Goal: Task Accomplishment & Management: Manage account settings

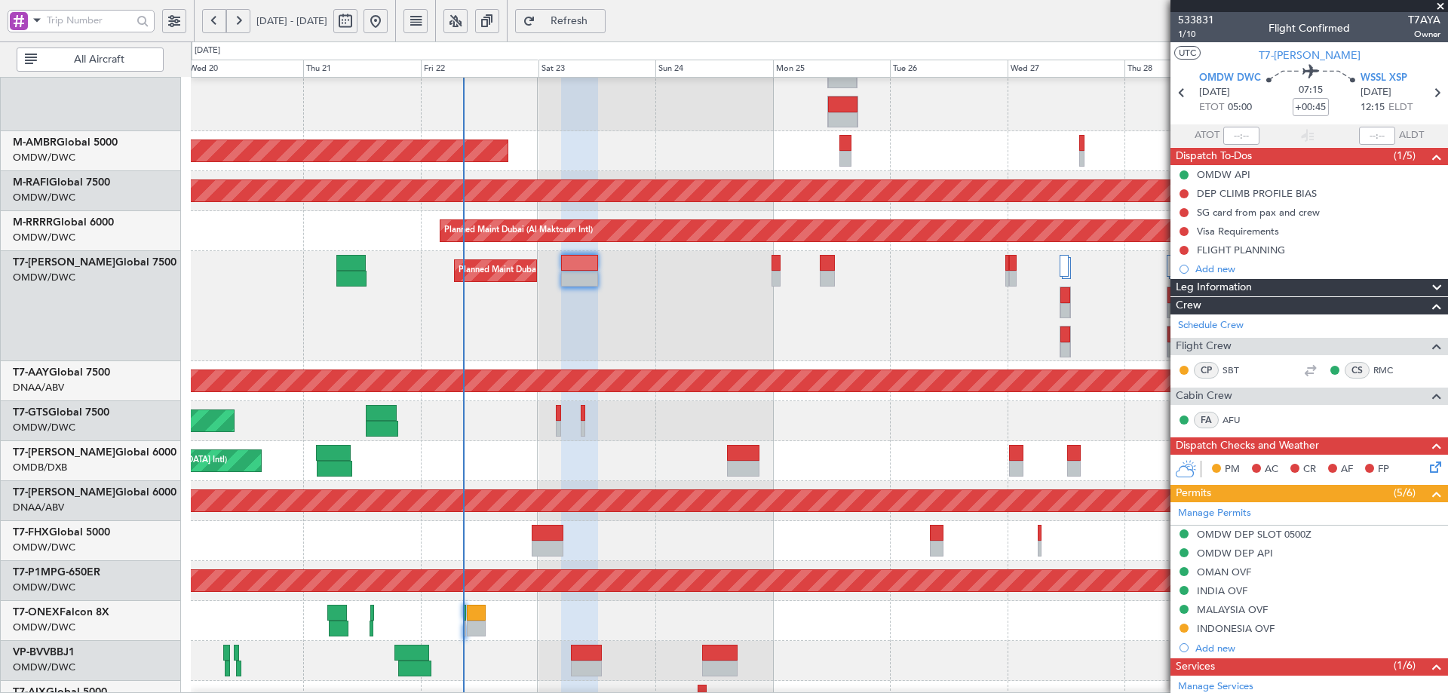
scroll to position [180, 0]
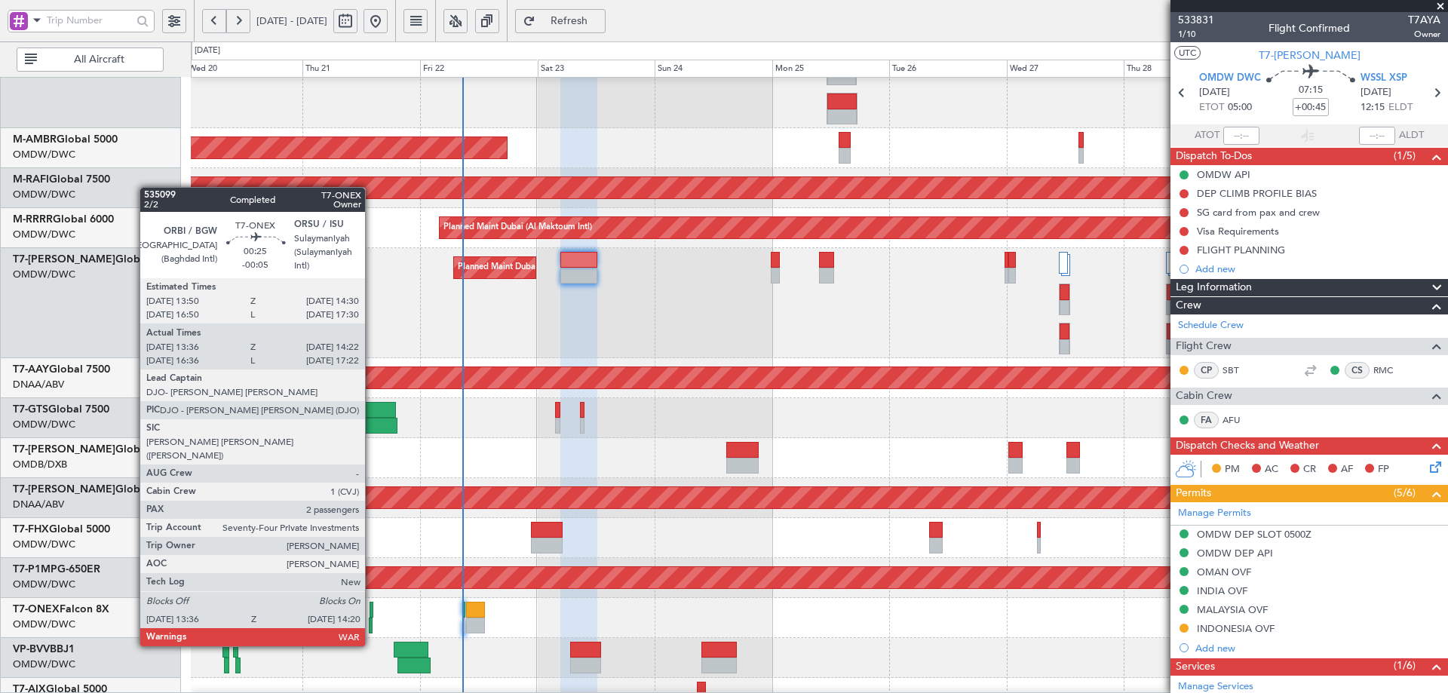
click at [372, 604] on div at bounding box center [372, 610] width 4 height 16
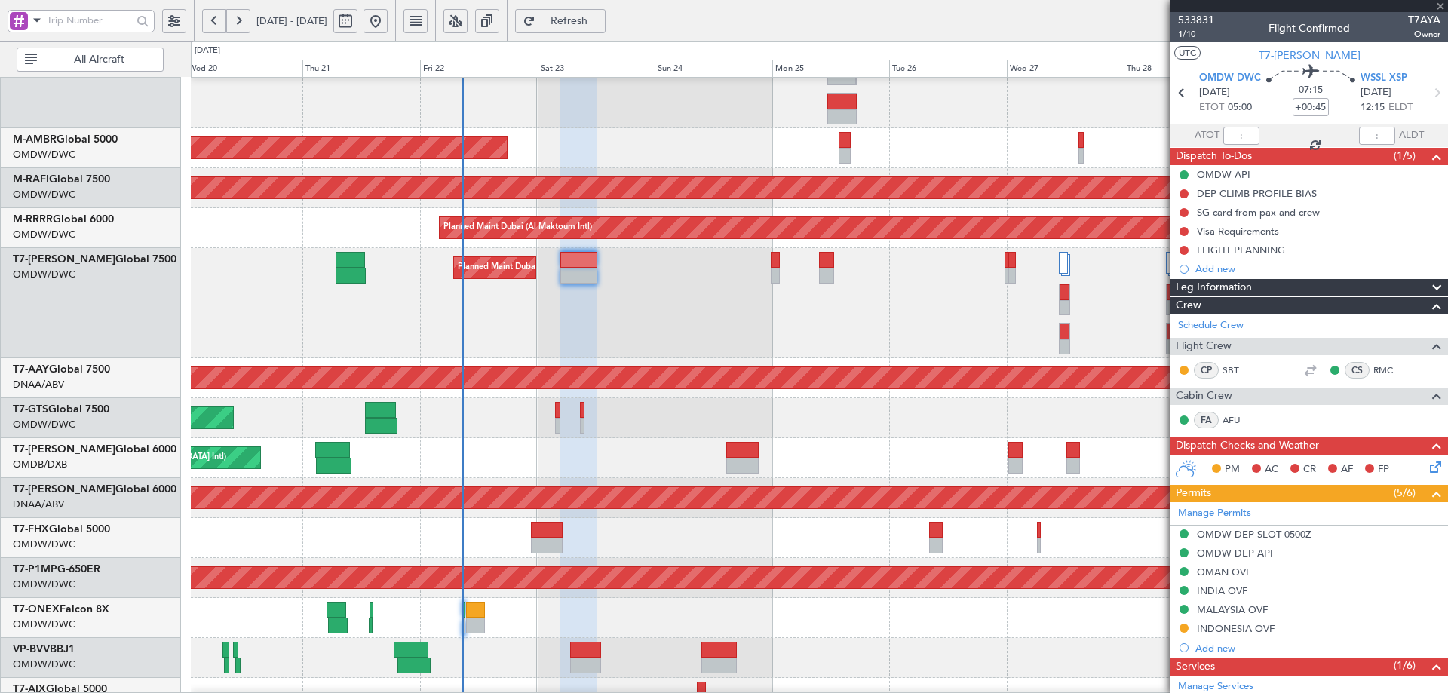
type input "-00:05"
type input "13:46"
type input "14:17"
type input "2"
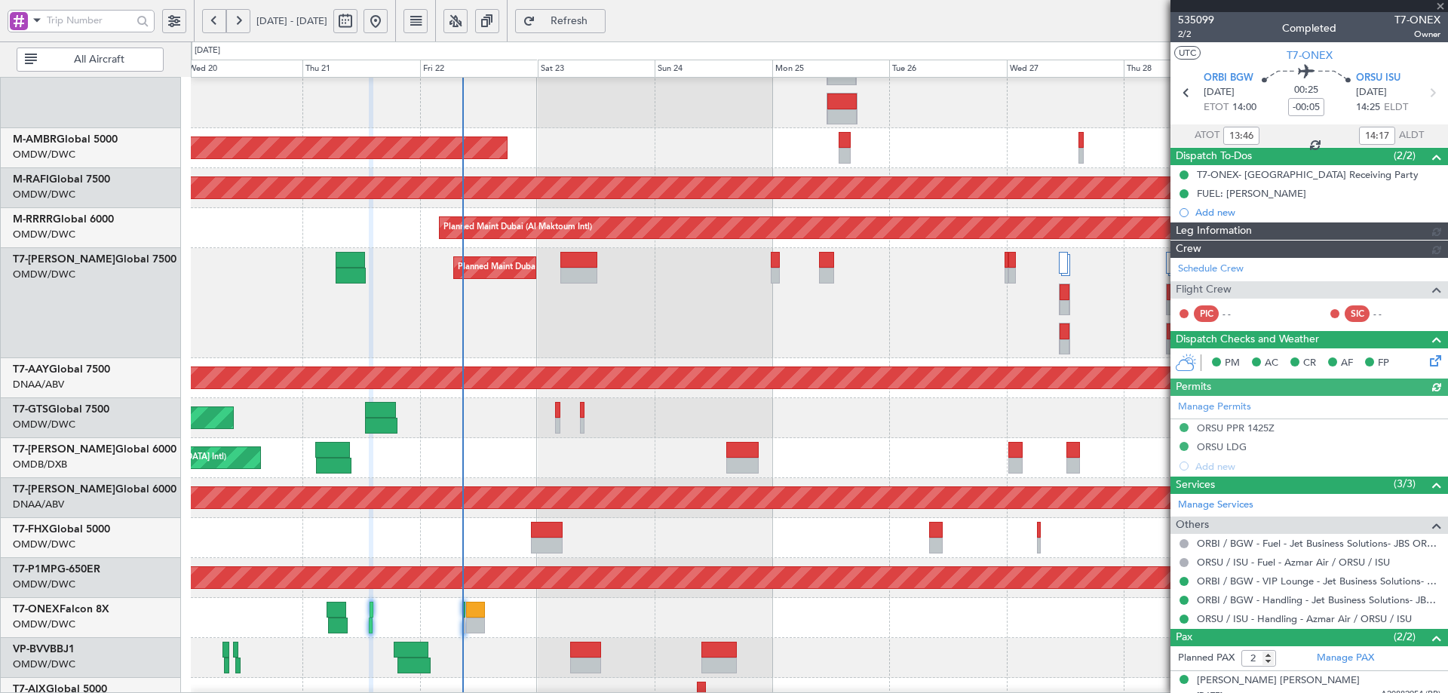
type input "Dherander Fithani (DHF)"
type input "7040"
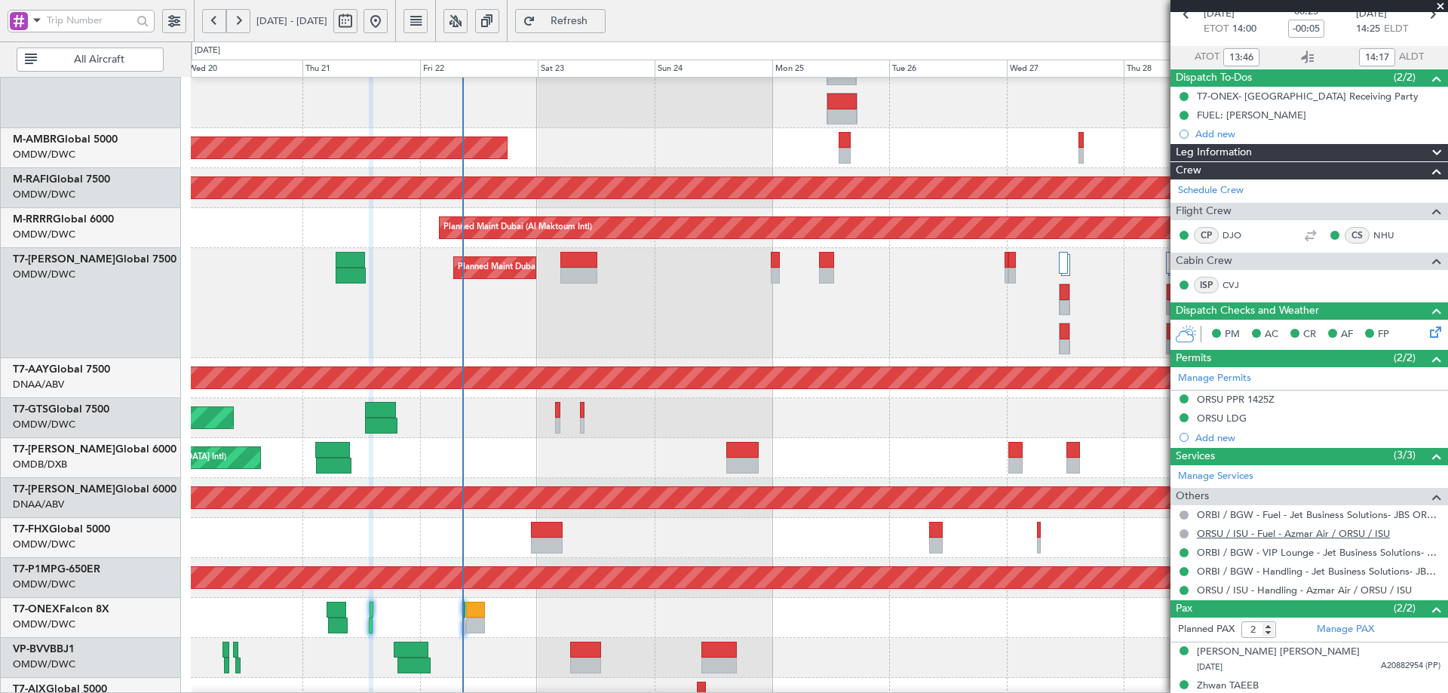
scroll to position [95, 0]
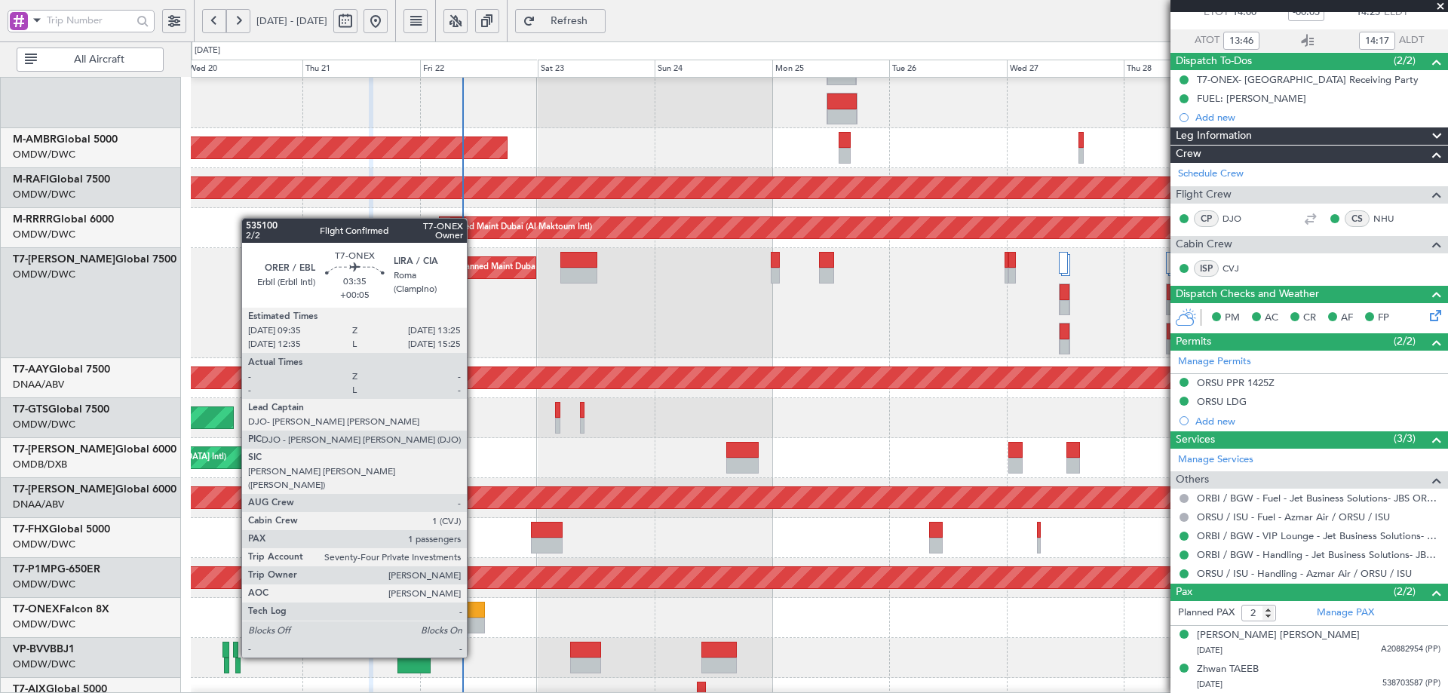
click at [473, 616] on div at bounding box center [475, 610] width 19 height 16
type input "+00:05"
type input "1"
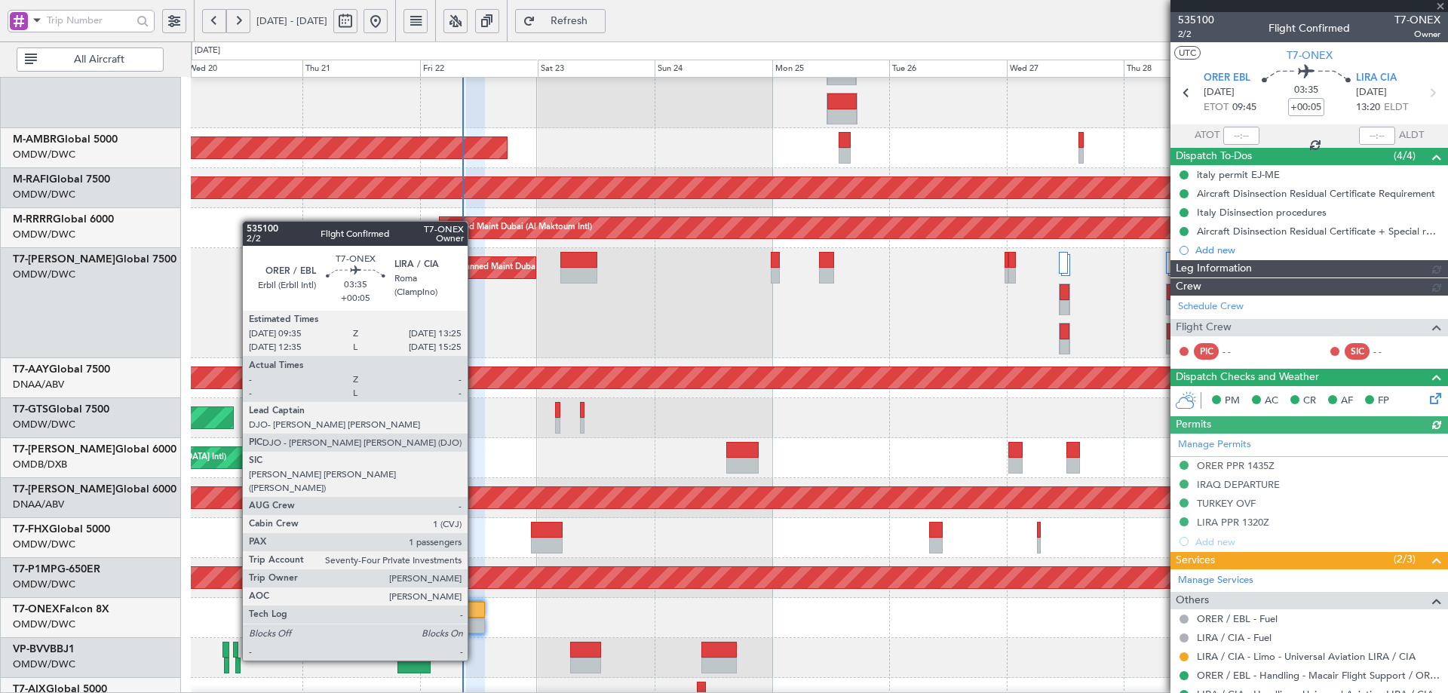
type input "Anita Mani (ANI)"
type input "7042"
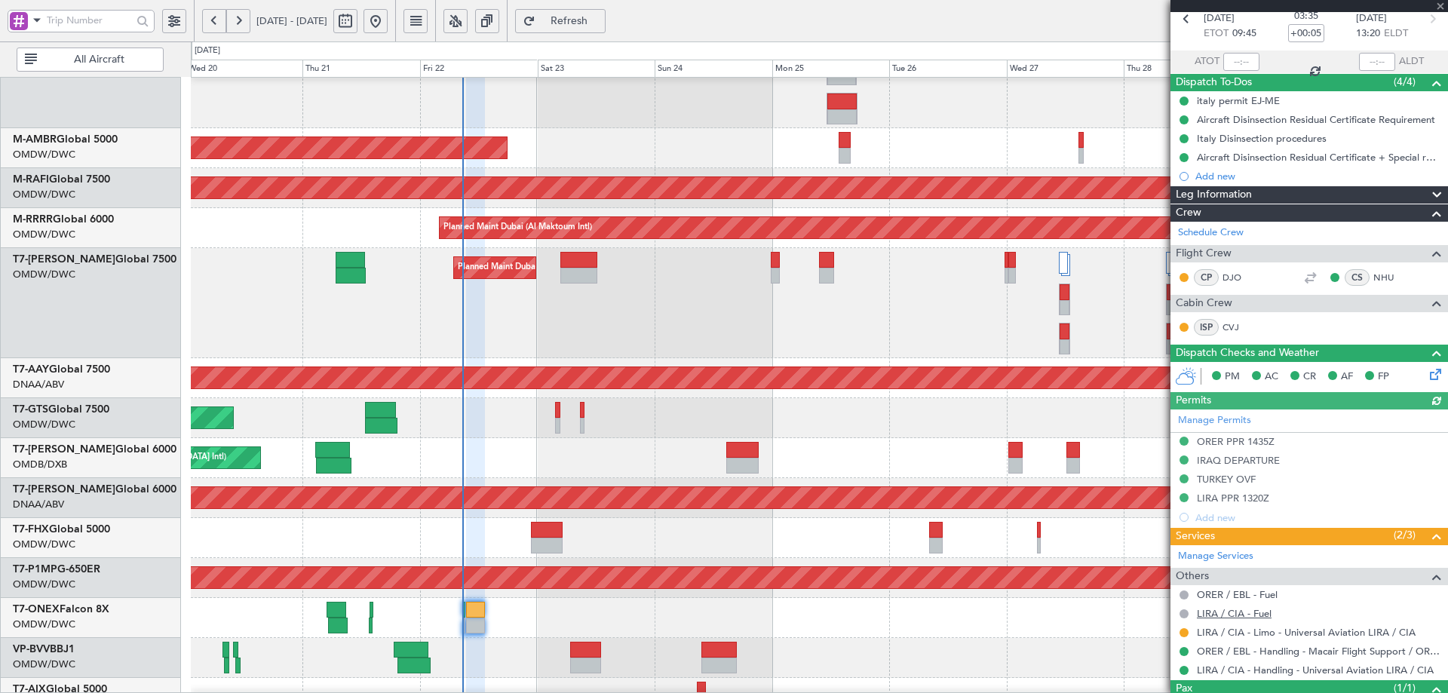
scroll to position [137, 0]
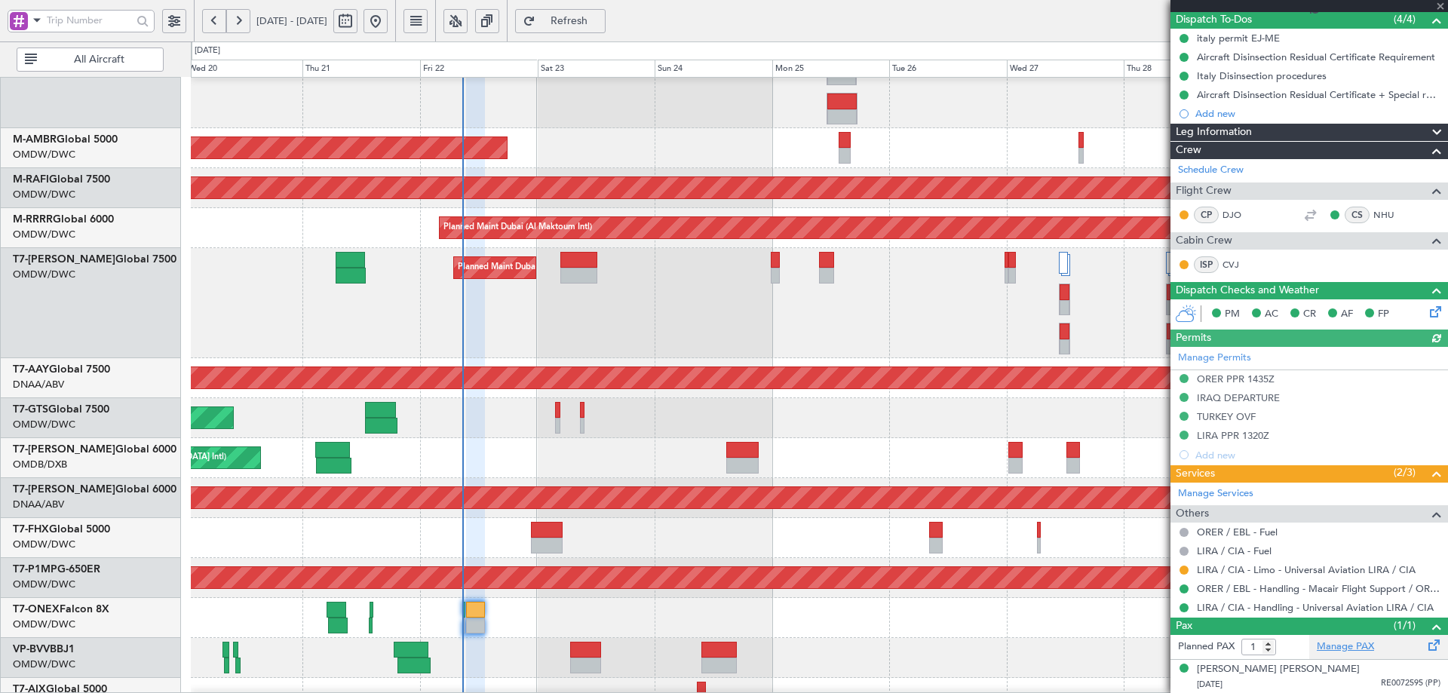
click at [1332, 646] on link "Manage PAX" at bounding box center [1345, 647] width 57 height 15
click at [1230, 265] on link "CVJ" at bounding box center [1240, 265] width 34 height 14
click at [600, 23] on span "Refresh" at bounding box center [570, 21] width 62 height 11
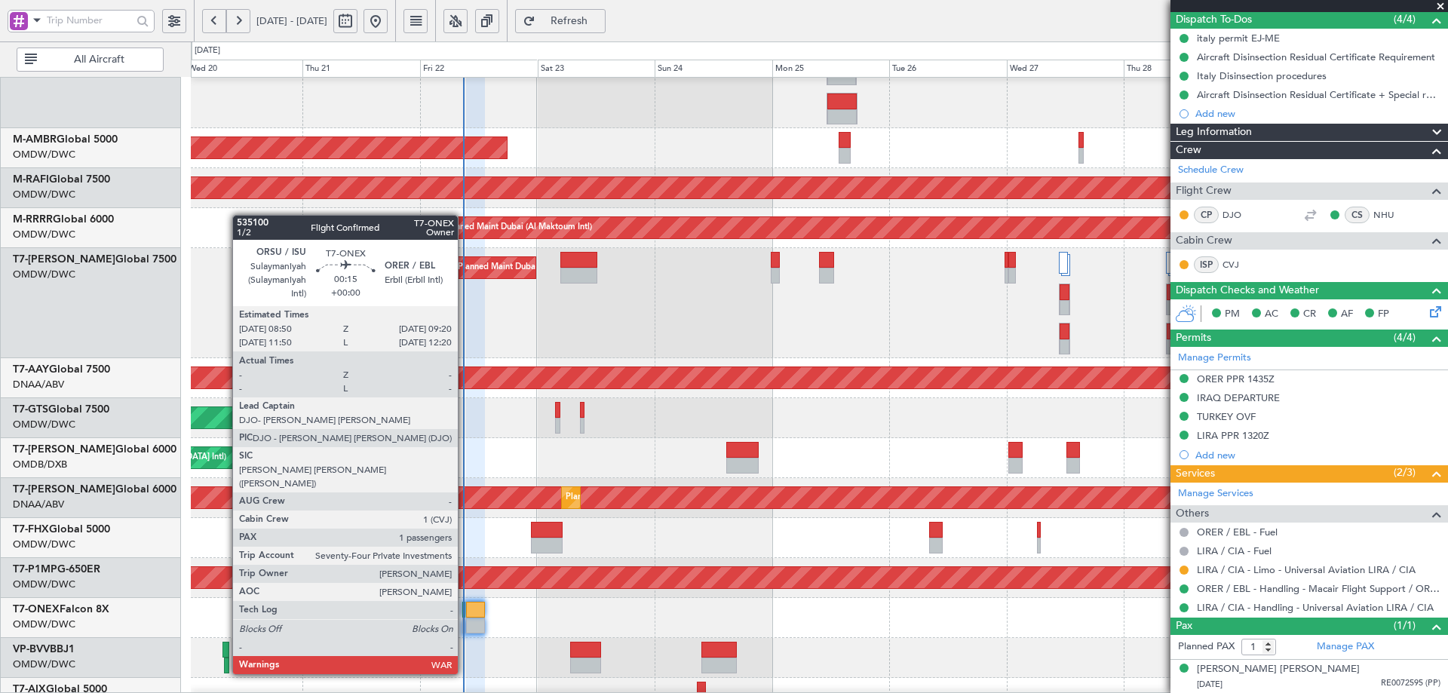
type input "2"
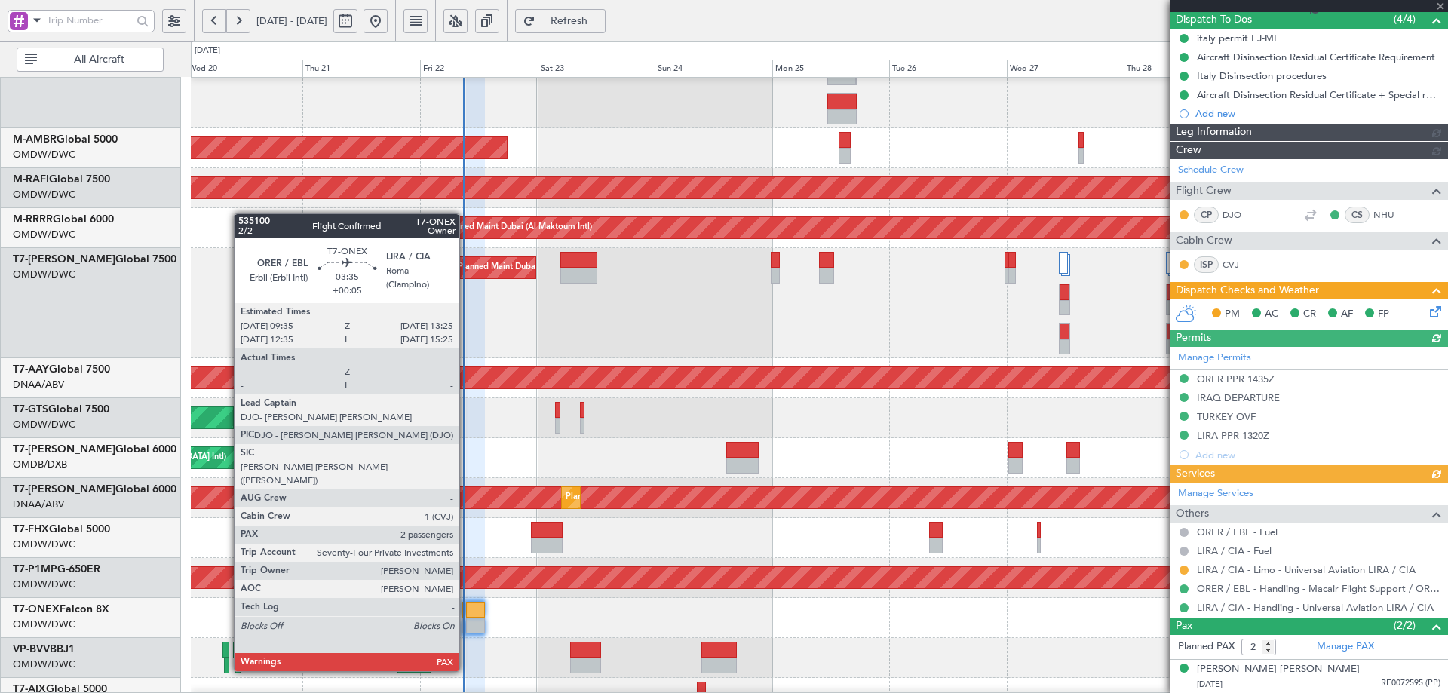
type input "Anita Mani (ANI)"
type input "7042"
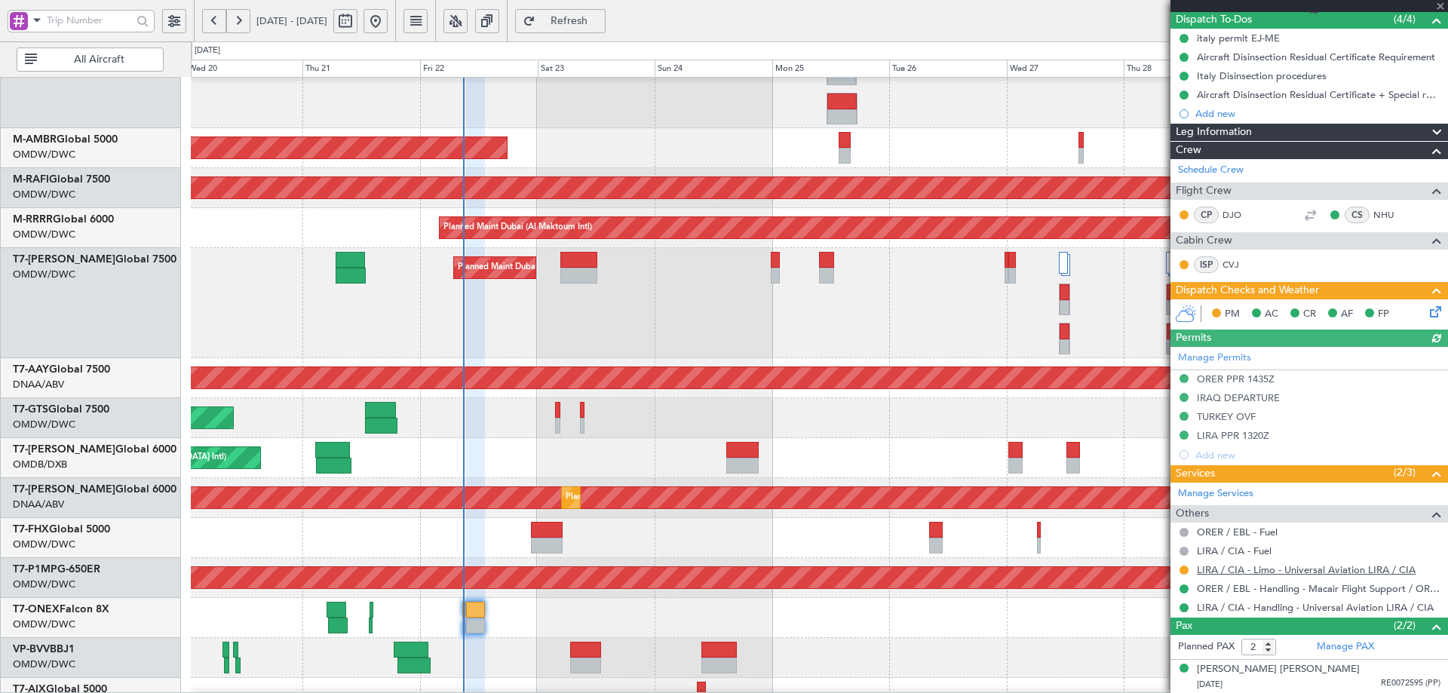
scroll to position [170, 0]
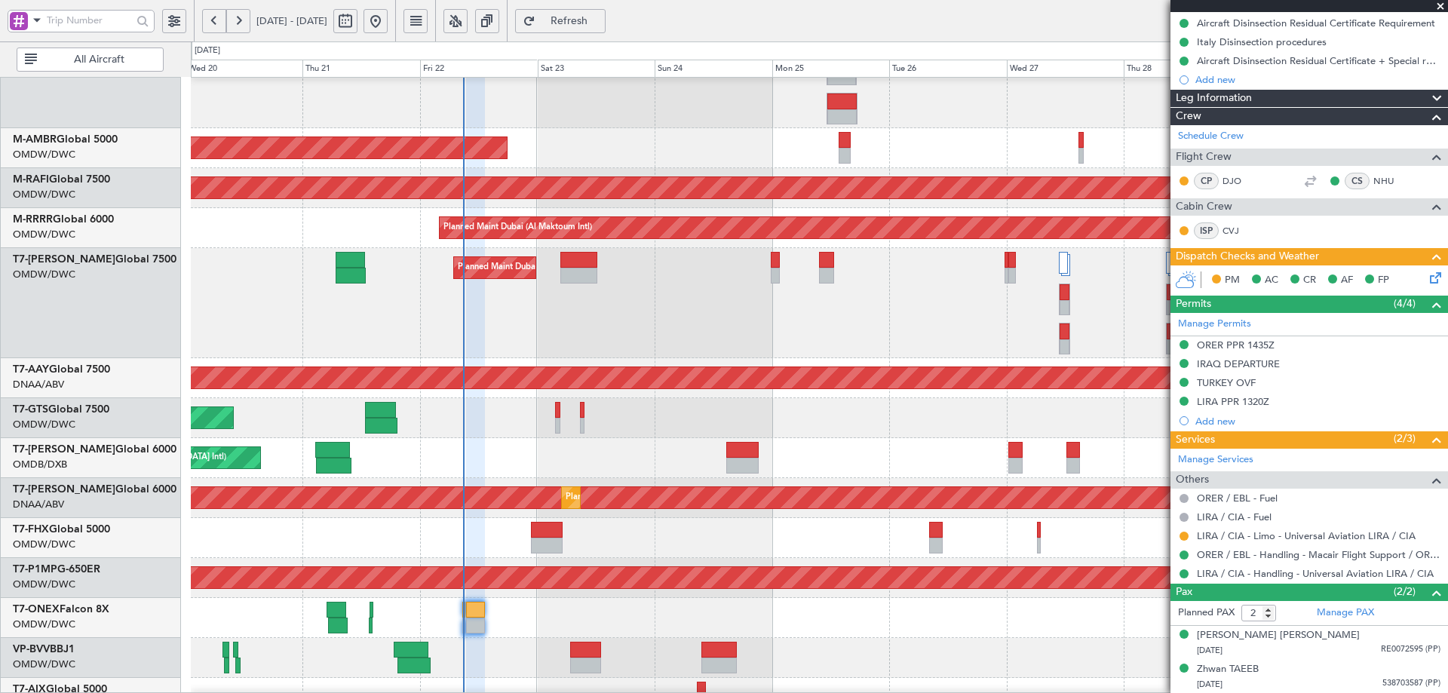
click at [1427, 278] on icon at bounding box center [1433, 275] width 12 height 12
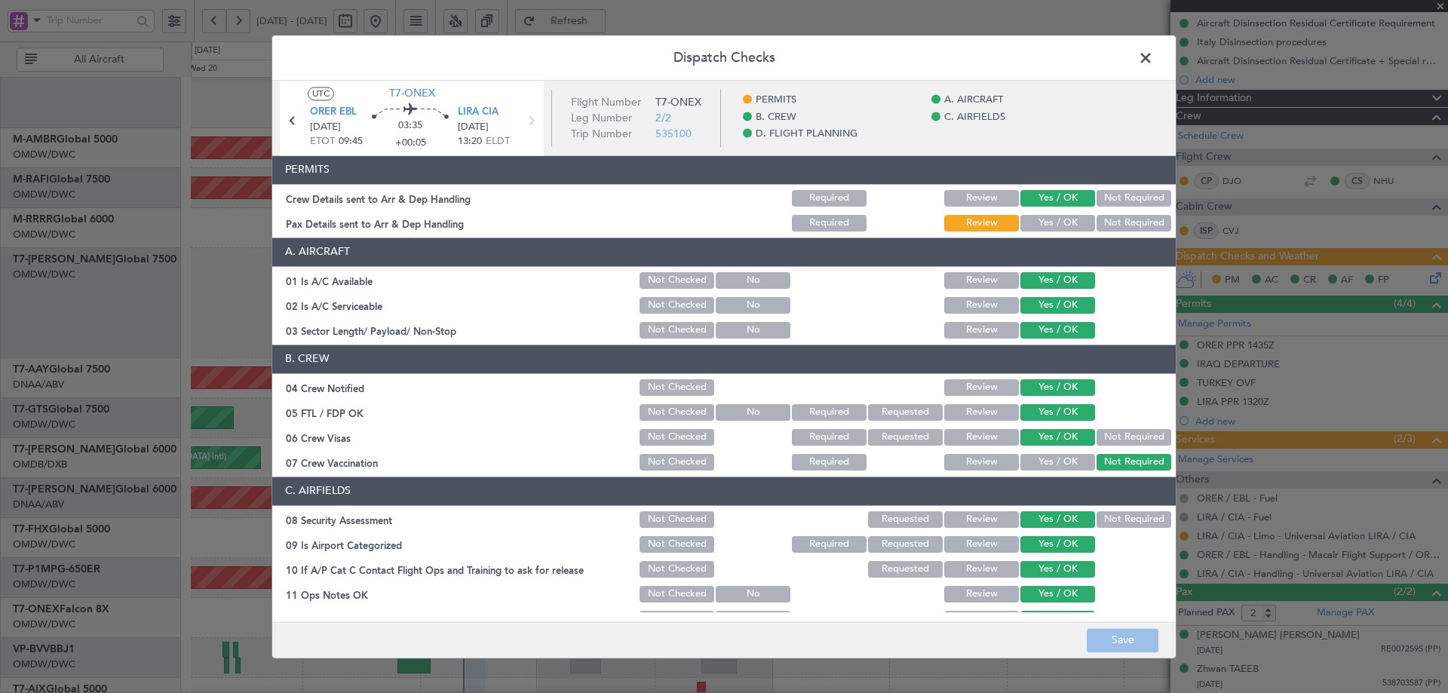
click at [1027, 223] on button "Yes / OK" at bounding box center [1058, 223] width 75 height 17
click at [1126, 646] on button "Save" at bounding box center [1123, 640] width 72 height 24
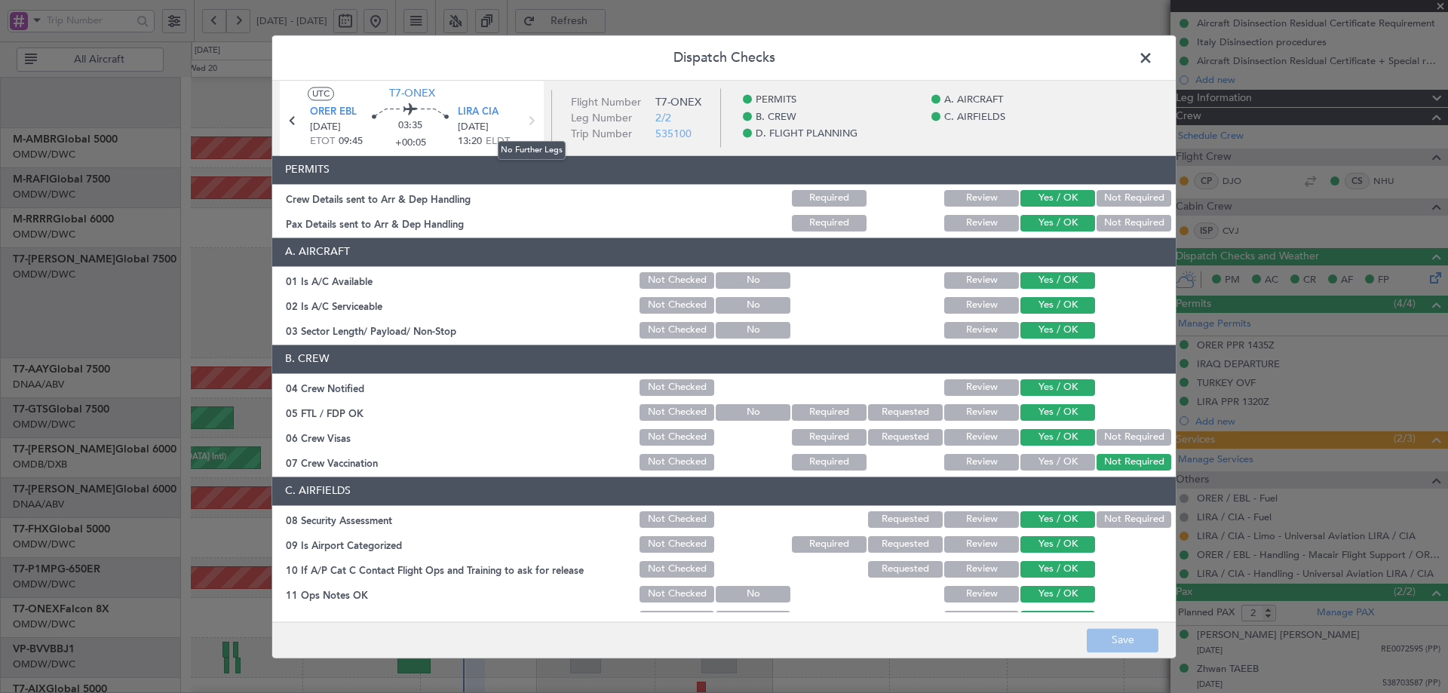
click at [528, 130] on mat-tooltip-component "No Further Legs" at bounding box center [531, 150] width 89 height 40
click at [293, 128] on icon at bounding box center [293, 121] width 20 height 20
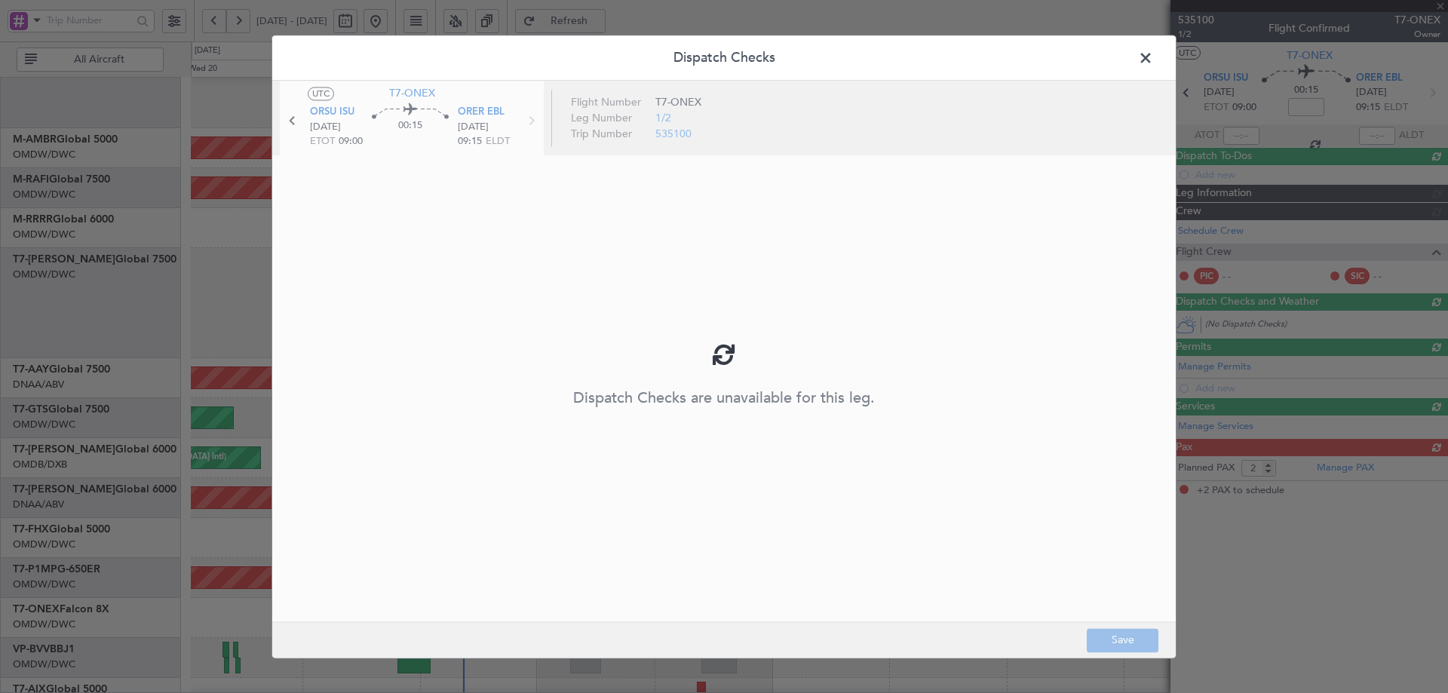
scroll to position [0, 0]
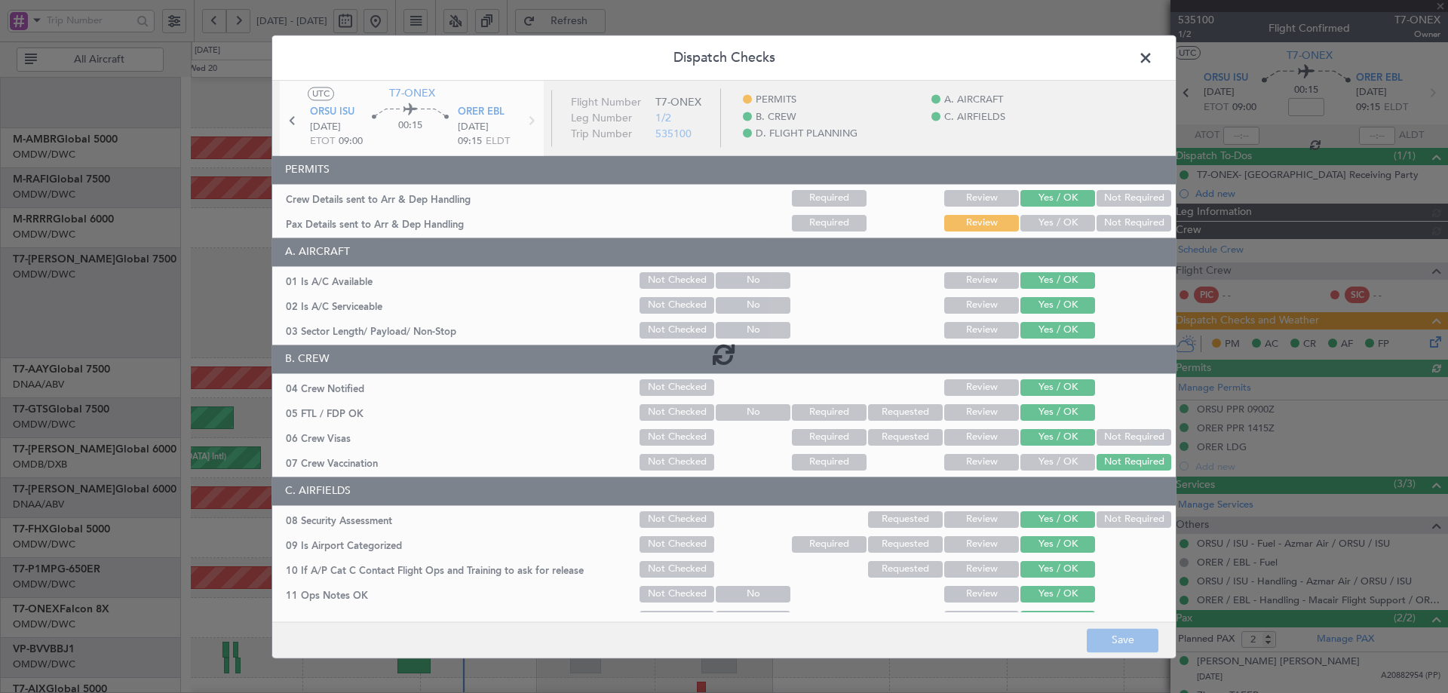
type input "Anita Mani (ANI)"
type input "7041"
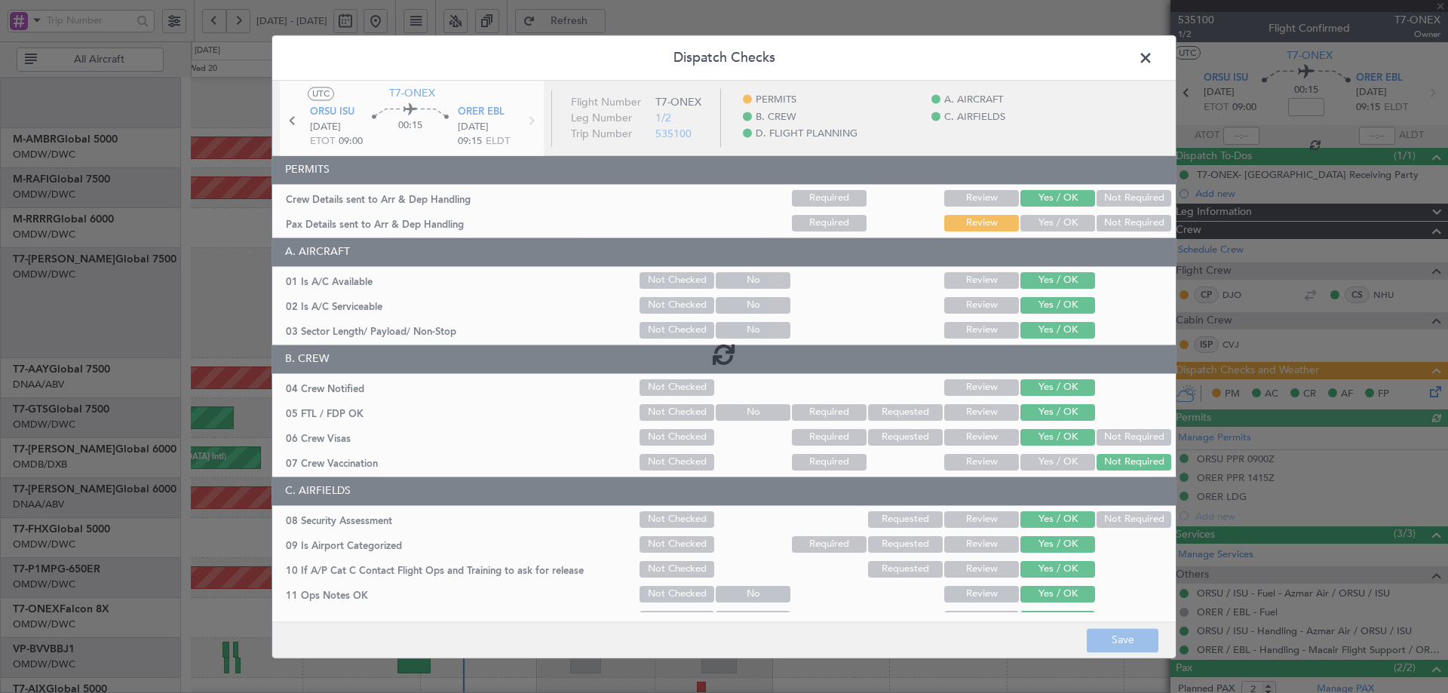
click at [1034, 227] on div at bounding box center [724, 354] width 904 height 547
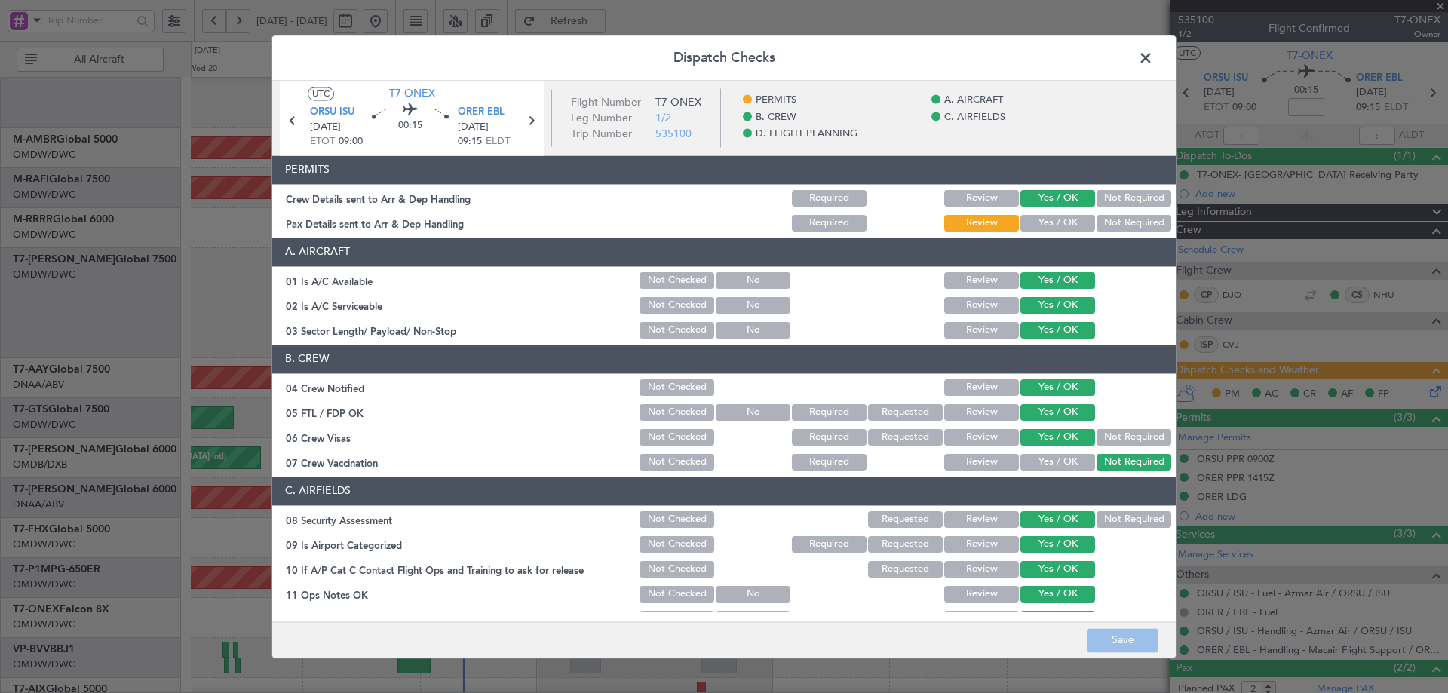
click at [1040, 225] on button "Yes / OK" at bounding box center [1058, 223] width 75 height 17
click at [1098, 640] on button "Save" at bounding box center [1123, 640] width 72 height 24
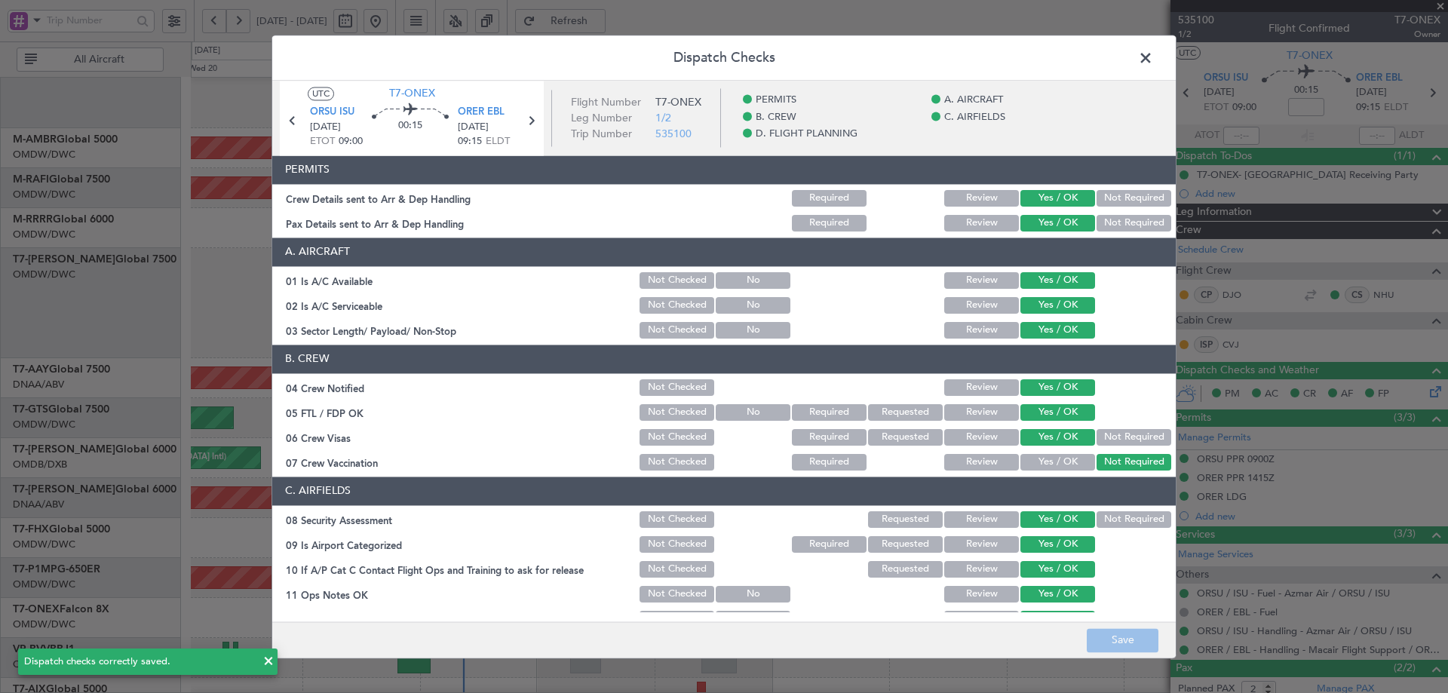
click at [1153, 63] on span at bounding box center [1153, 62] width 0 height 30
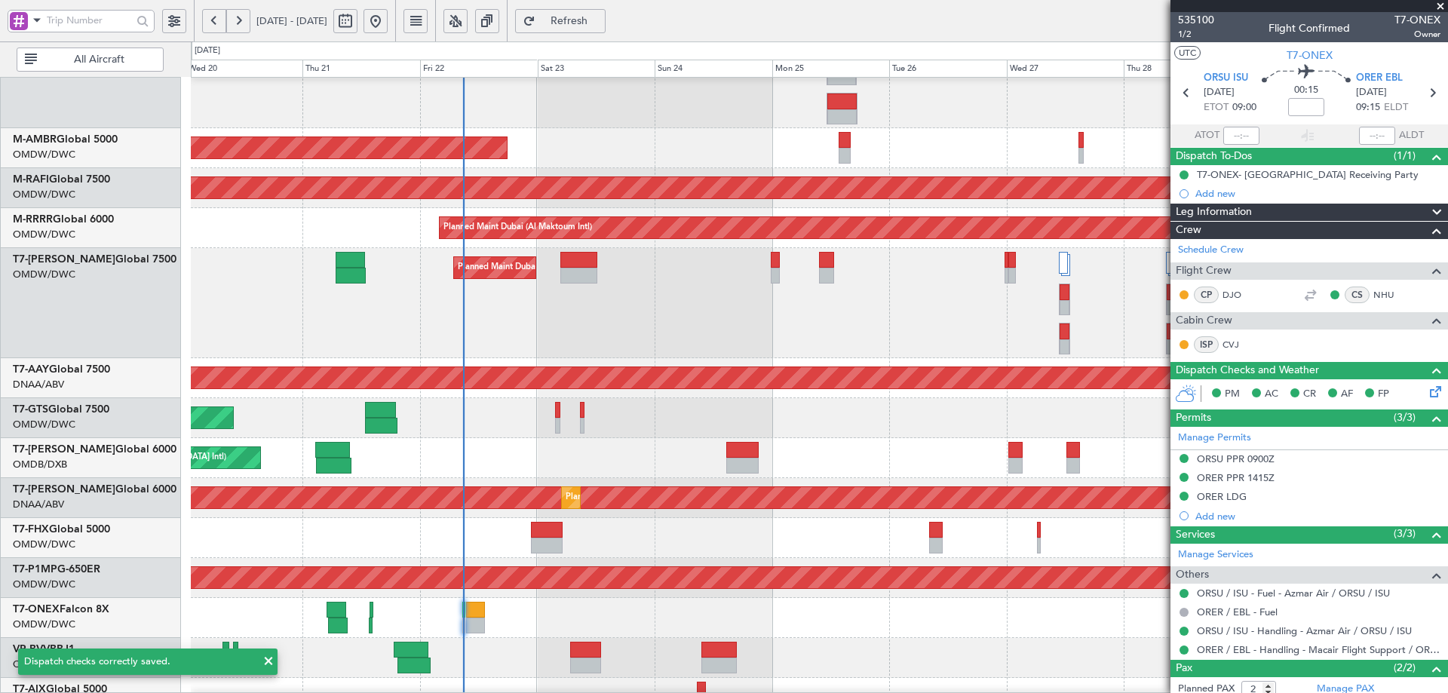
click at [600, 21] on span "Refresh" at bounding box center [570, 21] width 62 height 11
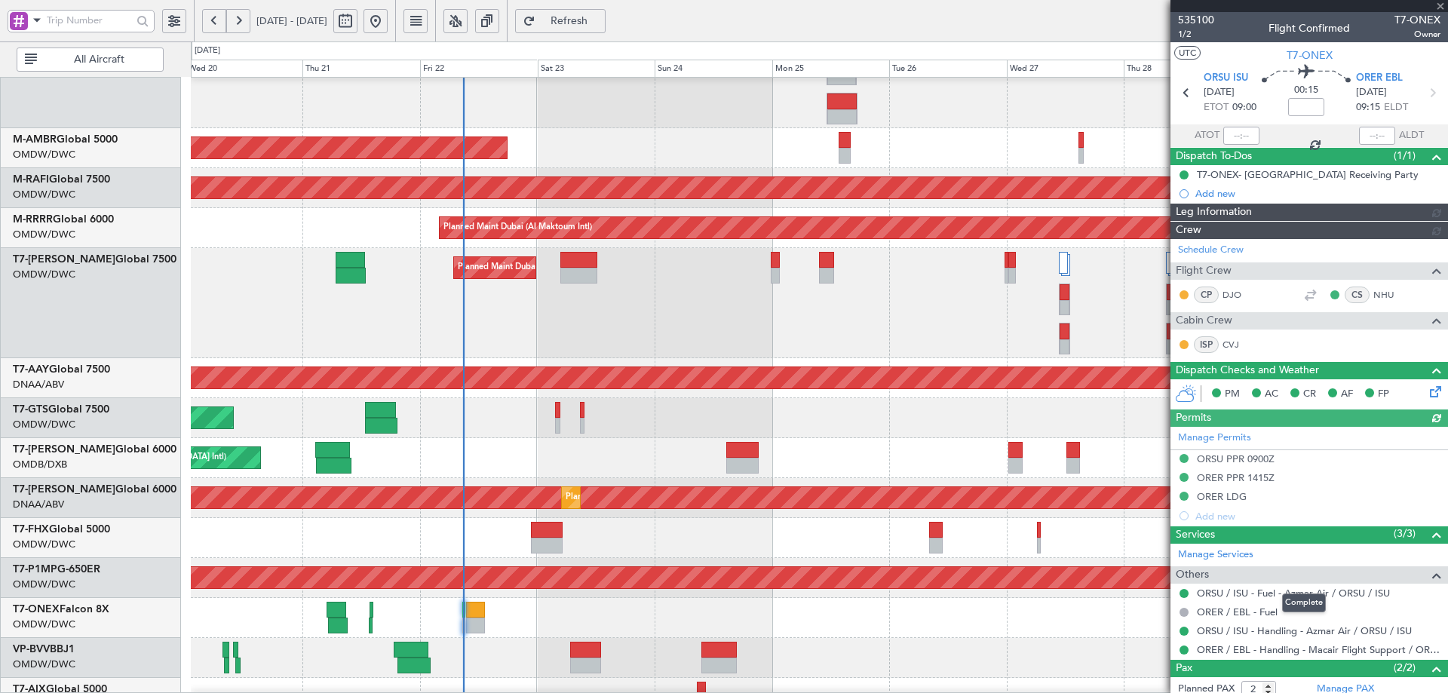
type input "Anita Mani (ANI)"
type input "7041"
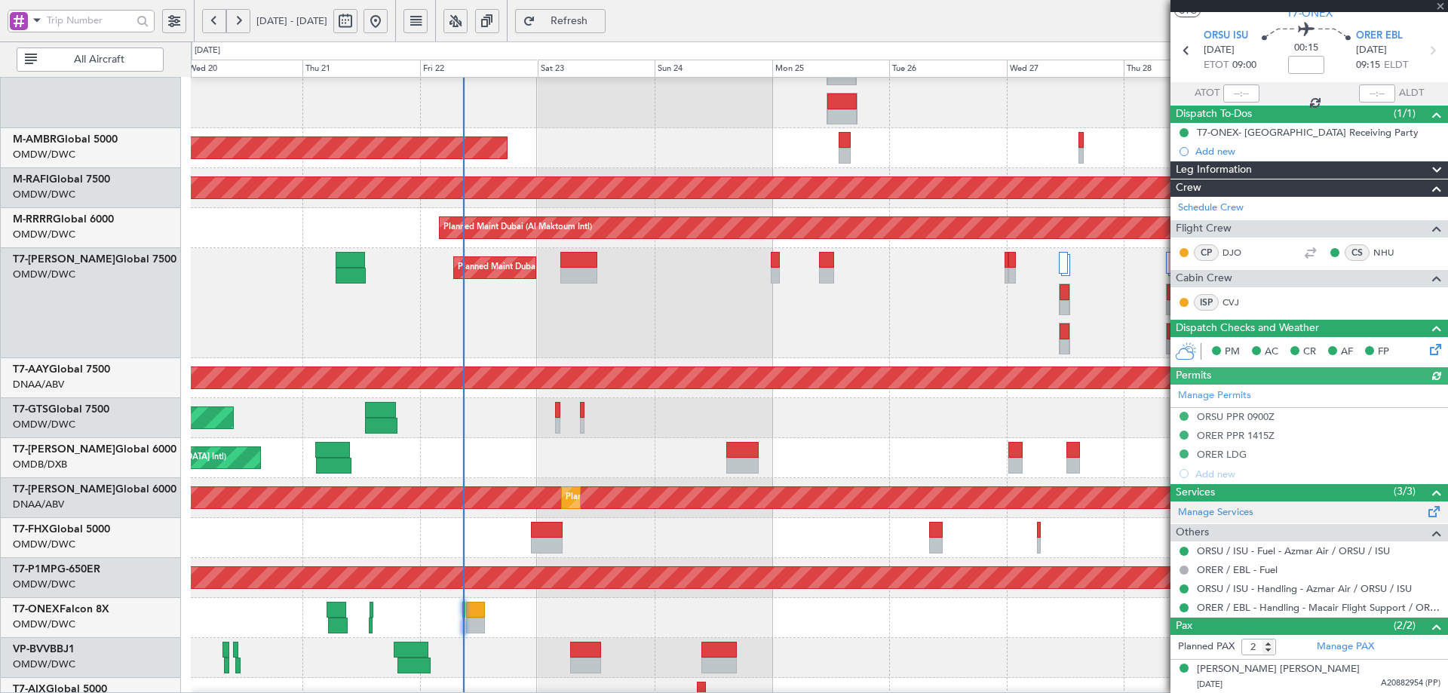
scroll to position [76, 0]
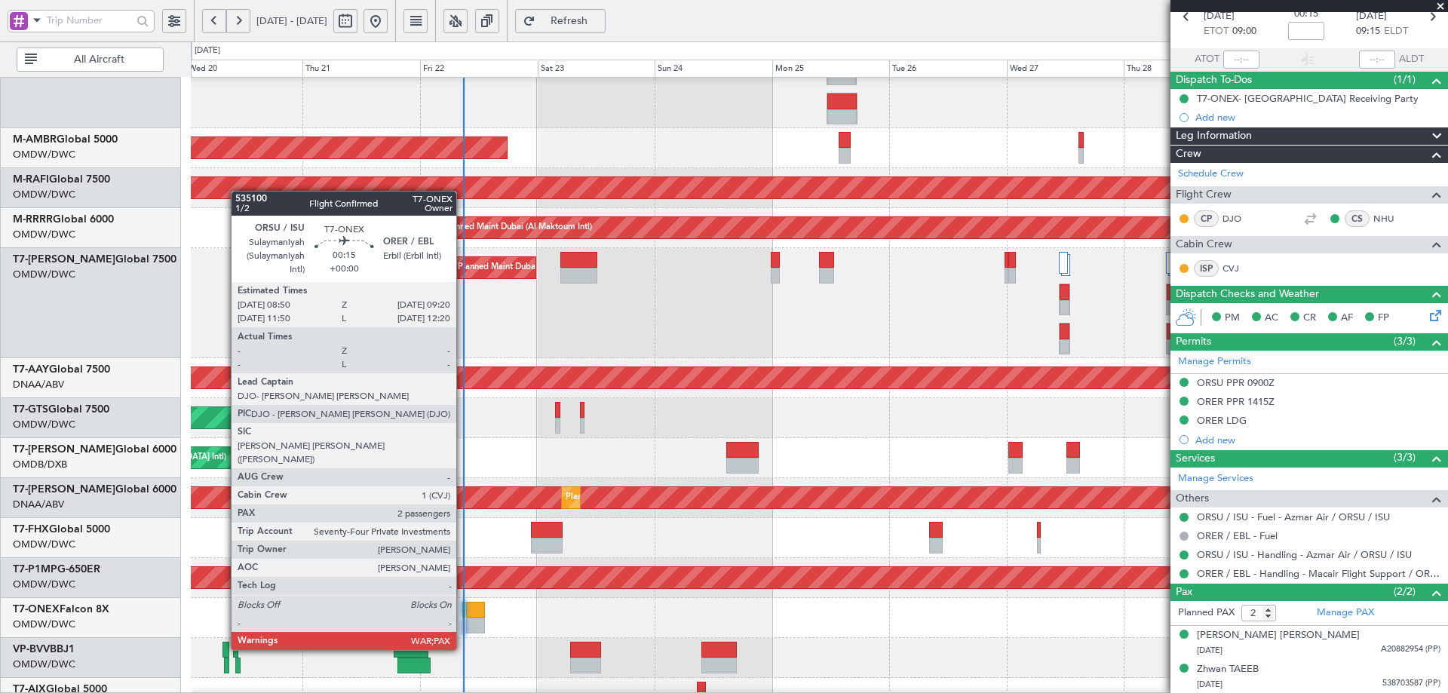
click at [463, 608] on div at bounding box center [463, 610] width 3 height 16
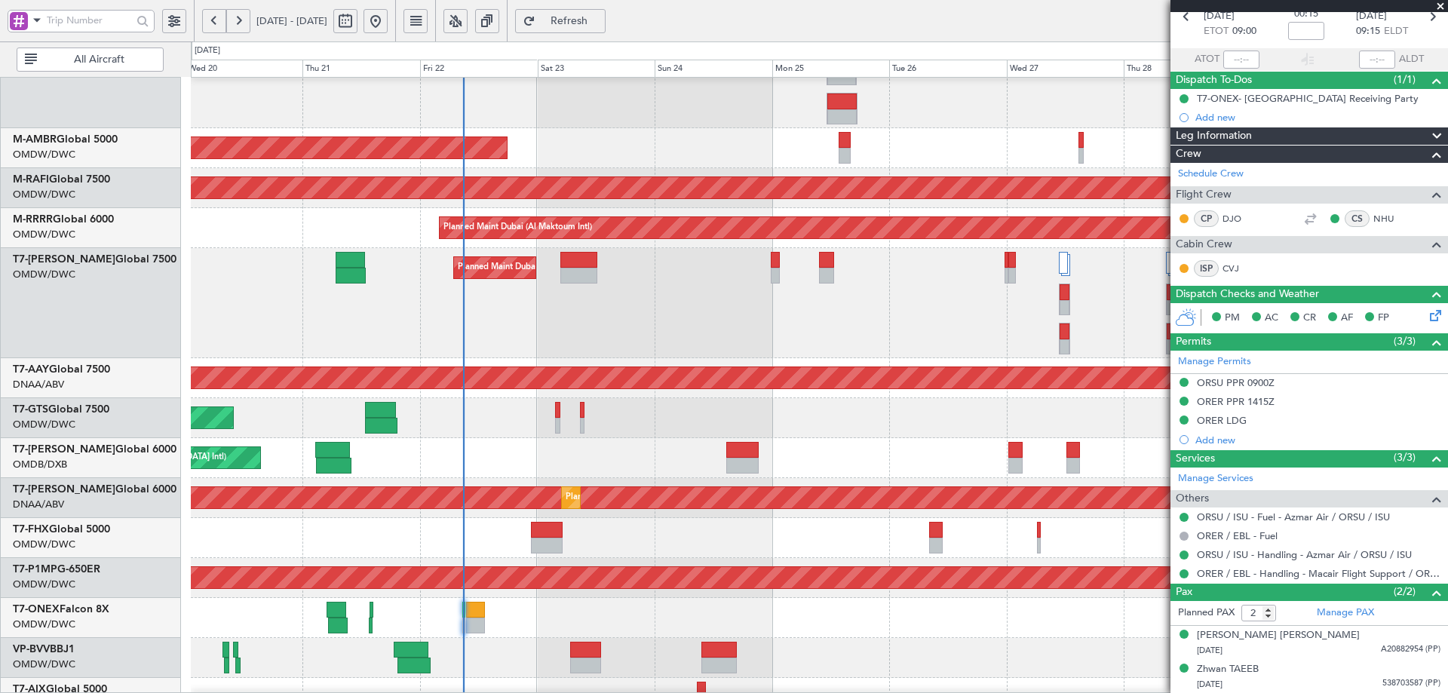
click at [606, 28] on button "Refresh" at bounding box center [560, 21] width 91 height 24
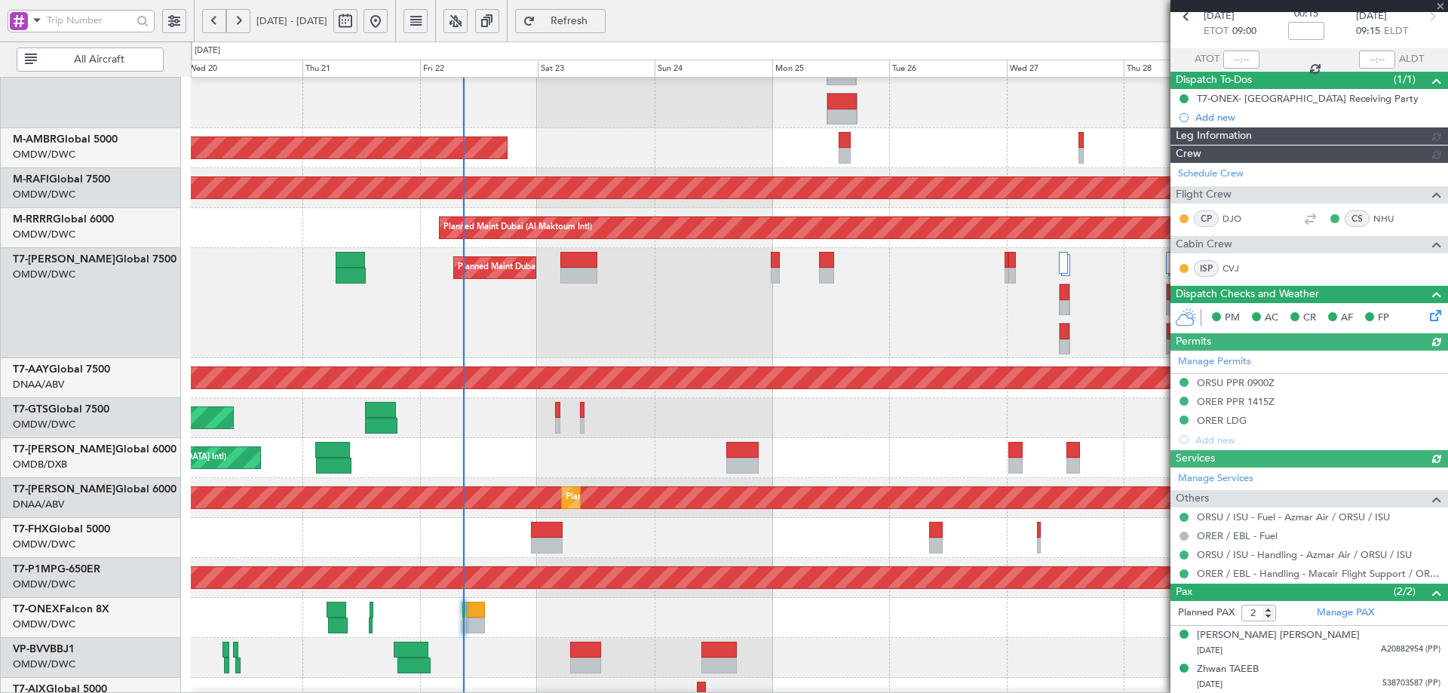
type input "Anita Mani (ANI)"
type input "7041"
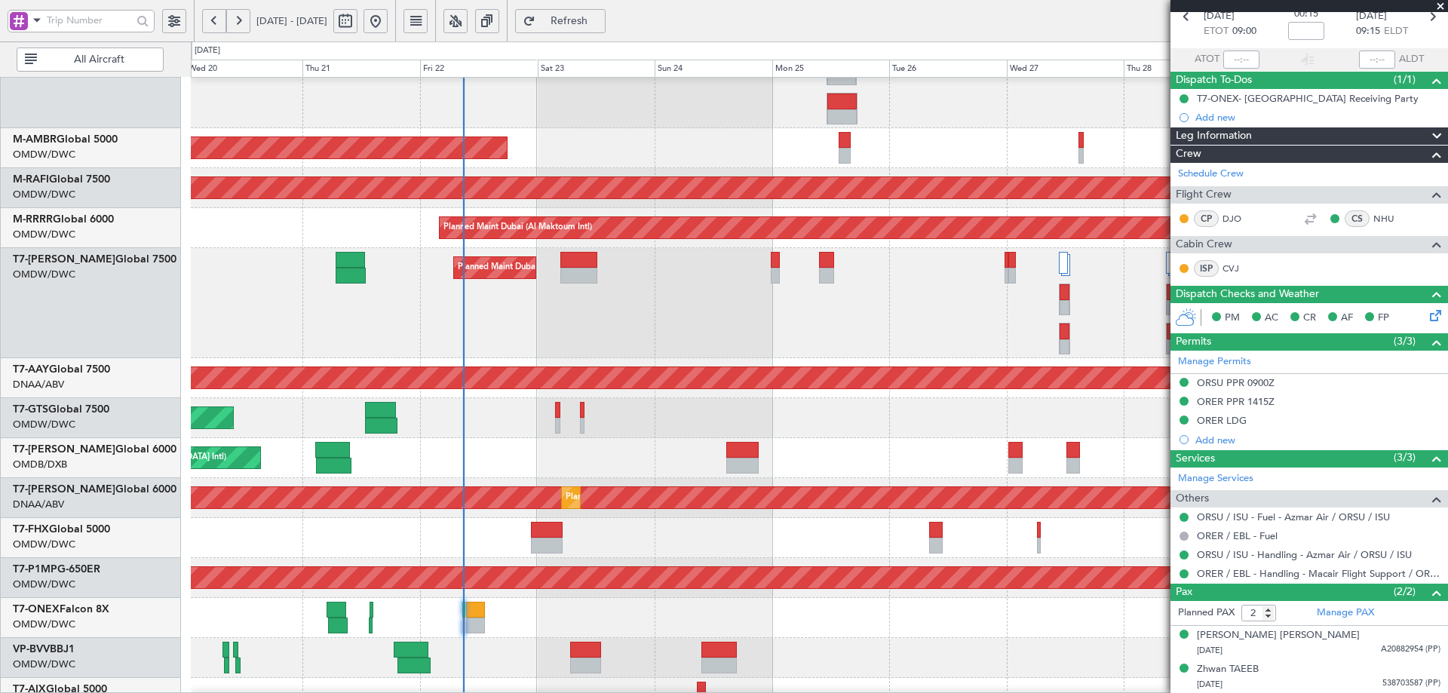
click at [462, 607] on div "Planned Maint Geneva (Cointrin)" at bounding box center [819, 618] width 1257 height 40
click at [1231, 264] on link "CVJ" at bounding box center [1240, 269] width 34 height 14
type input "Anita Mani (ANI)"
type input "7041"
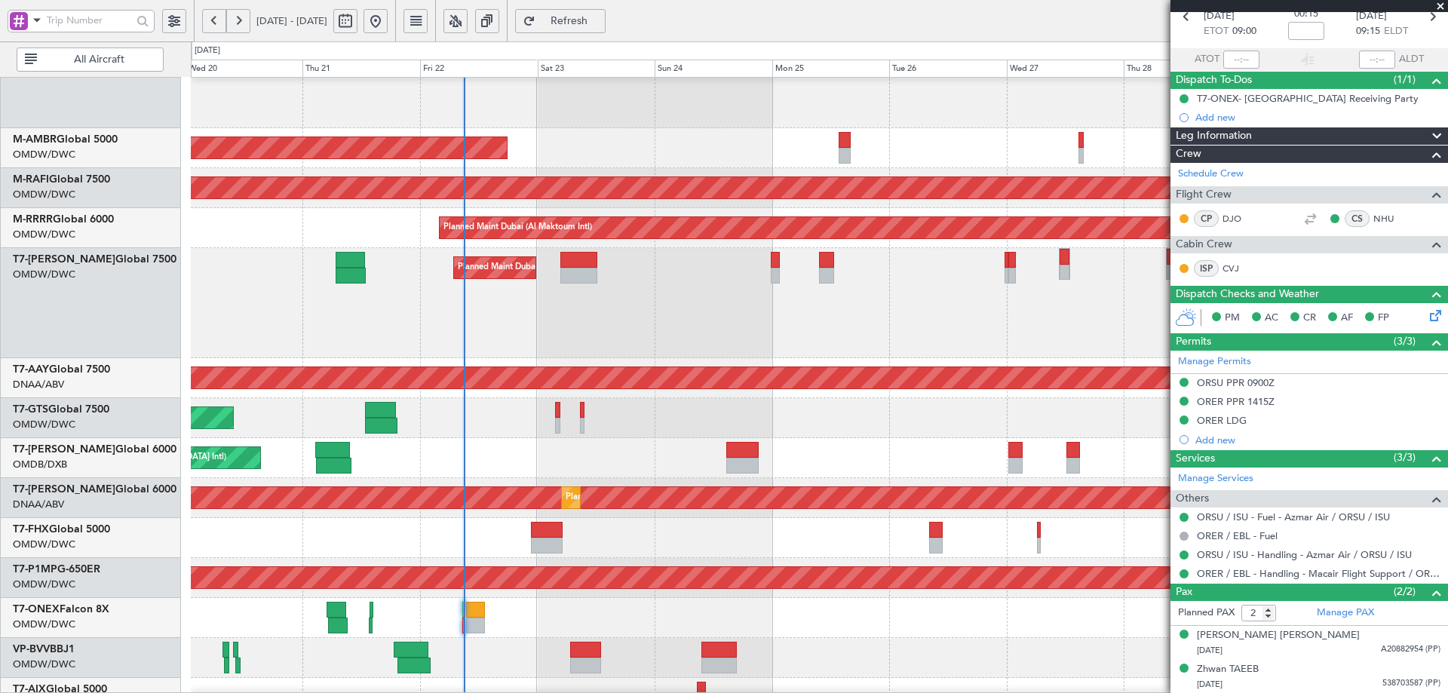
type input "Anita Mani (ANI)"
type input "7041"
type input "Anita Mani (ANI)"
type input "7041"
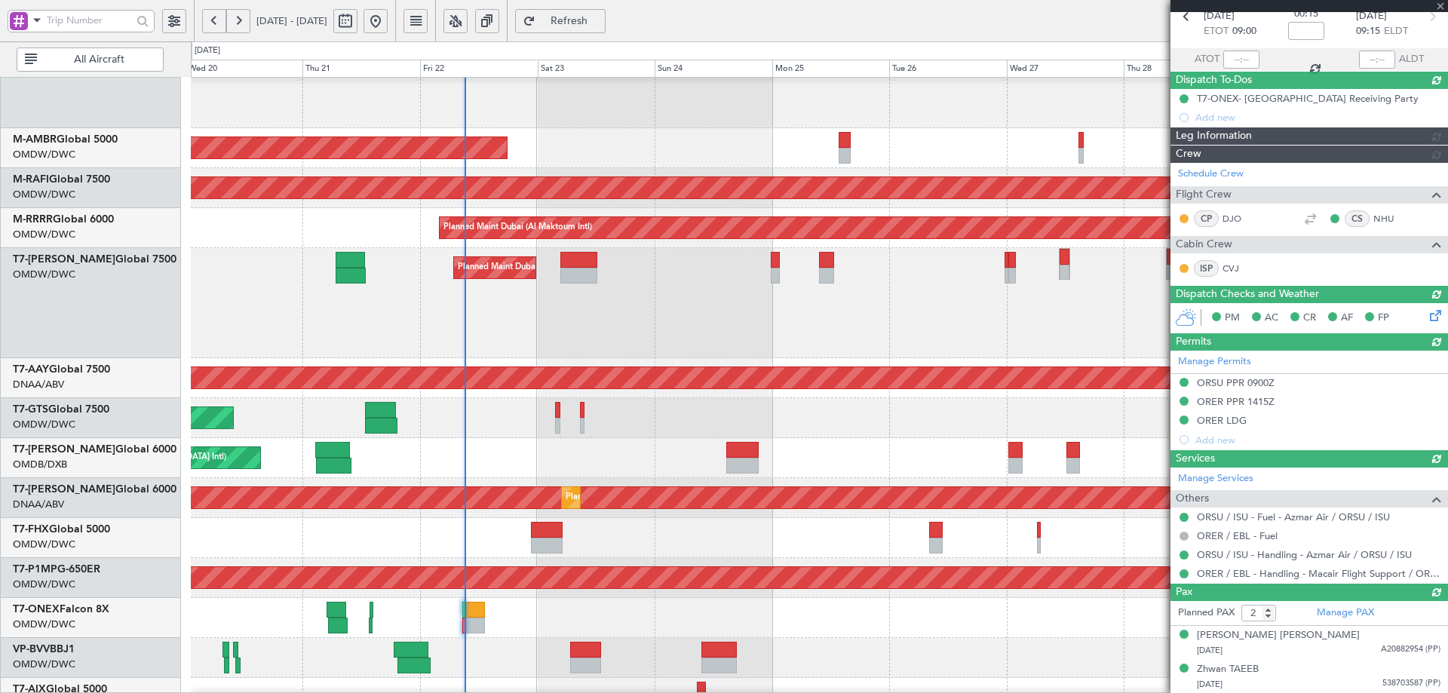
type input "Anita Mani (ANI)"
type input "7041"
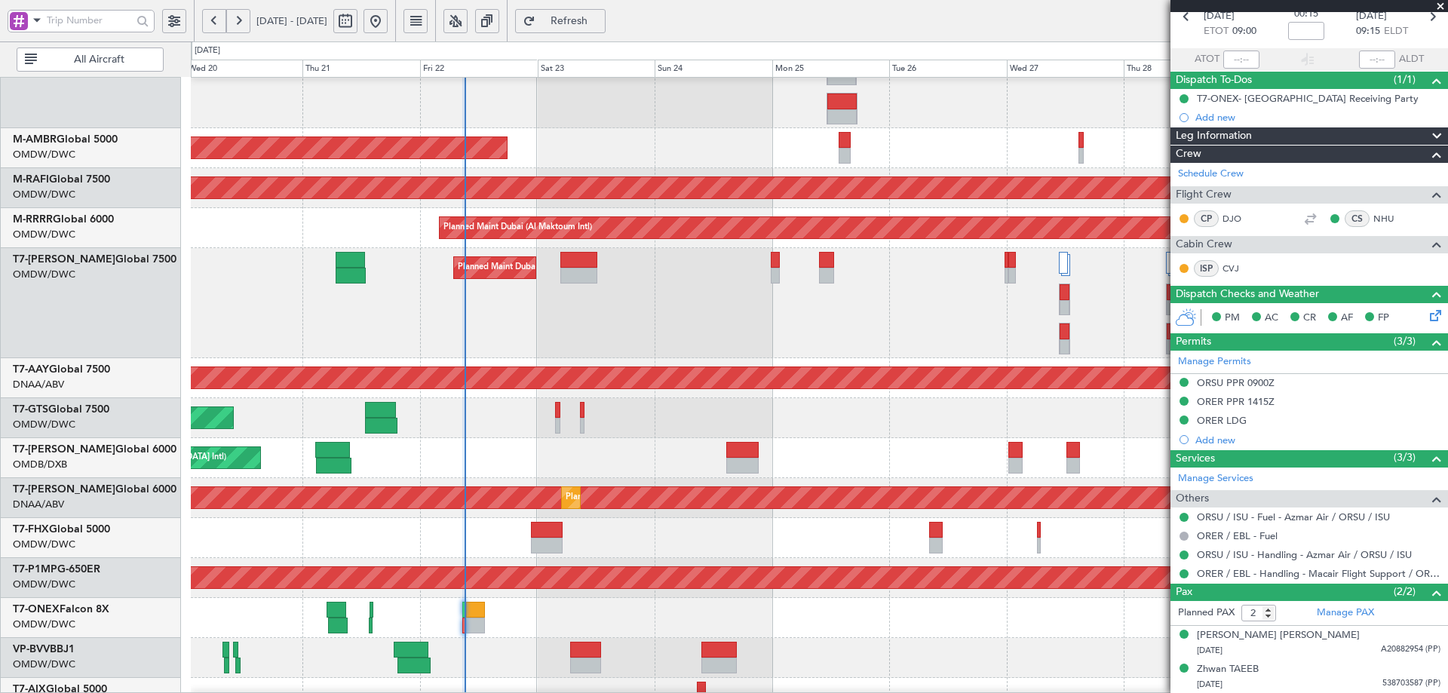
click at [606, 12] on button "Refresh" at bounding box center [560, 21] width 91 height 24
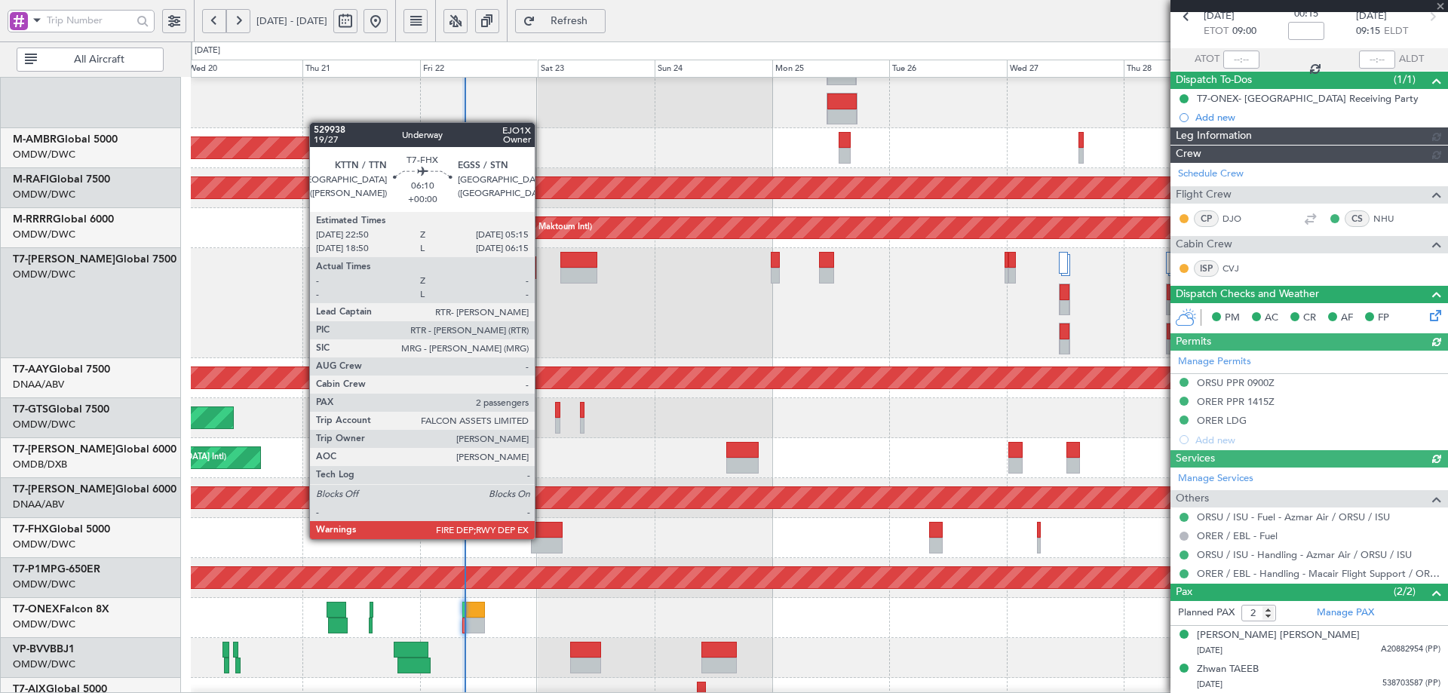
click at [542, 539] on div at bounding box center [547, 546] width 32 height 16
type input "Anita Mani (ANI)"
type input "7041"
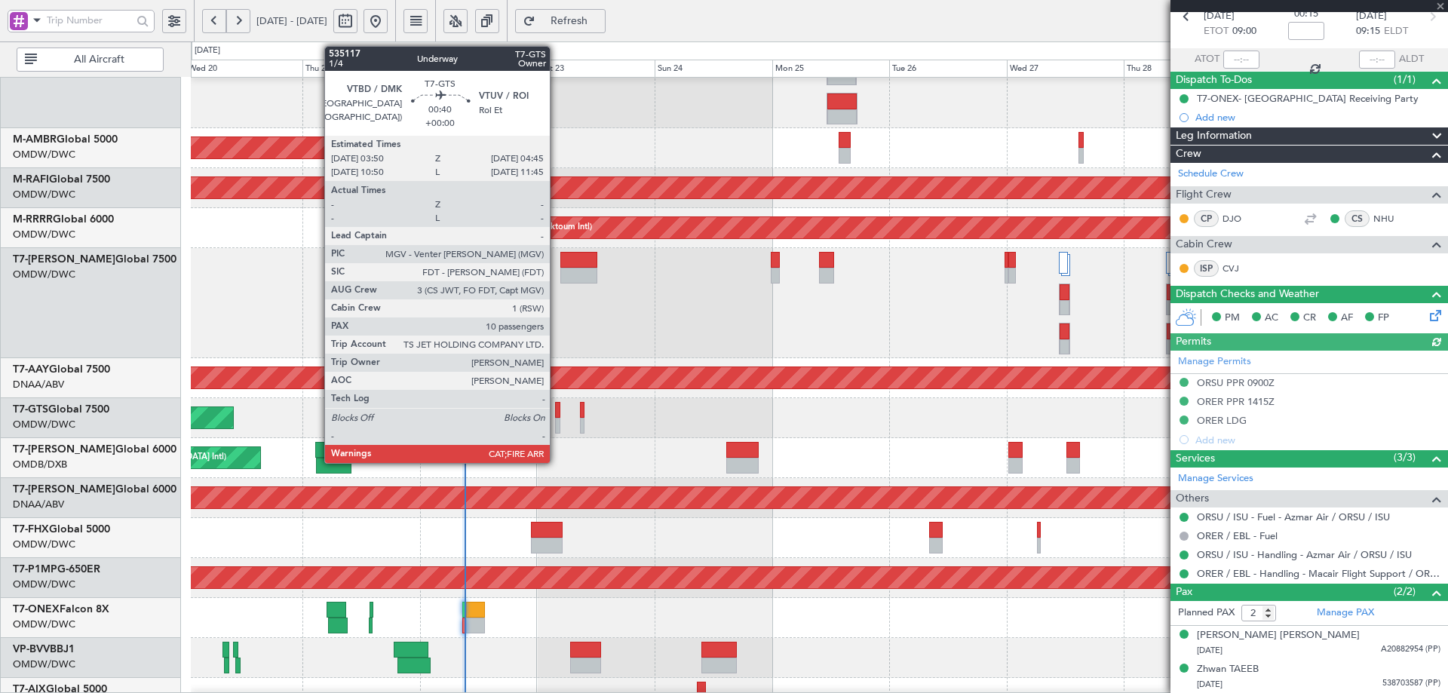
scroll to position [0, 0]
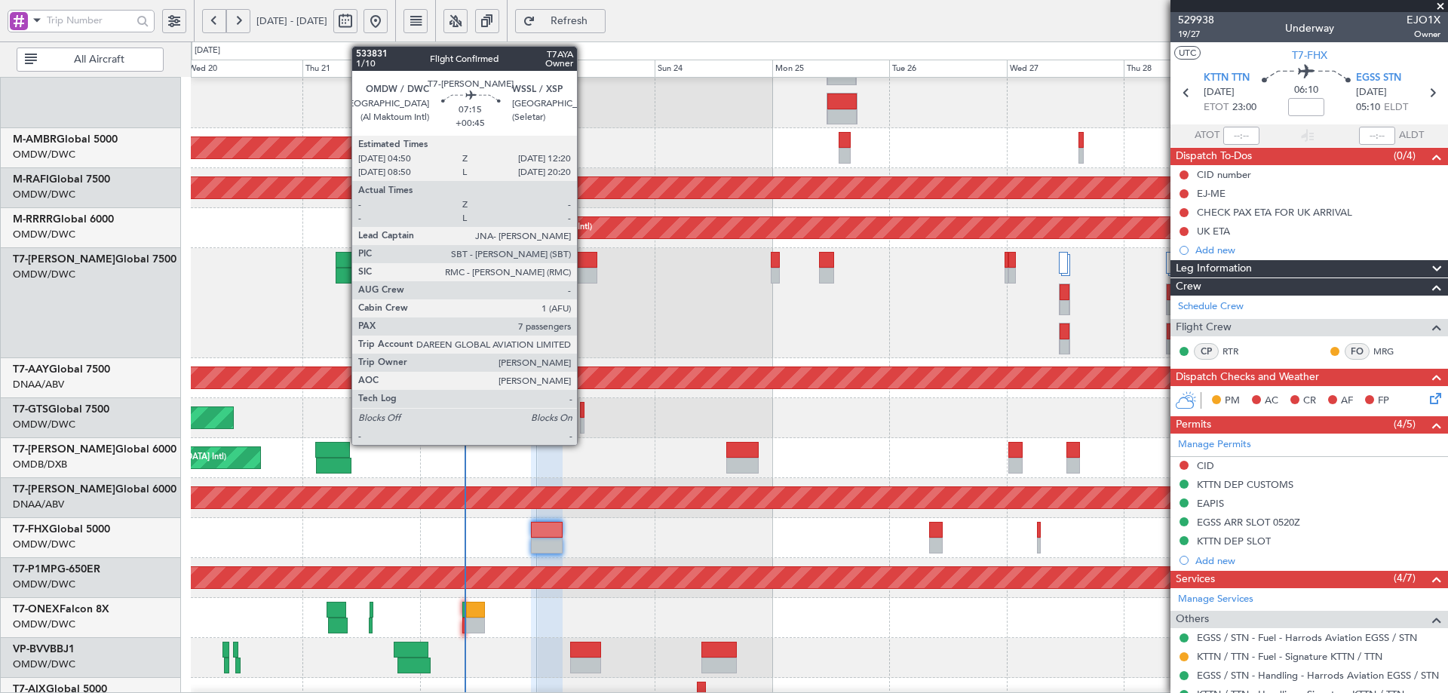
click at [584, 265] on div at bounding box center [578, 260] width 37 height 16
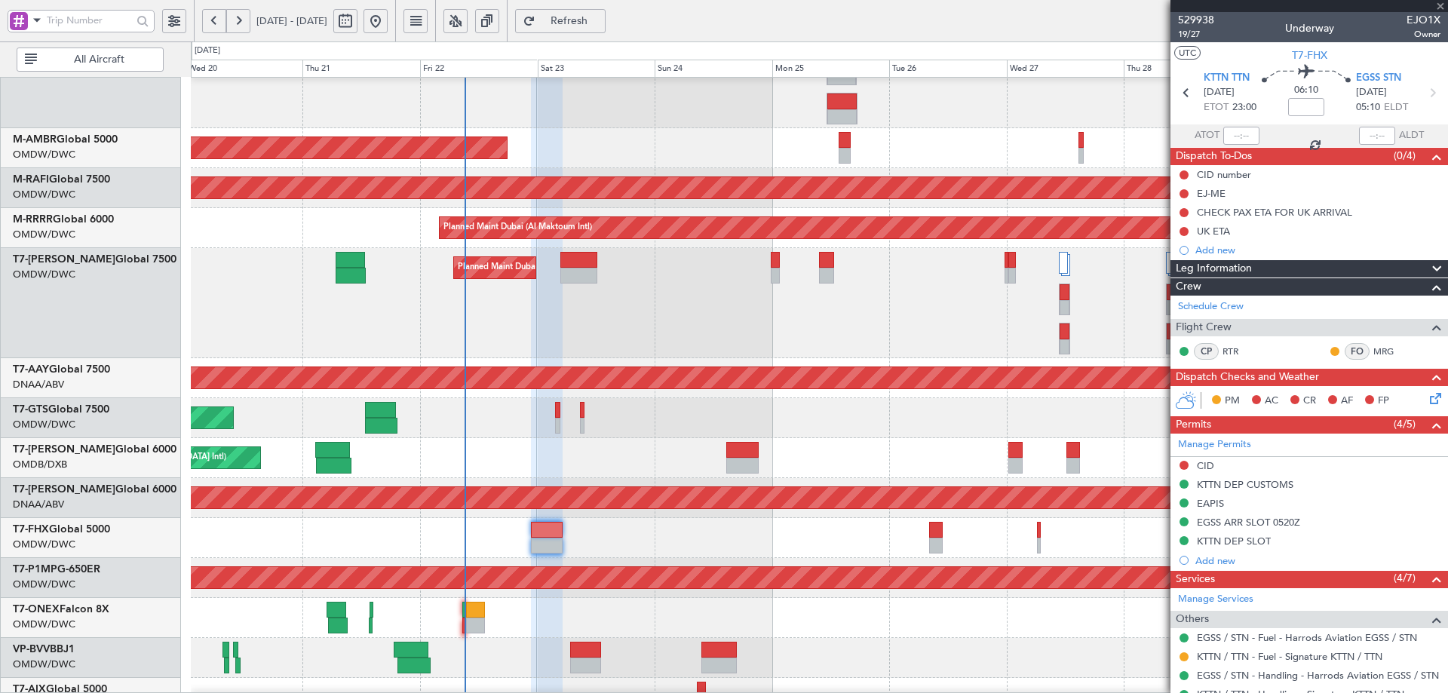
type input "+00:45"
type input "7"
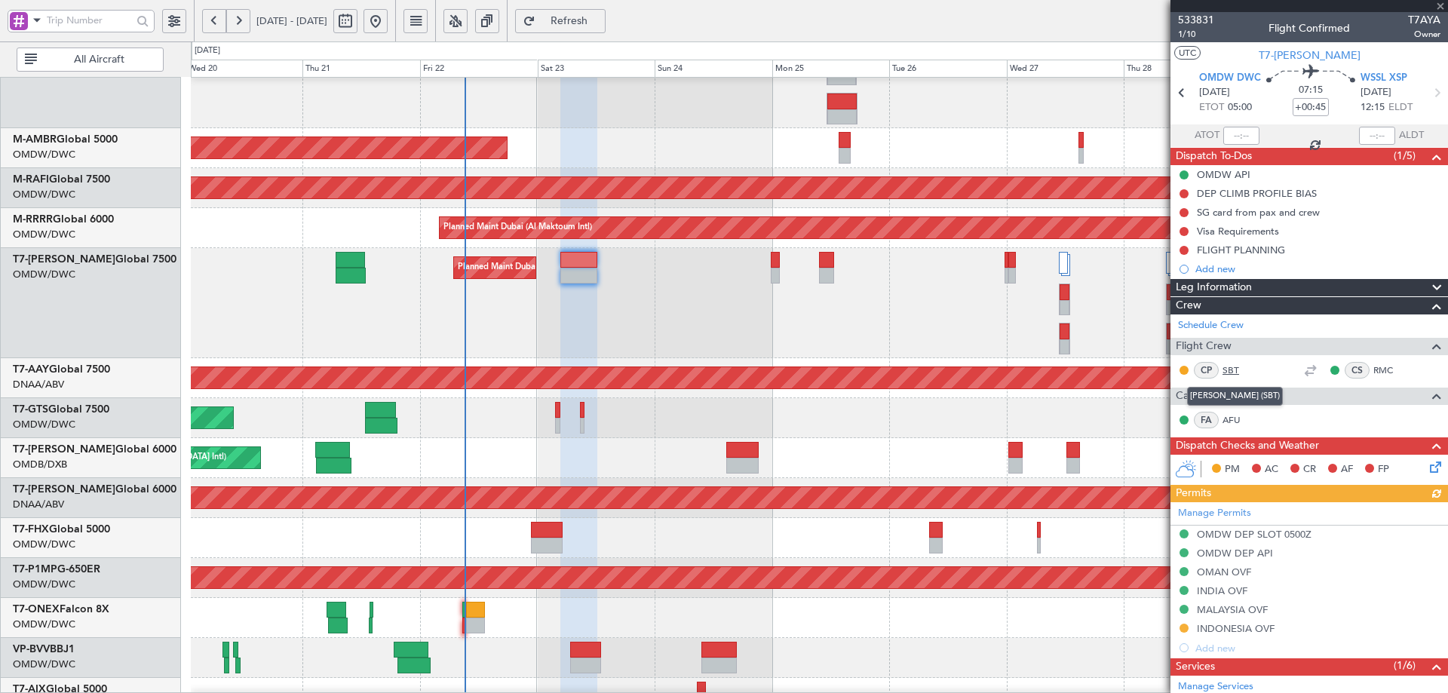
click at [1228, 367] on link "SBT" at bounding box center [1240, 371] width 34 height 14
click at [1374, 370] on link "RMC" at bounding box center [1391, 371] width 34 height 14
click at [1233, 418] on link "AFU" at bounding box center [1240, 420] width 34 height 14
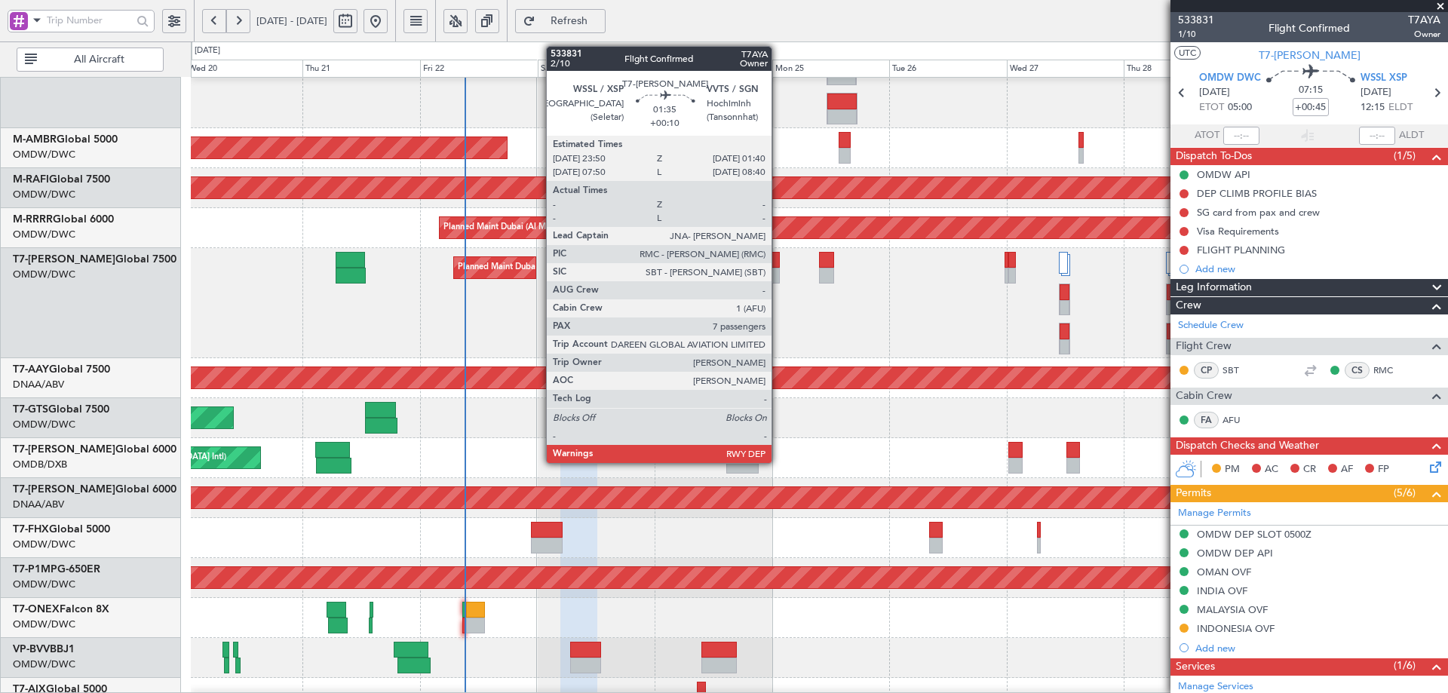
click at [778, 262] on div at bounding box center [775, 260] width 9 height 16
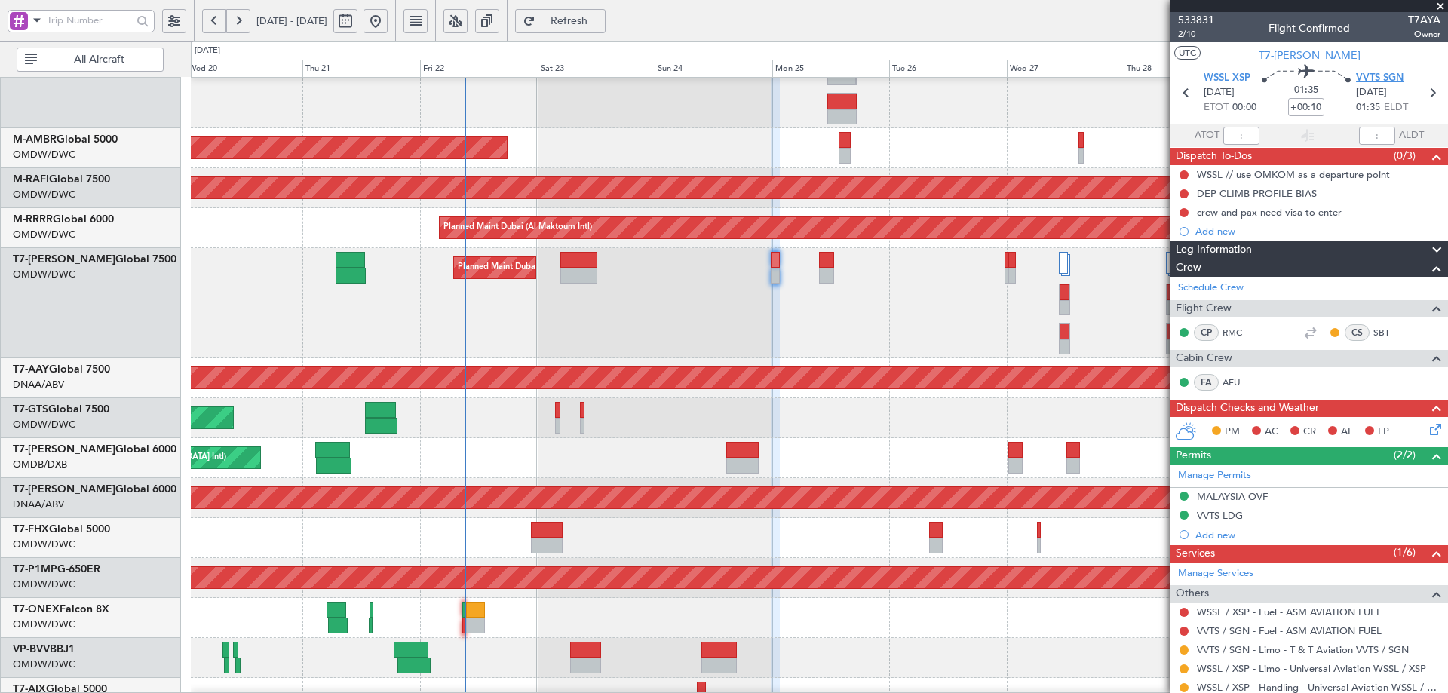
click at [1384, 76] on span "VVTS SGN" at bounding box center [1380, 78] width 48 height 15
click at [1239, 329] on link "RMC" at bounding box center [1240, 333] width 34 height 14
click at [1374, 331] on link "SBT" at bounding box center [1391, 333] width 34 height 14
click at [1226, 383] on link "AFU" at bounding box center [1240, 383] width 34 height 14
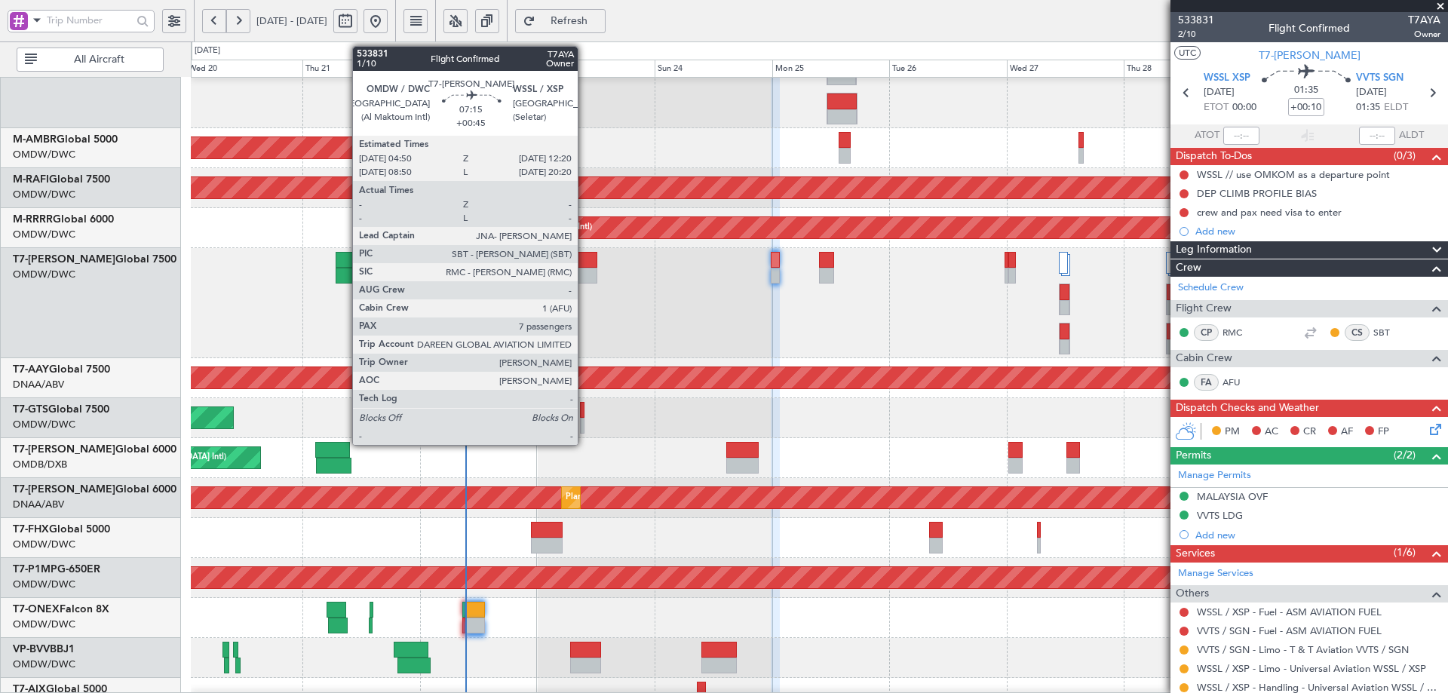
click at [585, 265] on div at bounding box center [578, 260] width 37 height 16
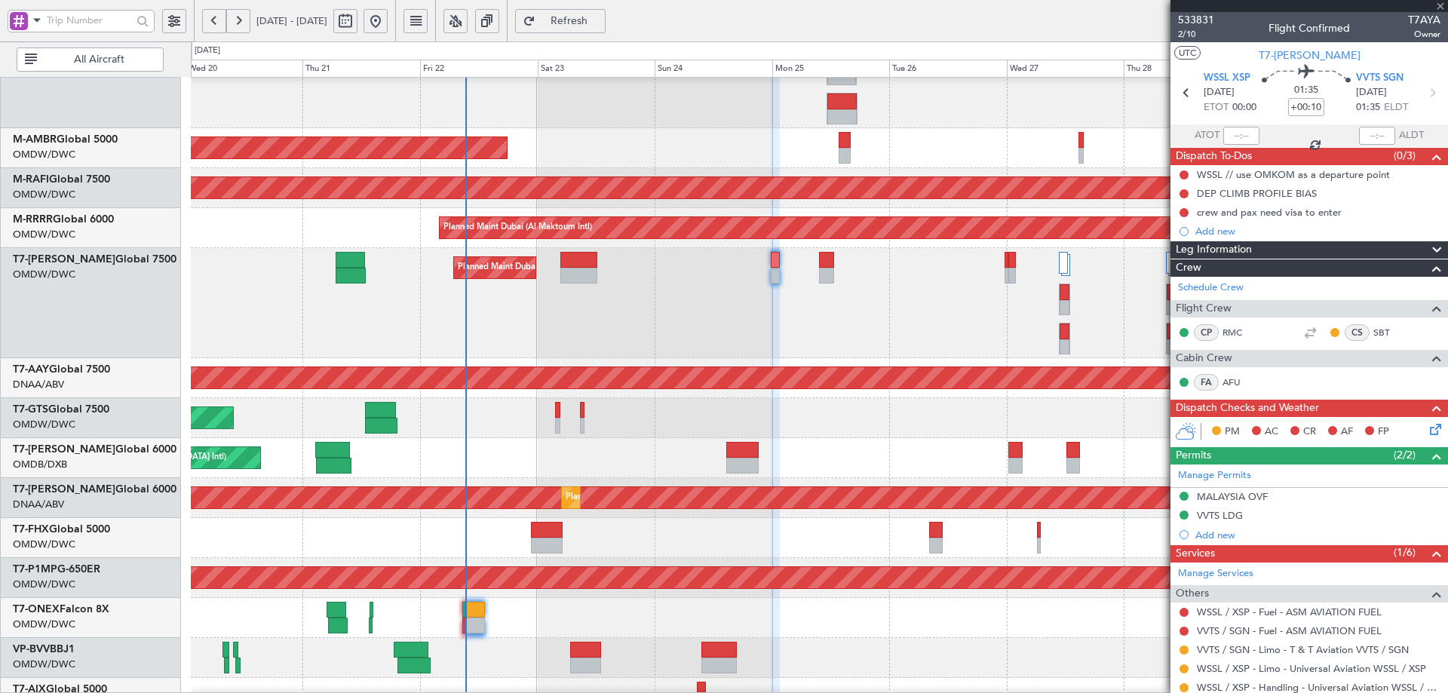
type input "+00:45"
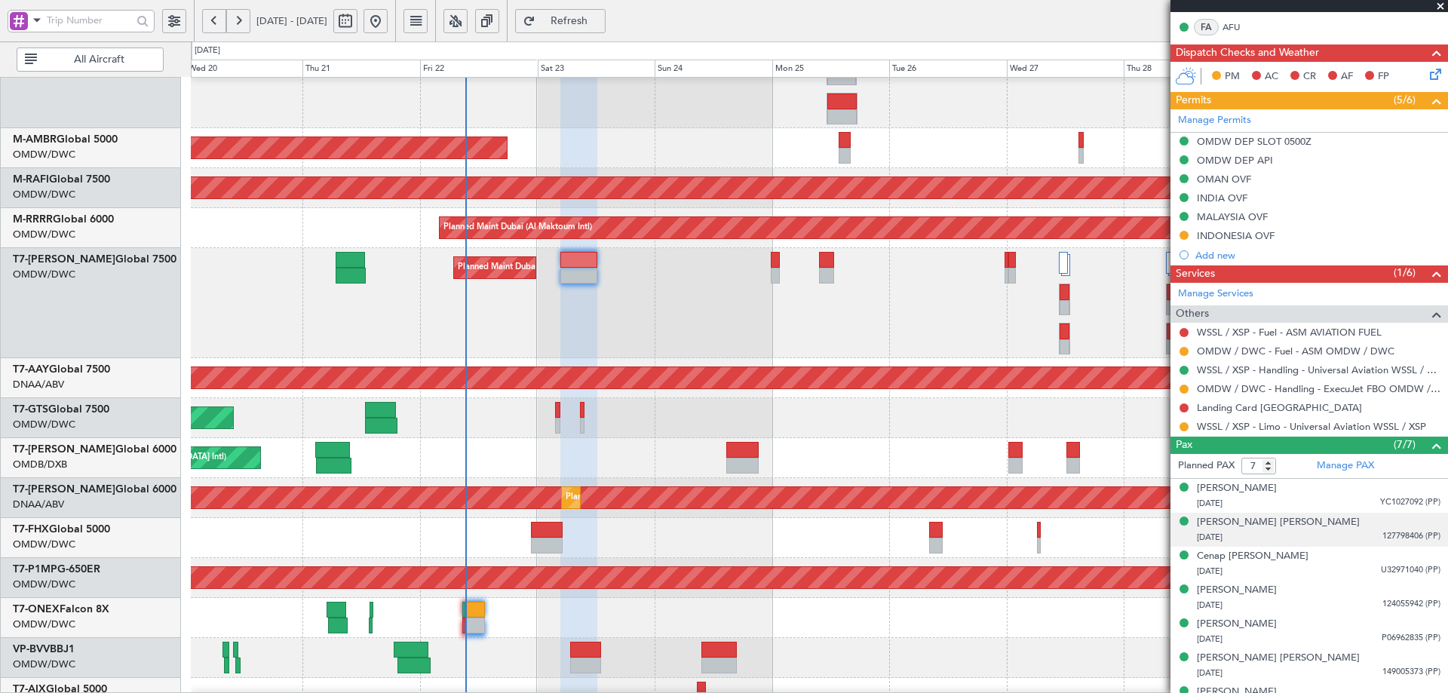
scroll to position [416, 0]
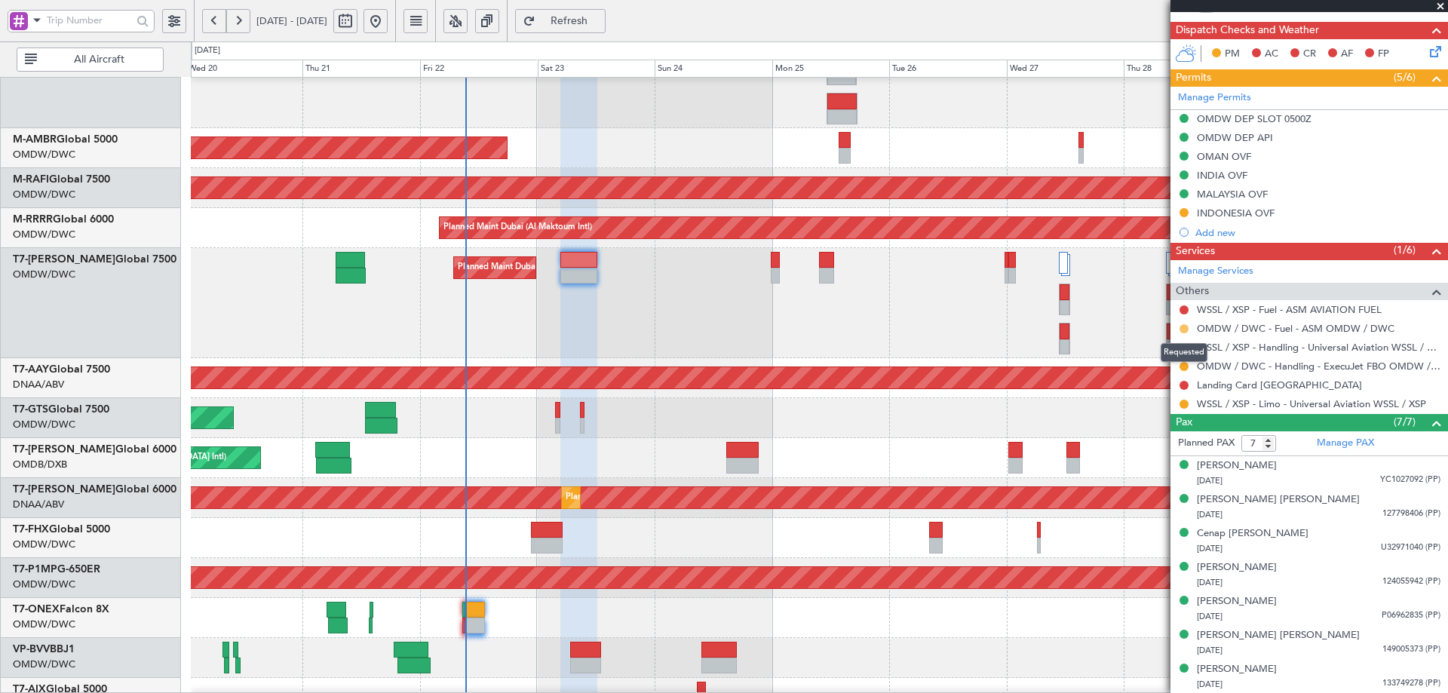
click at [1183, 327] on button at bounding box center [1184, 328] width 9 height 9
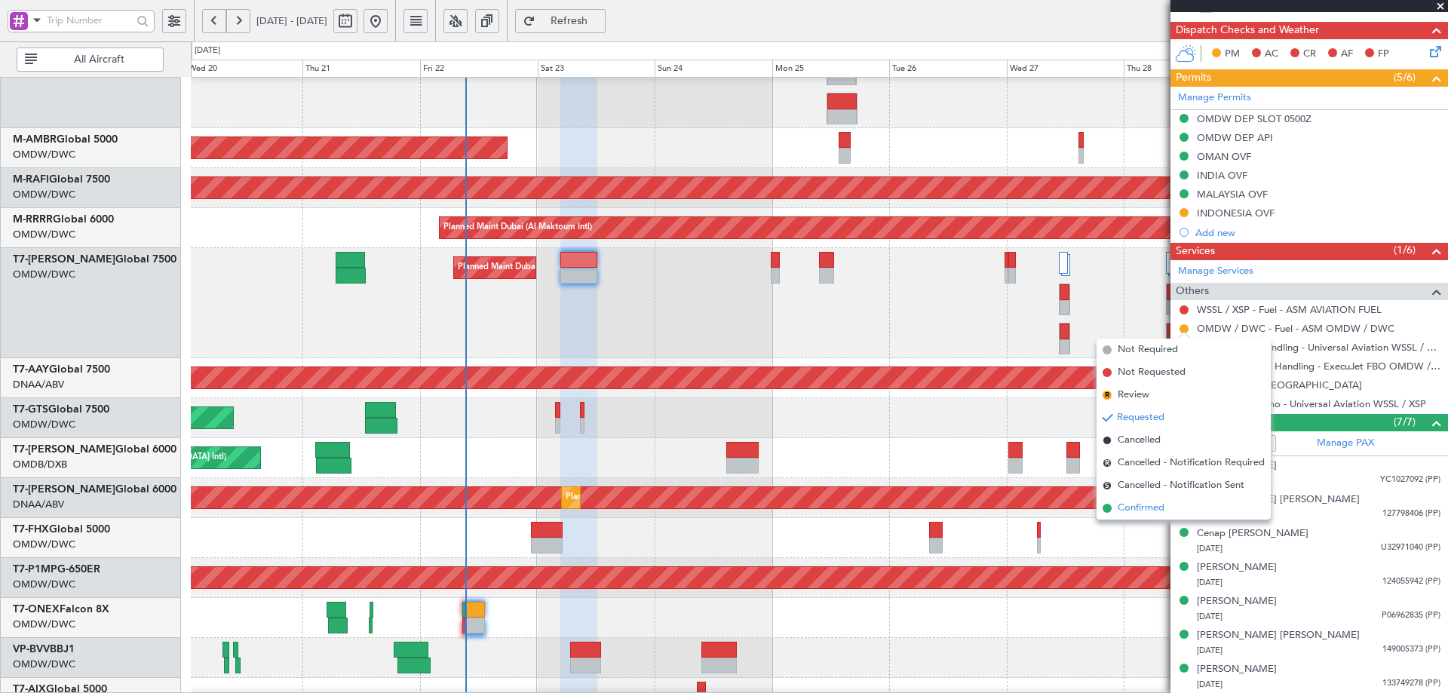
click at [1124, 508] on span "Confirmed" at bounding box center [1141, 508] width 47 height 15
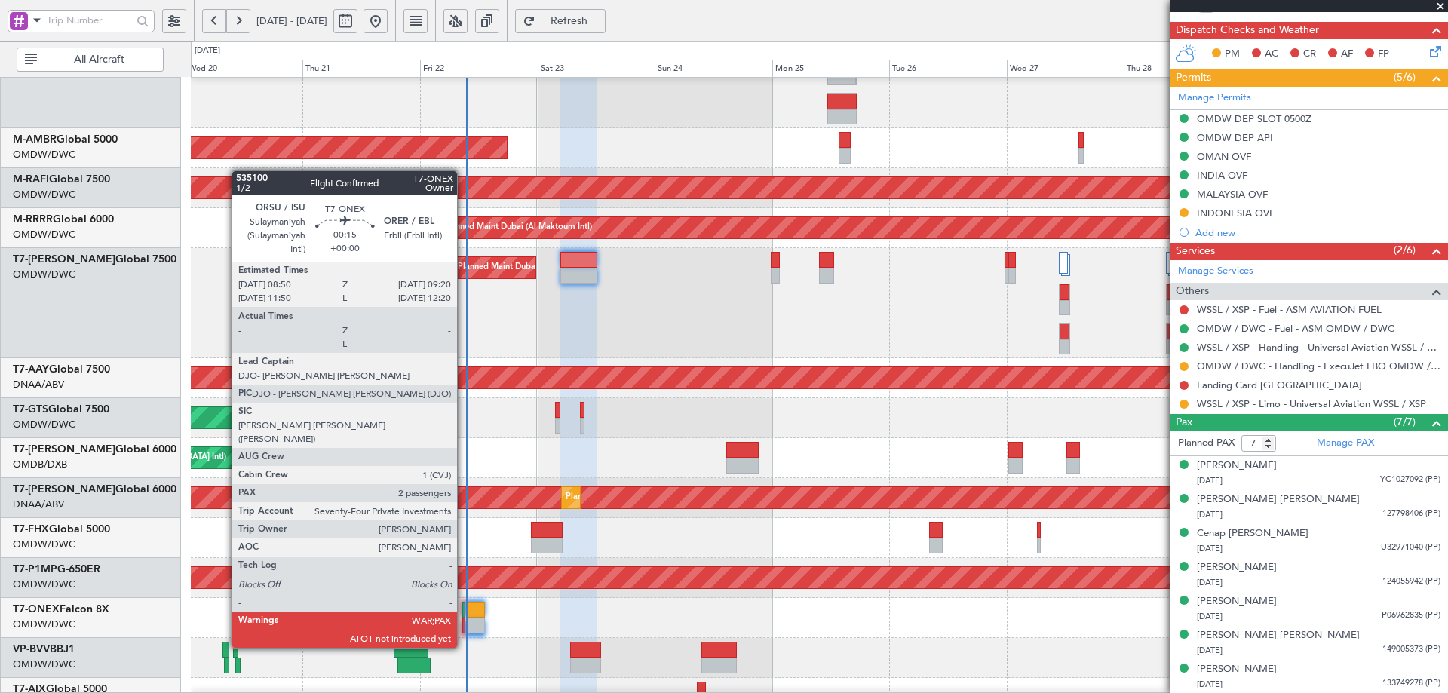
click at [464, 606] on div at bounding box center [463, 610] width 3 height 16
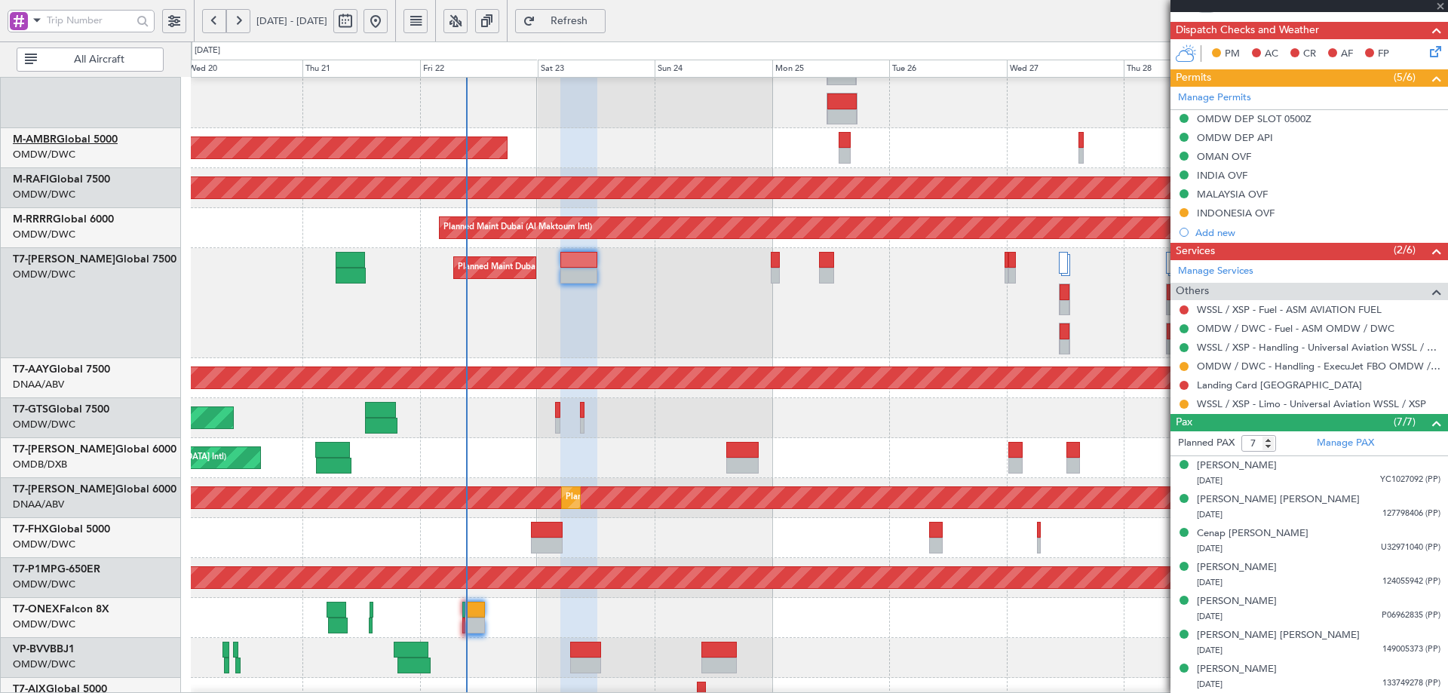
type input "2"
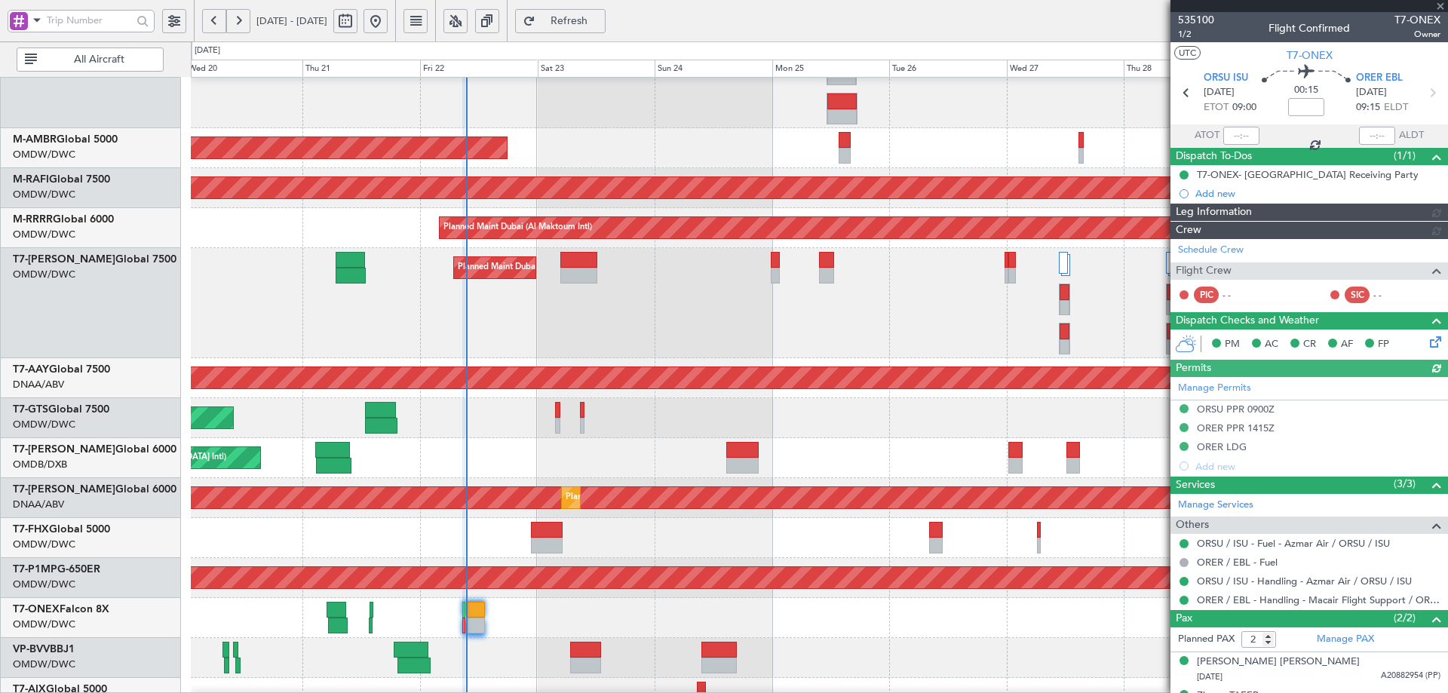
type input "Anita Mani (ANI)"
type input "7041"
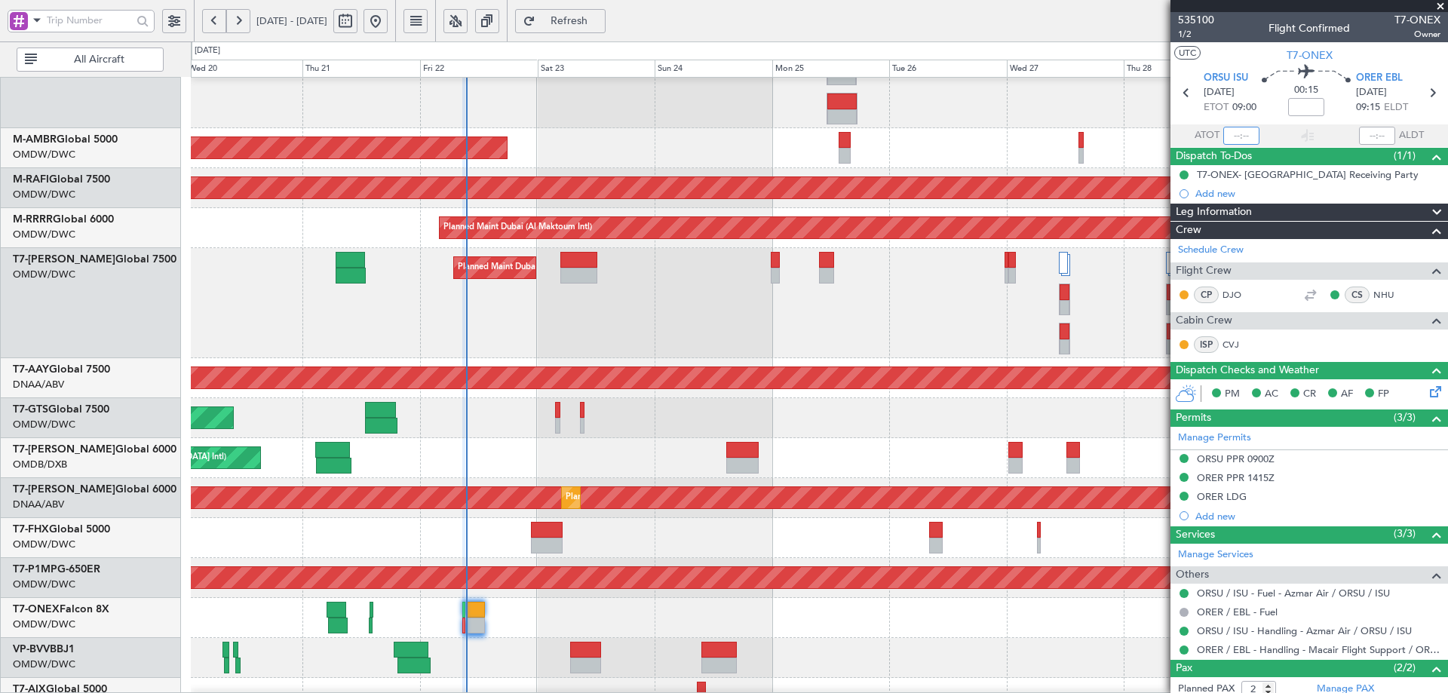
click at [1236, 137] on input "text" at bounding box center [1241, 136] width 36 height 18
type input "09:21"
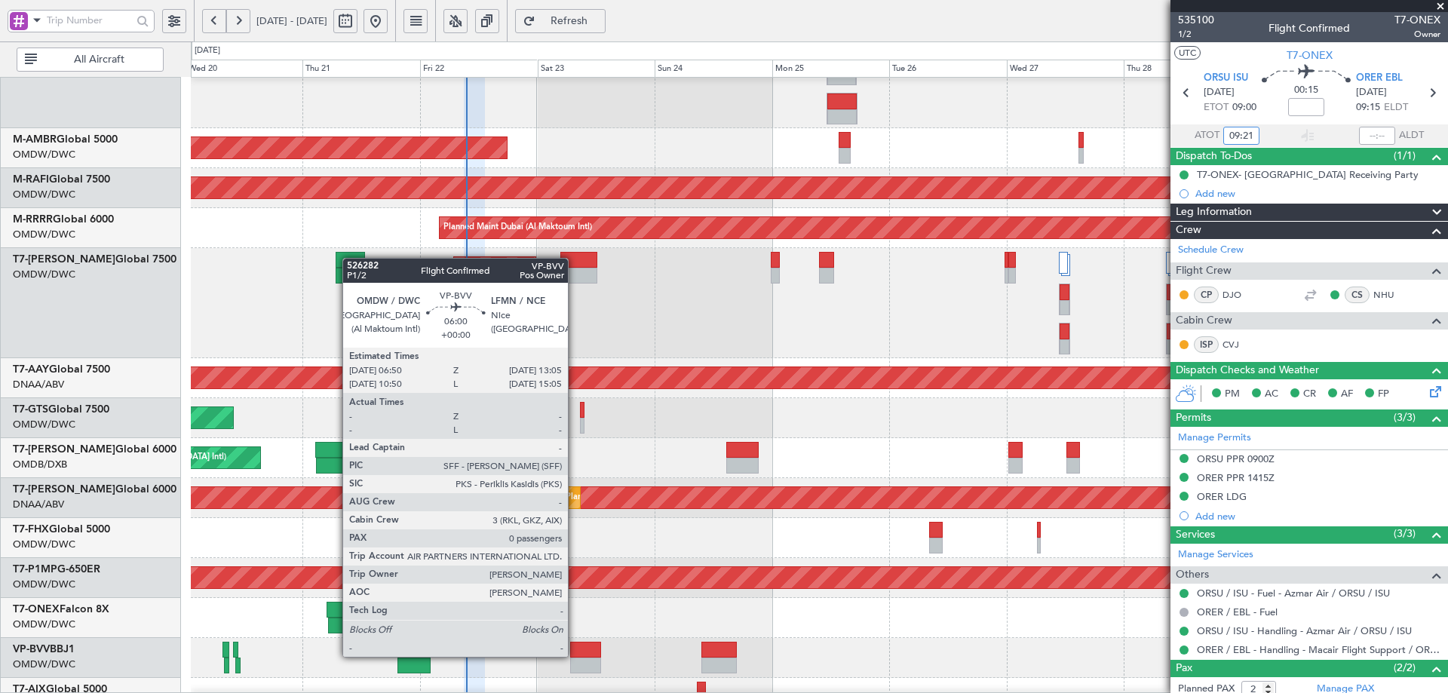
click at [576, 655] on div at bounding box center [585, 650] width 31 height 16
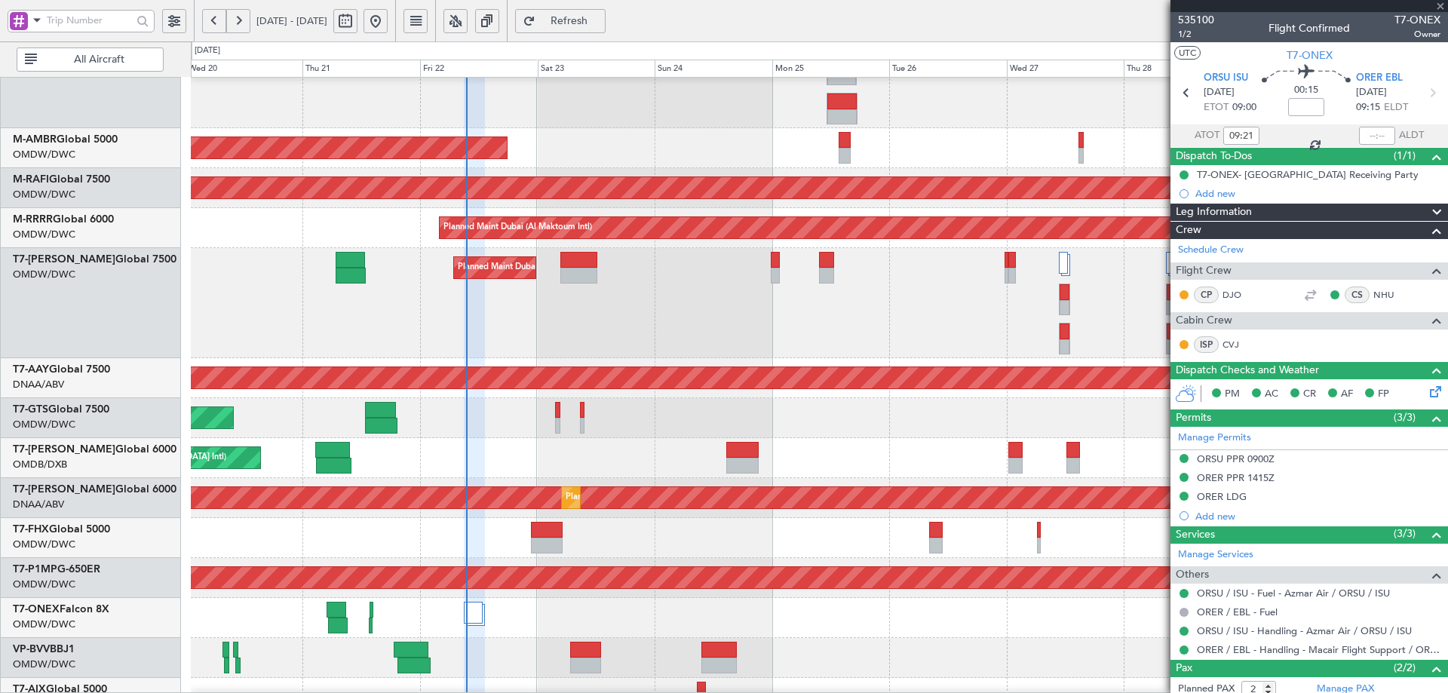
type input "0"
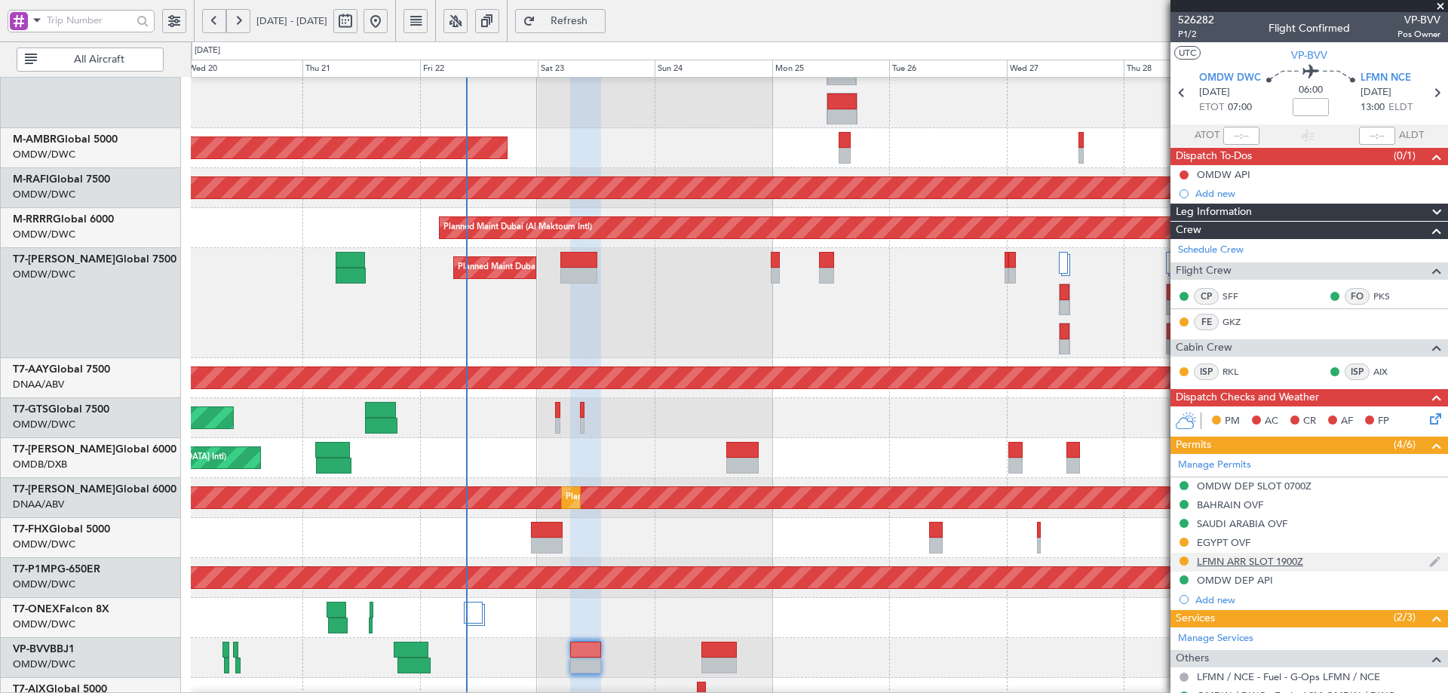
click at [1297, 562] on div "LFMN ARR SLOT 1900Z" at bounding box center [1250, 561] width 106 height 13
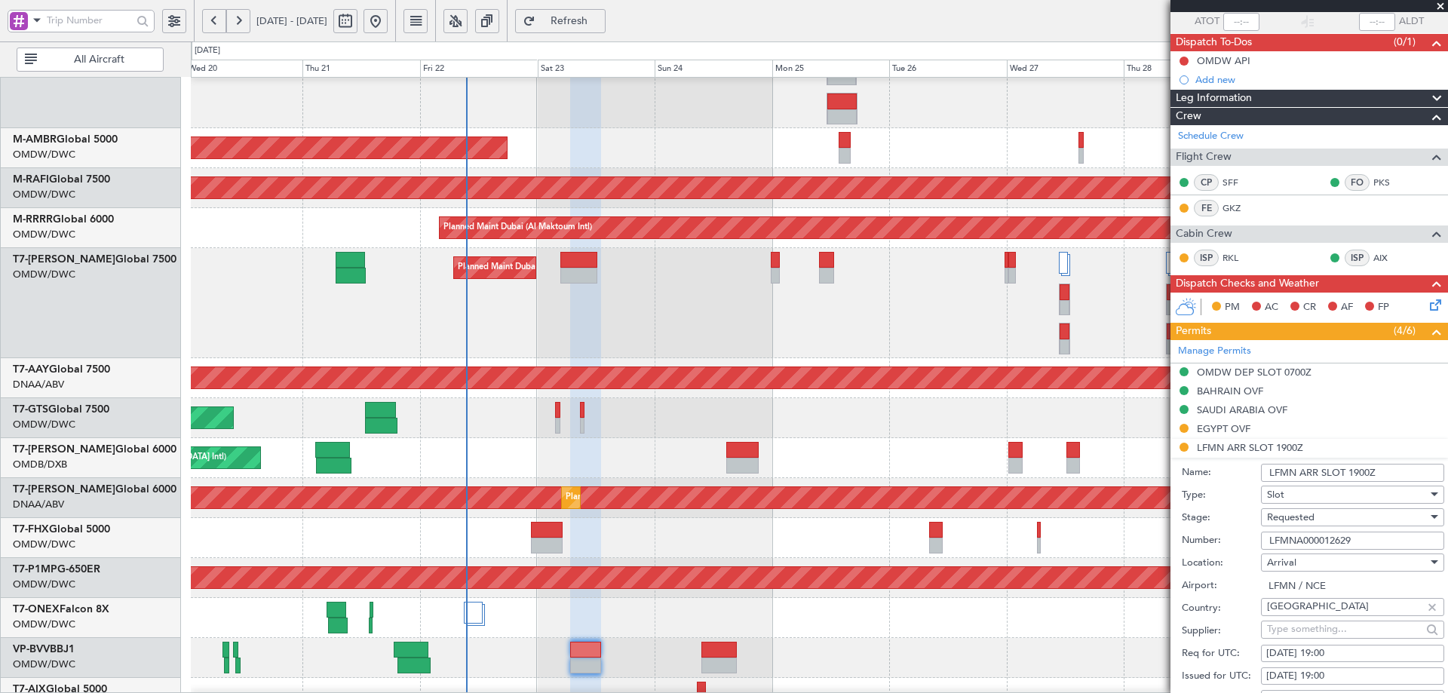
scroll to position [453, 0]
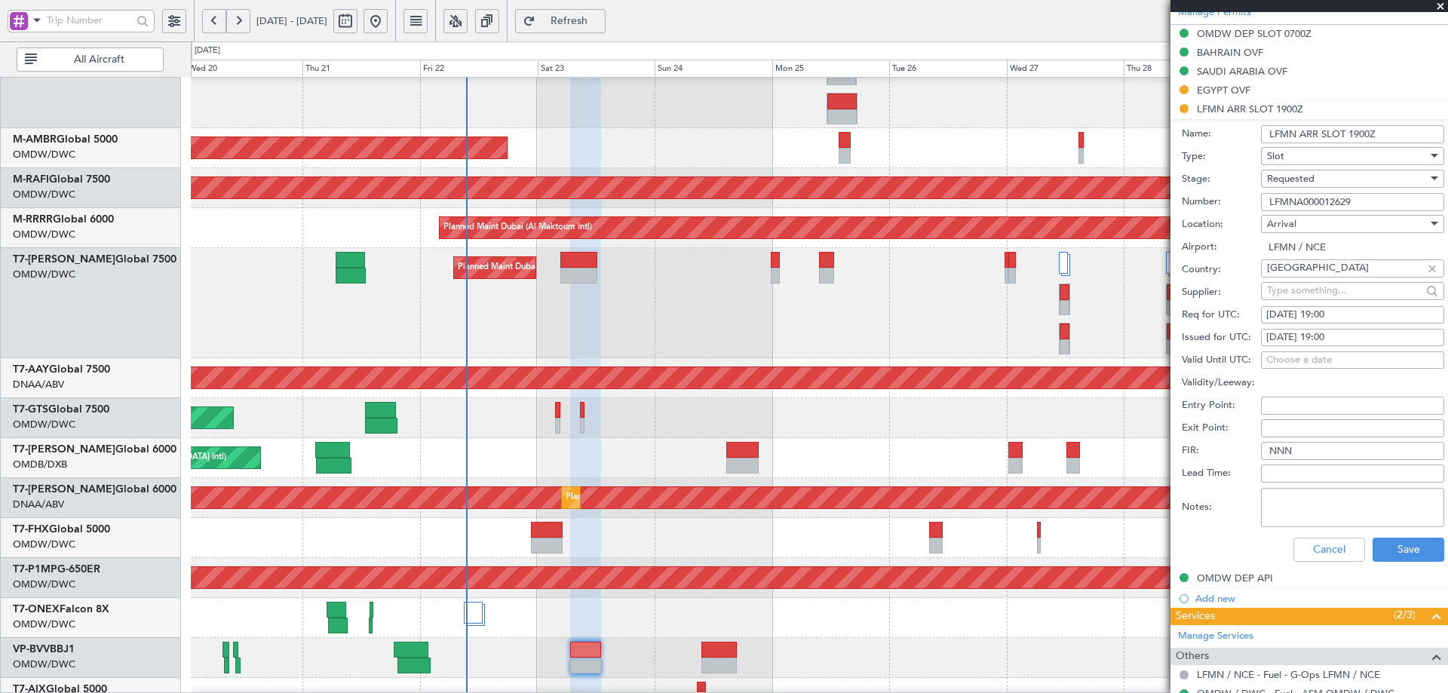
drag, startPoint x: 1365, startPoint y: 205, endPoint x: 1222, endPoint y: 210, distance: 143.4
click at [1222, 210] on div "Number: LFMNA000012629" at bounding box center [1313, 202] width 262 height 23
click at [1319, 183] on div "Requested" at bounding box center [1347, 178] width 161 height 23
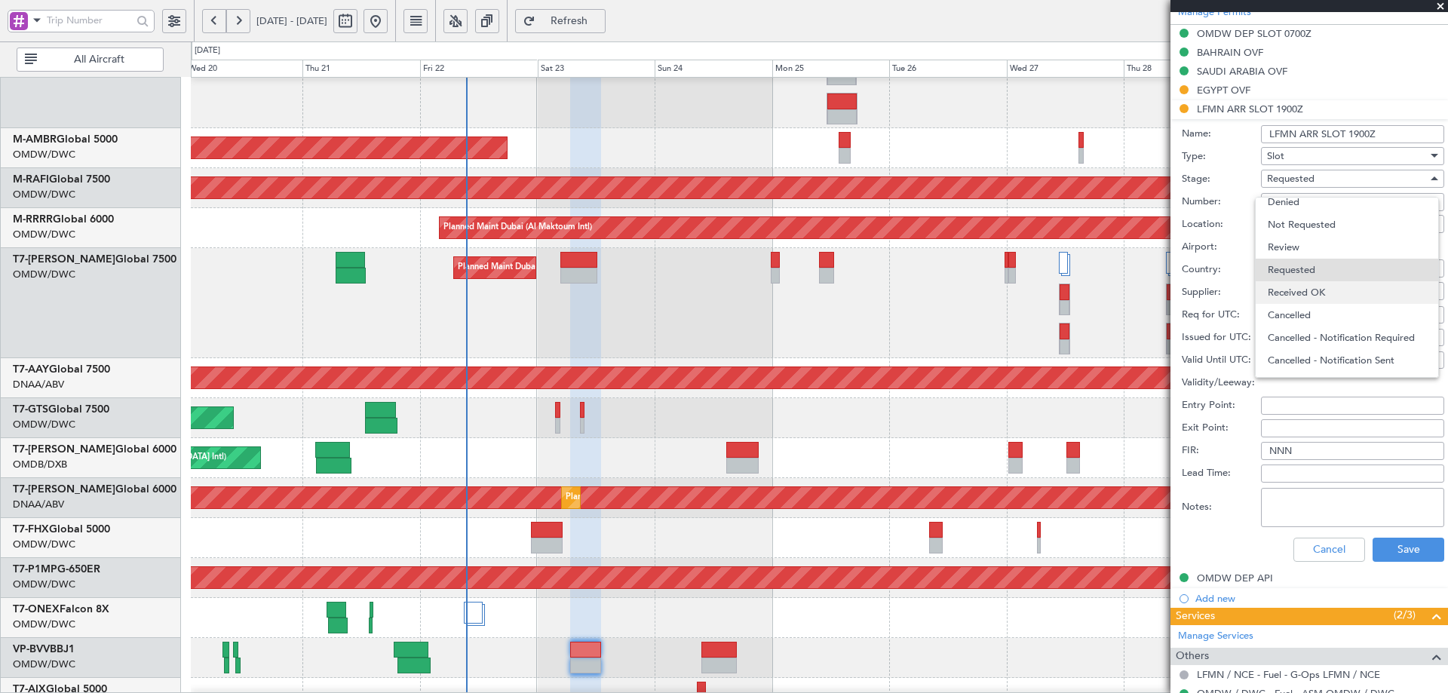
click at [1294, 297] on span "Received OK" at bounding box center [1347, 292] width 158 height 23
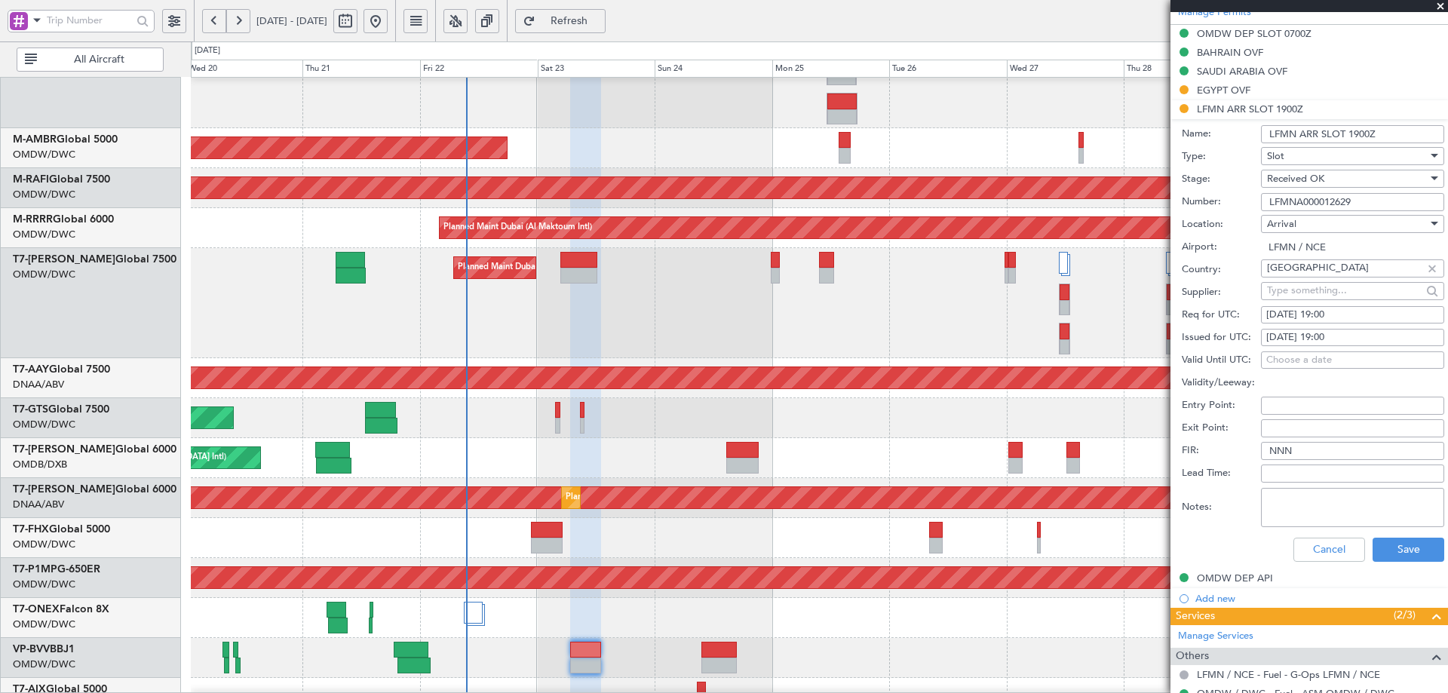
click at [1310, 314] on div "22/08/2025 19:00" at bounding box center [1352, 315] width 173 height 15
select select "8"
select select "2025"
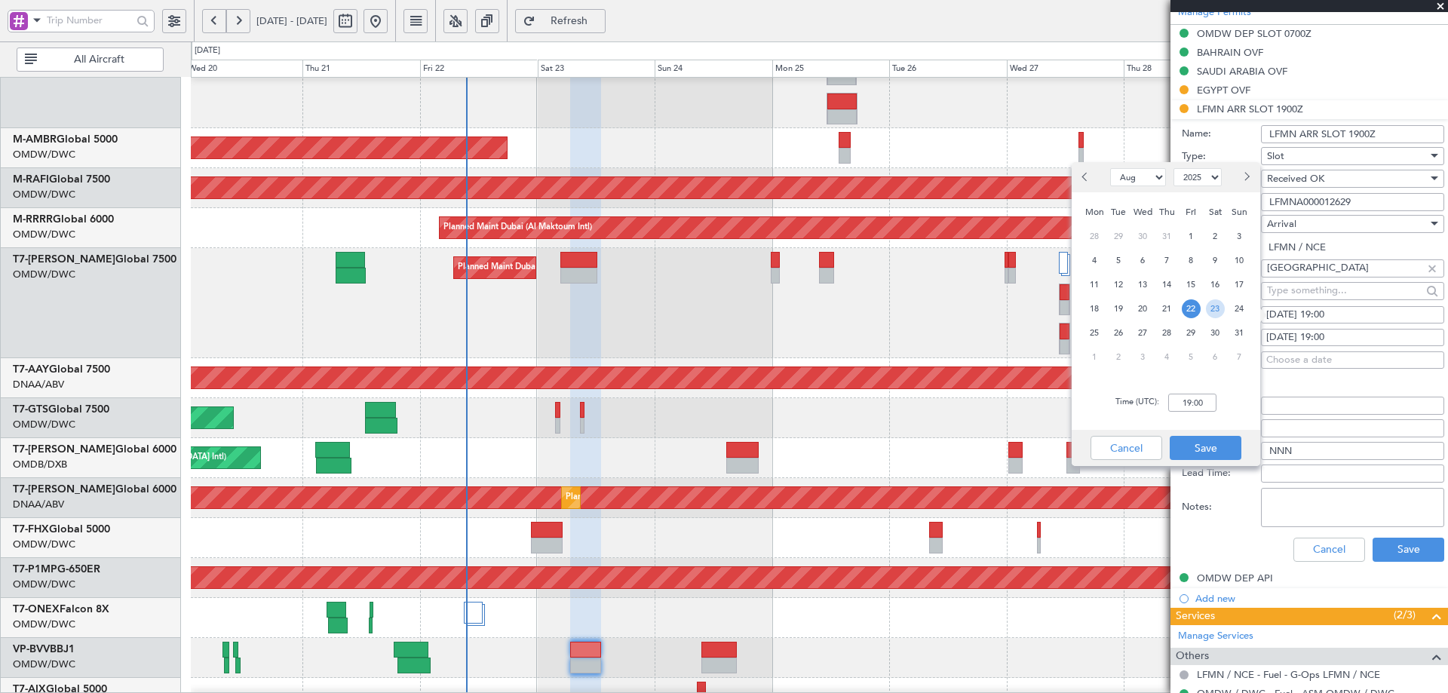
click at [1214, 309] on span "23" at bounding box center [1215, 308] width 19 height 19
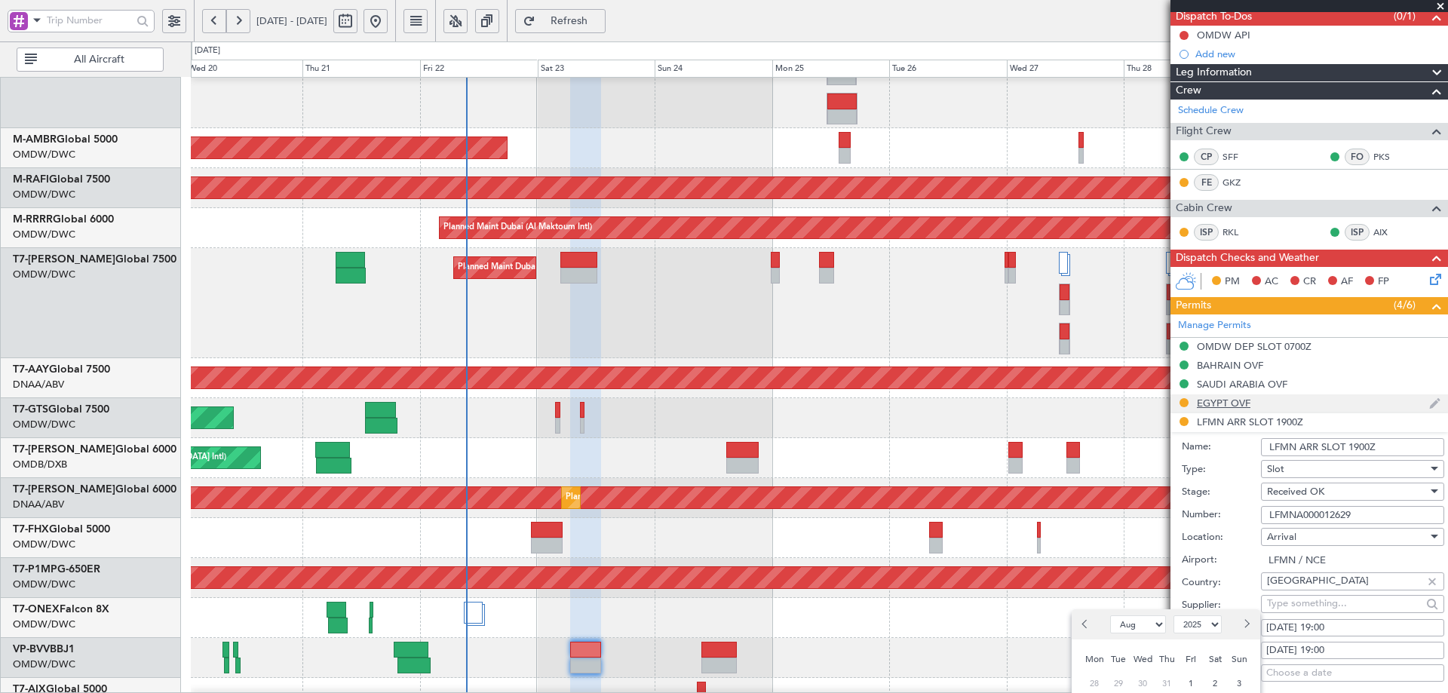
scroll to position [453, 0]
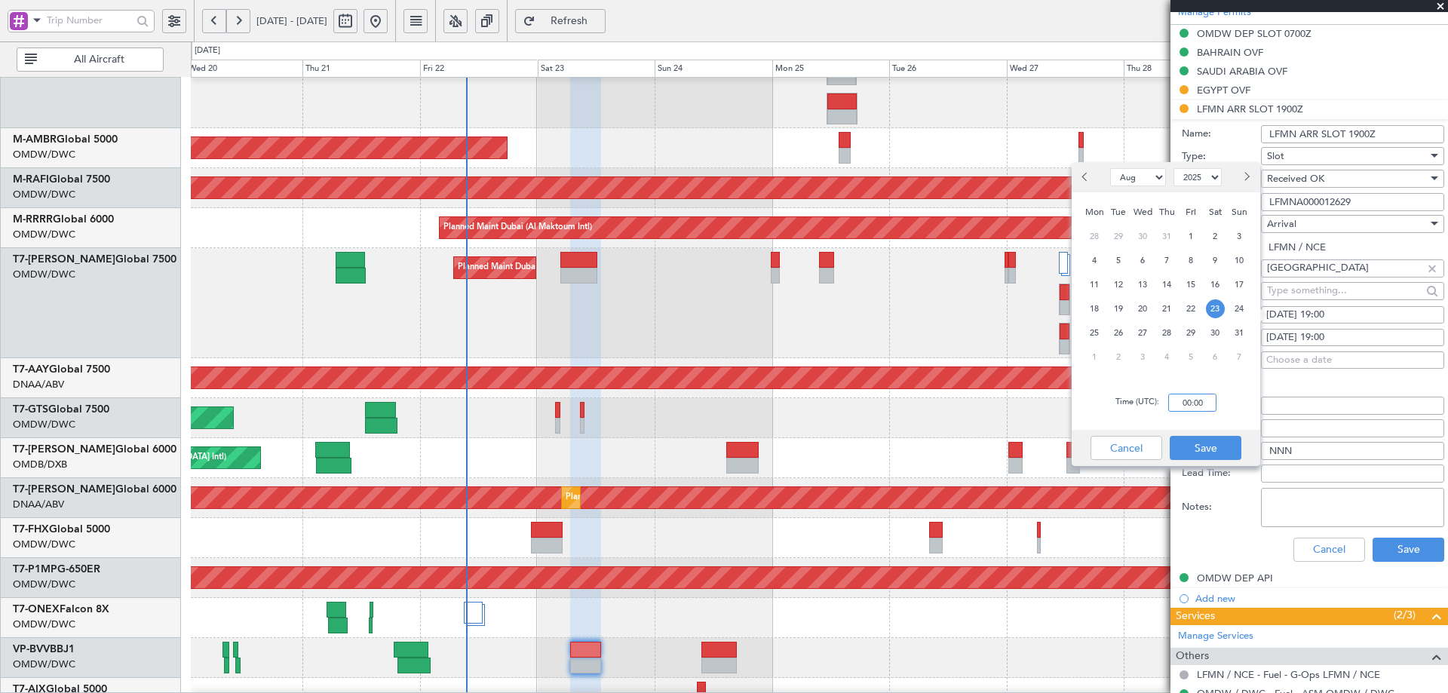
click at [1199, 405] on input "00:00" at bounding box center [1192, 403] width 48 height 18
type input "13:00"
click at [1214, 459] on button "Save" at bounding box center [1206, 448] width 72 height 24
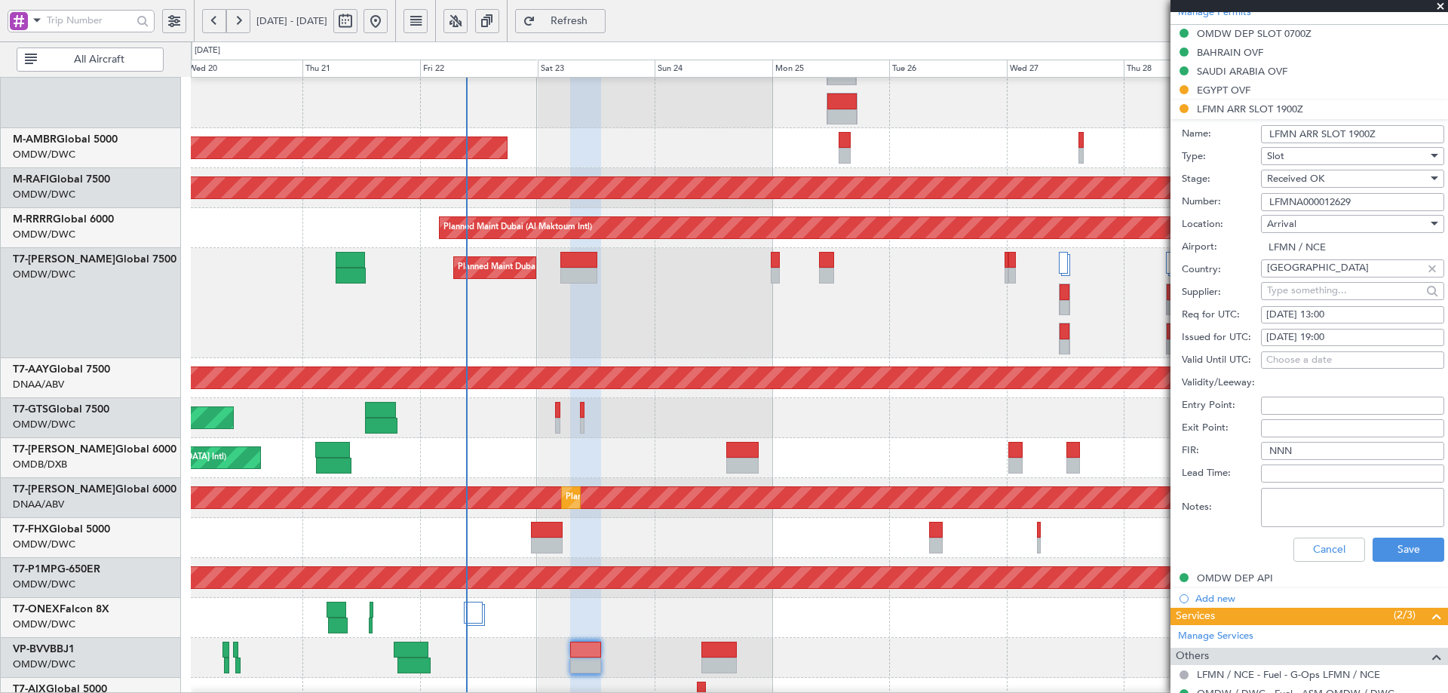
click at [1339, 333] on div "22/08/2025 19:00" at bounding box center [1352, 337] width 173 height 15
select select "8"
select select "2025"
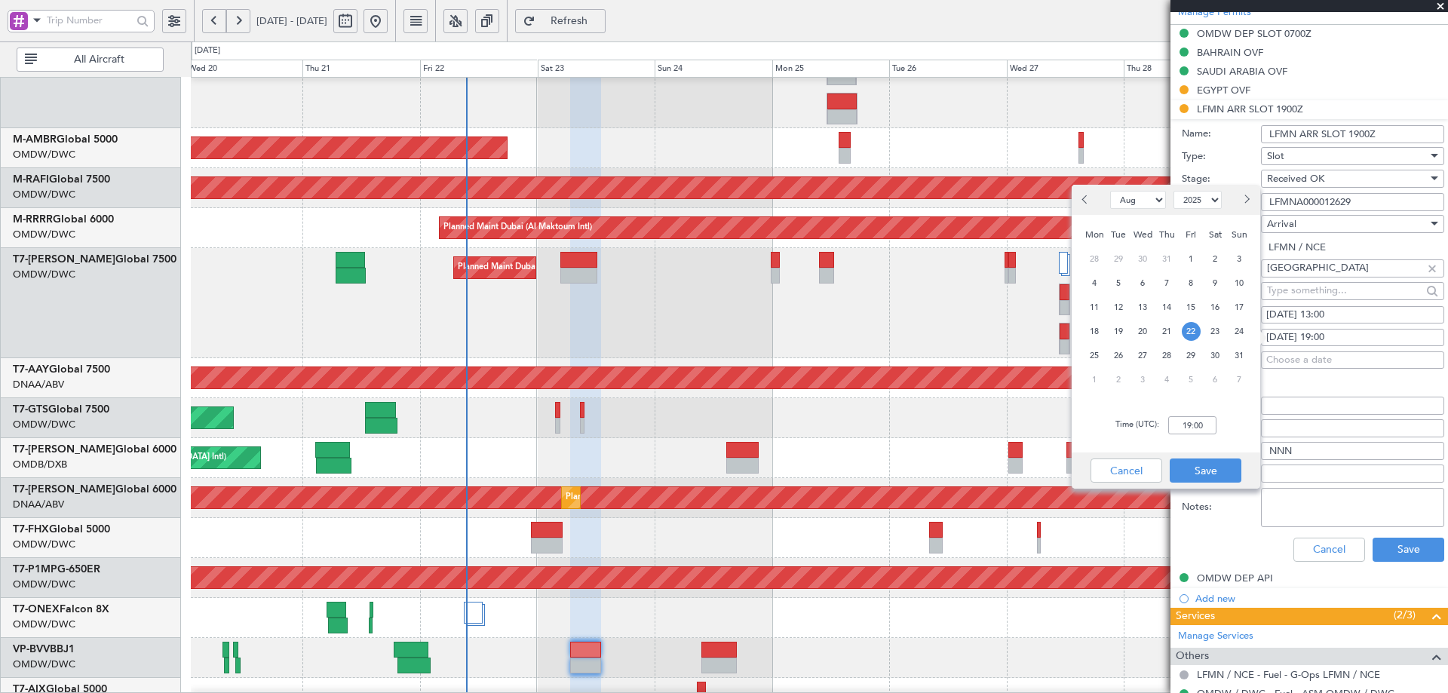
click at [1205, 333] on div "23" at bounding box center [1215, 331] width 24 height 24
click at [1197, 428] on input "00:00" at bounding box center [1192, 425] width 48 height 18
type input "13:00"
click at [1218, 478] on button "Save" at bounding box center [1206, 471] width 72 height 24
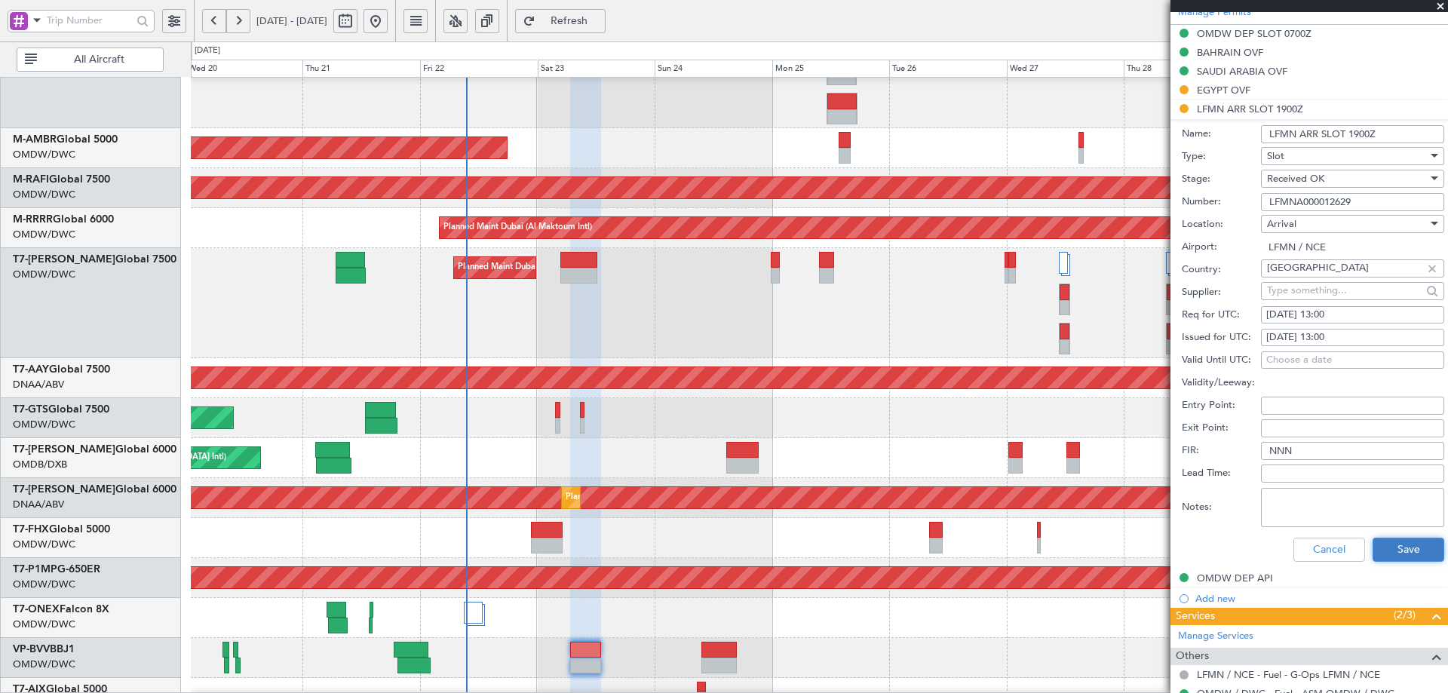
click at [1395, 546] on button "Save" at bounding box center [1409, 550] width 72 height 24
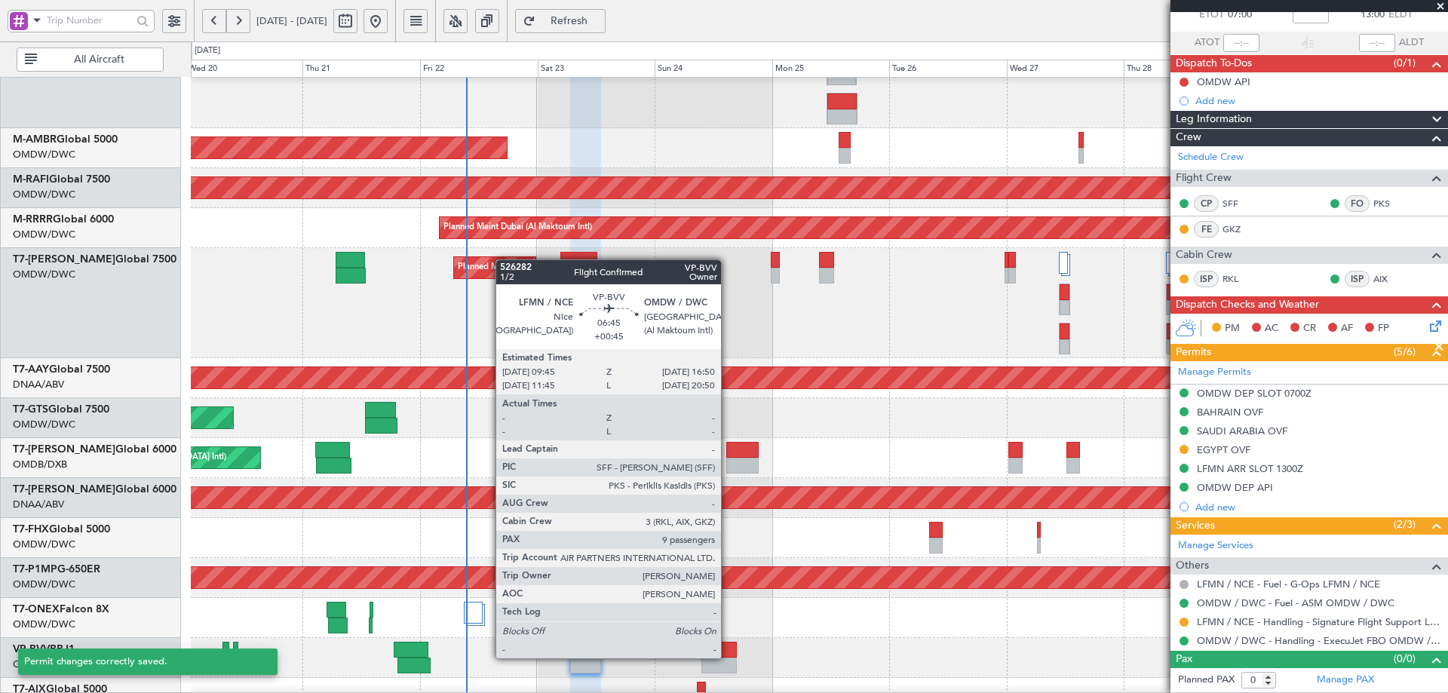
scroll to position [92, 0]
click at [728, 657] on div at bounding box center [718, 650] width 35 height 16
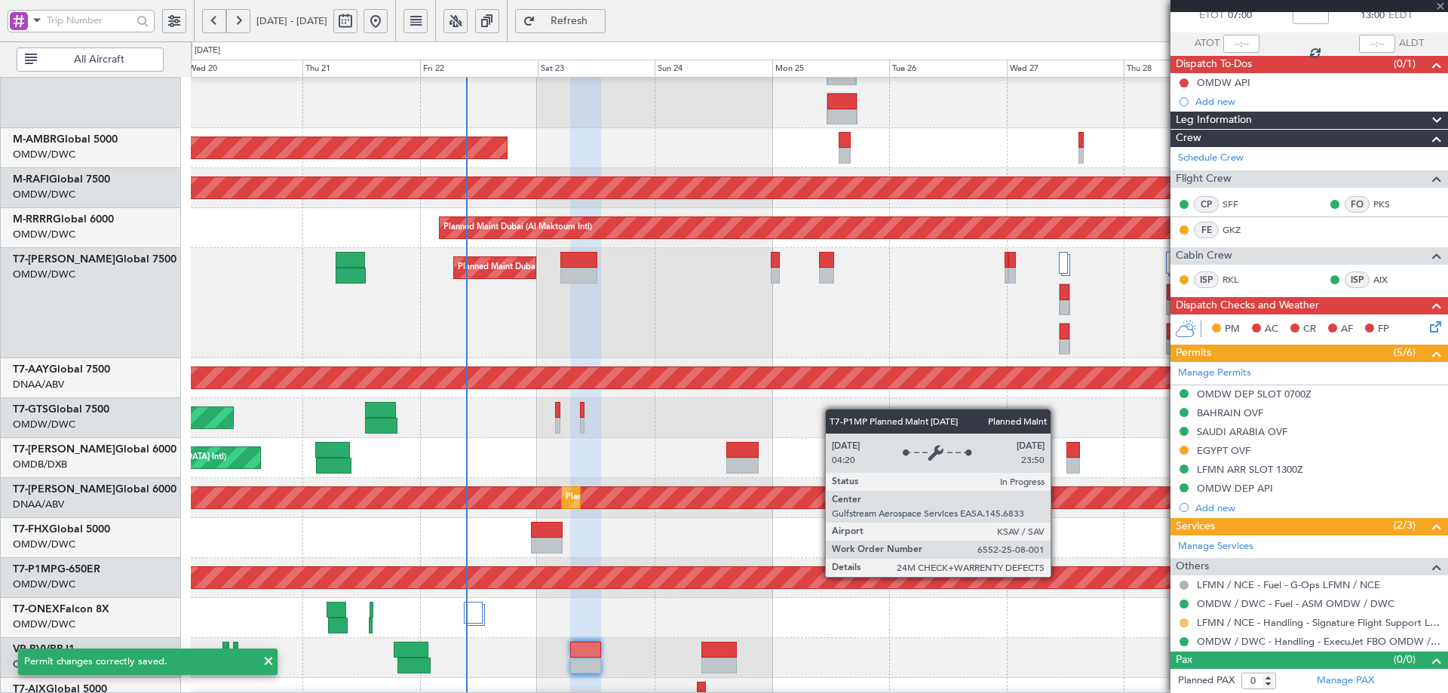
click at [1183, 619] on button at bounding box center [1184, 623] width 9 height 9
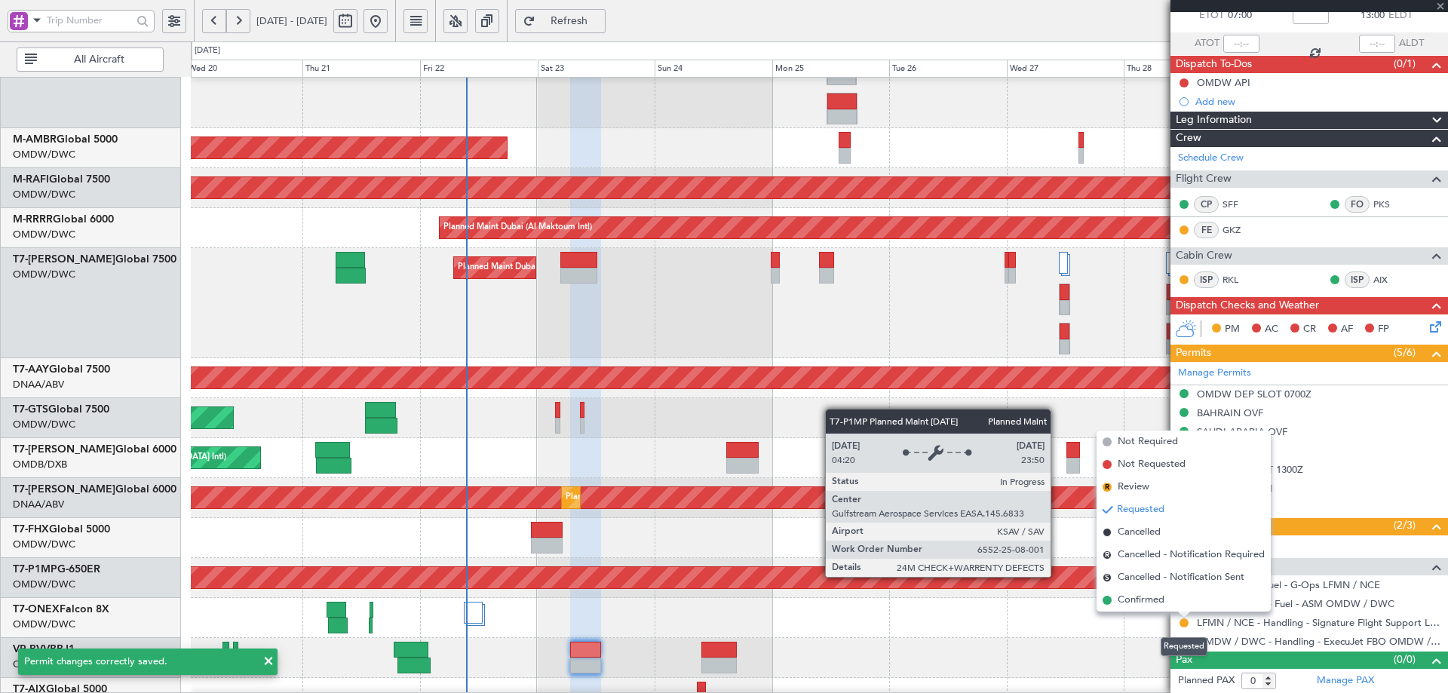
type input "+00:45"
type input "9"
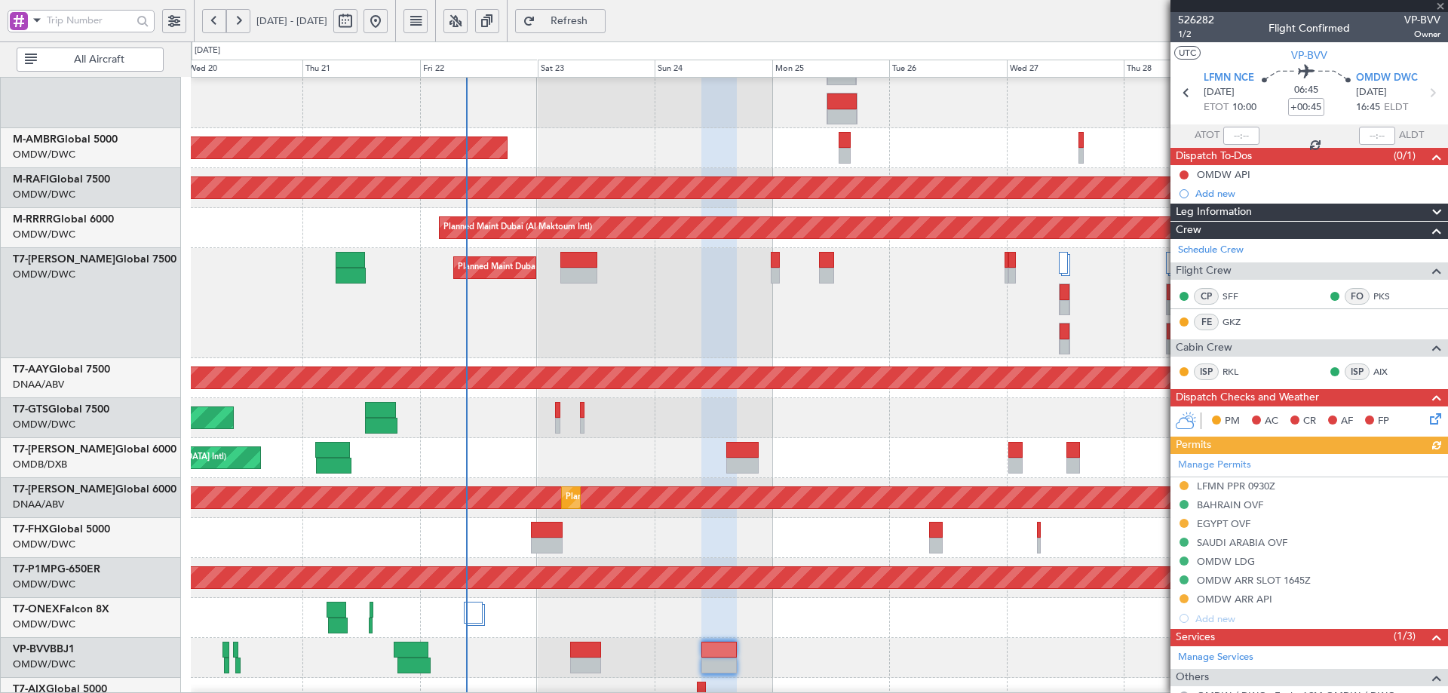
click at [1267, 486] on div "Manage Permits LFMN PPR 0930Z BAHRAIN OVF EGYPT OVF SAUDI ARABIA OVF OMDW LDG O…" at bounding box center [1310, 541] width 278 height 174
click at [1256, 490] on div "LFMN PPR 0930Z" at bounding box center [1236, 486] width 78 height 13
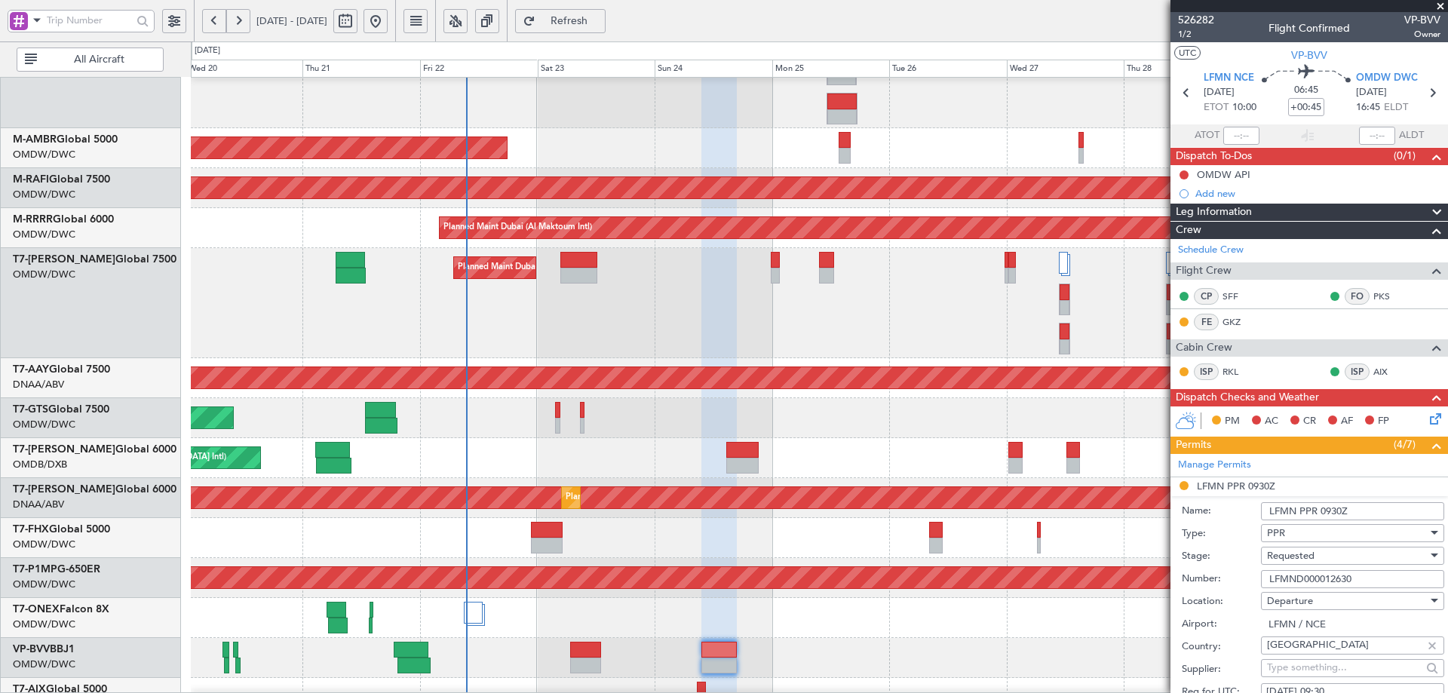
drag, startPoint x: 1362, startPoint y: 585, endPoint x: 1231, endPoint y: 588, distance: 131.3
click at [1231, 588] on div "Number: LFMND000012630" at bounding box center [1313, 579] width 262 height 23
click at [1321, 557] on div "Requested" at bounding box center [1347, 556] width 161 height 23
click at [1310, 672] on span "Received OK" at bounding box center [1347, 676] width 158 height 23
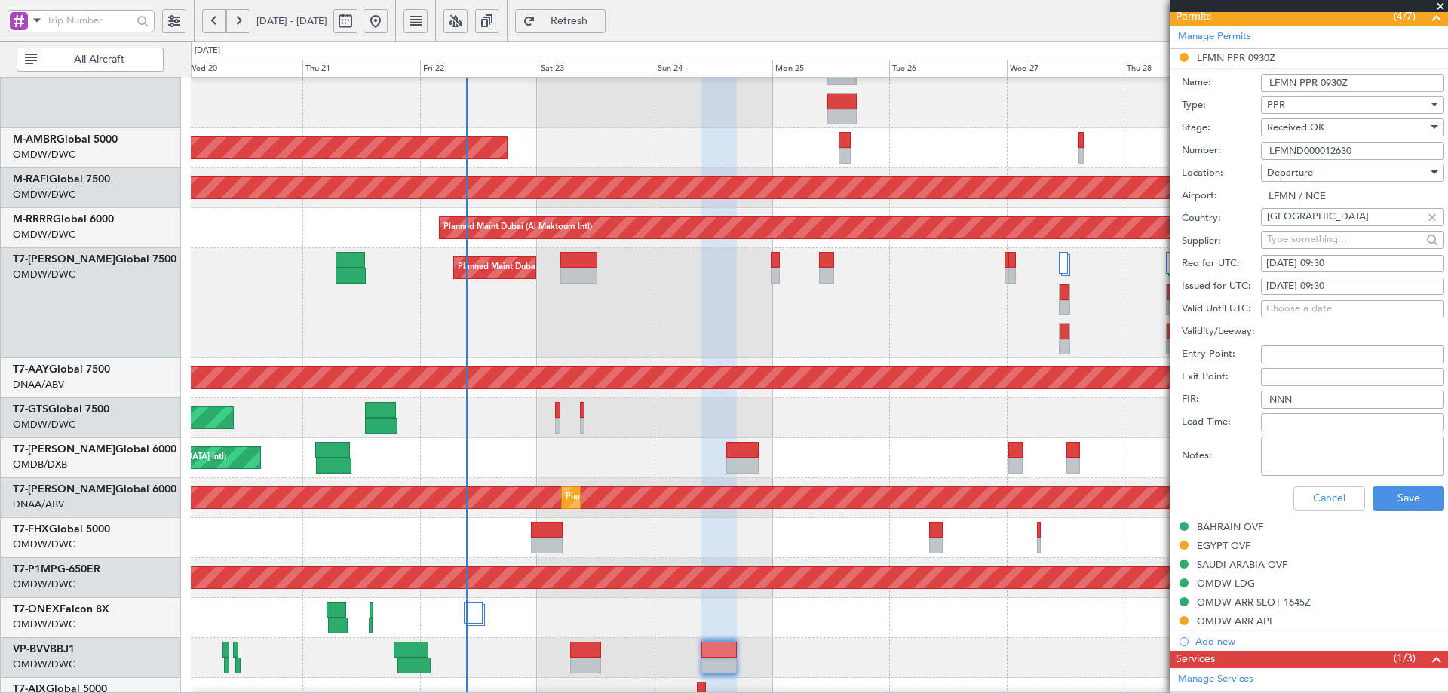
scroll to position [453, 0]
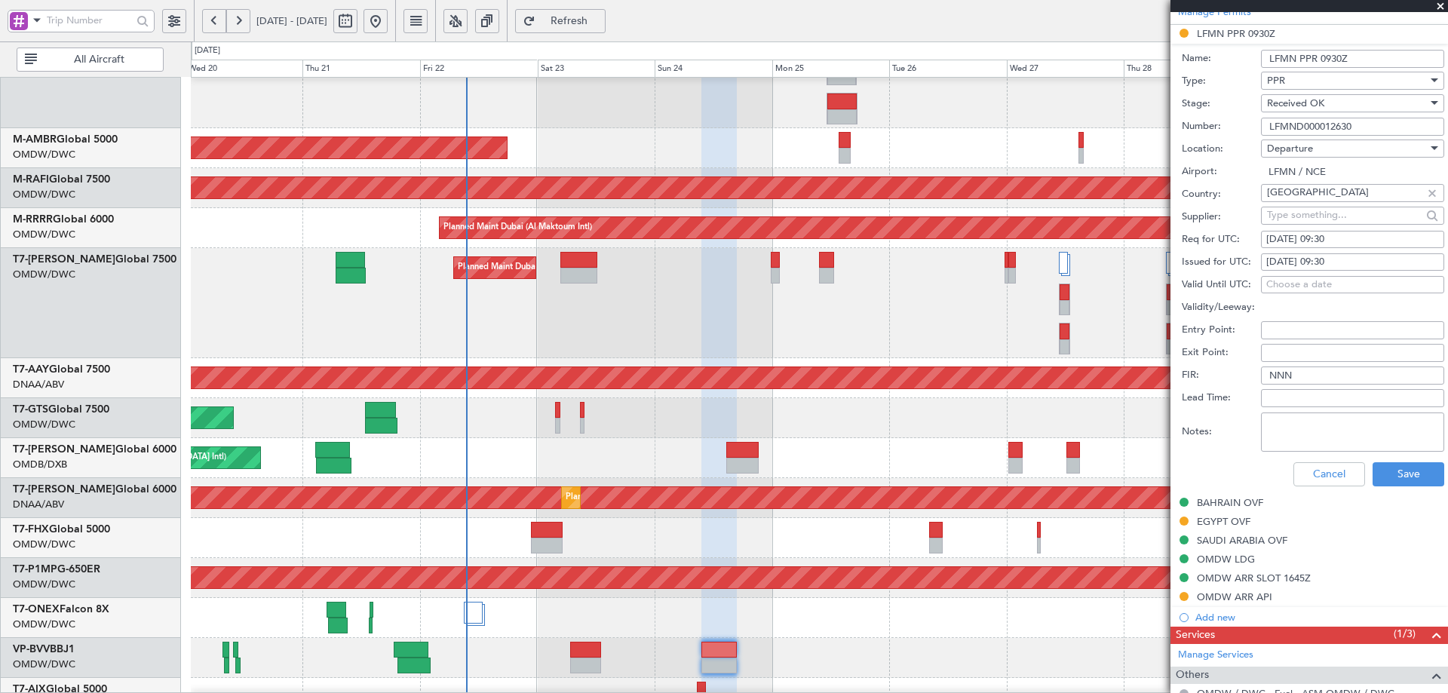
click at [1338, 238] on div "23/08/2025 09:30" at bounding box center [1352, 239] width 173 height 15
select select "8"
select select "2025"
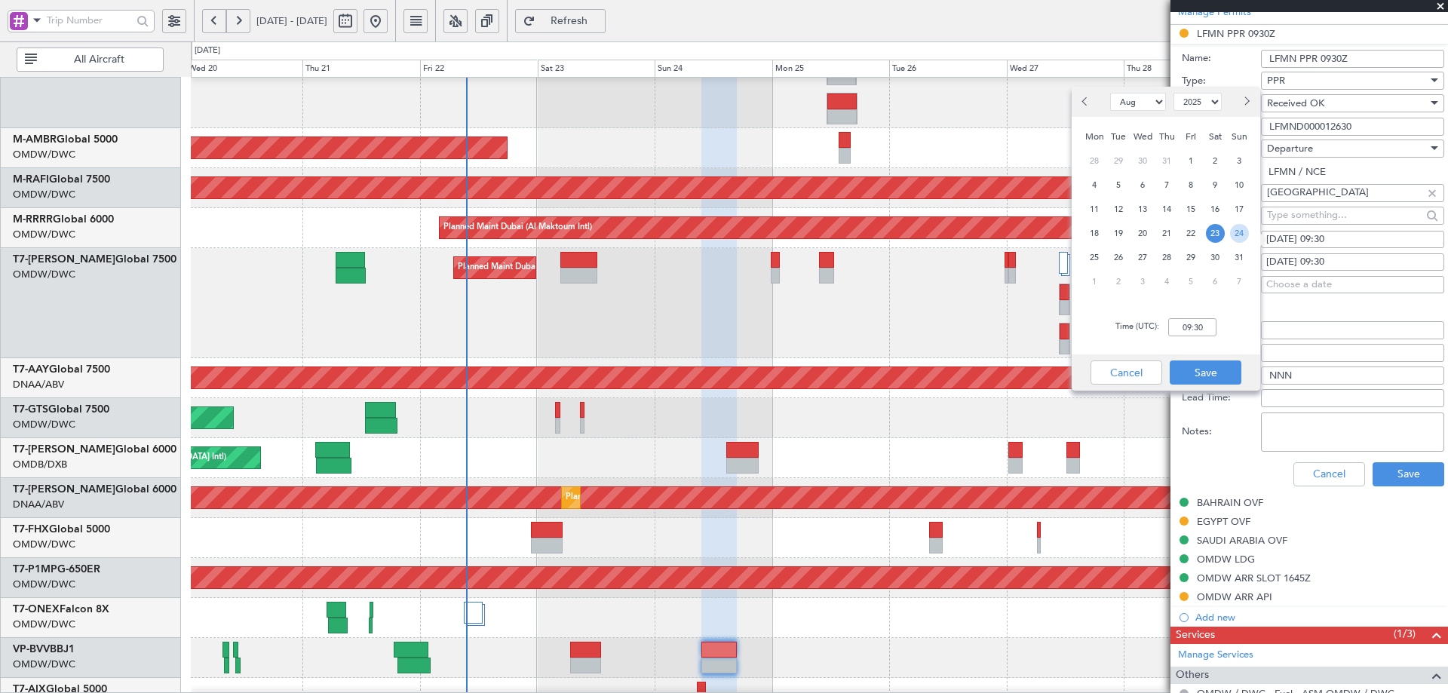
click at [1239, 234] on span "24" at bounding box center [1239, 233] width 19 height 19
click at [1195, 332] on input "00:00" at bounding box center [1192, 327] width 48 height 18
type input "10:00"
click at [1232, 371] on button "Save" at bounding box center [1206, 373] width 72 height 24
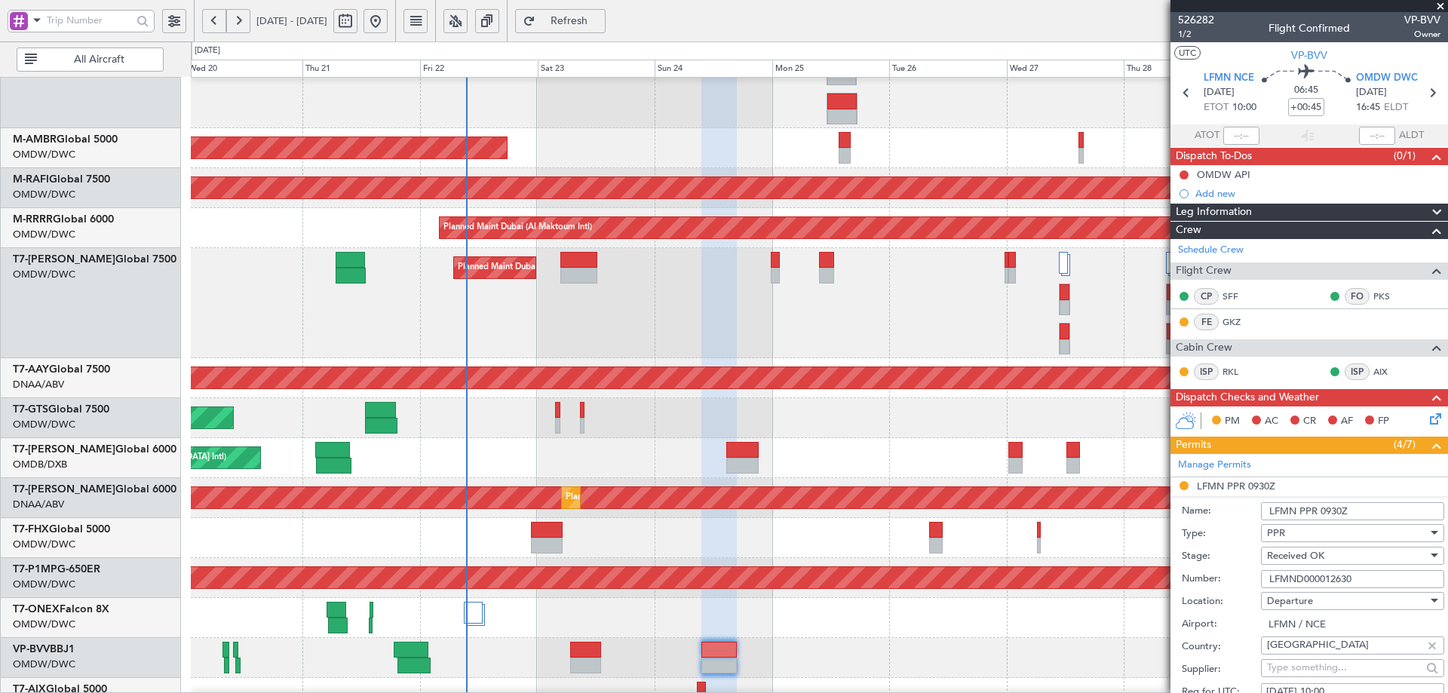
scroll to position [528, 0]
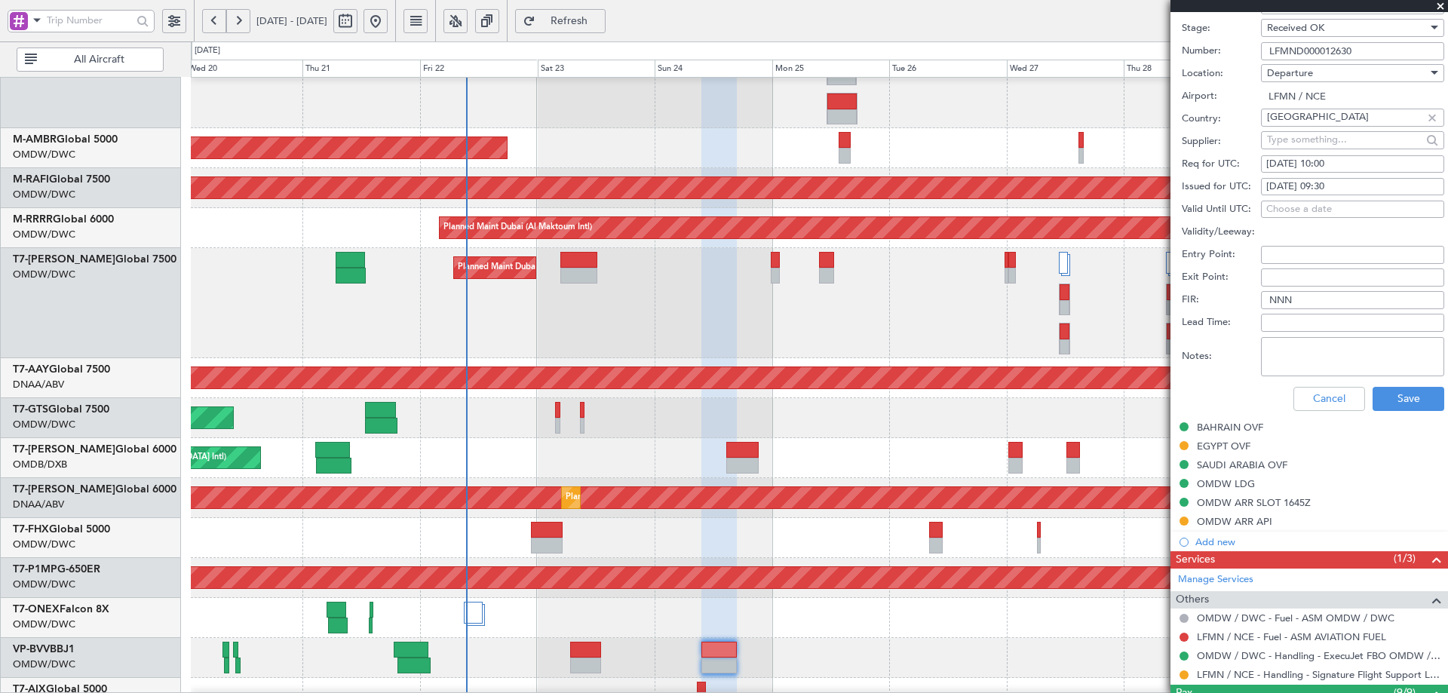
click at [1337, 186] on div "23/08/2025 09:30" at bounding box center [1352, 187] width 173 height 15
select select "8"
select select "2025"
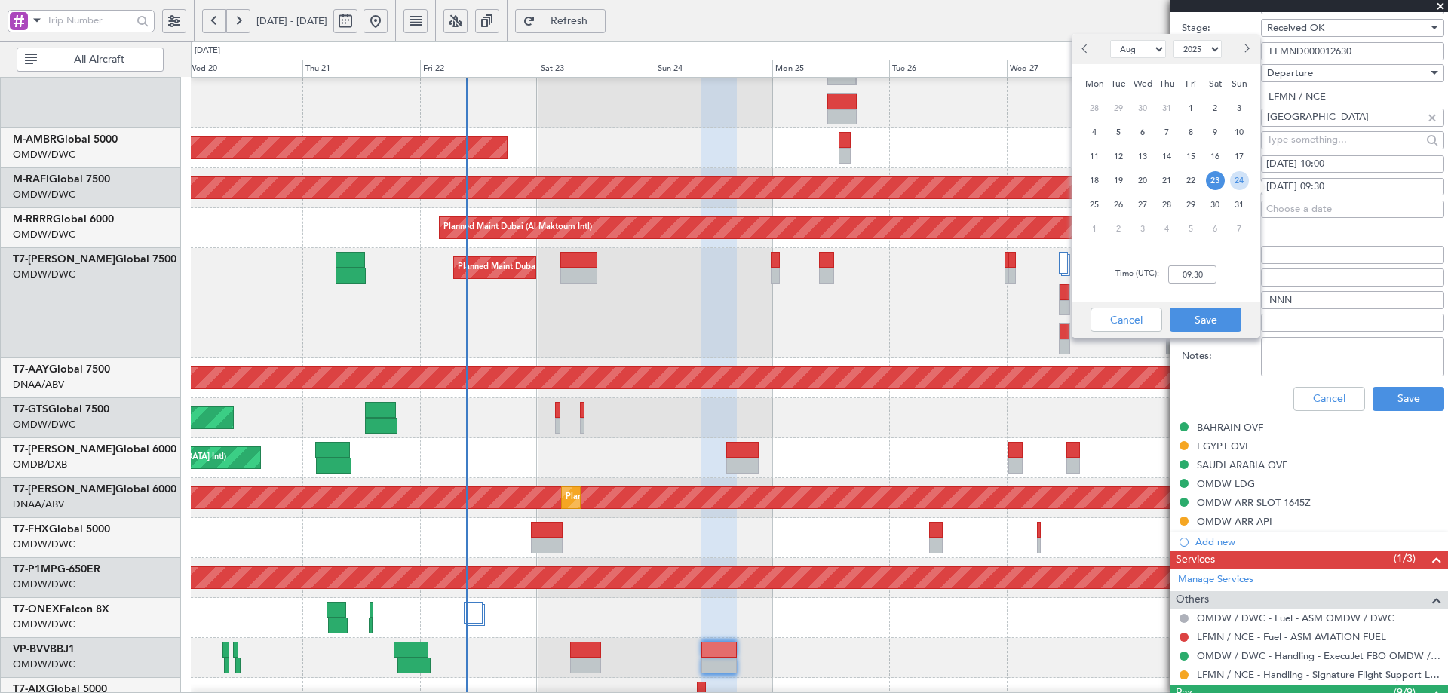
click at [1237, 181] on span "24" at bounding box center [1239, 180] width 19 height 19
click at [1211, 272] on input "00:00" at bounding box center [1192, 275] width 48 height 18
type input "10:10"
click at [1208, 321] on button "Save" at bounding box center [1206, 320] width 72 height 24
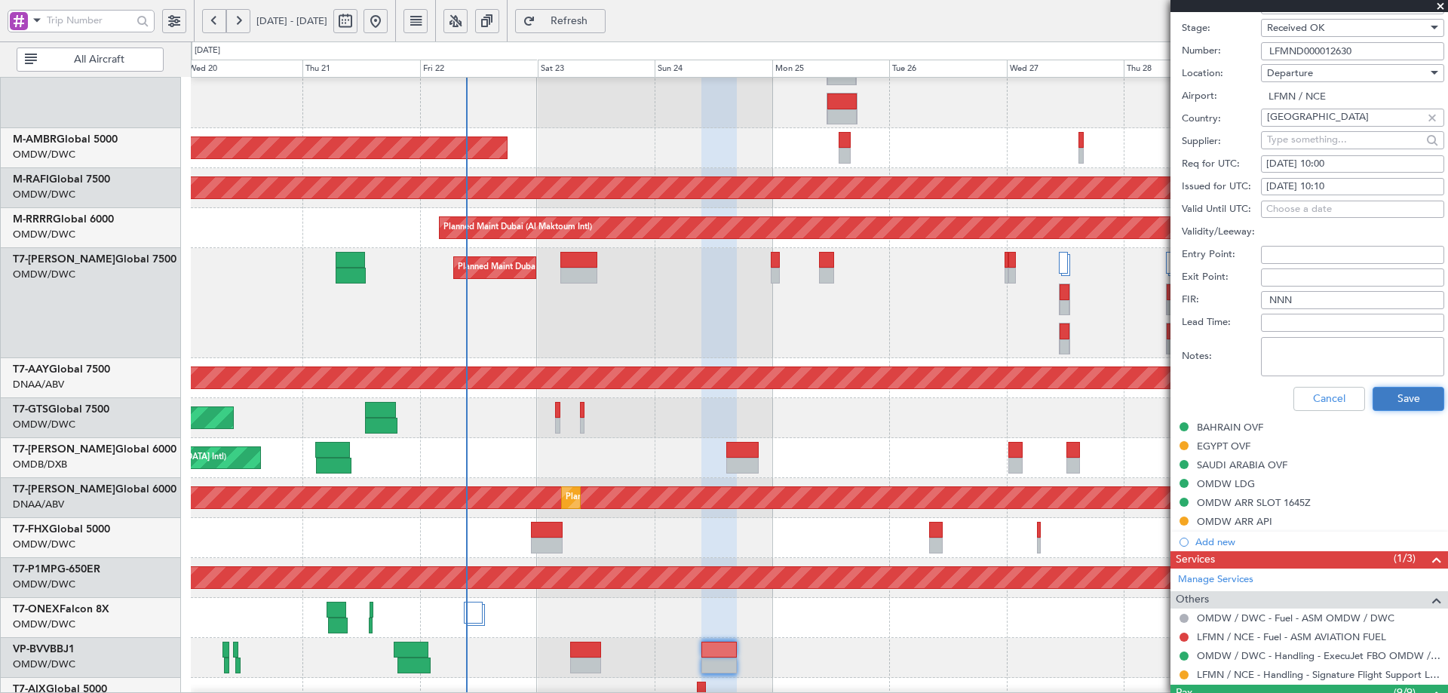
click at [1381, 391] on button "Save" at bounding box center [1409, 399] width 72 height 24
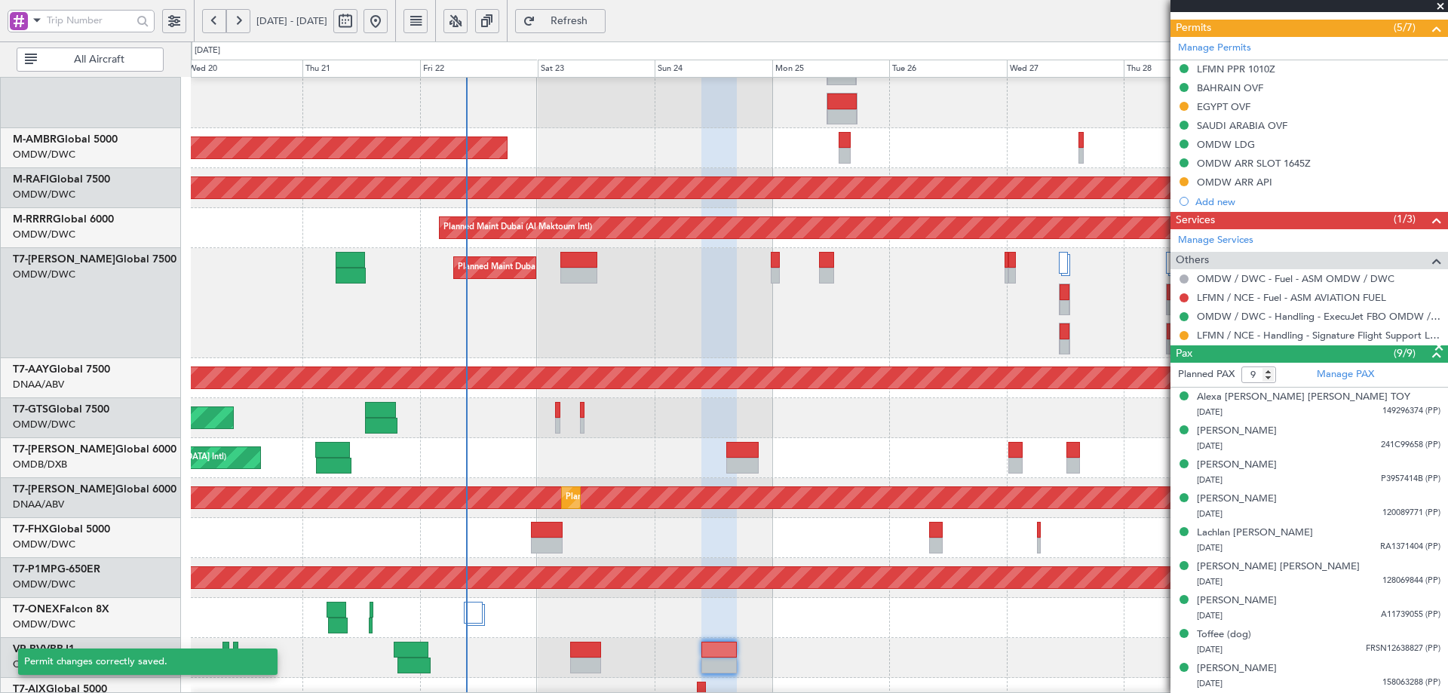
scroll to position [78, 0]
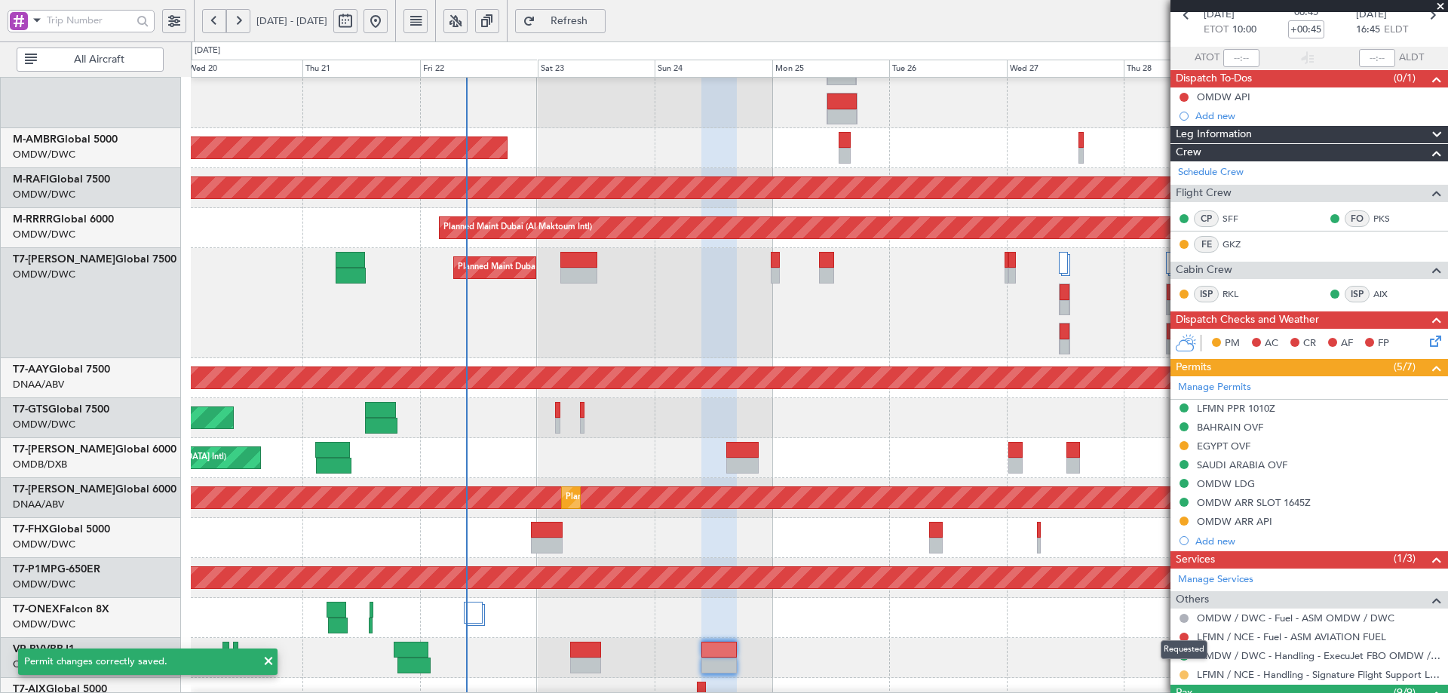
click at [1181, 678] on button at bounding box center [1184, 675] width 9 height 9
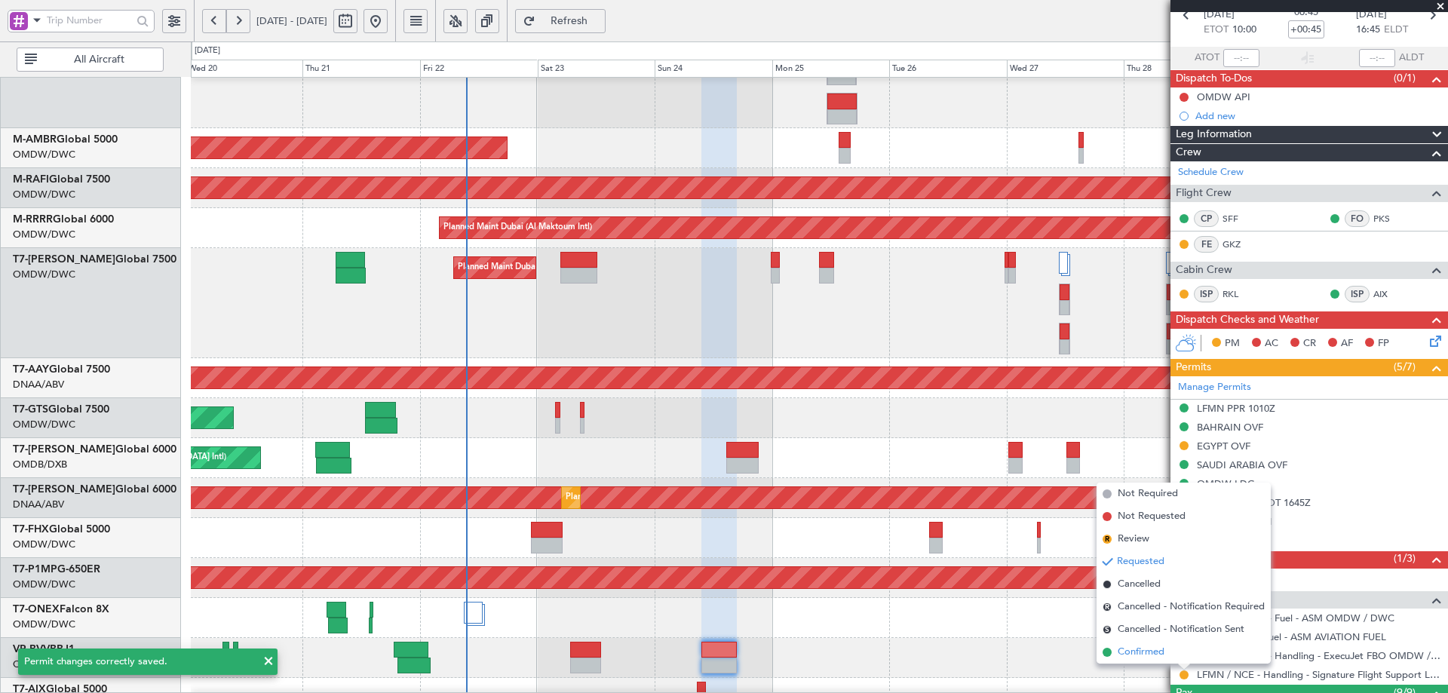
click at [1148, 655] on span "Confirmed" at bounding box center [1141, 652] width 47 height 15
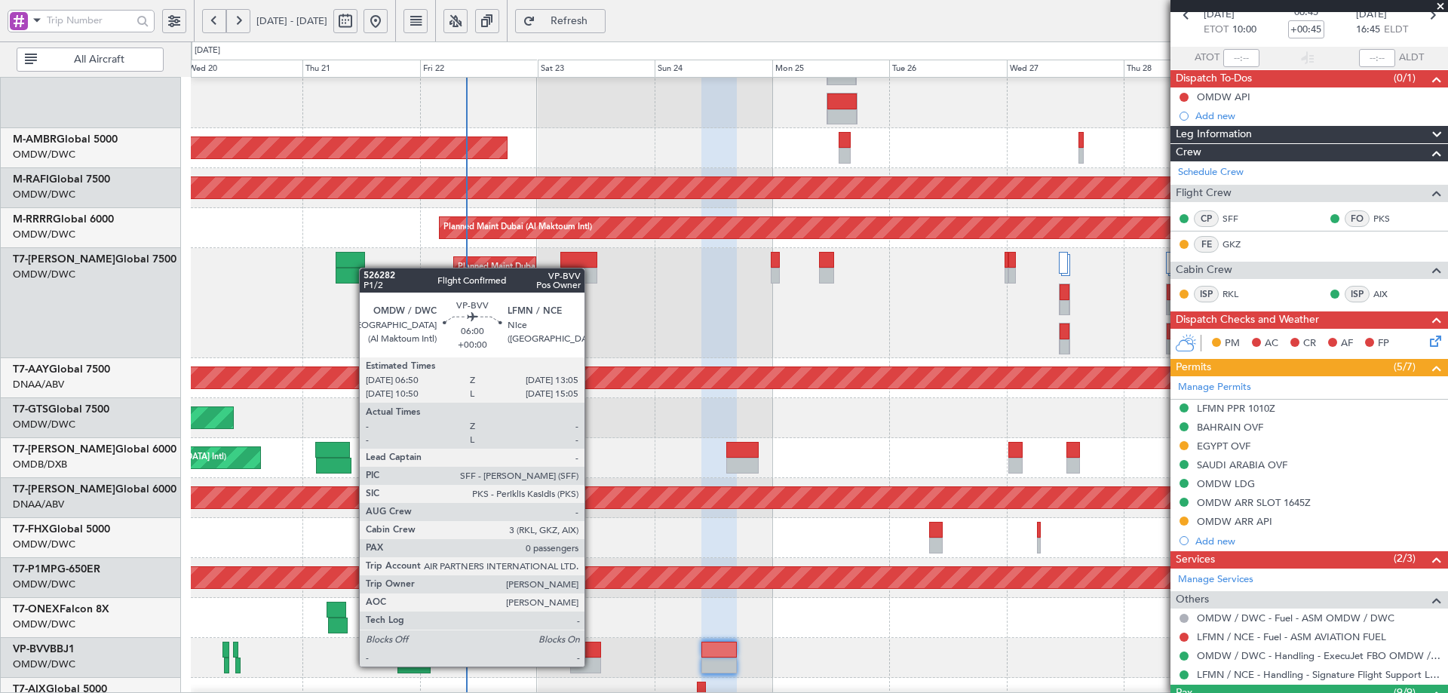
click at [591, 665] on div at bounding box center [585, 666] width 31 height 16
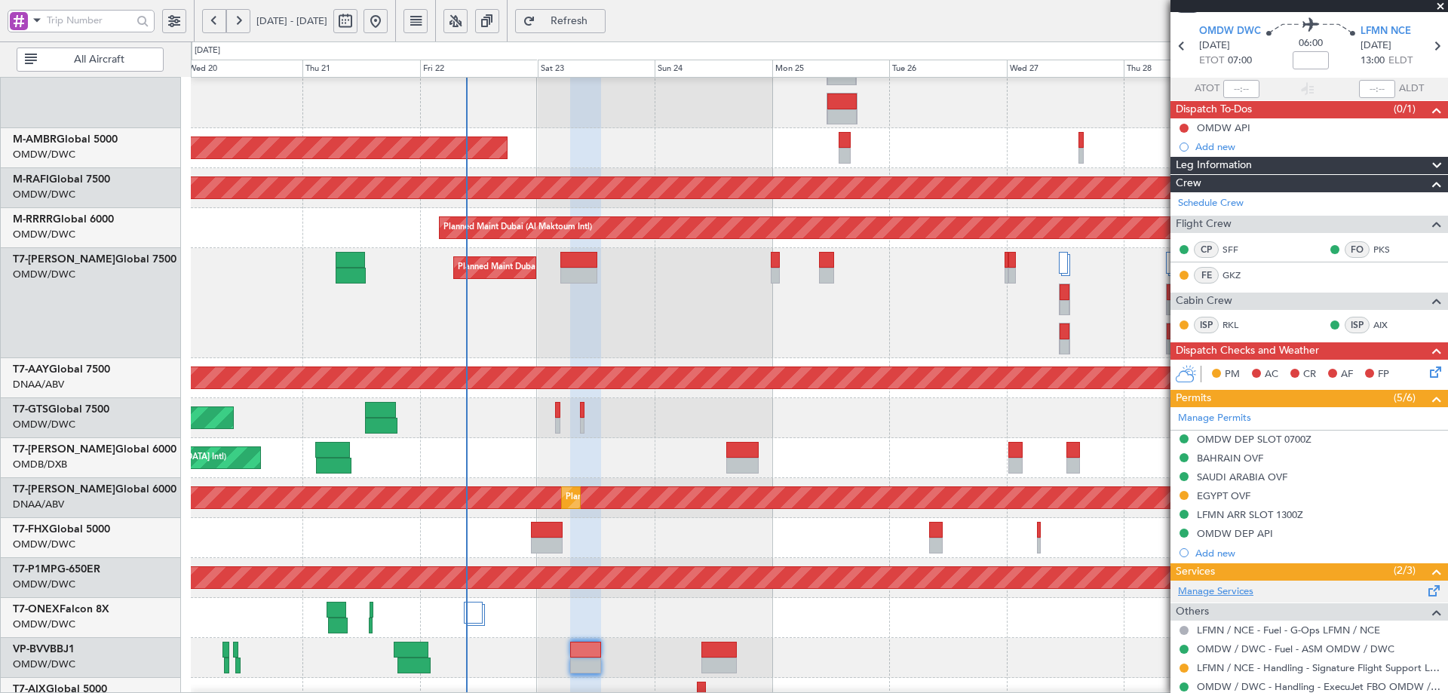
scroll to position [92, 0]
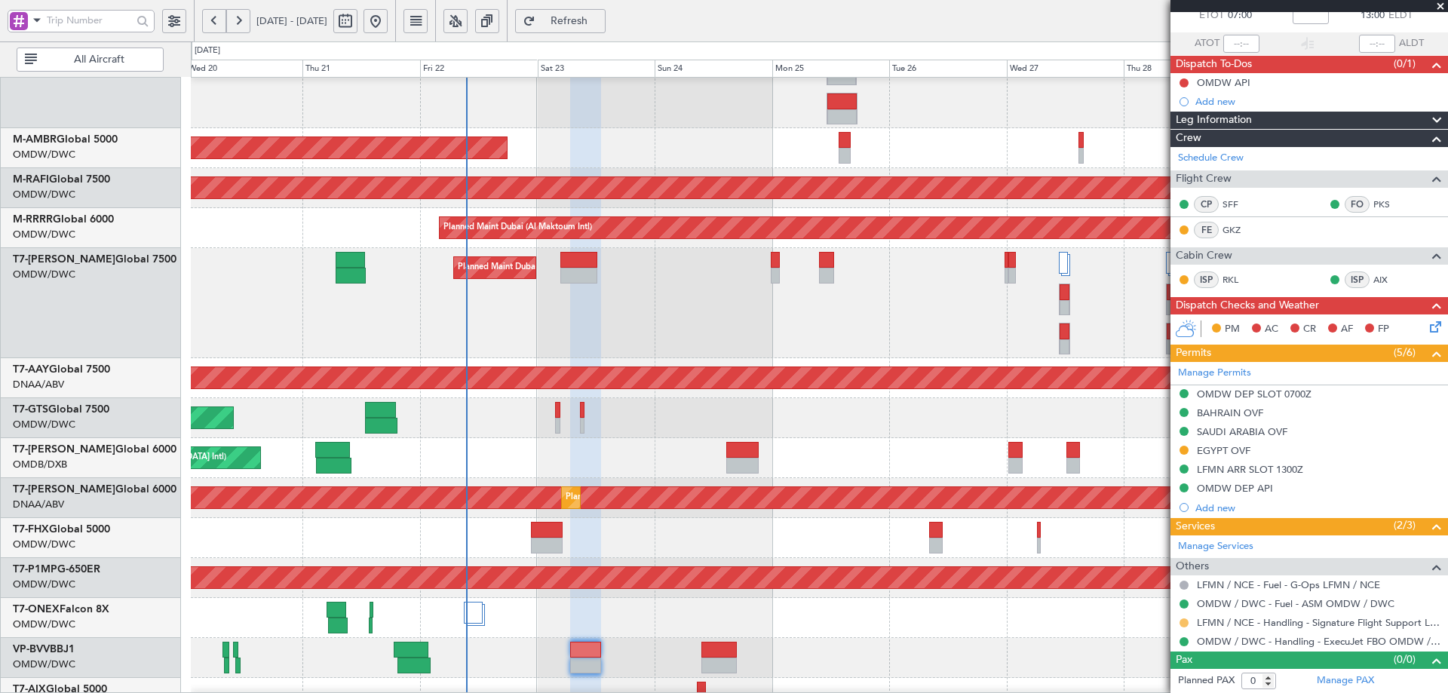
click at [1180, 623] on button at bounding box center [1184, 623] width 9 height 9
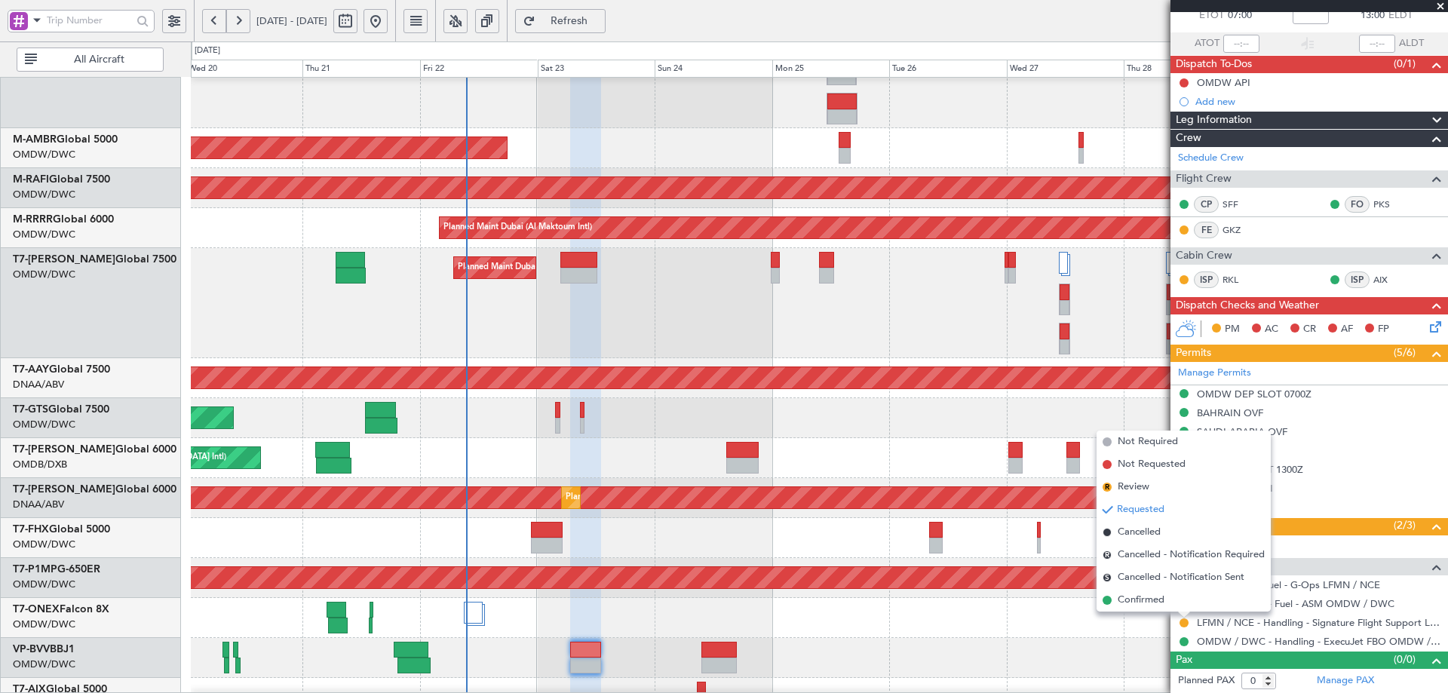
click at [1140, 599] on span "Confirmed" at bounding box center [1141, 600] width 47 height 15
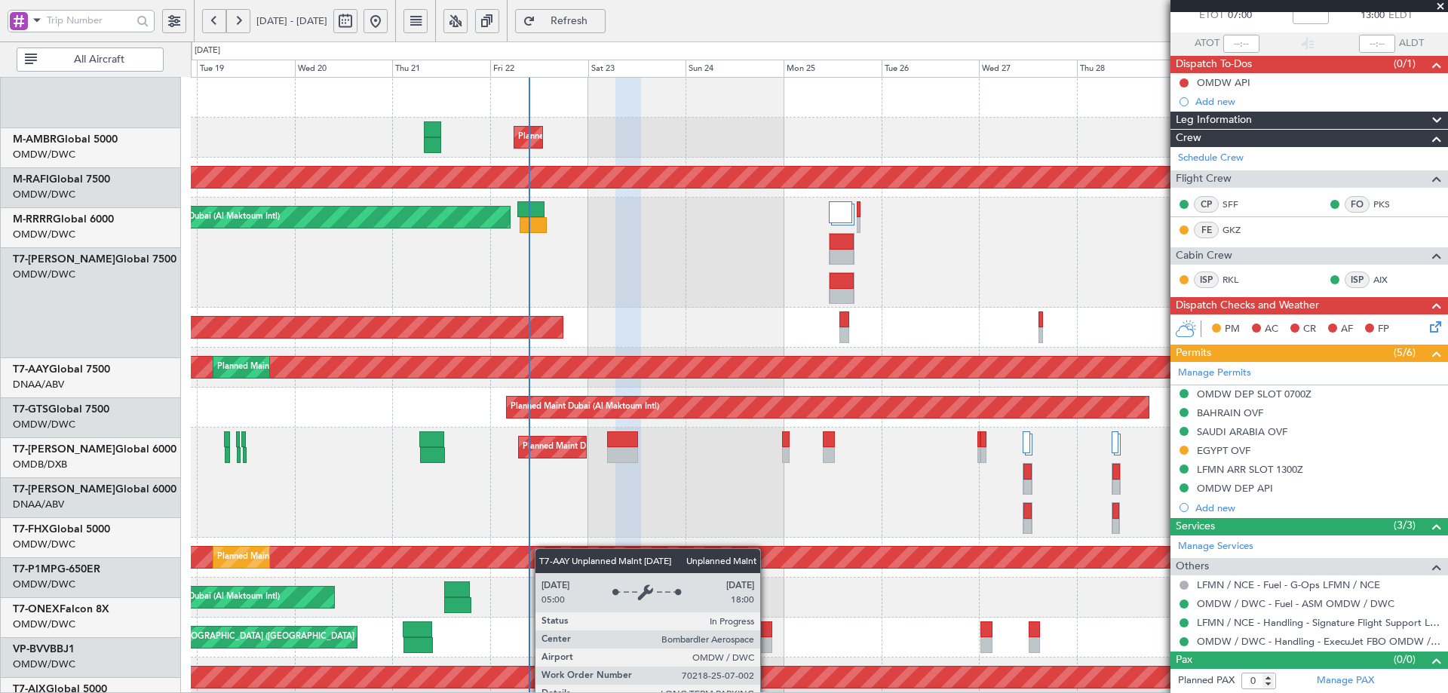
scroll to position [0, 0]
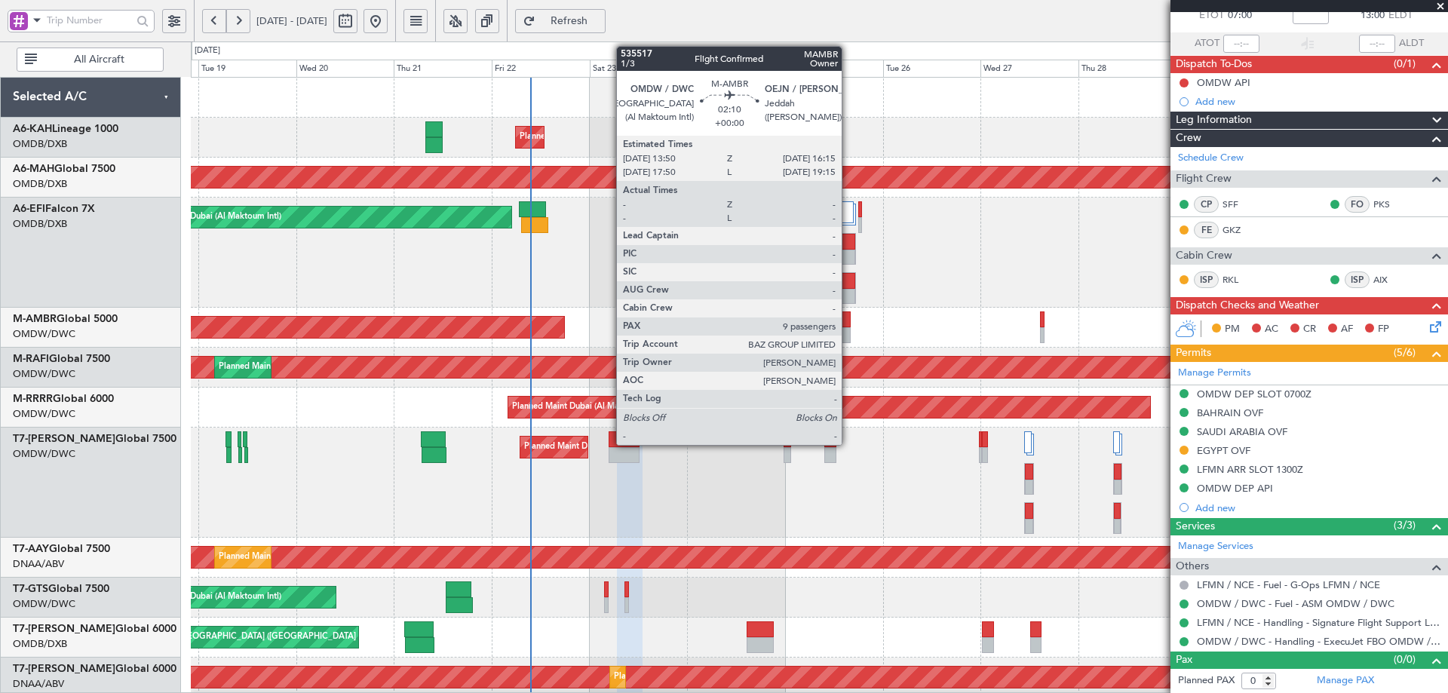
click at [849, 323] on div at bounding box center [846, 320] width 11 height 16
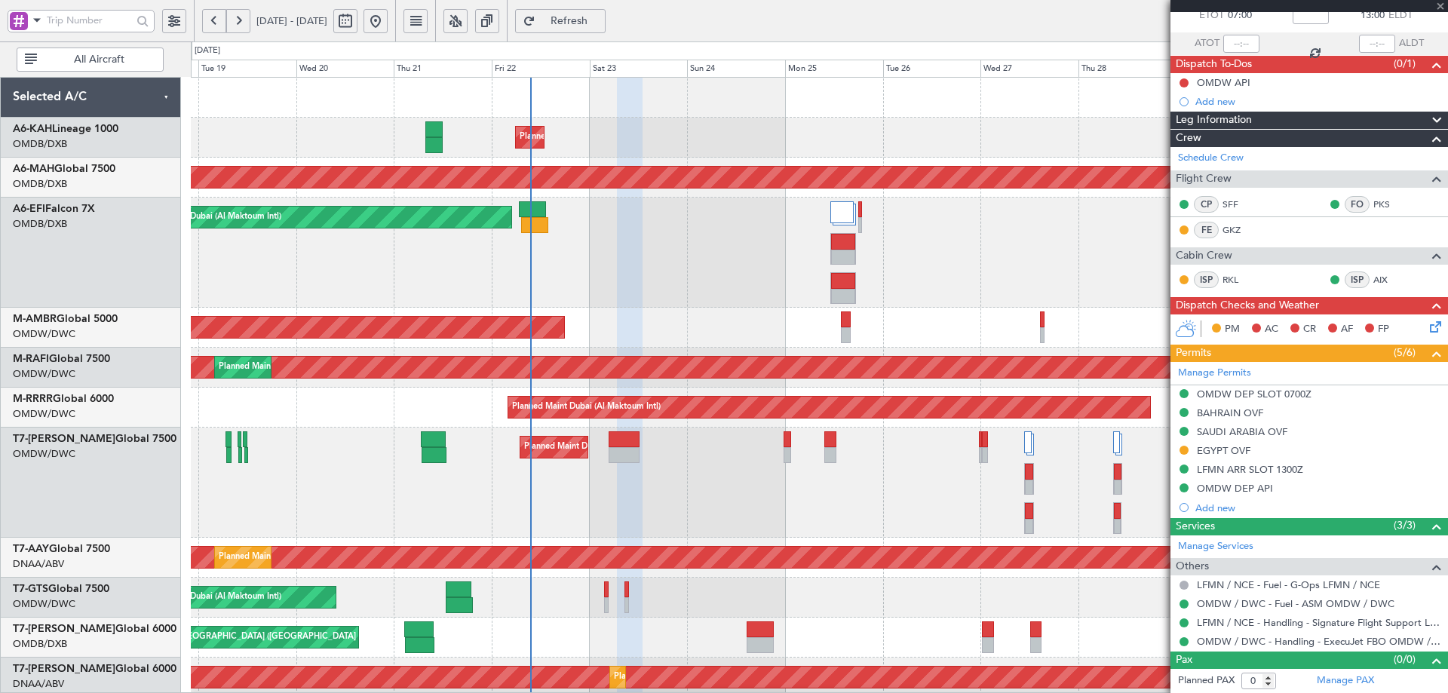
type input "9"
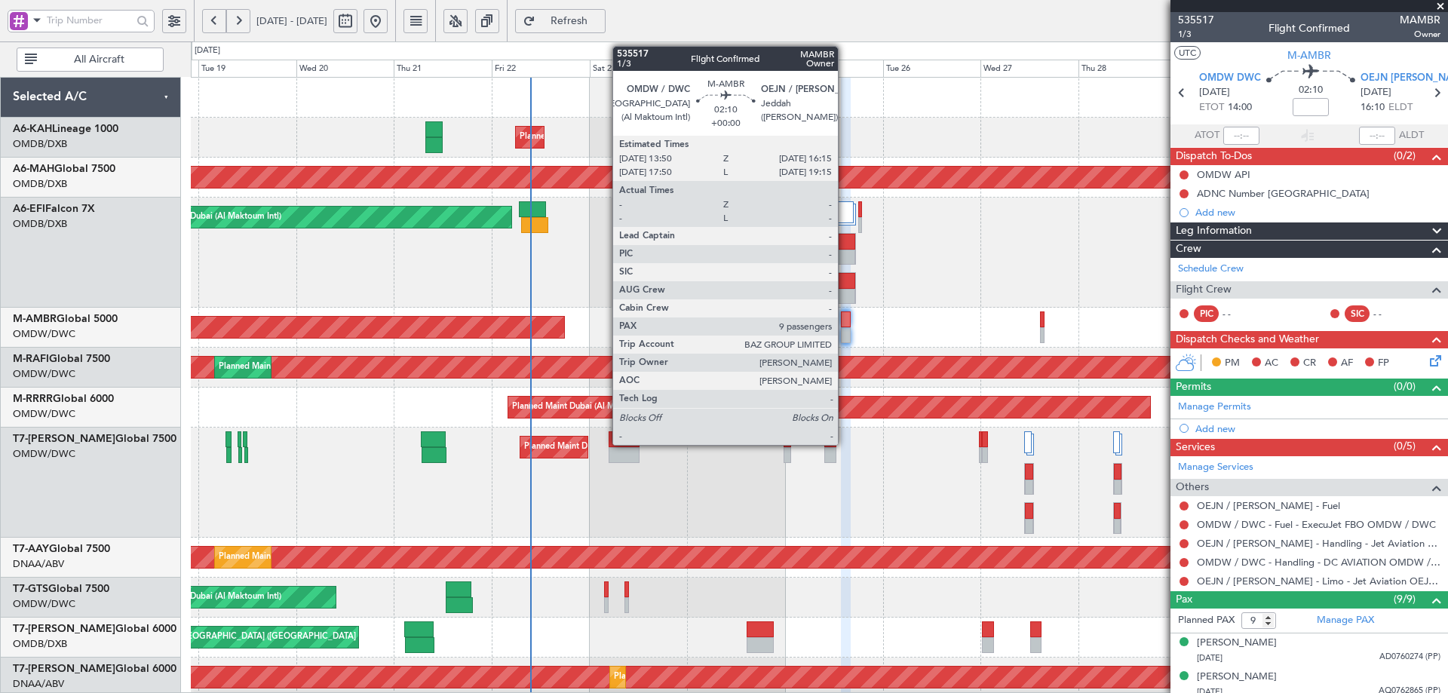
click at [845, 322] on div at bounding box center [846, 320] width 11 height 16
click at [846, 321] on div at bounding box center [846, 320] width 11 height 16
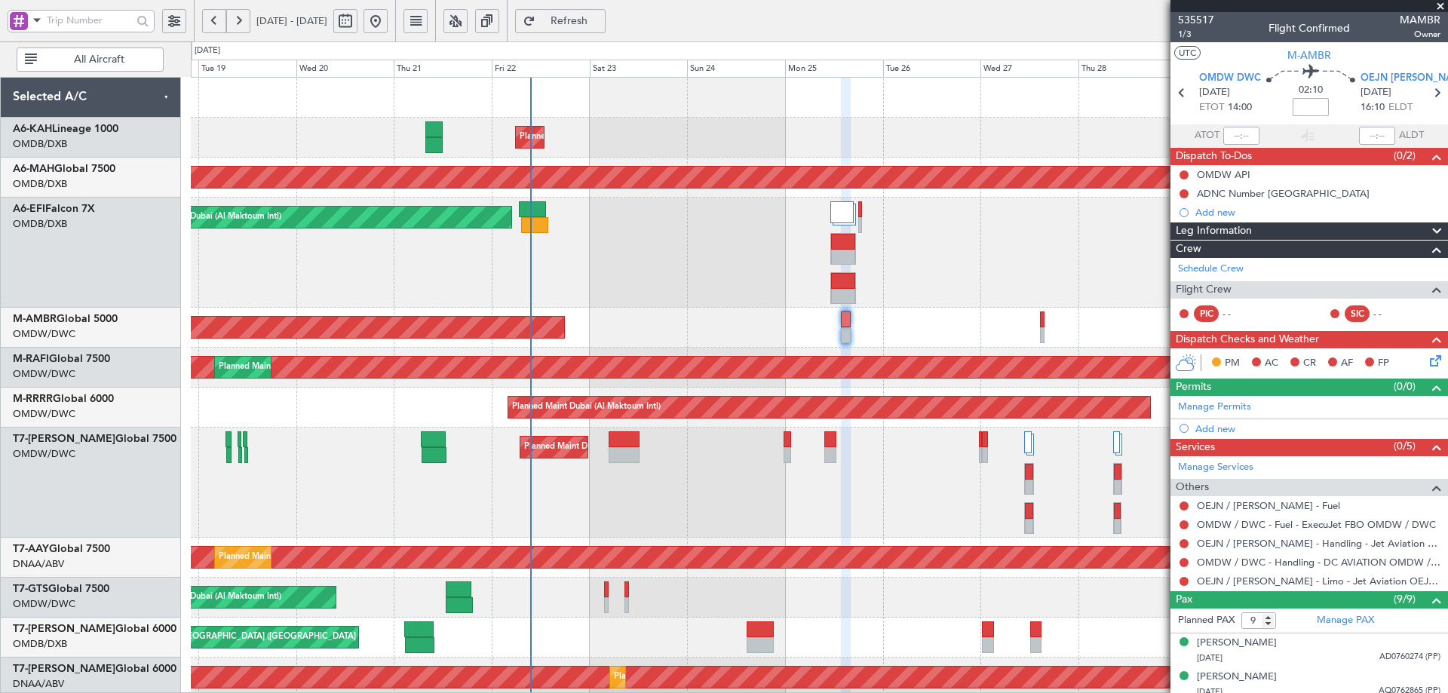
click at [1303, 99] on input at bounding box center [1311, 107] width 36 height 18
type input "+00:10"
click at [1220, 410] on link "Manage Permits" at bounding box center [1214, 407] width 73 height 15
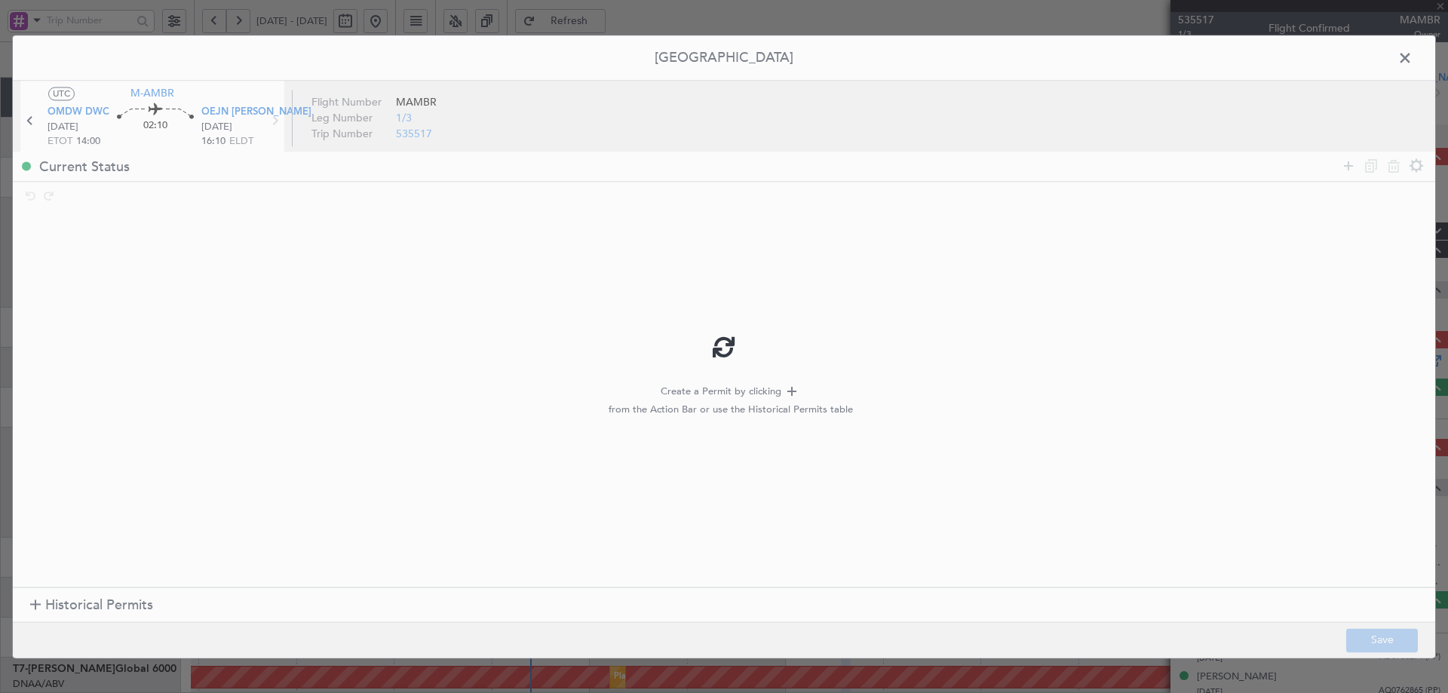
type input "+00:10"
click at [62, 606] on span "Historical Permits" at bounding box center [99, 606] width 108 height 20
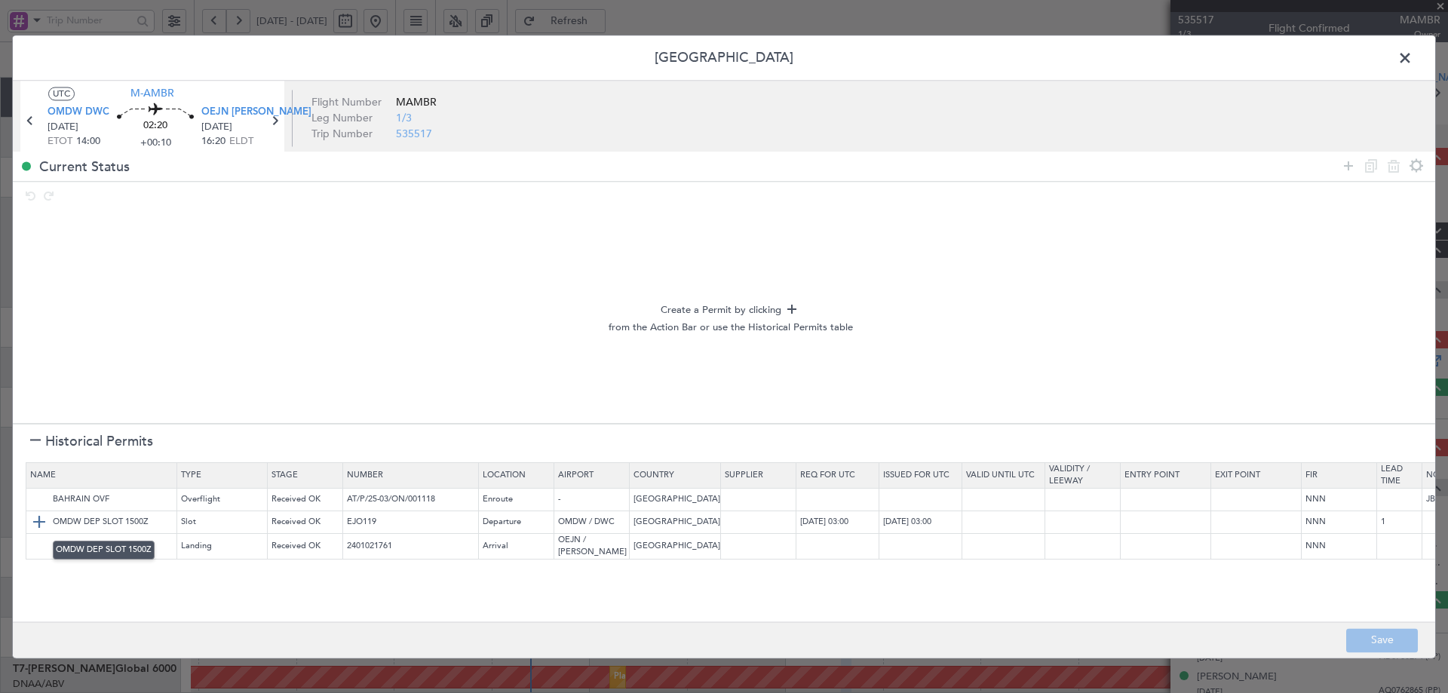
click at [35, 523] on img at bounding box center [39, 523] width 18 height 18
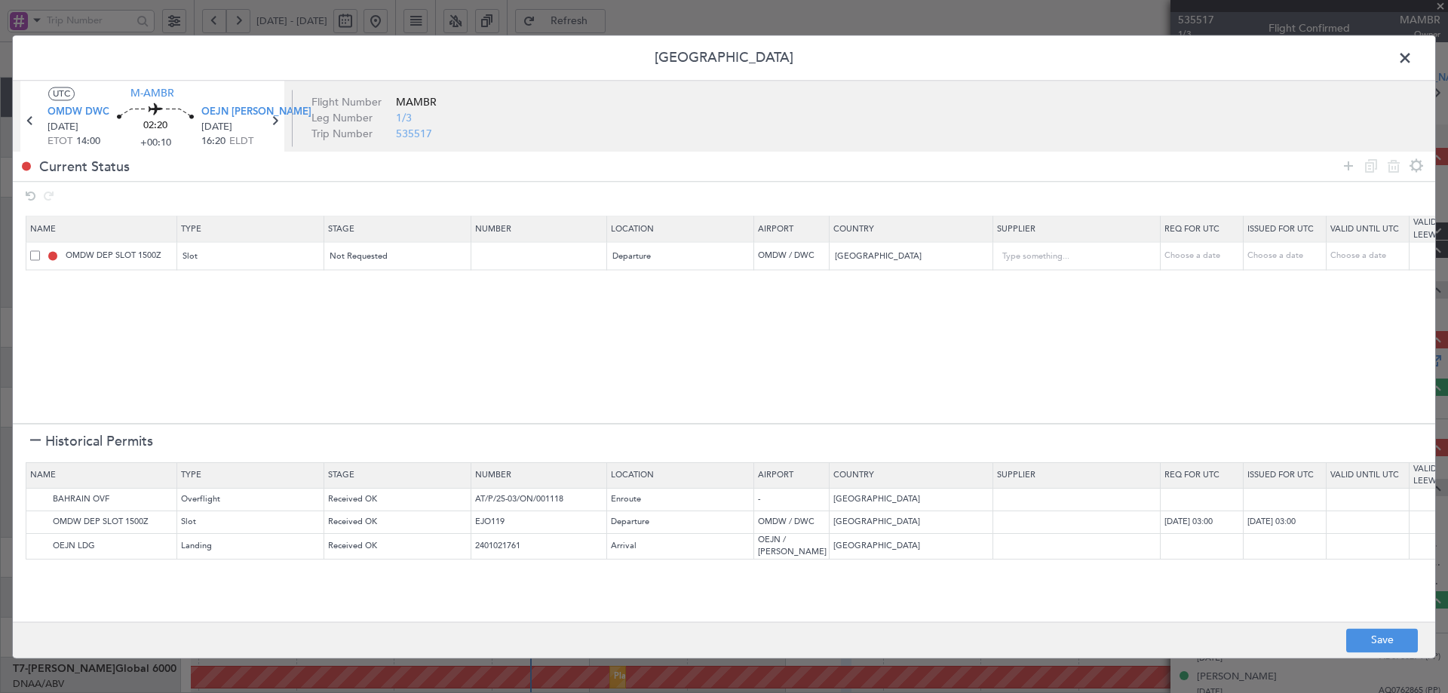
drag, startPoint x: 1347, startPoint y: 165, endPoint x: 706, endPoint y: 336, distance: 663.4
click at [1345, 166] on icon at bounding box center [1349, 166] width 18 height 18
click at [206, 285] on div "Type" at bounding box center [246, 285] width 125 height 23
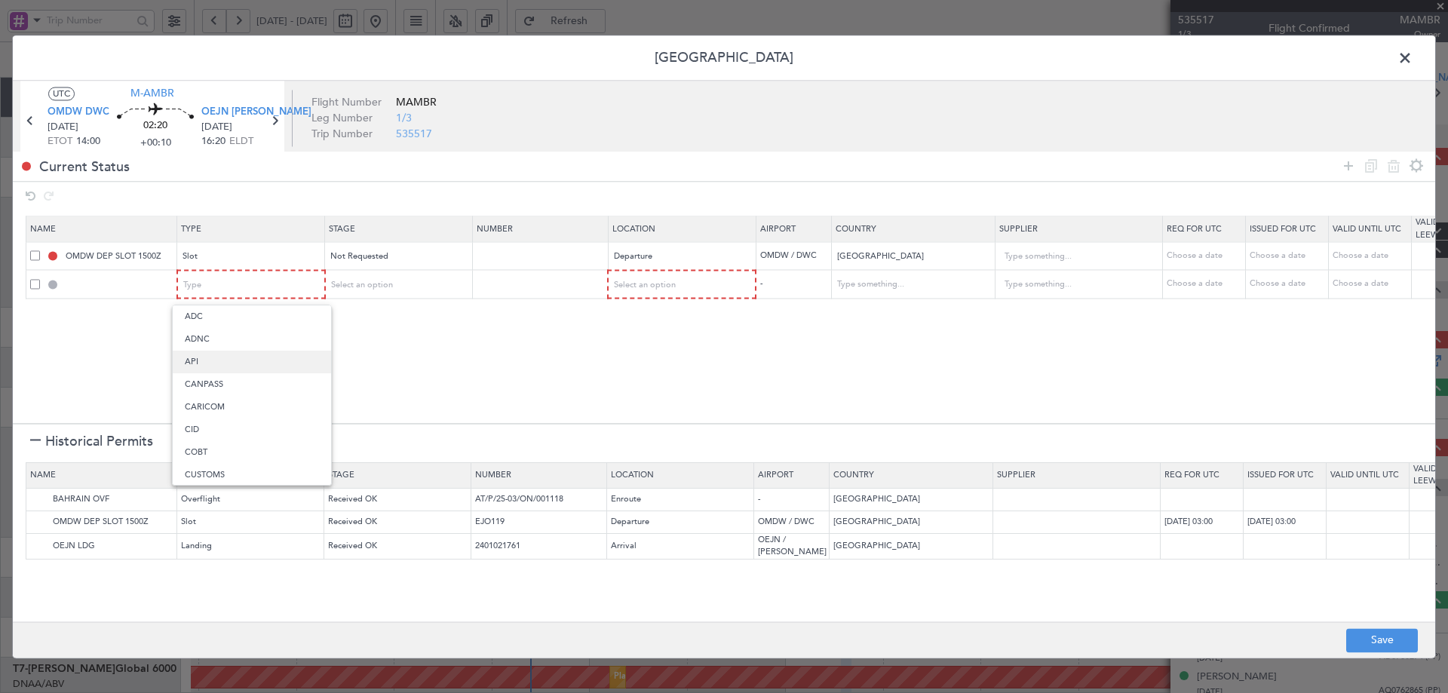
click at [192, 359] on span "API" at bounding box center [252, 362] width 134 height 23
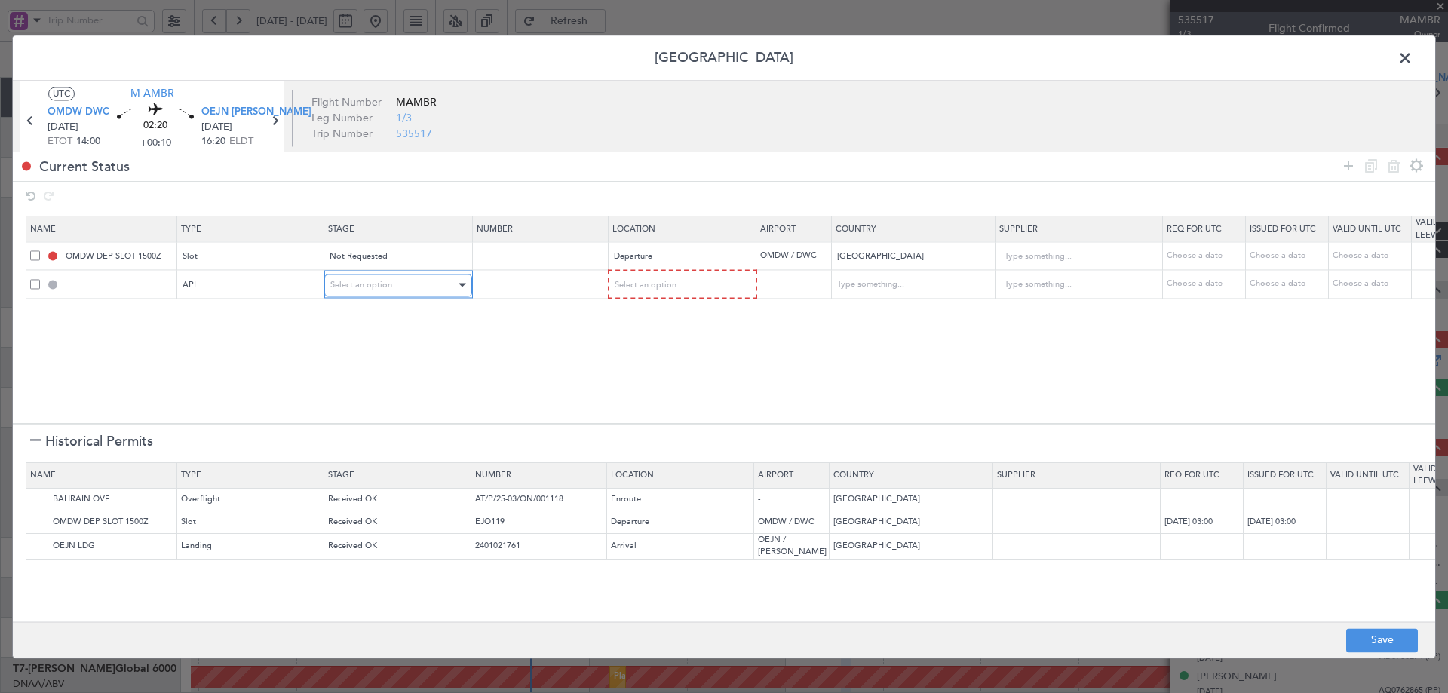
click at [404, 288] on div "Select an option" at bounding box center [392, 285] width 125 height 23
drag, startPoint x: 377, startPoint y: 341, endPoint x: 548, endPoint y: 312, distance: 172.9
click at [378, 339] on span "Not Requested" at bounding box center [398, 339] width 134 height 23
click at [642, 288] on span "Select an option" at bounding box center [645, 284] width 62 height 11
click at [637, 318] on span "Departure" at bounding box center [682, 316] width 134 height 23
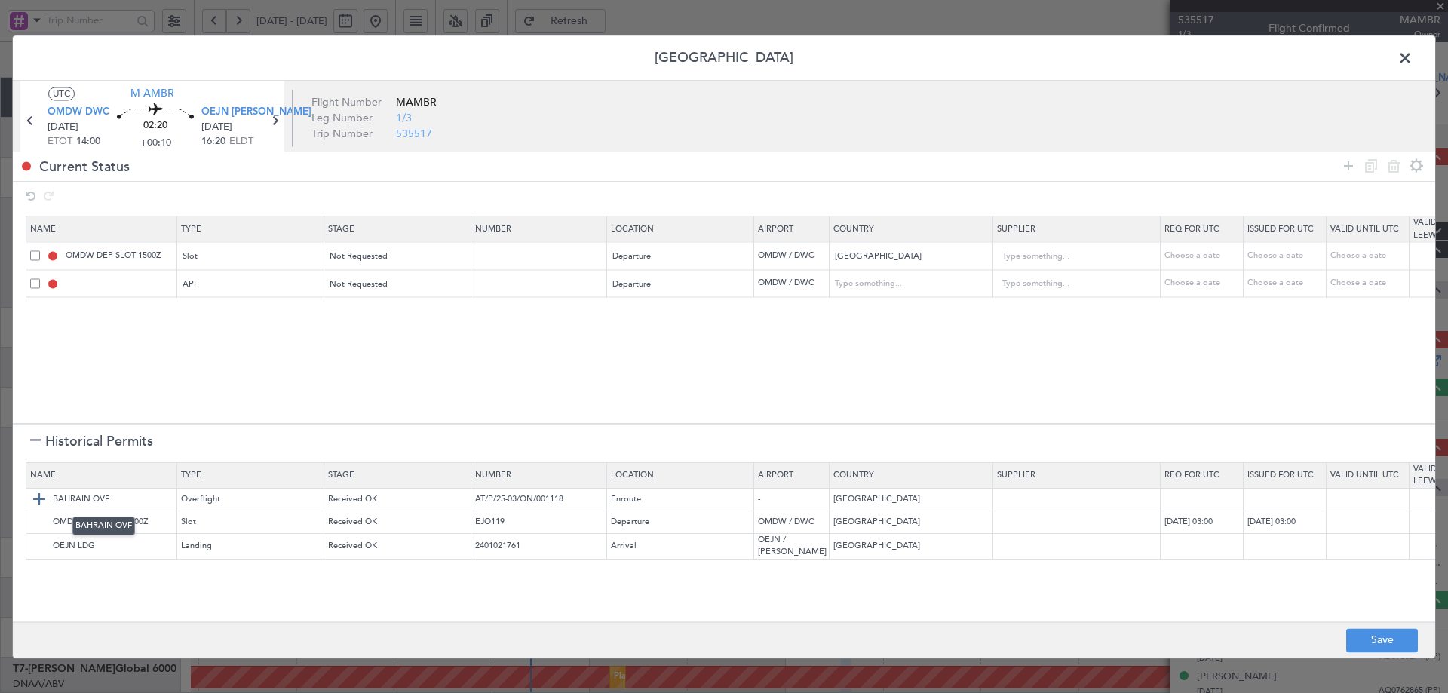
click at [35, 498] on img at bounding box center [39, 500] width 18 height 18
click at [34, 541] on img at bounding box center [39, 547] width 18 height 18
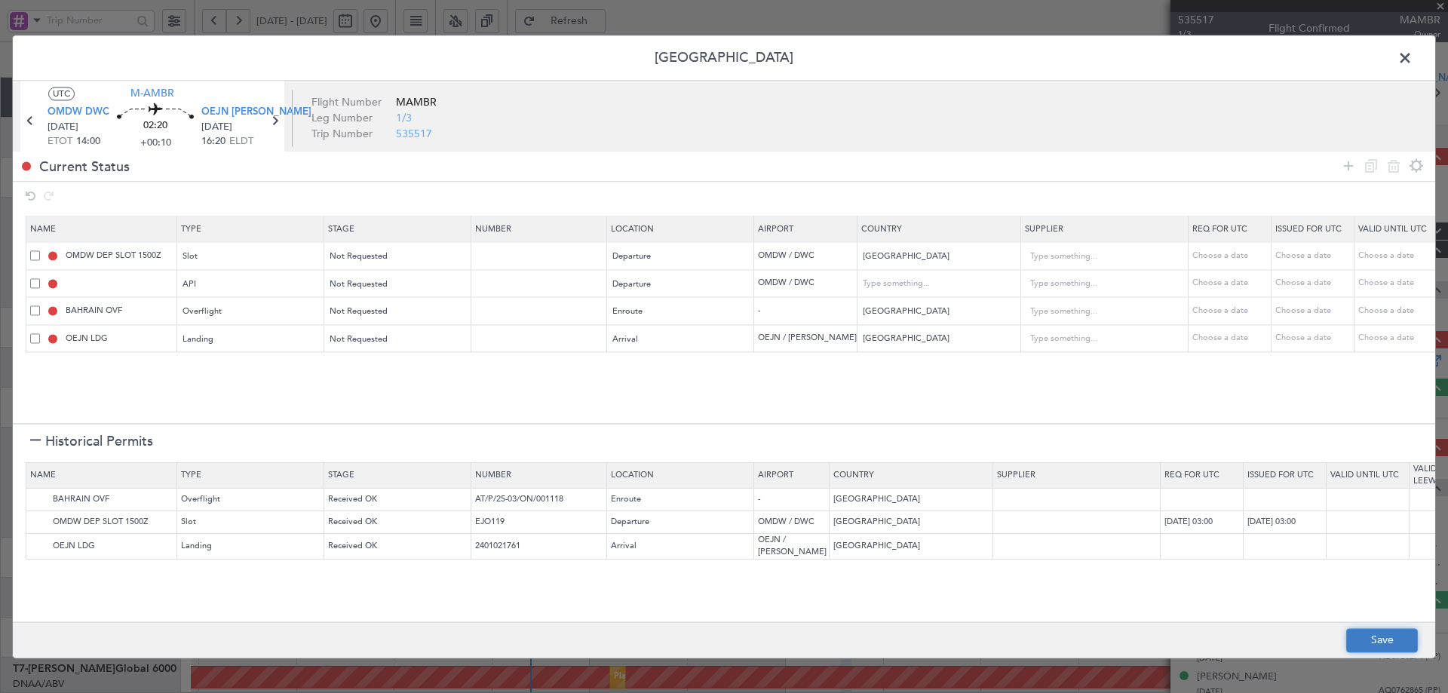
click at [1376, 639] on button "Save" at bounding box center [1382, 640] width 72 height 24
type input "OMDW DEP SLOT"
type input "NNN"
type input "1"
type input "OMDW DEP API"
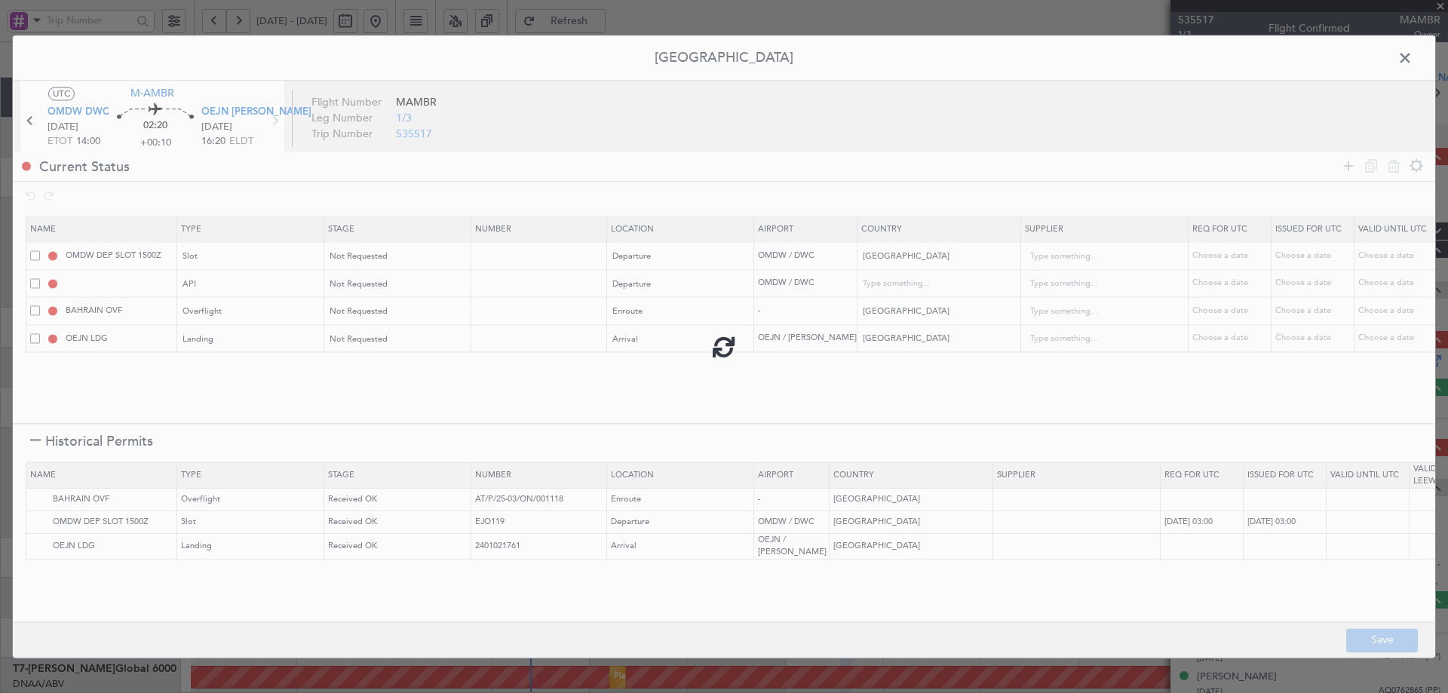
type input "United Arab Emirates"
type input "NNN"
type input "1"
type input "NNN"
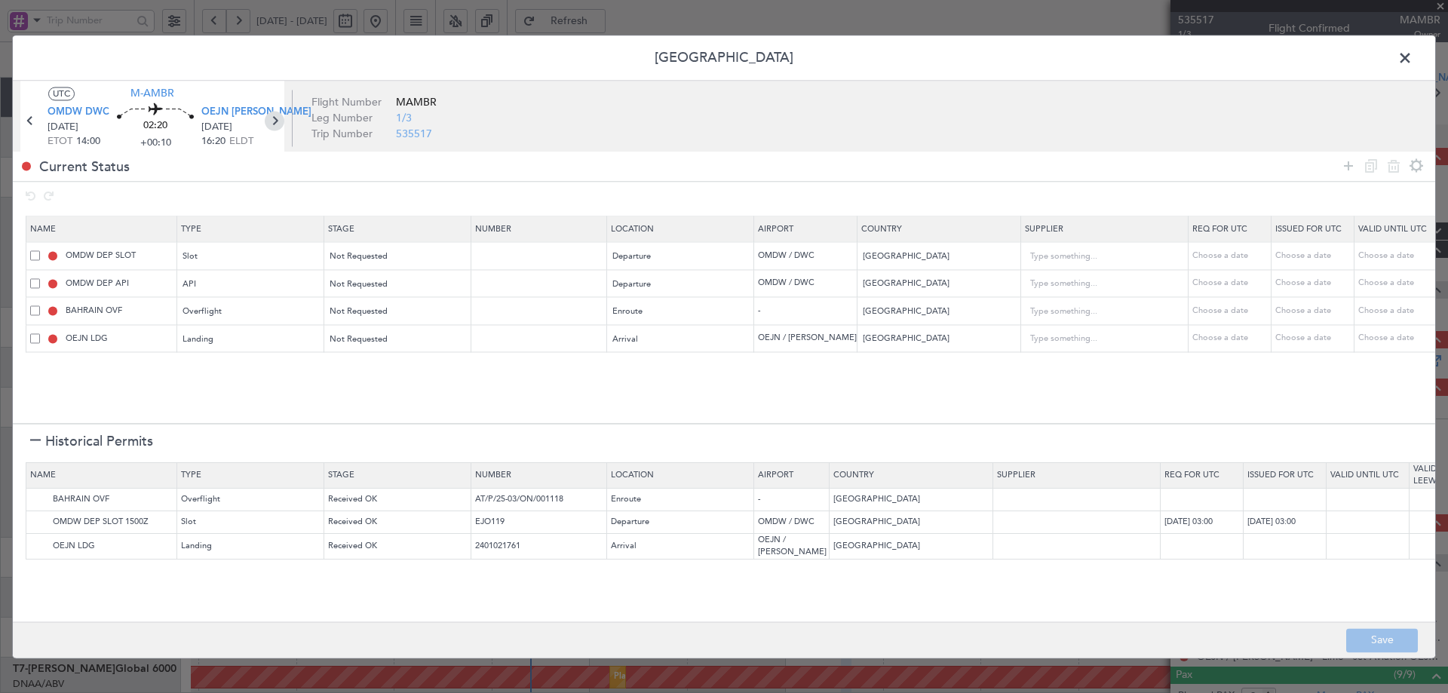
click at [276, 121] on icon at bounding box center [275, 121] width 20 height 20
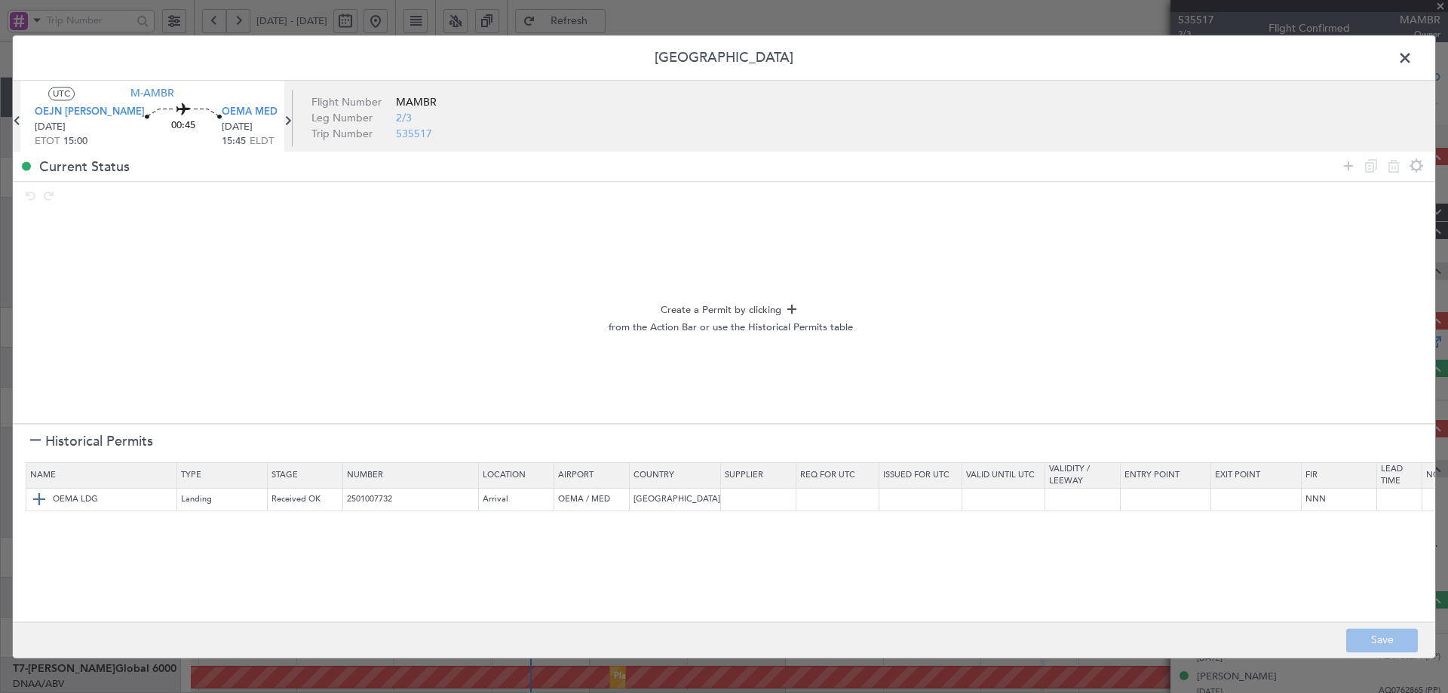
click at [36, 493] on img at bounding box center [39, 500] width 18 height 18
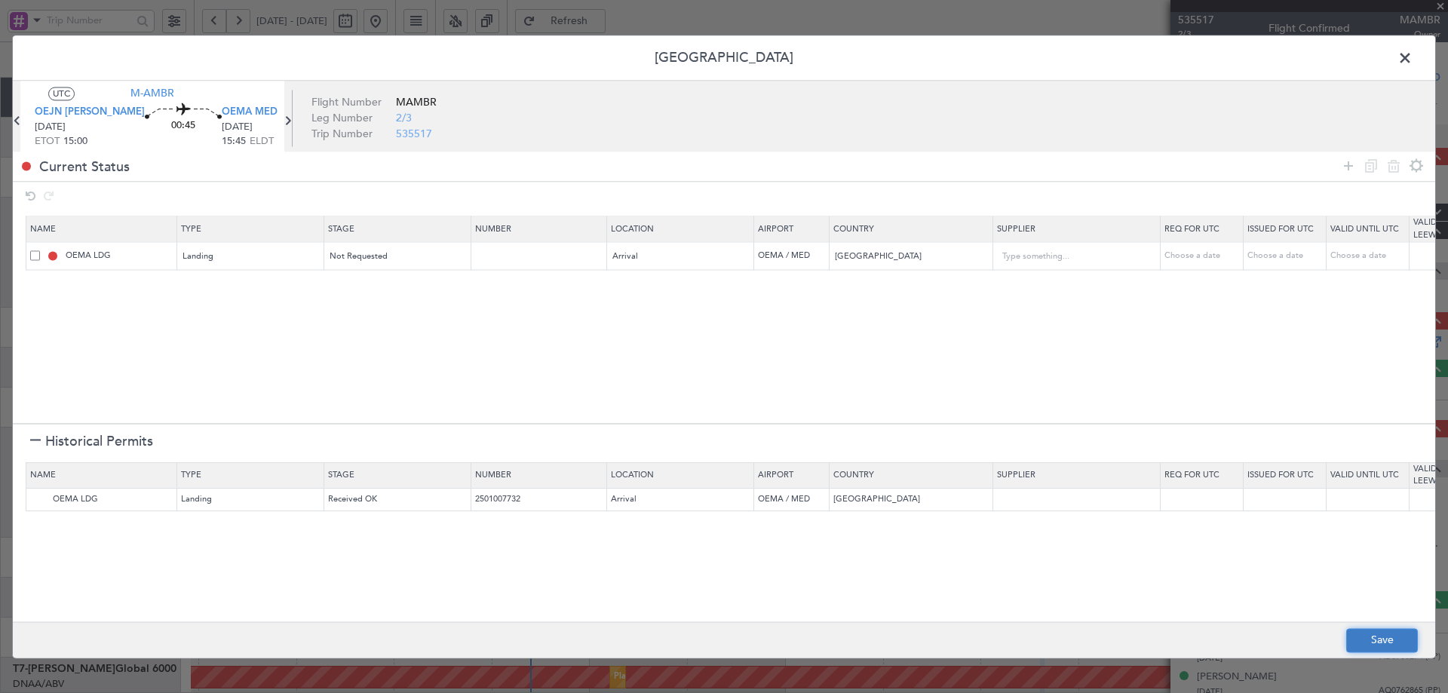
click at [1374, 638] on button "Save" at bounding box center [1382, 640] width 72 height 24
type input "NNN"
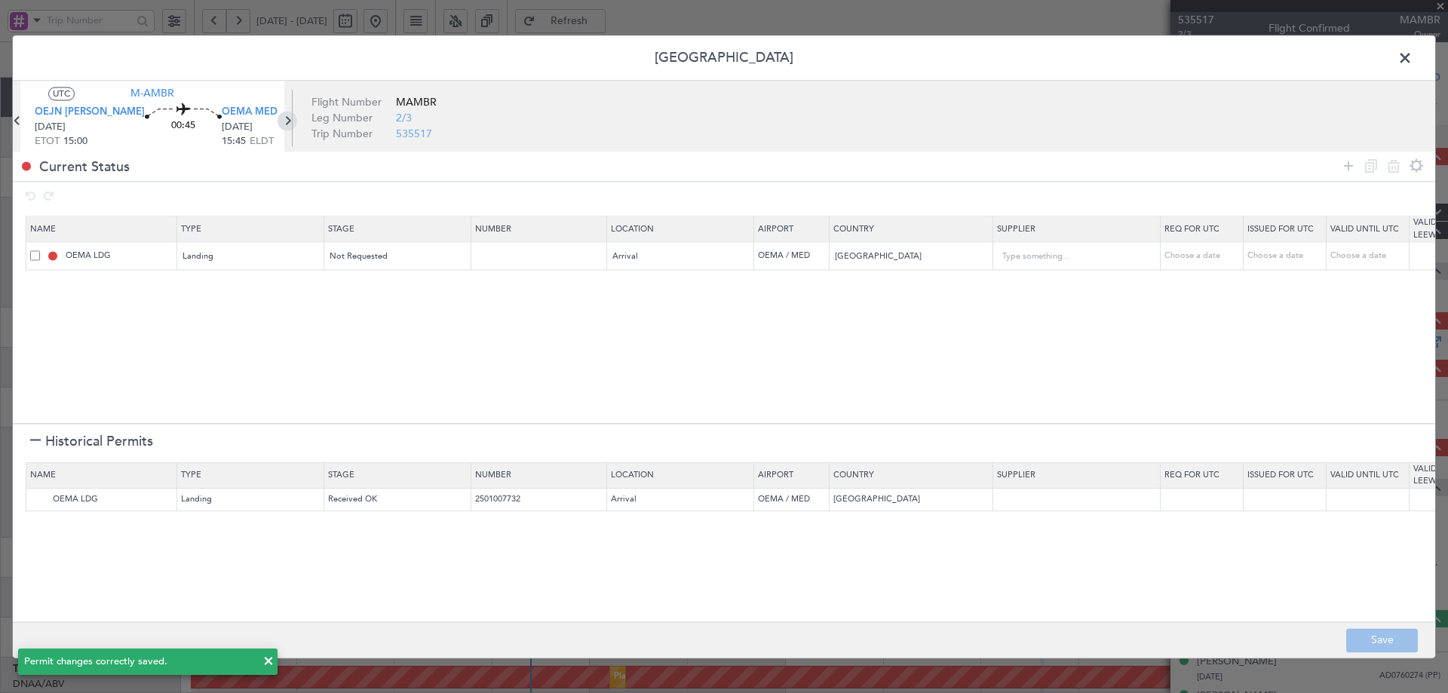
click at [278, 122] on icon at bounding box center [288, 121] width 20 height 20
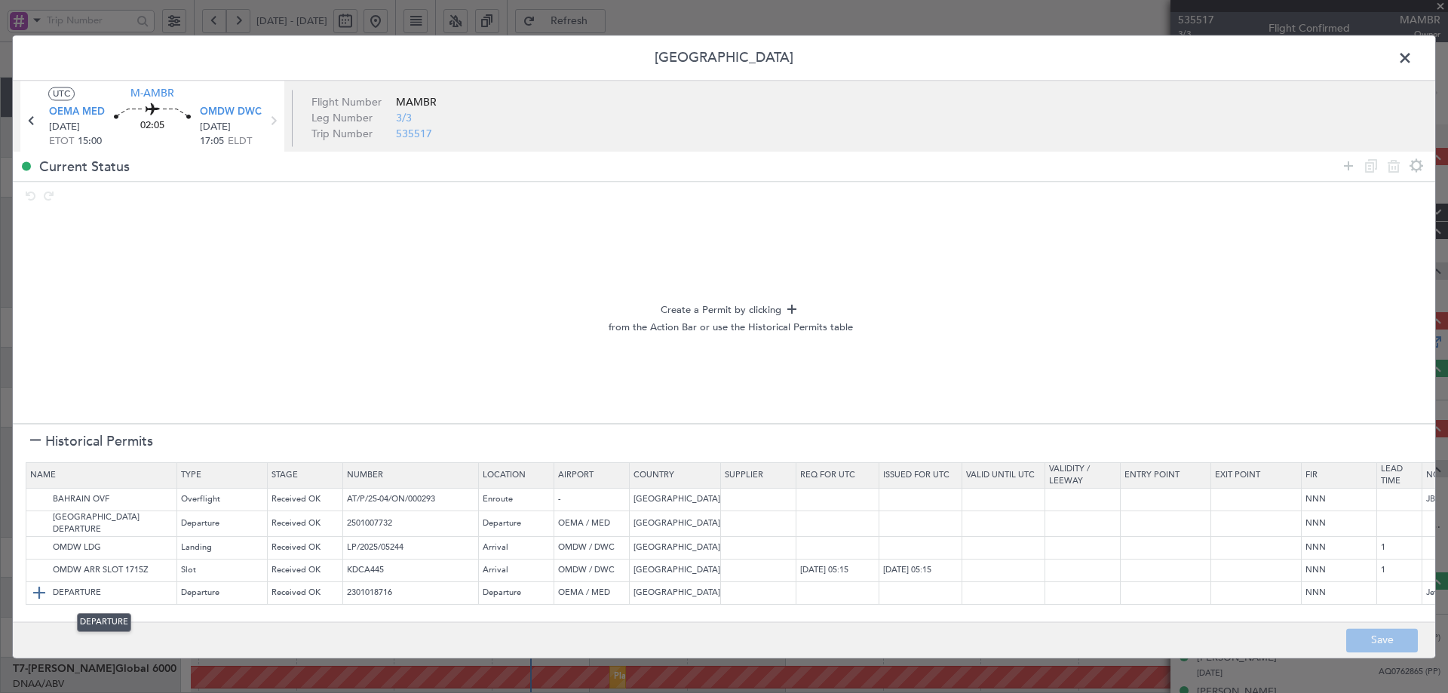
click at [40, 596] on img at bounding box center [39, 594] width 18 height 18
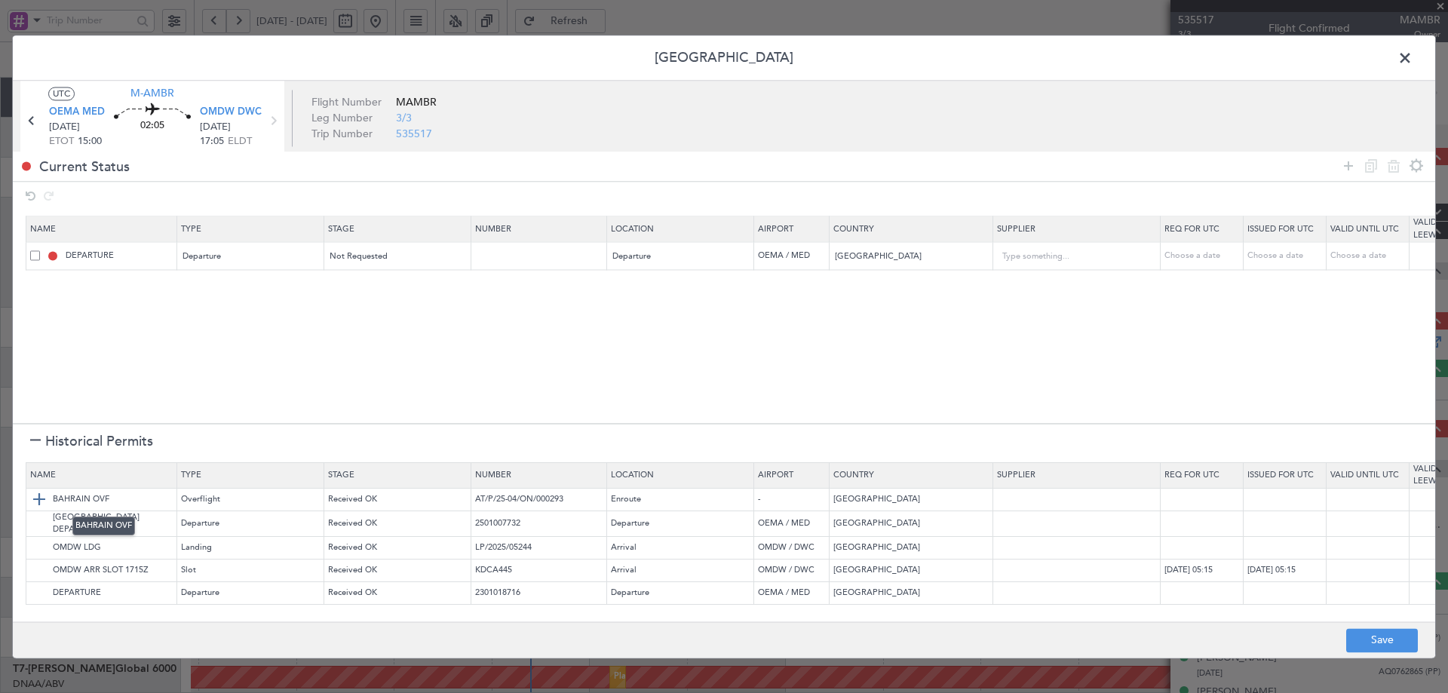
click at [40, 499] on img at bounding box center [39, 500] width 18 height 18
click at [32, 252] on span at bounding box center [35, 256] width 10 height 10
click at [41, 251] on input "checkbox" at bounding box center [41, 251] width 0 height 0
click at [33, 280] on span at bounding box center [35, 283] width 10 height 10
click at [41, 278] on input "checkbox" at bounding box center [41, 278] width 0 height 0
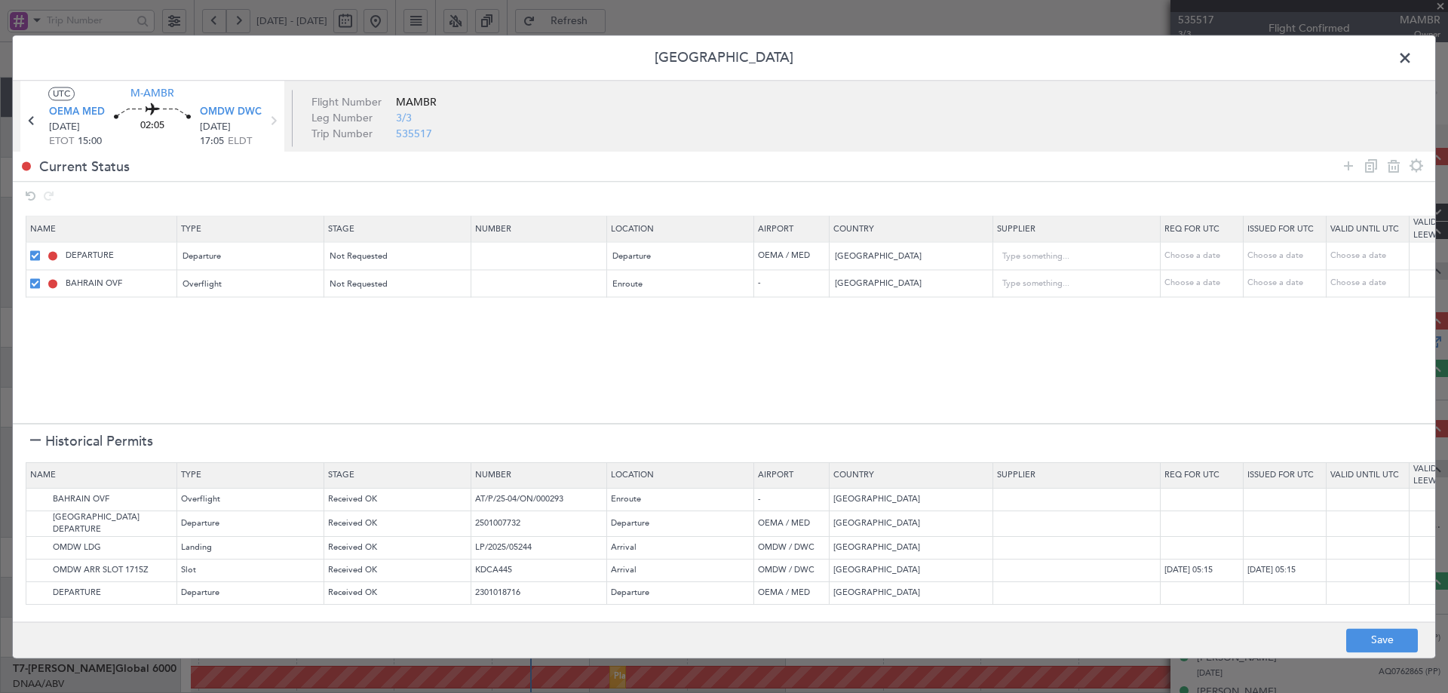
click at [1389, 163] on icon at bounding box center [1394, 166] width 18 height 18
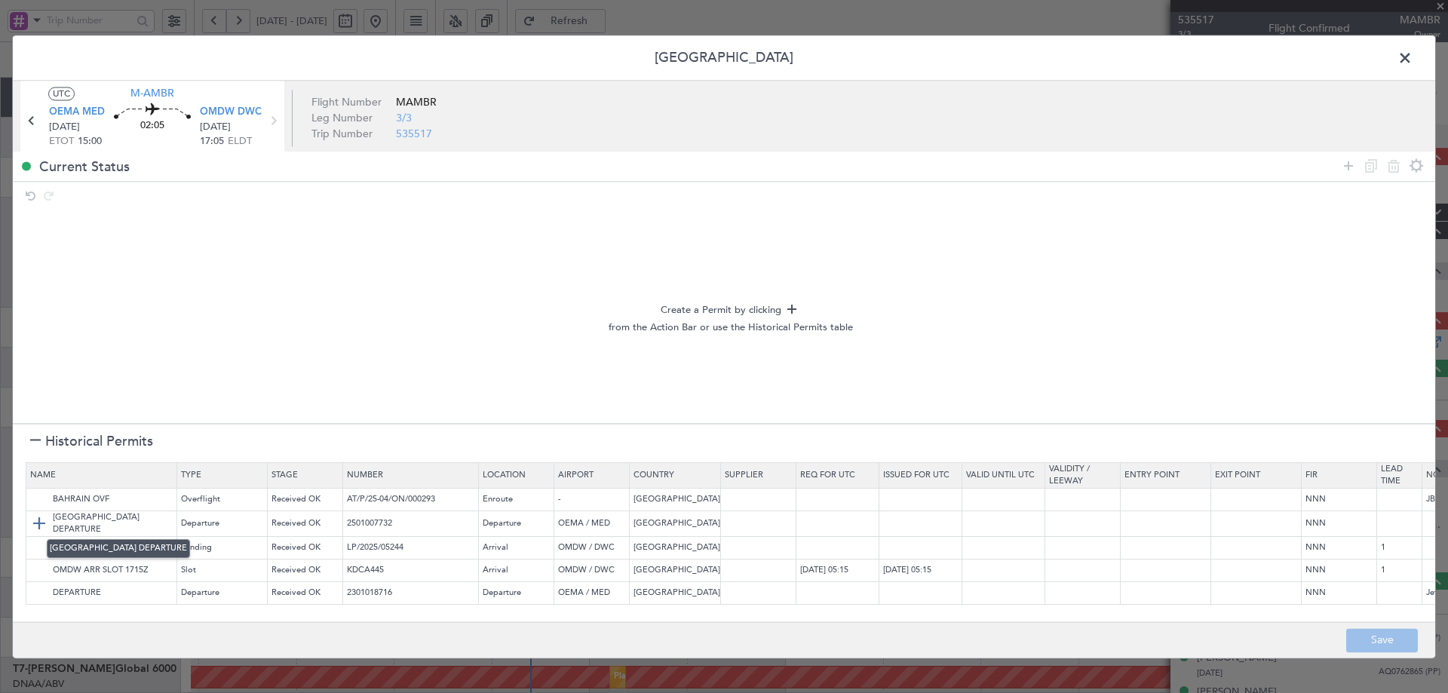
click at [37, 520] on img at bounding box center [39, 524] width 18 height 18
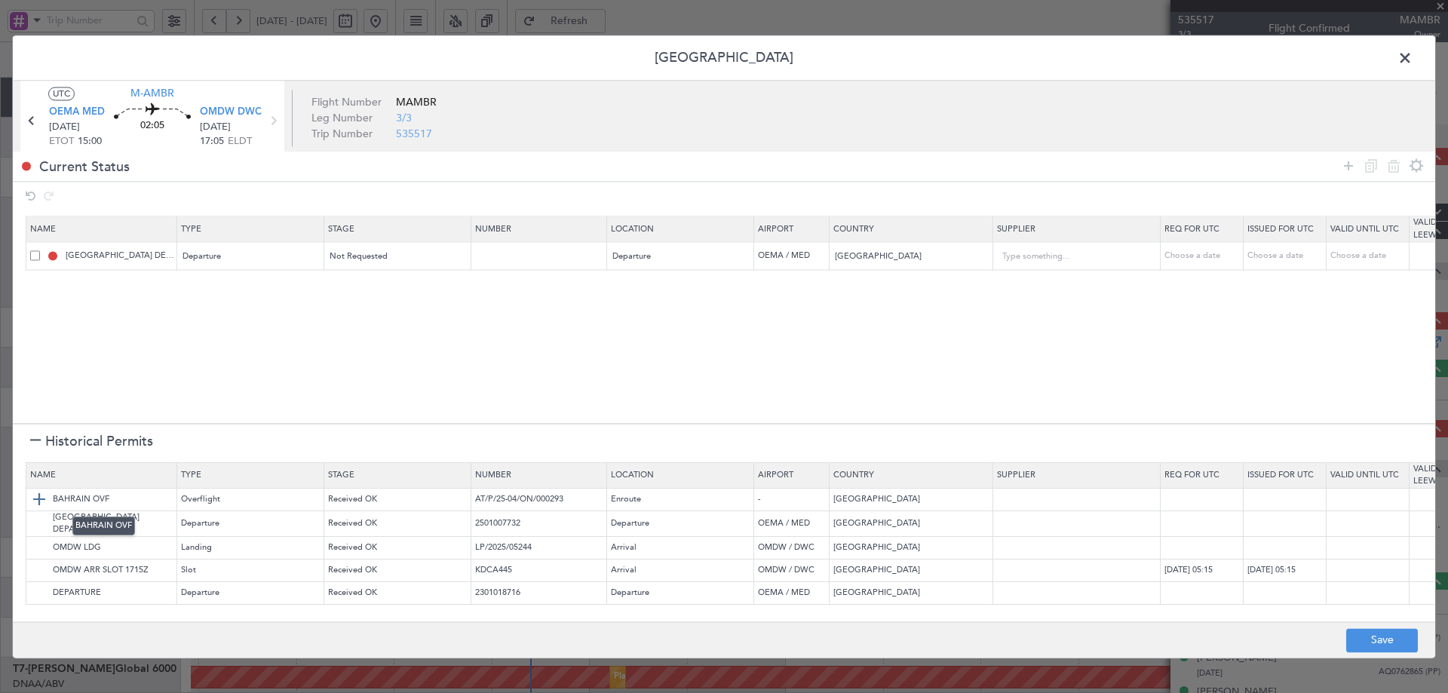
click at [39, 499] on img at bounding box center [39, 500] width 18 height 18
click at [37, 548] on img at bounding box center [39, 548] width 18 height 18
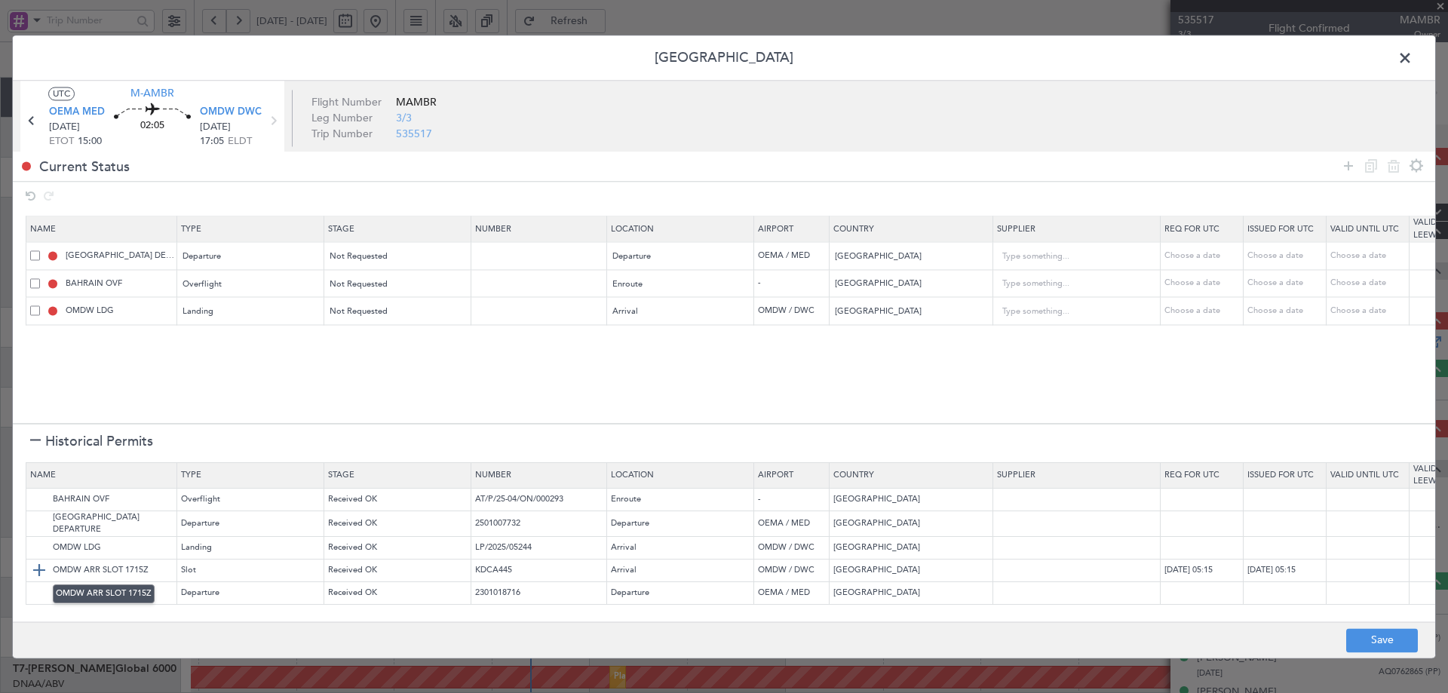
click at [36, 566] on img at bounding box center [39, 571] width 18 height 18
click at [30, 445] on div at bounding box center [35, 442] width 11 height 11
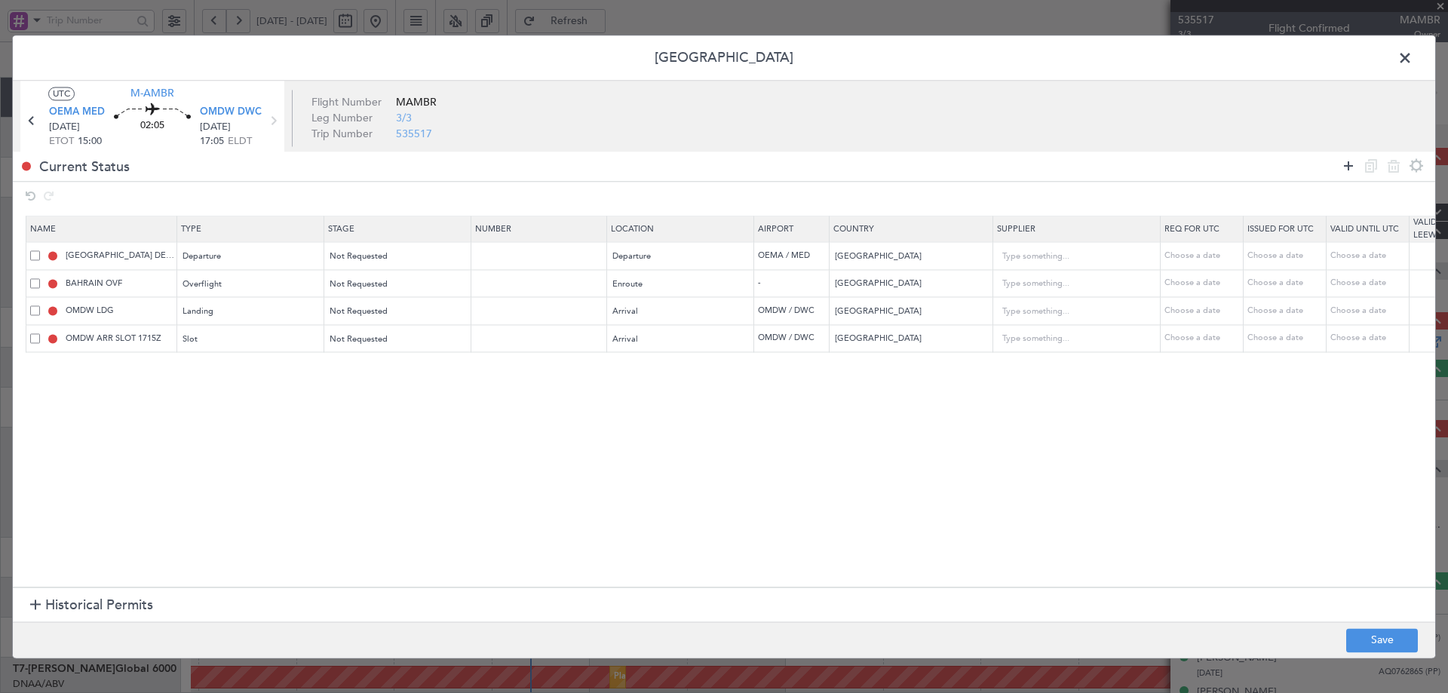
click at [1346, 167] on icon at bounding box center [1349, 166] width 18 height 18
click at [237, 367] on div "Type" at bounding box center [246, 368] width 125 height 23
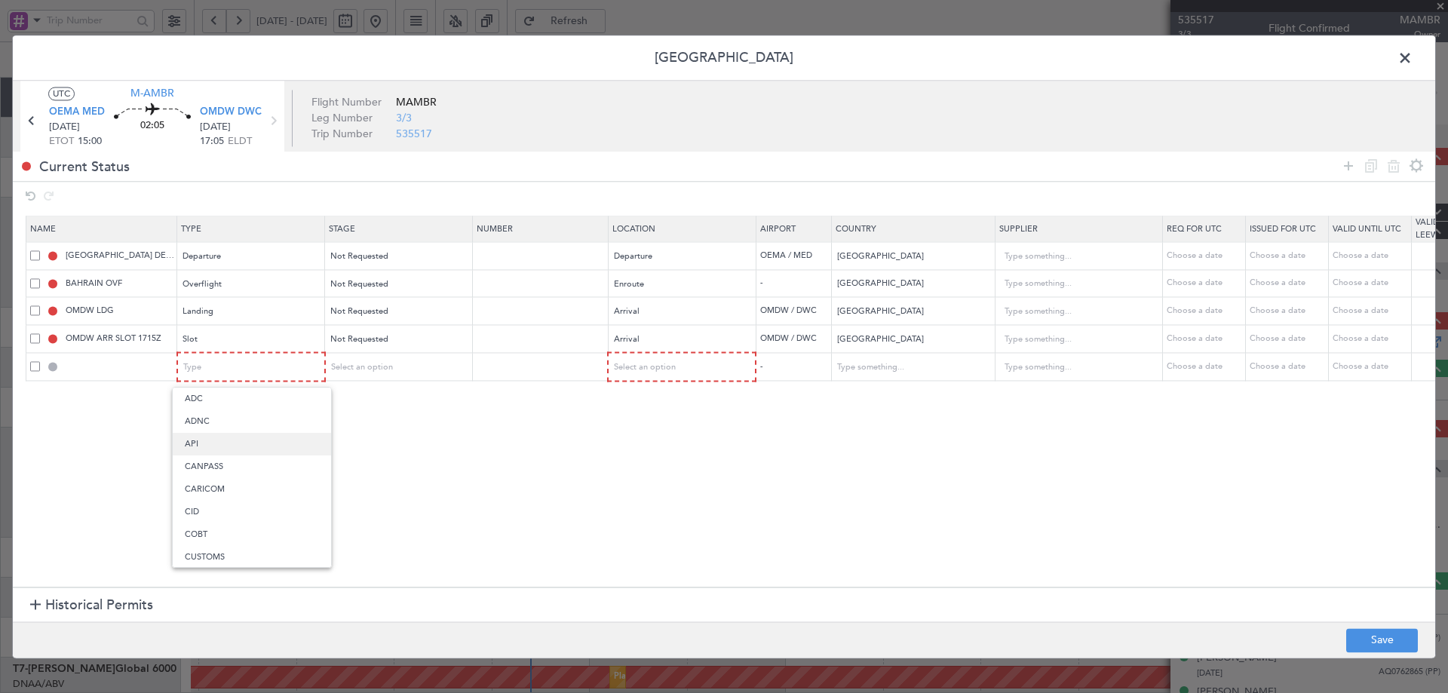
click at [207, 440] on span "API" at bounding box center [252, 444] width 134 height 23
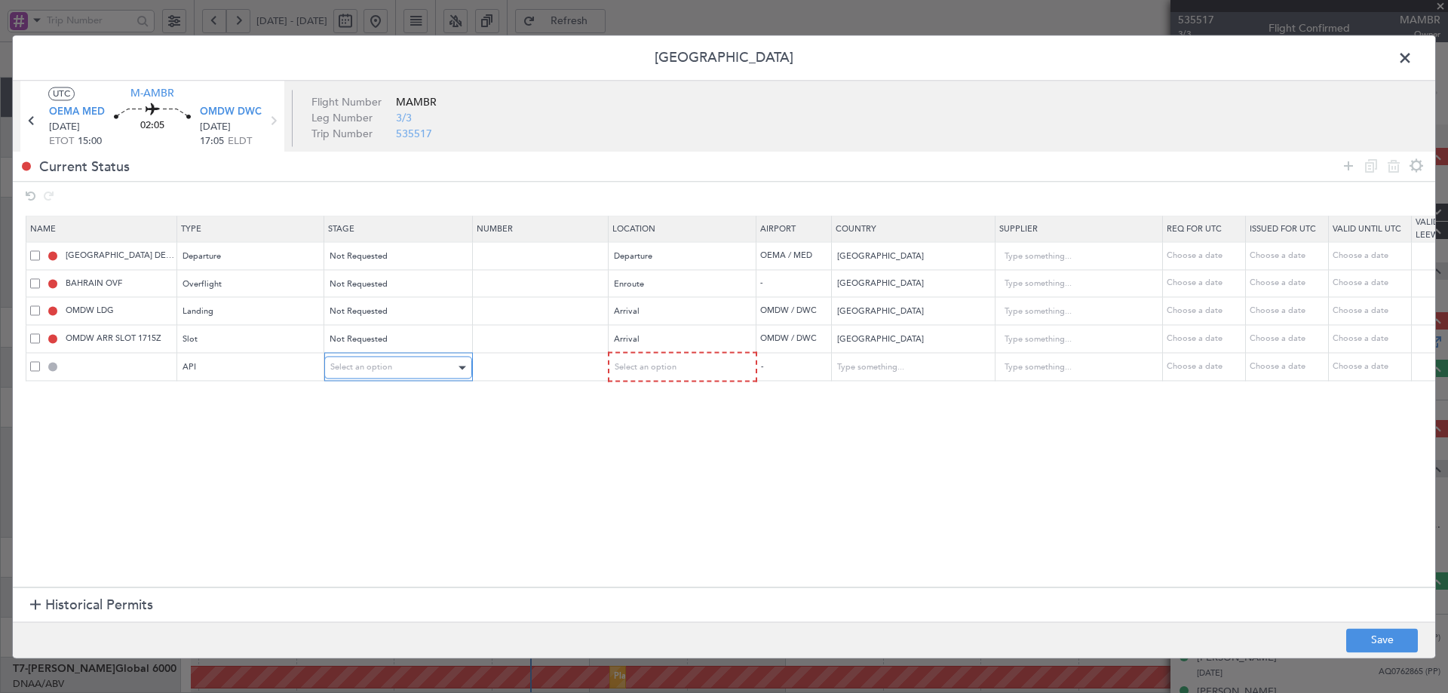
click at [411, 367] on div "Select an option" at bounding box center [392, 368] width 125 height 23
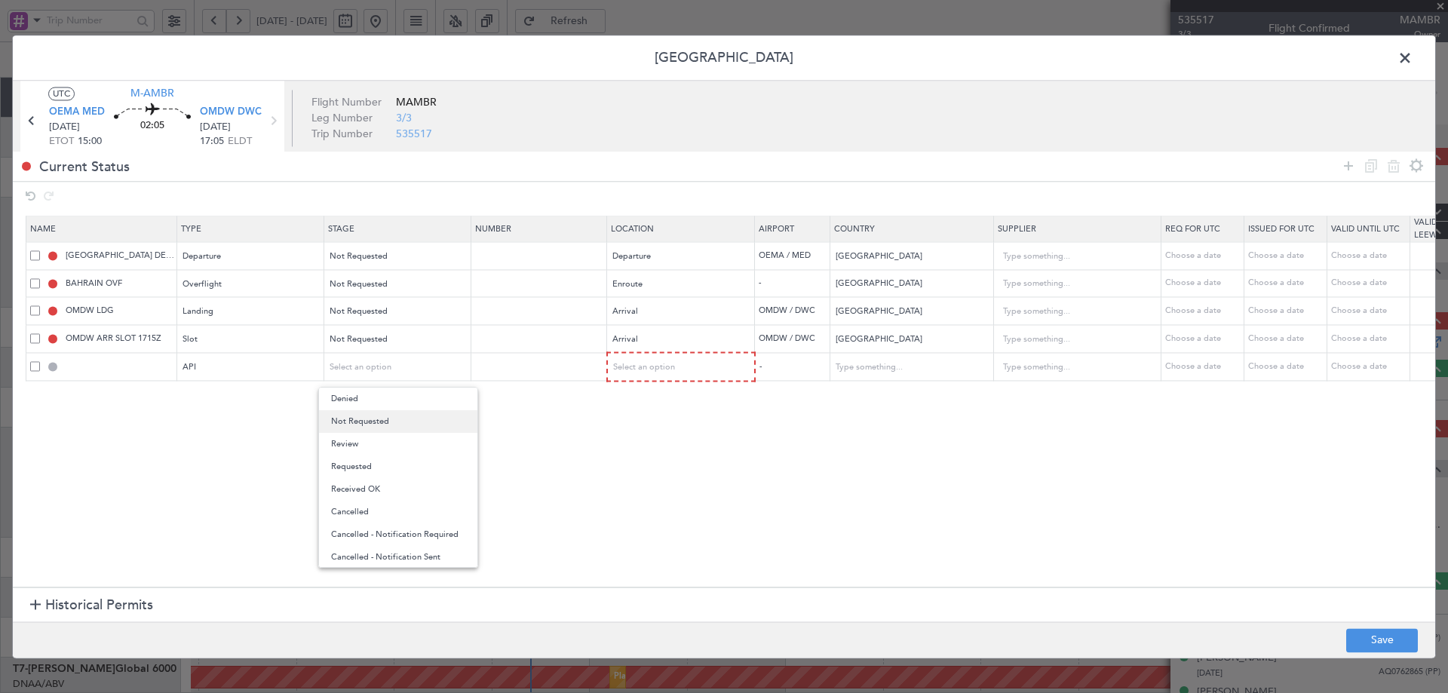
click at [377, 423] on span "Not Requested" at bounding box center [398, 421] width 134 height 23
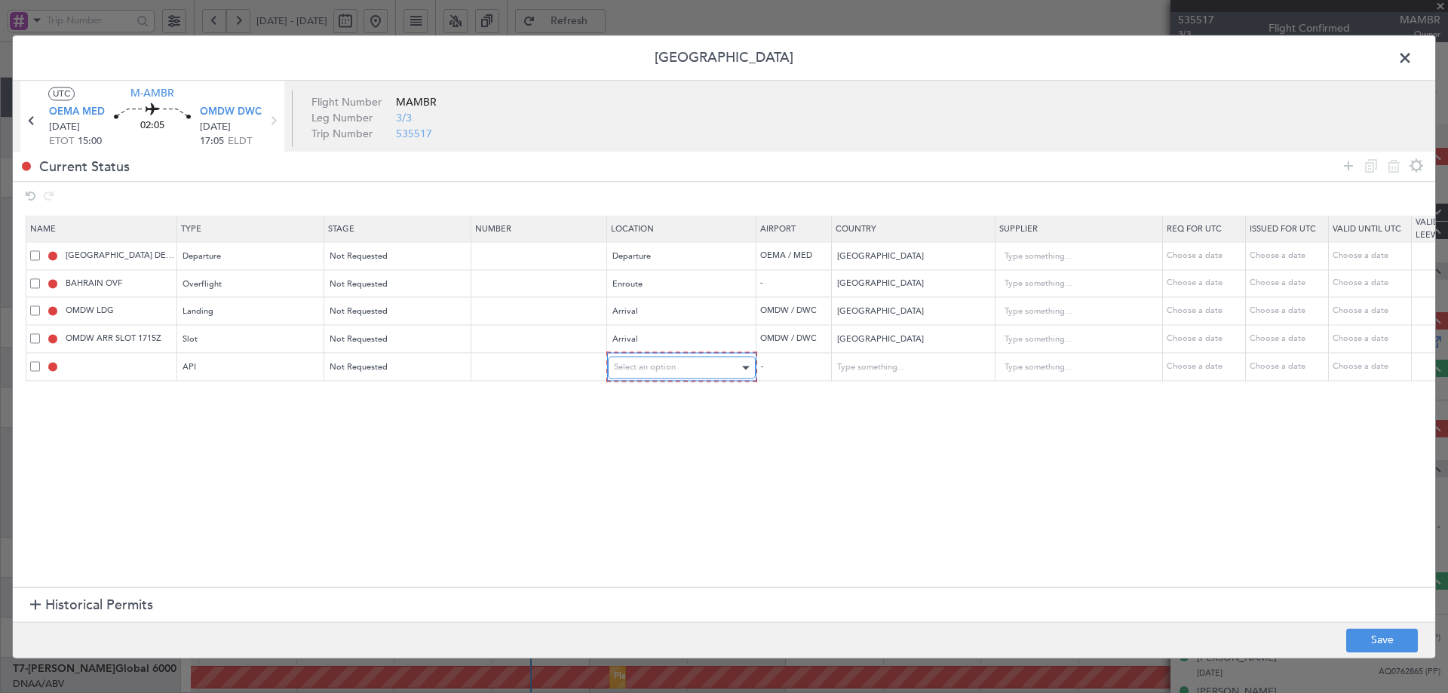
click at [672, 364] on span "Select an option" at bounding box center [645, 367] width 62 height 11
click at [635, 441] on span "Arrival" at bounding box center [682, 444] width 134 height 23
click at [1375, 635] on button "Save" at bounding box center [1382, 640] width 72 height 24
type input "NNN"
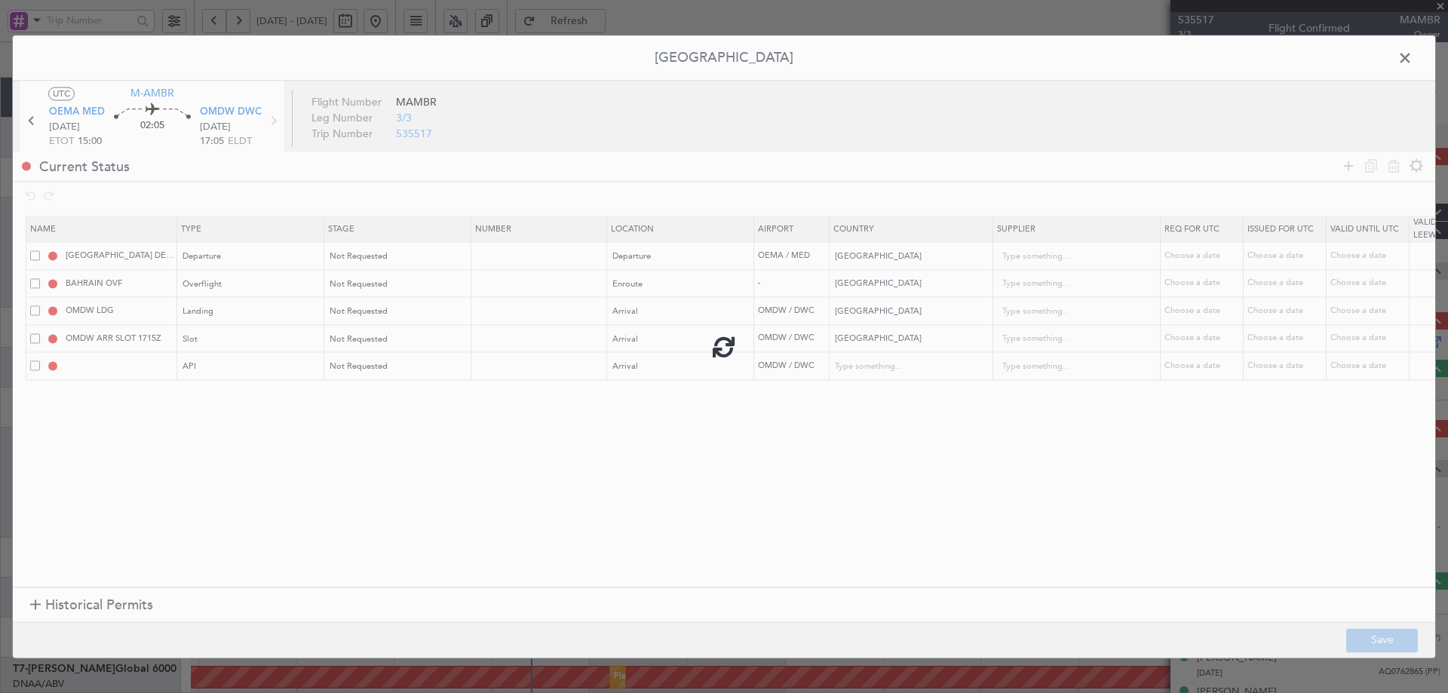
type input "NNN"
type input "1"
type input "OMDW ARR SLOT"
type input "NNN"
type input "1"
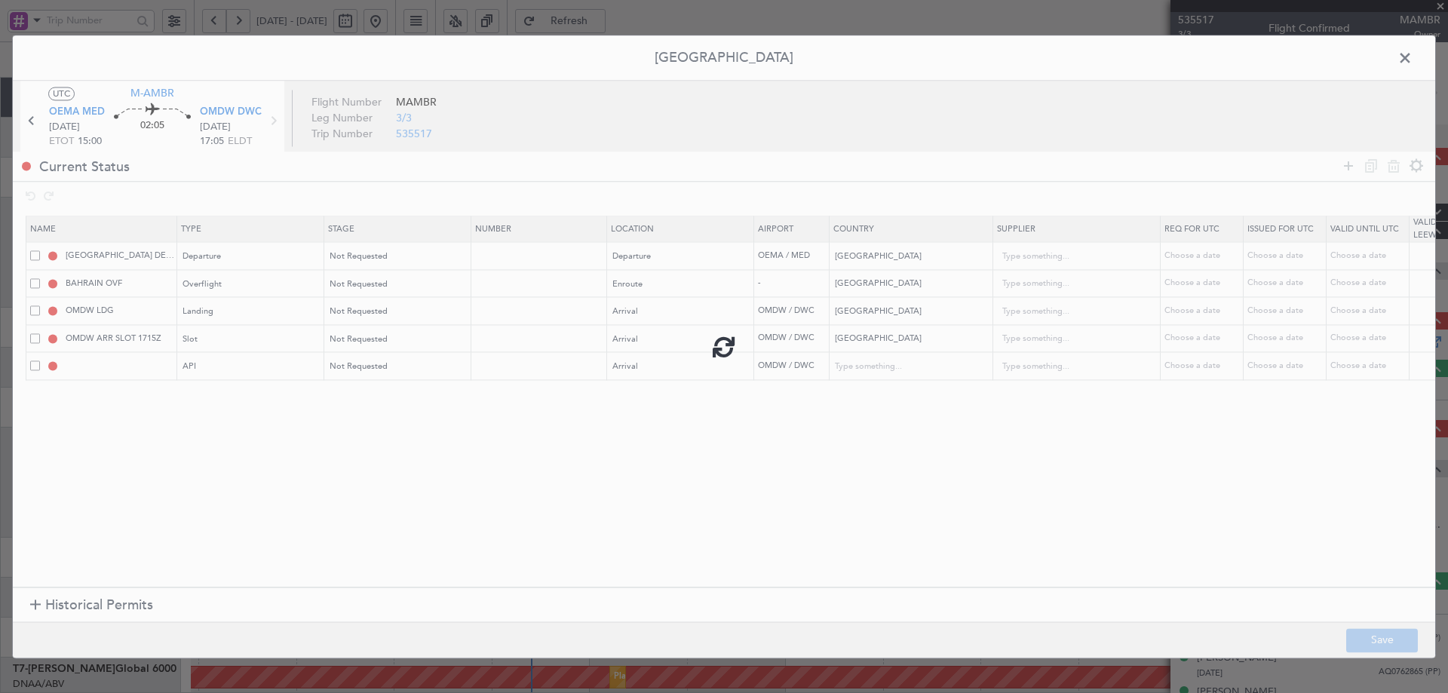
type input "OMDW ARR API"
type input "United Arab Emirates"
type input "NNN"
type input "1"
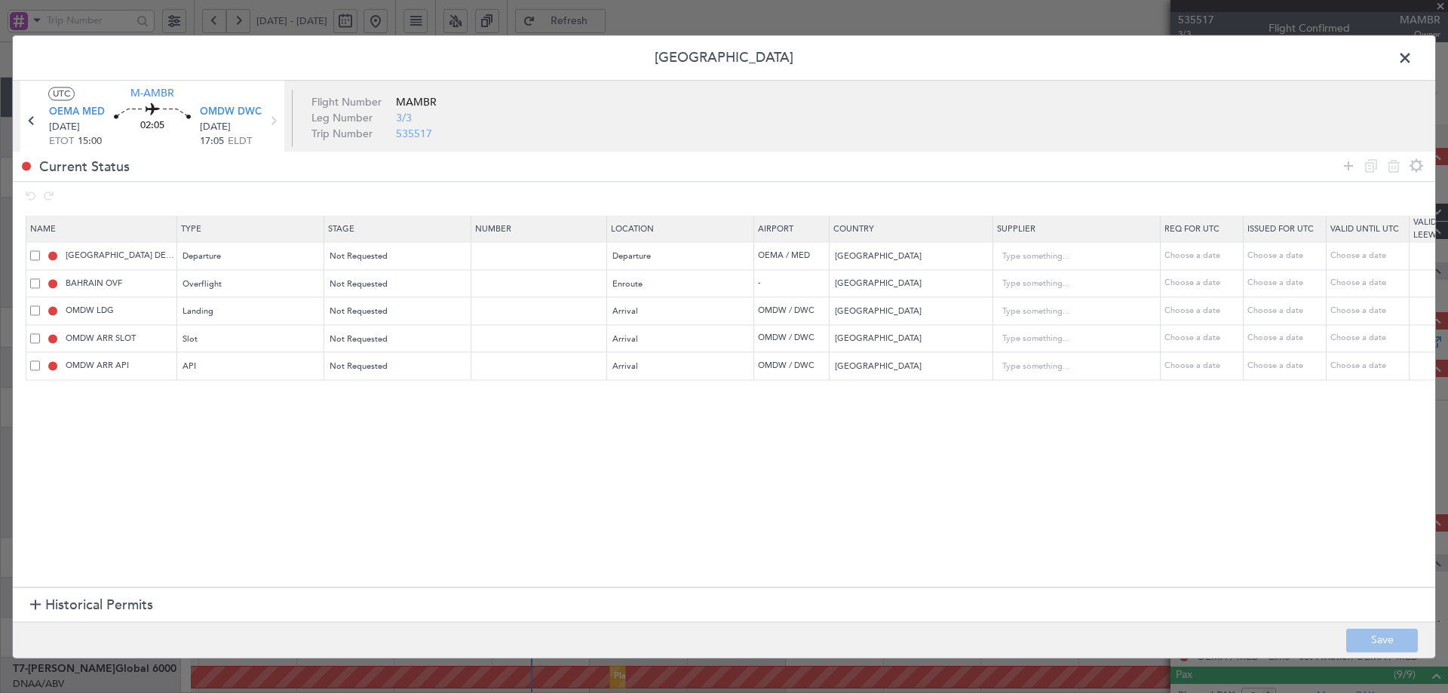
click at [1413, 54] on span at bounding box center [1413, 62] width 0 height 30
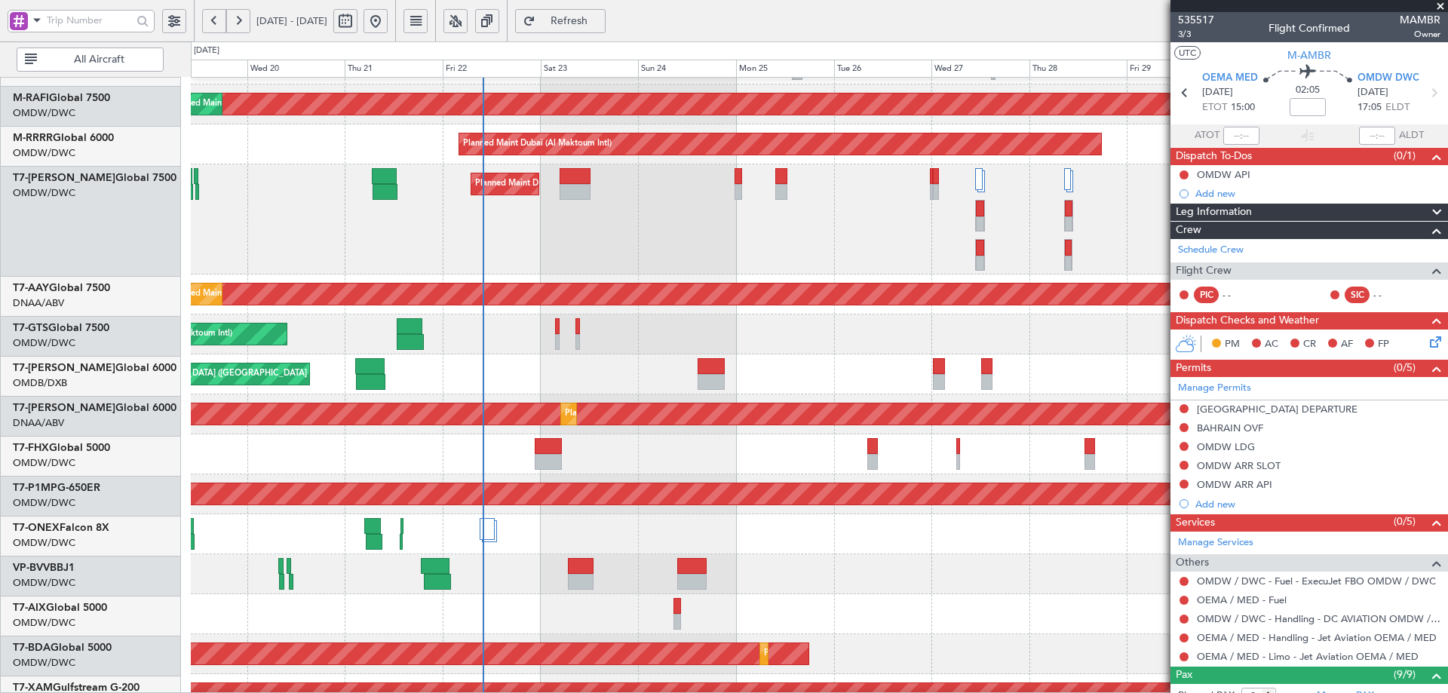
click at [508, 319] on div "Planned Maint Dubai (Al Maktoum Intl)" at bounding box center [819, 335] width 1257 height 40
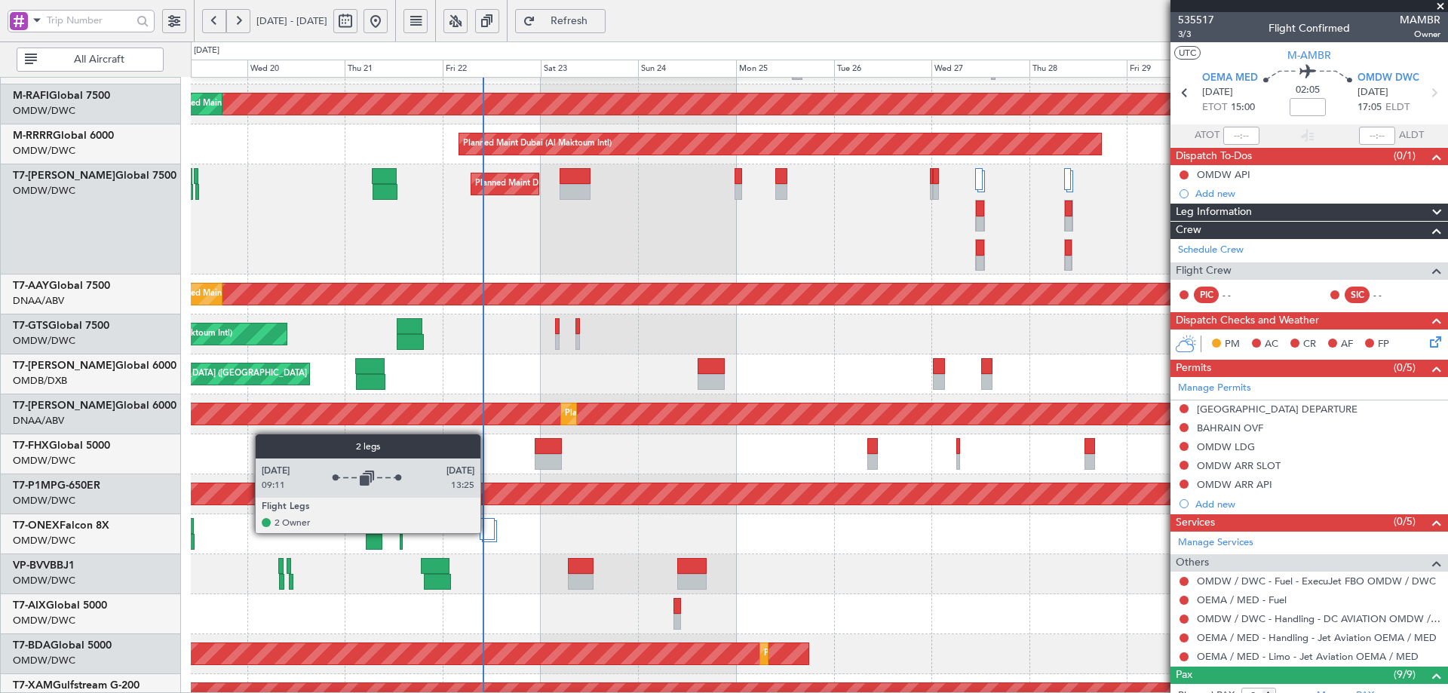
click at [488, 533] on div at bounding box center [487, 529] width 15 height 22
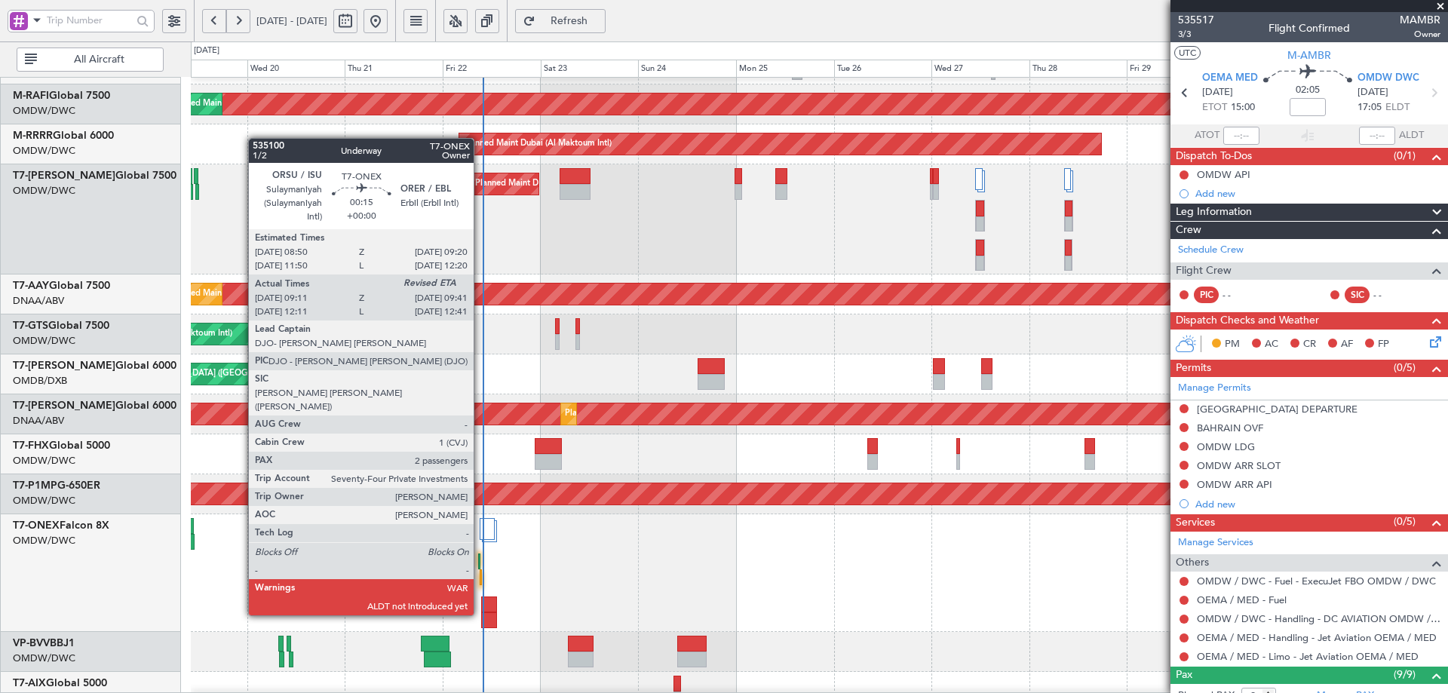
click at [480, 573] on div at bounding box center [481, 577] width 2 height 16
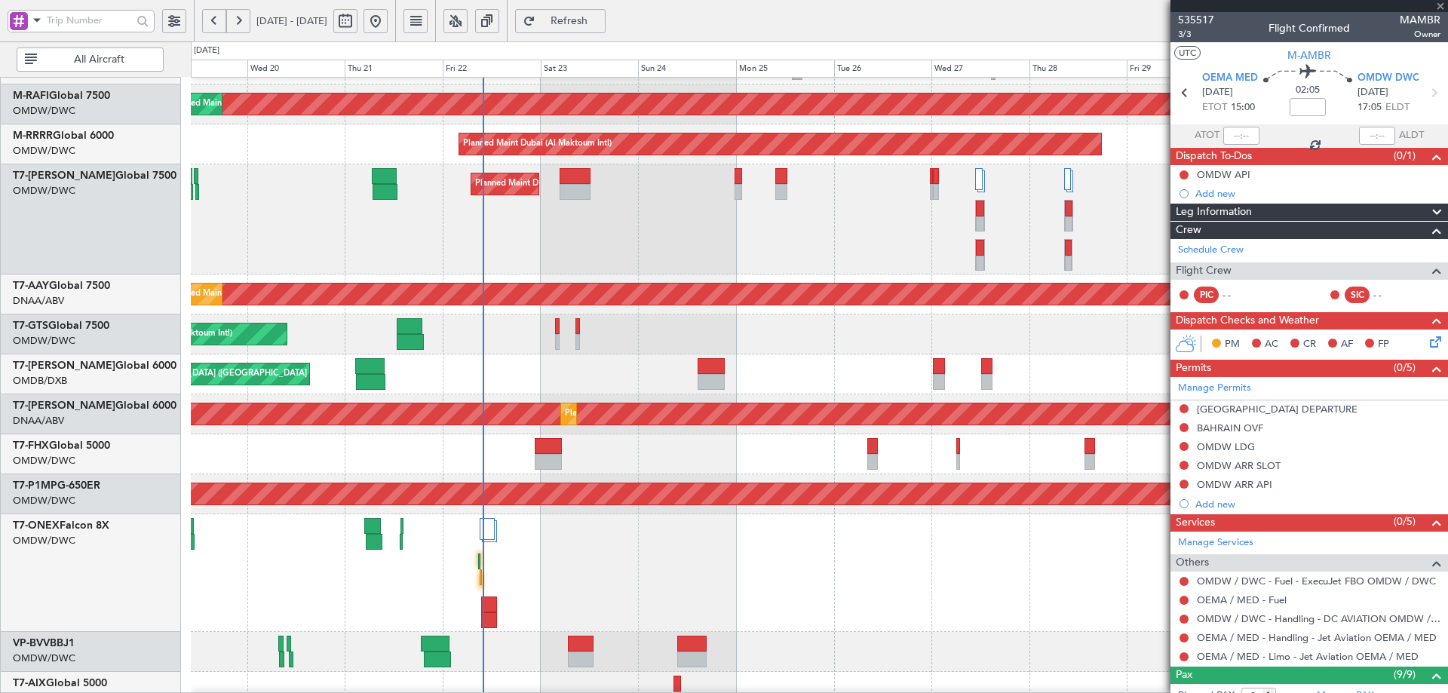
type input "09:21"
type input "2"
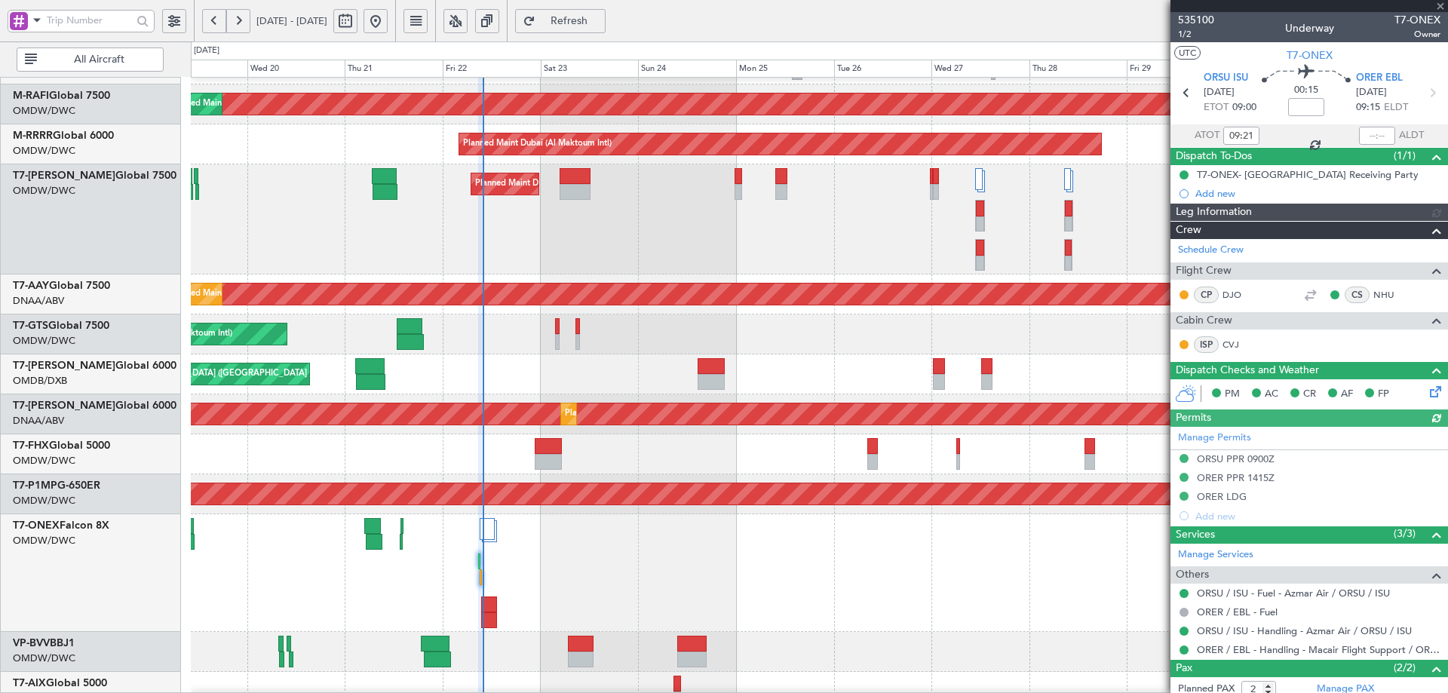
type input "Anita Mani (ANI)"
type input "7041"
drag, startPoint x: 1362, startPoint y: 132, endPoint x: 1364, endPoint y: 143, distance: 11.4
click at [1362, 134] on div at bounding box center [1377, 136] width 36 height 18
click at [1367, 137] on div at bounding box center [1377, 136] width 36 height 18
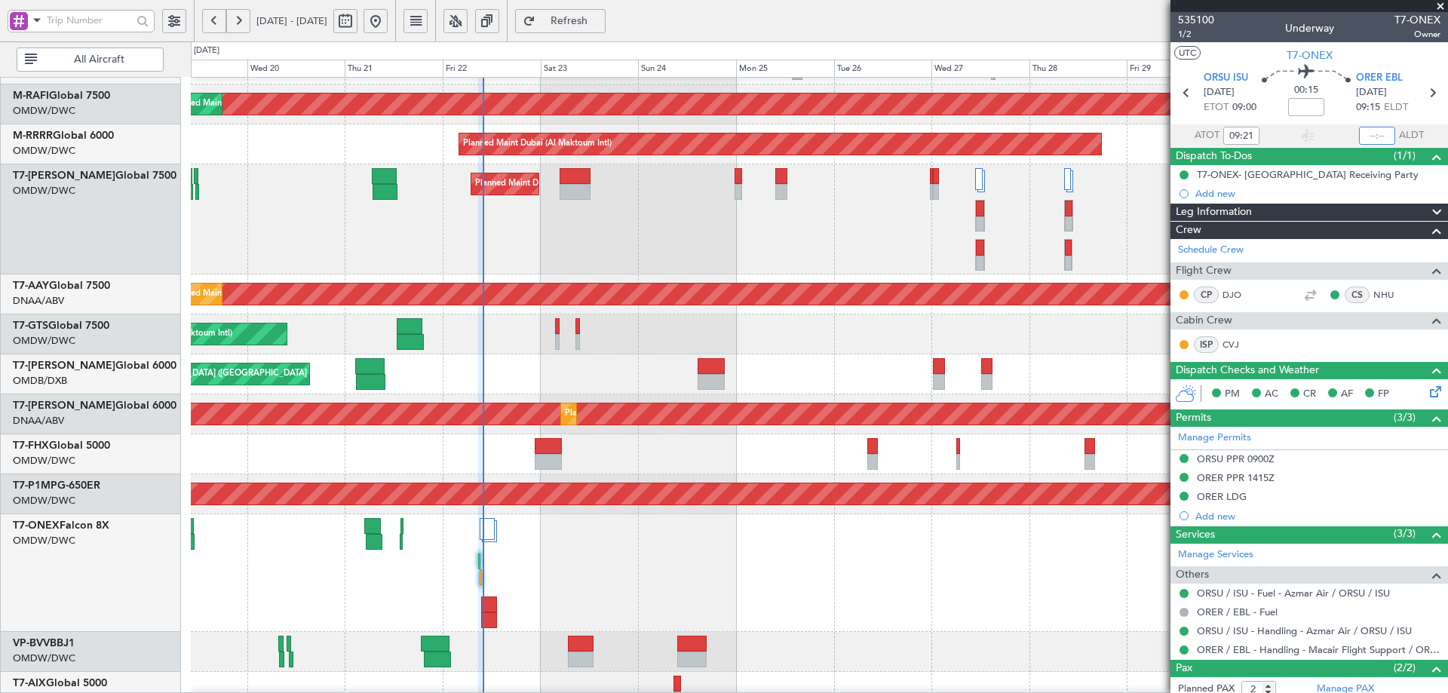
click at [1367, 137] on input "text" at bounding box center [1377, 136] width 36 height 18
type input "09:45"
click at [663, 577] on div "Planned Maint Geneva (Cointrin)" at bounding box center [819, 573] width 1257 height 118
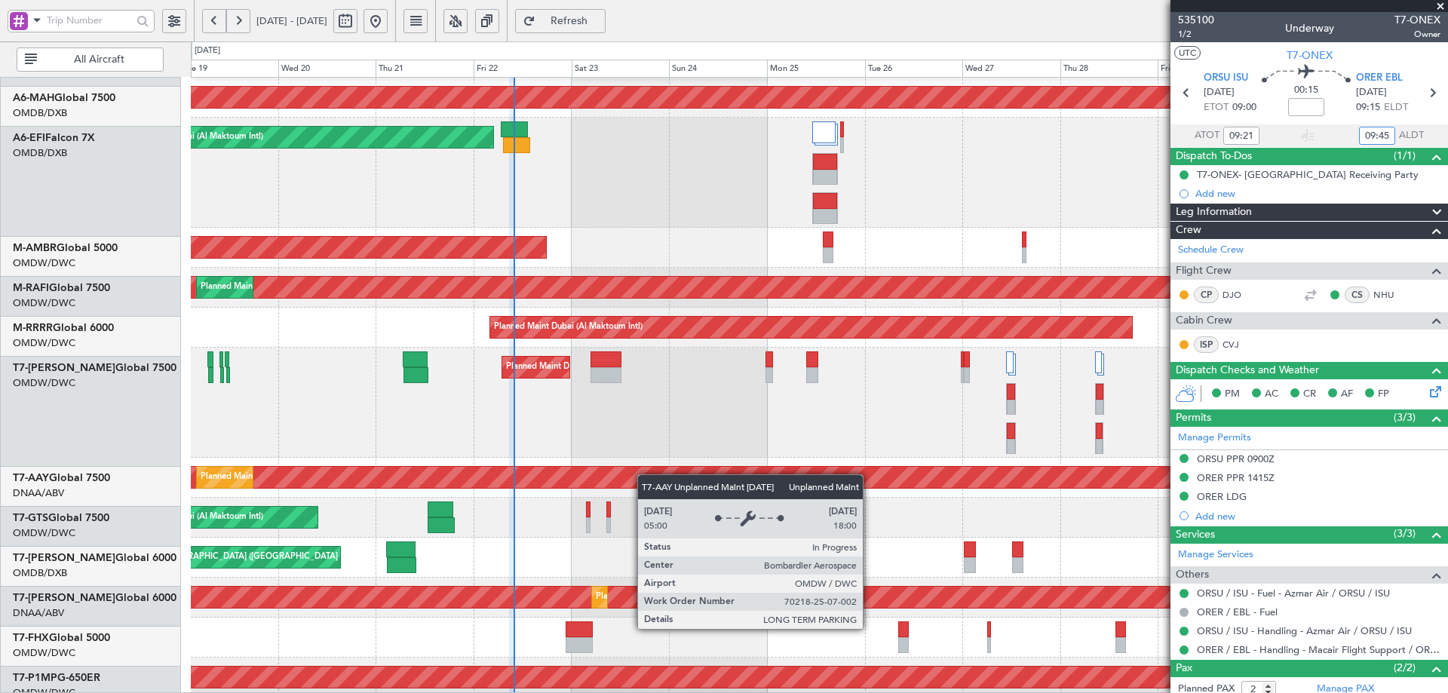
scroll to position [66, 0]
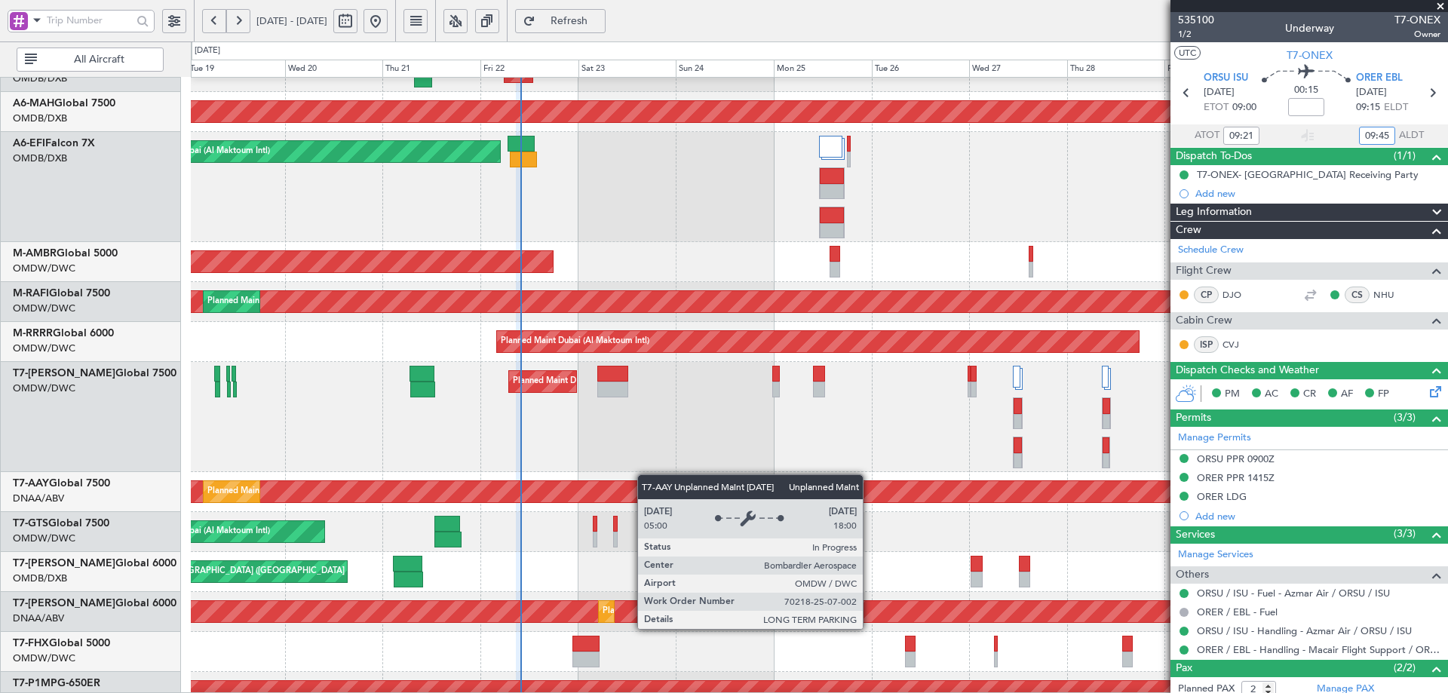
click at [654, 496] on div "Unplanned Maint [GEOGRAPHIC_DATA] (Al Maktoum Intl)" at bounding box center [86, 491] width 2302 height 21
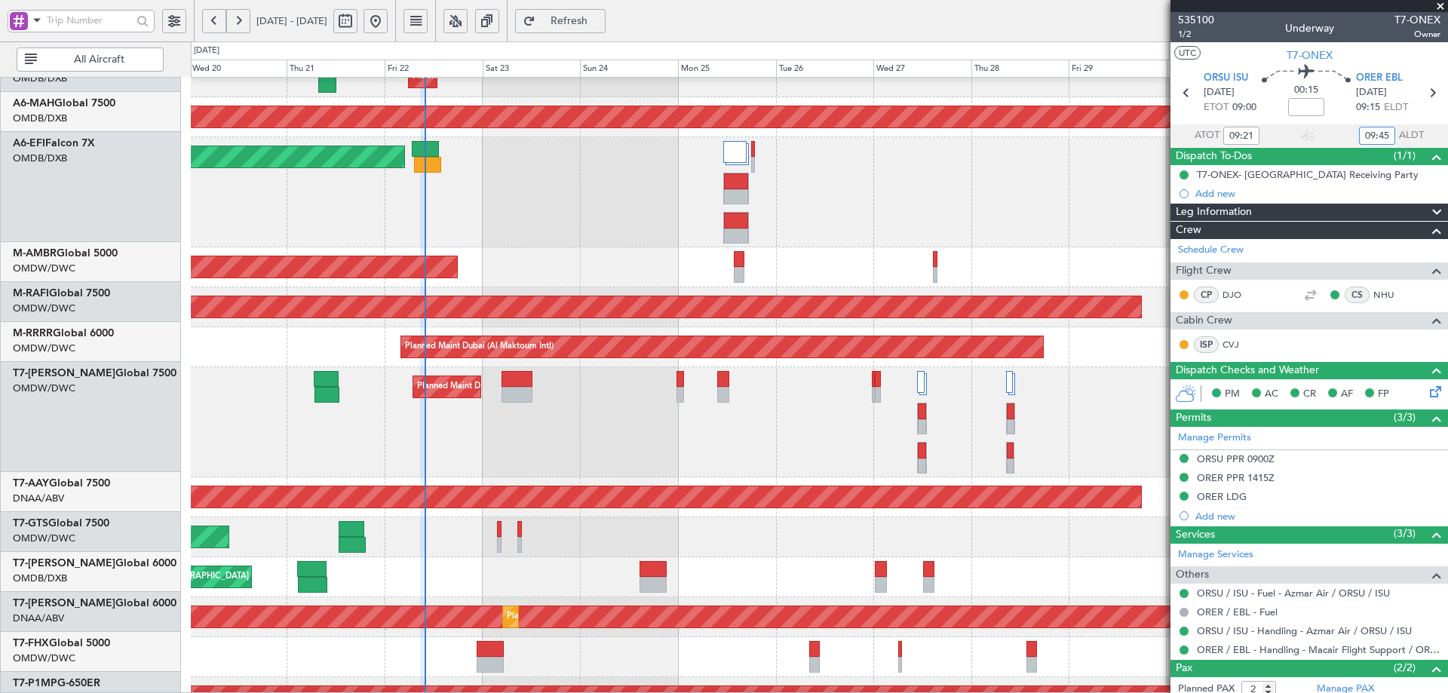
scroll to position [60, 0]
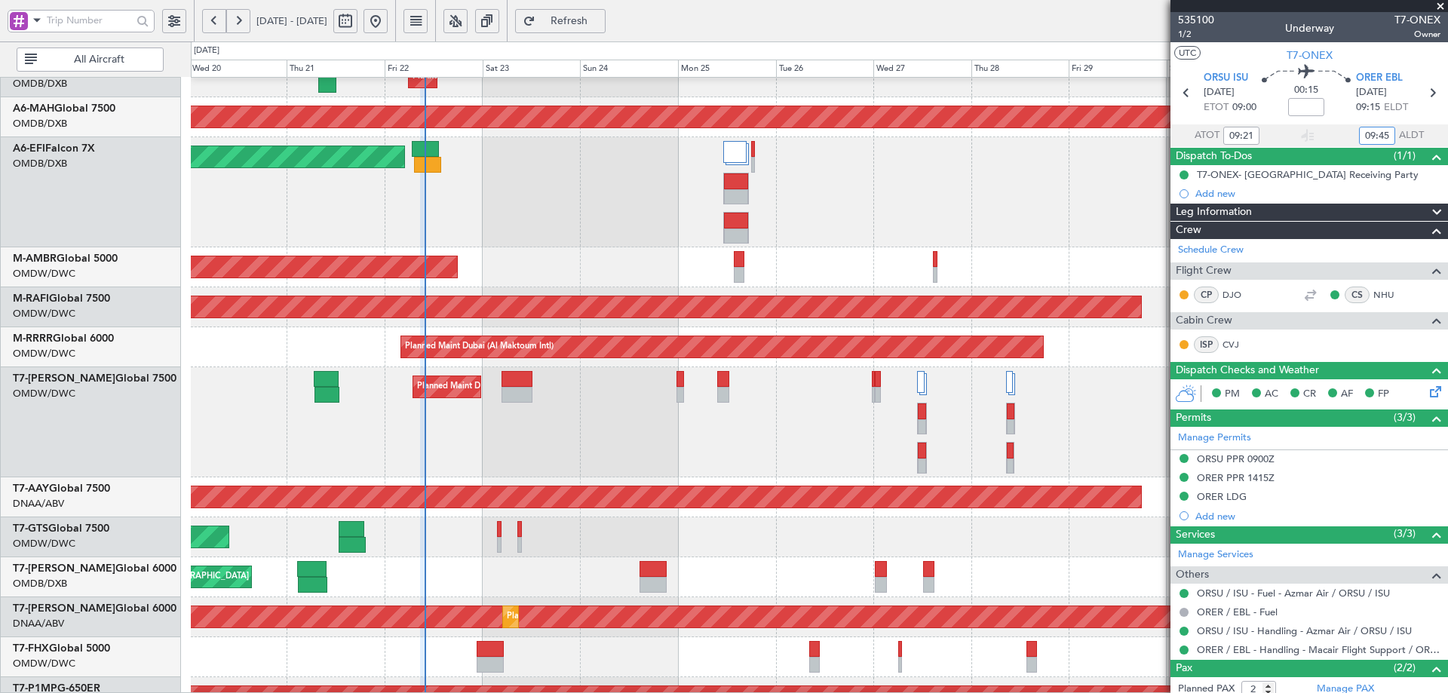
click at [987, 274] on div "Planned Maint Dubai (Al Maktoum Intl) Planned Maint Dubai (Al Maktoum Intl)" at bounding box center [819, 267] width 1257 height 40
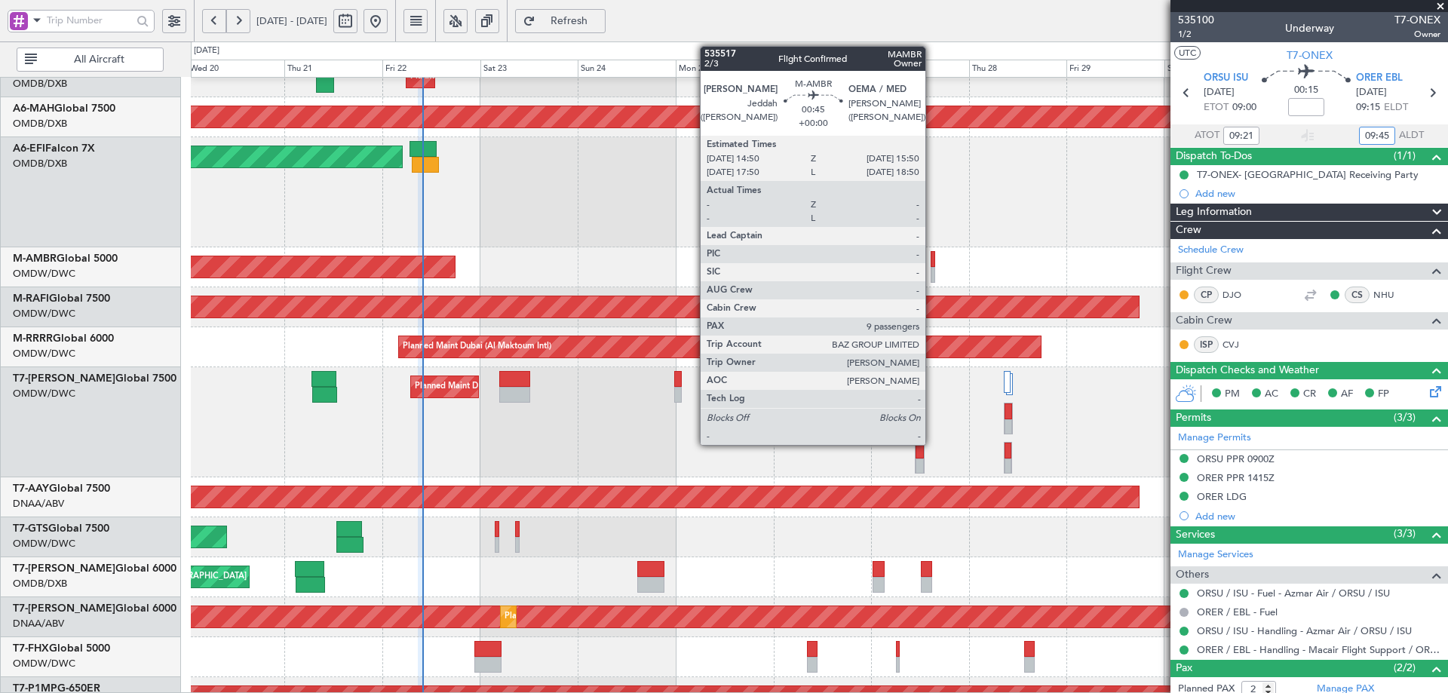
click at [932, 262] on div at bounding box center [933, 259] width 5 height 16
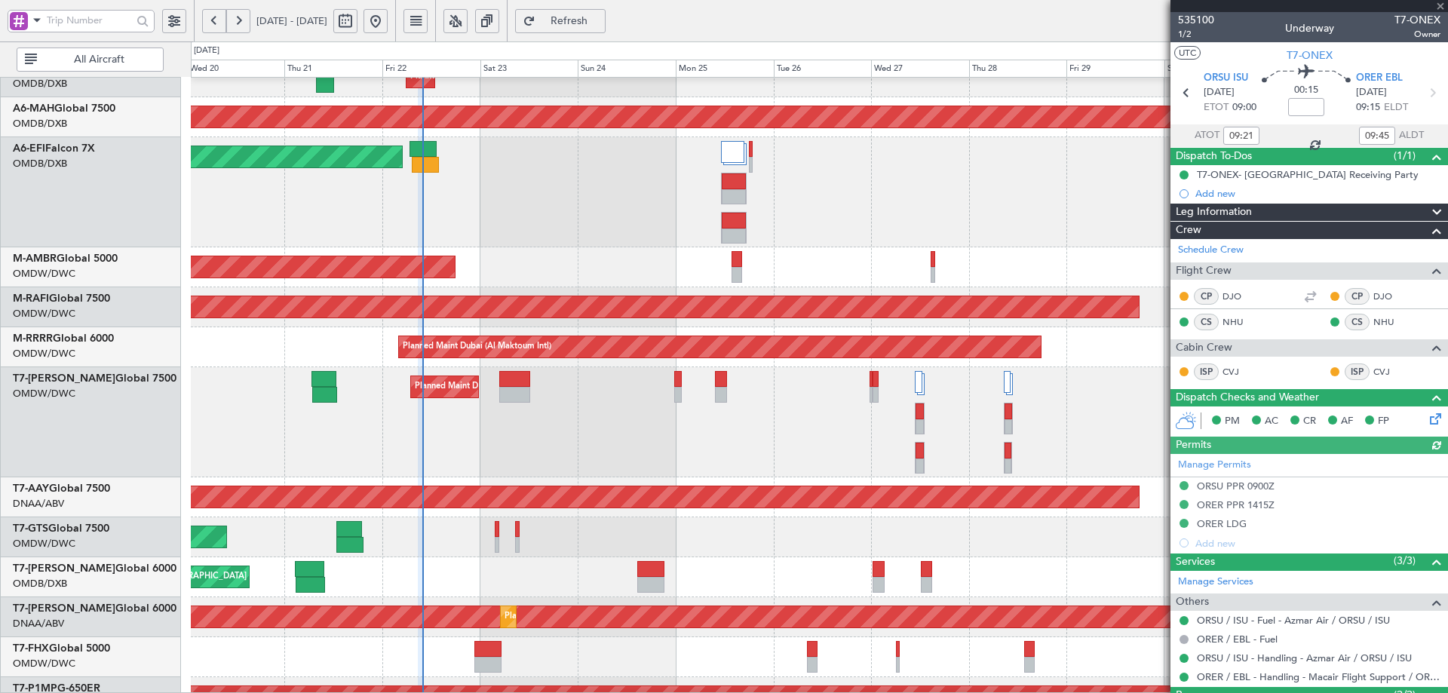
type input "Anita Mani (ANI)"
type input "7041"
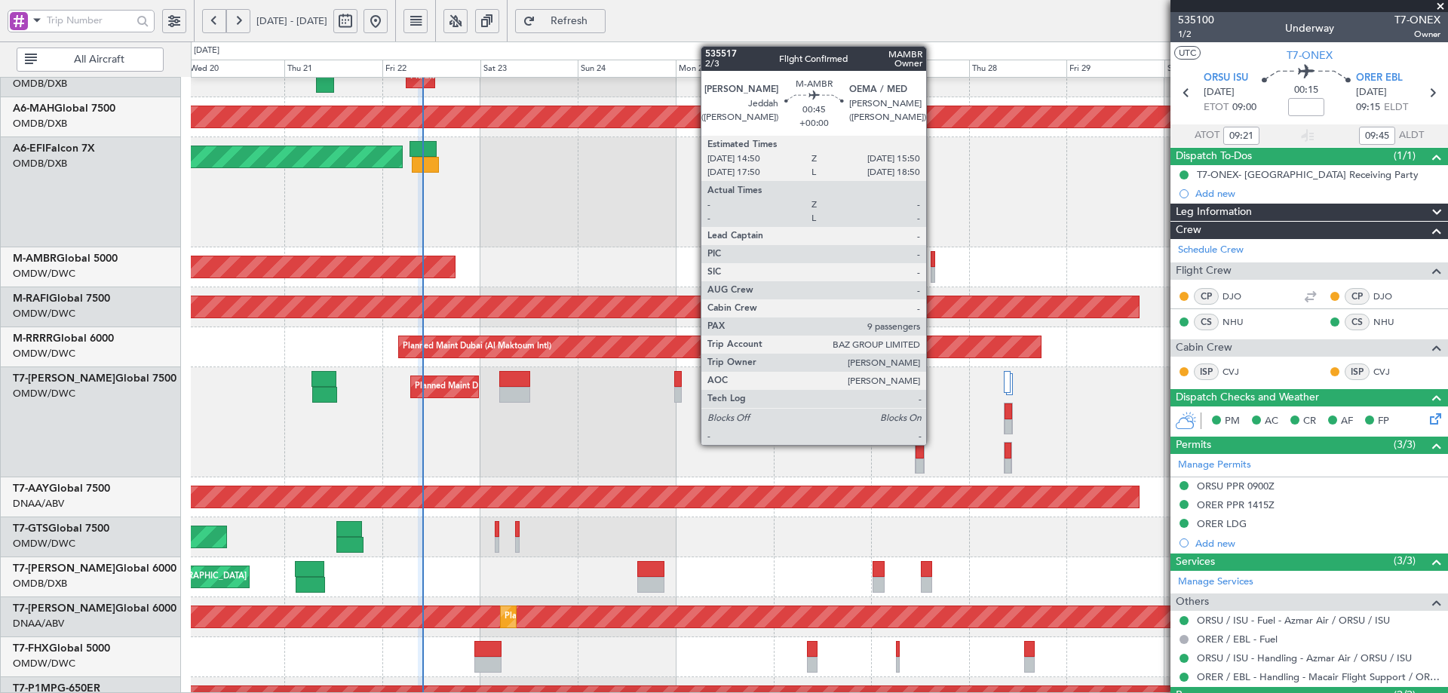
click at [934, 260] on div at bounding box center [933, 259] width 5 height 16
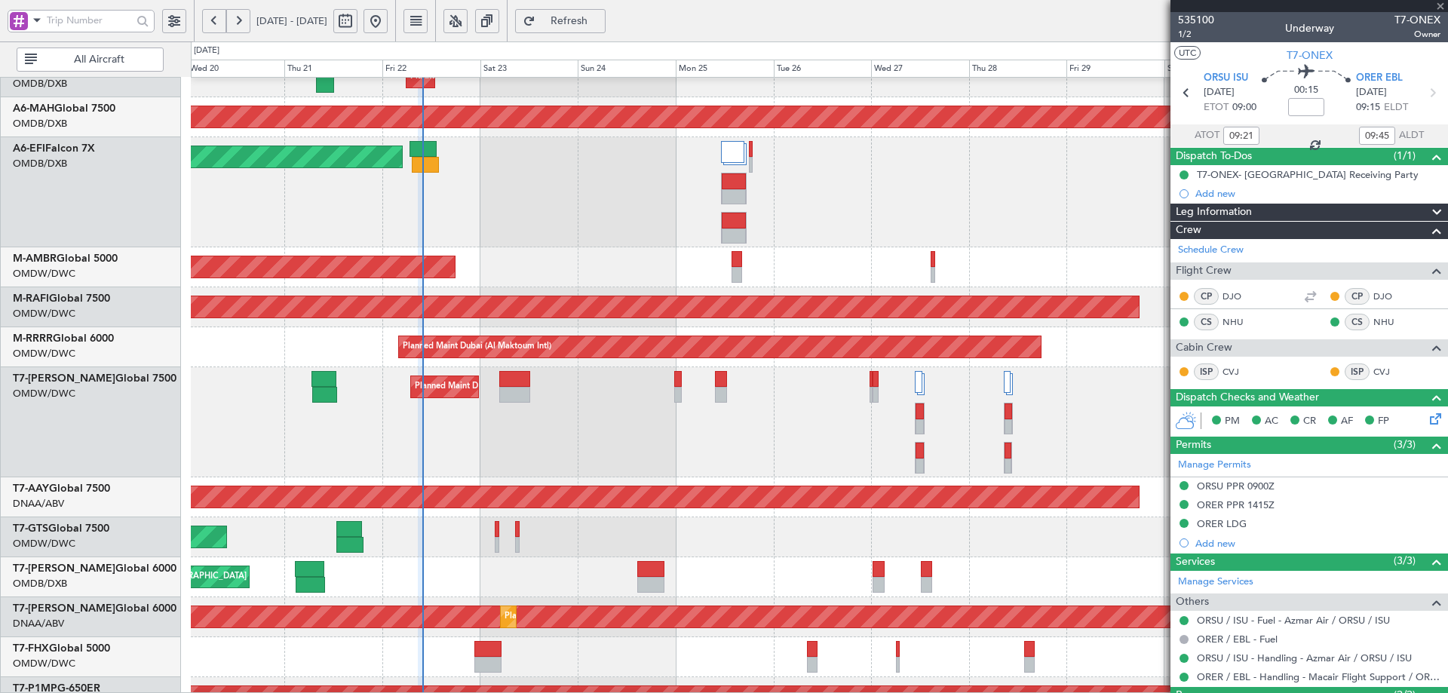
type input "9"
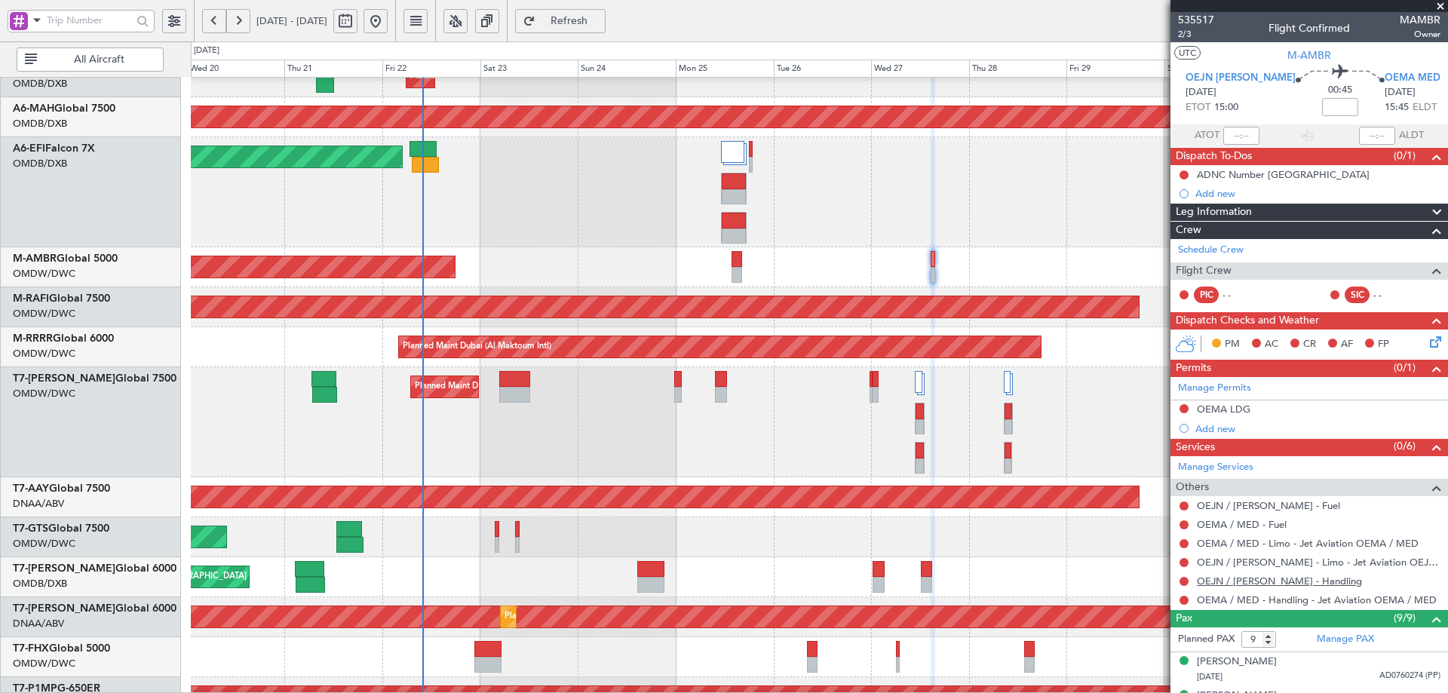
click at [1279, 585] on link "OEJN / JED - Handling" at bounding box center [1279, 581] width 165 height 13
click at [600, 26] on span "Refresh" at bounding box center [570, 21] width 62 height 11
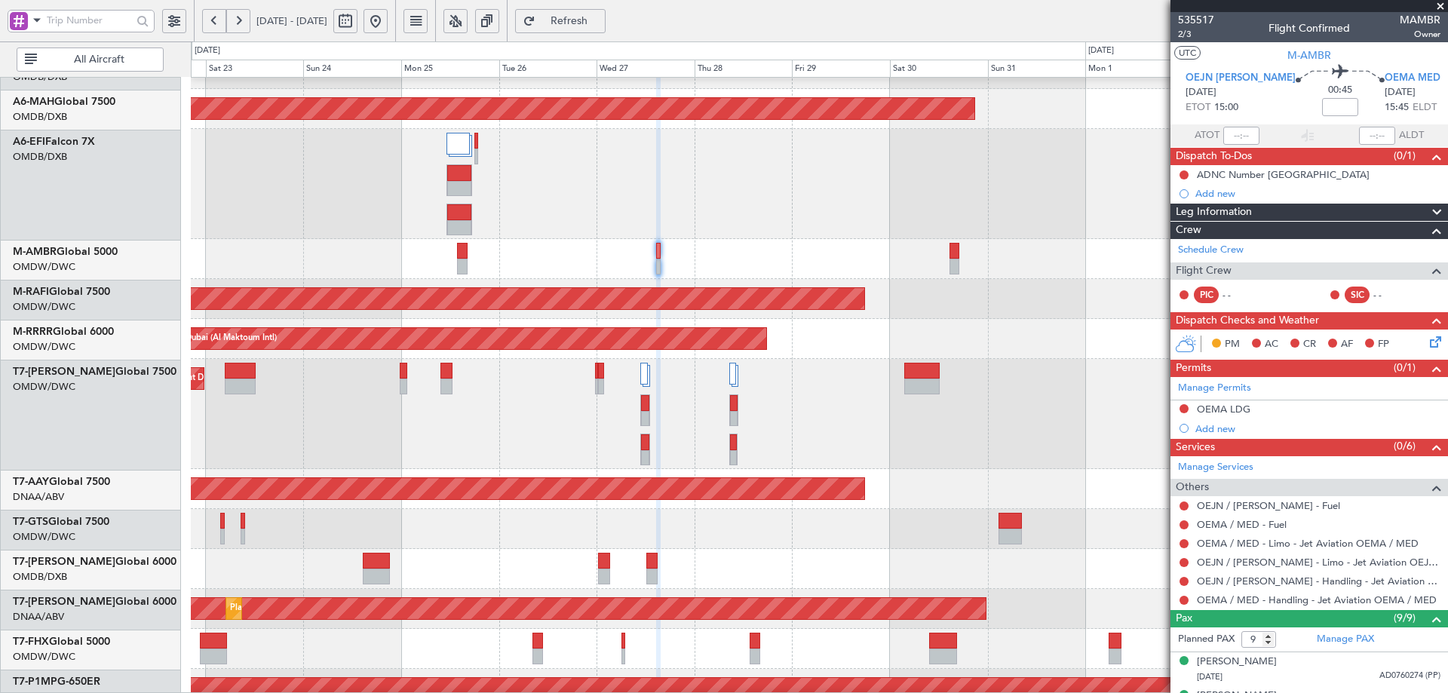
click at [708, 244] on div "Planned Maint Dubai (Al Maktoum Intl)" at bounding box center [819, 259] width 1257 height 40
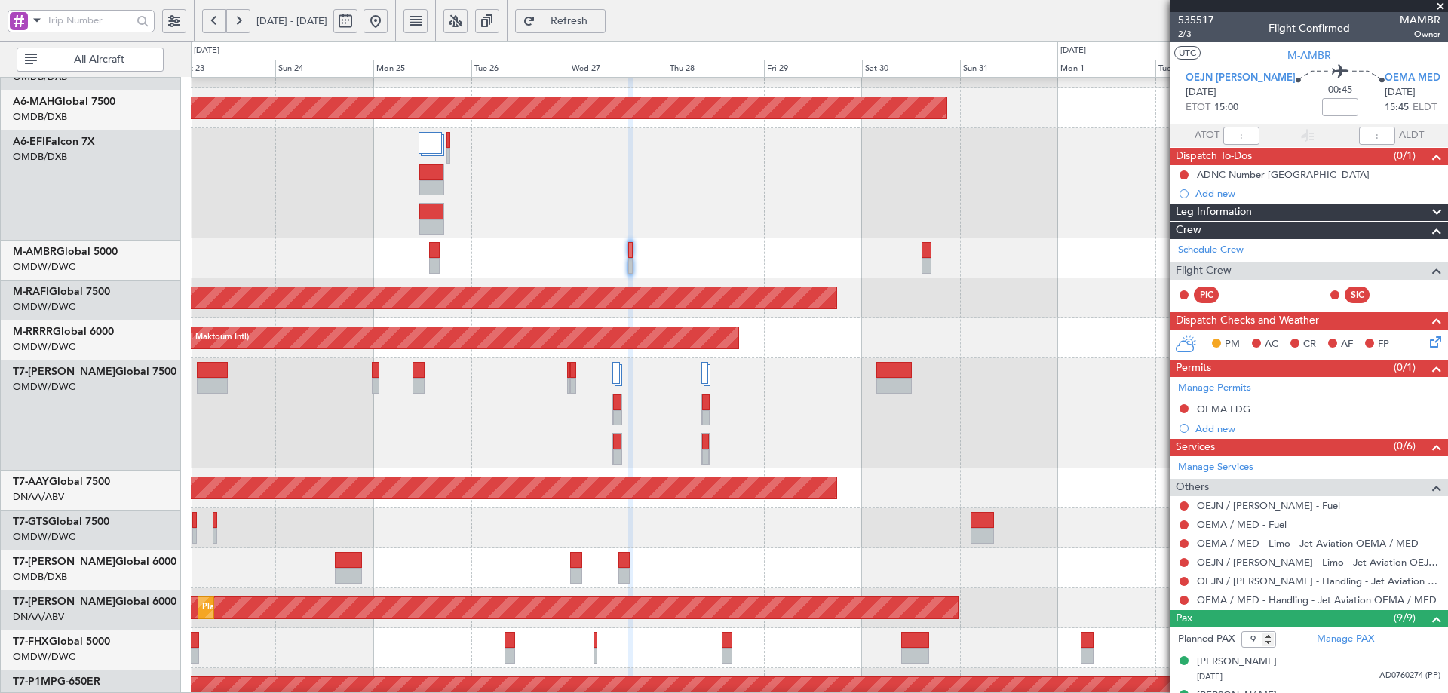
scroll to position [69, 0]
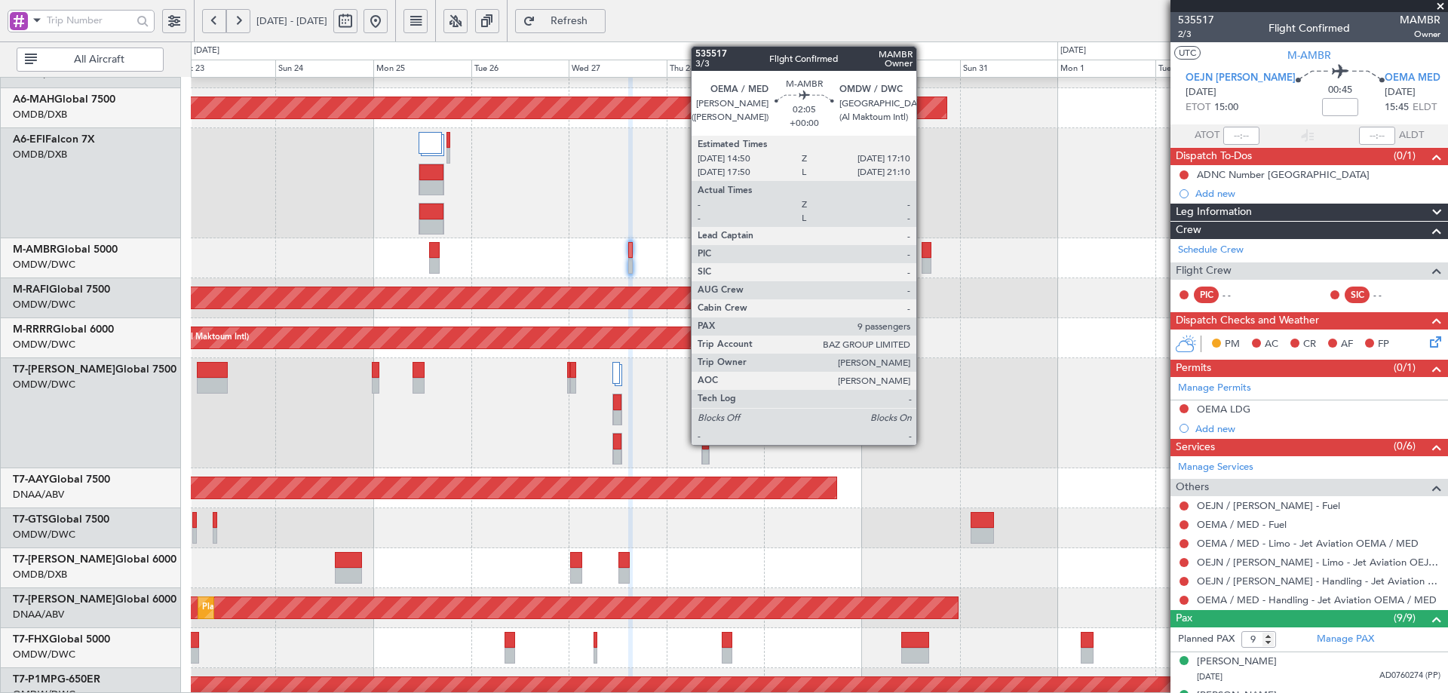
click at [923, 247] on div at bounding box center [927, 250] width 10 height 16
click at [925, 256] on div at bounding box center [927, 250] width 10 height 16
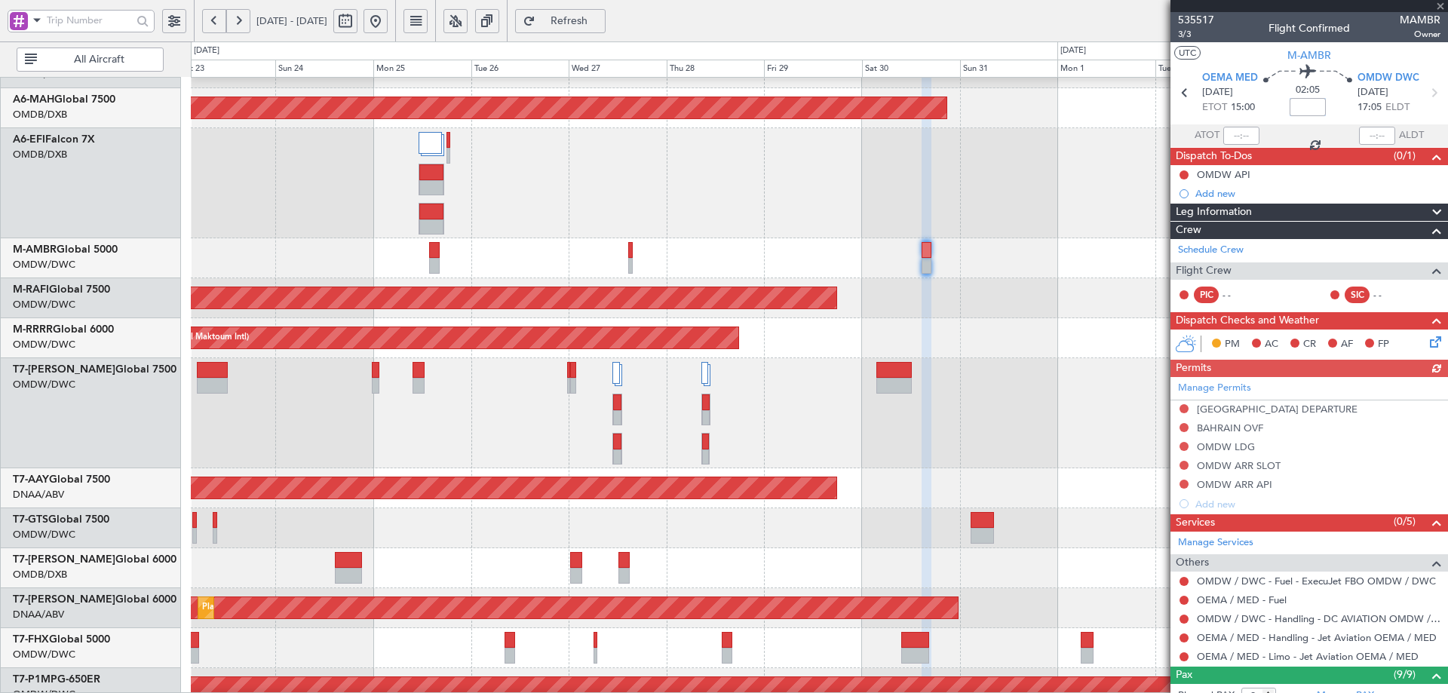
click at [1310, 109] on input at bounding box center [1308, 107] width 36 height 18
click at [1097, 284] on div "Planned Maint Dubai (Al Maktoum Intl)" at bounding box center [819, 298] width 1257 height 40
click at [1197, 20] on span "535517" at bounding box center [1196, 20] width 36 height 16
click at [597, 30] on button "Refresh" at bounding box center [560, 21] width 91 height 24
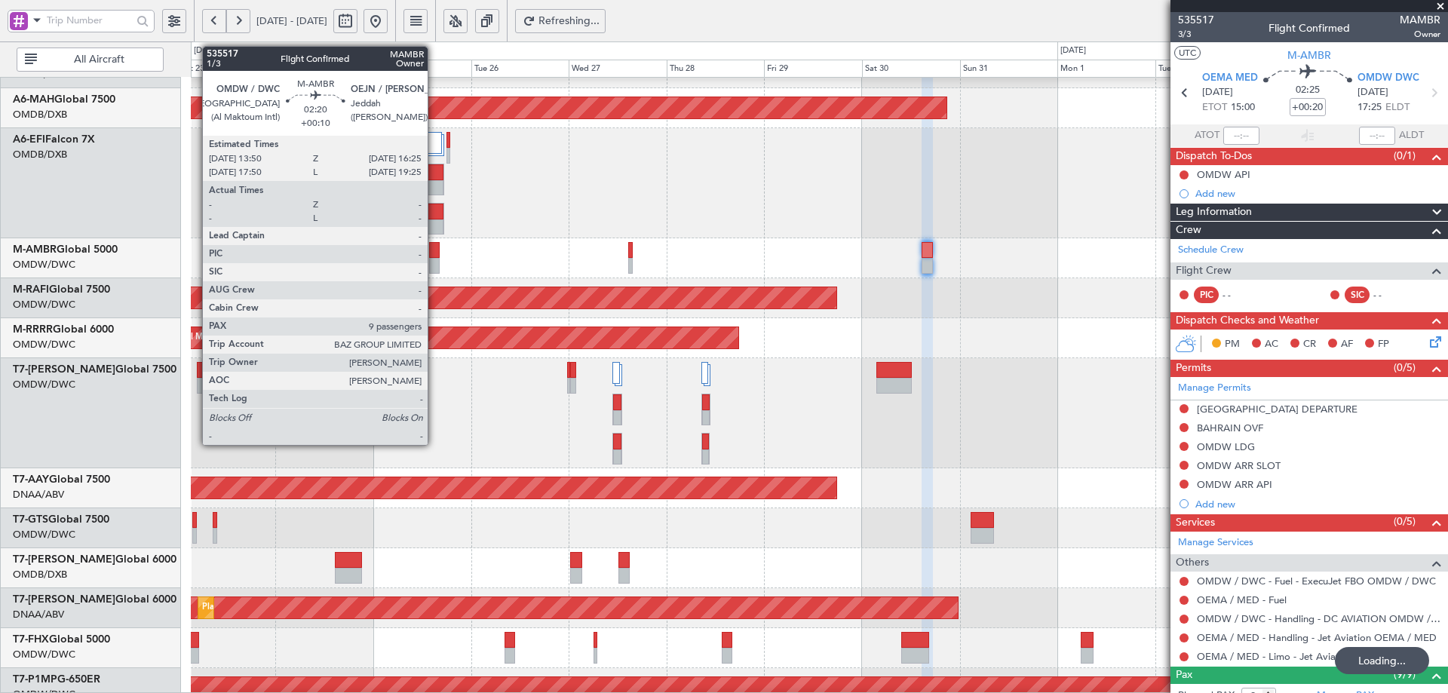
click at [434, 253] on div at bounding box center [434, 250] width 11 height 16
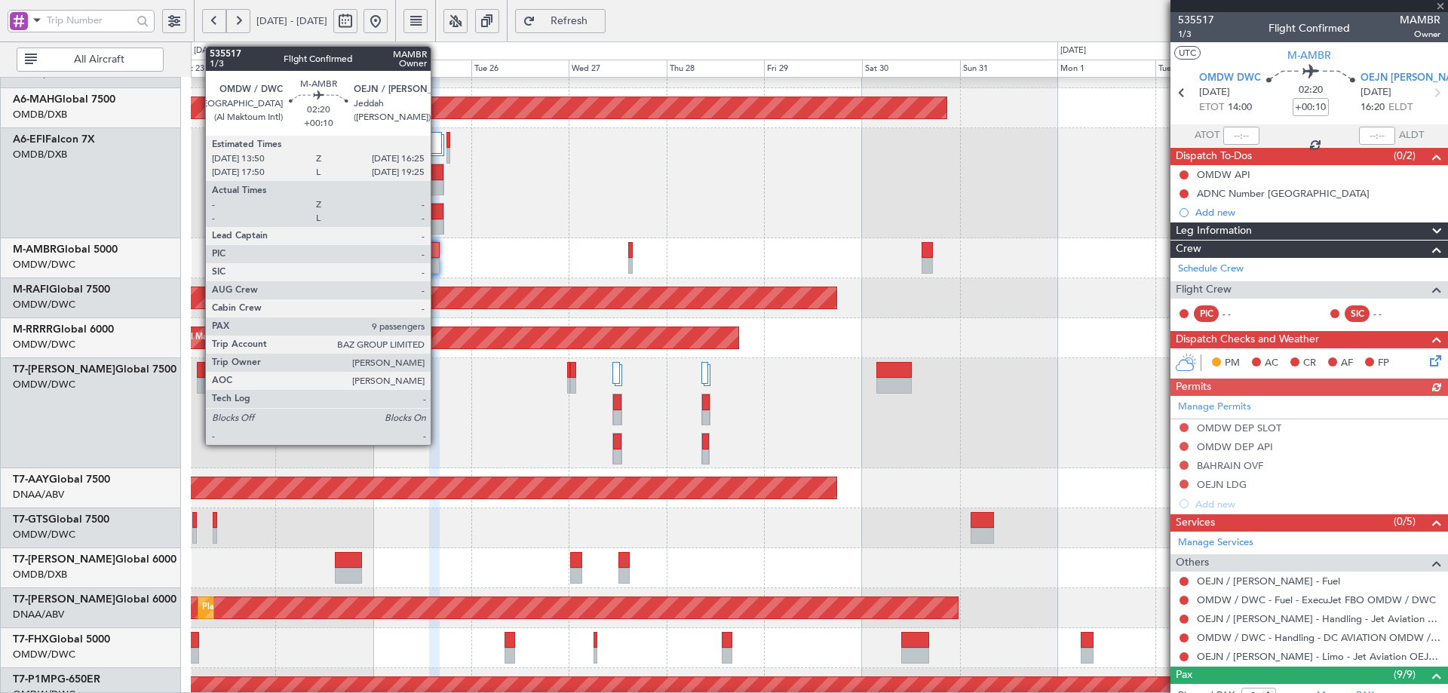
click at [437, 251] on div at bounding box center [434, 250] width 11 height 16
click at [438, 251] on div at bounding box center [434, 250] width 11 height 16
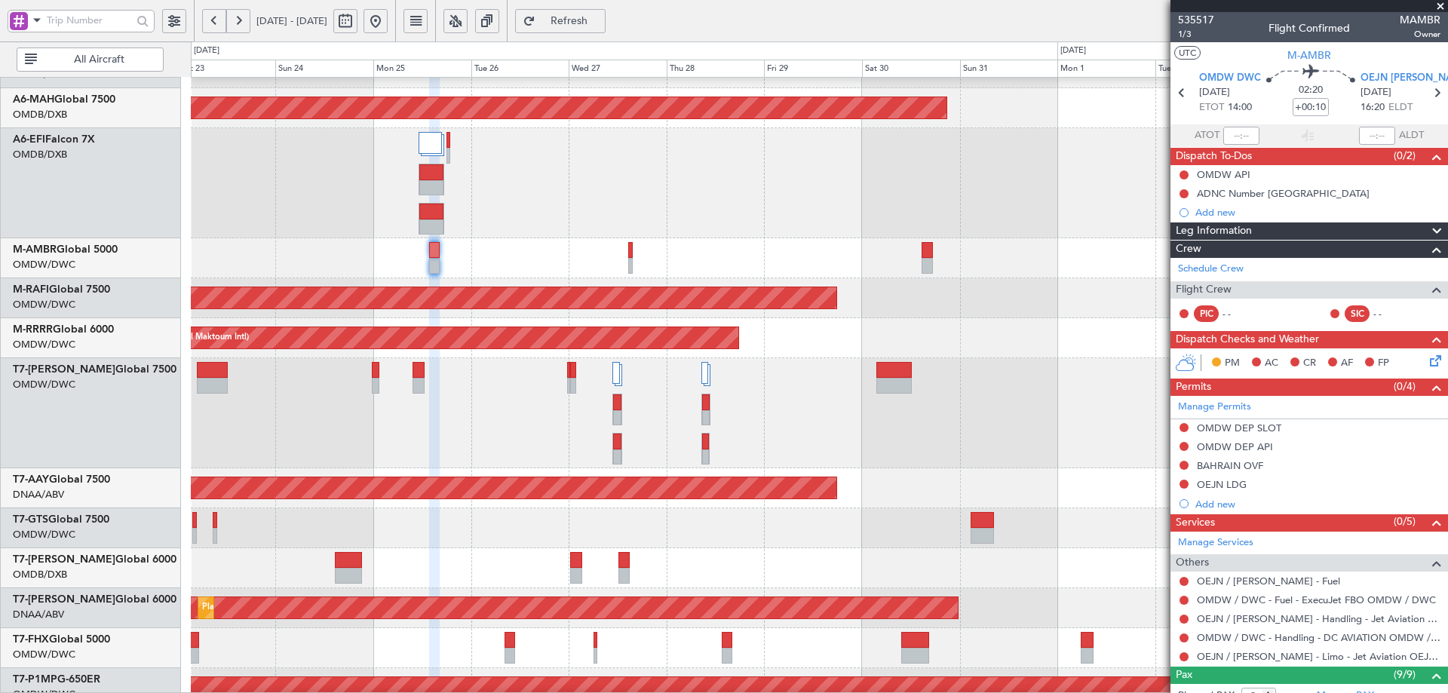
click at [600, 17] on span "Refresh" at bounding box center [570, 21] width 62 height 11
click at [600, 24] on span "Refresh" at bounding box center [570, 21] width 62 height 11
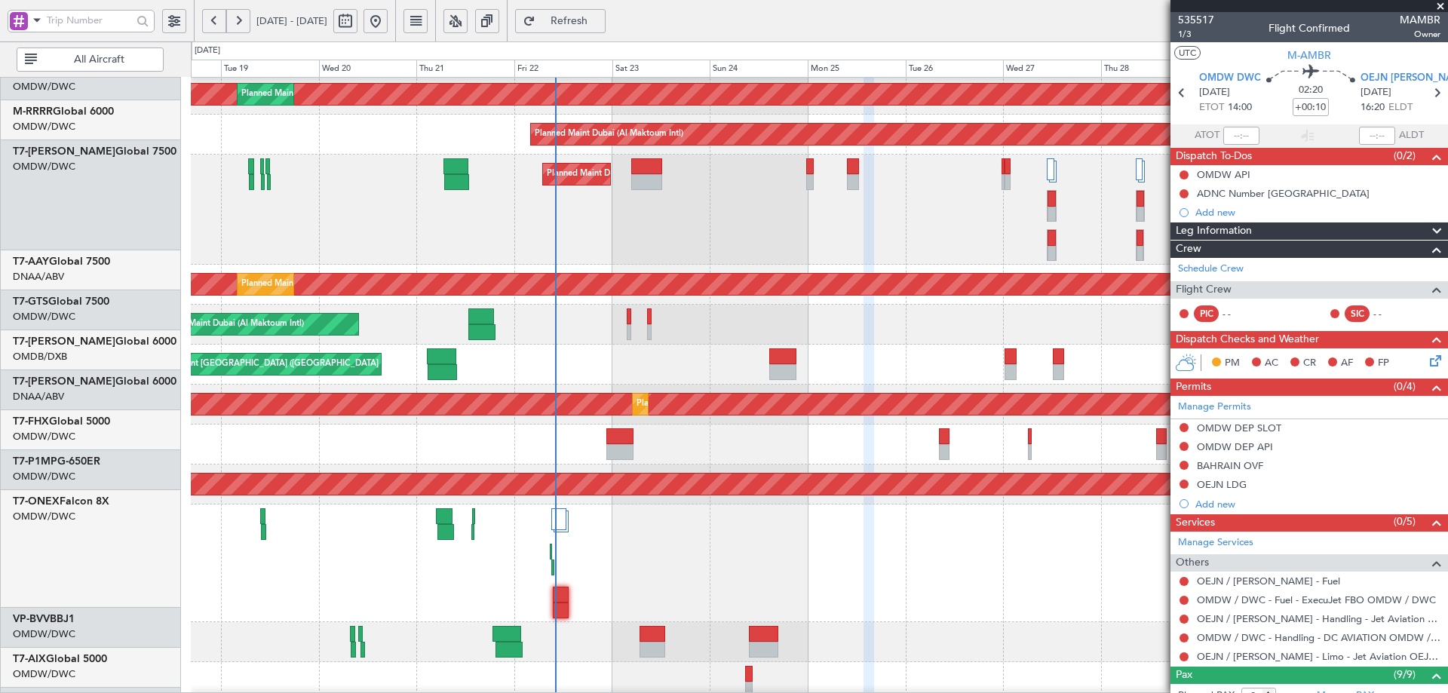
click at [804, 305] on div "Planned Maint Dubai (Al Maktoum Intl)" at bounding box center [819, 325] width 1257 height 40
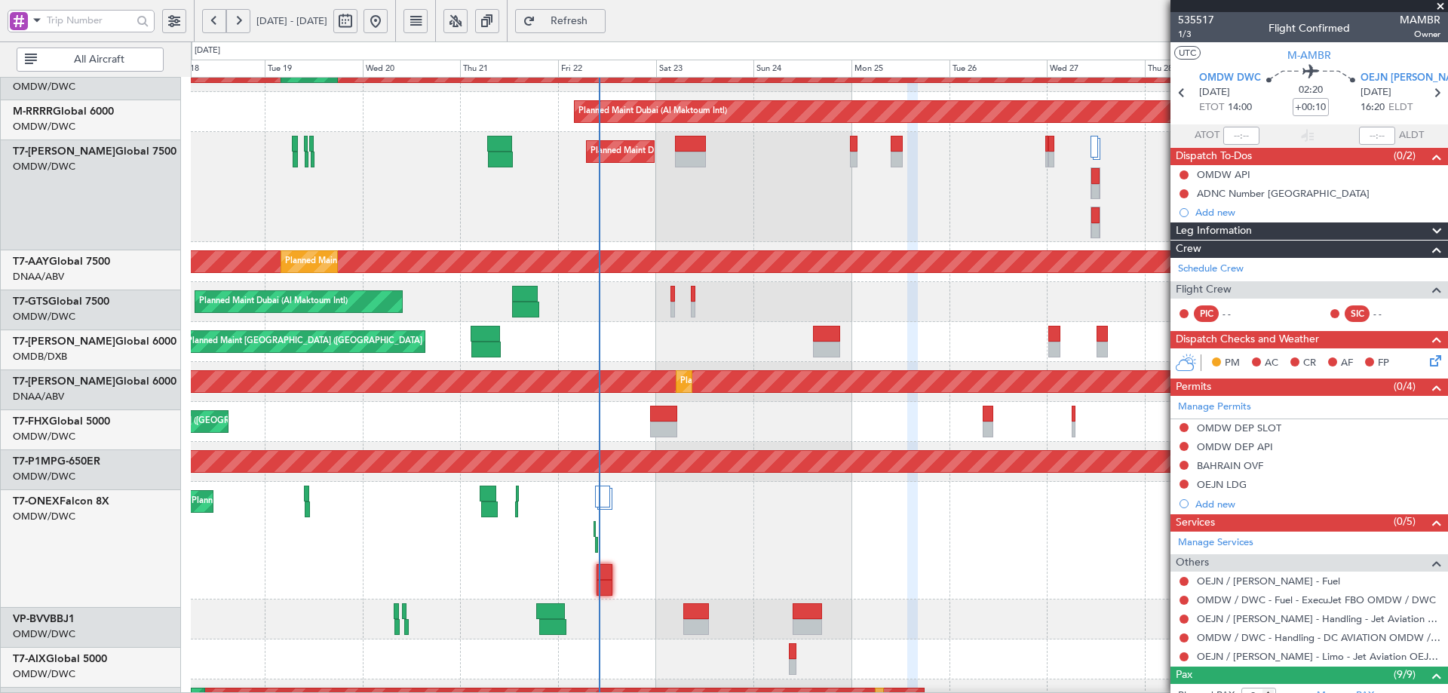
scroll to position [296, 0]
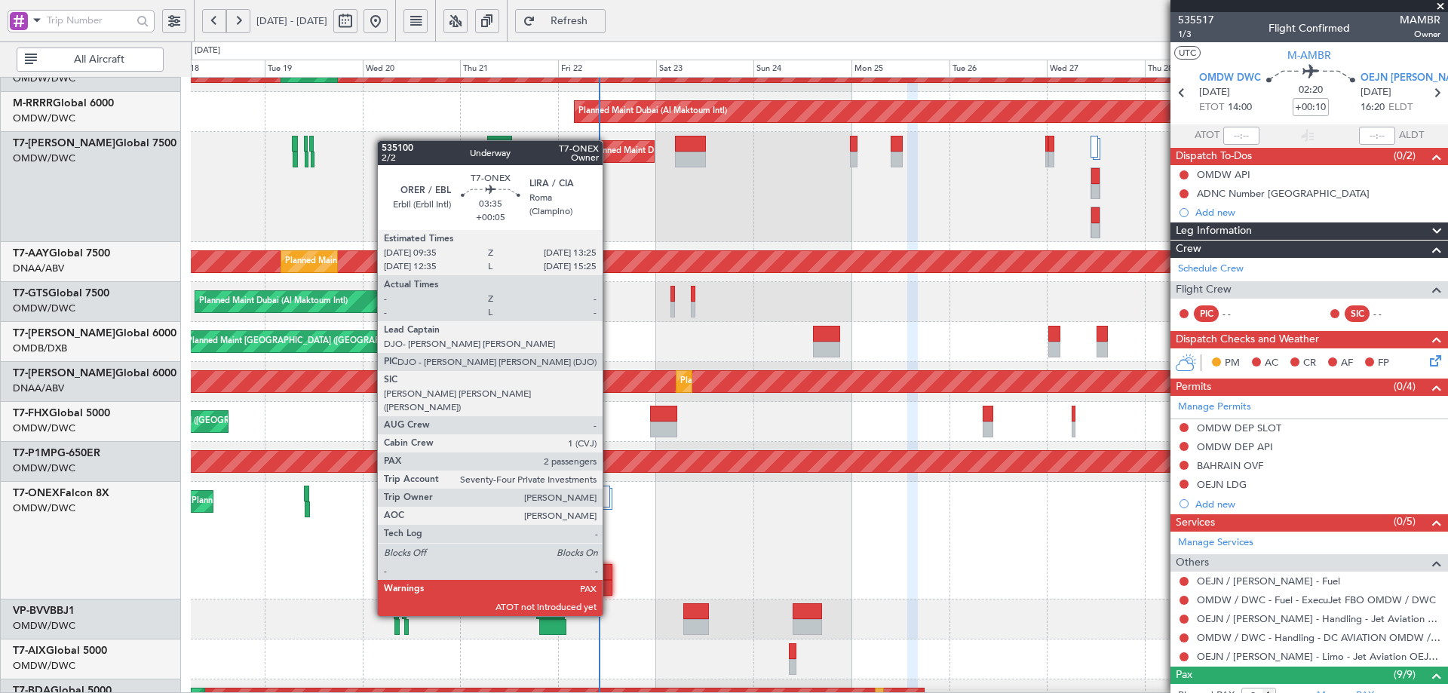
click at [609, 574] on div at bounding box center [605, 572] width 16 height 16
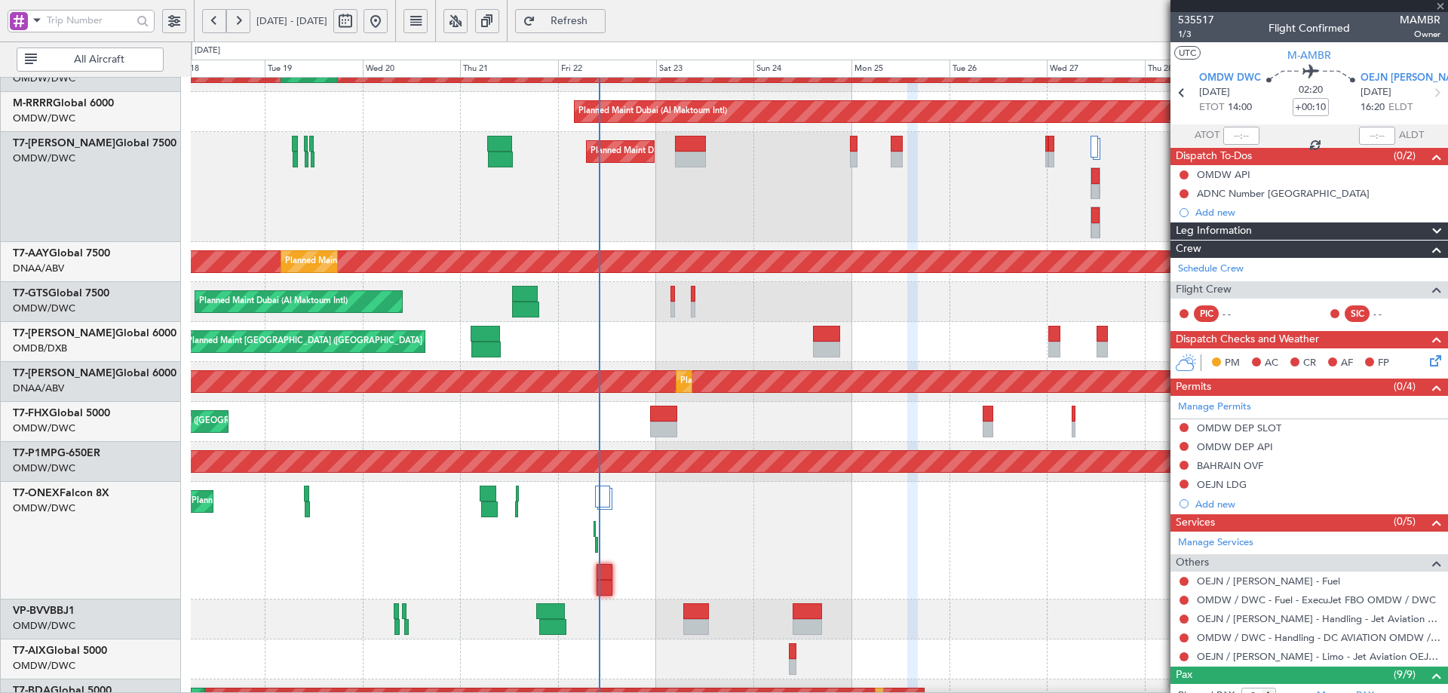
type input "+00:05"
type input "2"
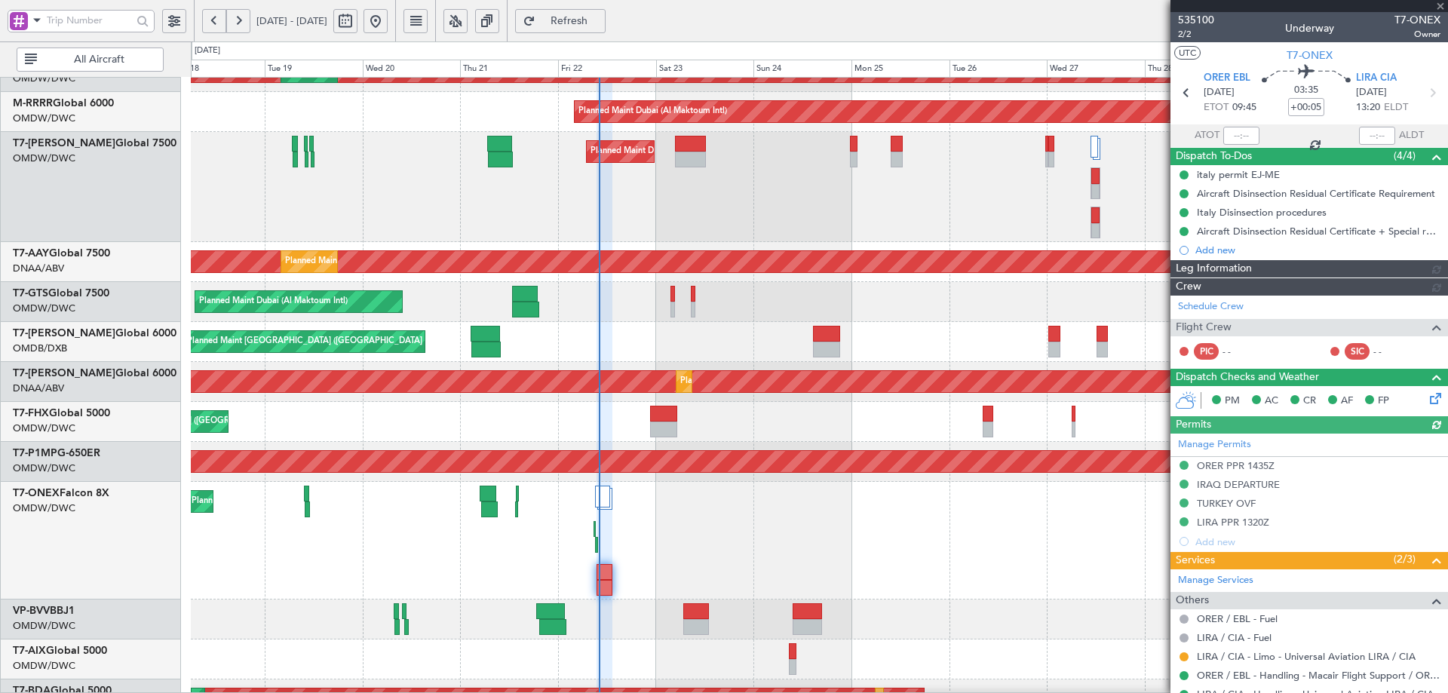
type input "Anita Mani (ANI)"
type input "7042"
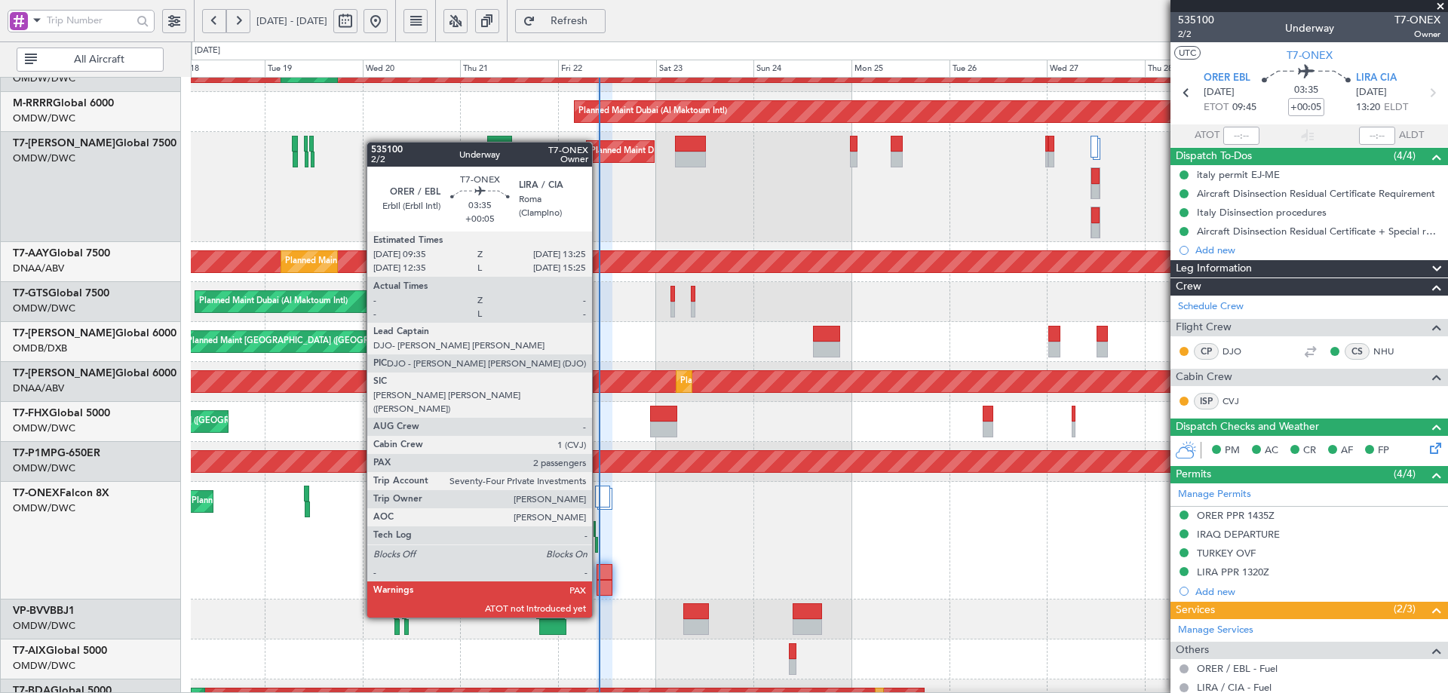
click at [600, 575] on div at bounding box center [605, 572] width 16 height 16
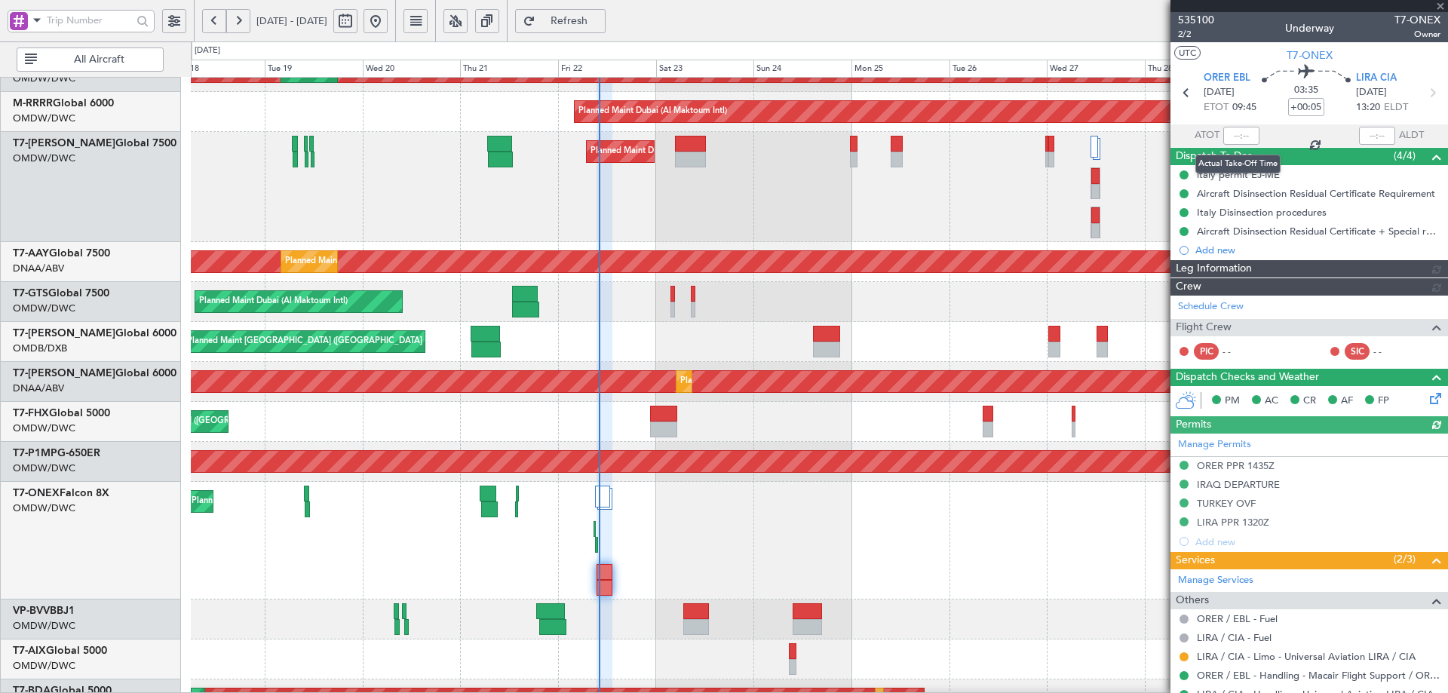
type input "Anita Mani (ANI)"
type input "7042"
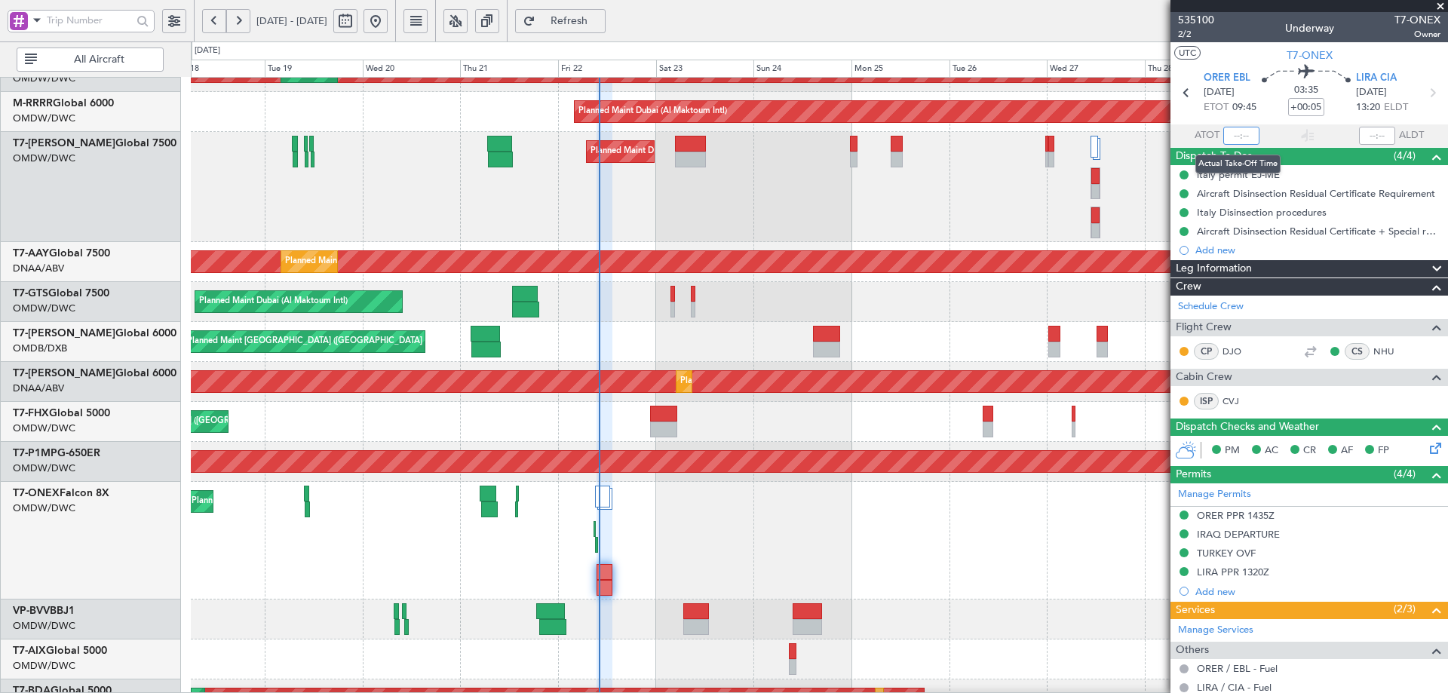
click at [1233, 134] on input "text" at bounding box center [1241, 136] width 36 height 18
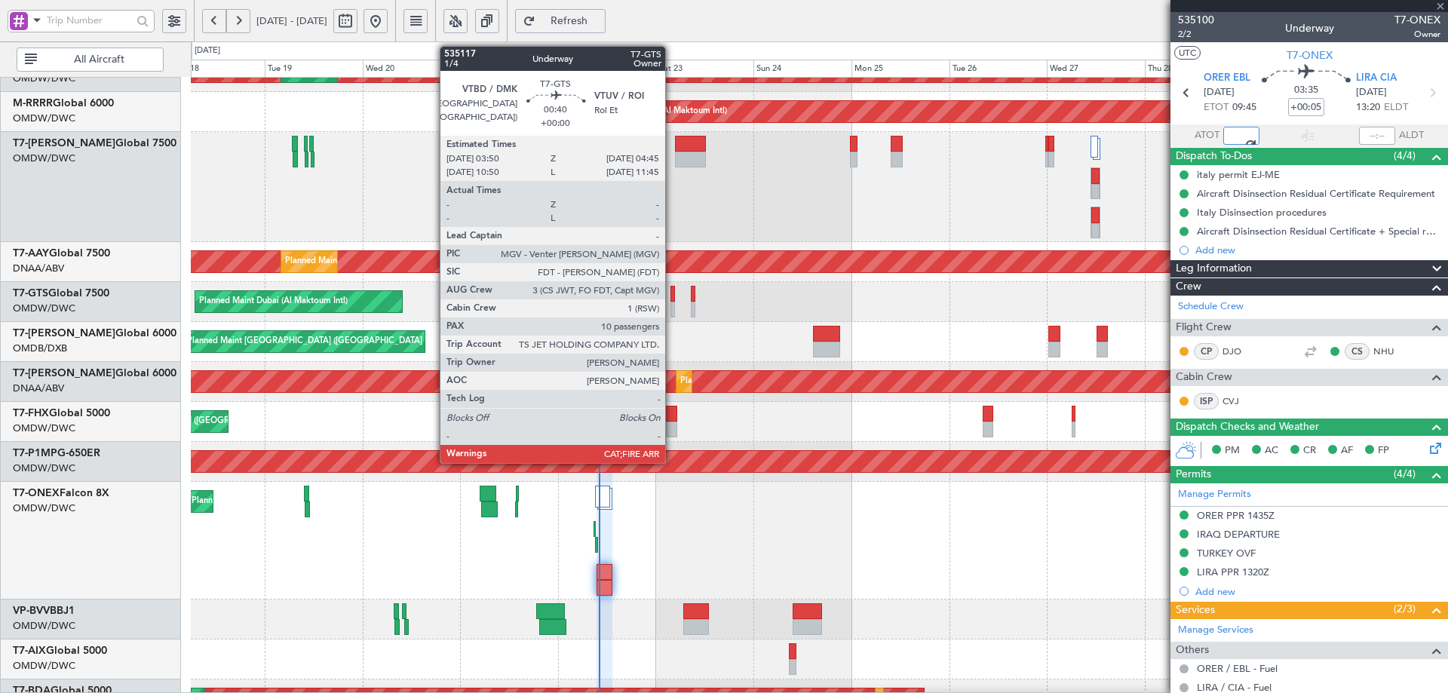
click at [672, 299] on div at bounding box center [673, 294] width 4 height 16
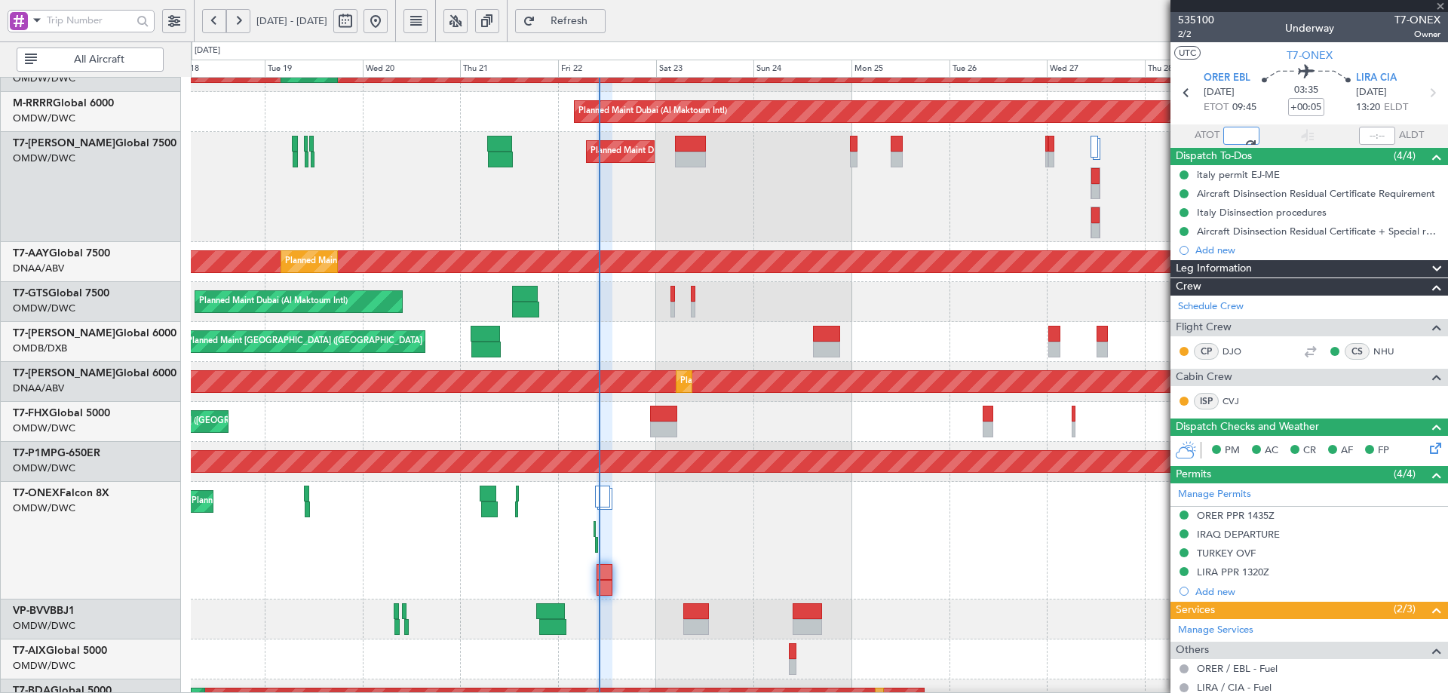
type input "10:01"
type input "10"
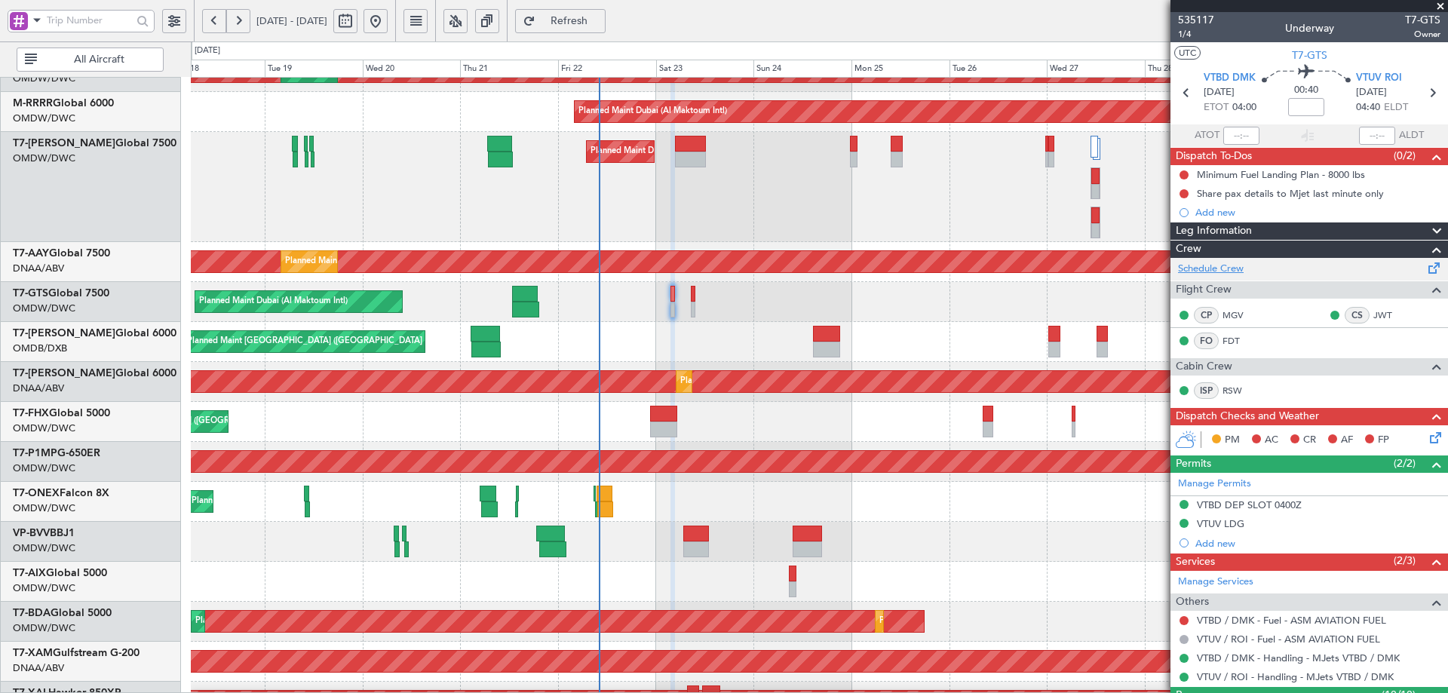
click at [1217, 267] on link "Schedule Crew" at bounding box center [1211, 269] width 66 height 15
click at [597, 12] on button "Refresh" at bounding box center [560, 21] width 91 height 24
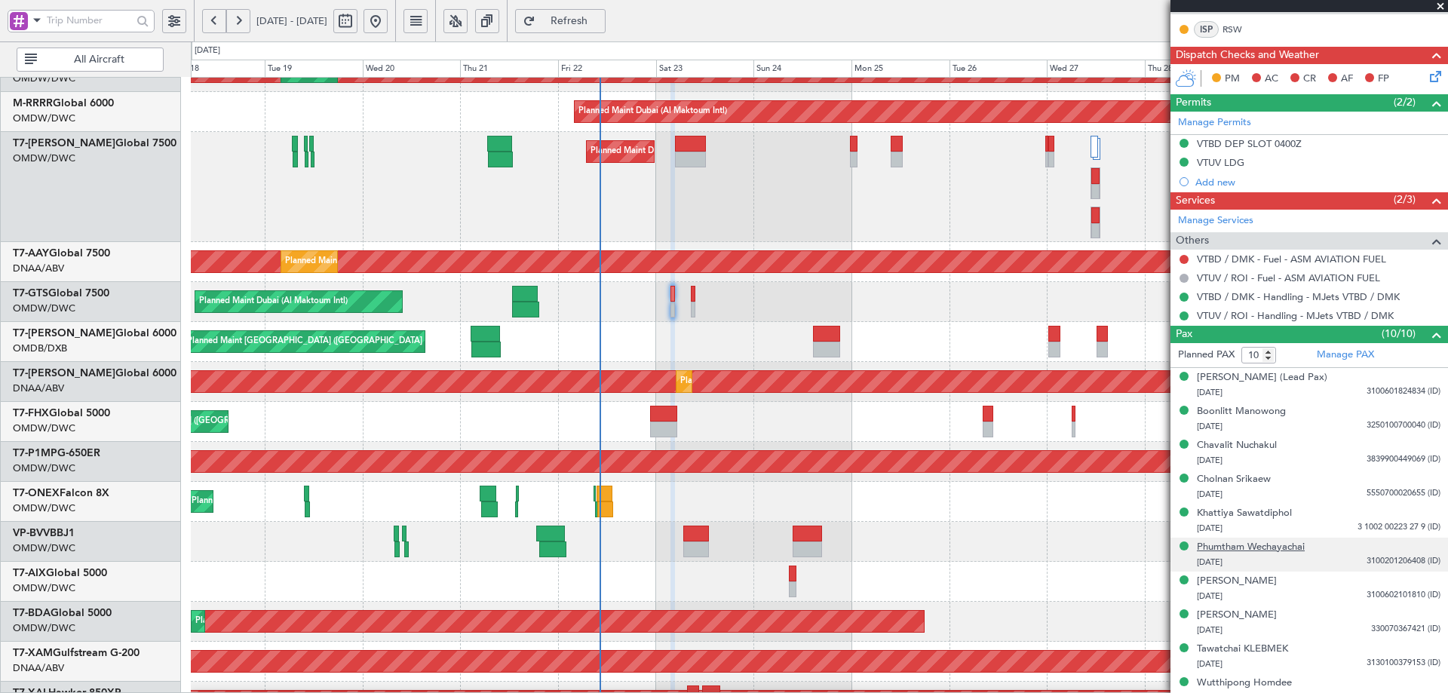
scroll to position [375, 0]
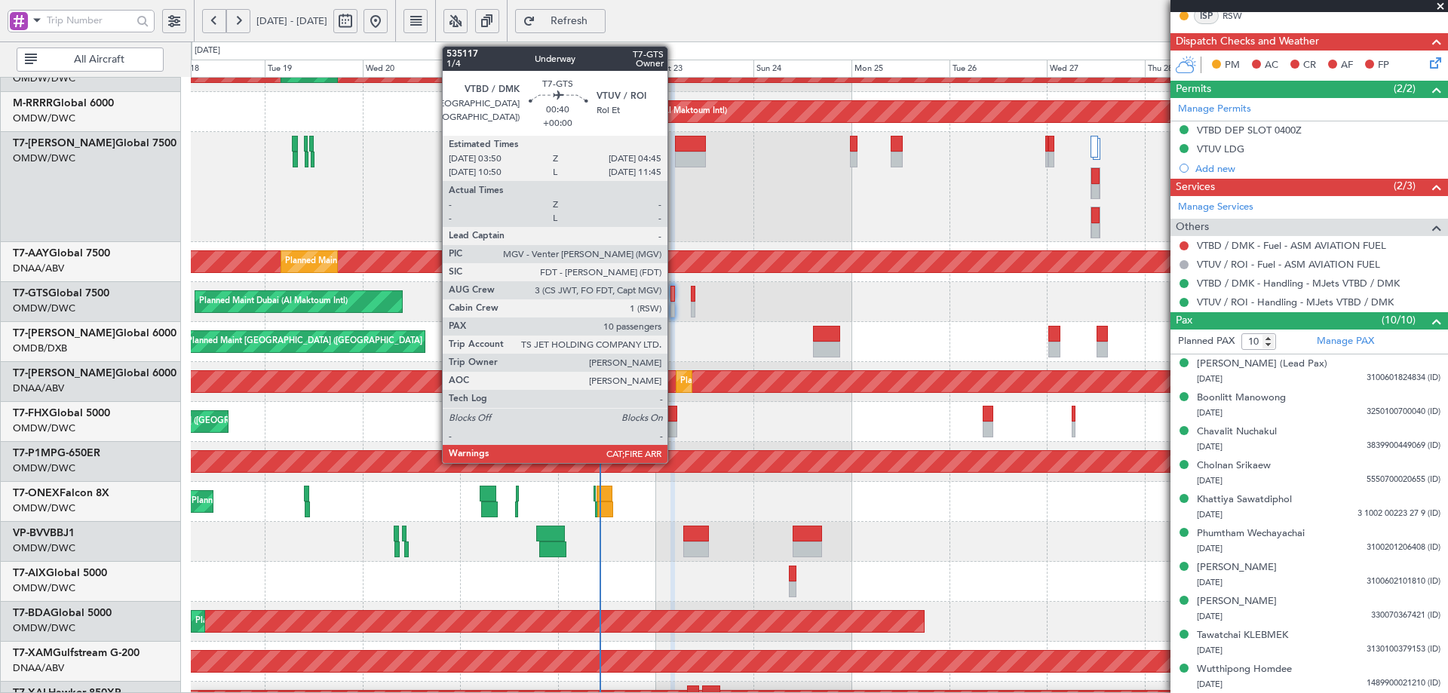
click at [674, 300] on div at bounding box center [673, 294] width 4 height 16
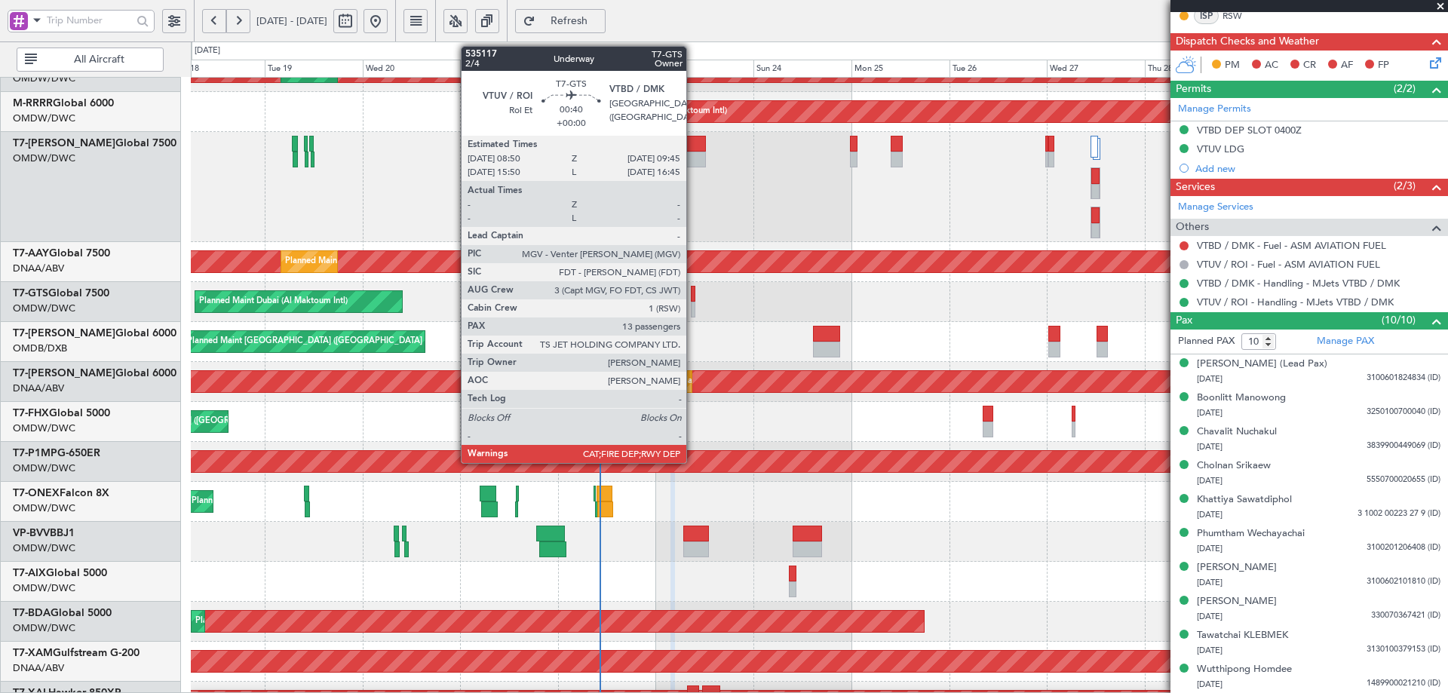
click at [693, 301] on div at bounding box center [693, 294] width 4 height 16
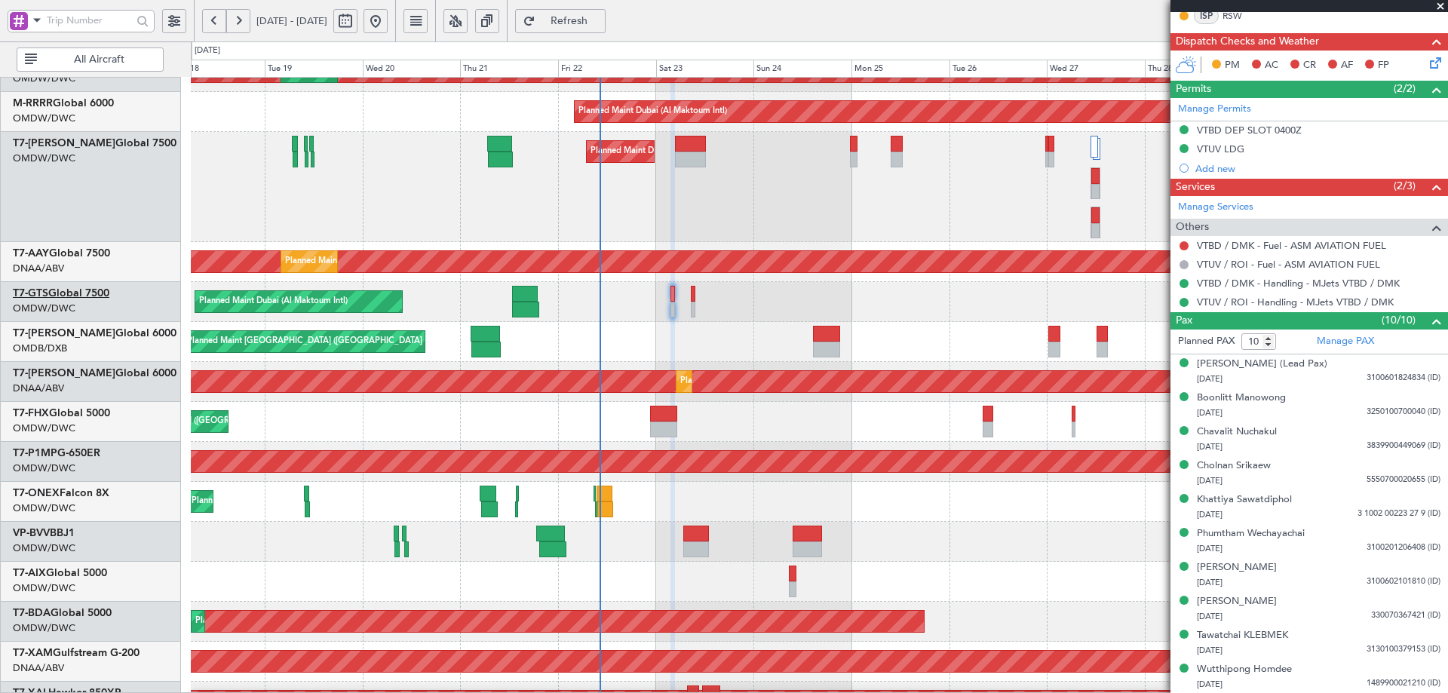
click at [97, 293] on link "T7-GTS Global 7500" at bounding box center [61, 293] width 97 height 11
click at [1320, 342] on link "Manage PAX" at bounding box center [1345, 341] width 57 height 15
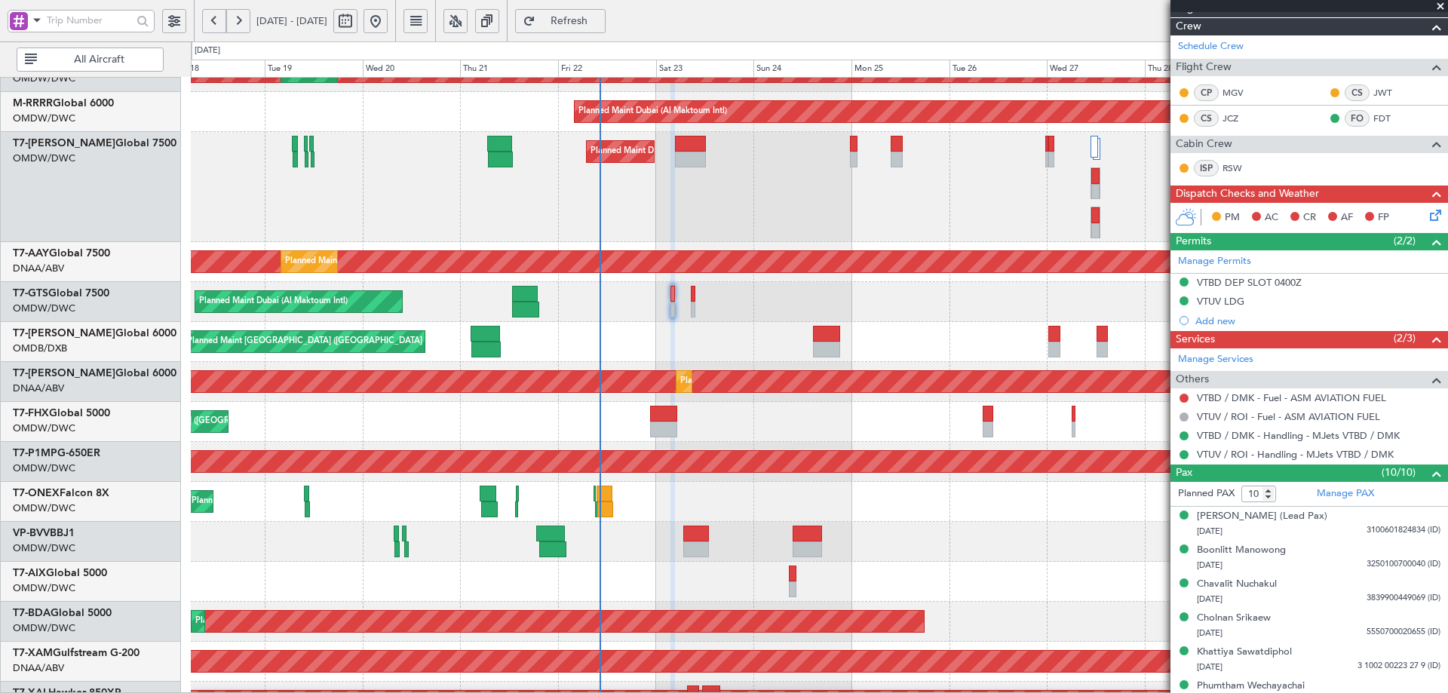
scroll to position [0, 0]
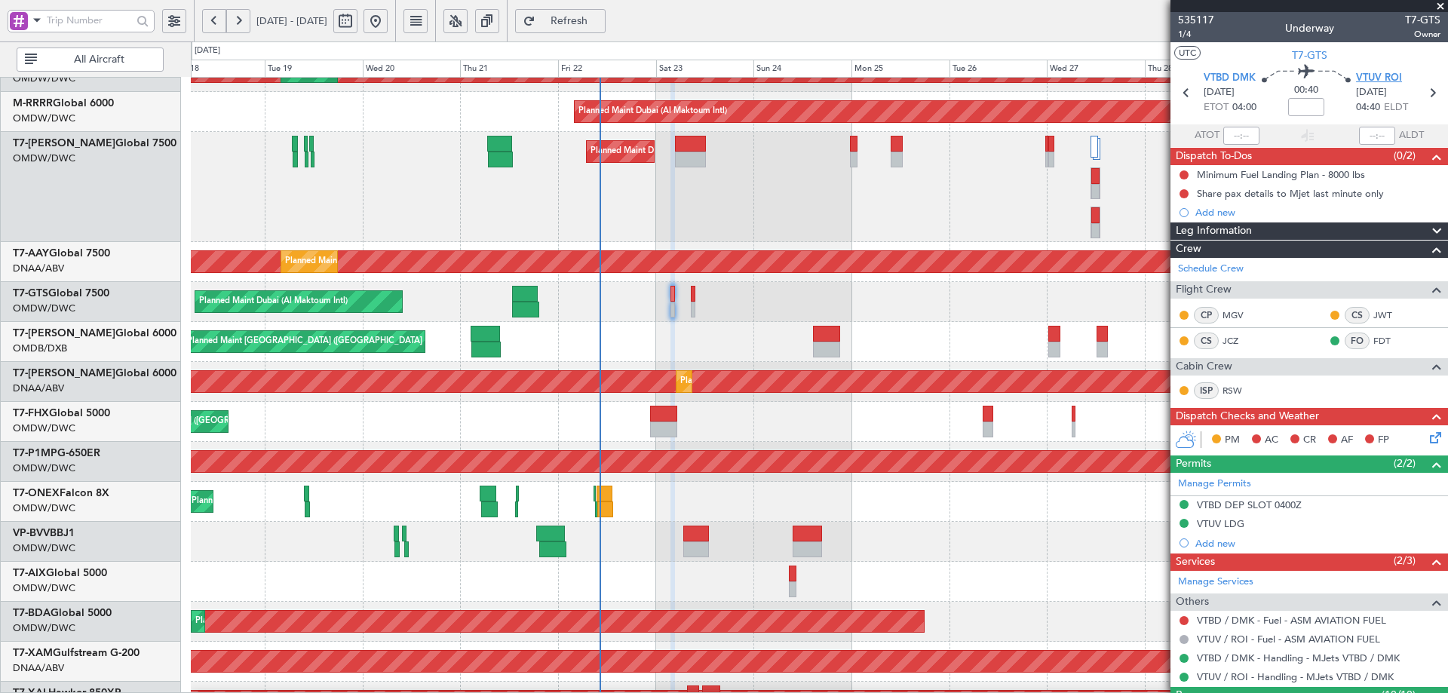
click at [1379, 78] on span "VTUV ROI" at bounding box center [1379, 78] width 46 height 15
click at [1363, 81] on span "VTUV ROI" at bounding box center [1379, 78] width 46 height 15
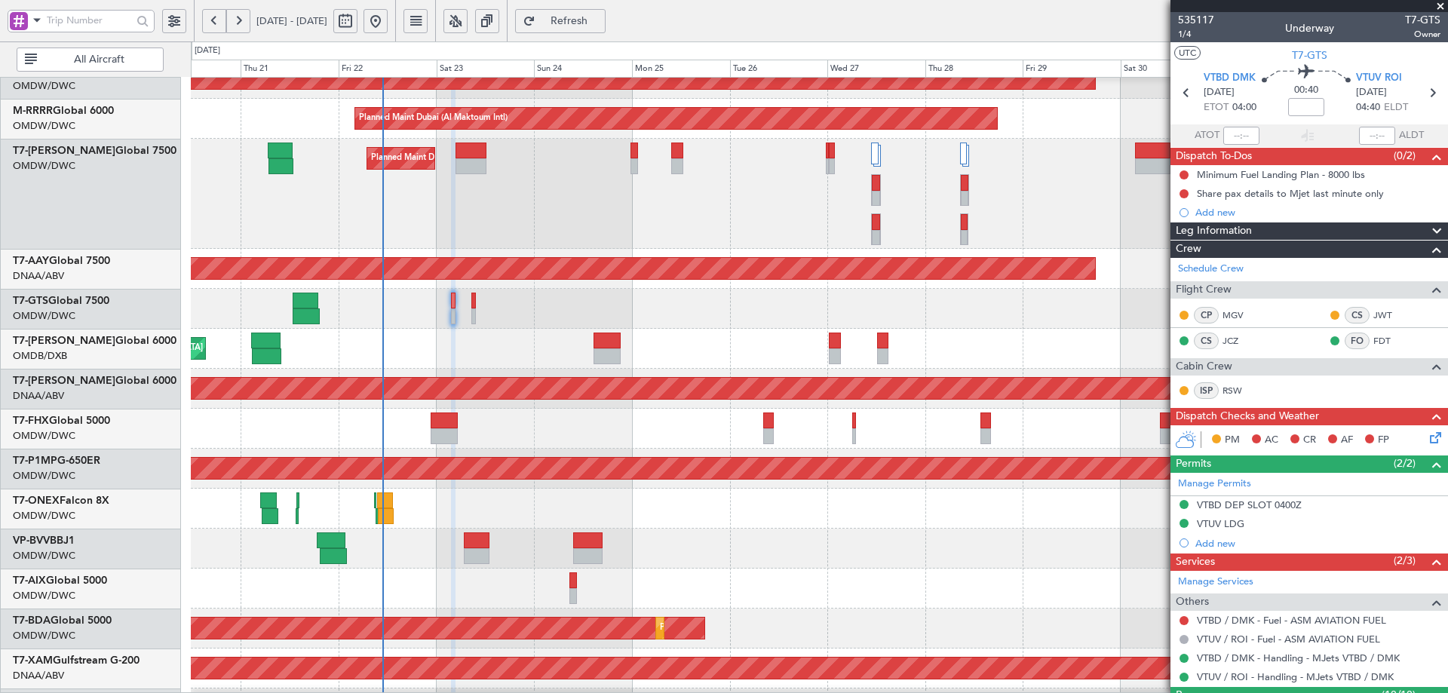
scroll to position [289, 0]
click at [731, 337] on div "Planned Maint [GEOGRAPHIC_DATA] ([GEOGRAPHIC_DATA] Intl)" at bounding box center [819, 349] width 1257 height 40
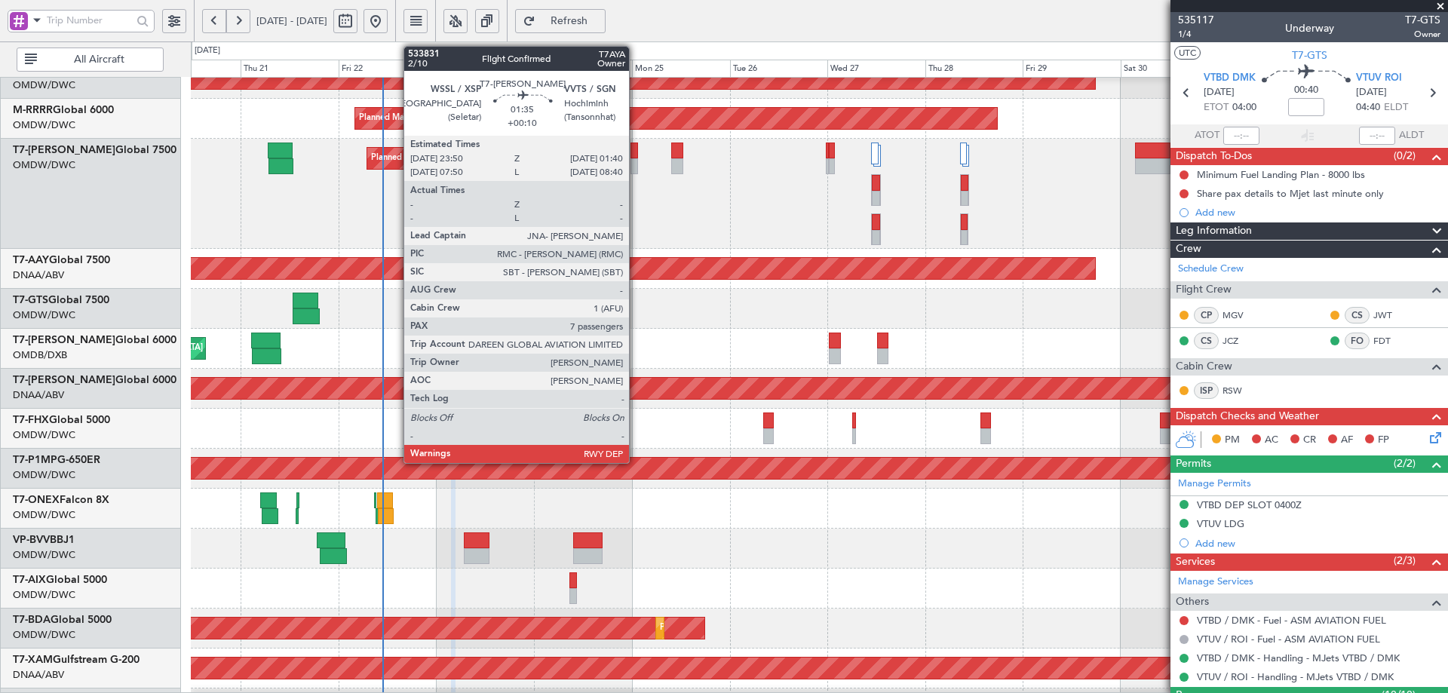
click at [636, 150] on div at bounding box center [635, 151] width 8 height 16
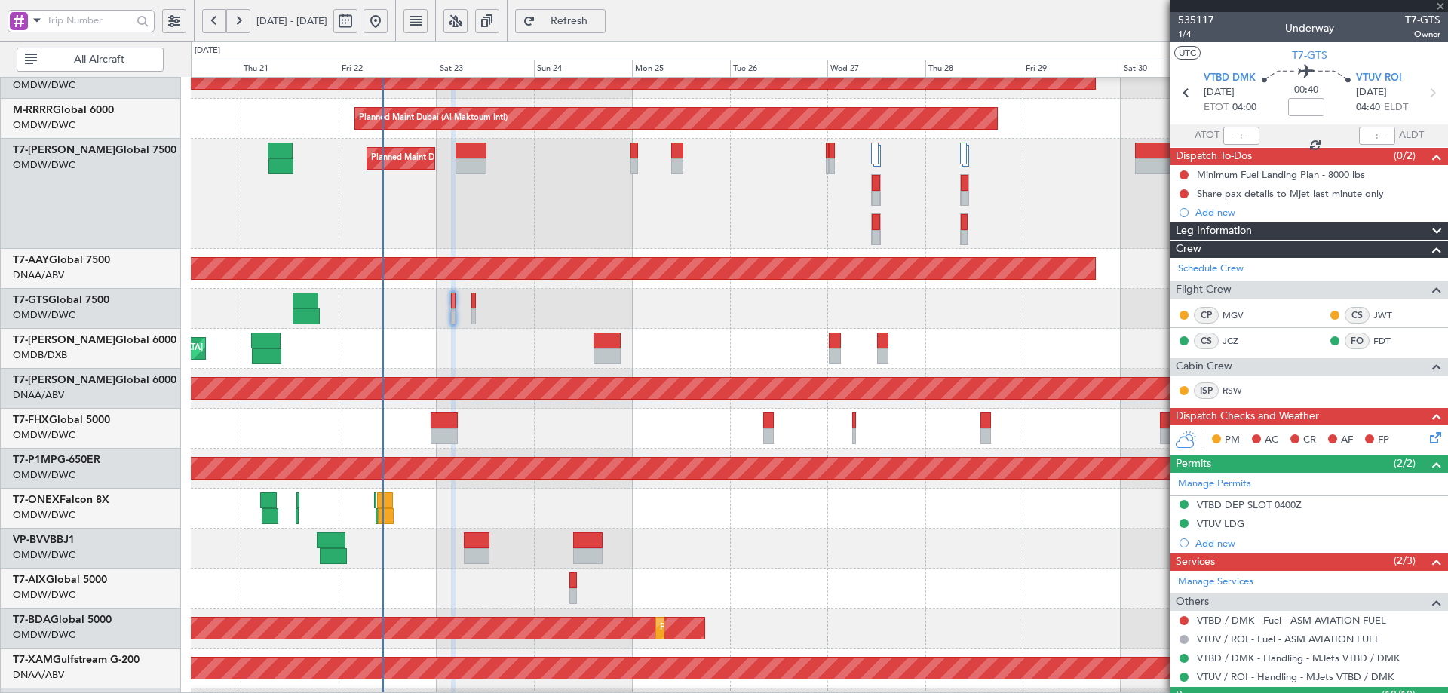
type input "+00:10"
type input "7"
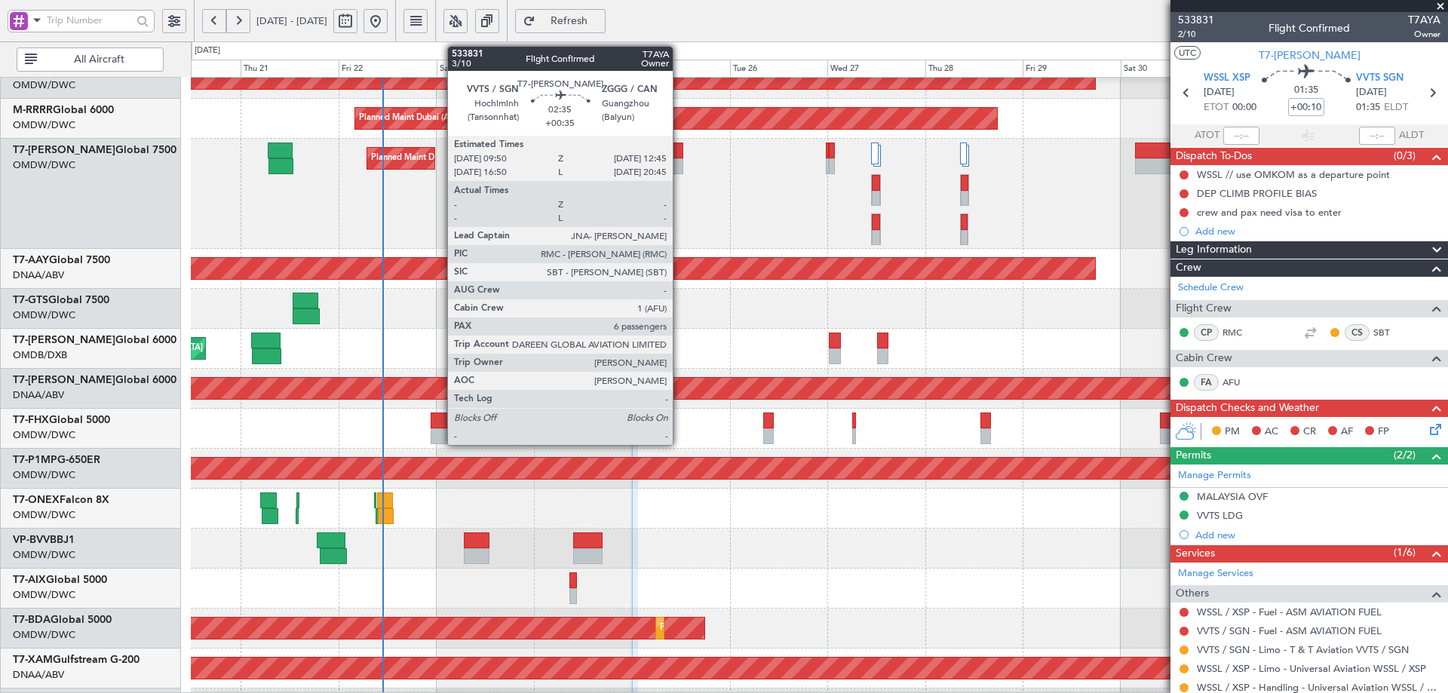
click at [680, 152] on div at bounding box center [677, 151] width 12 height 16
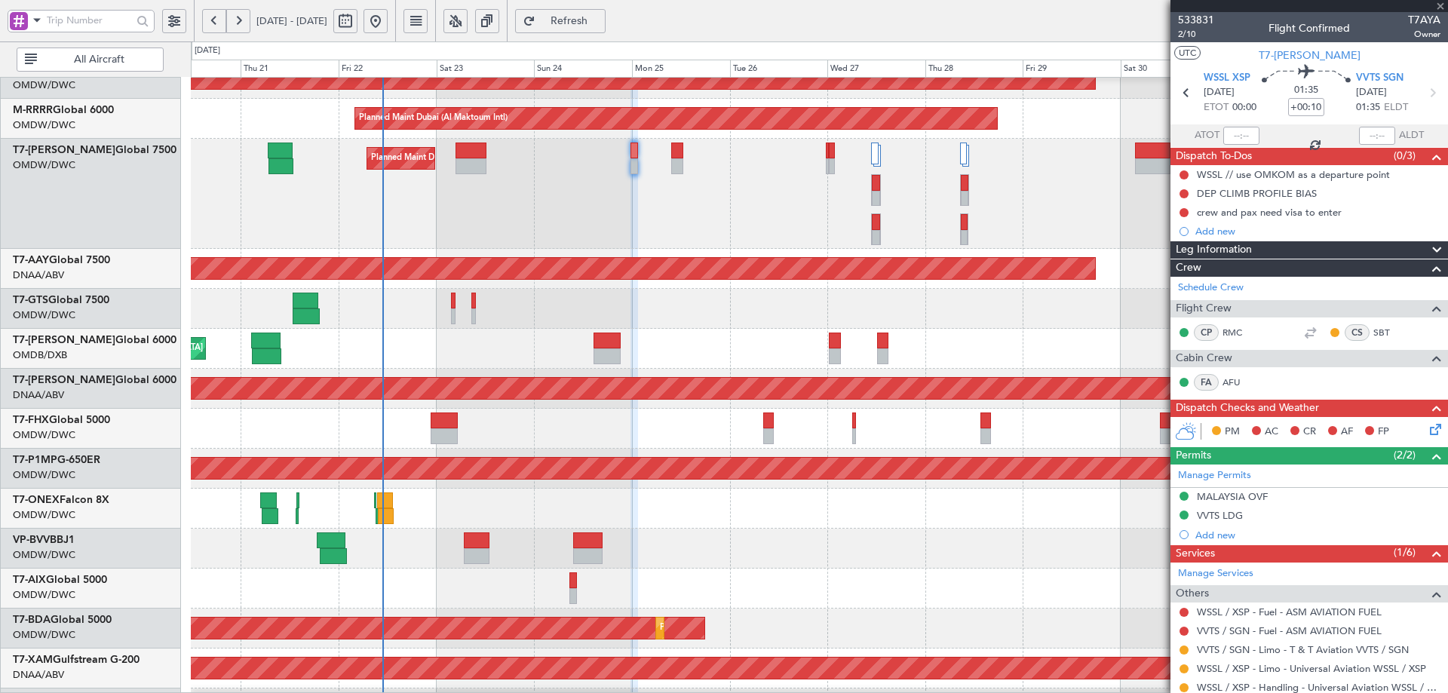
type input "+00:35"
type input "6"
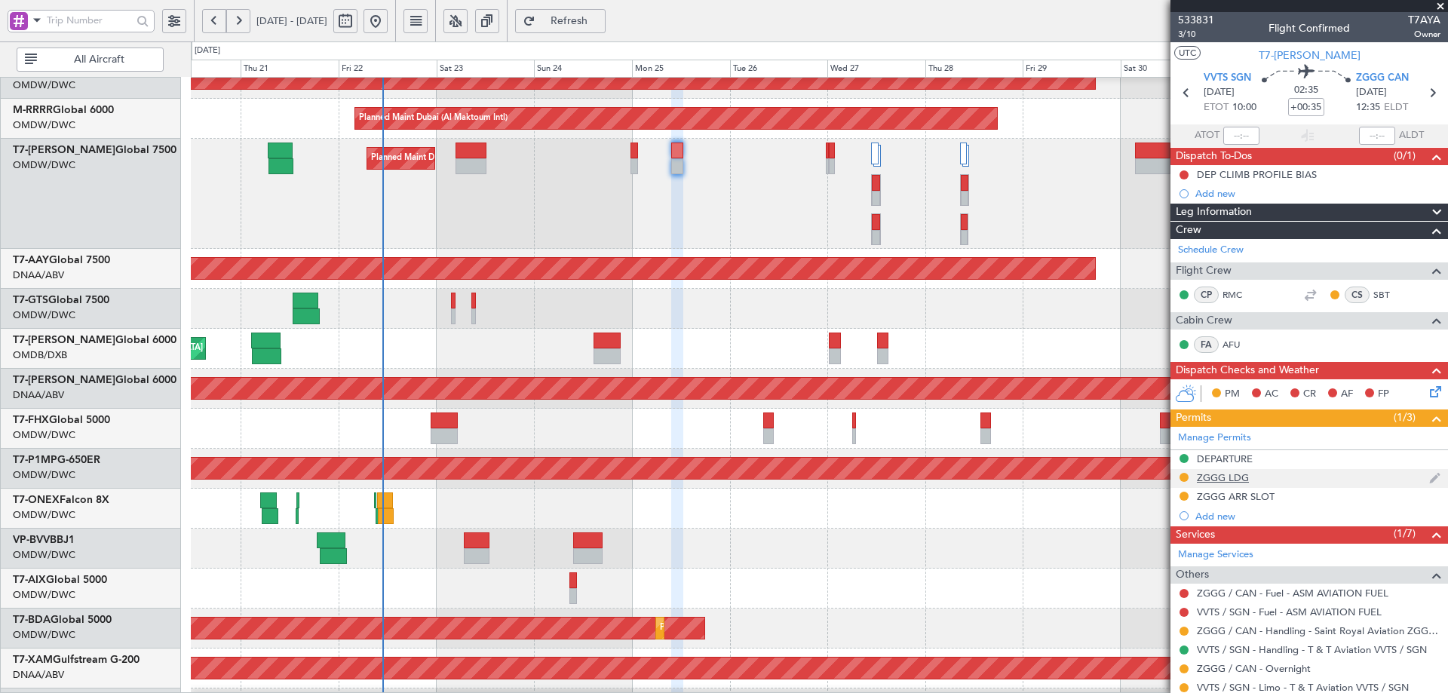
click at [1210, 481] on div "ZGGG LDG" at bounding box center [1223, 477] width 52 height 13
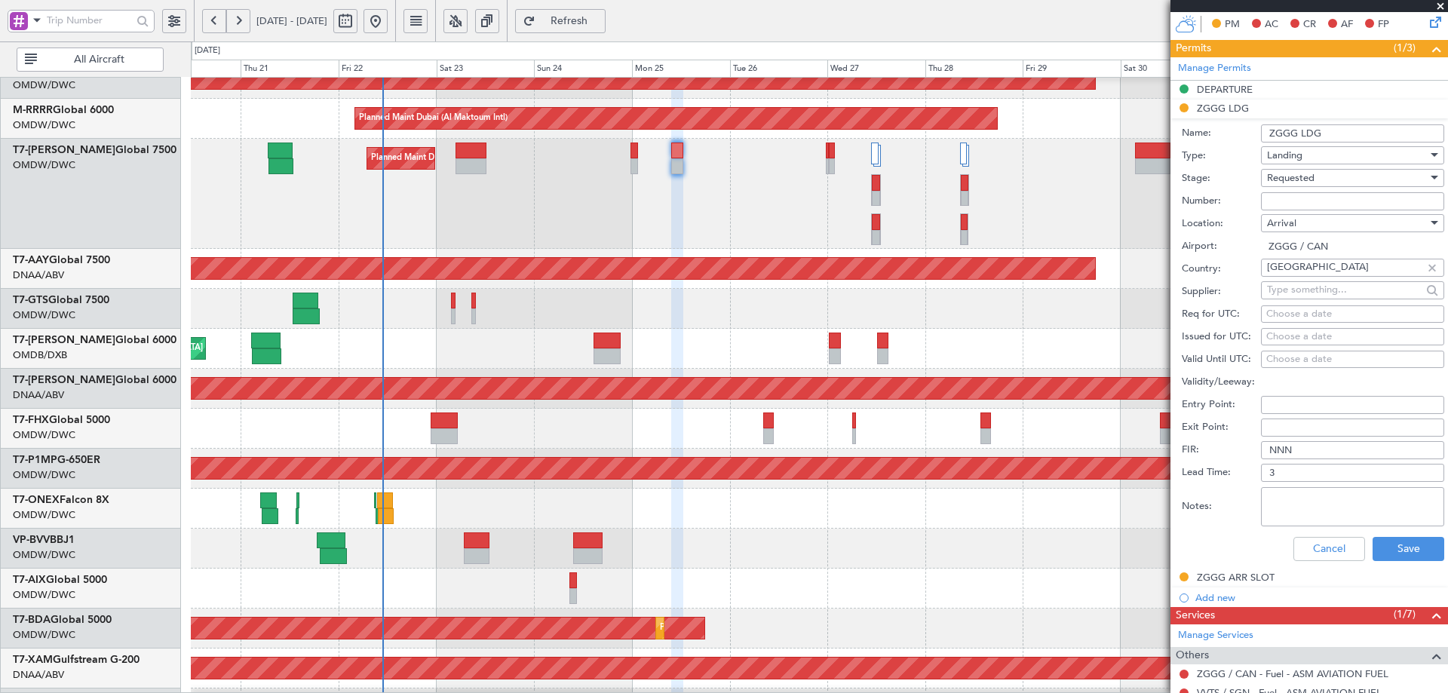
scroll to position [377, 0]
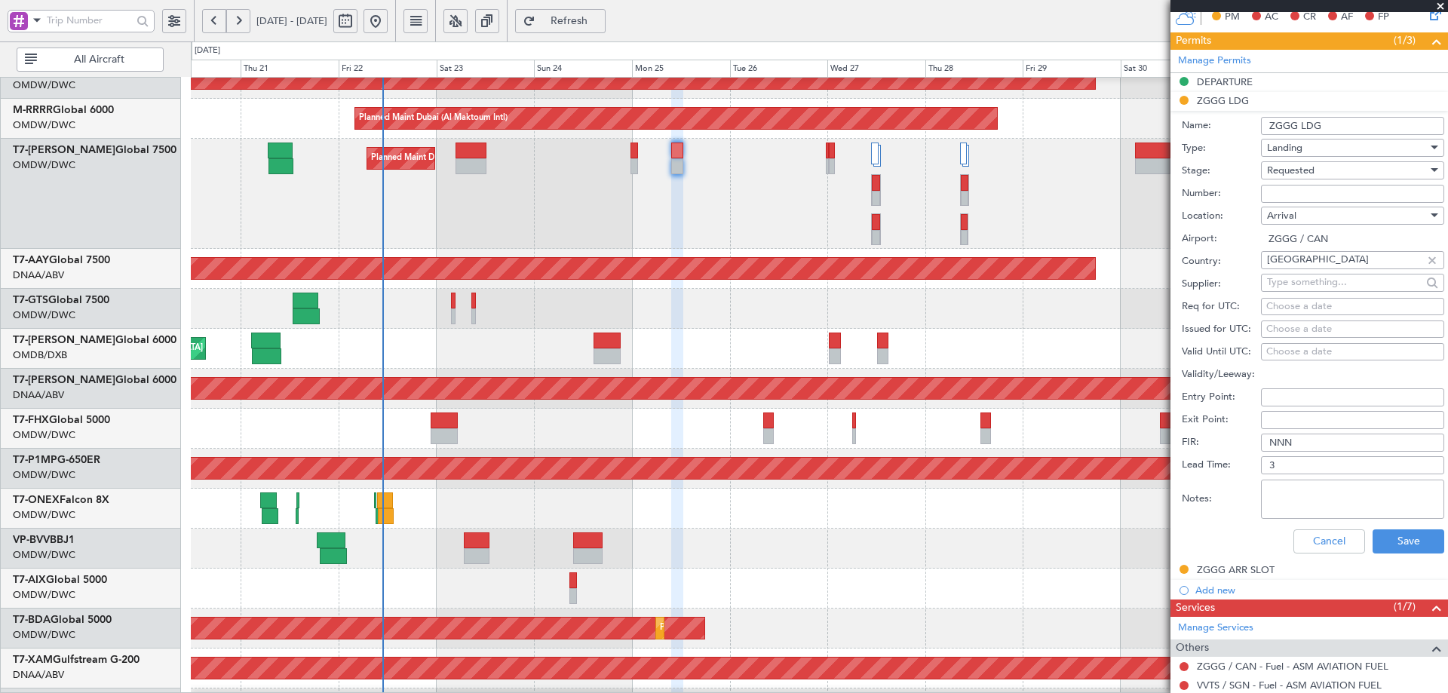
paste input "CAD/B252156"
type input "CAD/B252156"
click at [1296, 167] on span "Requested" at bounding box center [1291, 171] width 48 height 14
click at [1295, 283] on span "Received OK" at bounding box center [1347, 284] width 158 height 23
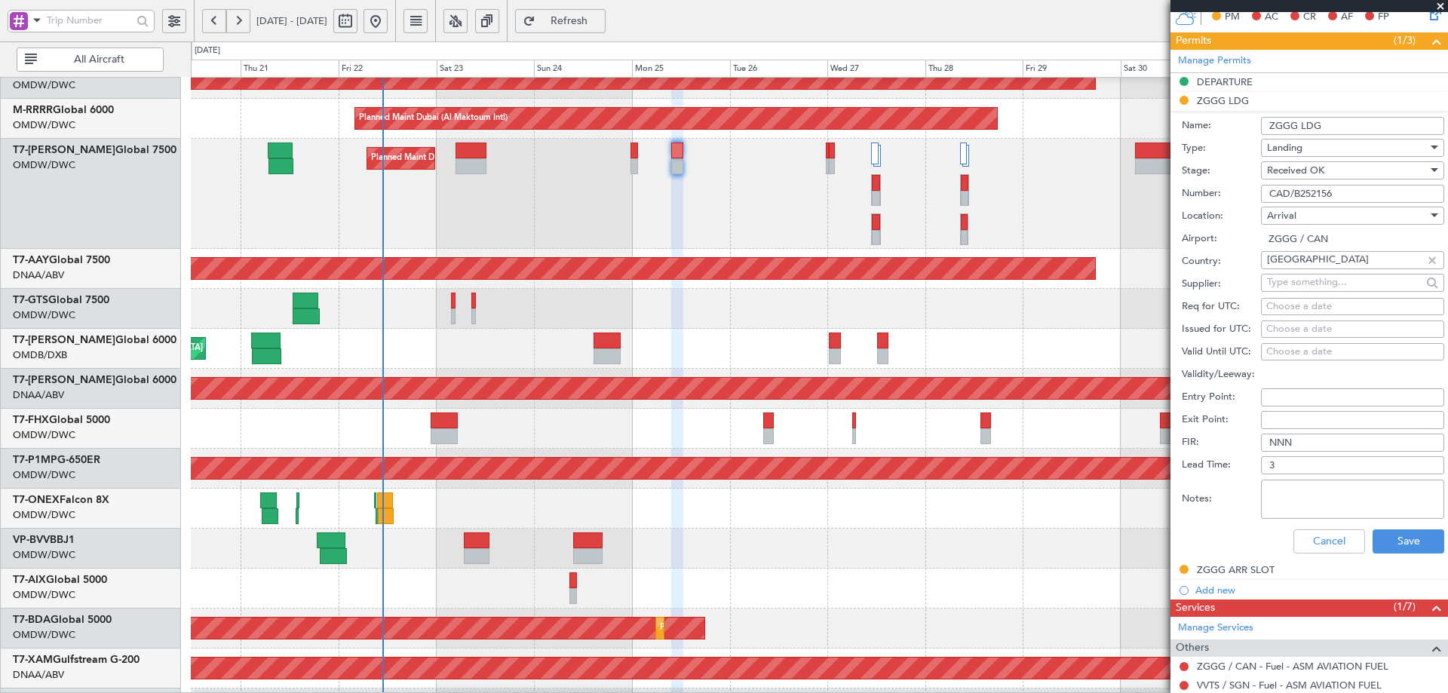
click at [1285, 499] on textarea "Notes:" at bounding box center [1352, 499] width 183 height 39
paste textarea "TAMOT W68 IDUMA"
type textarea "ROUTE:TAMOT W68 IDUMA"
click at [1380, 539] on button "Save" at bounding box center [1409, 542] width 72 height 24
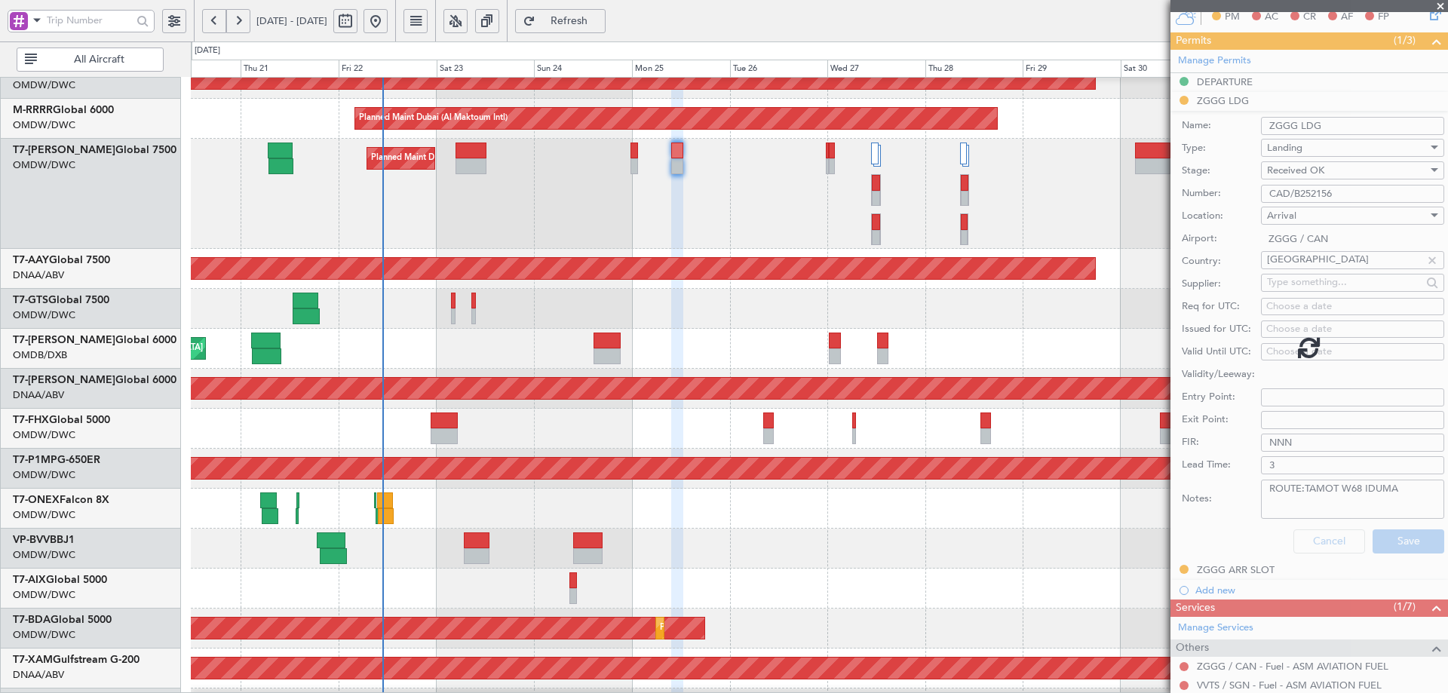
scroll to position [269, 0]
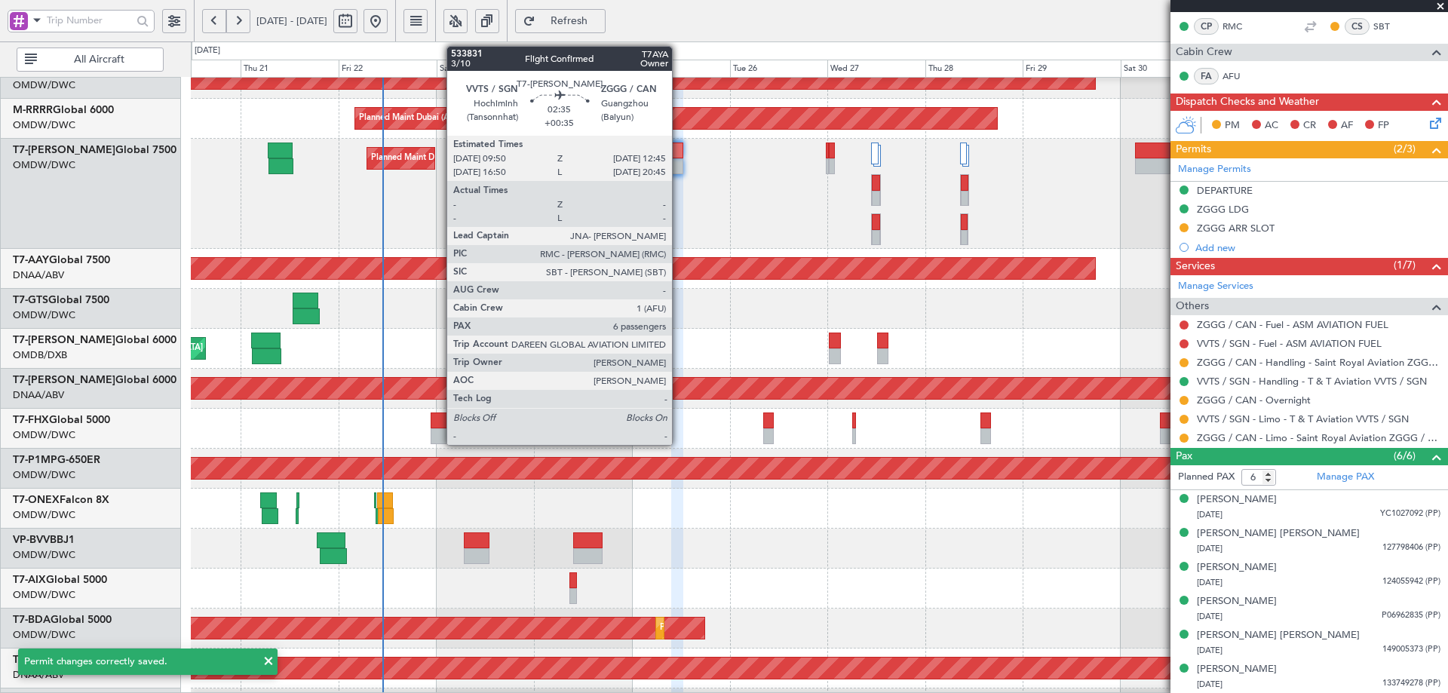
click at [679, 159] on div at bounding box center [677, 166] width 12 height 16
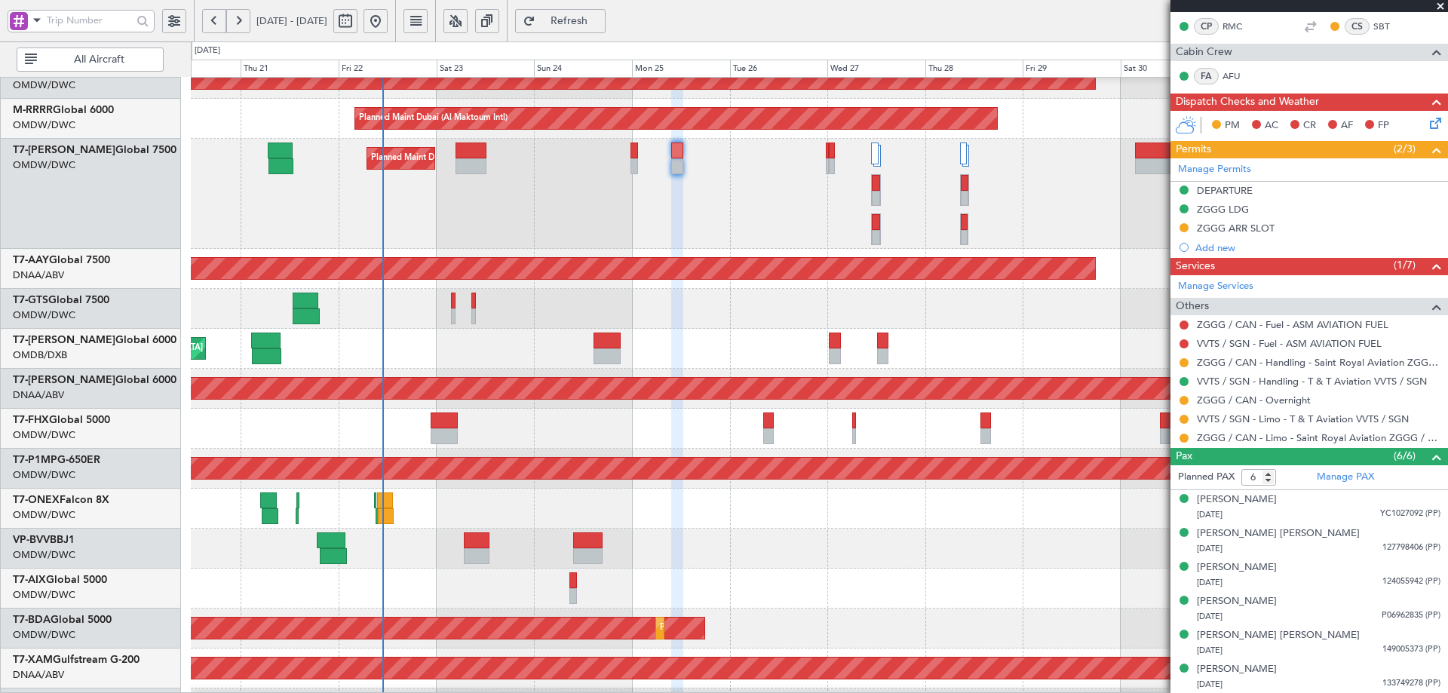
click at [600, 18] on span "Refresh" at bounding box center [570, 21] width 62 height 11
click at [1187, 361] on button at bounding box center [1184, 362] width 9 height 9
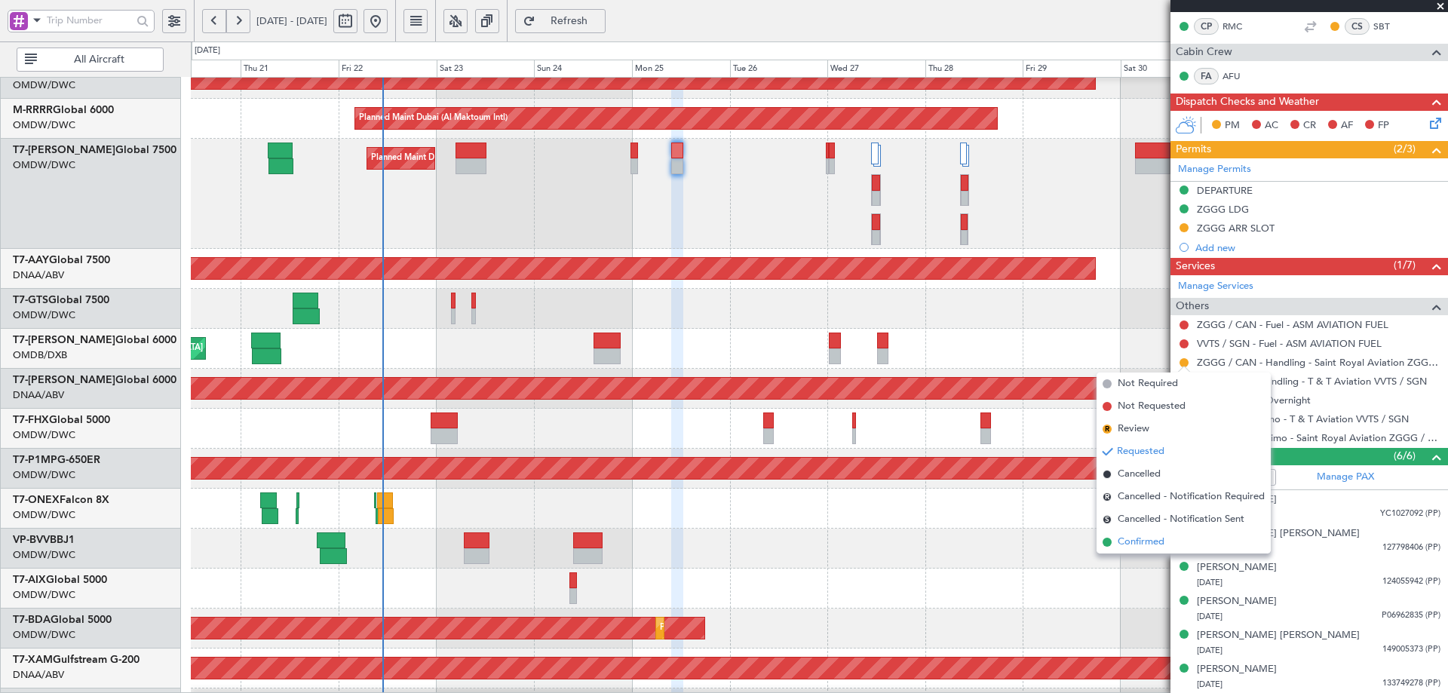
click at [1126, 542] on span "Confirmed" at bounding box center [1141, 542] width 47 height 15
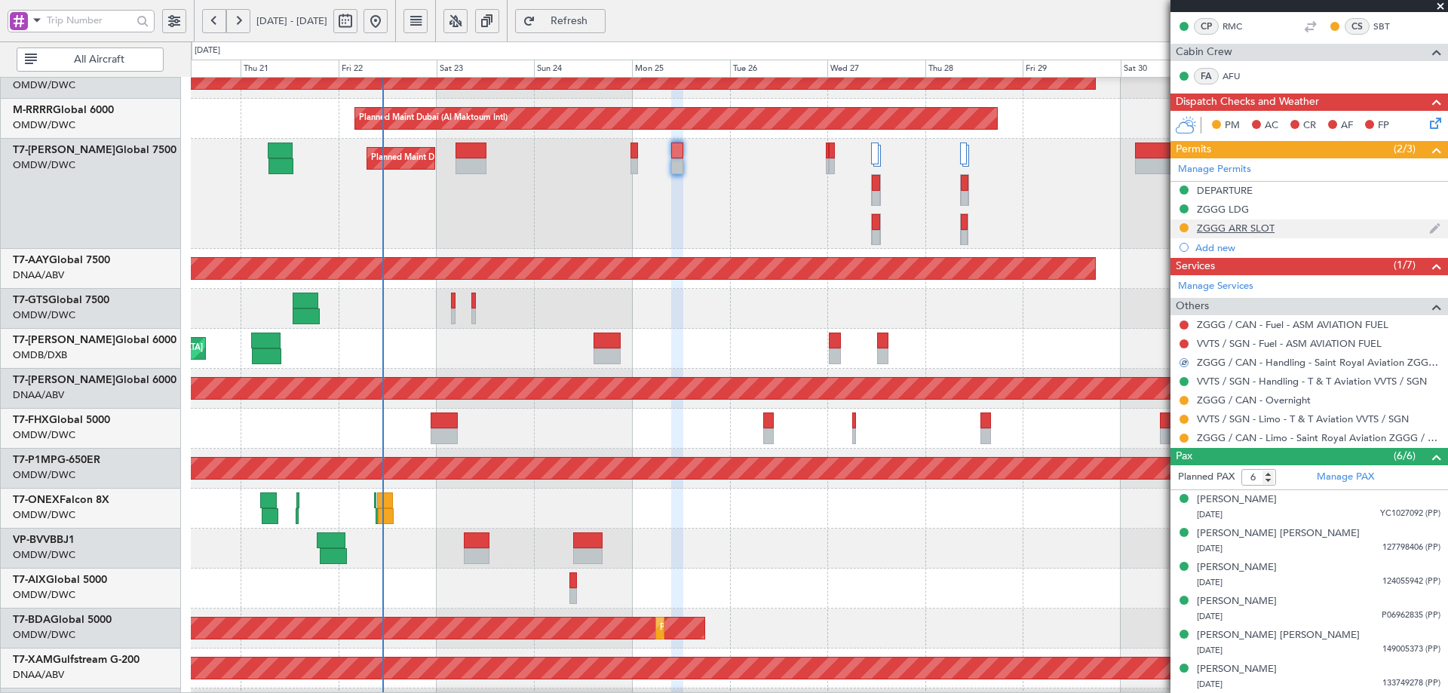
click at [1236, 234] on mat-tooltip-component "ZGGG ARR SLOT" at bounding box center [1237, 254] width 94 height 40
click at [1257, 227] on div "ZGGG ARR SLOT" at bounding box center [1236, 228] width 78 height 13
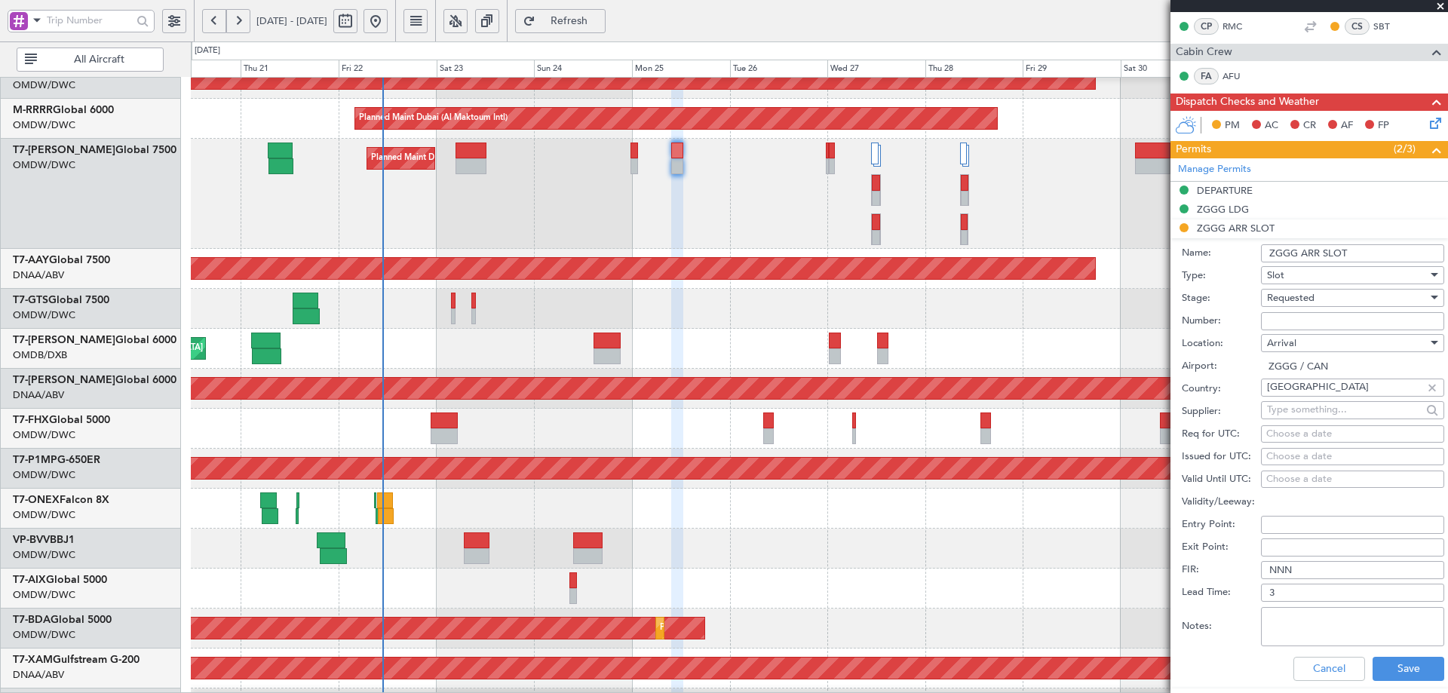
click at [1304, 300] on span "Requested" at bounding box center [1291, 298] width 48 height 14
click at [1299, 413] on span "Received OK" at bounding box center [1347, 412] width 158 height 23
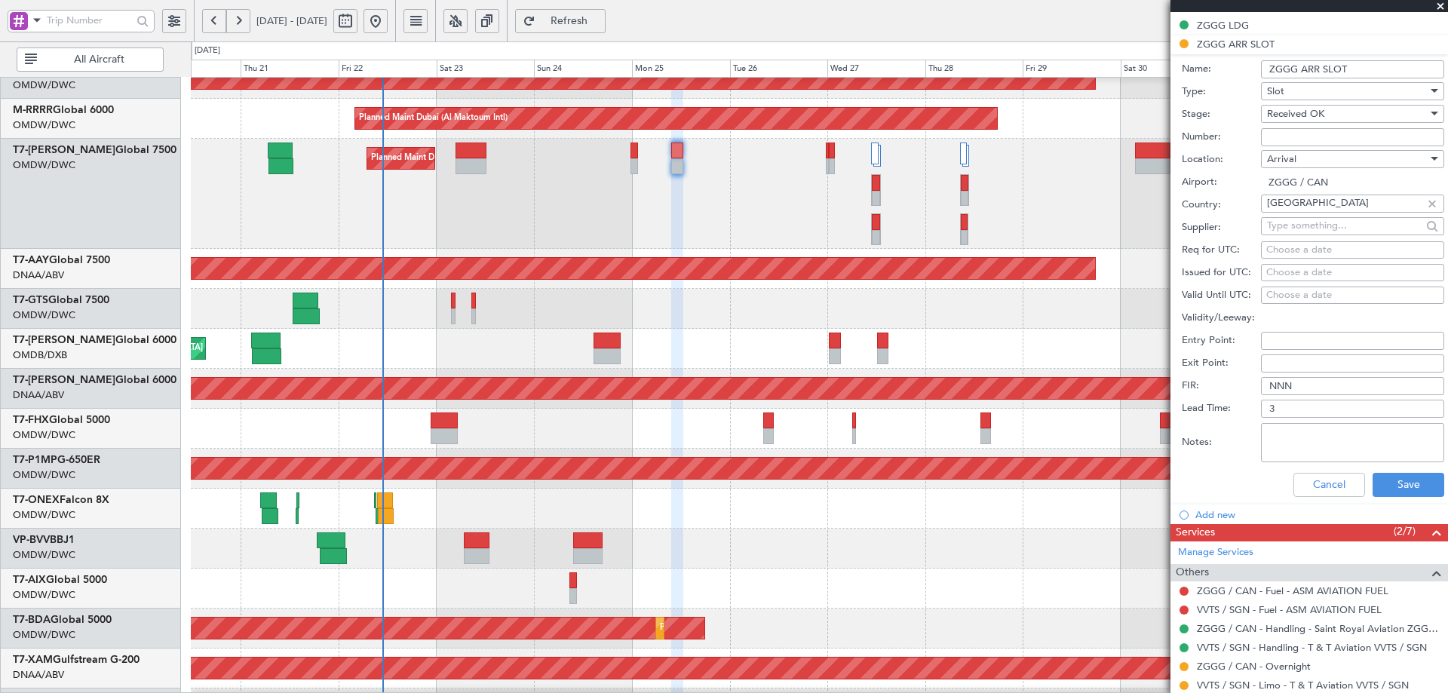
scroll to position [75, 0]
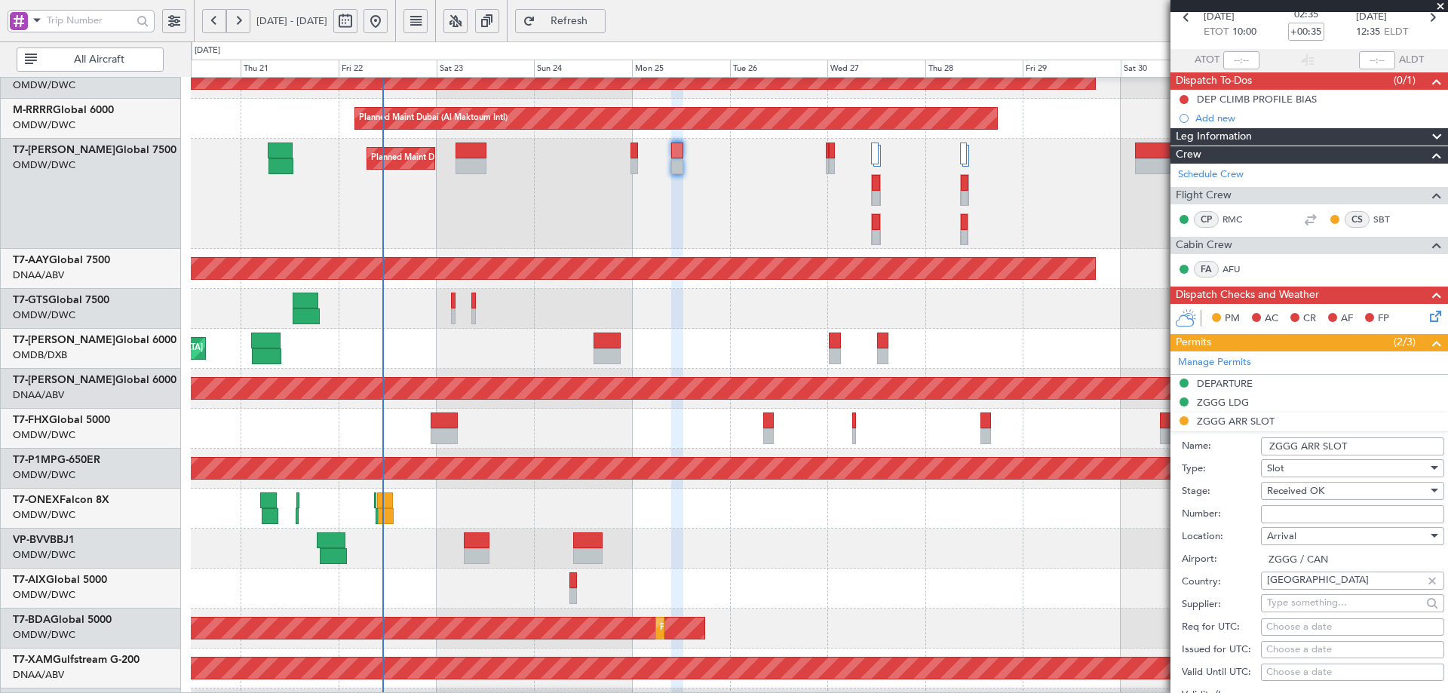
click at [1287, 629] on div "Choose a date" at bounding box center [1352, 627] width 173 height 15
select select "8"
select select "2025"
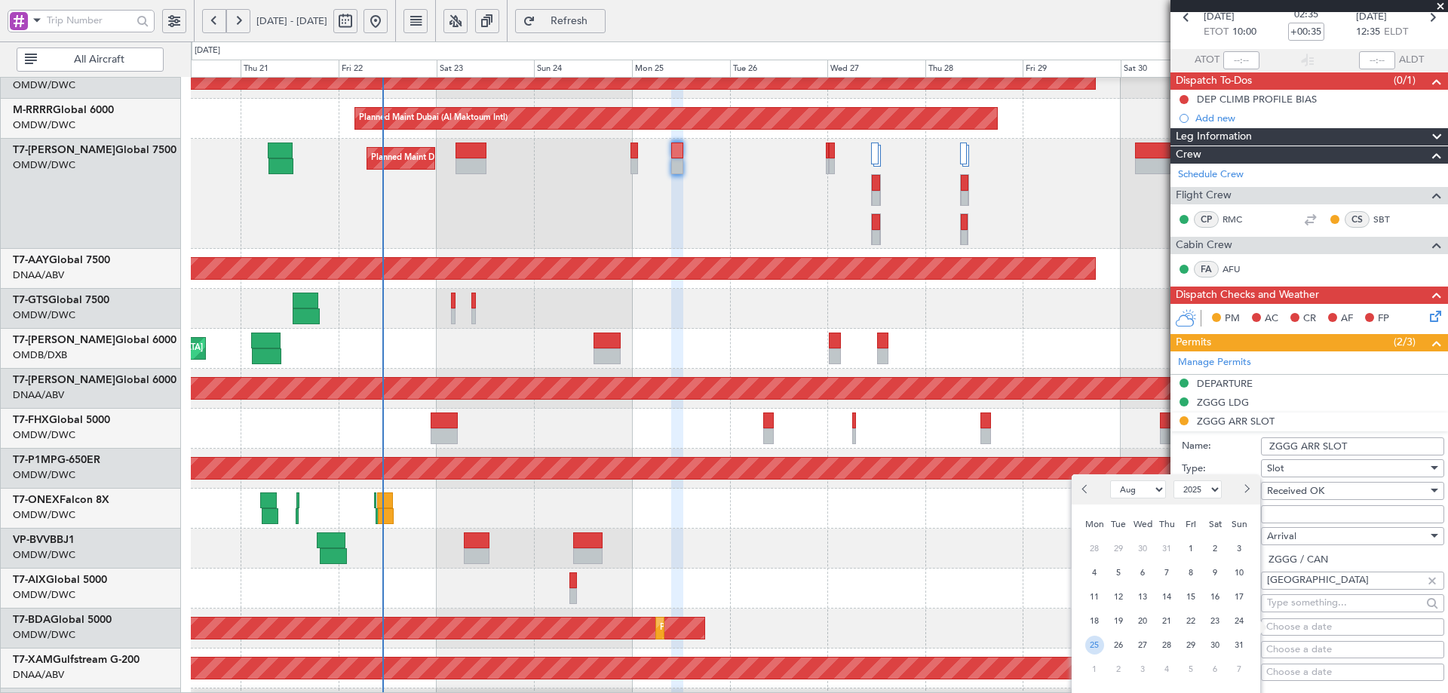
click at [1093, 652] on span "25" at bounding box center [1094, 645] width 19 height 19
type input "00:00"
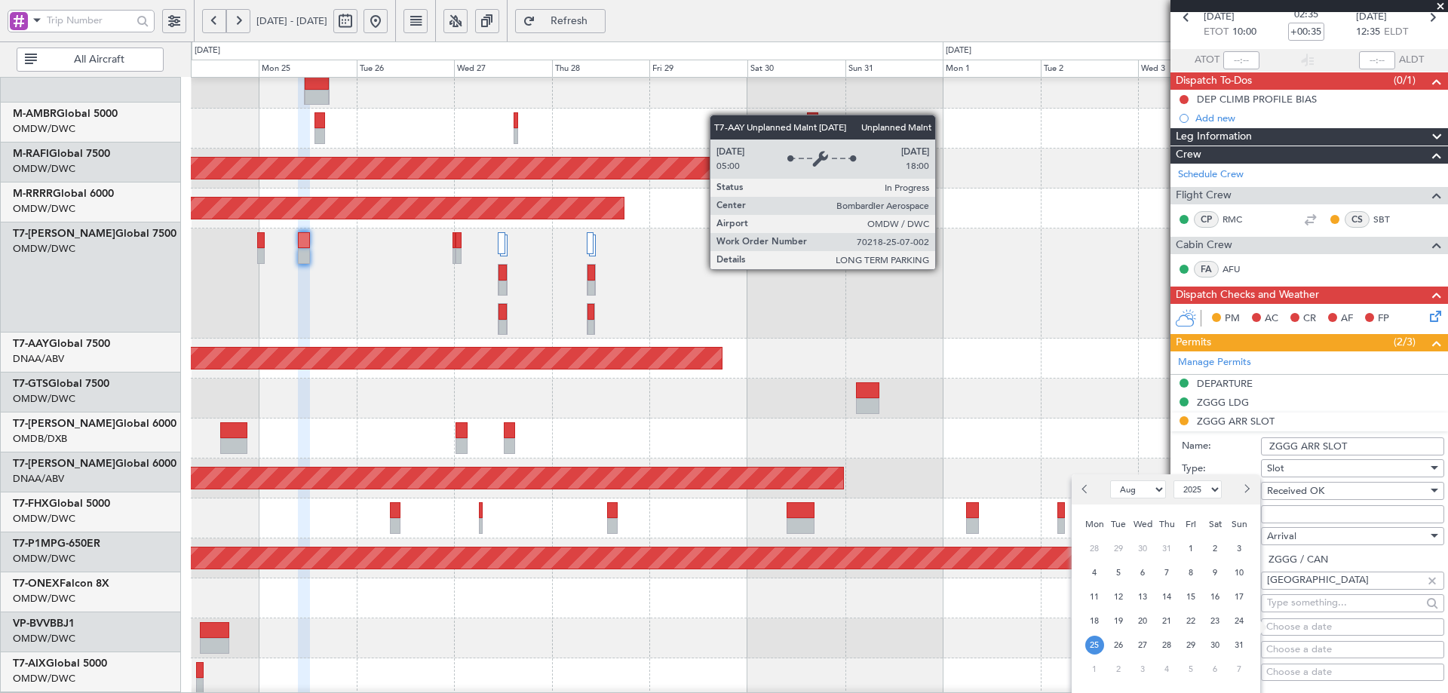
scroll to position [192, 0]
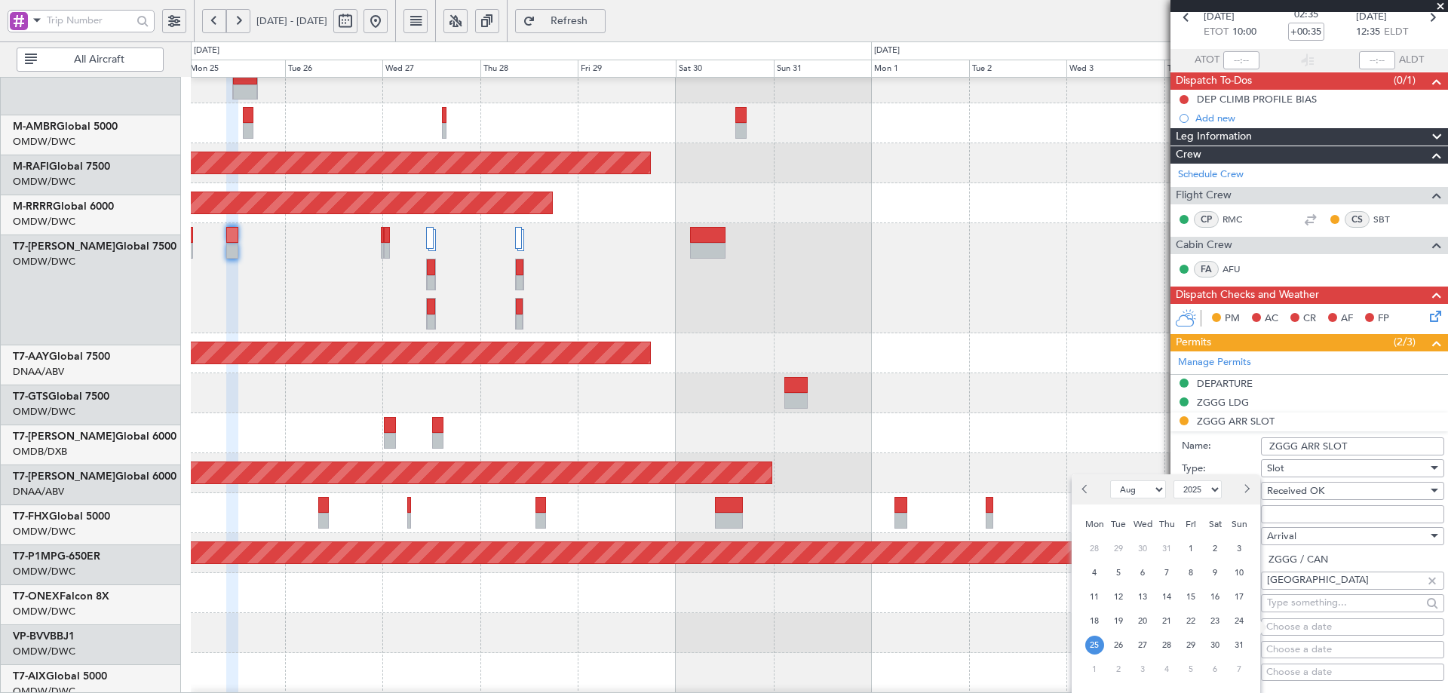
scroll to position [204, 0]
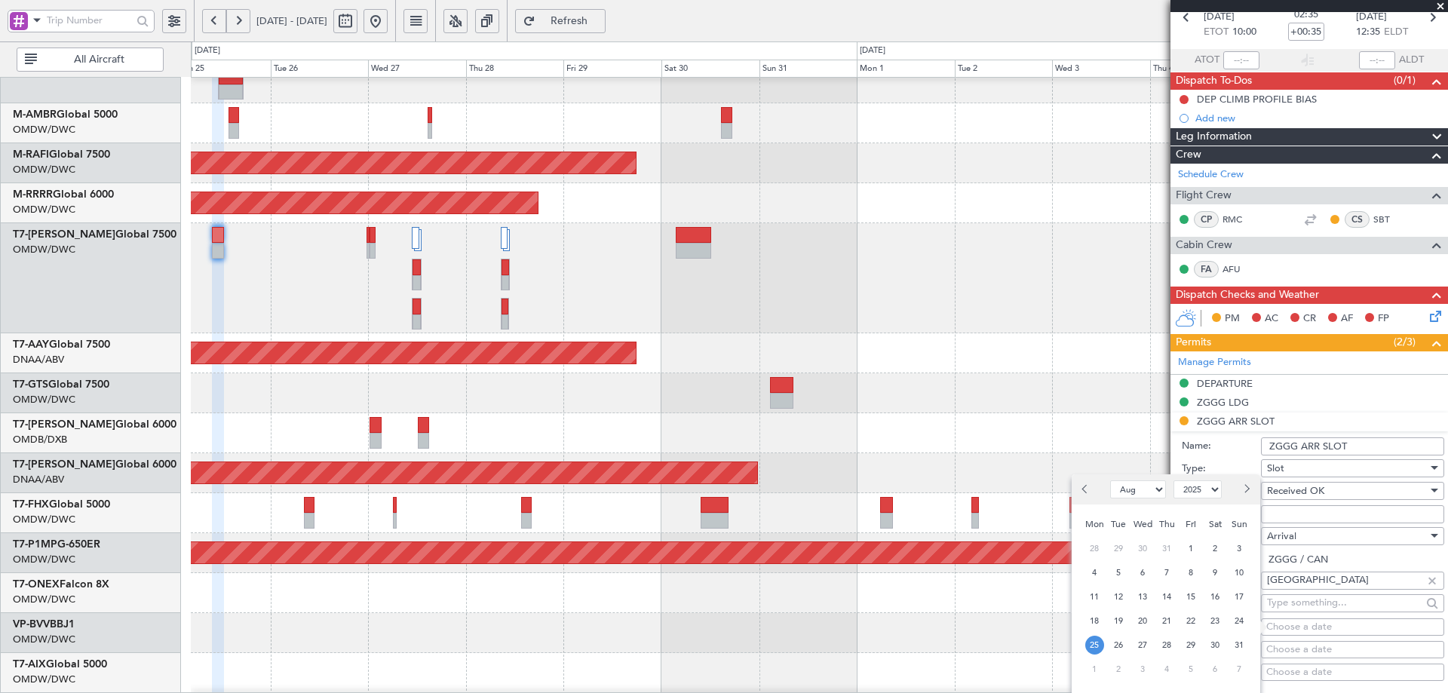
click at [582, 321] on div "Planned Maint Dubai (Al Maktoum Intl)" at bounding box center [819, 278] width 1257 height 110
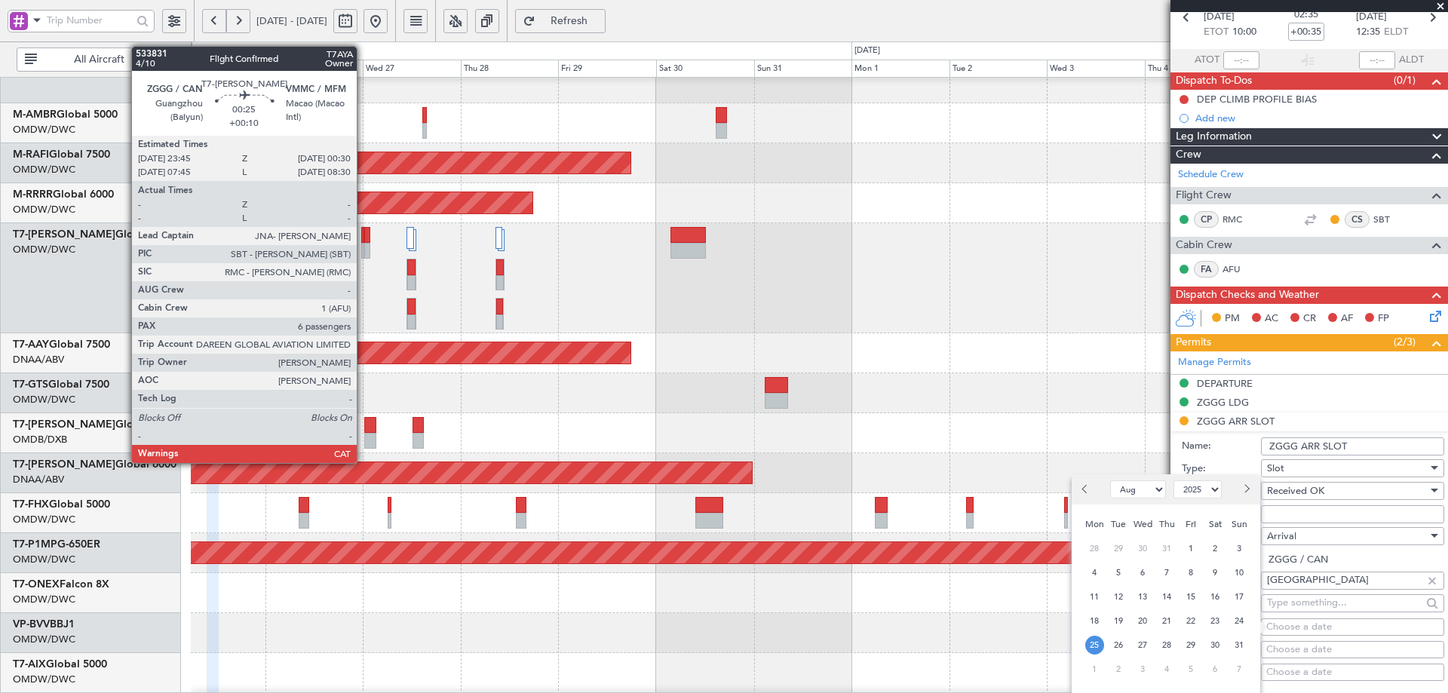
click at [364, 246] on div at bounding box center [363, 251] width 4 height 16
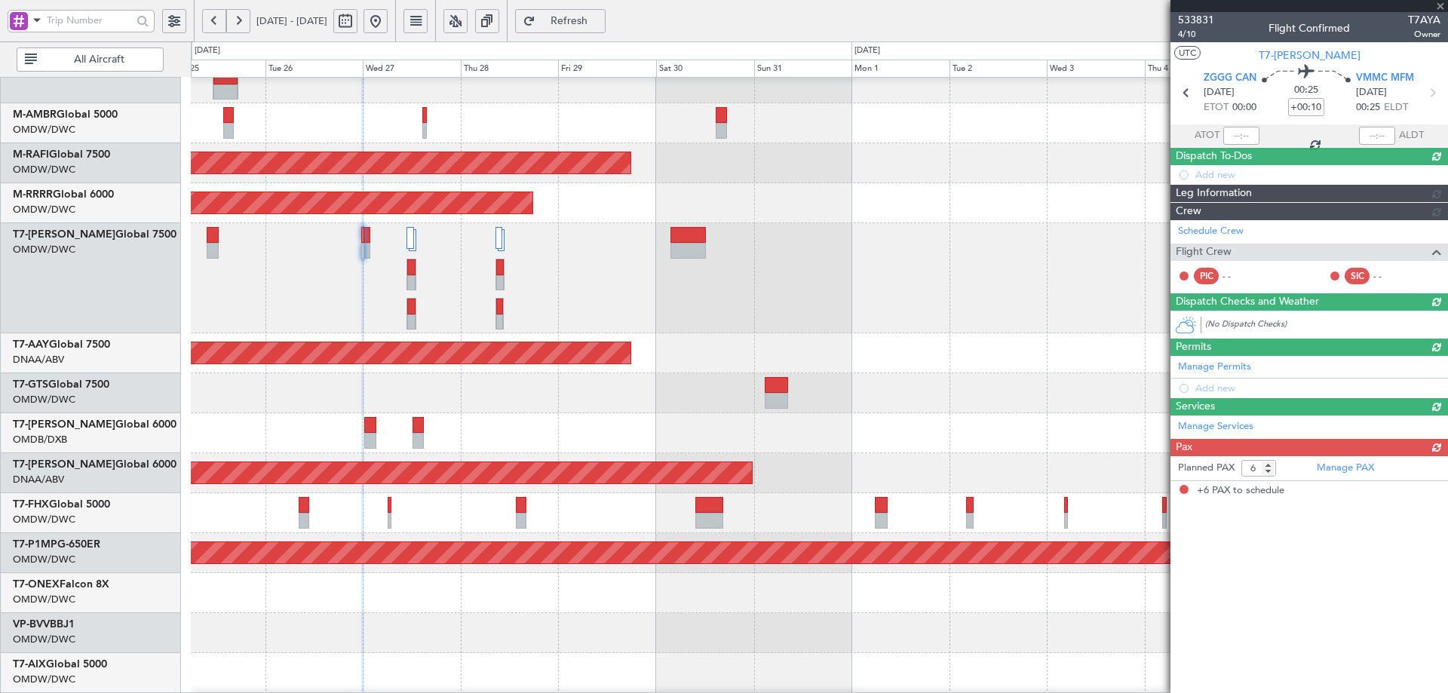
scroll to position [0, 0]
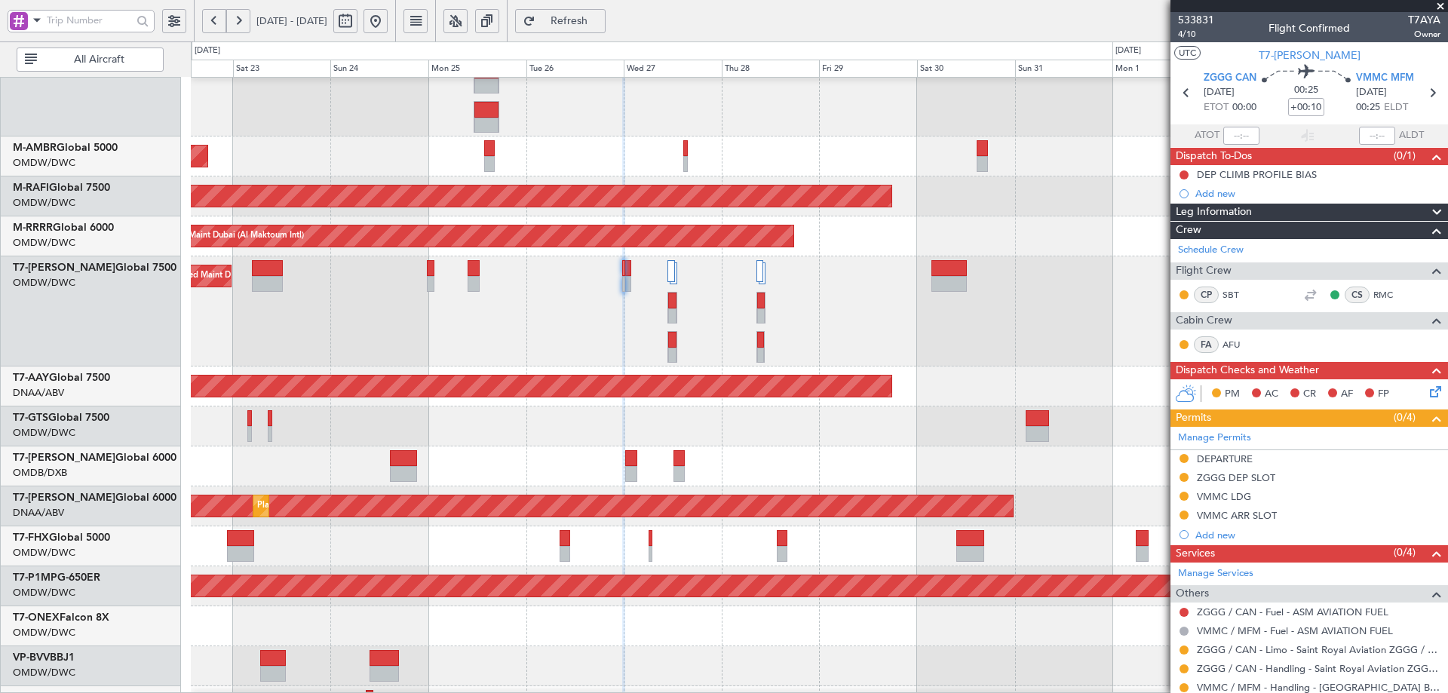
click at [557, 281] on div "Planned Maint Dubai (Al Maktoum Intl)" at bounding box center [819, 311] width 1257 height 110
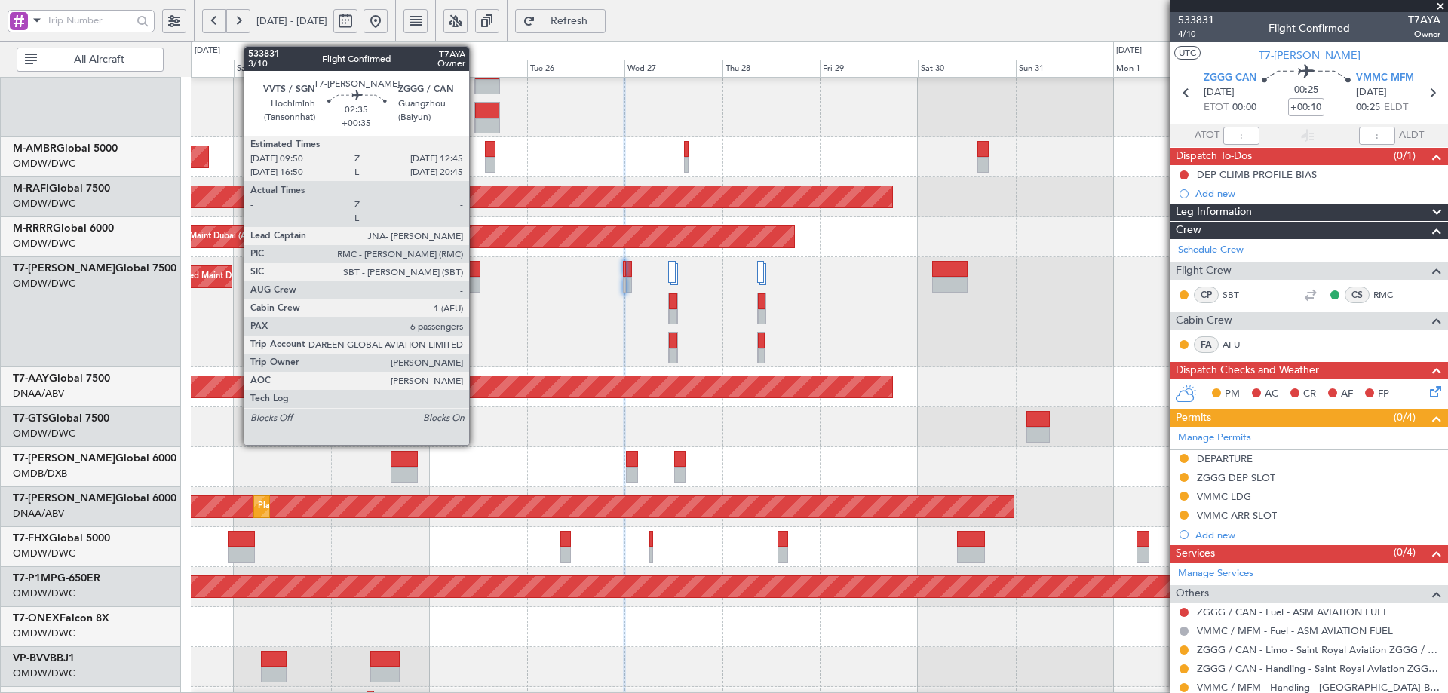
click at [476, 274] on div at bounding box center [474, 269] width 12 height 16
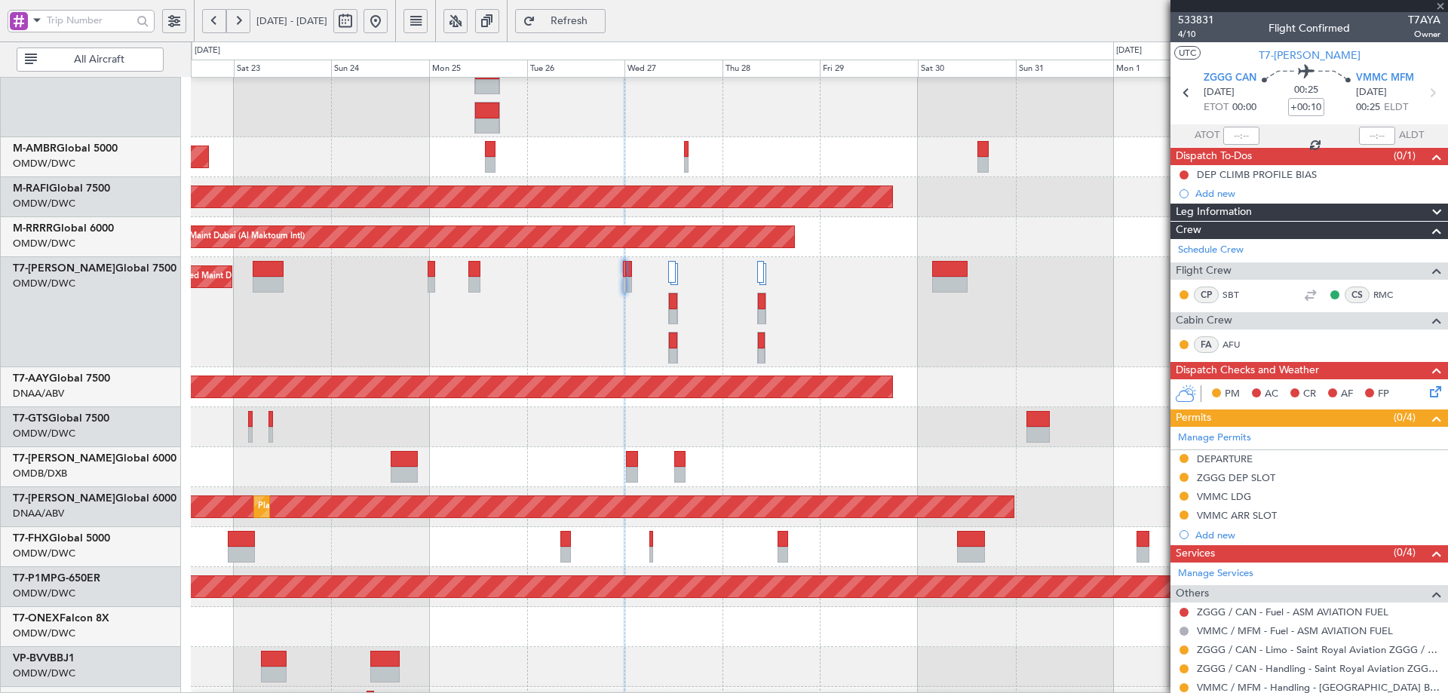
type input "+00:35"
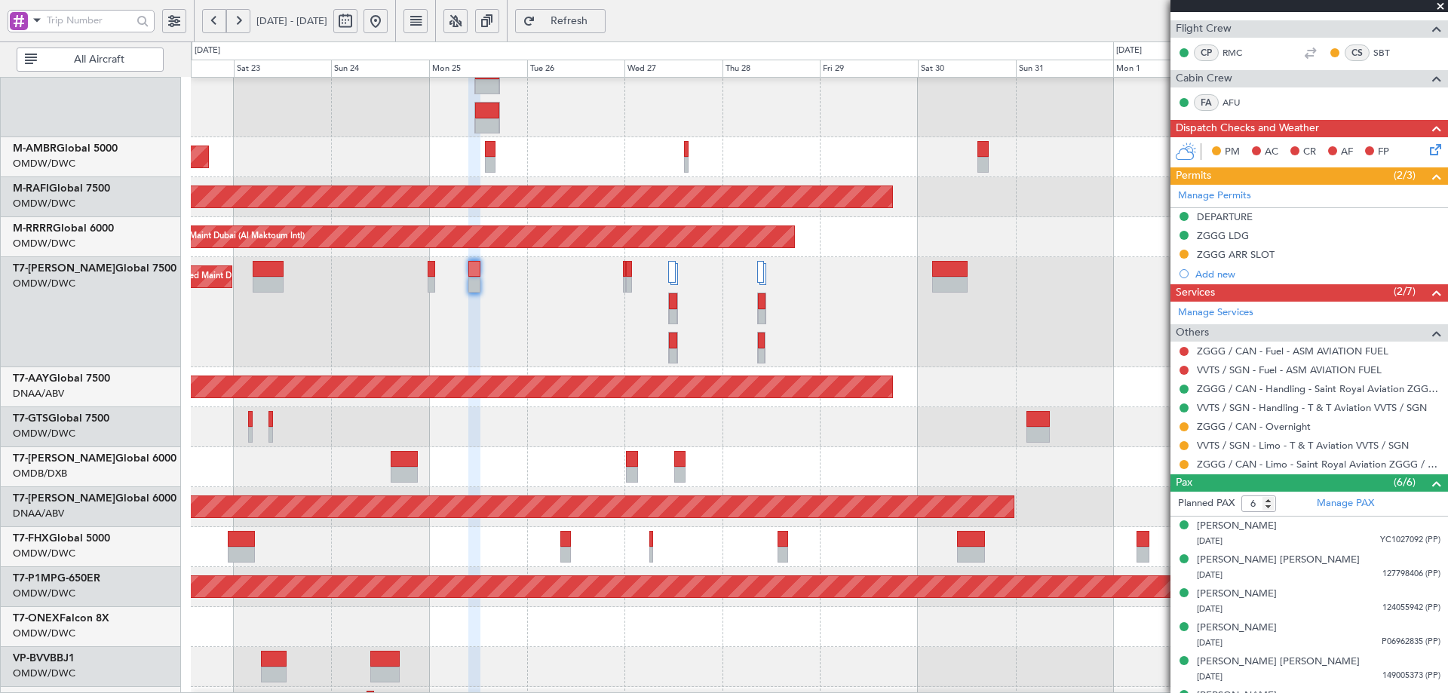
scroll to position [269, 0]
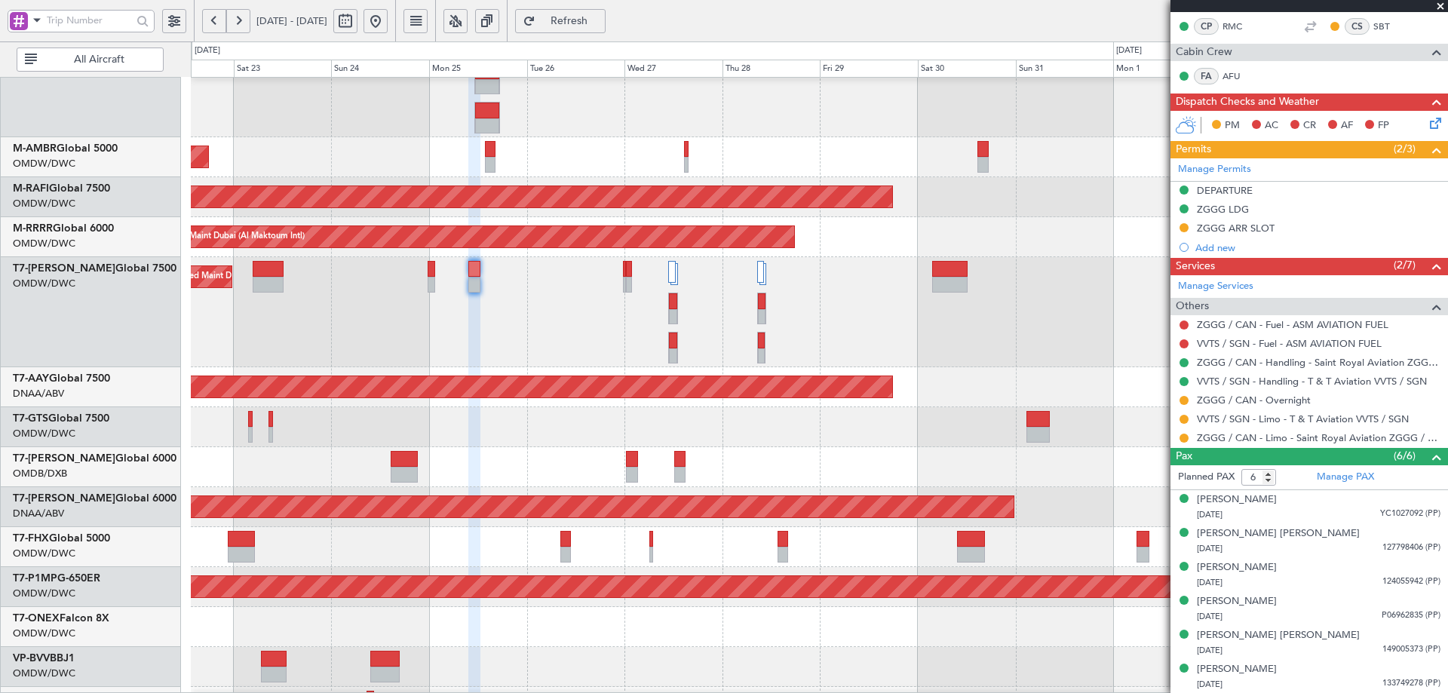
click at [1236, 226] on mat-tooltip-component "ZGGG LDG" at bounding box center [1223, 235] width 72 height 40
click at [1262, 231] on div "ZGGG ARR SLOT" at bounding box center [1236, 228] width 78 height 13
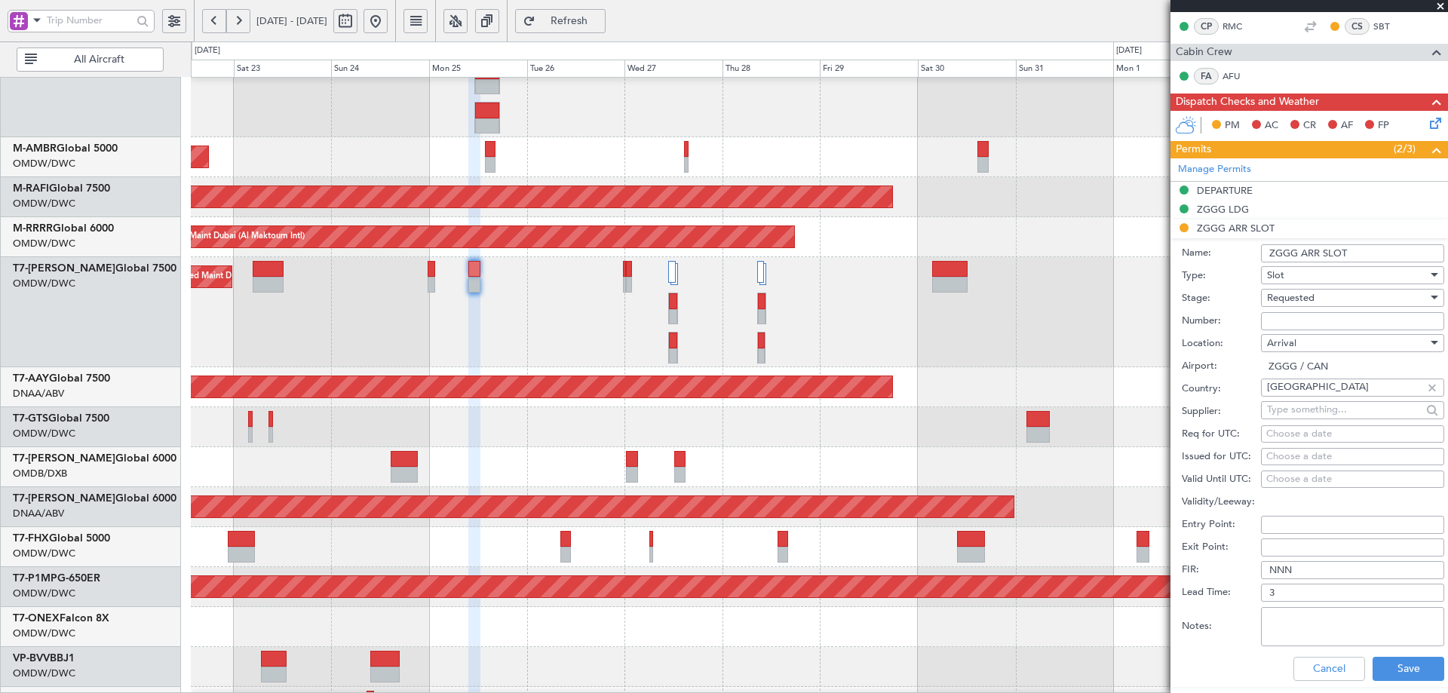
click at [1300, 299] on span "Requested" at bounding box center [1291, 298] width 48 height 14
click at [1297, 416] on span "Received OK" at bounding box center [1347, 412] width 158 height 23
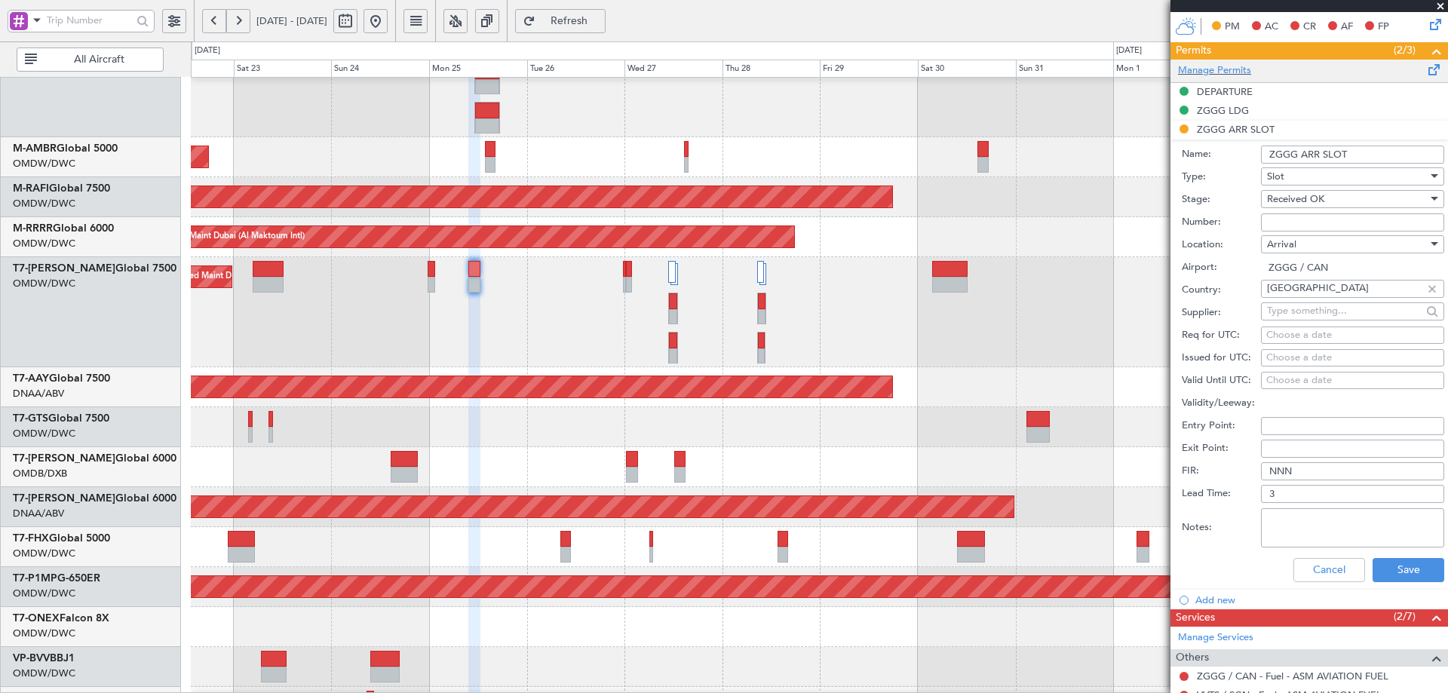
scroll to position [377, 0]
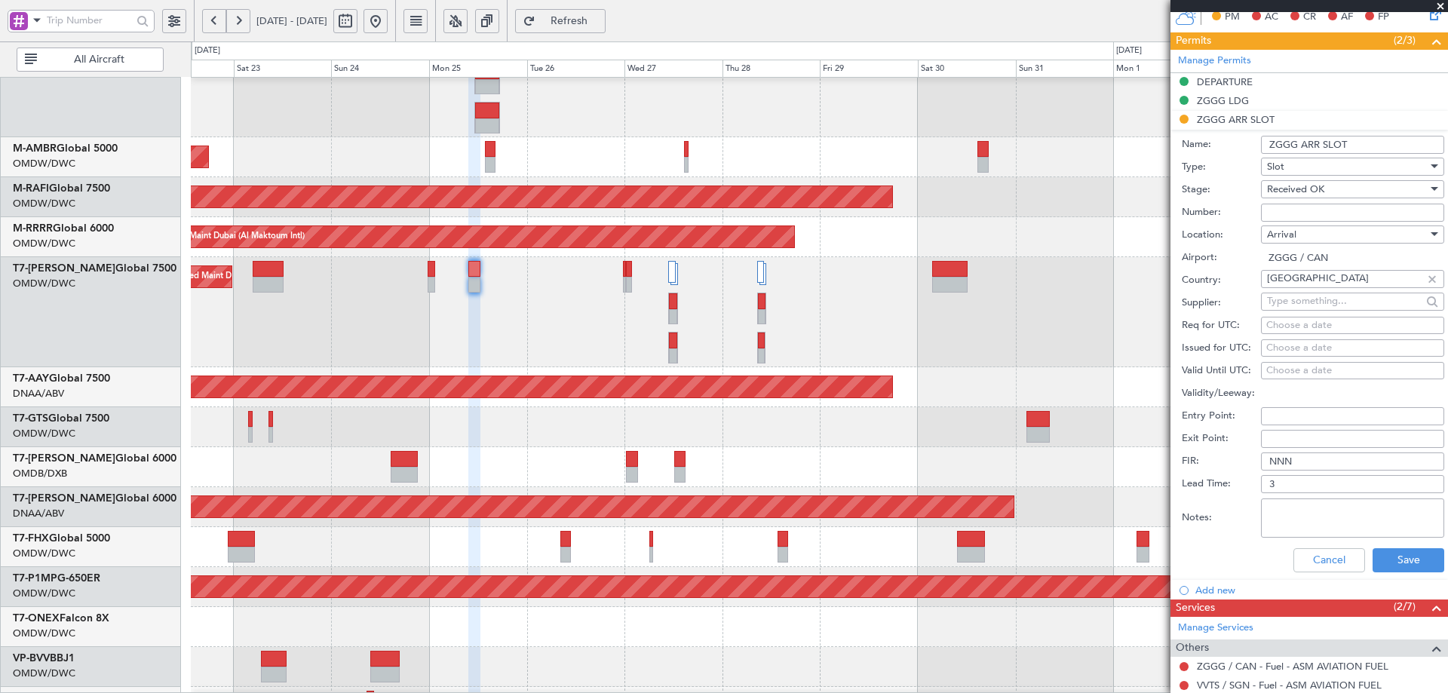
click at [1285, 324] on div "Choose a date" at bounding box center [1352, 325] width 173 height 15
select select "8"
select select "2025"
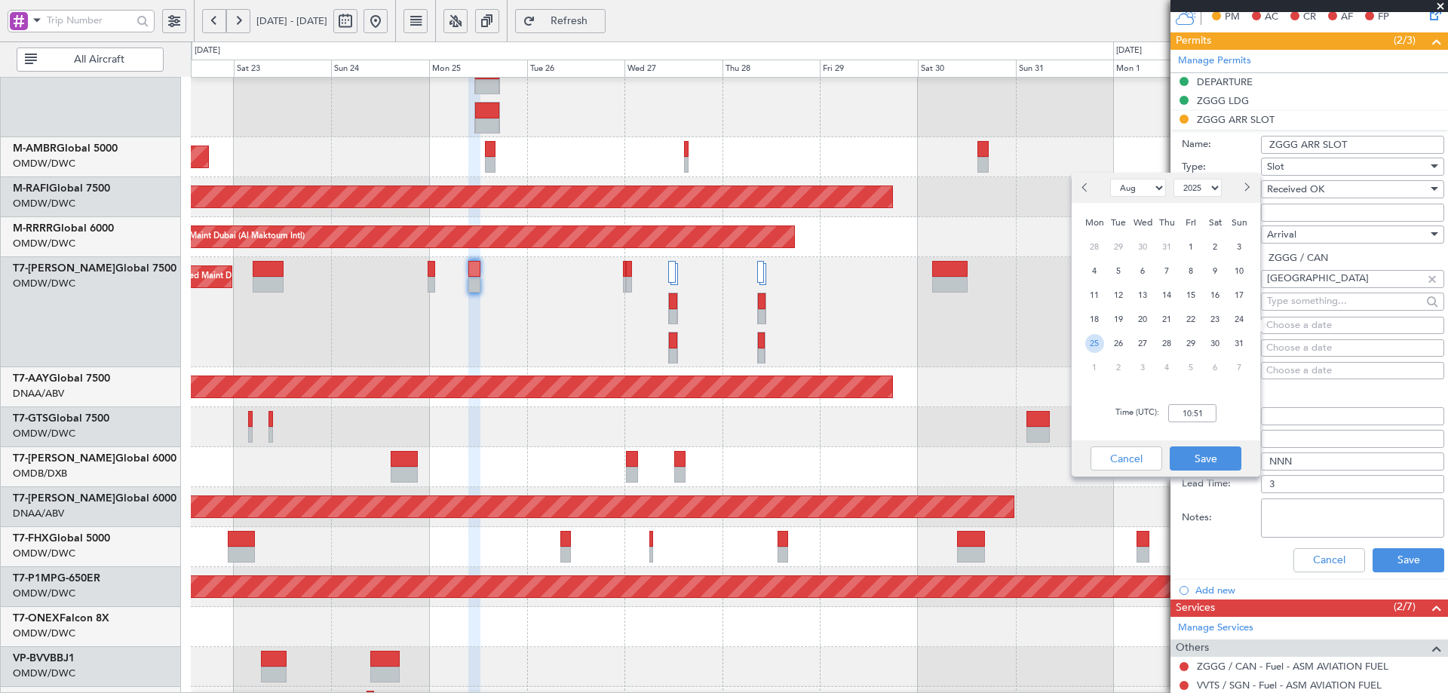
click at [1100, 344] on span "25" at bounding box center [1094, 343] width 19 height 19
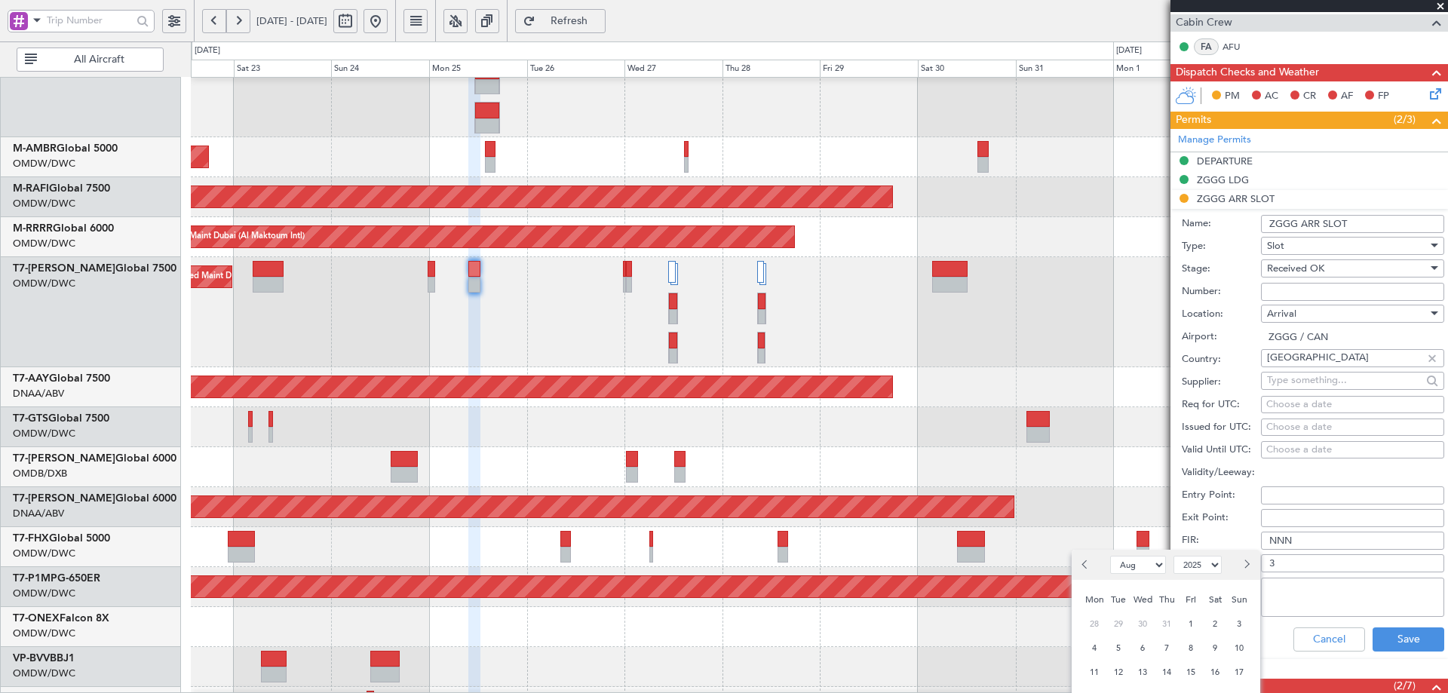
scroll to position [302, 0]
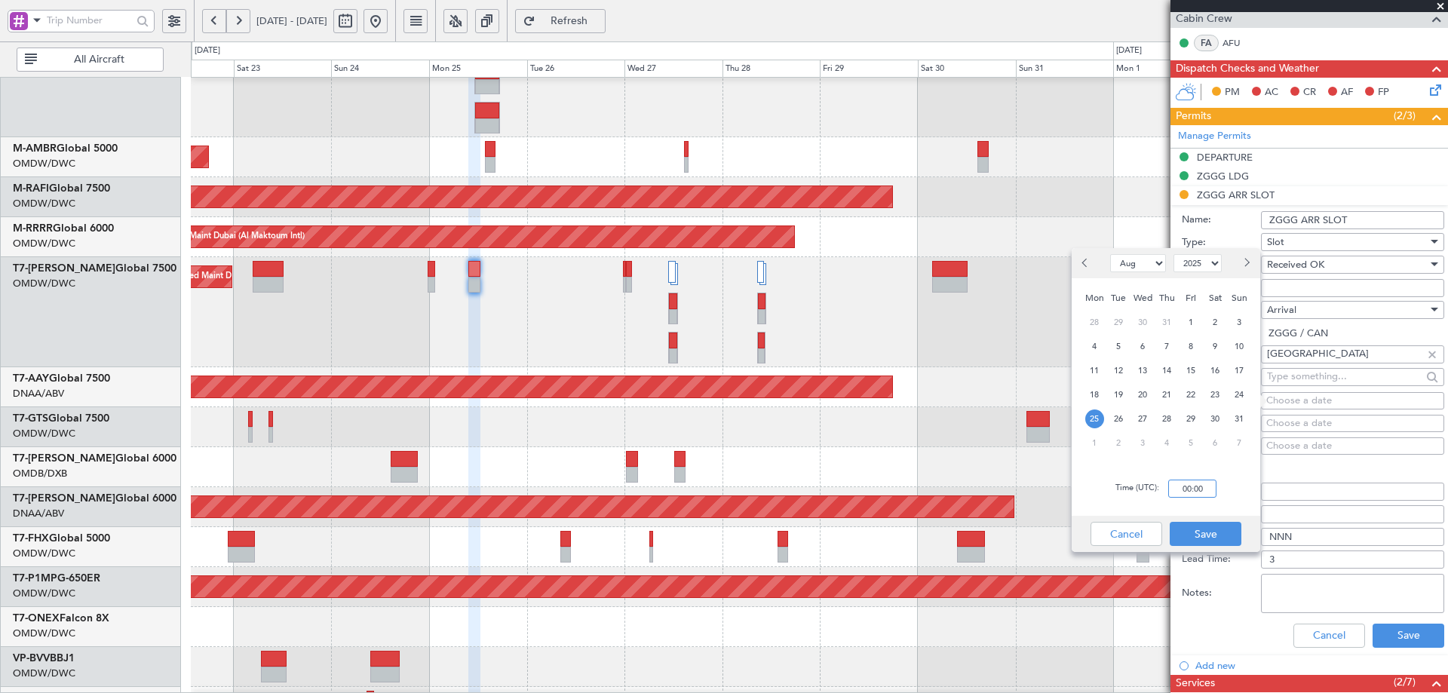
click at [1199, 491] on input "00:00" at bounding box center [1192, 489] width 48 height 18
type input "12:35"
click at [1202, 525] on button "Save" at bounding box center [1206, 534] width 72 height 24
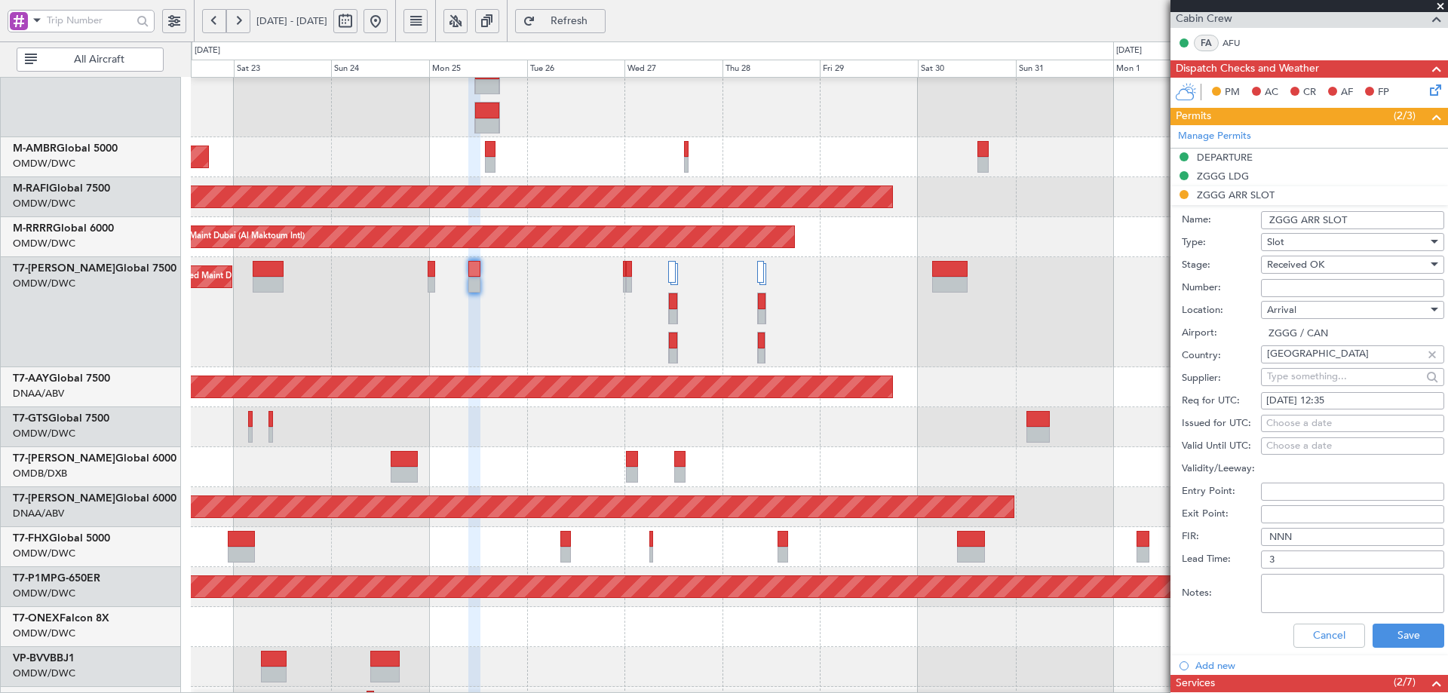
click at [1282, 419] on div "Choose a date" at bounding box center [1352, 423] width 173 height 15
select select "8"
select select "2025"
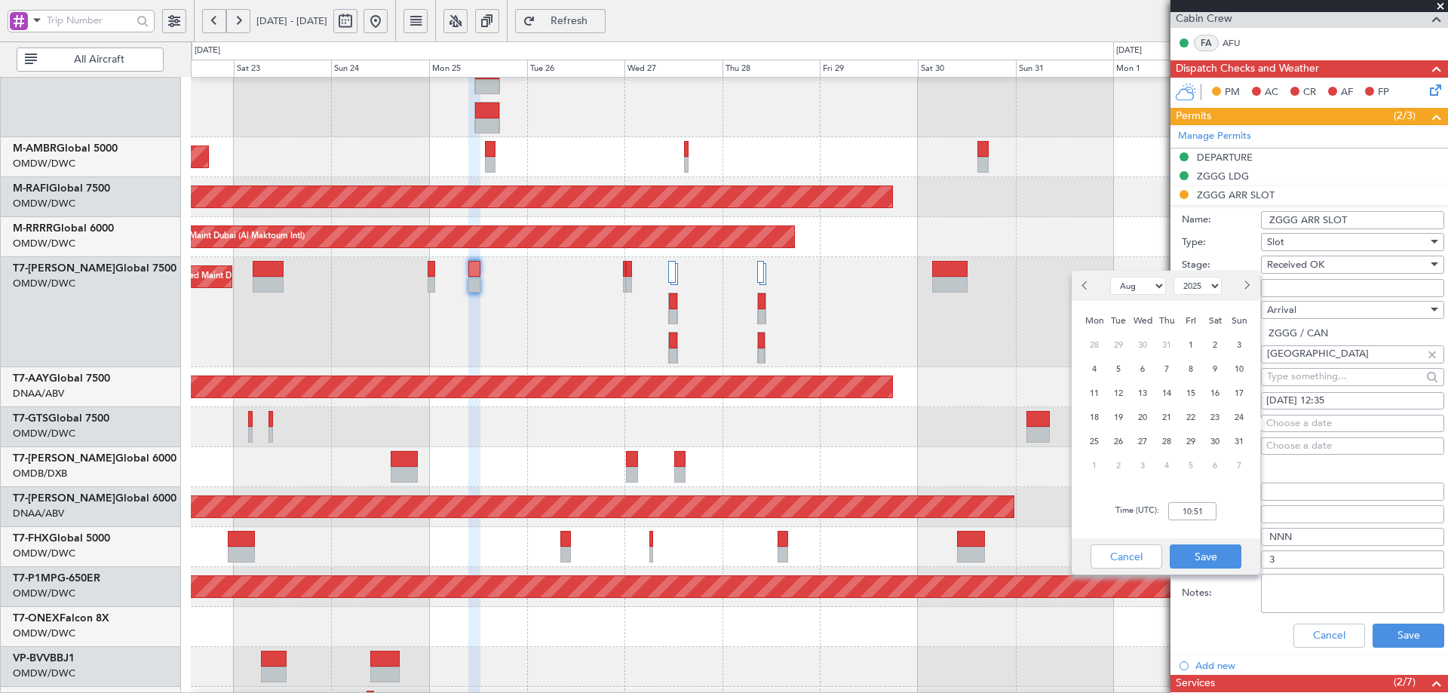
click at [1100, 450] on div "25" at bounding box center [1094, 441] width 24 height 24
click at [1190, 513] on input "00:00" at bounding box center [1192, 511] width 48 height 18
type input "12:35"
click at [1212, 567] on button "Save" at bounding box center [1206, 557] width 72 height 24
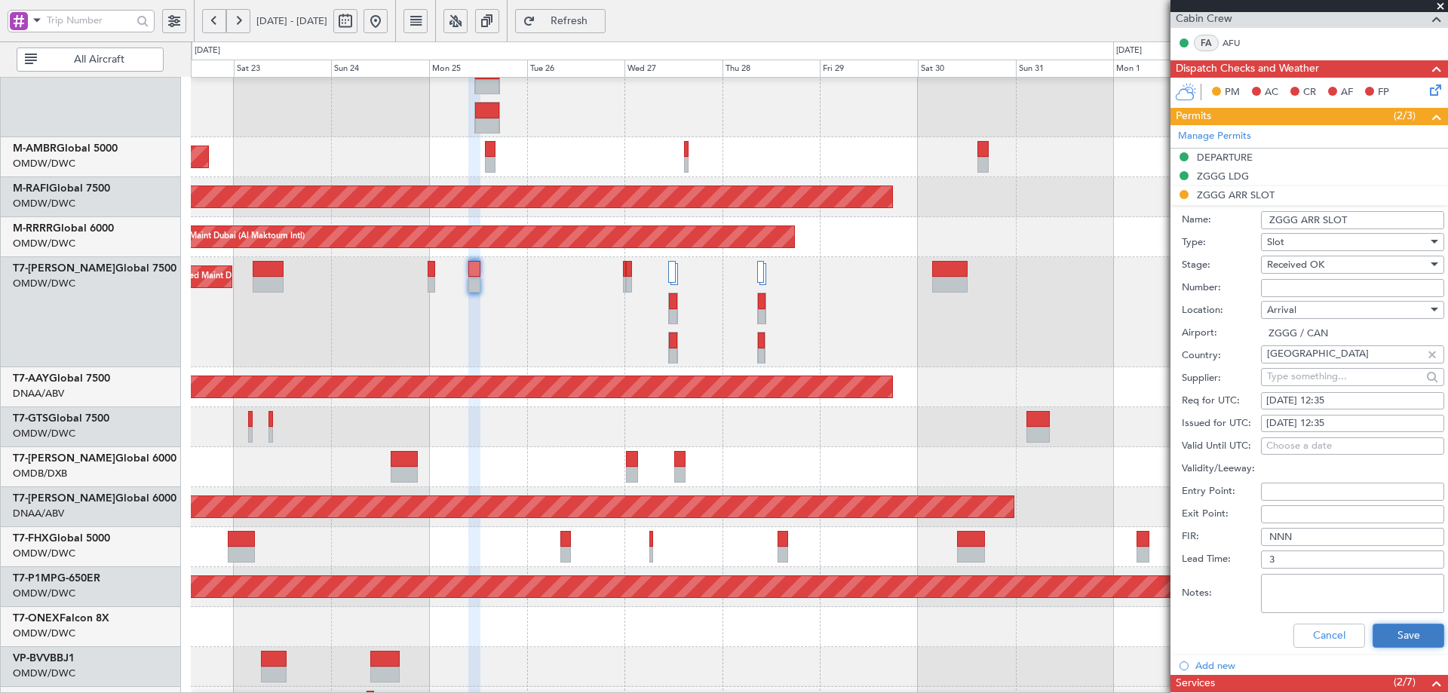
click at [1389, 637] on button "Save" at bounding box center [1409, 636] width 72 height 24
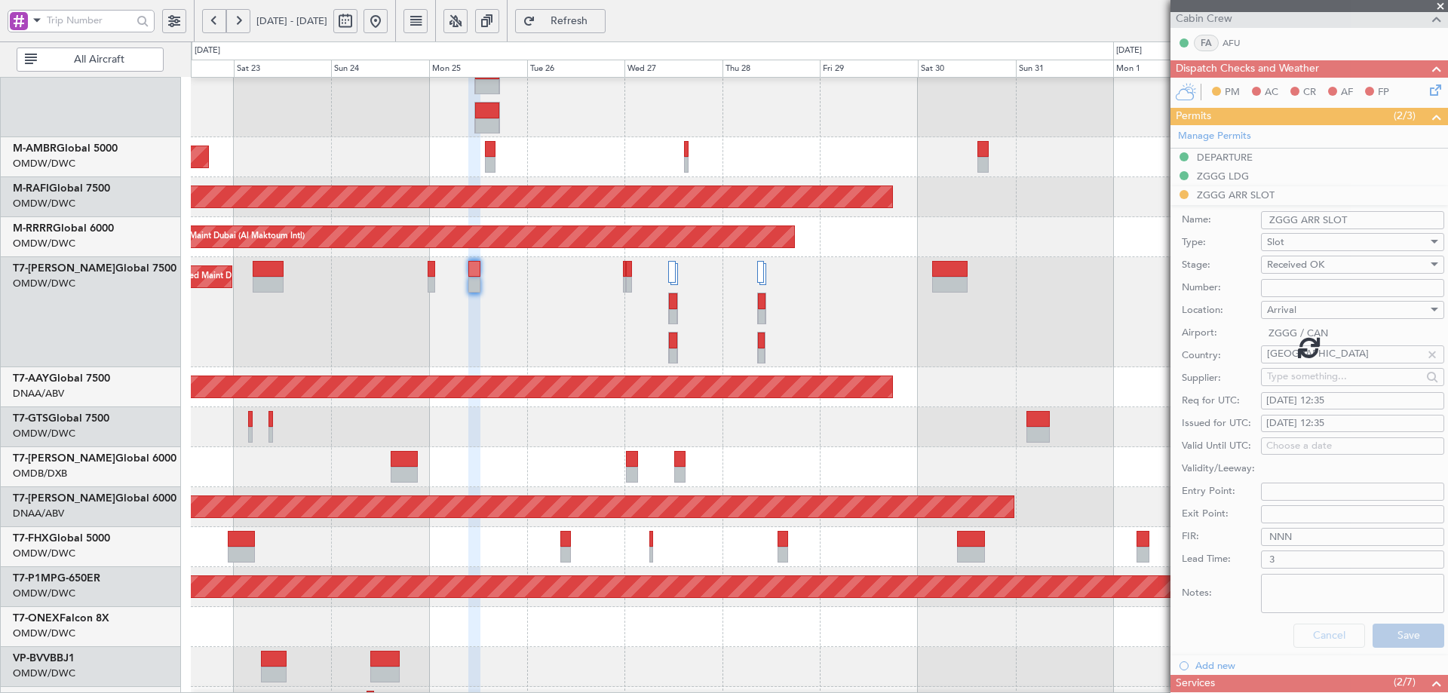
scroll to position [269, 0]
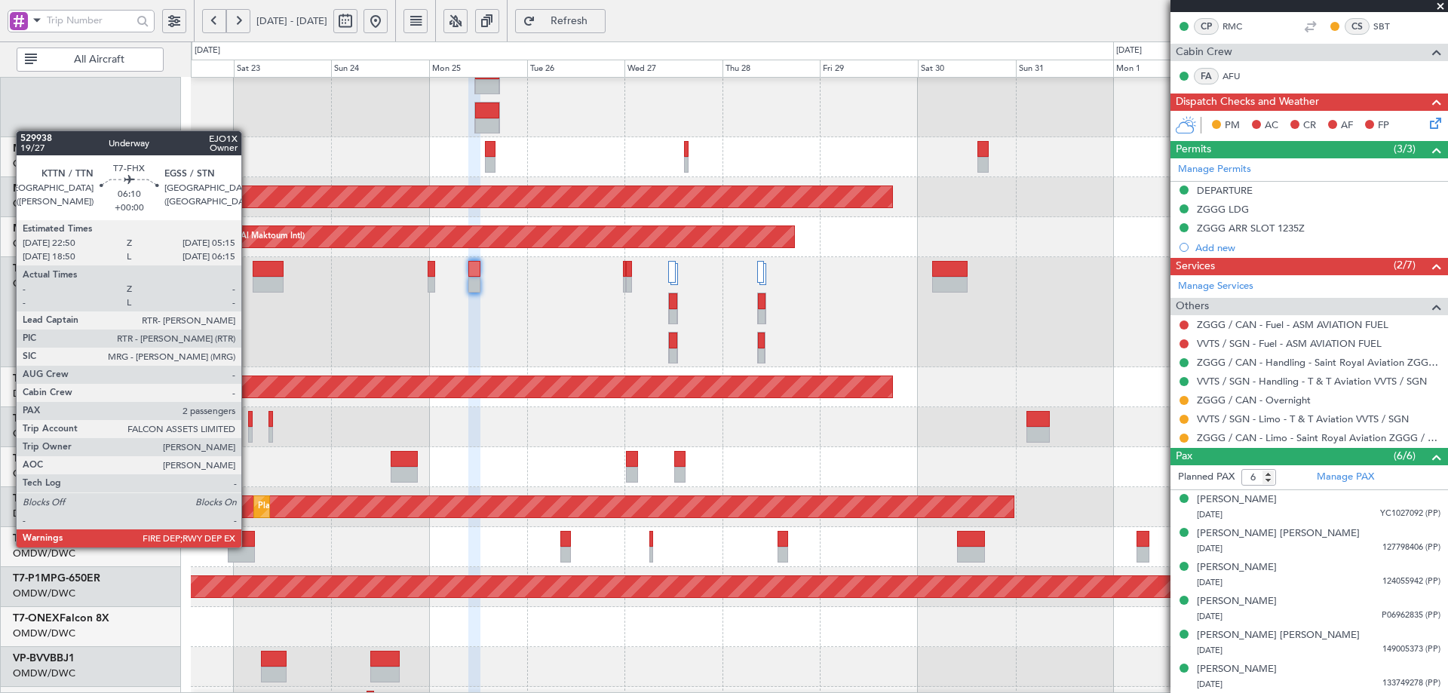
click at [248, 548] on div at bounding box center [241, 555] width 26 height 16
type input "2"
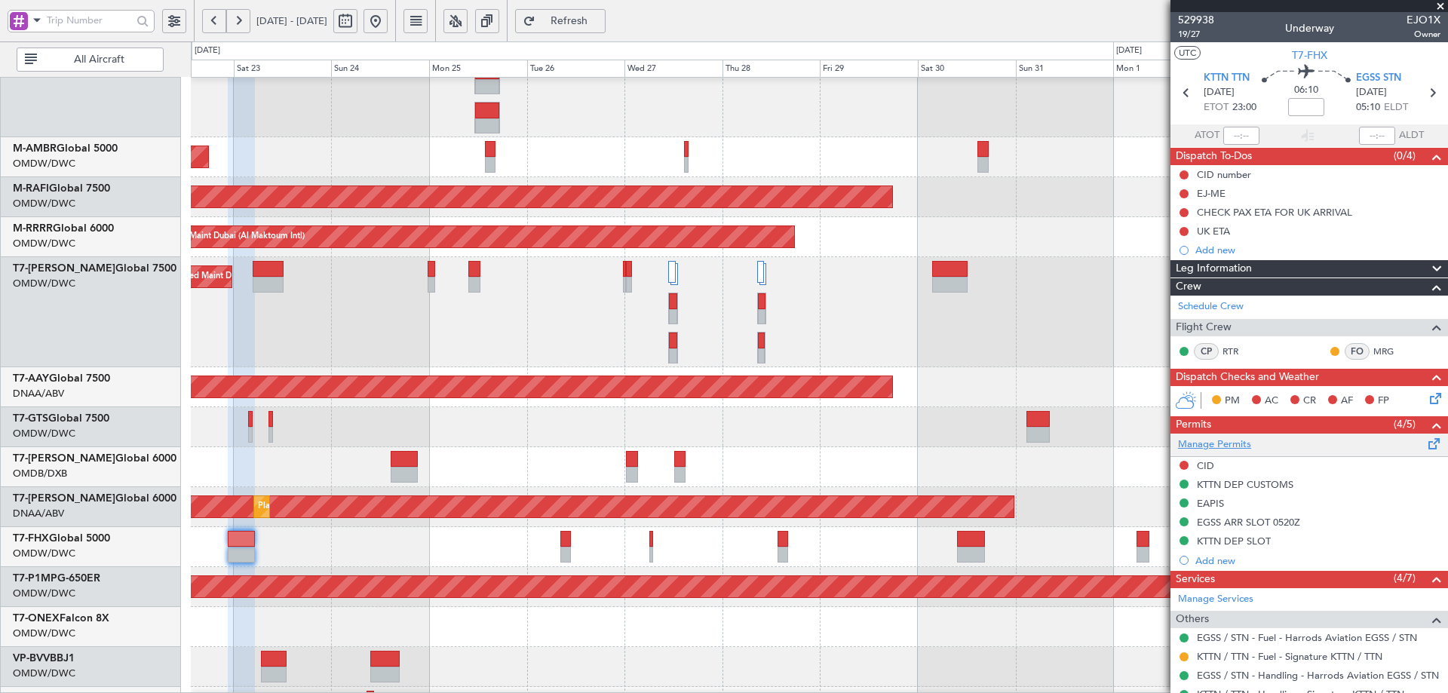
click at [1233, 439] on link "Manage Permits" at bounding box center [1214, 444] width 73 height 15
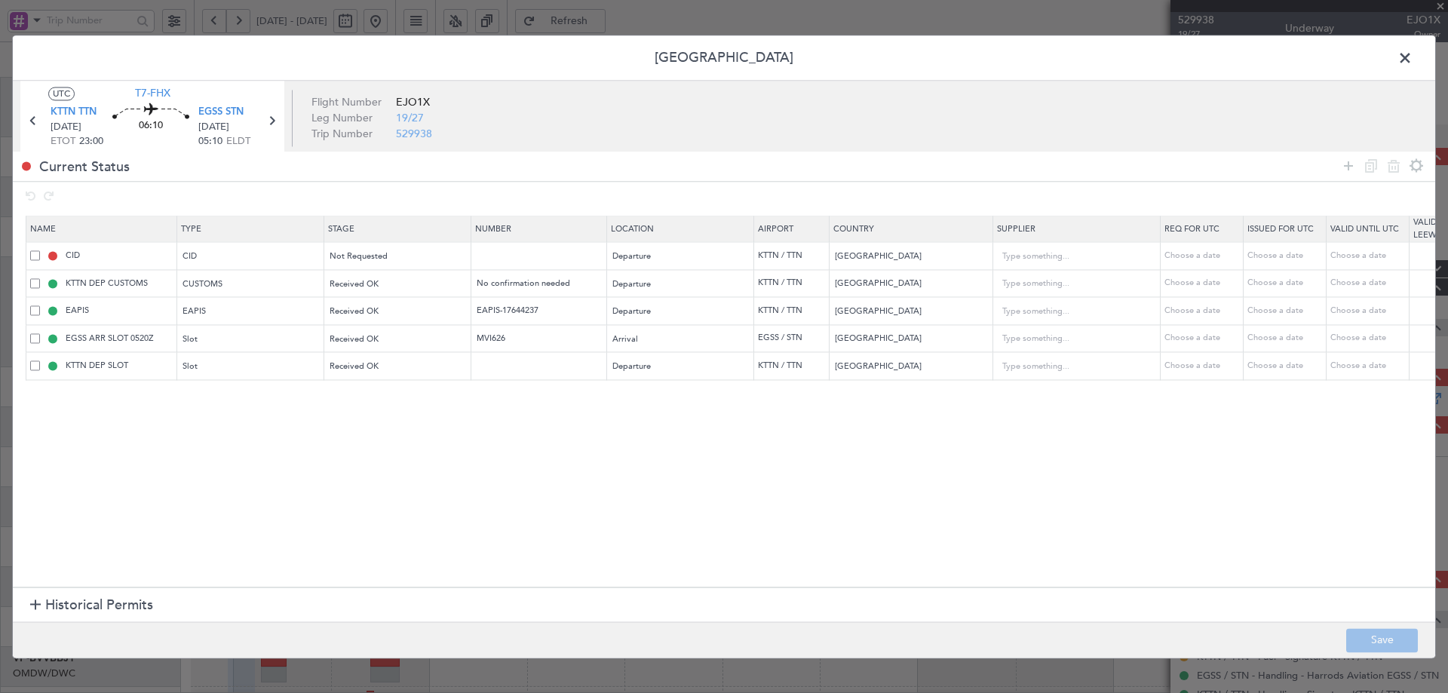
click at [97, 604] on span "Historical Permits" at bounding box center [99, 606] width 108 height 20
click at [91, 444] on span "Historical Permits" at bounding box center [99, 441] width 108 height 20
click at [1349, 167] on icon at bounding box center [1349, 166] width 18 height 18
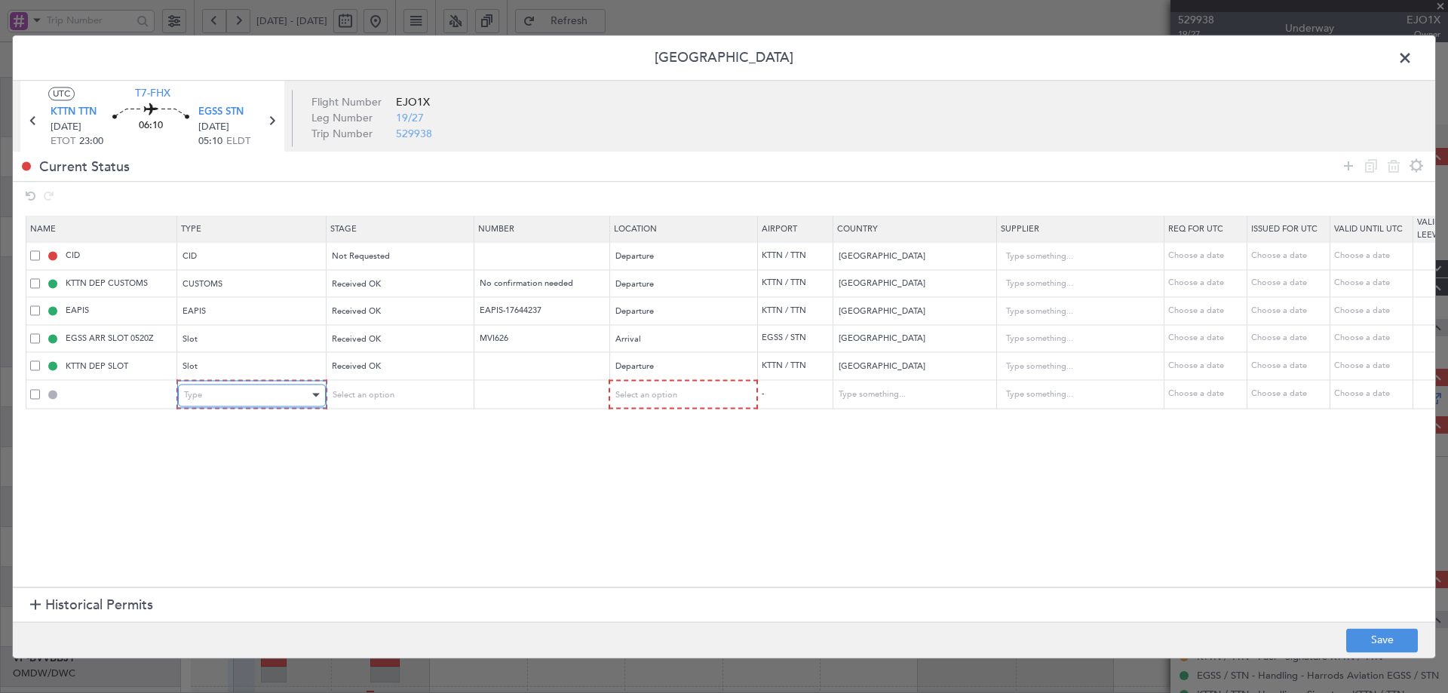
click at [264, 396] on div "Type" at bounding box center [246, 395] width 125 height 23
click at [207, 473] on span "API" at bounding box center [252, 472] width 134 height 23
click at [376, 398] on span "Select an option" at bounding box center [361, 394] width 62 height 11
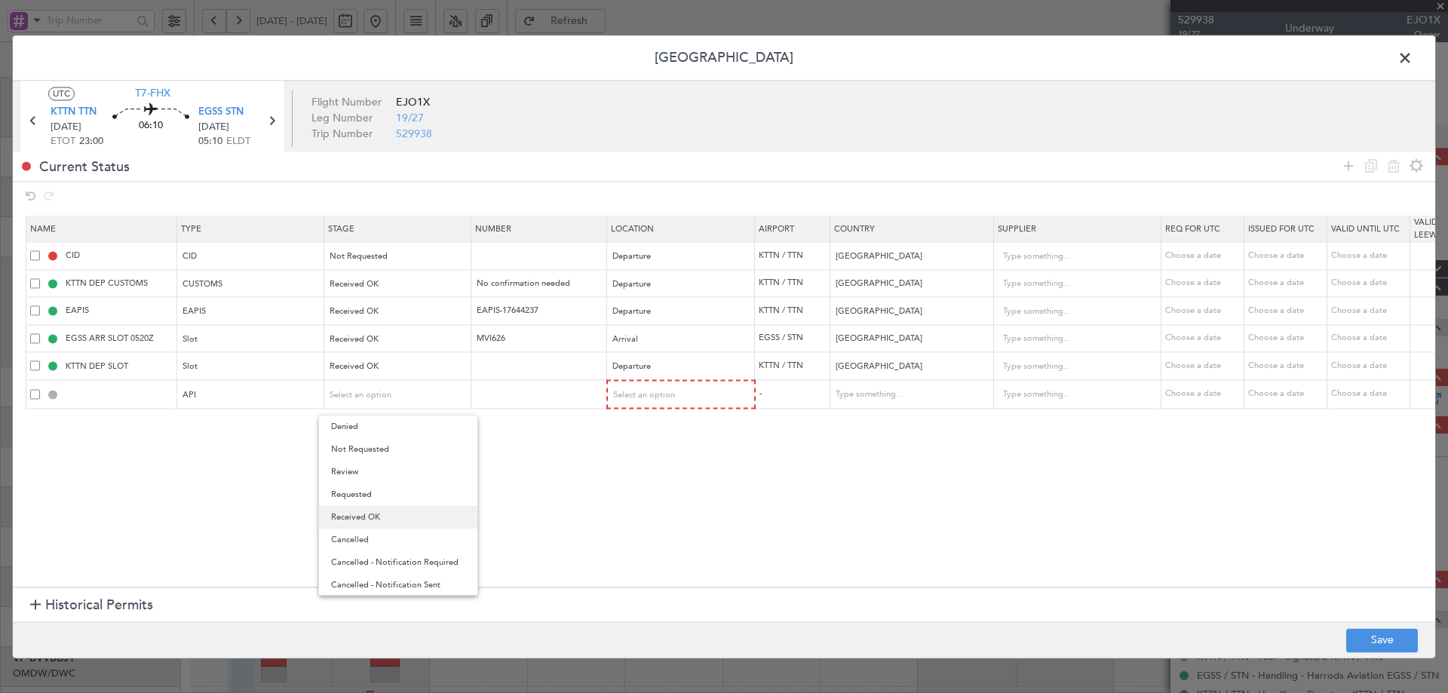
click at [364, 522] on span "Received OK" at bounding box center [398, 517] width 134 height 23
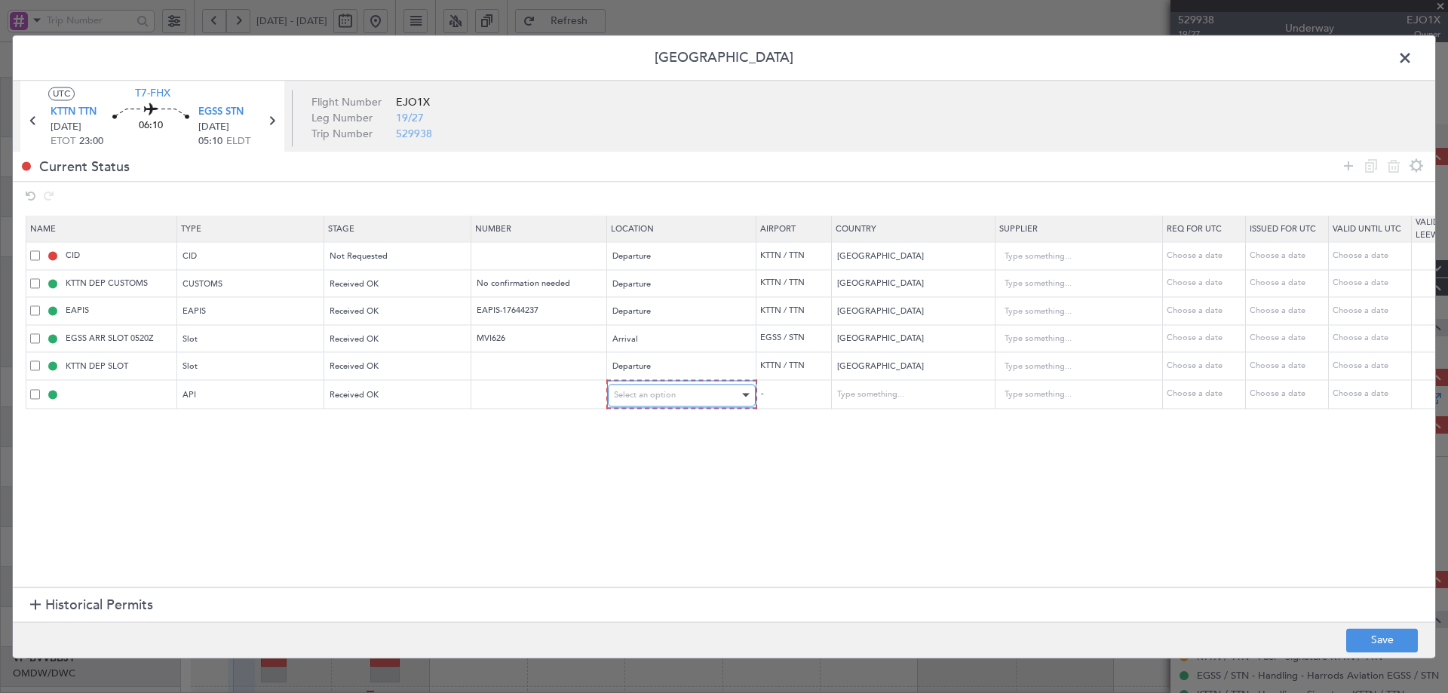
click at [649, 398] on span "Select an option" at bounding box center [645, 394] width 62 height 11
click at [635, 476] on span "Arrival" at bounding box center [682, 472] width 134 height 23
click at [1408, 643] on button "Save" at bounding box center [1382, 640] width 72 height 24
type input "EGSS ARR API"
type input "[GEOGRAPHIC_DATA]"
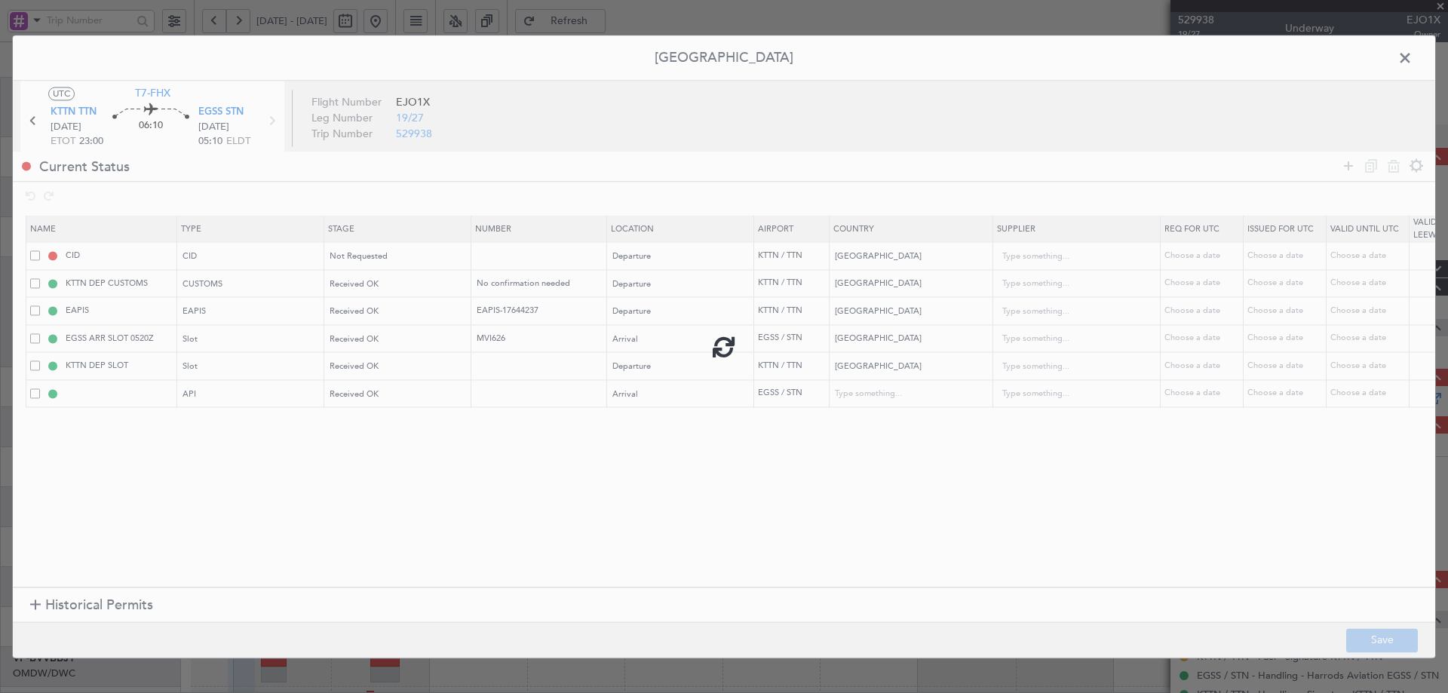
type input "NNN"
type input "2"
click at [120, 392] on input "EGSS ARR API" at bounding box center [119, 393] width 113 height 13
click at [129, 392] on input "EGSS ARR API" at bounding box center [119, 393] width 113 height 13
drag, startPoint x: 131, startPoint y: 393, endPoint x: 105, endPoint y: 391, distance: 26.4
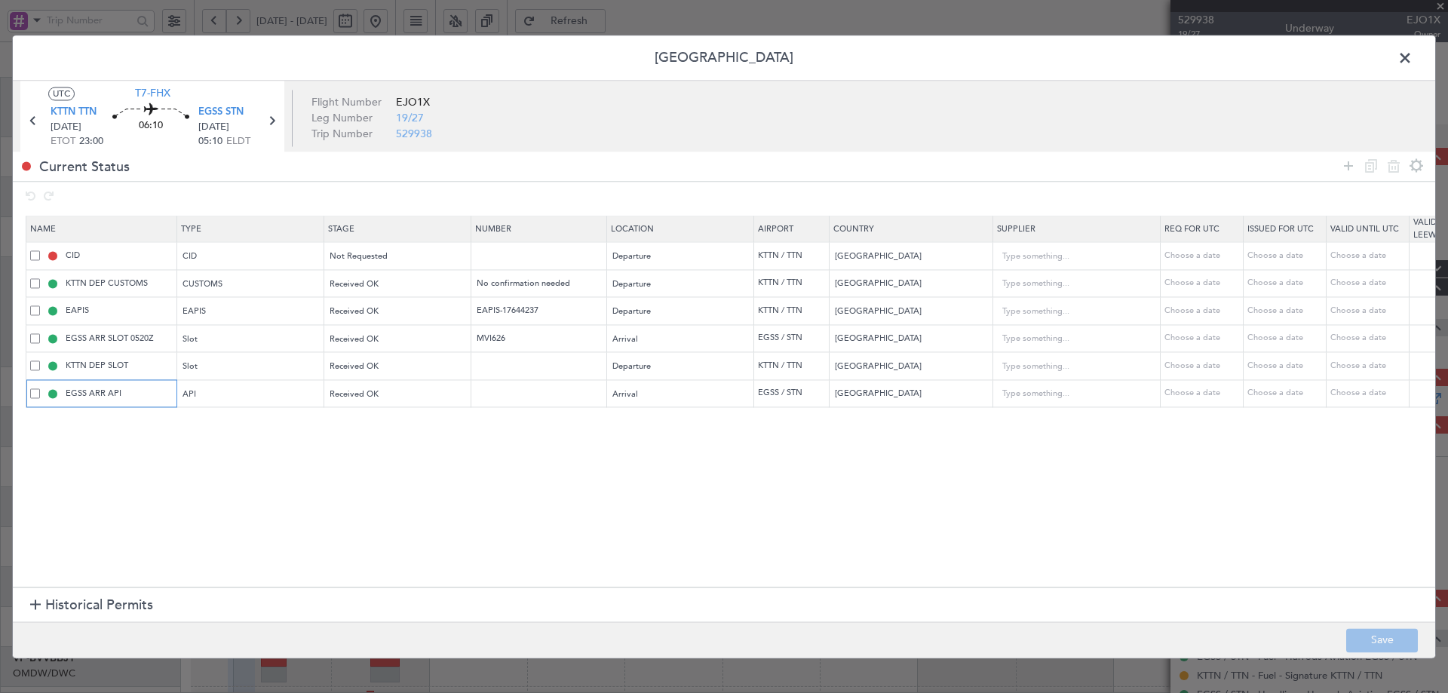
click at [105, 391] on input "EGSS ARR API" at bounding box center [119, 393] width 113 height 13
type input "EGSS ARR GAR"
click at [1088, 559] on section "Name Type Stage Number Location Airport Country Supplier Req For Utc Issued For…" at bounding box center [724, 400] width 1423 height 375
click at [1352, 638] on button "Save" at bounding box center [1382, 640] width 72 height 24
click at [1413, 56] on span at bounding box center [1413, 62] width 0 height 30
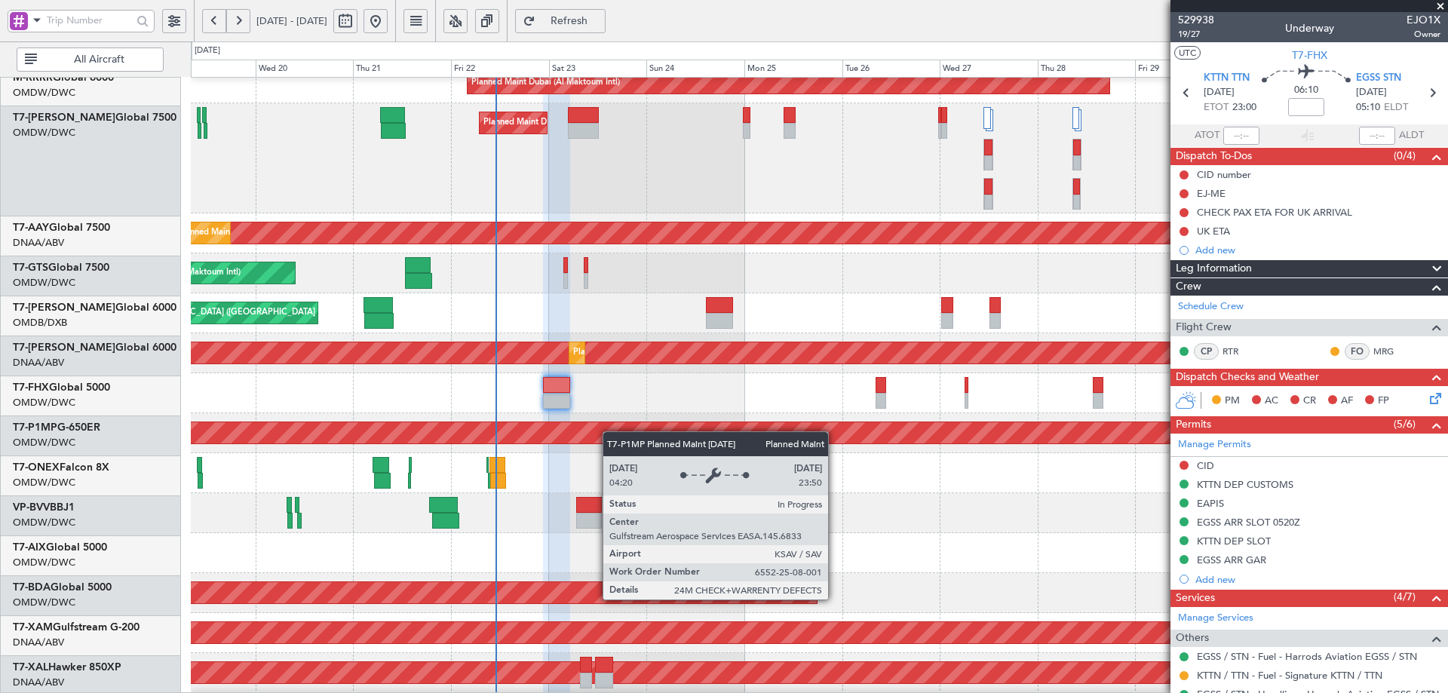
click at [619, 428] on div "Planned Maint Savannah (Savannah/hilton Head Intl)" at bounding box center [819, 432] width 3769 height 21
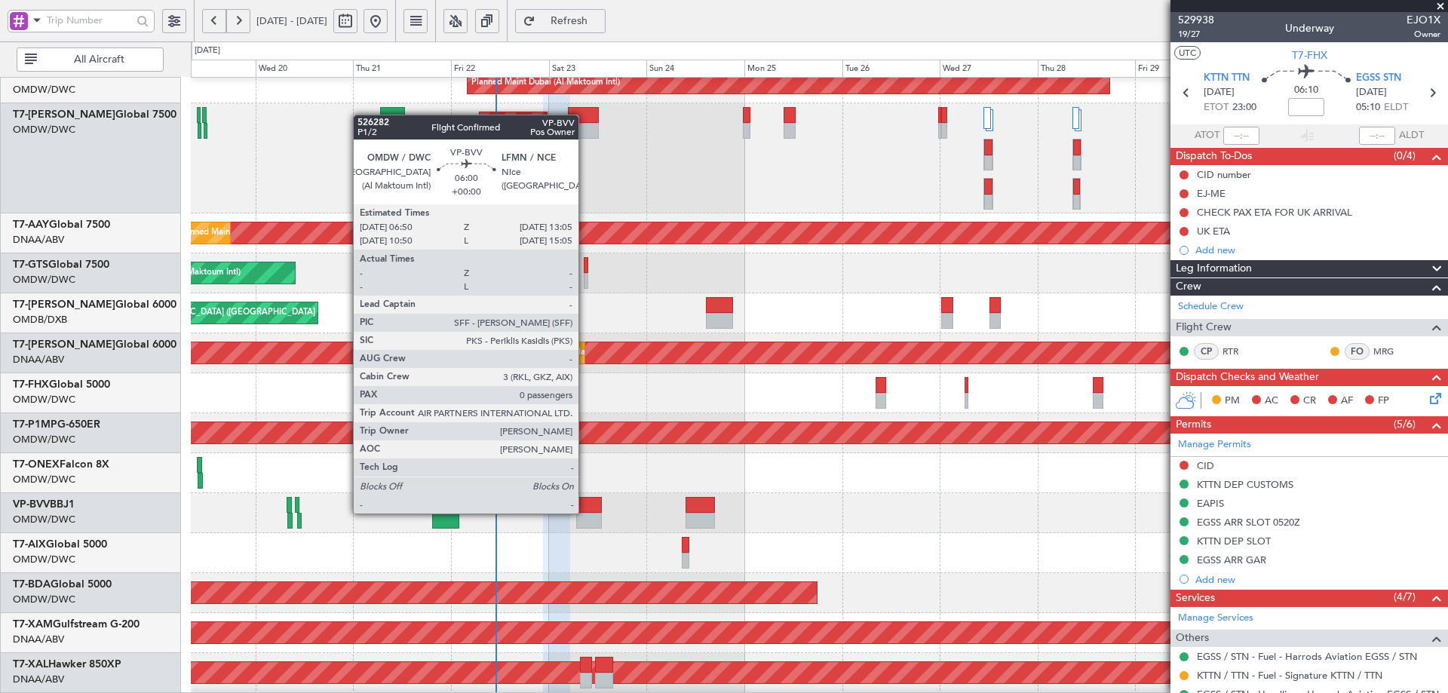
click at [586, 512] on div at bounding box center [589, 505] width 26 height 16
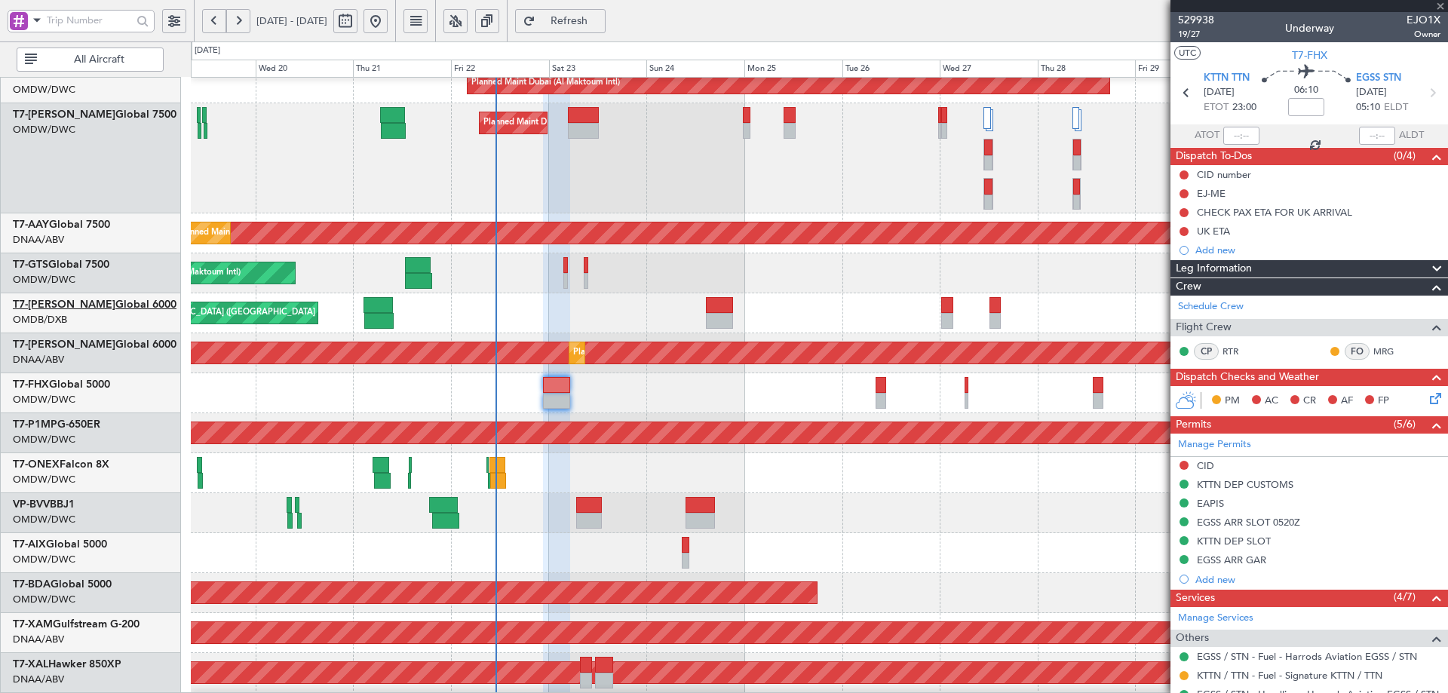
type input "0"
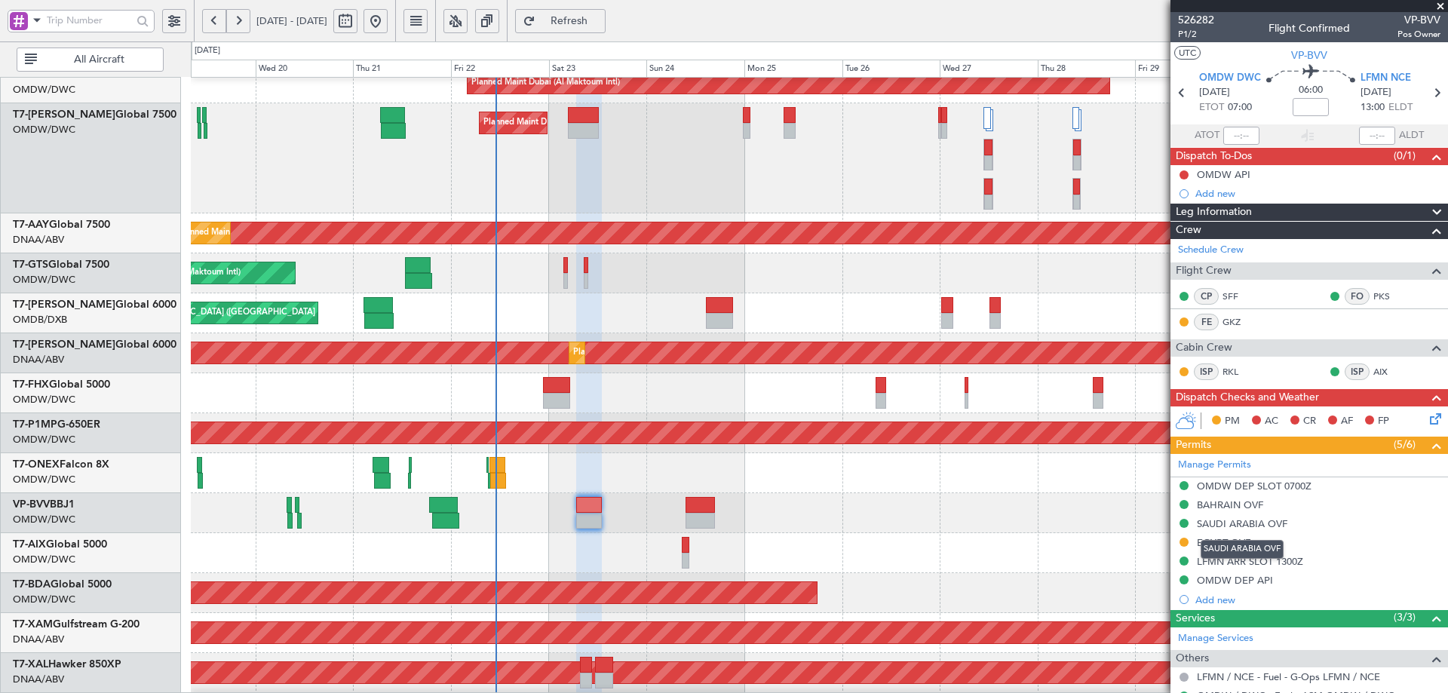
click at [1219, 541] on div "SAUDI ARABIA OVF" at bounding box center [1242, 549] width 83 height 19
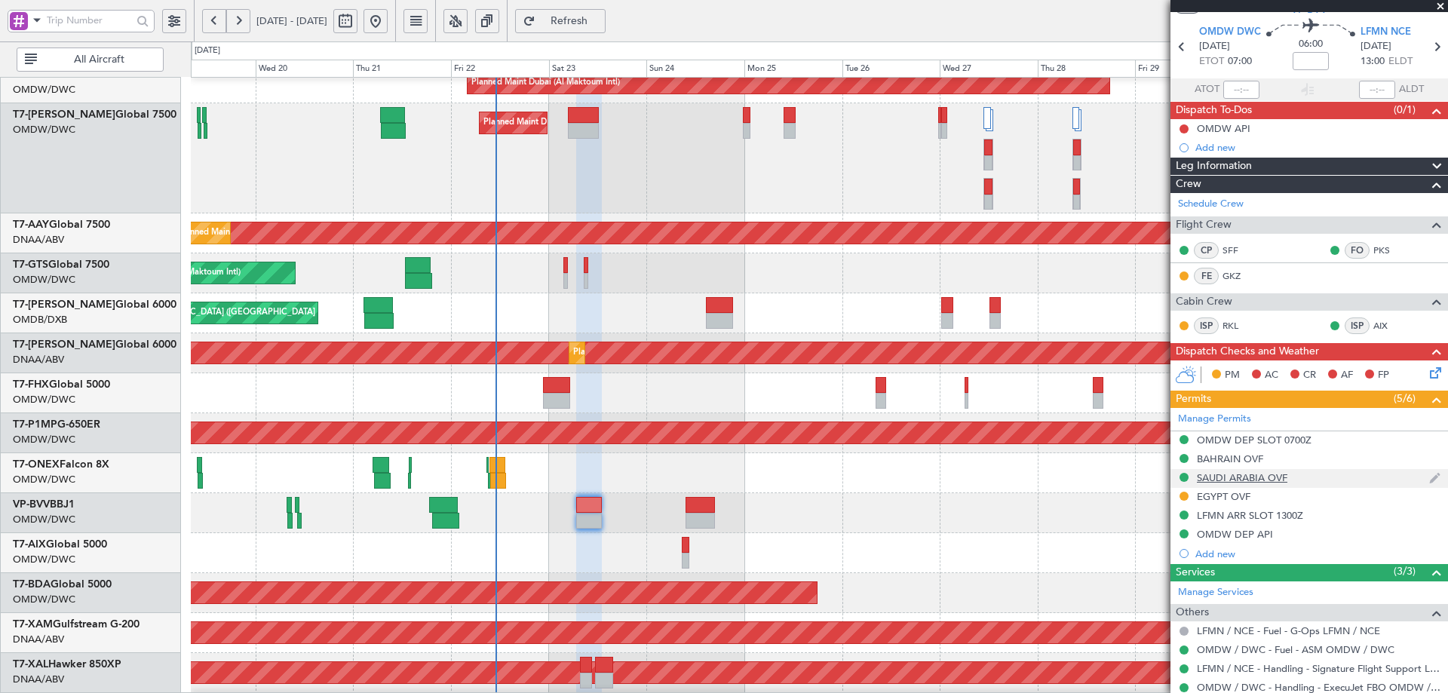
scroll to position [92, 0]
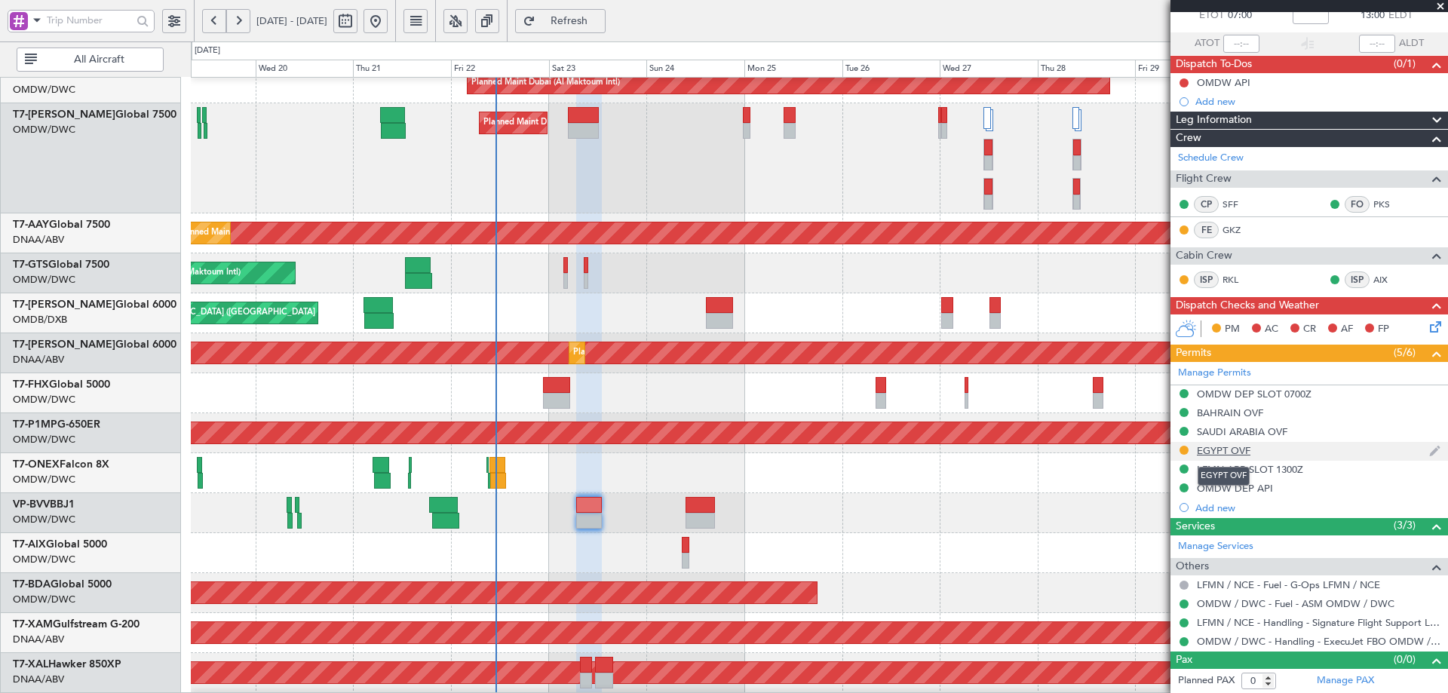
click at [1220, 451] on div "EGYPT OVF" at bounding box center [1224, 450] width 54 height 13
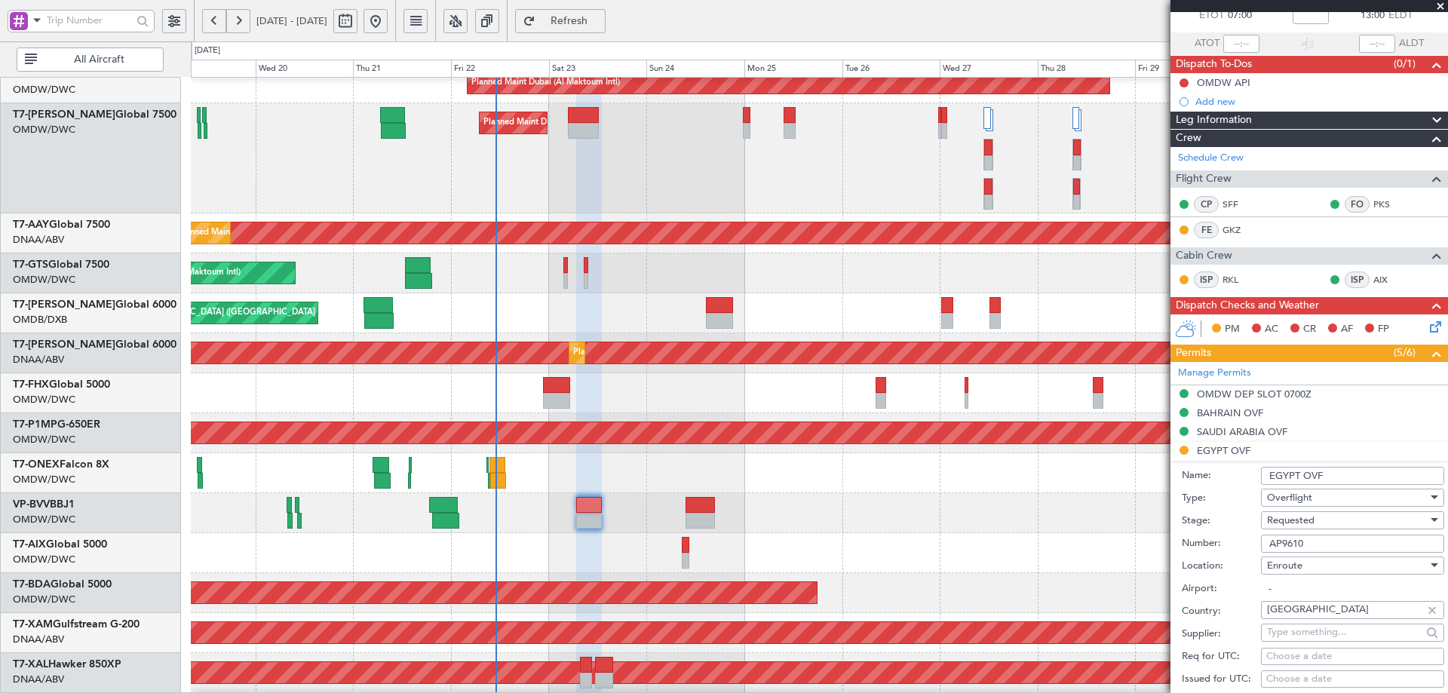
drag, startPoint x: 1316, startPoint y: 539, endPoint x: 1239, endPoint y: 548, distance: 78.2
click at [1239, 548] on div "Number: AP9610" at bounding box center [1313, 544] width 262 height 23
paste input "AP9637"
type input "AP9637"
click at [1297, 522] on span "Requested" at bounding box center [1291, 521] width 48 height 14
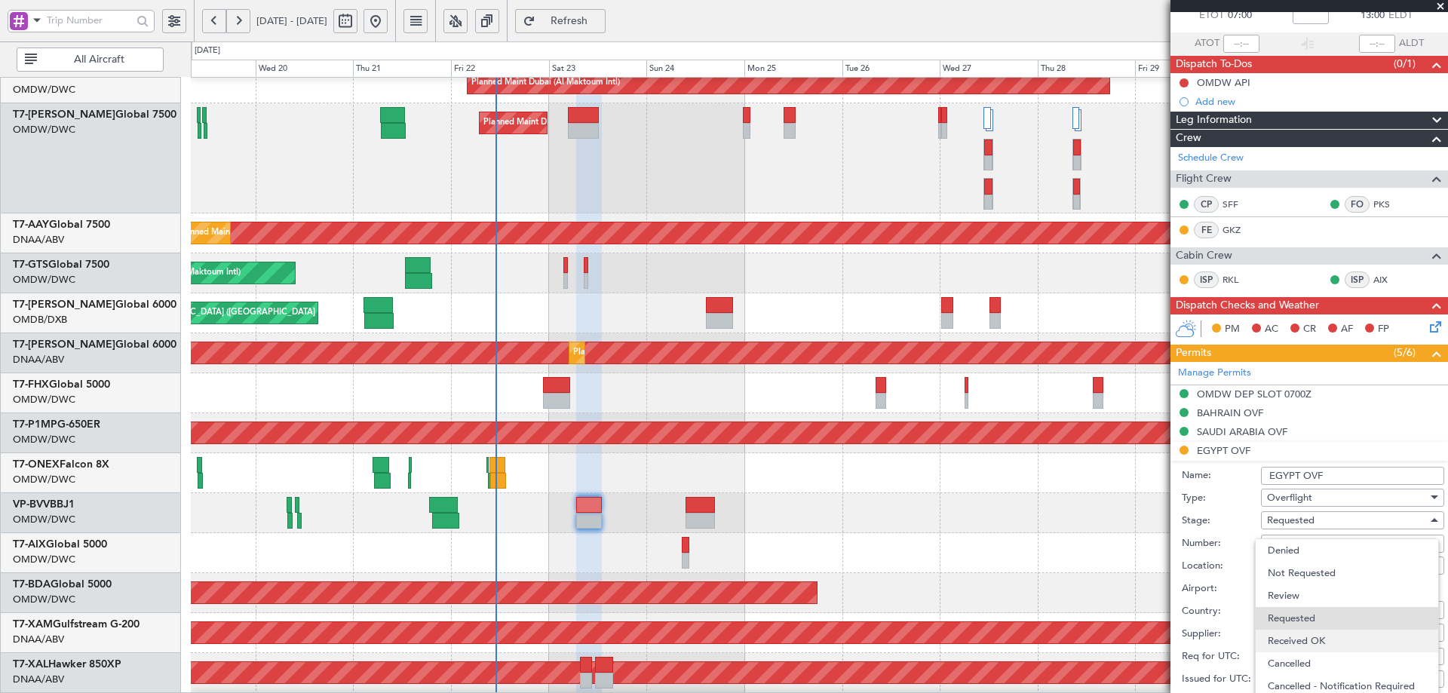
click at [1302, 638] on span "Received OK" at bounding box center [1347, 641] width 158 height 23
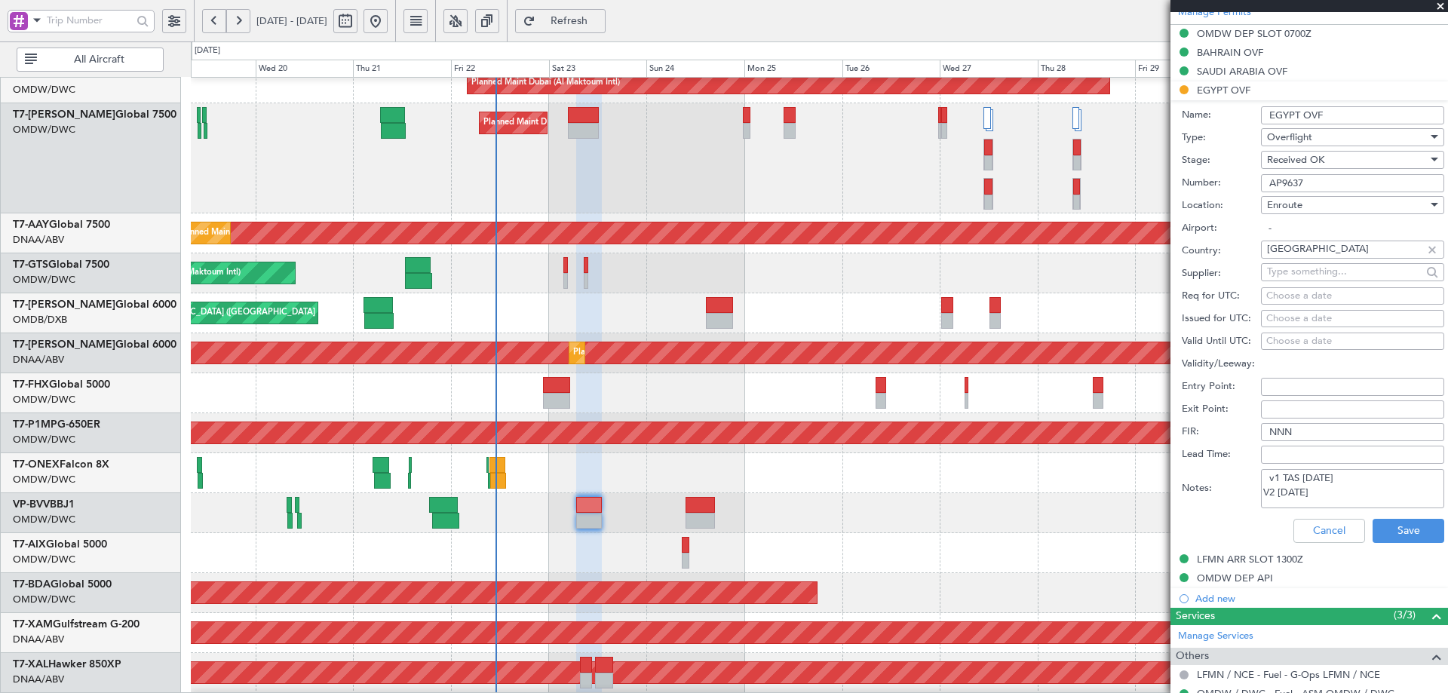
scroll to position [542, 0]
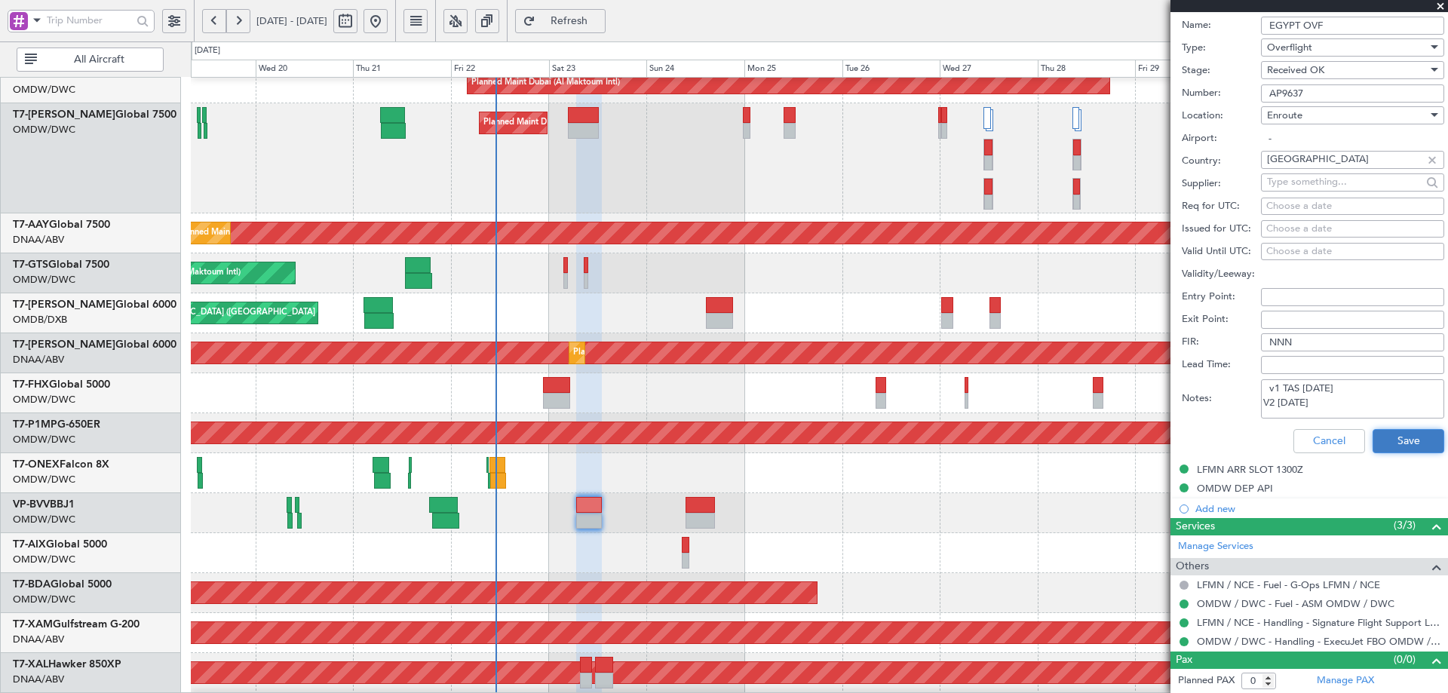
click at [1375, 441] on button "Save" at bounding box center [1409, 441] width 72 height 24
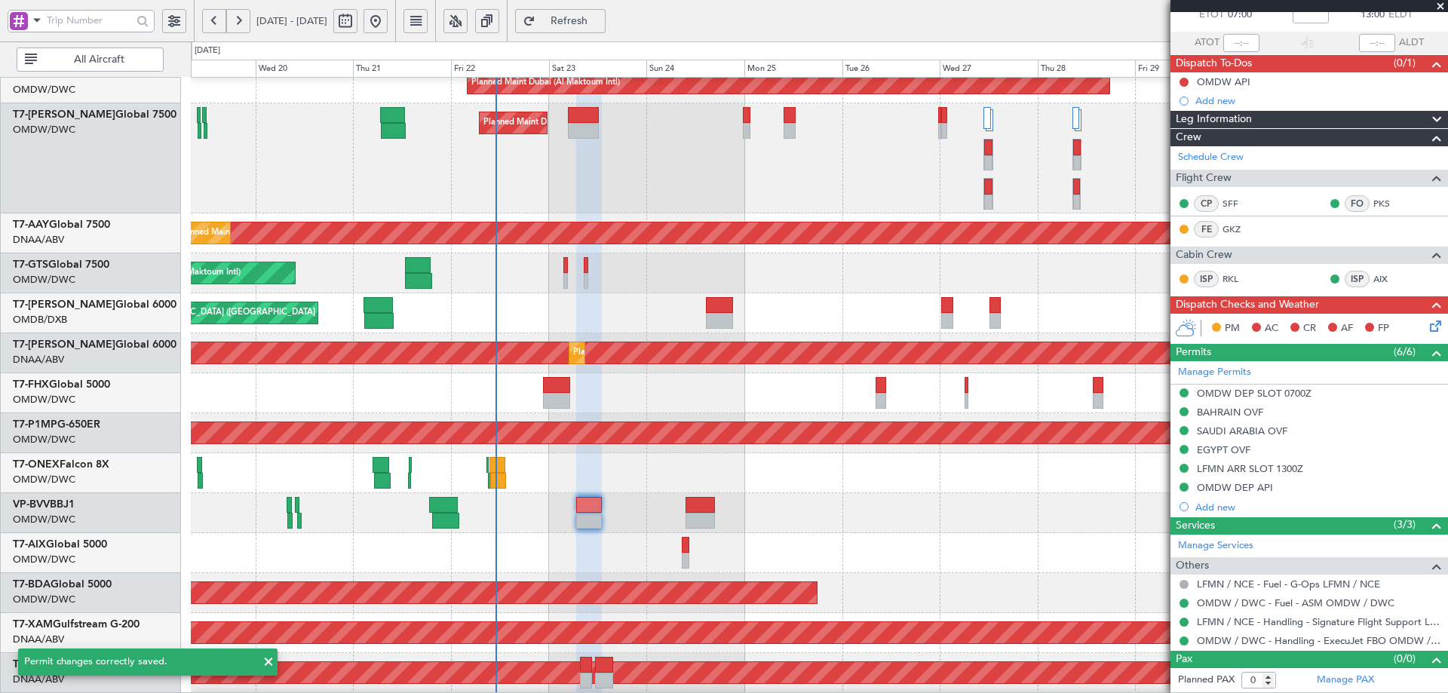
scroll to position [92, 0]
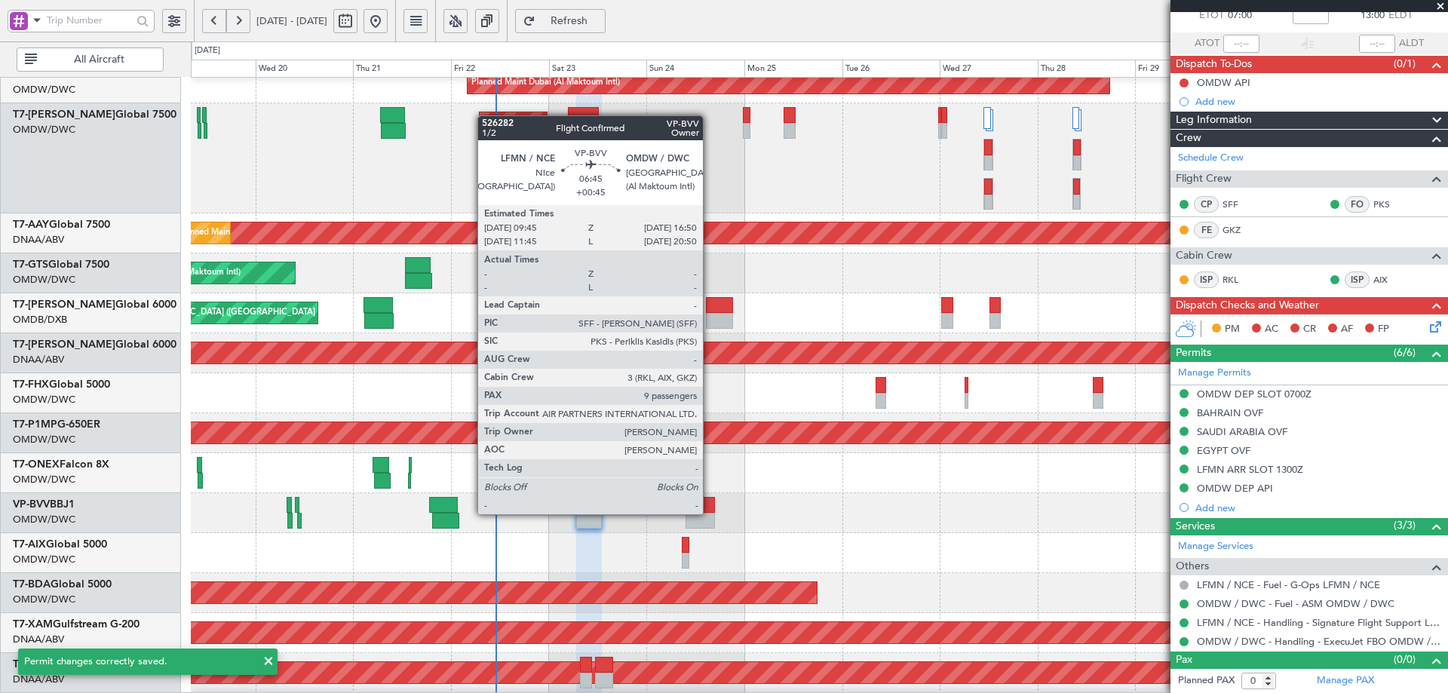
click at [710, 513] on div at bounding box center [700, 521] width 29 height 16
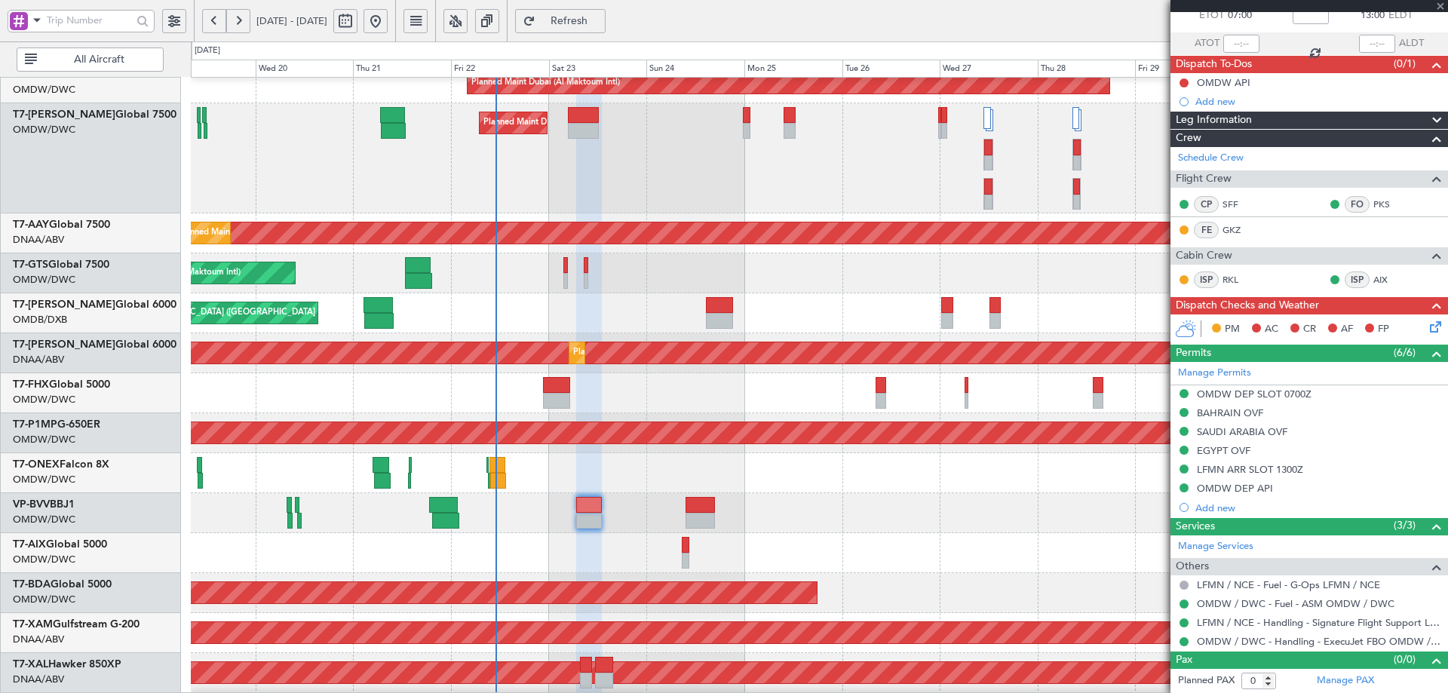
type input "+00:45"
type input "9"
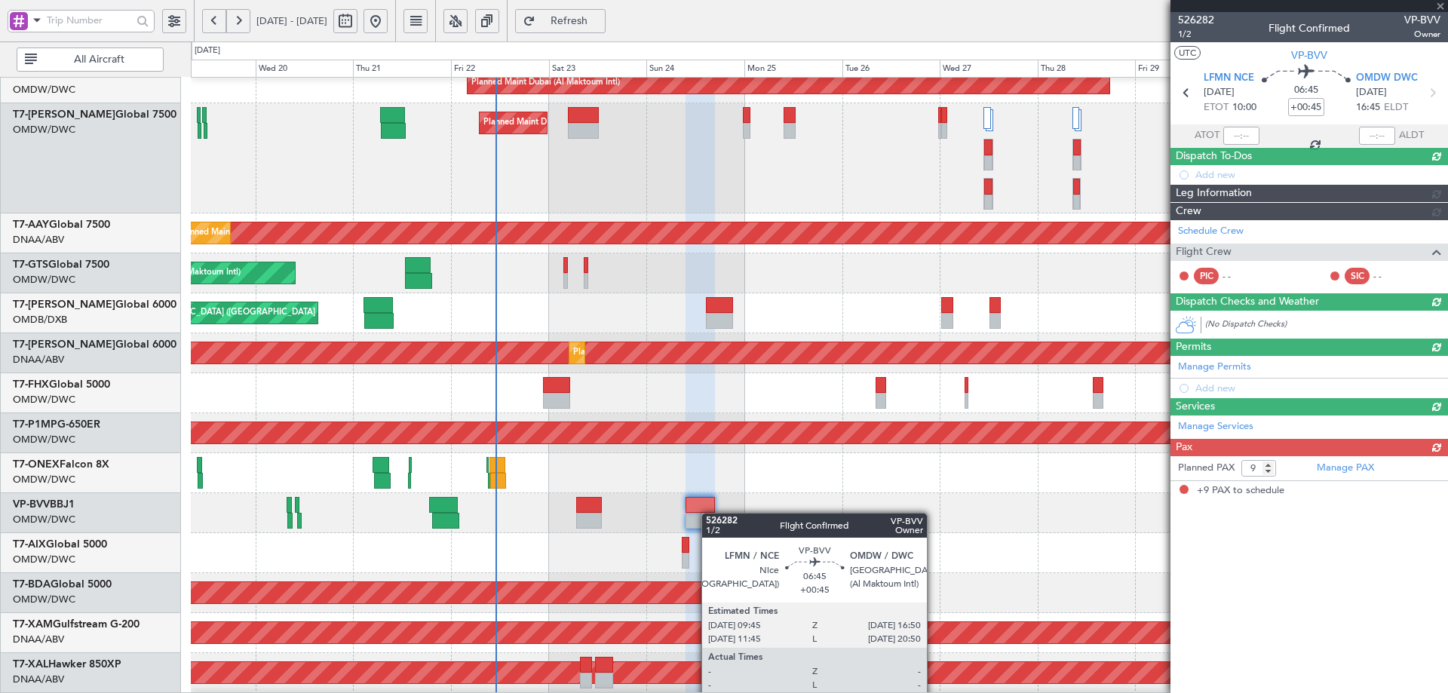
scroll to position [0, 0]
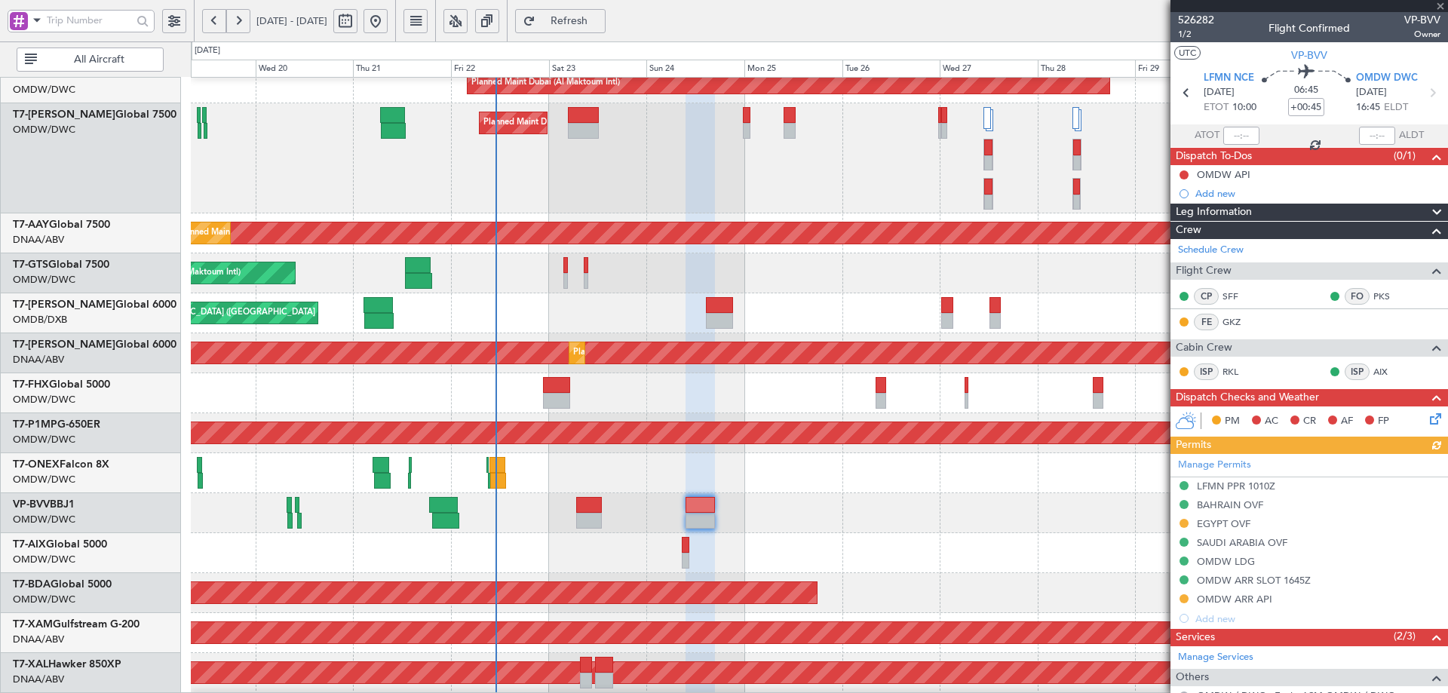
click at [1241, 522] on div "Manage Permits LFMN PPR 1010Z BAHRAIN OVF EGYPT OVF SAUDI ARABIA OVF OMDW LDG O…" at bounding box center [1310, 541] width 278 height 174
click at [1238, 526] on div "EGYPT OVF" at bounding box center [1224, 523] width 54 height 13
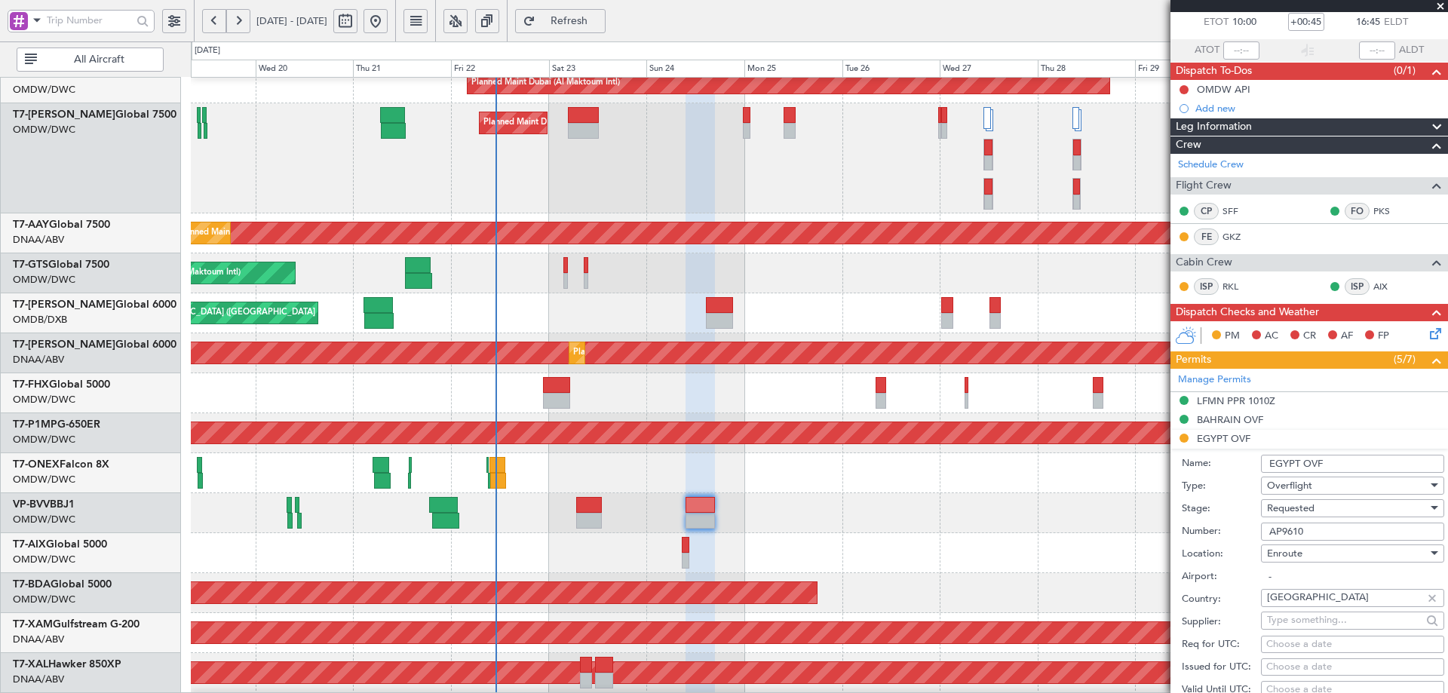
scroll to position [226, 0]
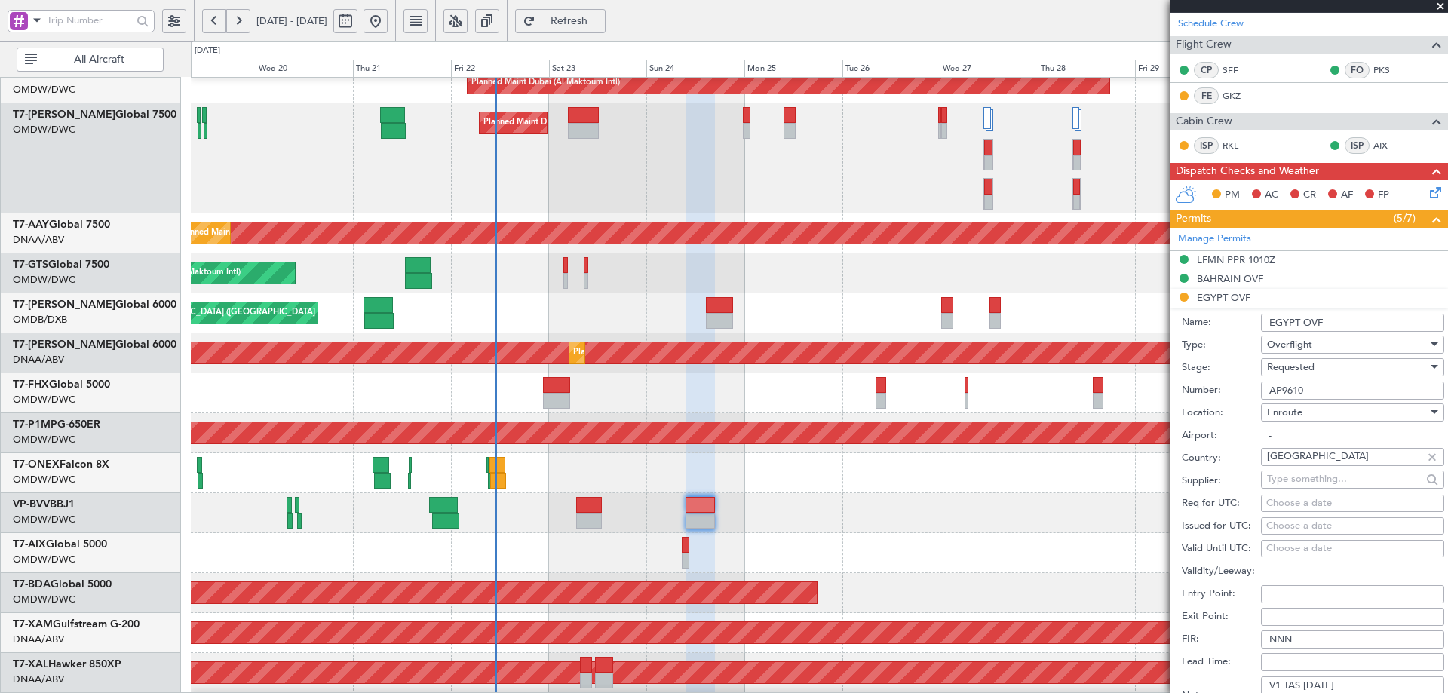
drag, startPoint x: 1308, startPoint y: 390, endPoint x: 1242, endPoint y: 384, distance: 65.9
click at [1242, 384] on div "Number: AP9610" at bounding box center [1313, 390] width 262 height 23
paste input "AP9637"
type input "AP9637"
click at [1319, 370] on div "Requested" at bounding box center [1347, 367] width 161 height 23
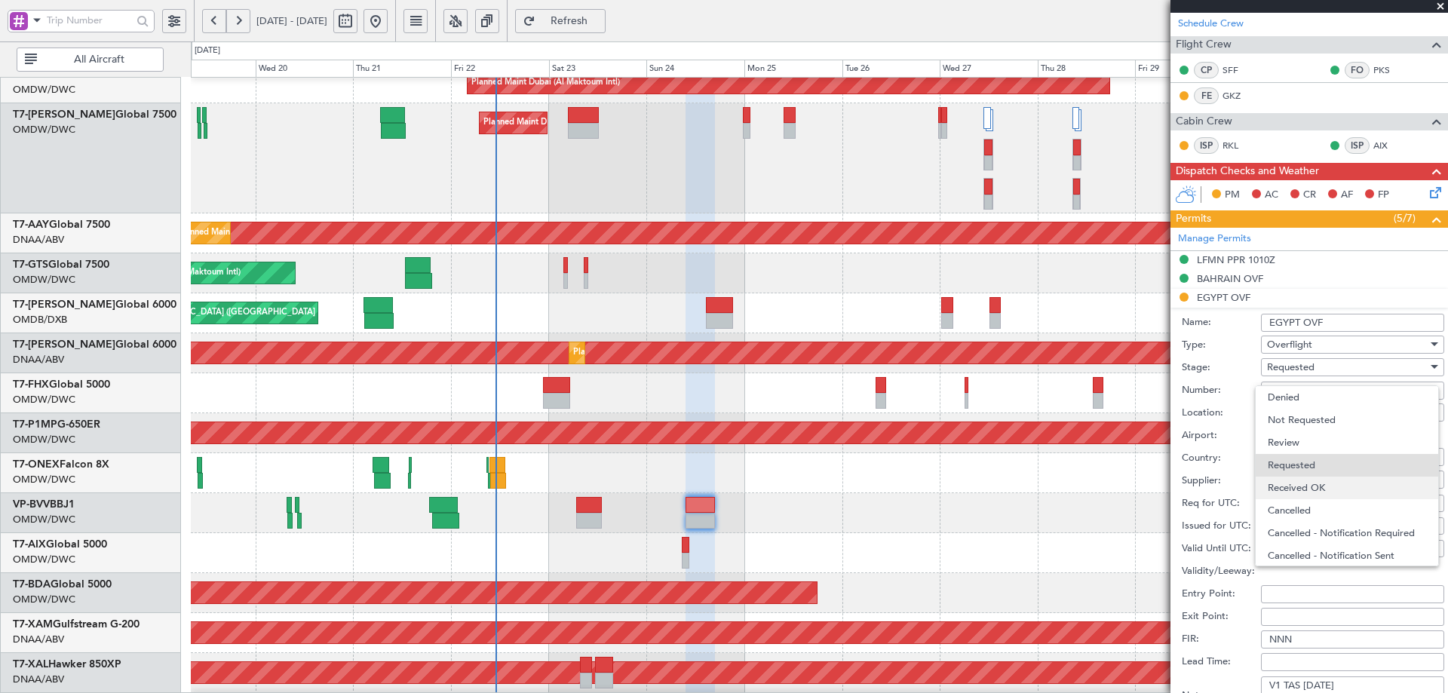
scroll to position [7, 0]
click at [1300, 482] on span "Received OK" at bounding box center [1347, 481] width 158 height 23
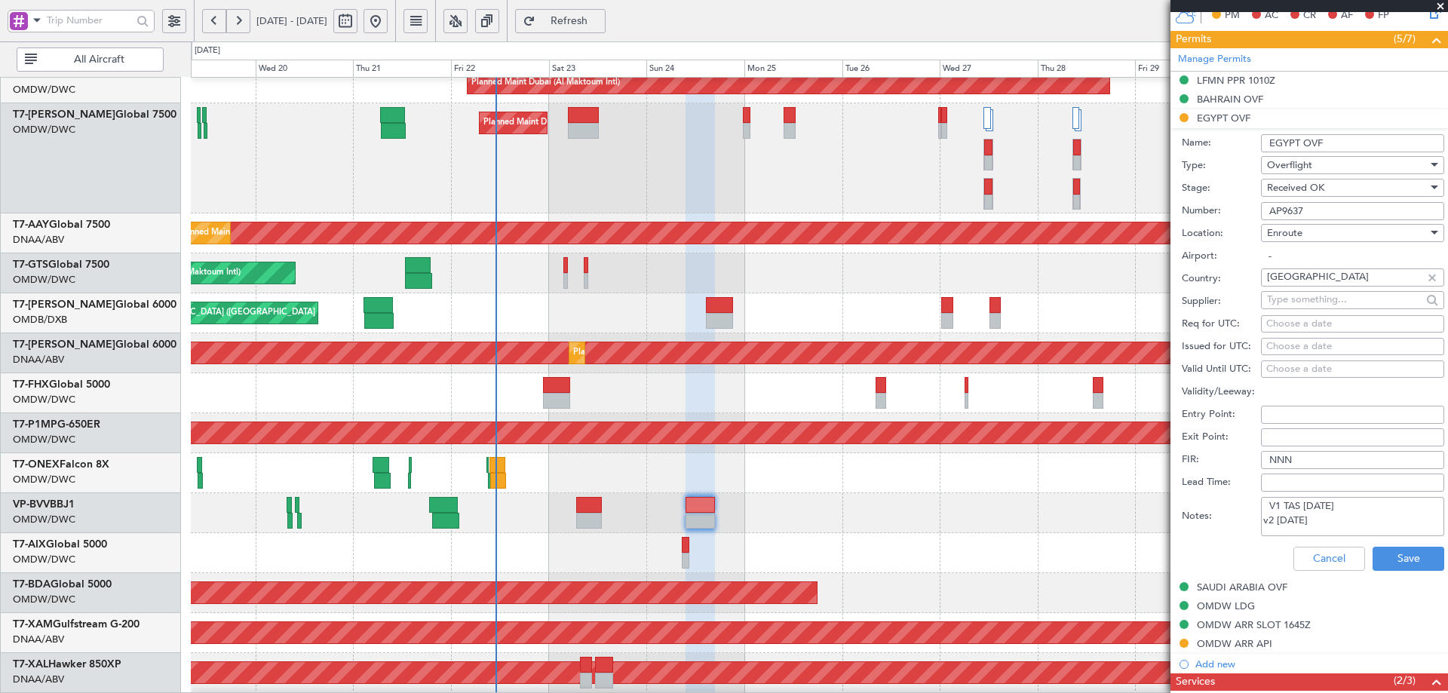
scroll to position [528, 0]
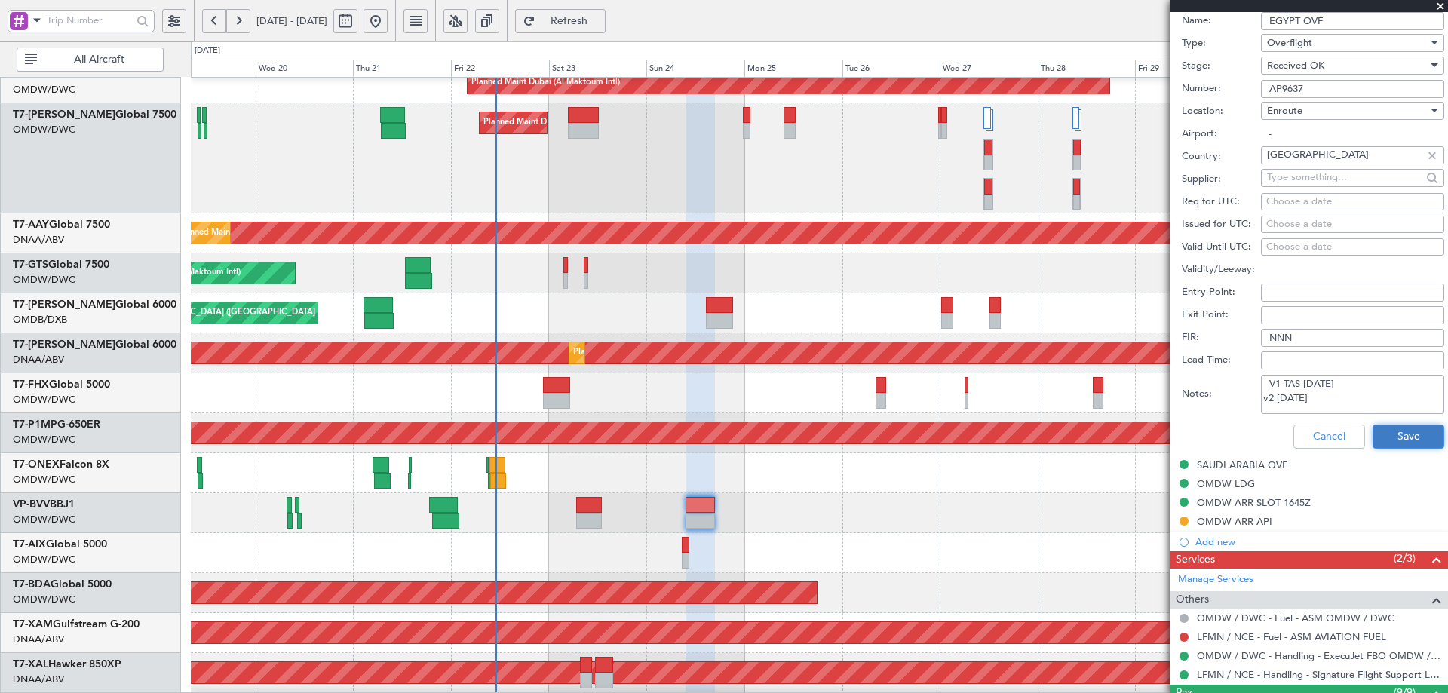
click at [1384, 436] on button "Save" at bounding box center [1409, 437] width 72 height 24
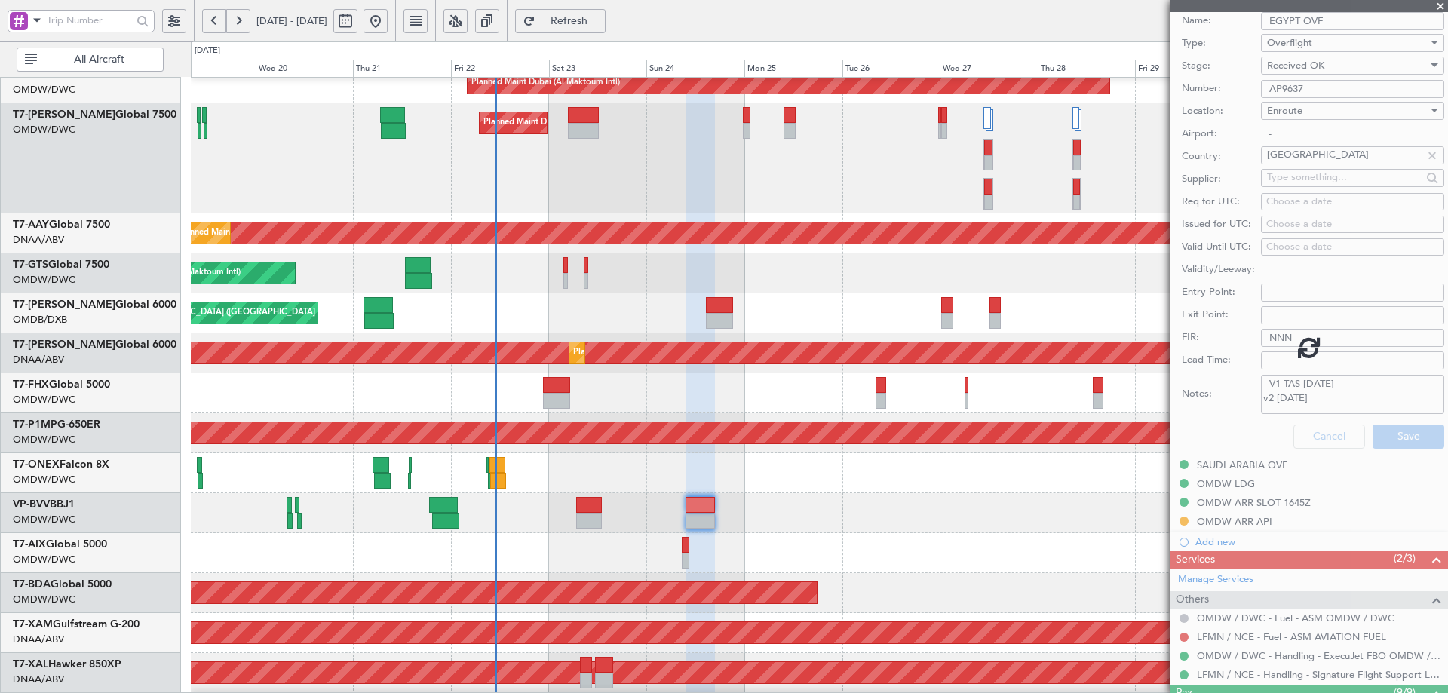
scroll to position [78, 0]
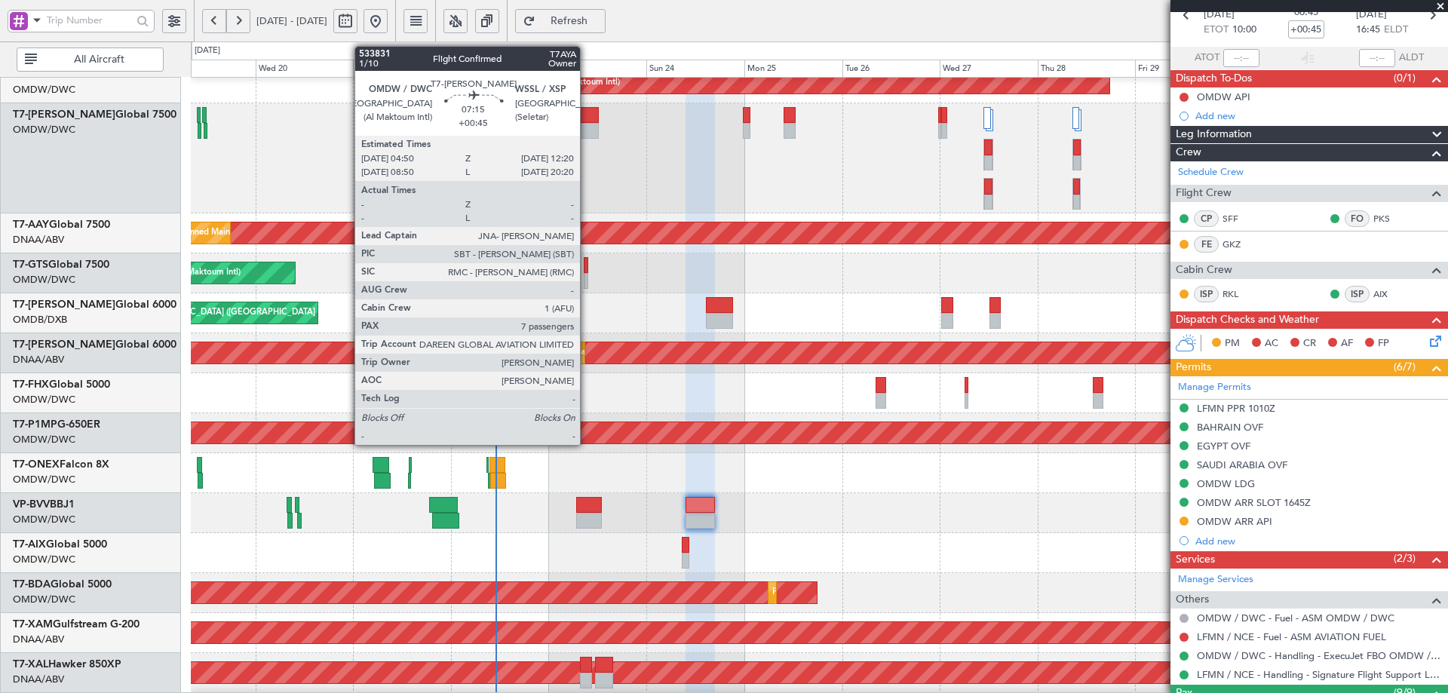
click at [587, 121] on div at bounding box center [583, 115] width 31 height 16
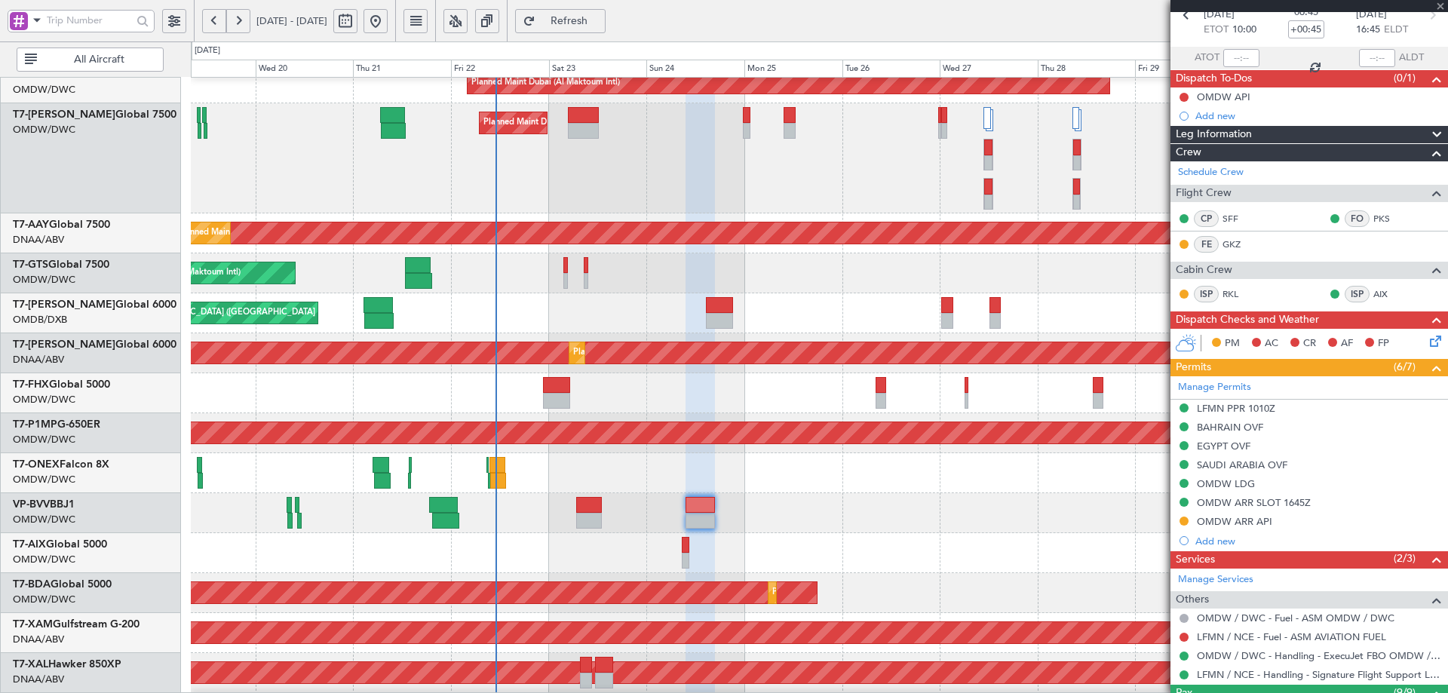
type input "7"
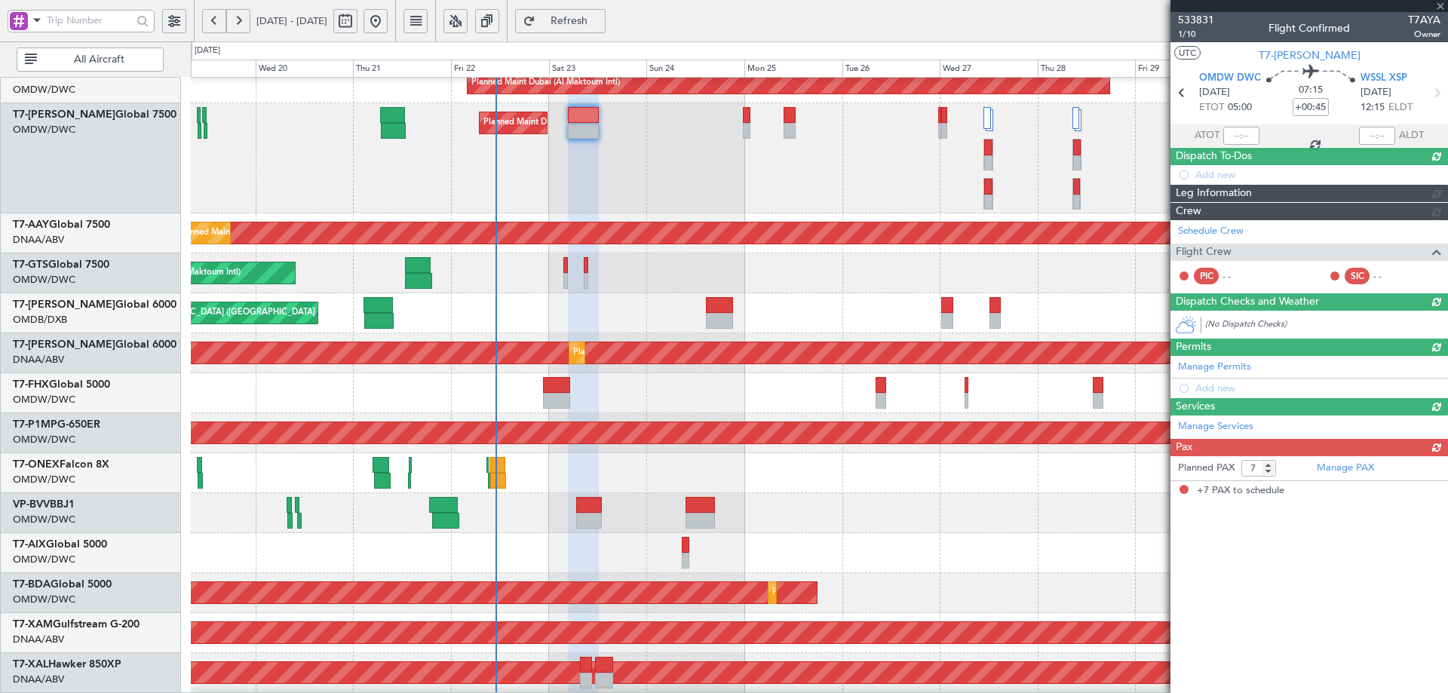
scroll to position [0, 0]
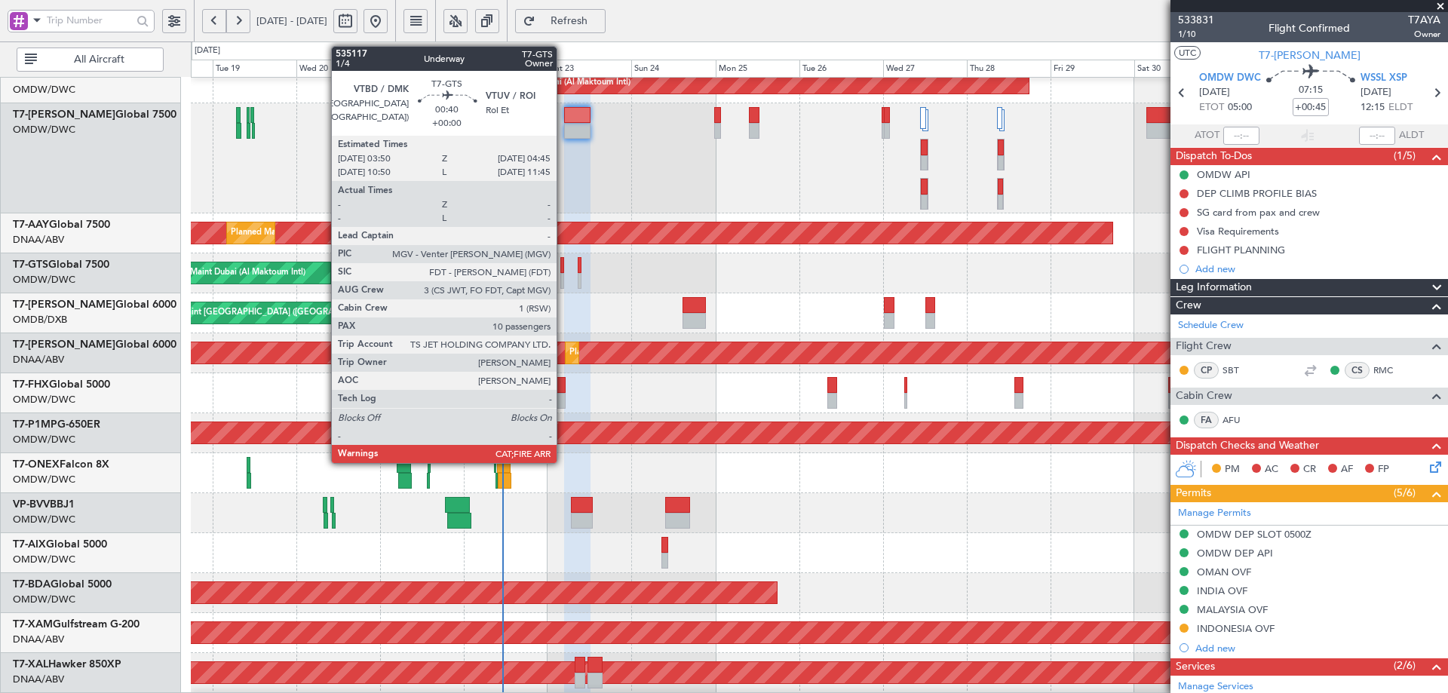
click at [563, 270] on div at bounding box center [562, 265] width 4 height 16
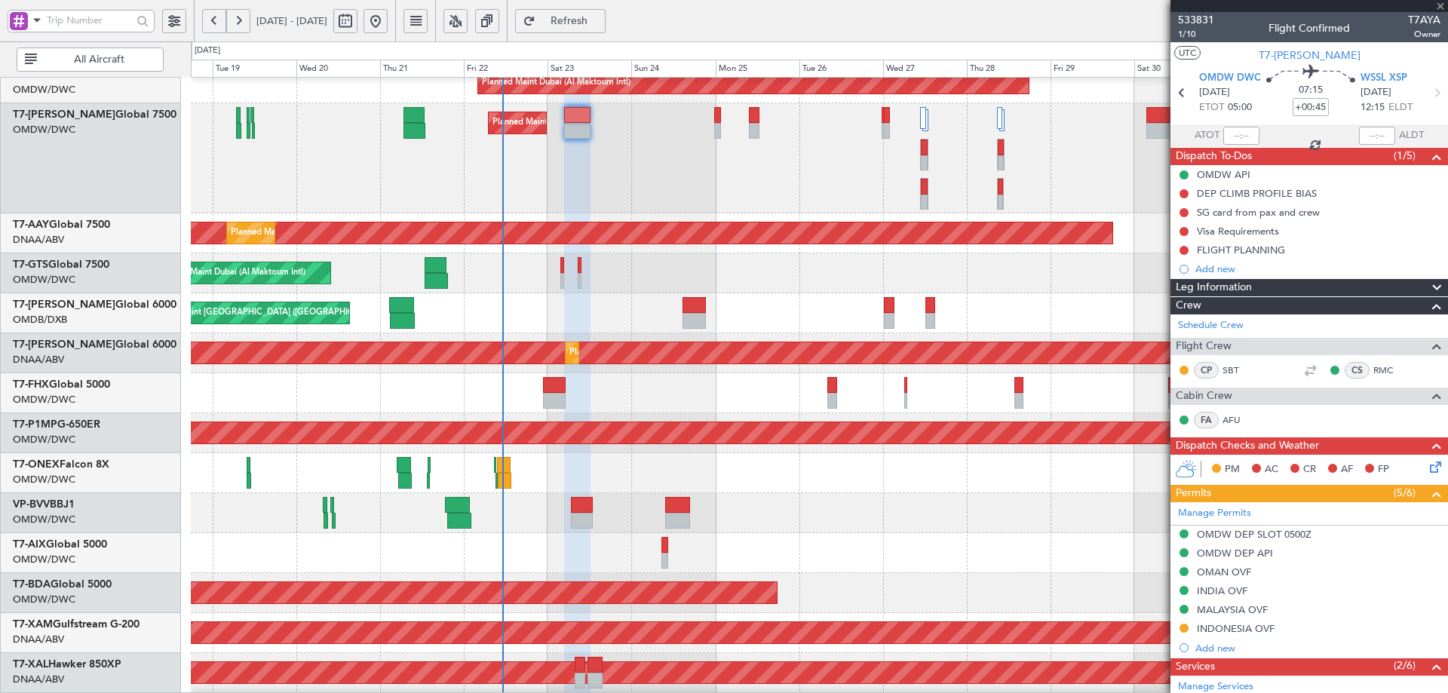
type input "10"
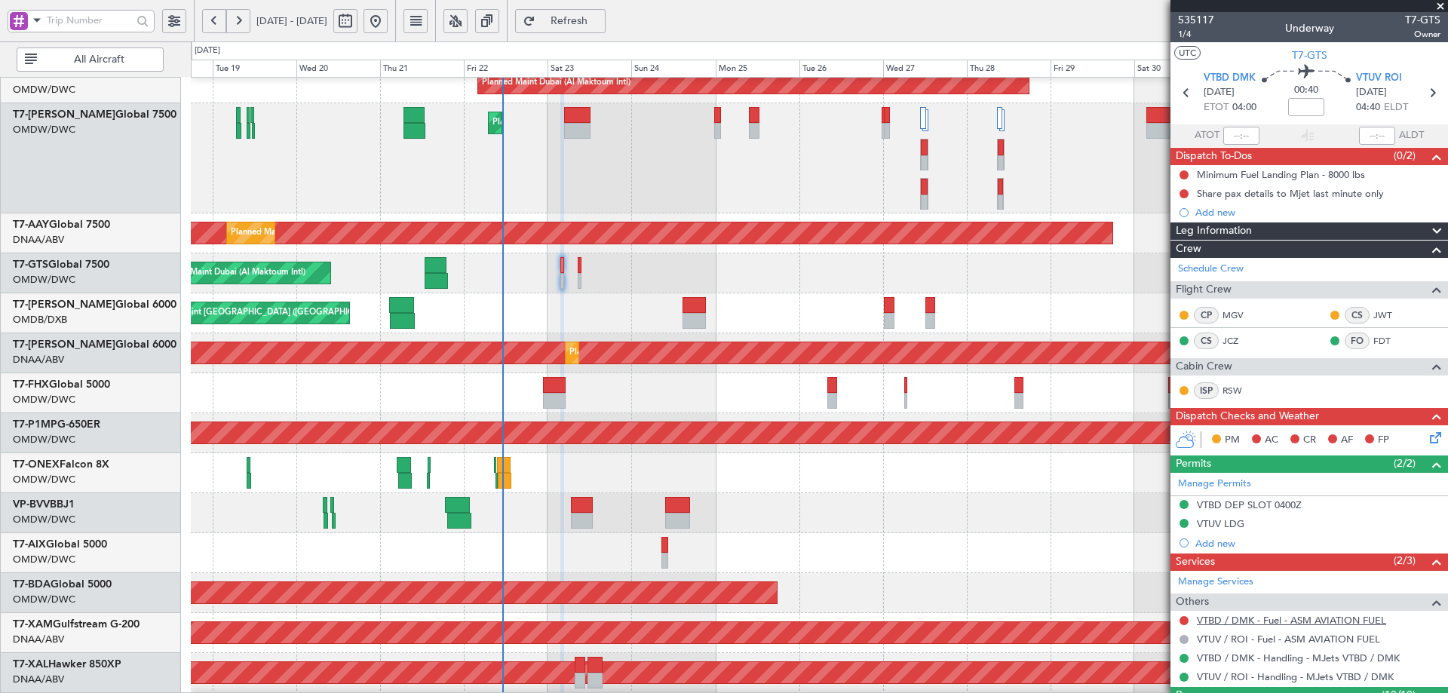
click at [1368, 621] on link "VTBD / DMK - Fuel - ASM AVIATION FUEL" at bounding box center [1291, 620] width 189 height 13
click at [600, 19] on span "Refresh" at bounding box center [570, 21] width 62 height 11
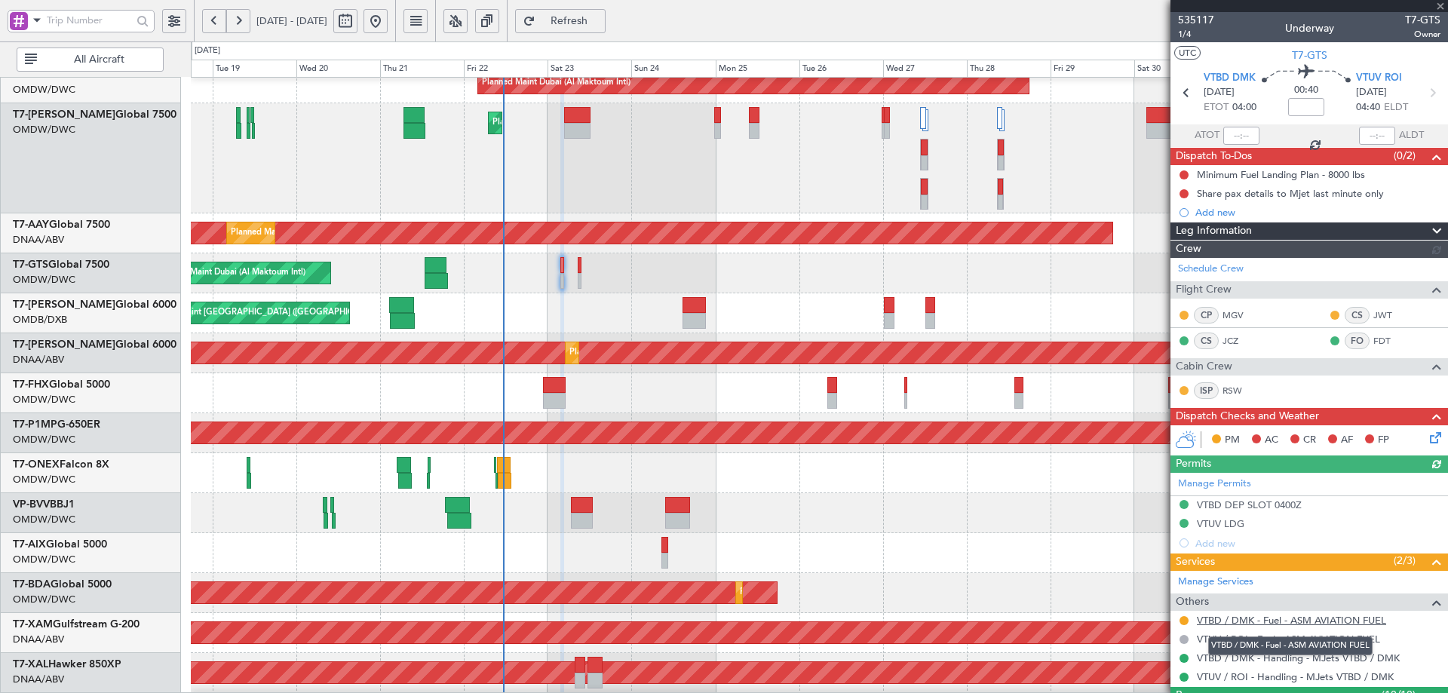
click at [1331, 616] on link "VTBD / DMK - Fuel - ASM AVIATION FUEL" at bounding box center [1291, 620] width 189 height 13
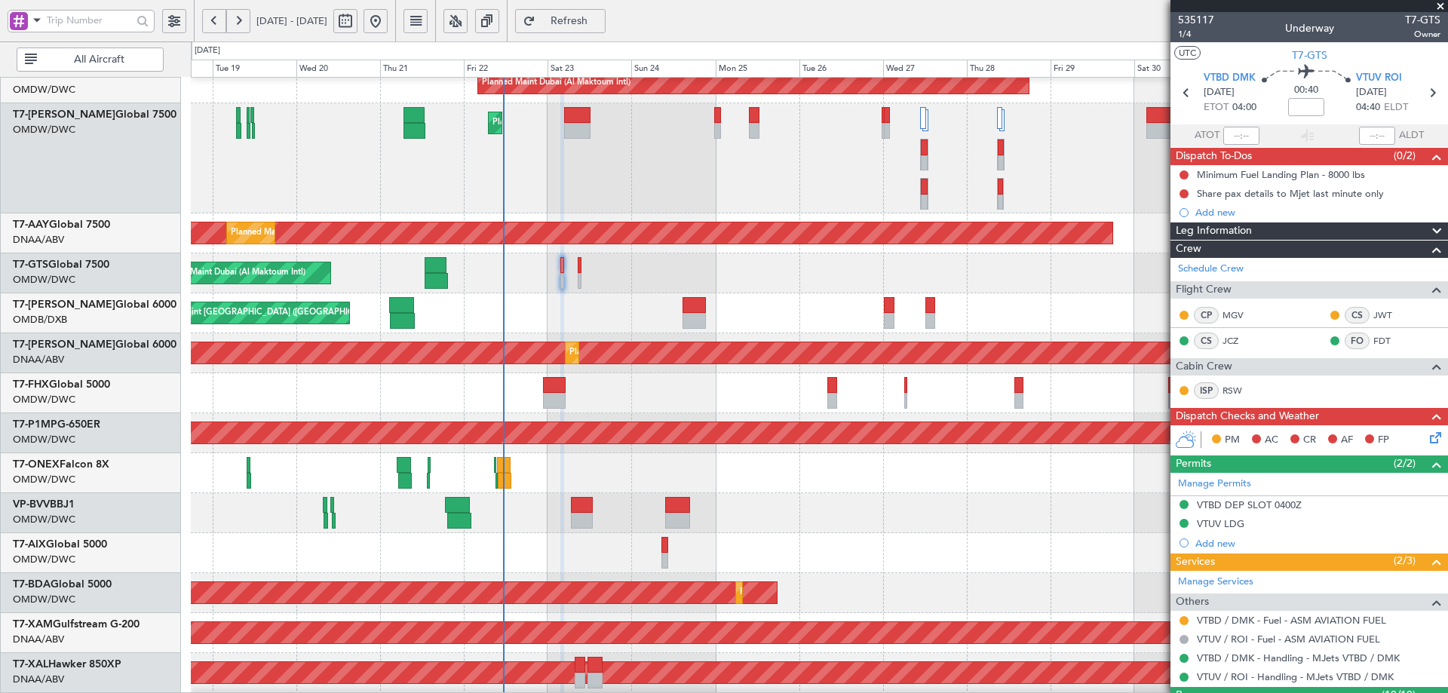
click at [600, 16] on span "Refresh" at bounding box center [570, 21] width 62 height 11
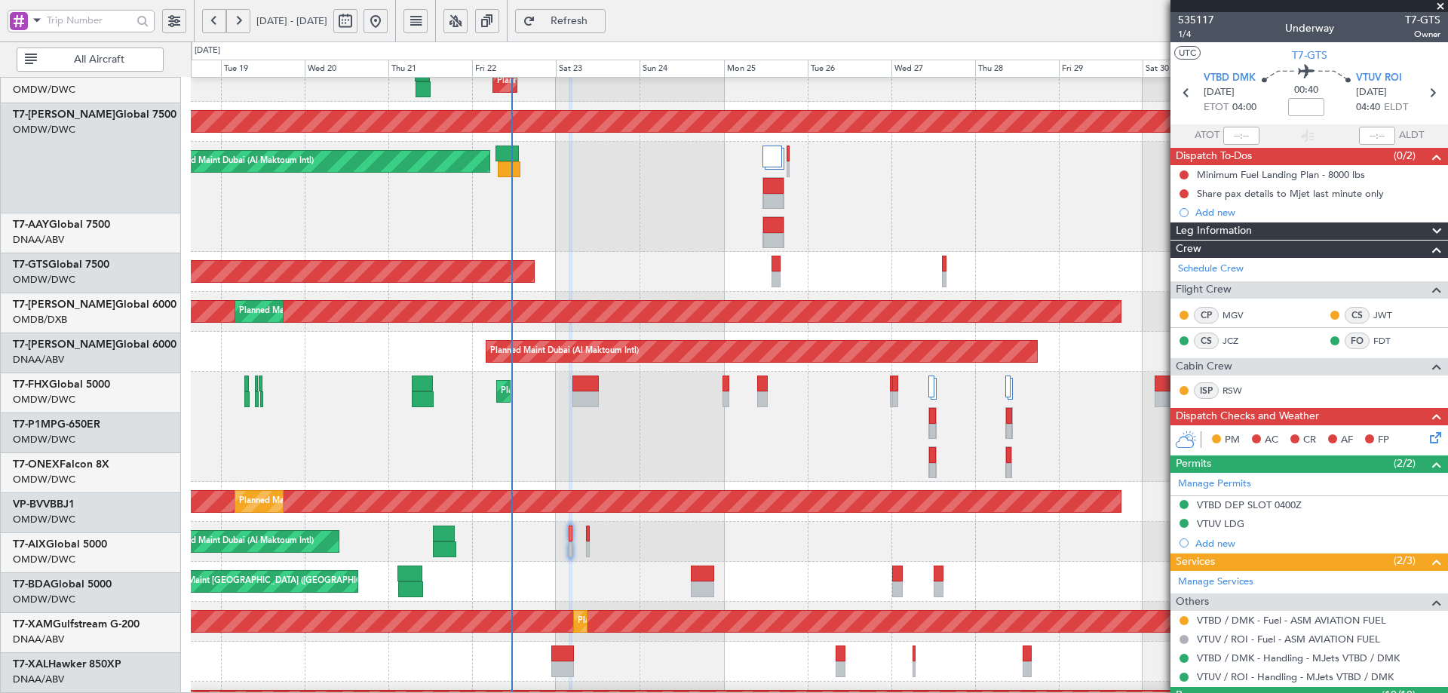
scroll to position [50, 0]
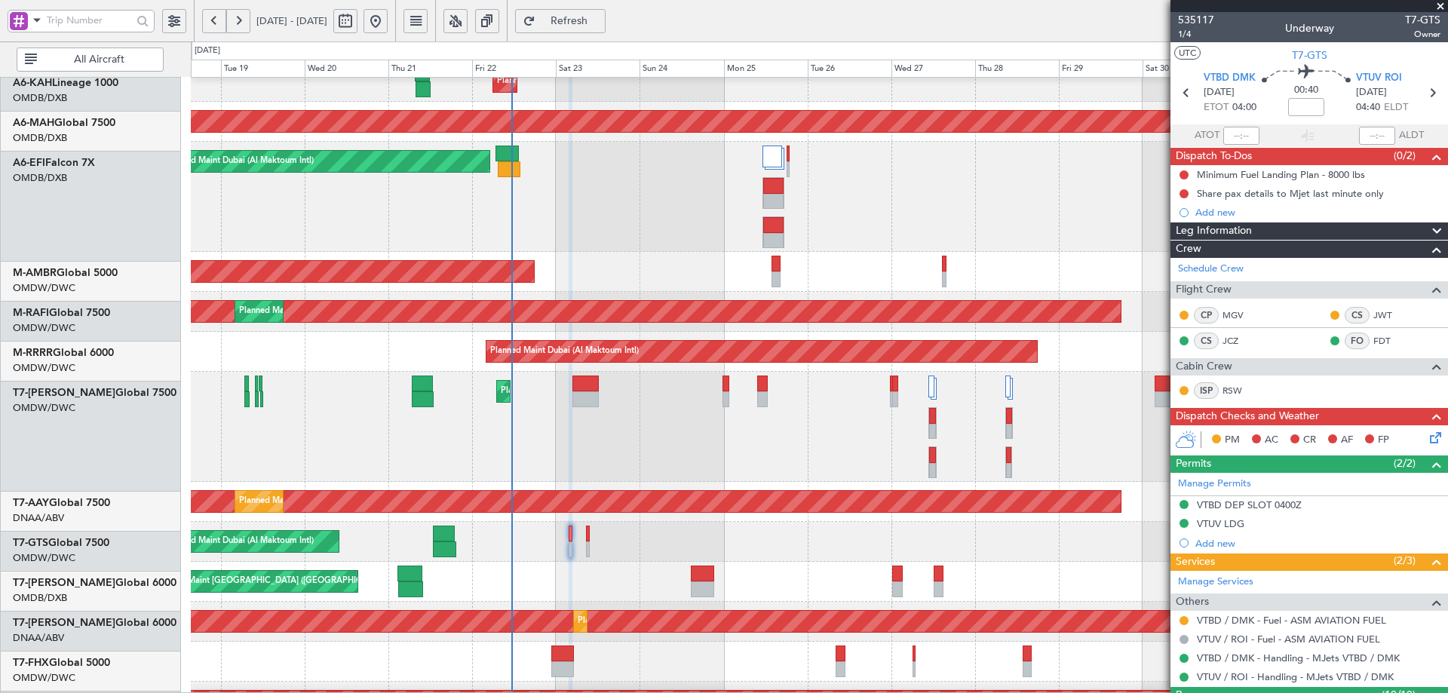
click at [622, 460] on div "Planned Maint Dubai (Al Maktoum Intl)" at bounding box center [819, 427] width 1257 height 110
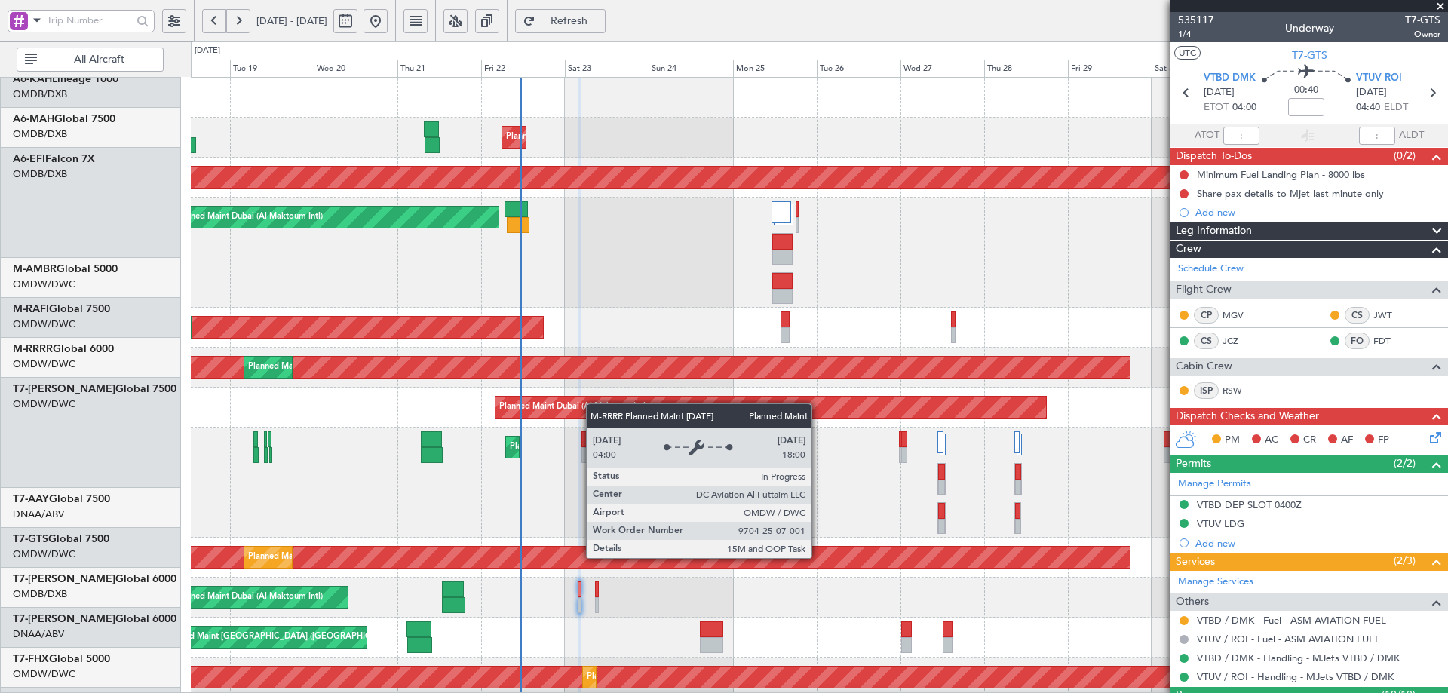
scroll to position [0, 0]
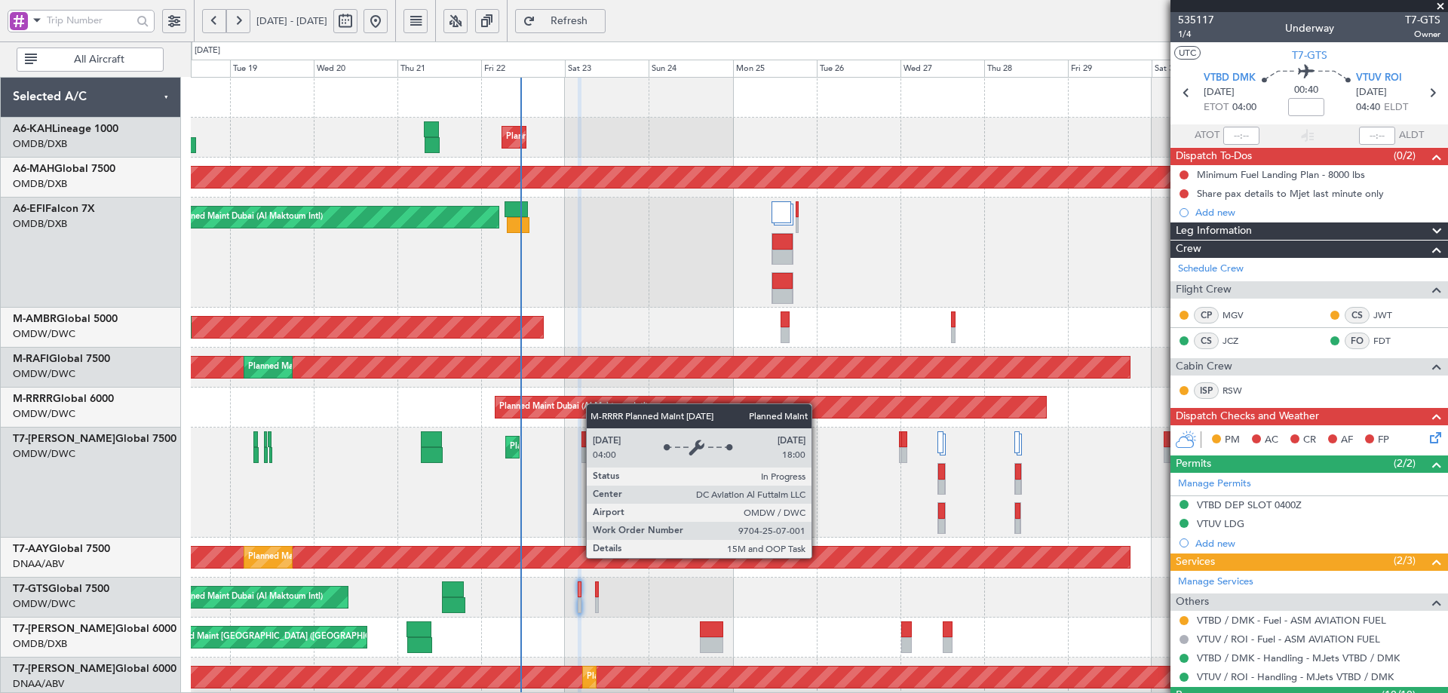
click at [594, 413] on div "Planned Maint Dubai (Al Maktoum Intl) Unplanned Maint Budapest ([PERSON_NAME] I…" at bounding box center [819, 588] width 1257 height 1020
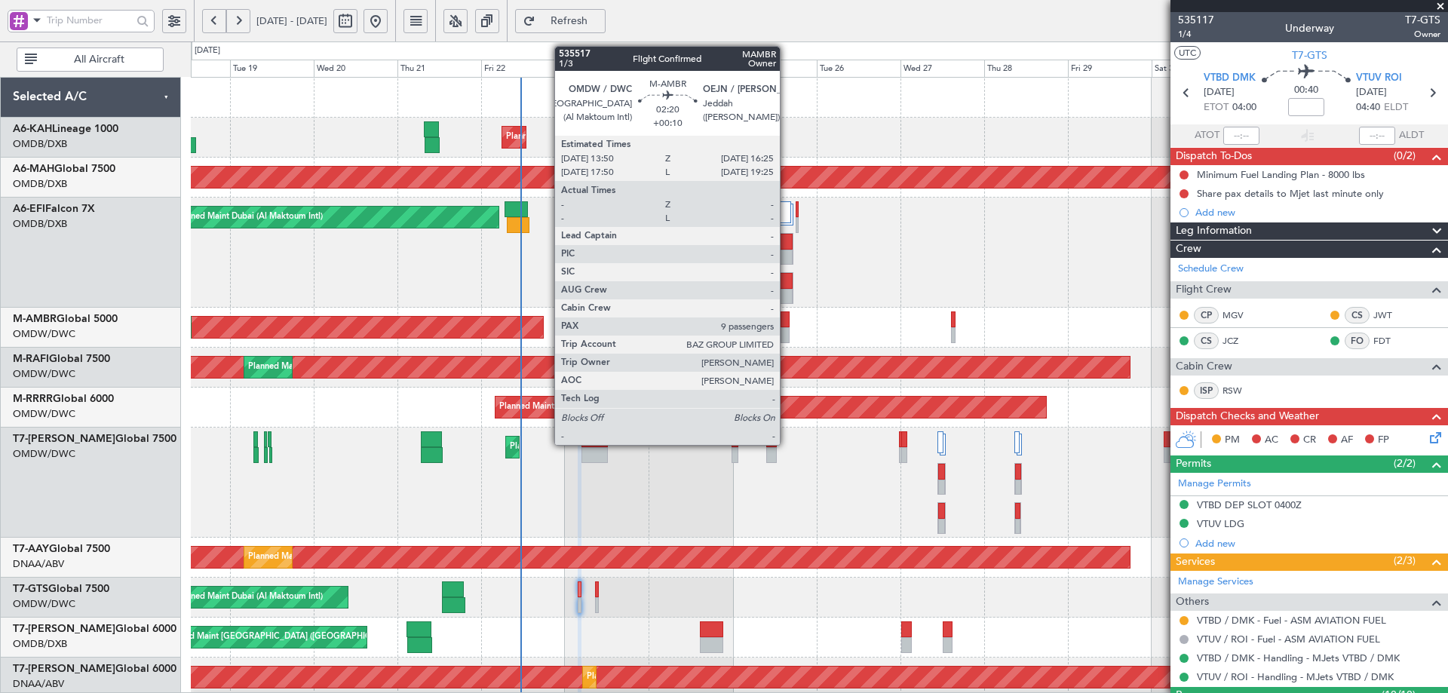
click at [787, 324] on div at bounding box center [785, 320] width 9 height 16
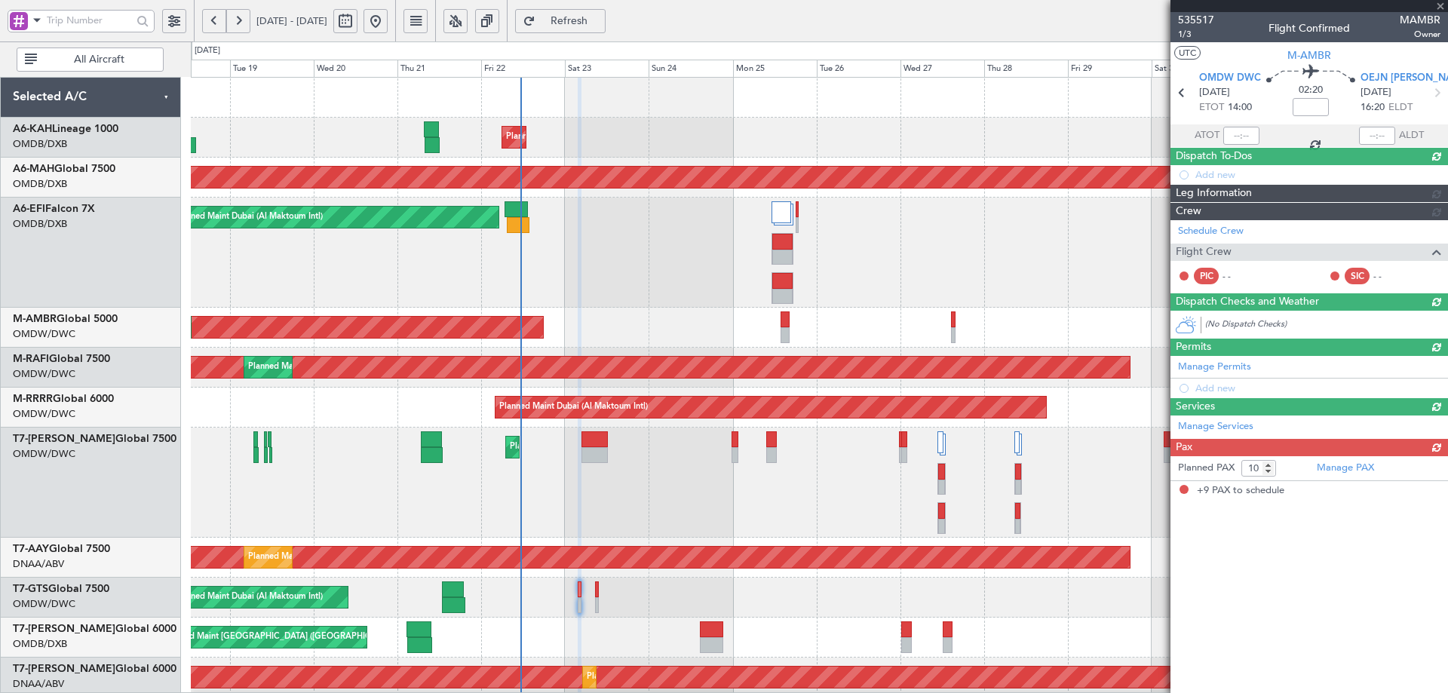
type input "+00:10"
type input "9"
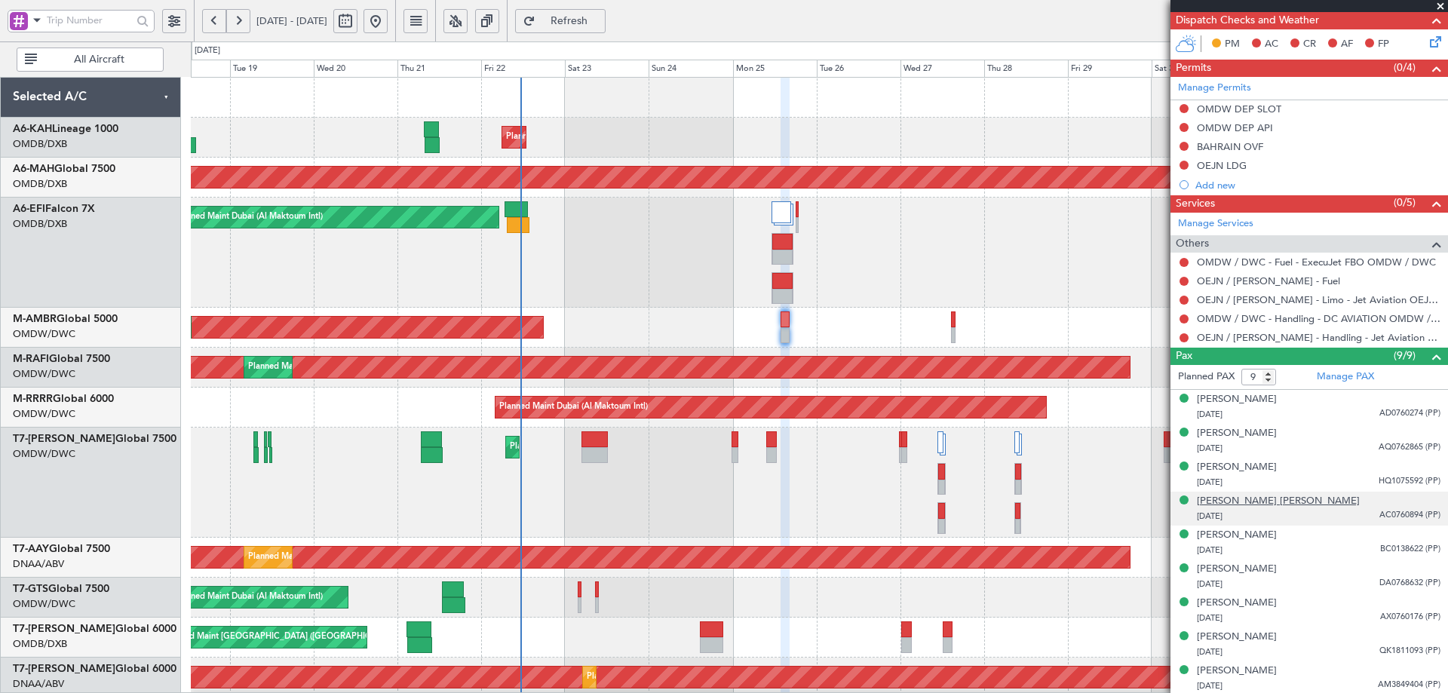
scroll to position [321, 0]
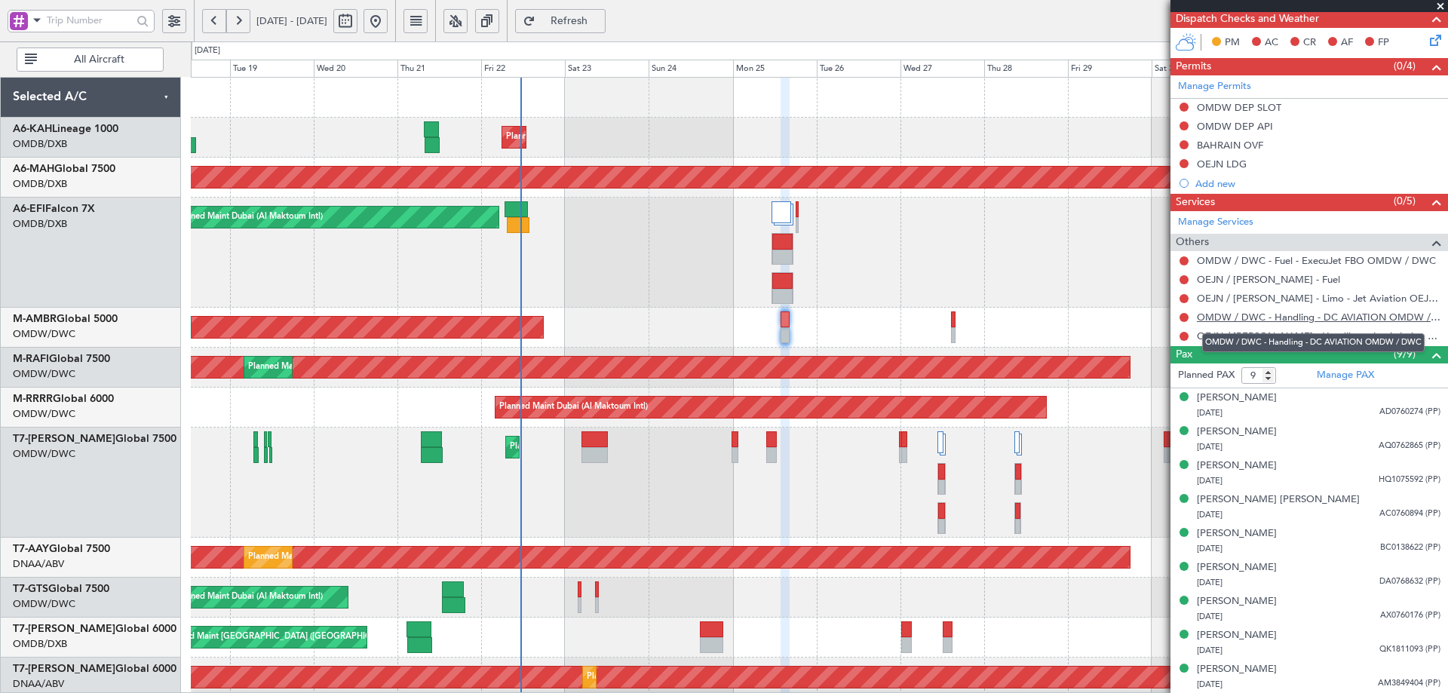
click at [1312, 318] on link "OMDW / DWC - Handling - DC AVIATION OMDW / DWC" at bounding box center [1319, 317] width 244 height 13
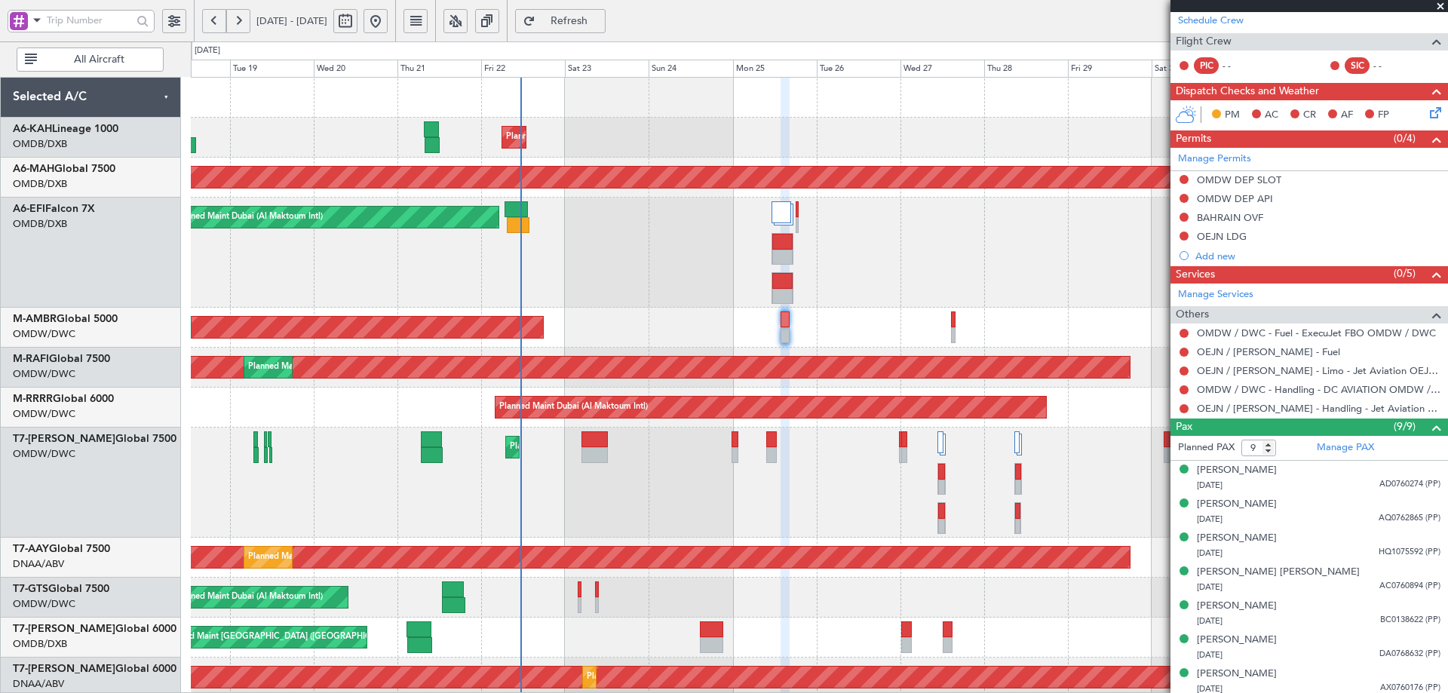
scroll to position [170, 0]
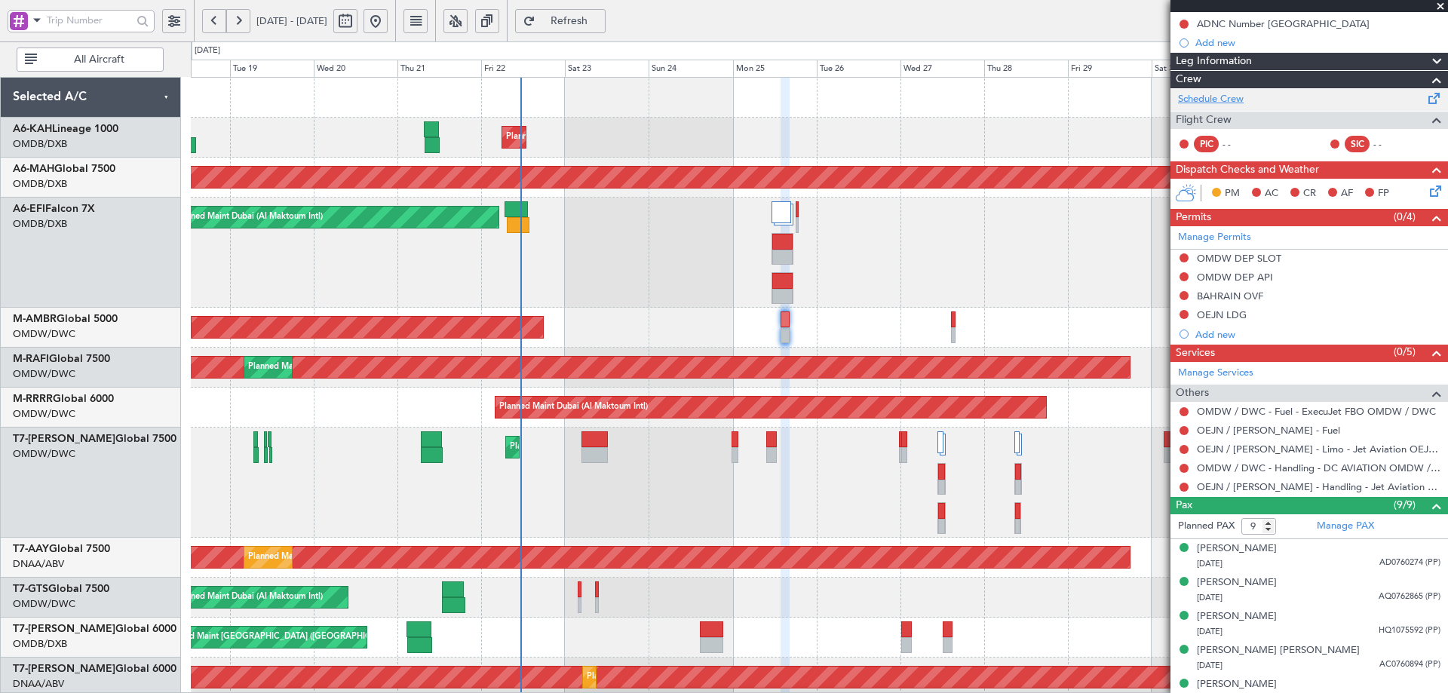
click at [1224, 101] on link "Schedule Crew" at bounding box center [1211, 99] width 66 height 15
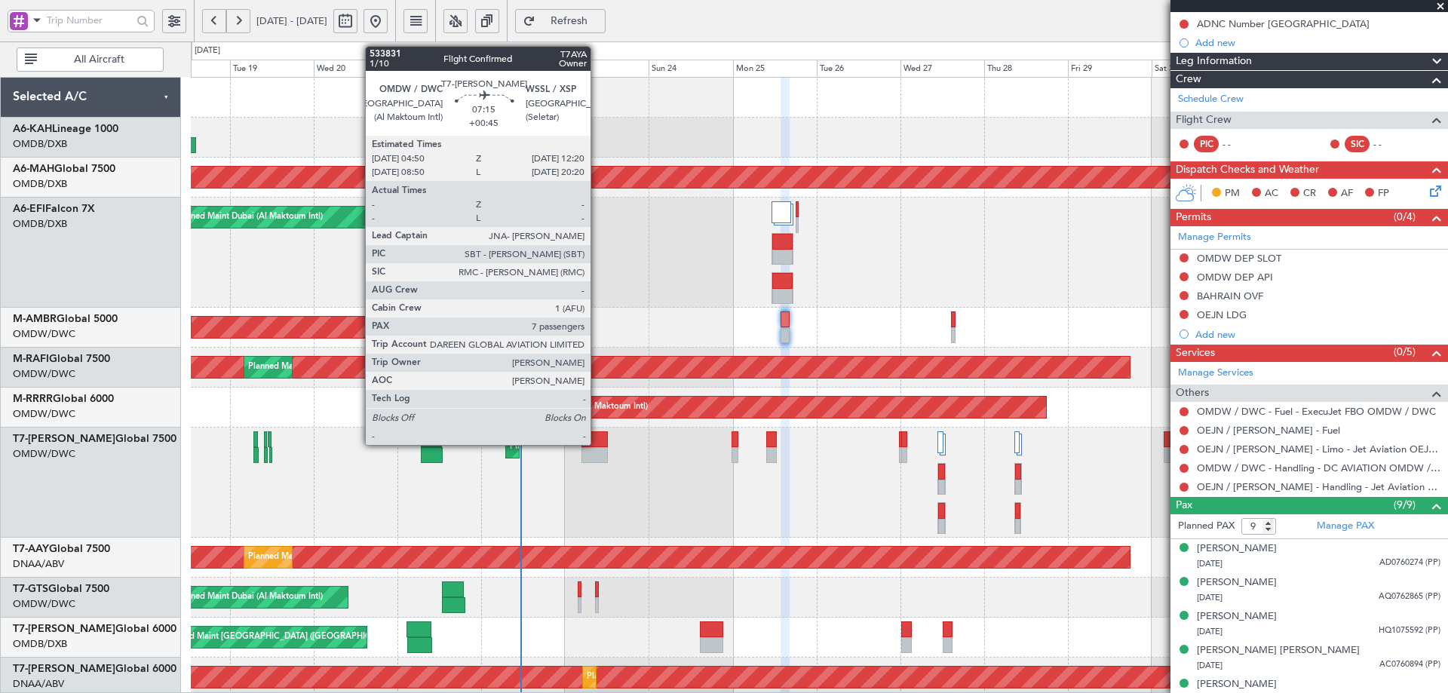
click at [597, 441] on div at bounding box center [595, 439] width 26 height 16
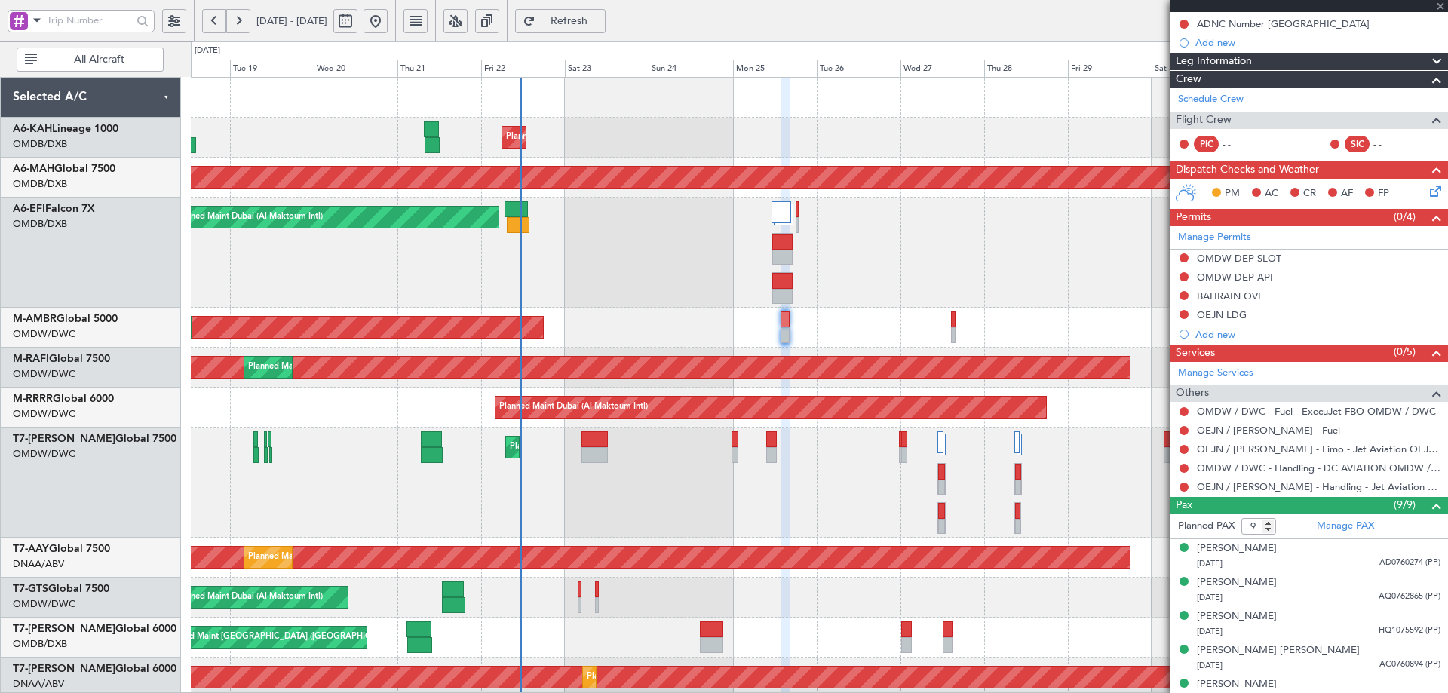
type input "+00:45"
type input "7"
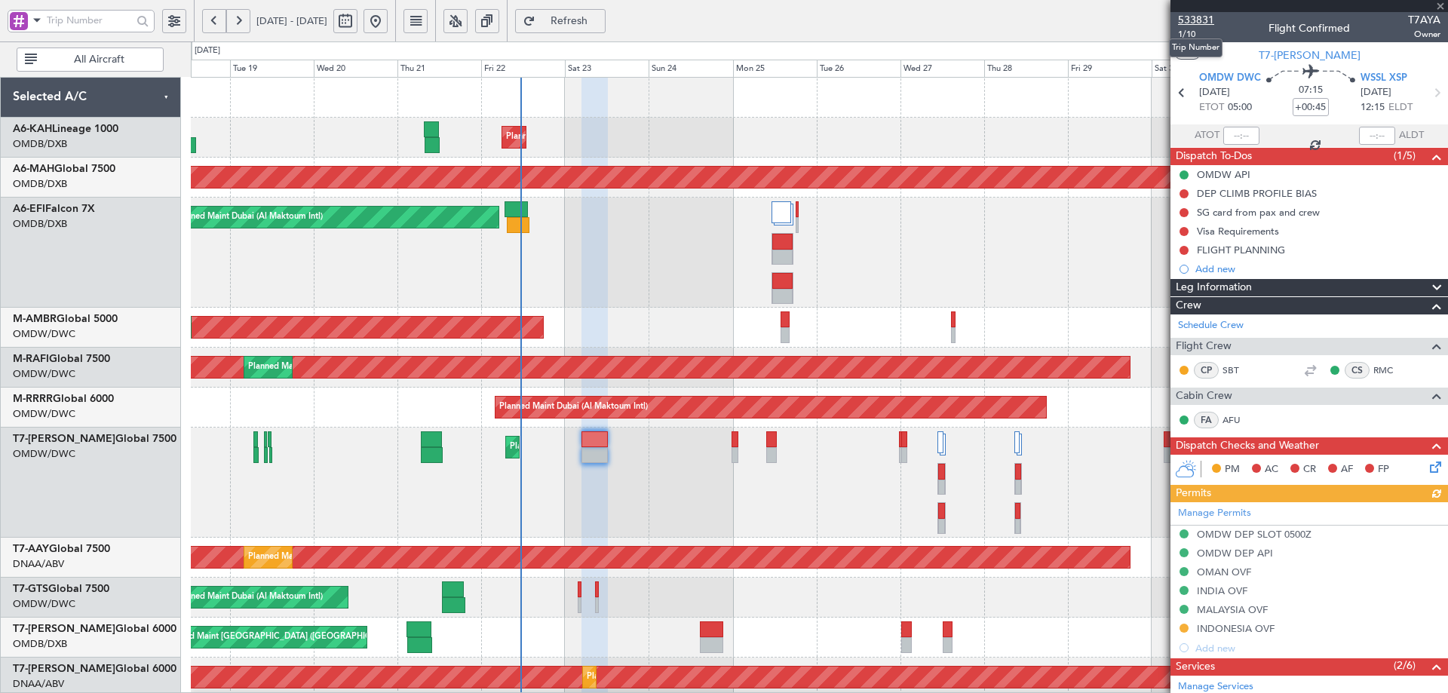
click at [1194, 23] on span "533831" at bounding box center [1196, 20] width 36 height 16
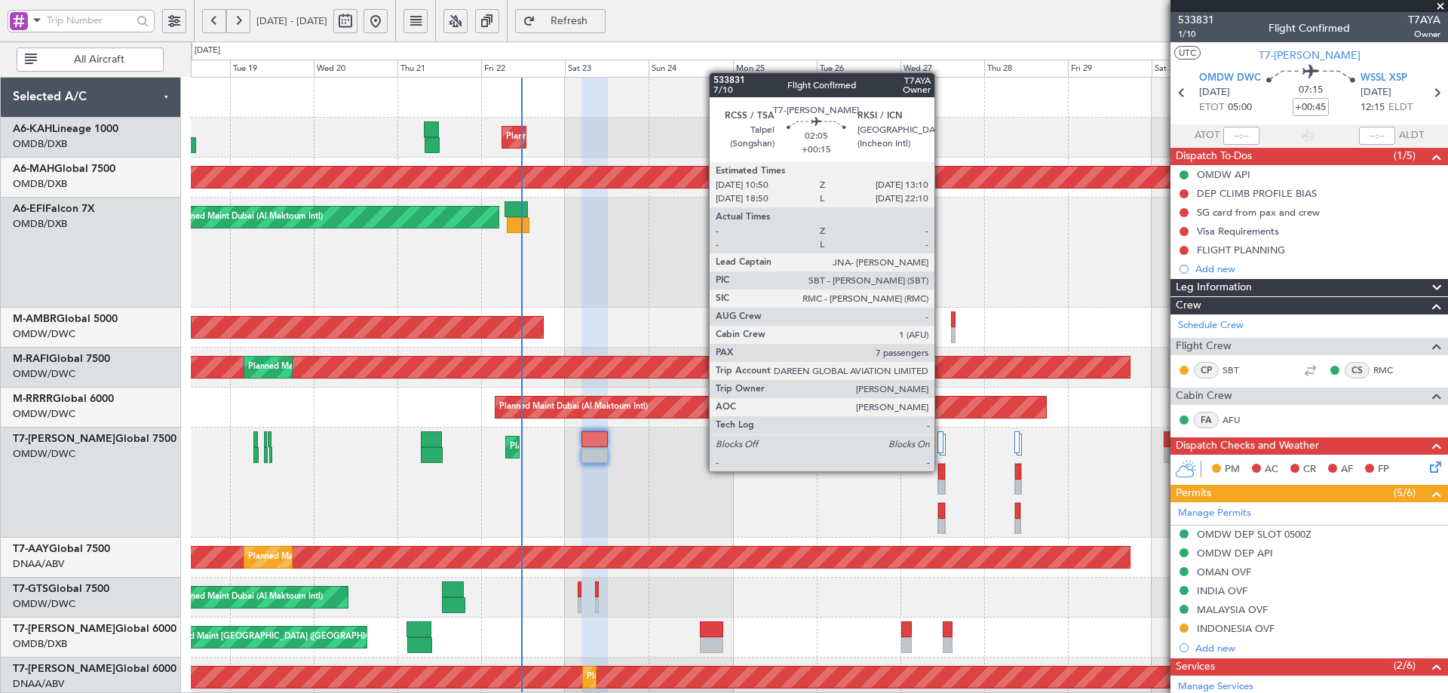
click at [941, 470] on div at bounding box center [941, 472] width 7 height 16
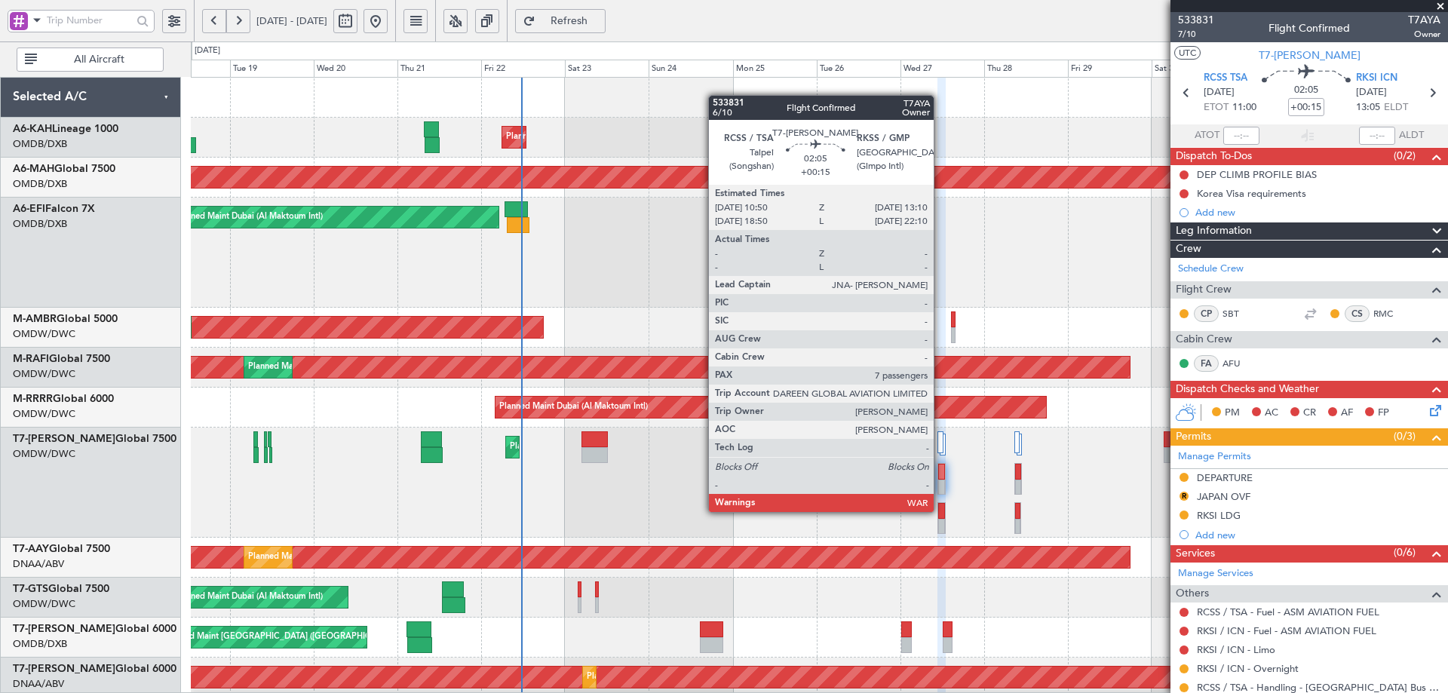
click at [941, 511] on div at bounding box center [941, 511] width 7 height 16
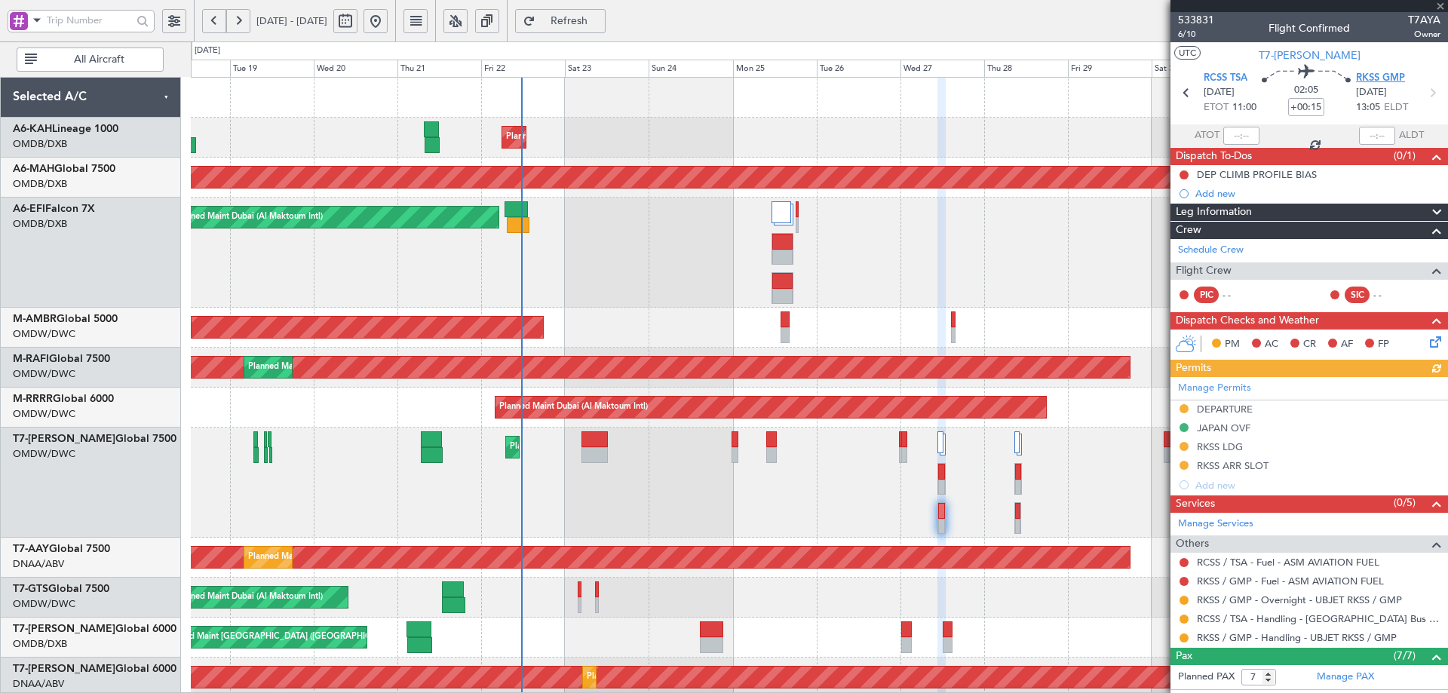
click at [1364, 81] on span "RKSS GMP" at bounding box center [1380, 78] width 49 height 15
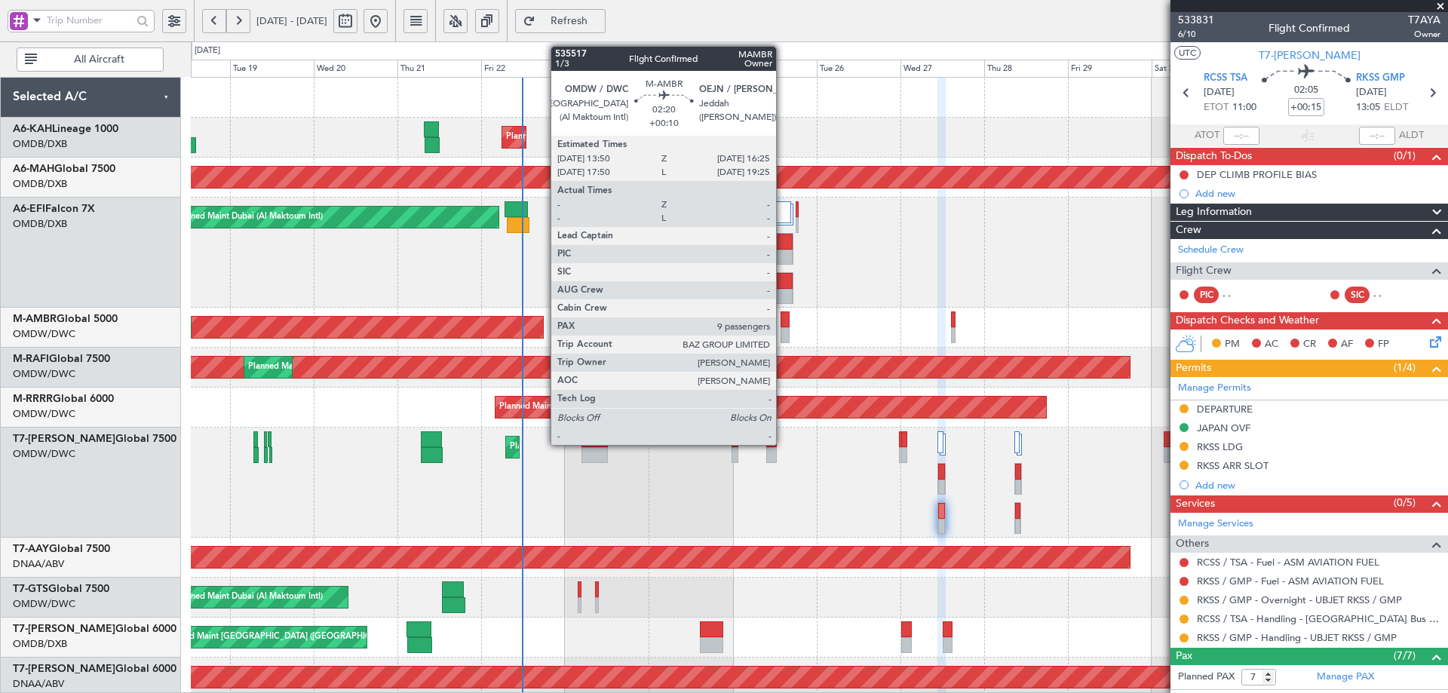
click at [783, 316] on div at bounding box center [785, 320] width 9 height 16
type input "+00:10"
type input "9"
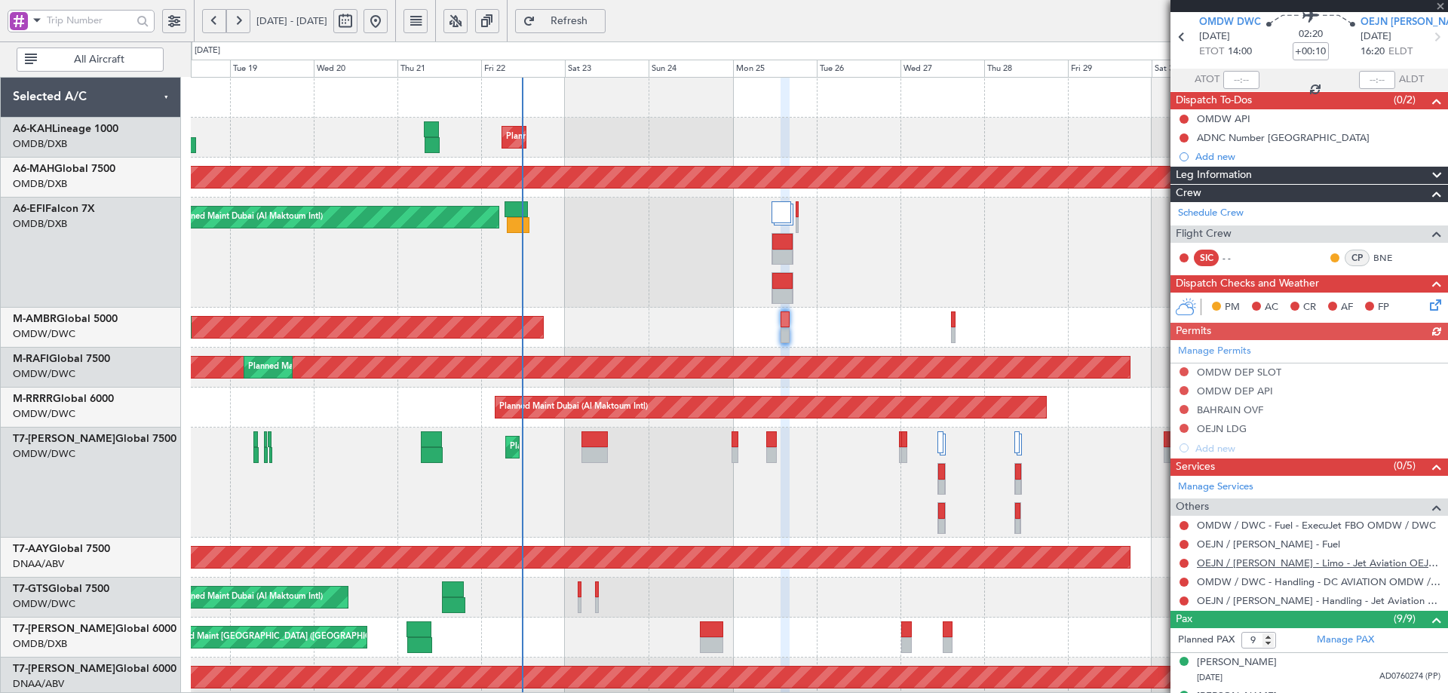
scroll to position [321, 0]
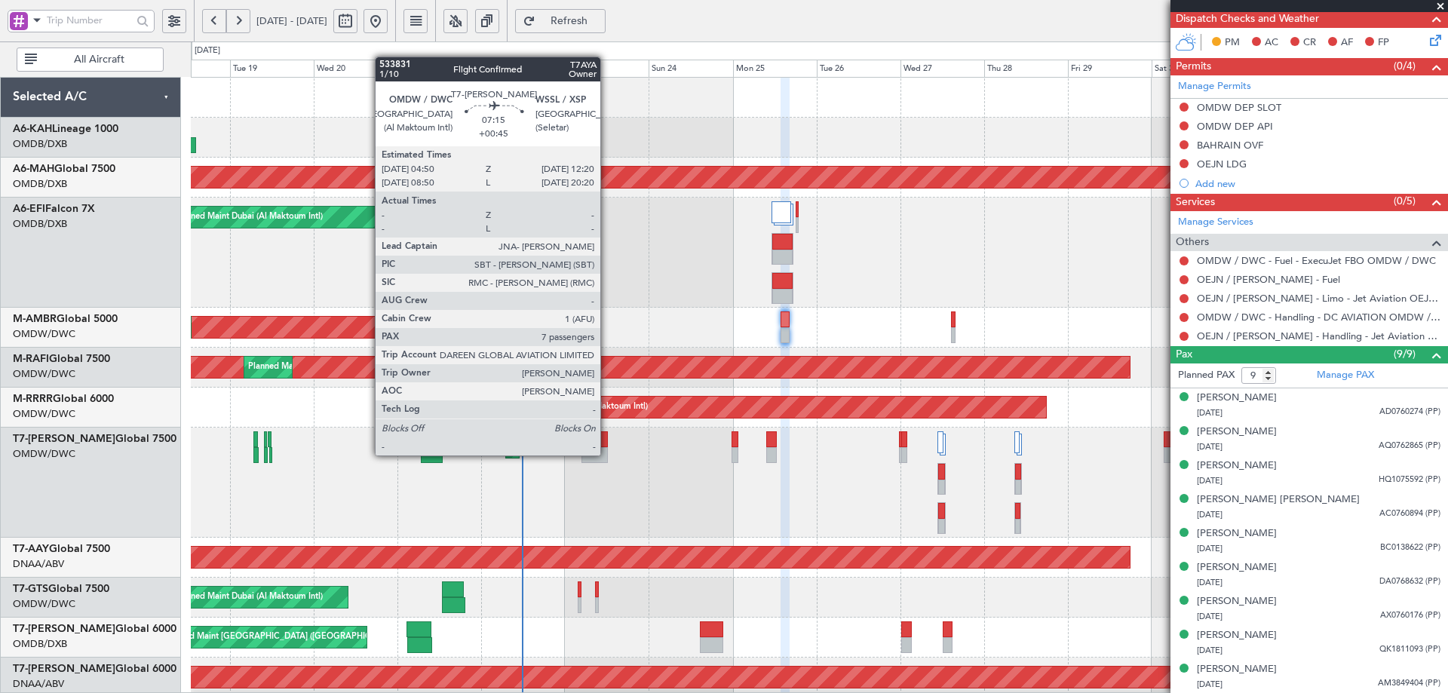
click at [607, 454] on div at bounding box center [595, 455] width 26 height 16
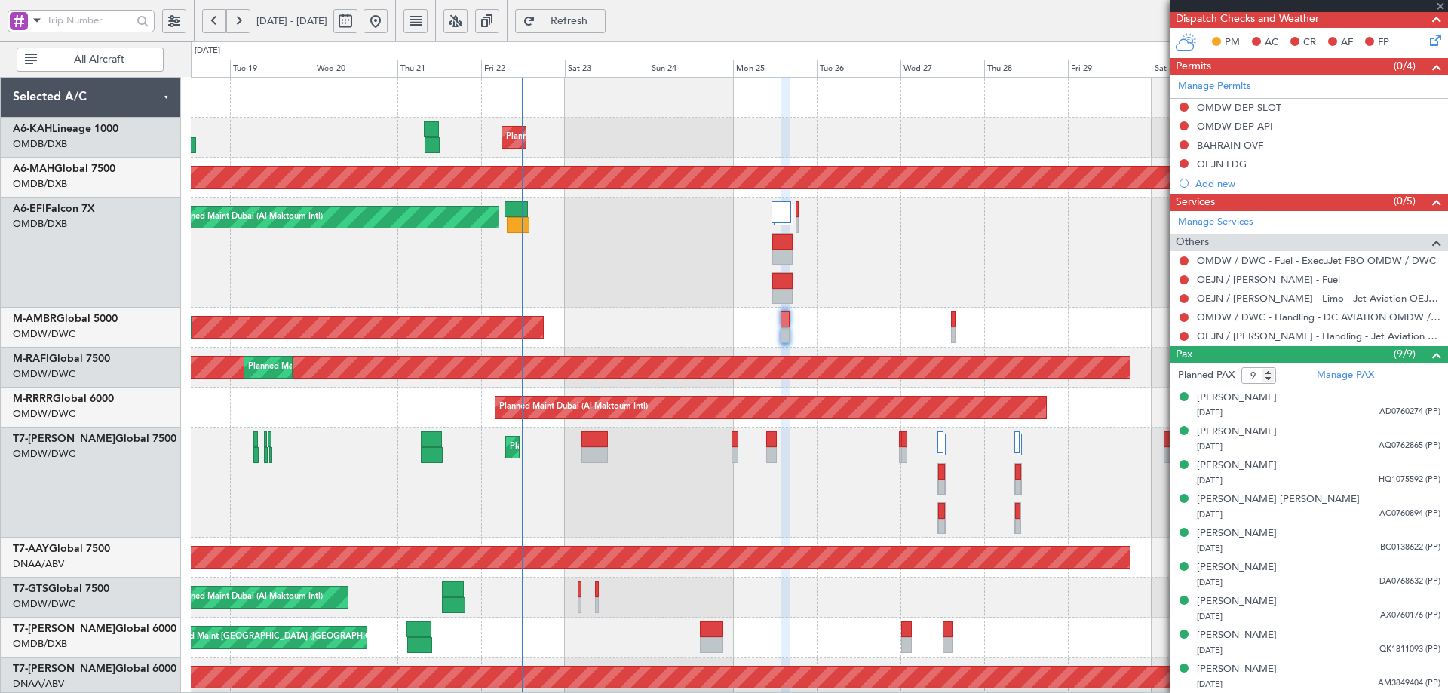
type input "+00:45"
type input "7"
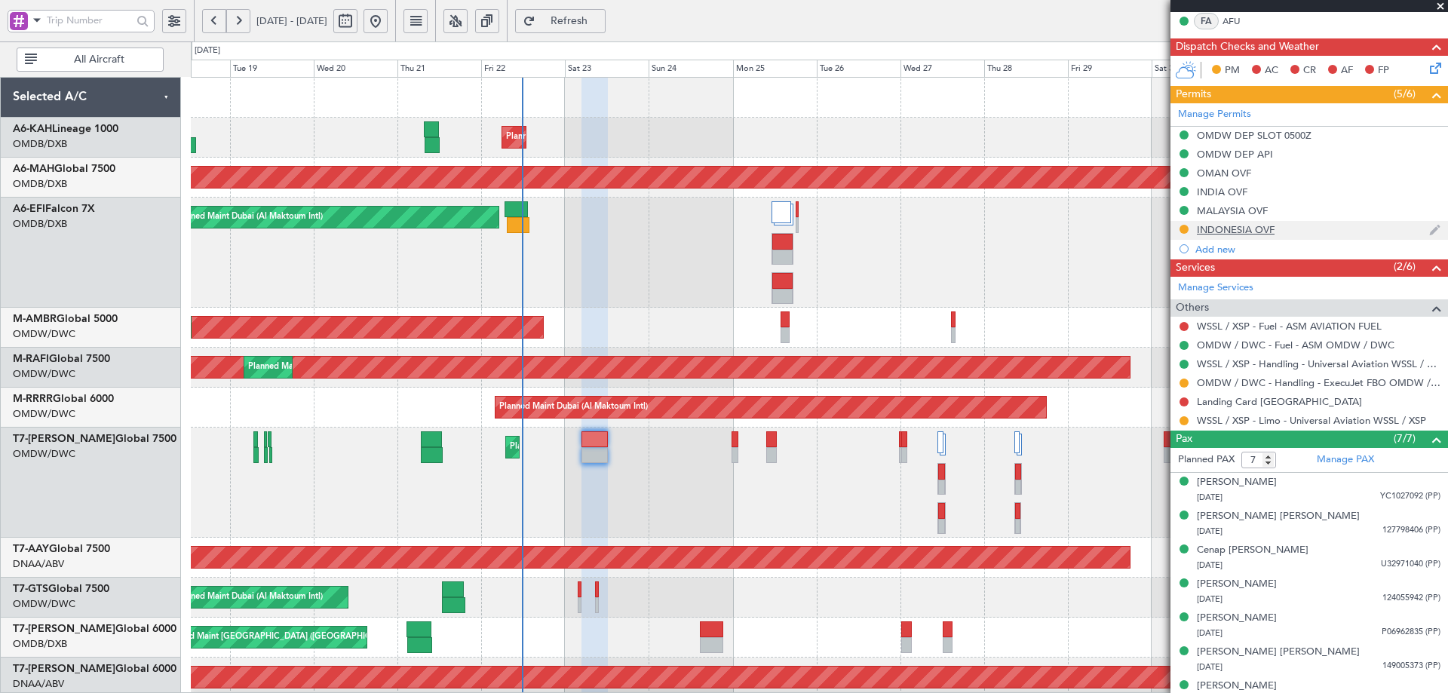
scroll to position [416, 0]
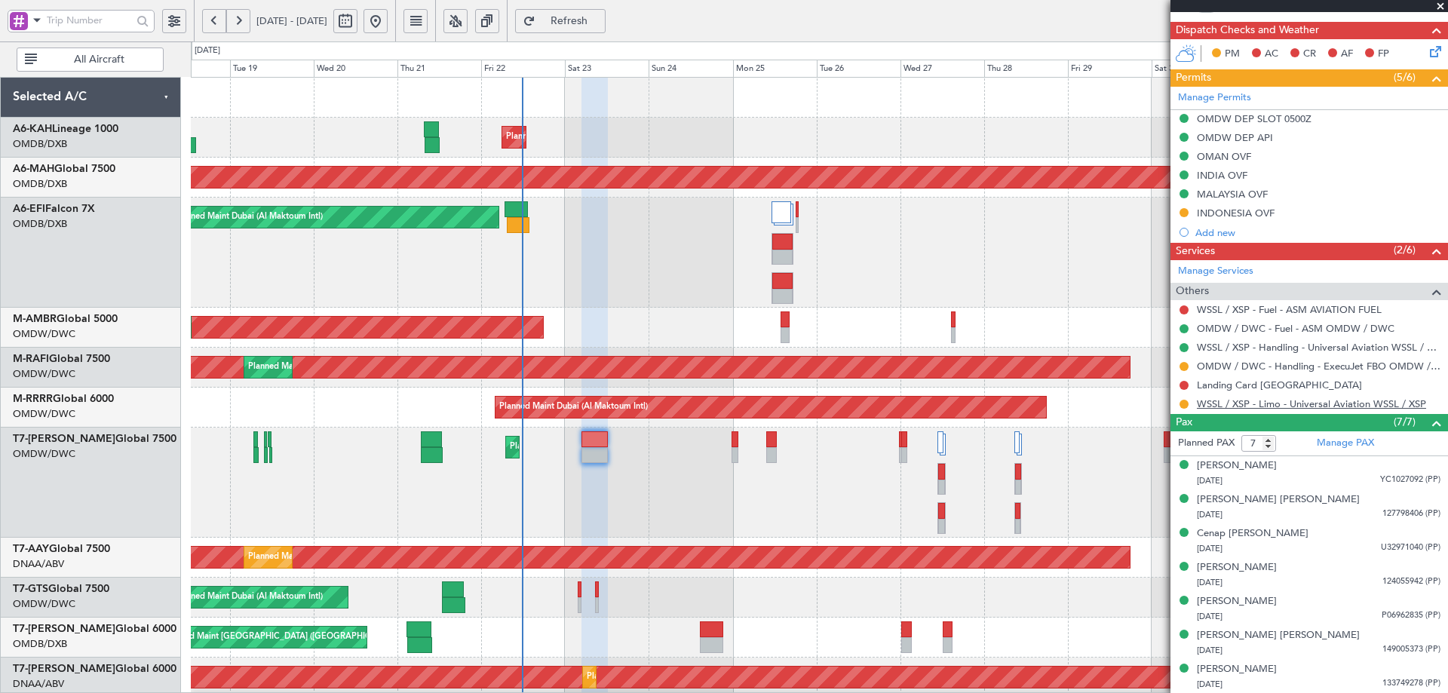
click at [1289, 405] on link "WSSL / XSP - Limo - Universal Aviation WSSL / XSP" at bounding box center [1311, 404] width 229 height 13
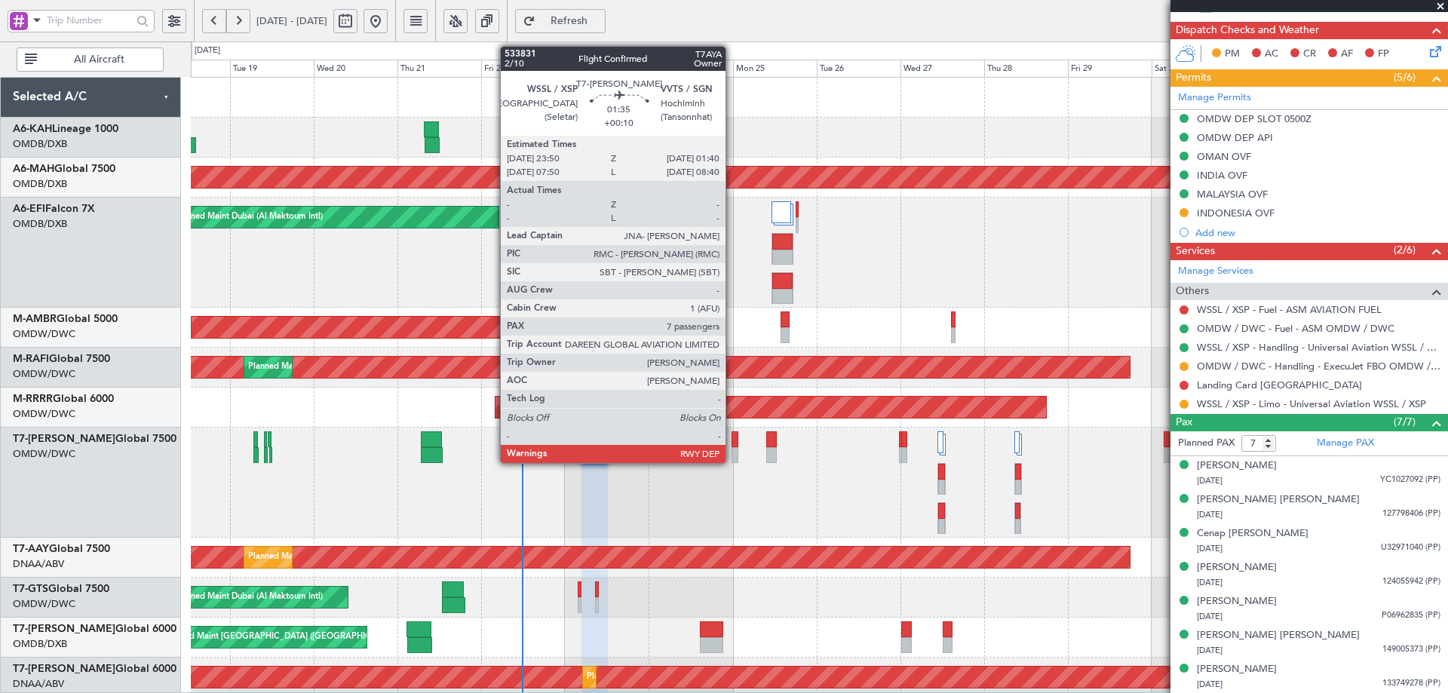
click at [732, 437] on div at bounding box center [735, 439] width 7 height 16
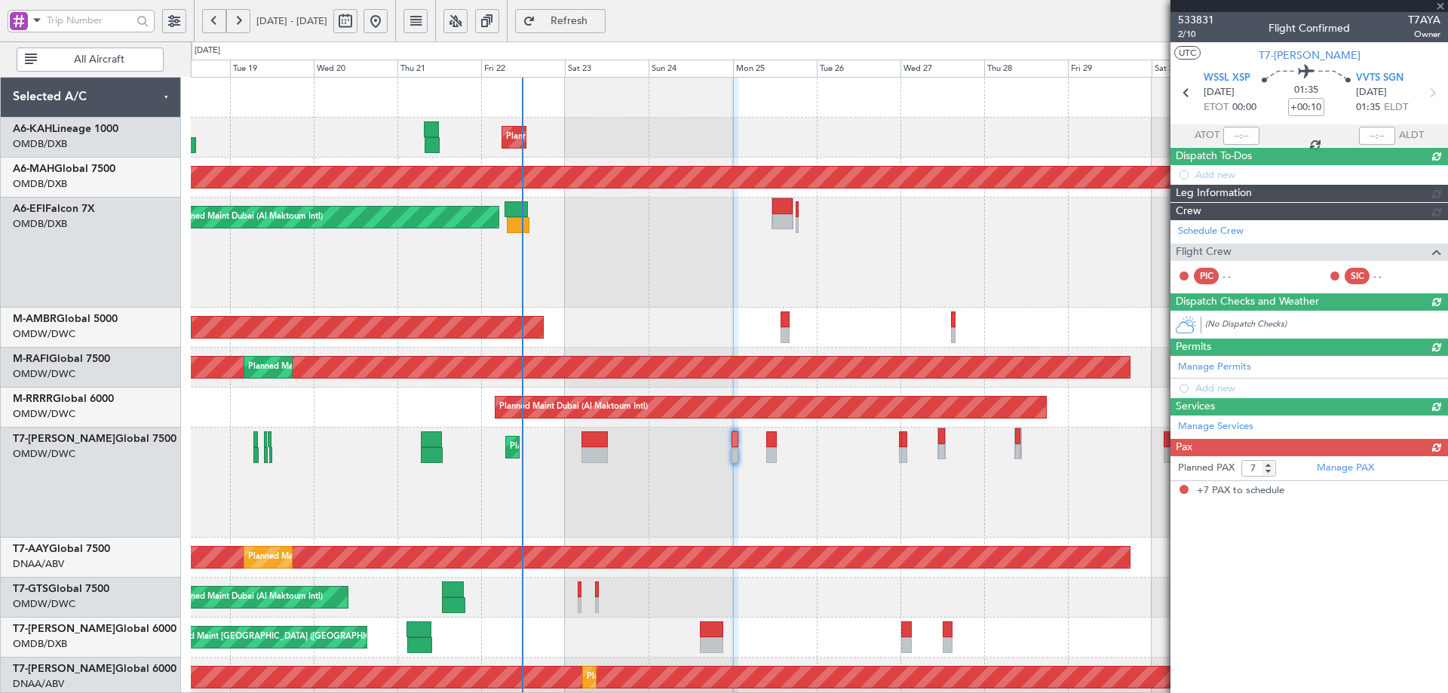
scroll to position [0, 0]
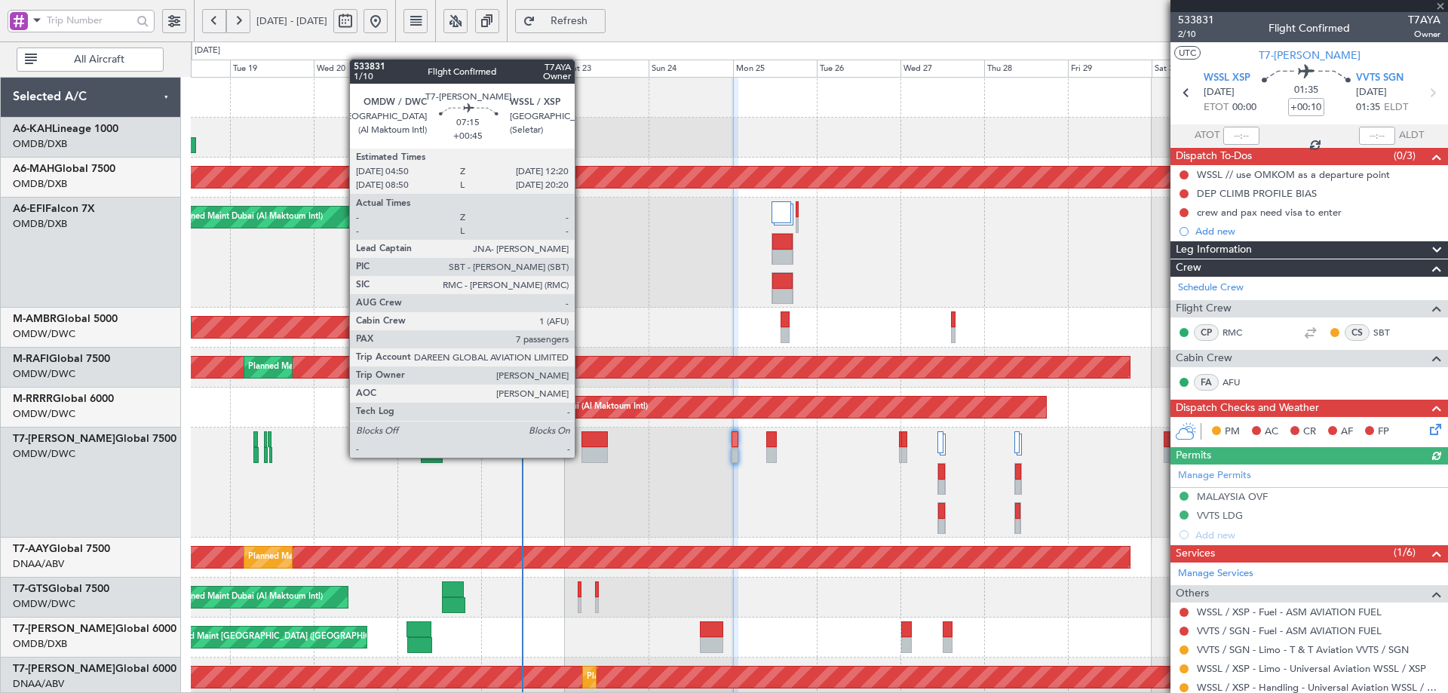
click at [582, 456] on div at bounding box center [595, 455] width 26 height 16
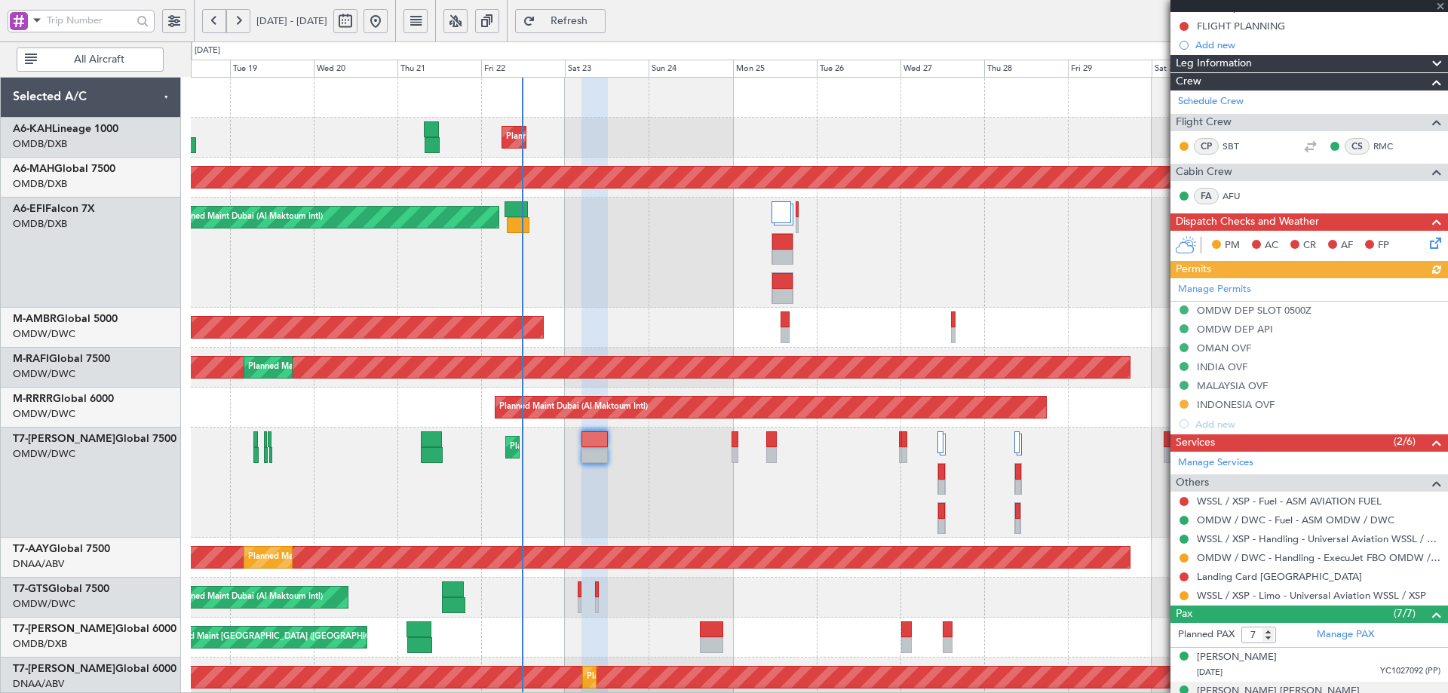
scroll to position [416, 0]
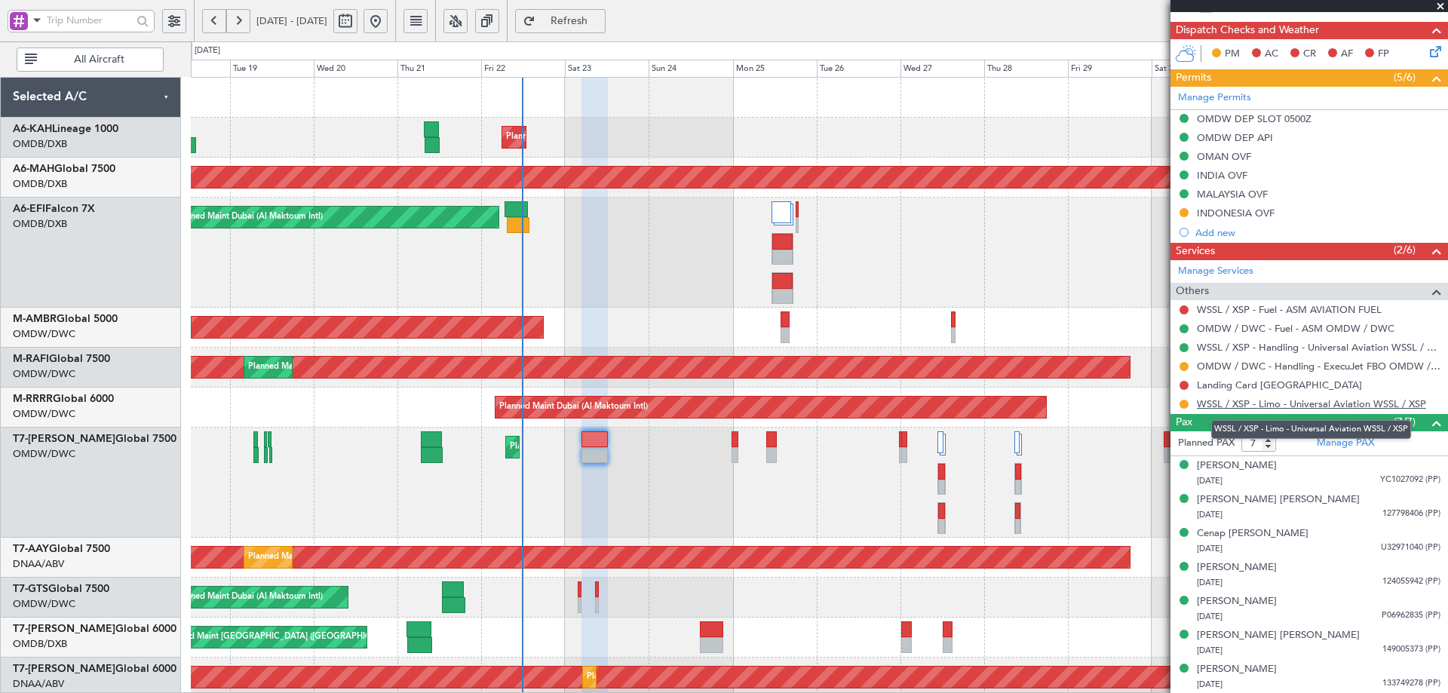
click at [1340, 404] on link "WSSL / XSP - Limo - Universal Aviation WSSL / XSP" at bounding box center [1311, 404] width 229 height 13
click at [1183, 404] on button at bounding box center [1184, 404] width 9 height 9
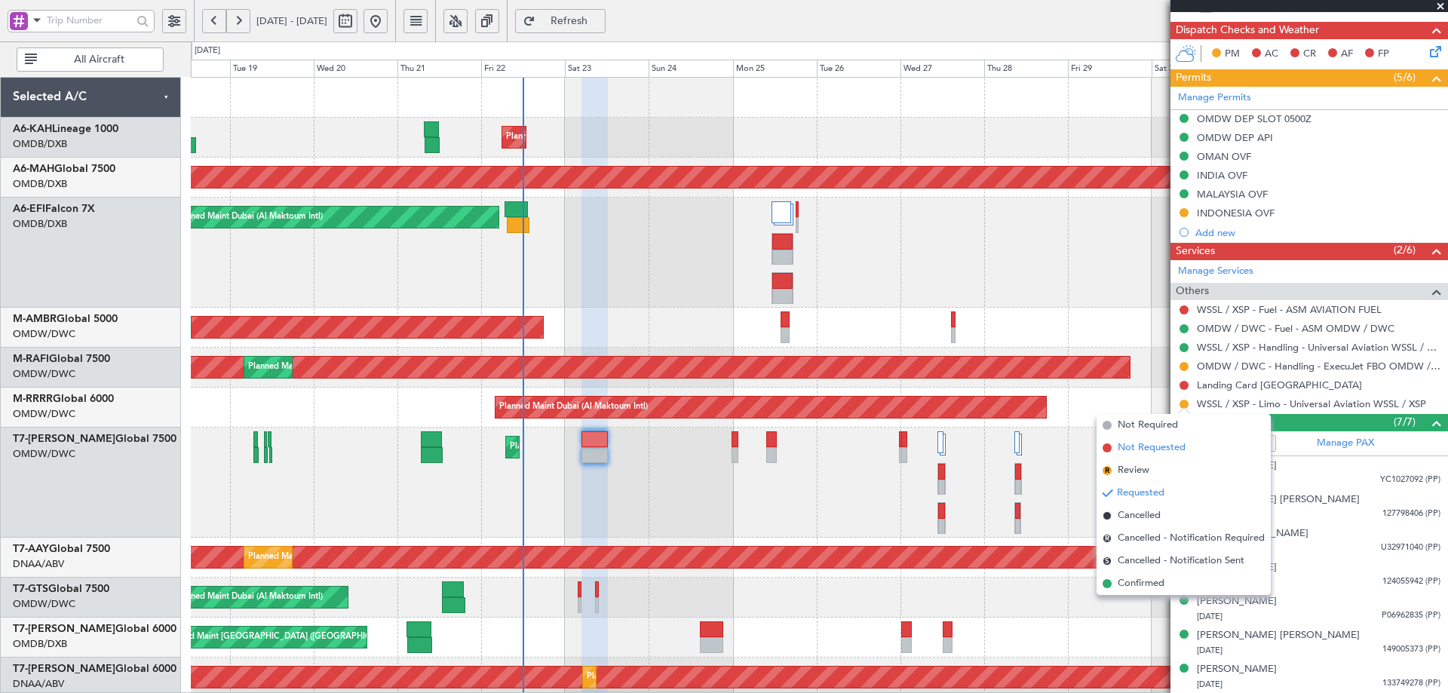
click at [1128, 450] on span "Not Requested" at bounding box center [1152, 448] width 68 height 15
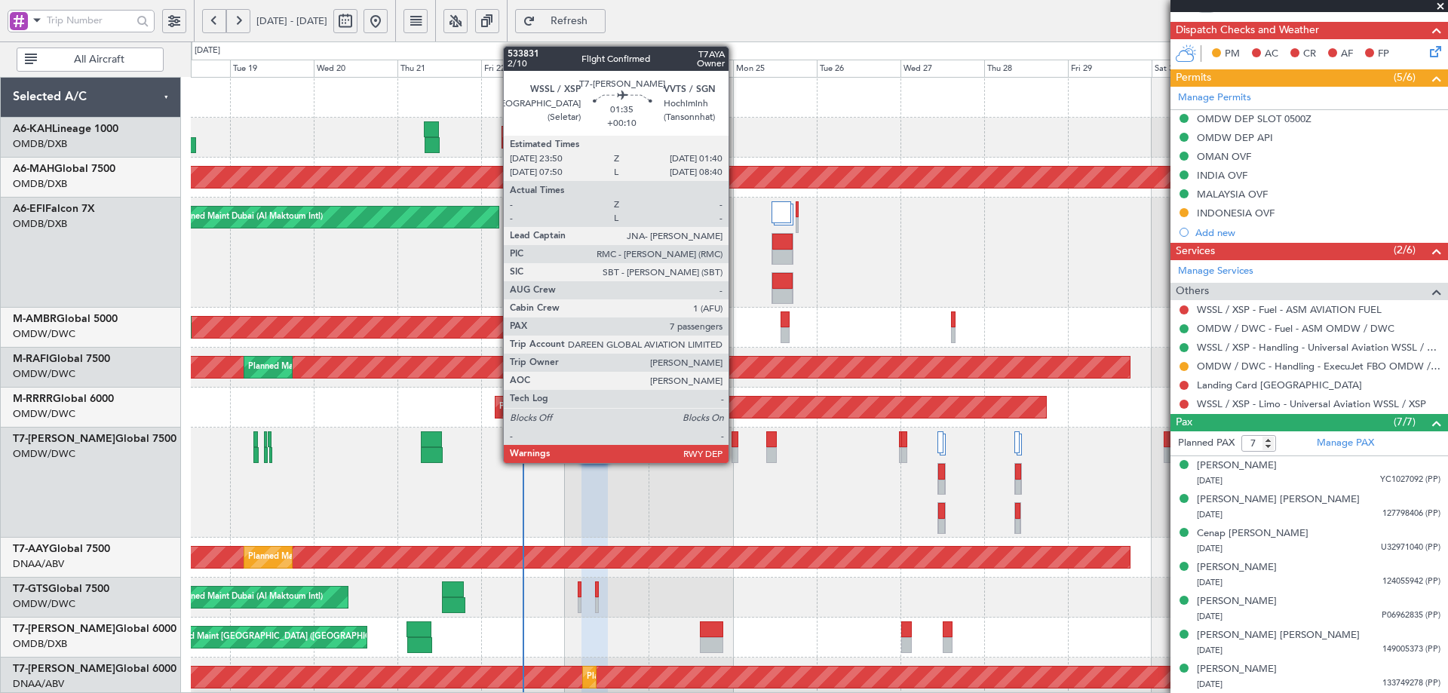
click at [735, 436] on div at bounding box center [735, 439] width 7 height 16
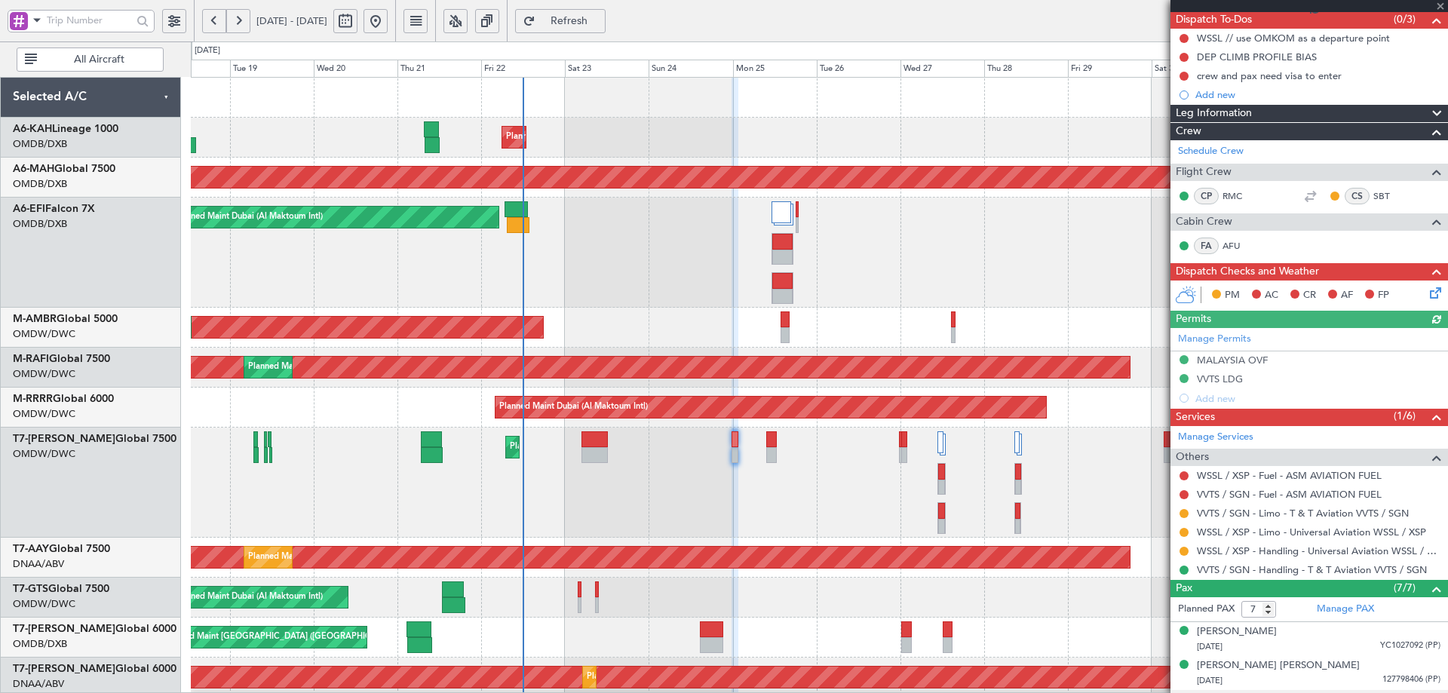
scroll to position [302, 0]
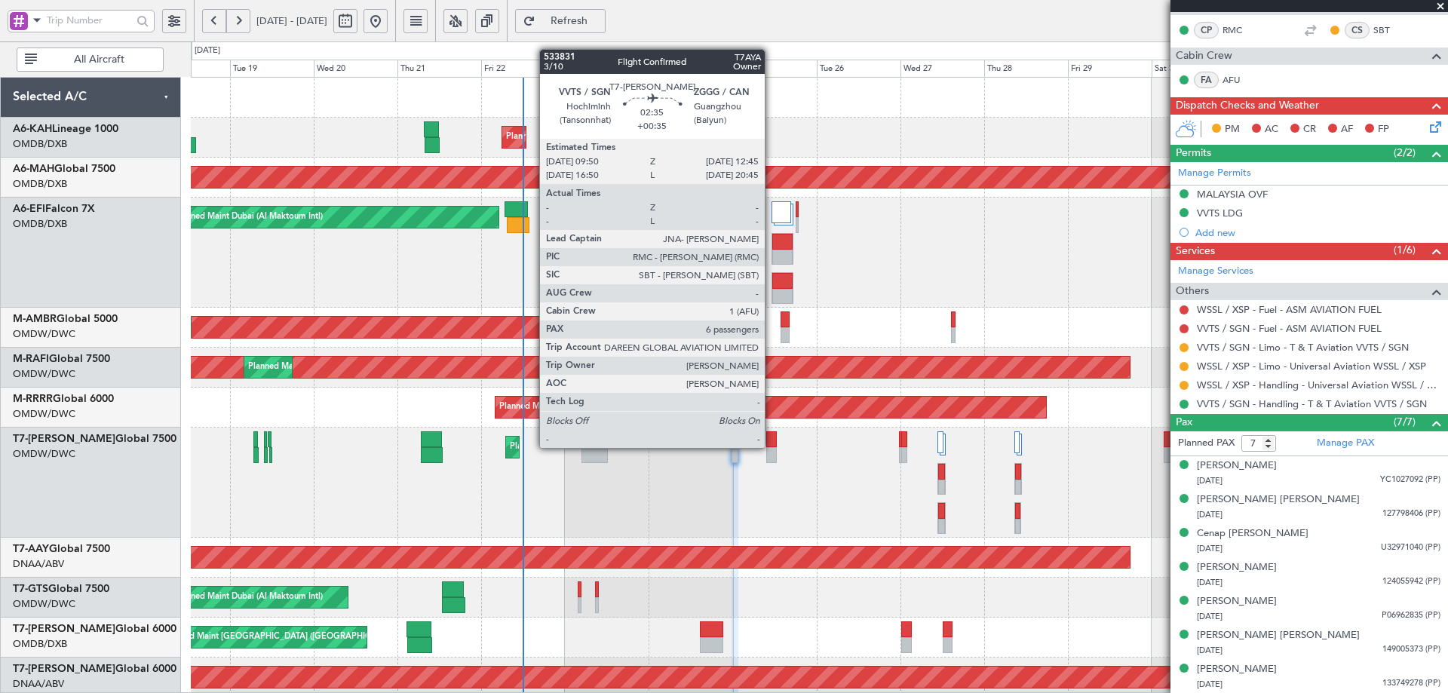
click at [772, 447] on div at bounding box center [771, 439] width 11 height 16
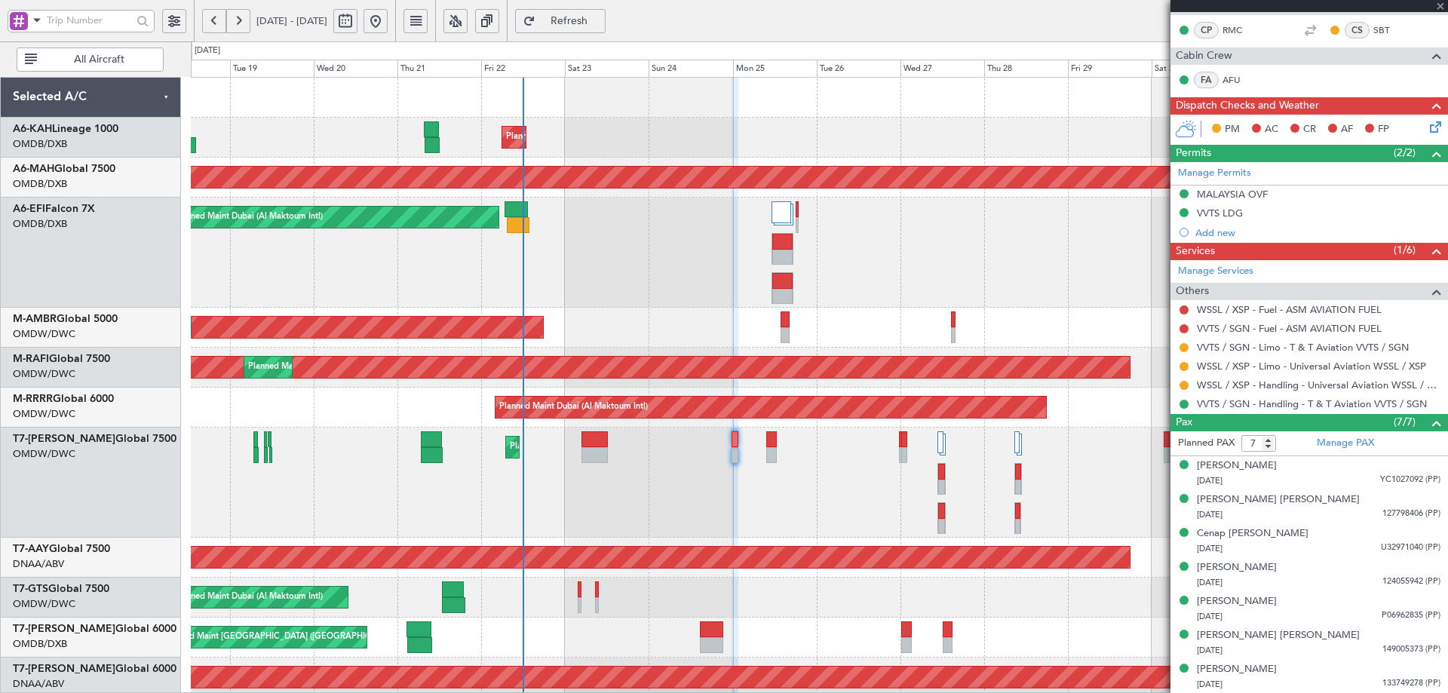
type input "+00:35"
type input "6"
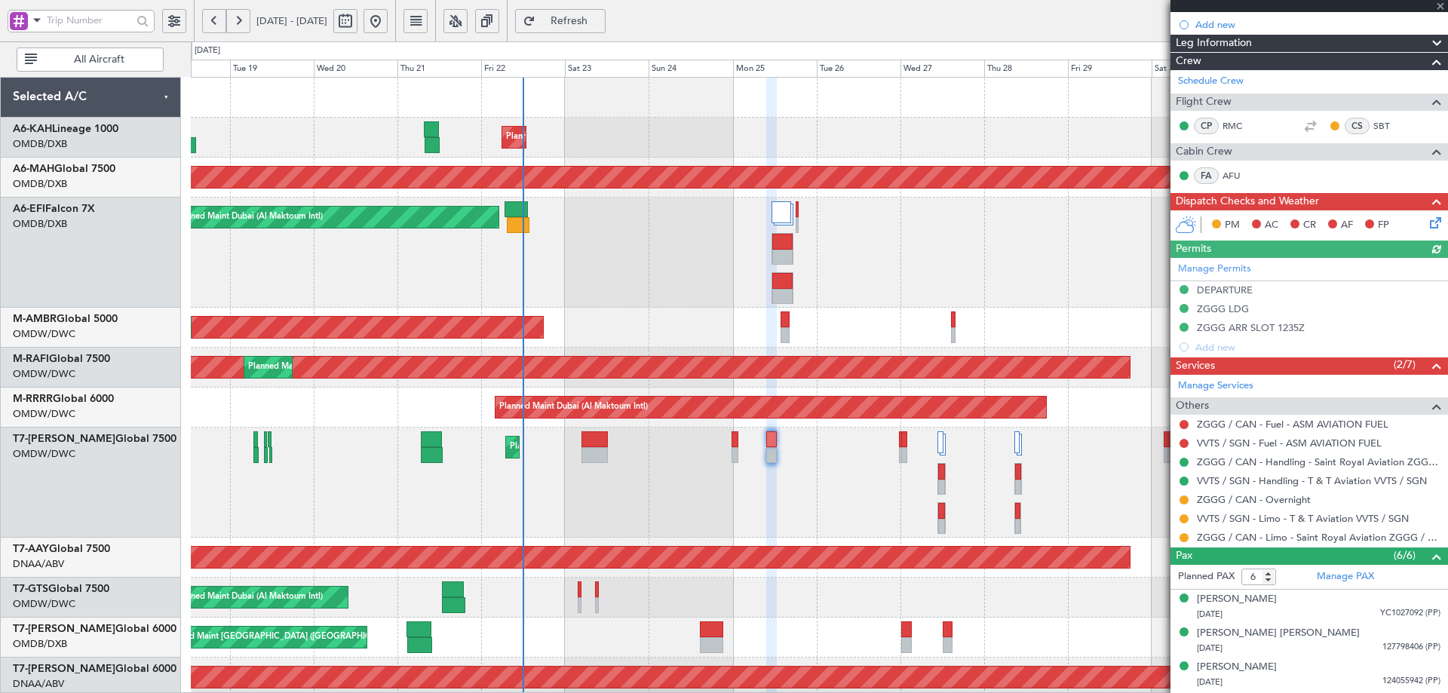
scroll to position [269, 0]
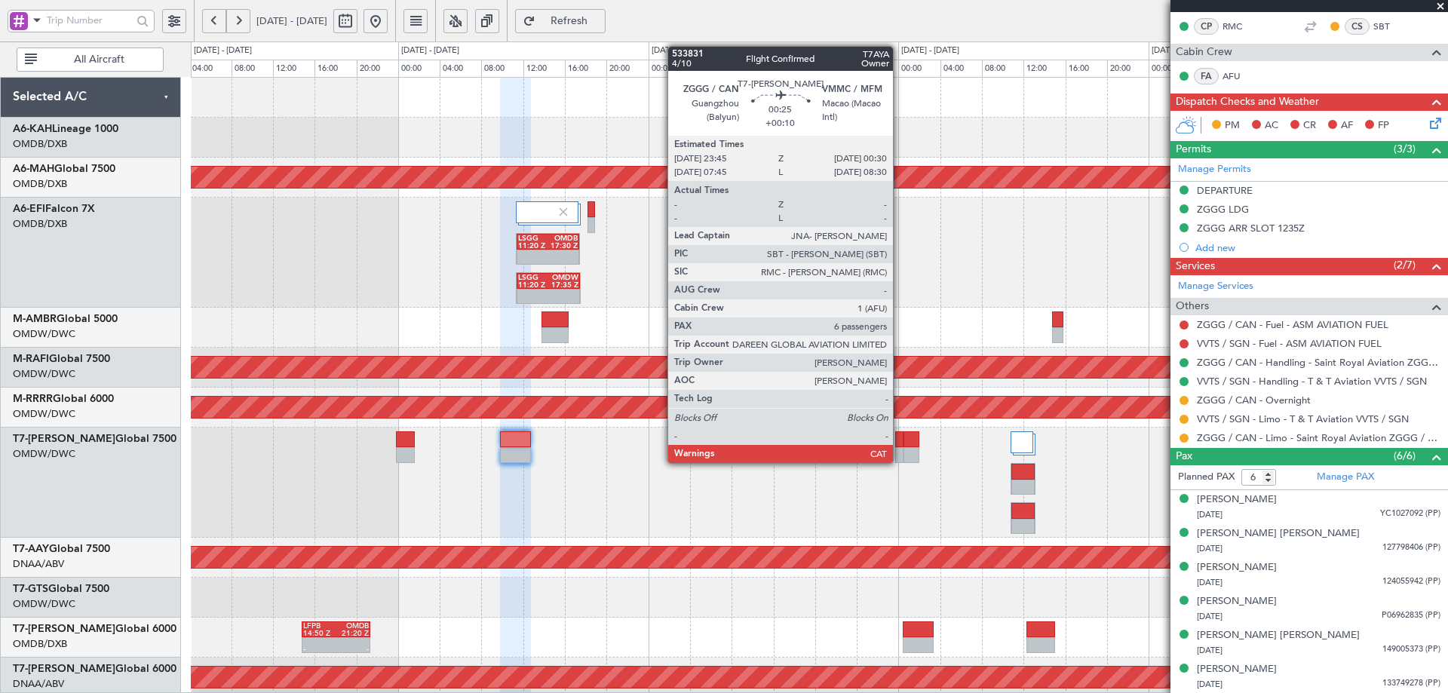
click at [900, 437] on div at bounding box center [899, 439] width 8 height 16
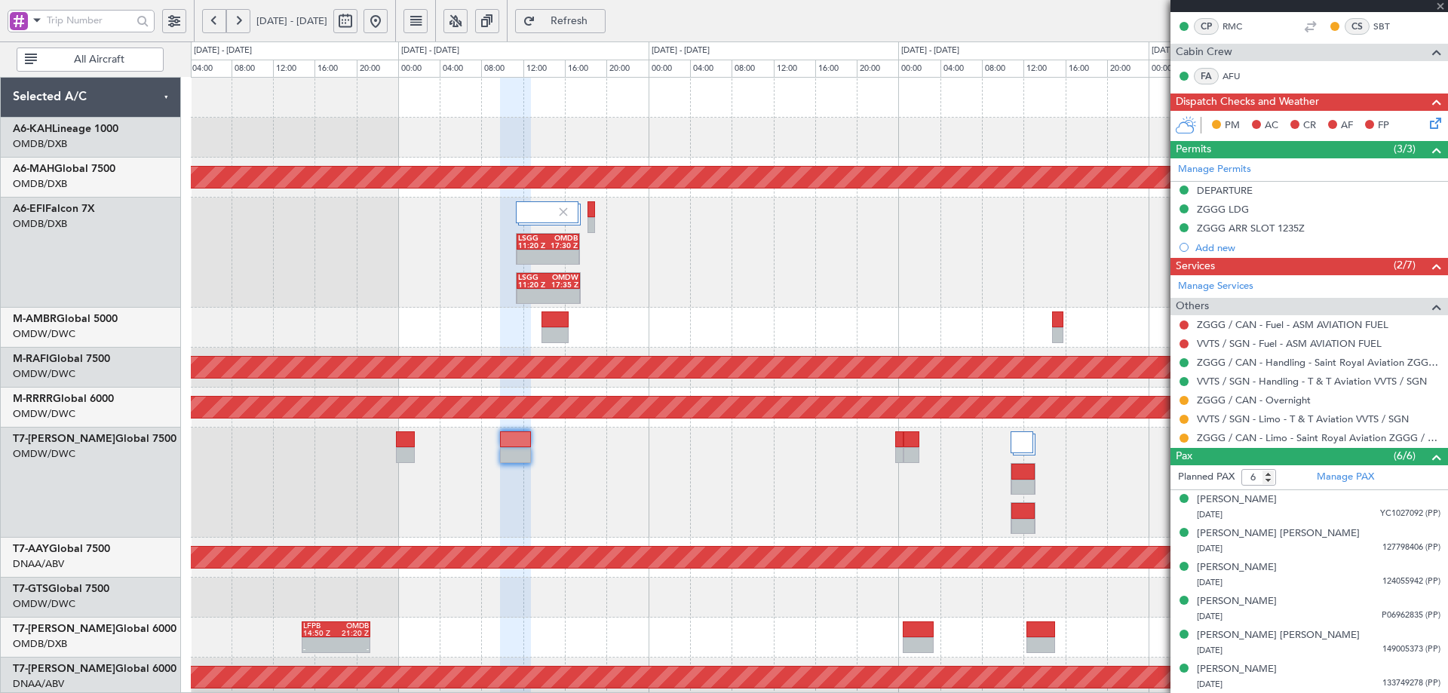
scroll to position [0, 0]
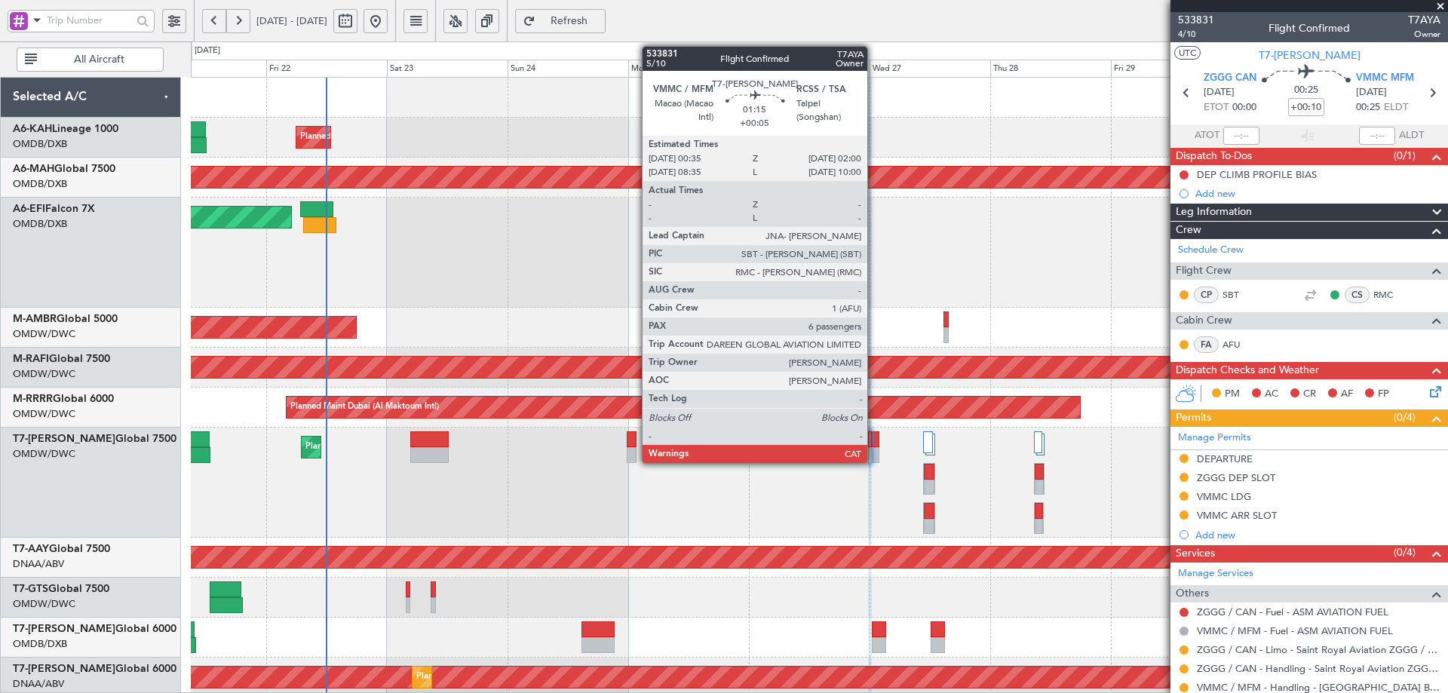
click at [874, 450] on div at bounding box center [876, 455] width 8 height 16
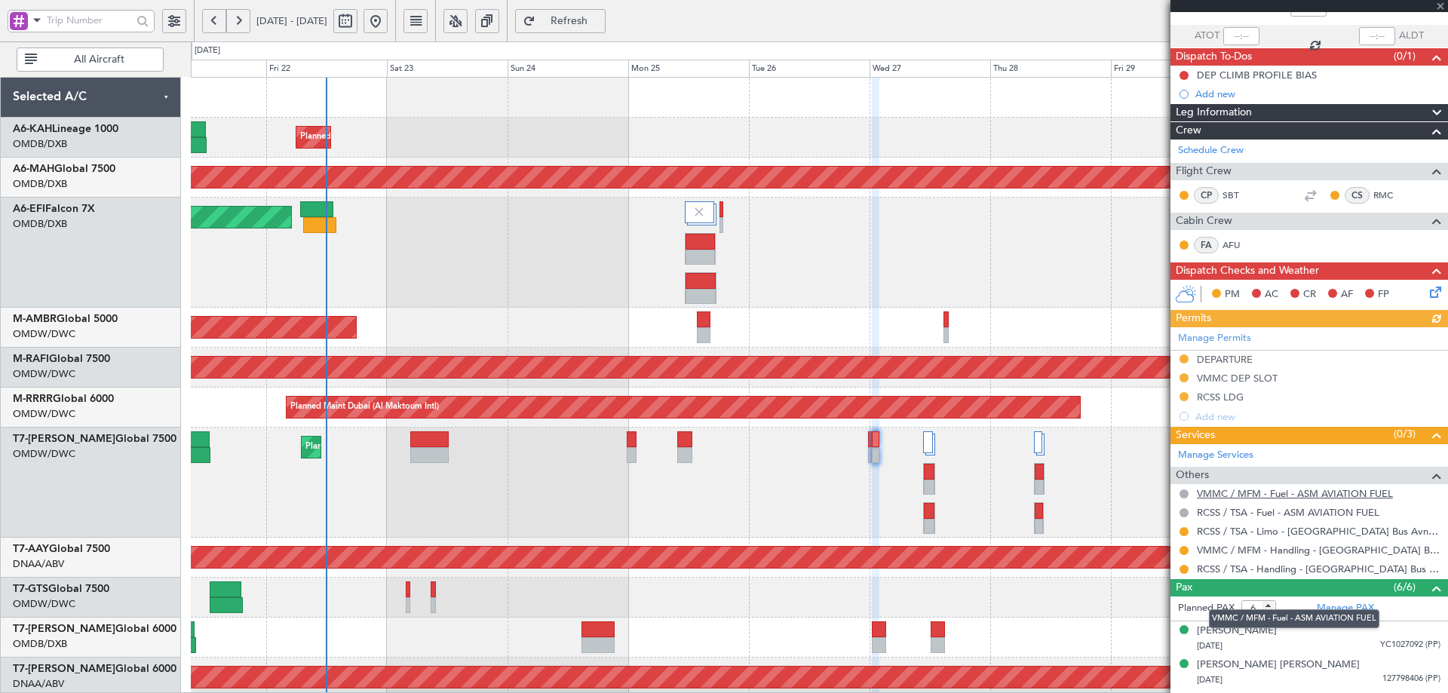
scroll to position [231, 0]
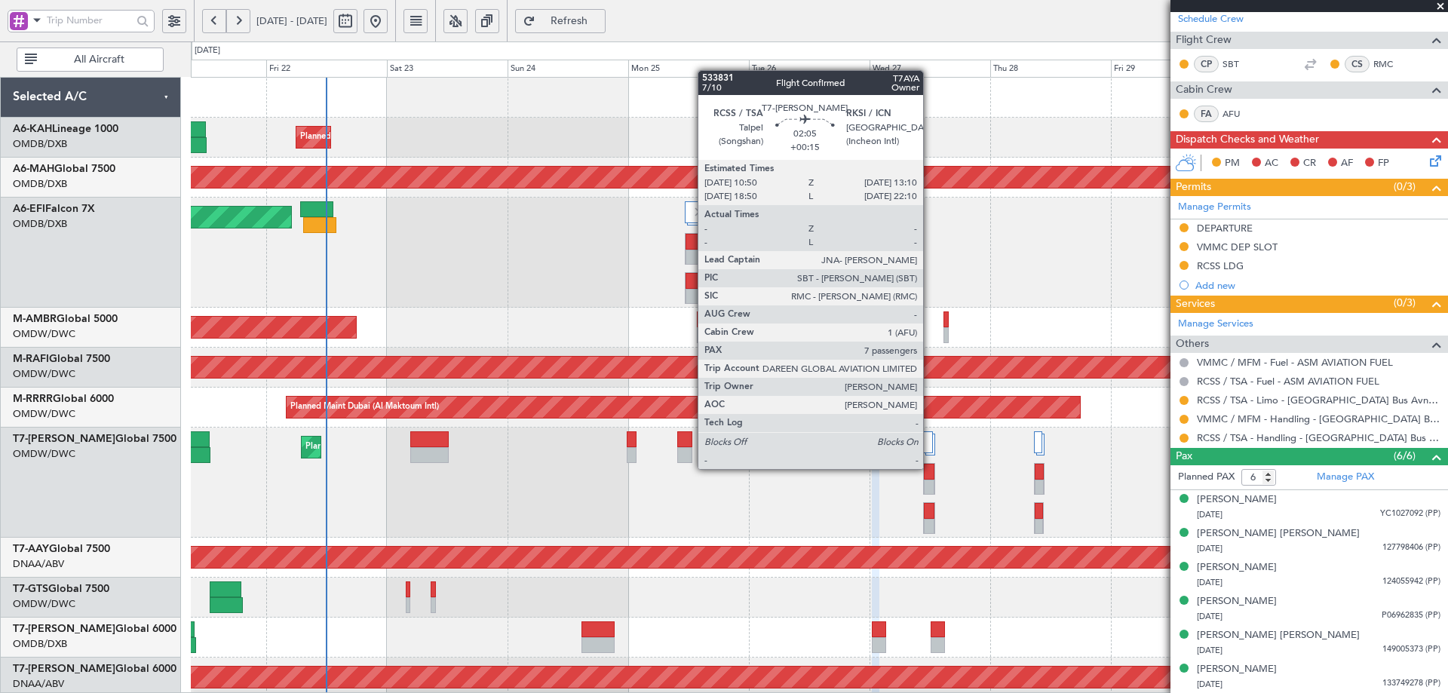
click at [930, 468] on div at bounding box center [929, 472] width 11 height 16
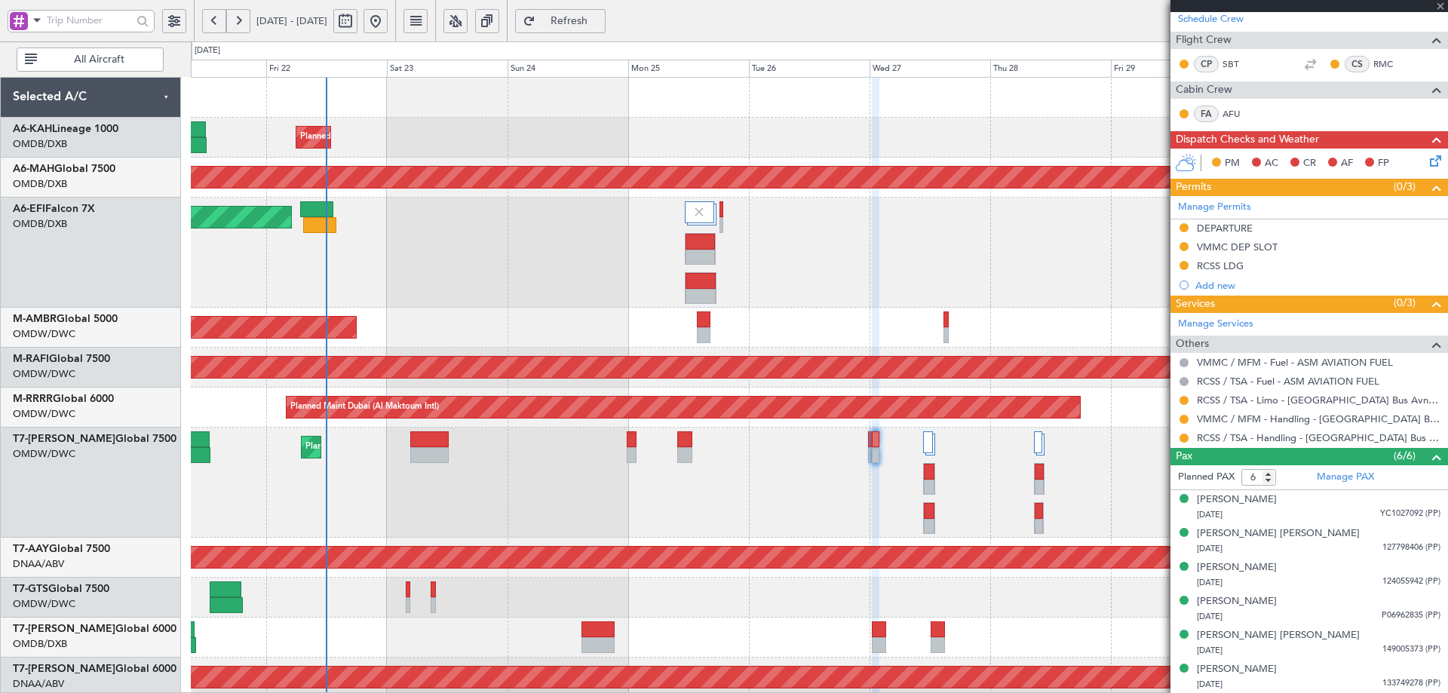
type input "+00:15"
type input "7"
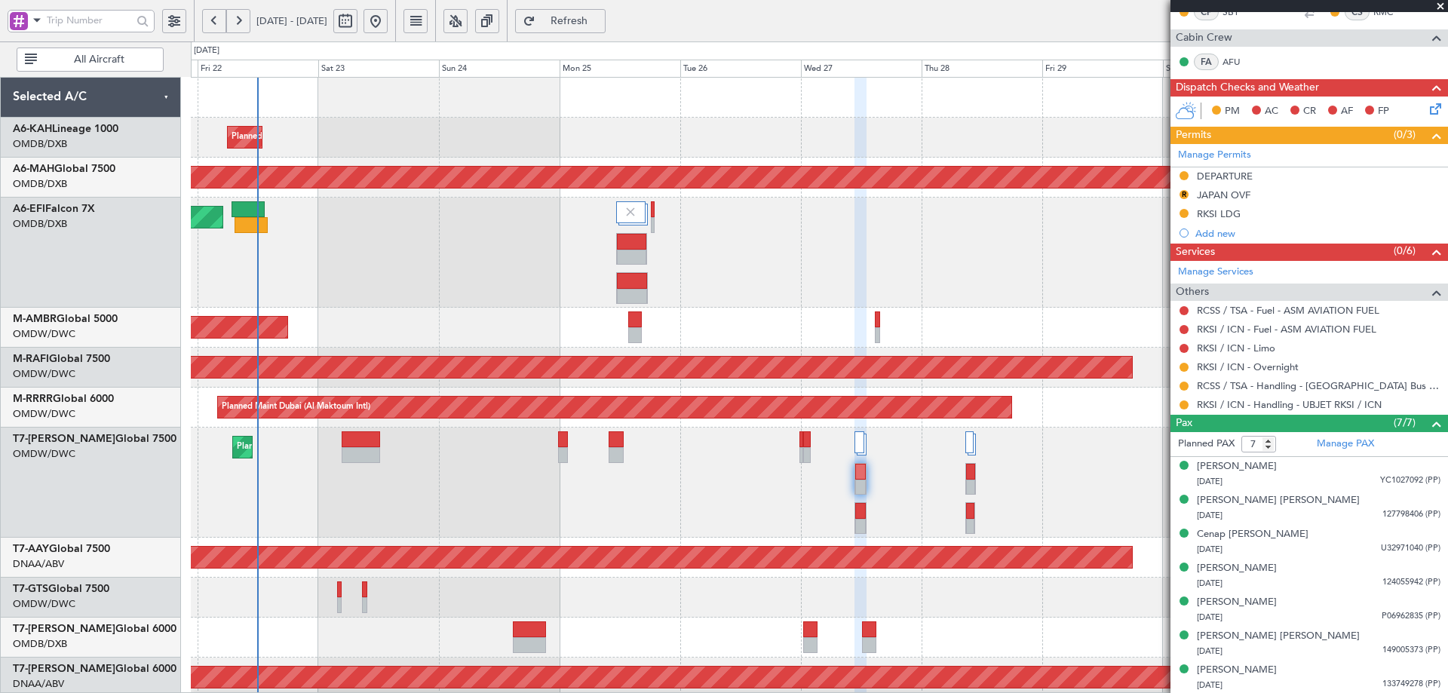
scroll to position [10, 0]
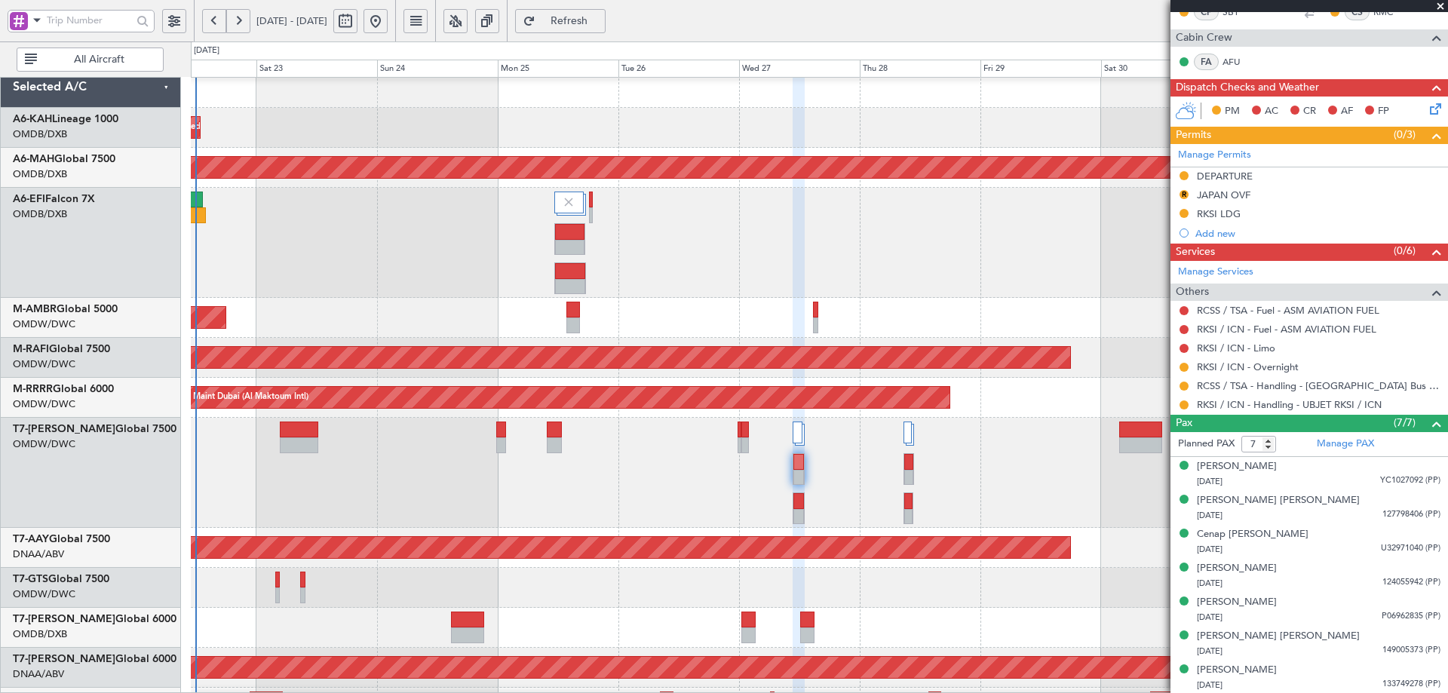
click at [948, 522] on div "Planned Maint Dubai (Al Maktoum Intl)" at bounding box center [819, 473] width 1257 height 110
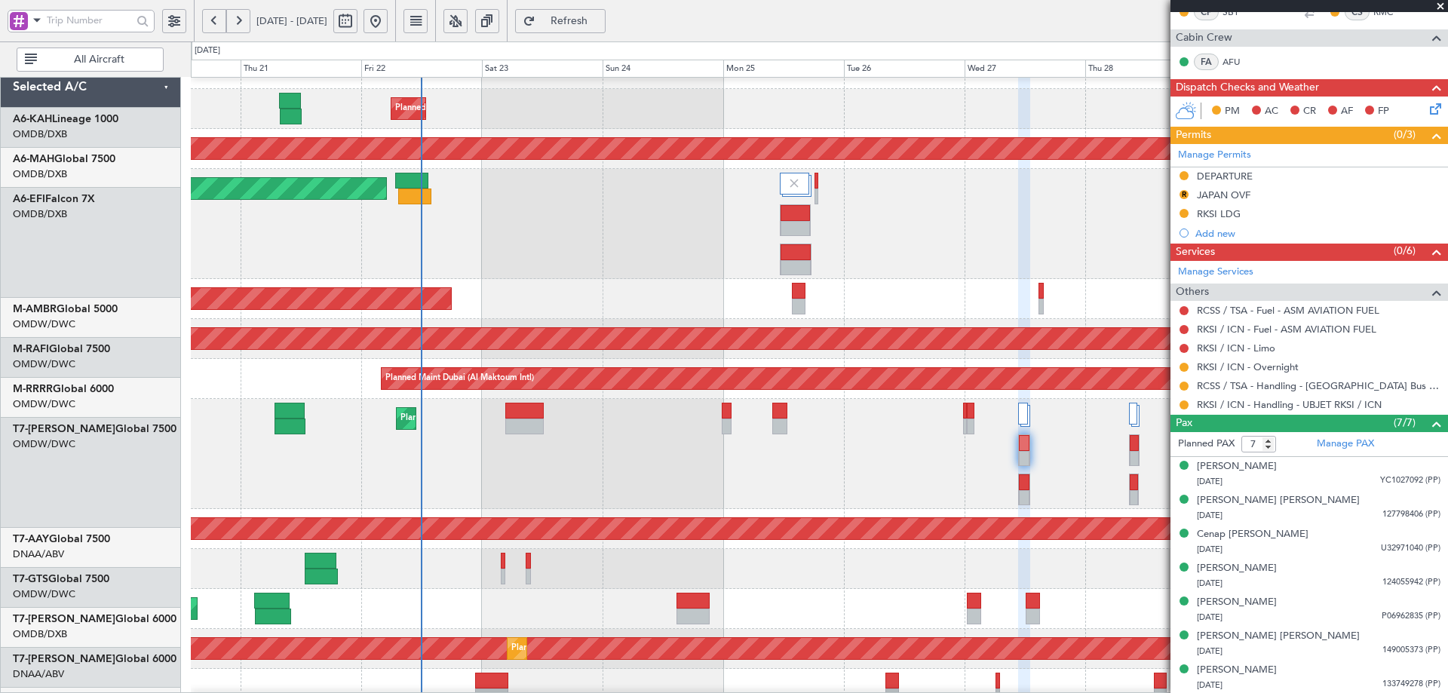
scroll to position [28, 0]
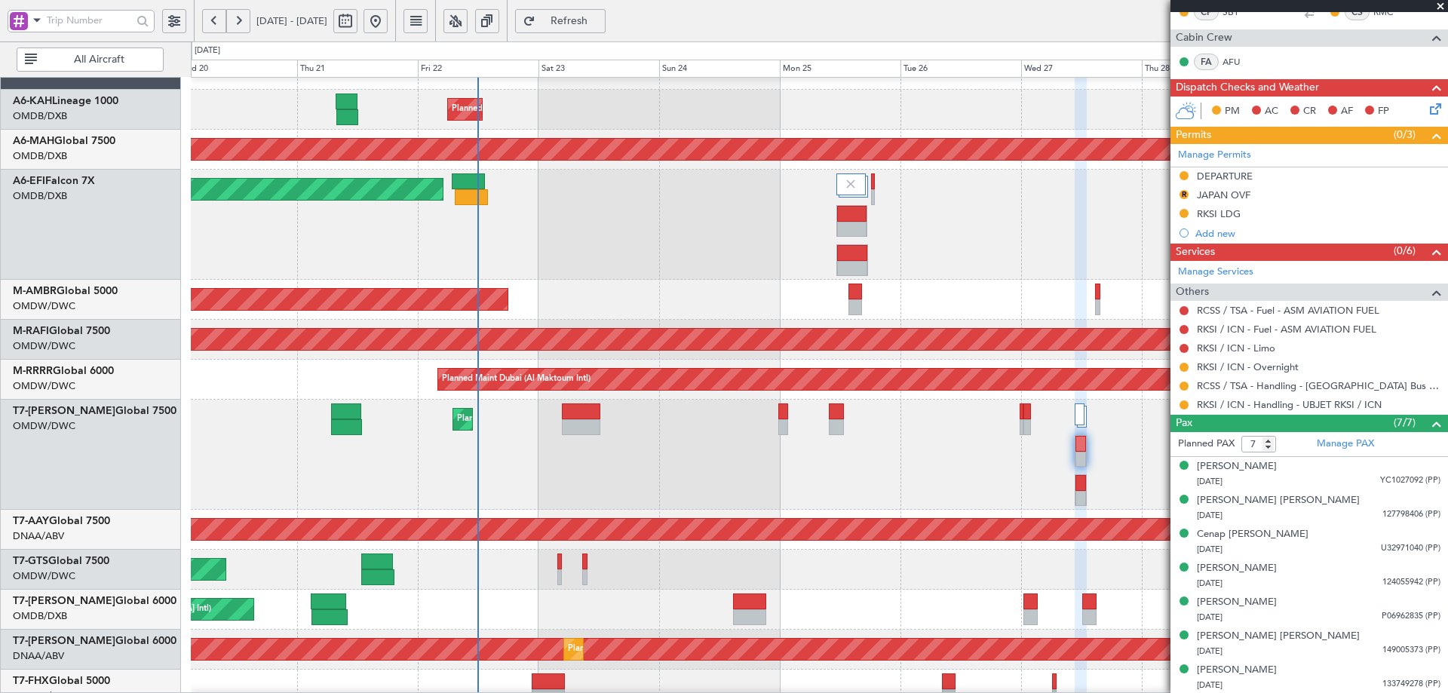
click at [978, 488] on div "Planned Maint Dubai (Al Maktoum Intl)" at bounding box center [819, 455] width 1257 height 110
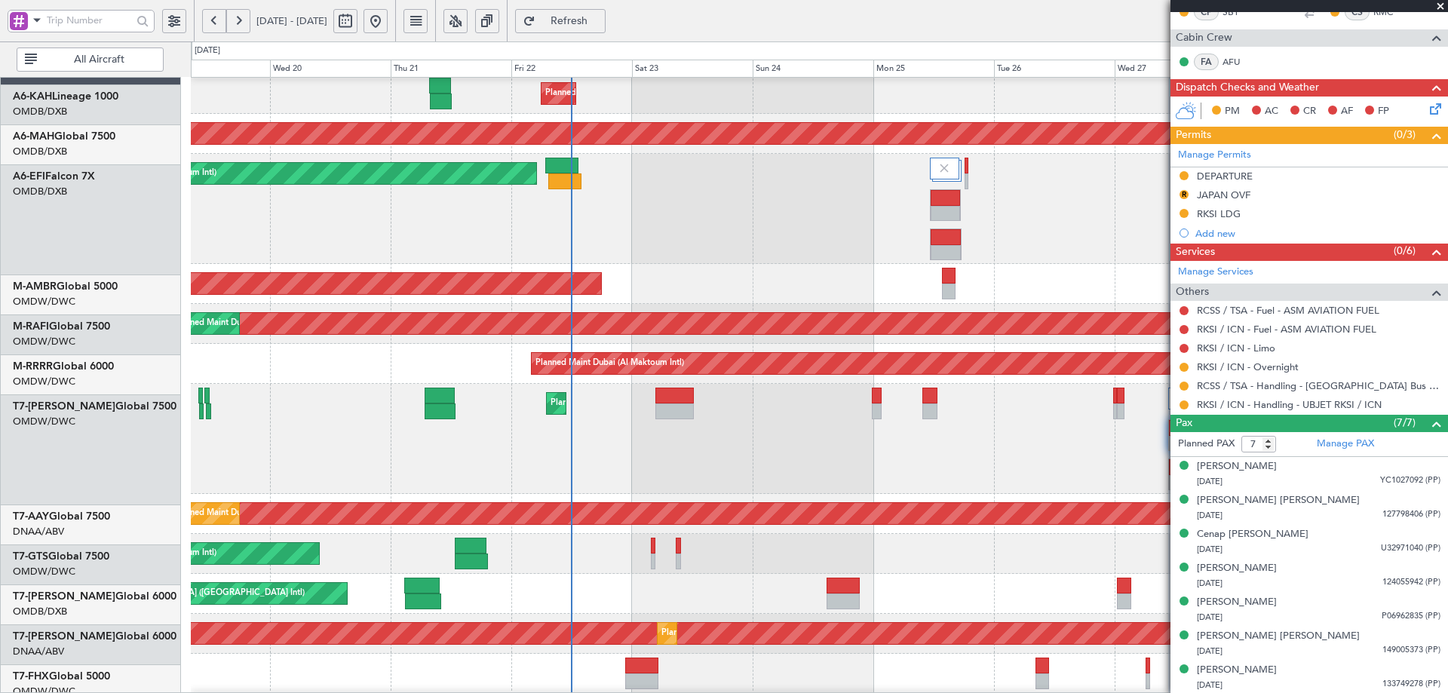
scroll to position [45, 0]
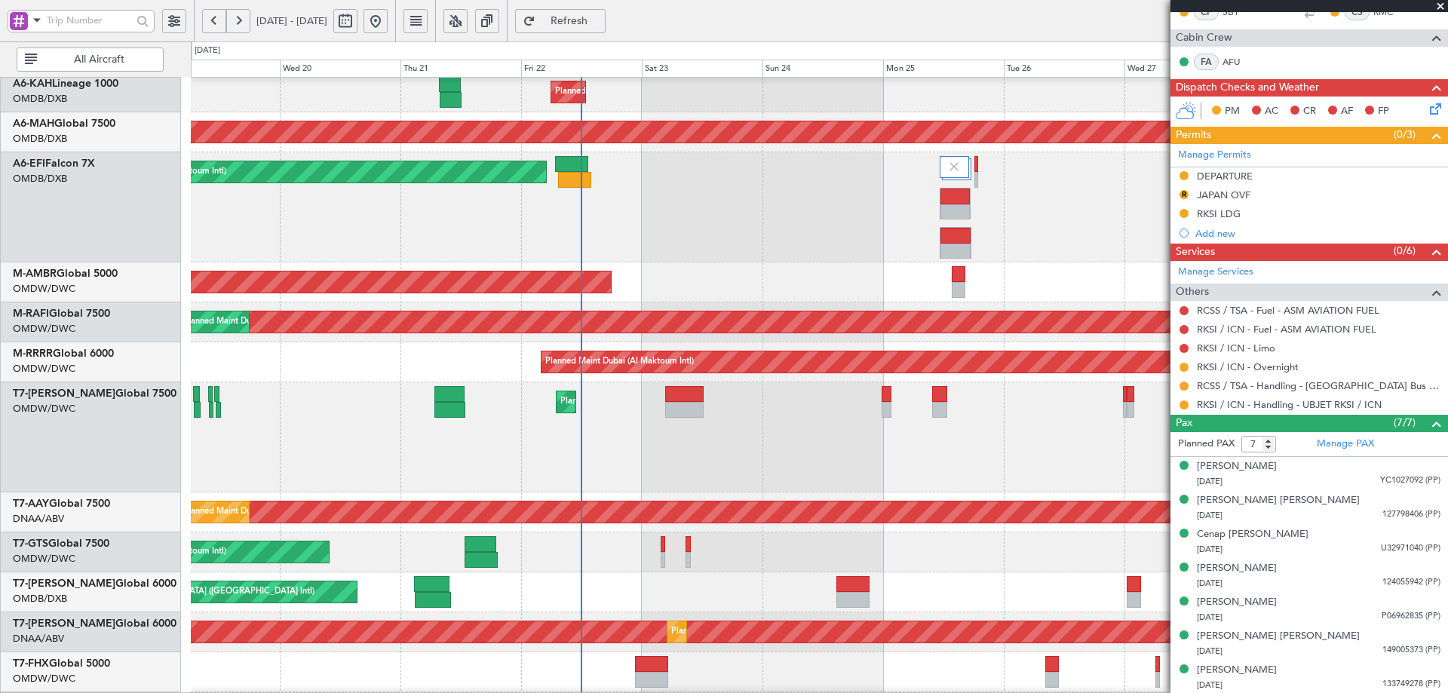
click at [775, 468] on div "Planned Maint Dubai (Al Maktoum Intl)" at bounding box center [819, 437] width 1257 height 110
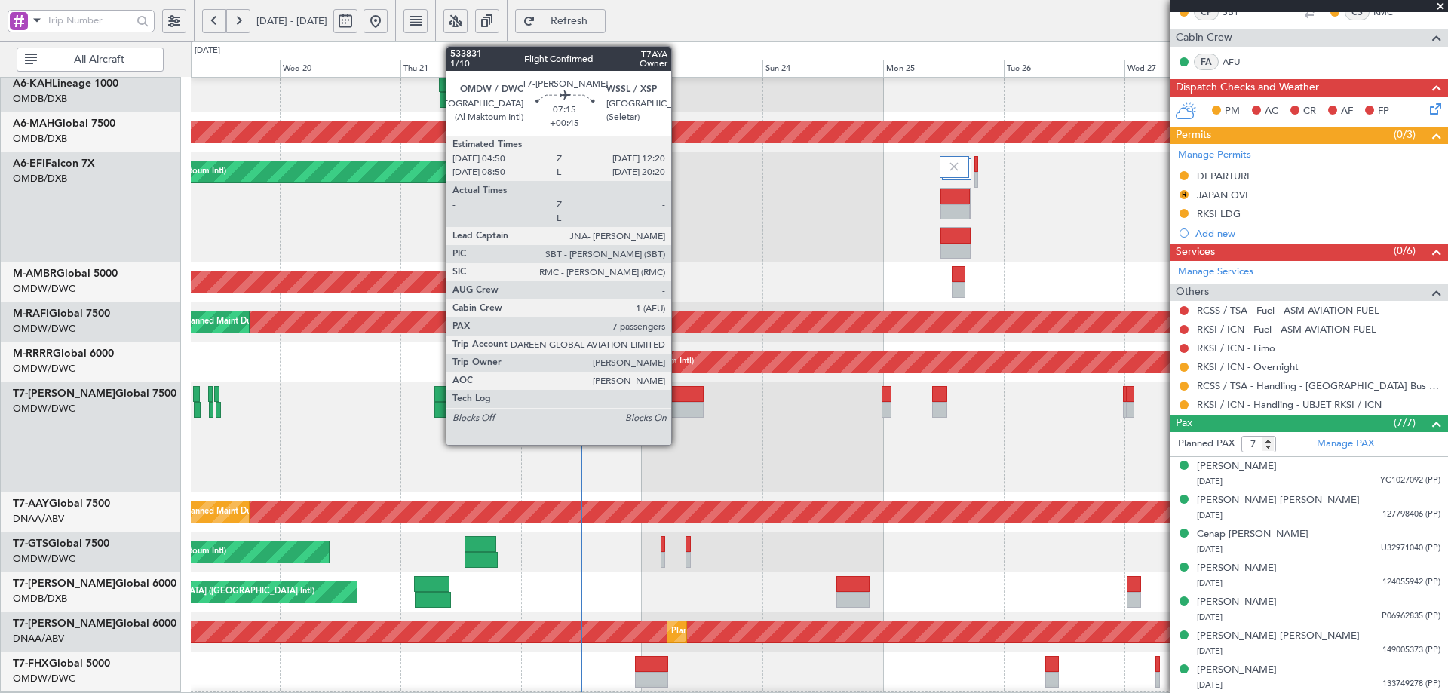
click at [678, 391] on div at bounding box center [684, 394] width 38 height 16
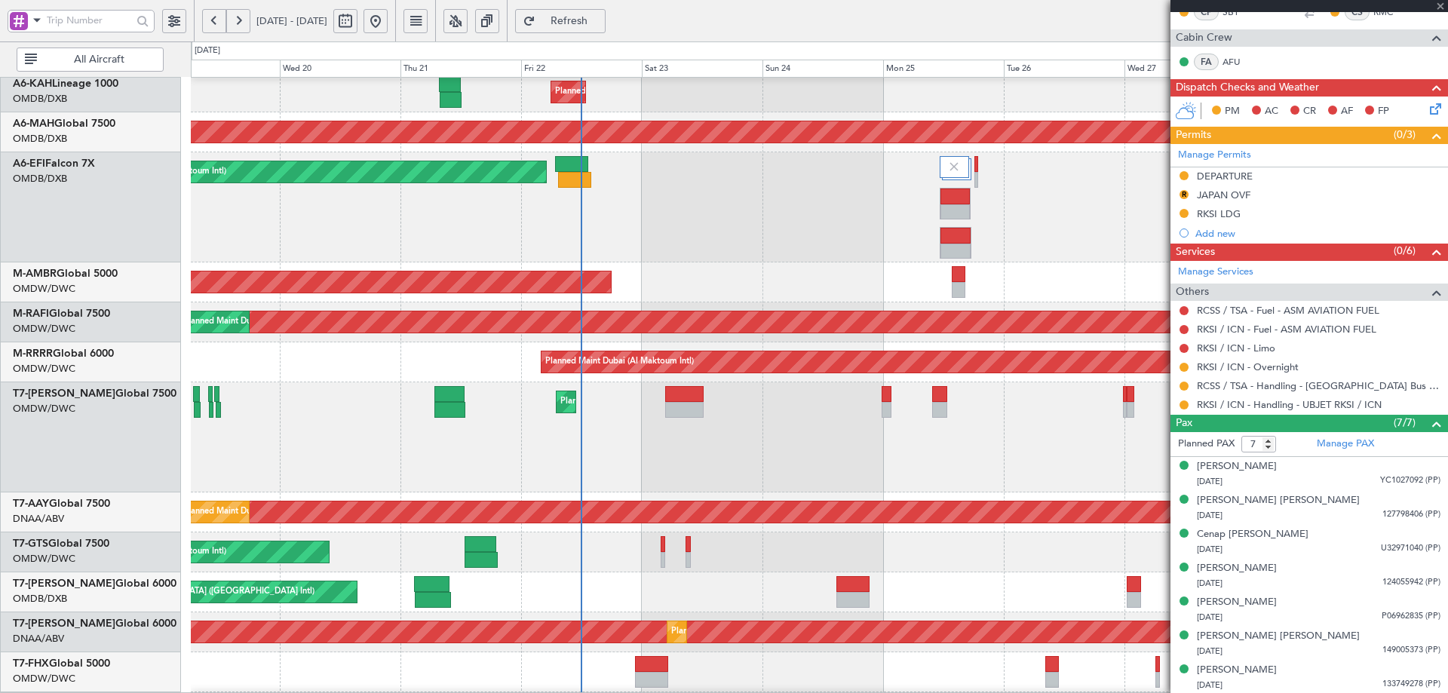
type input "+00:45"
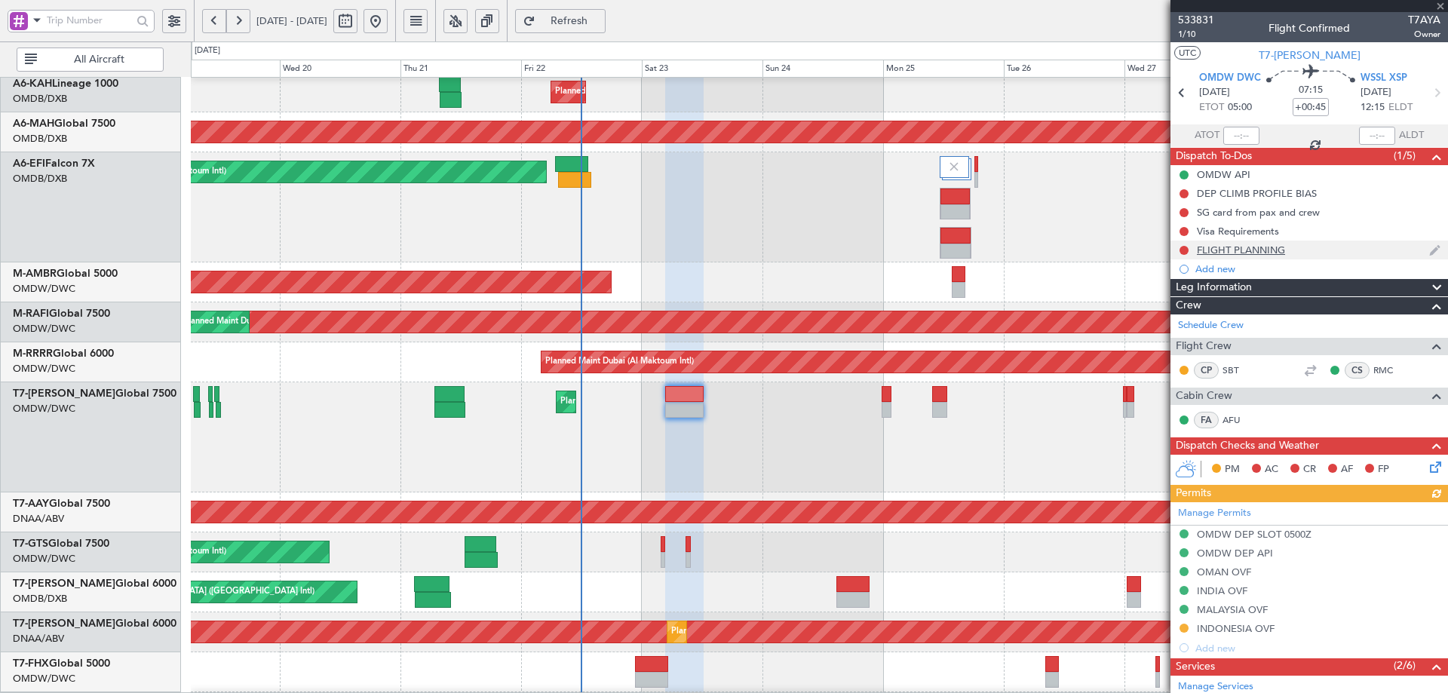
click at [1260, 253] on div "FLIGHT PLANNING" at bounding box center [1241, 250] width 88 height 13
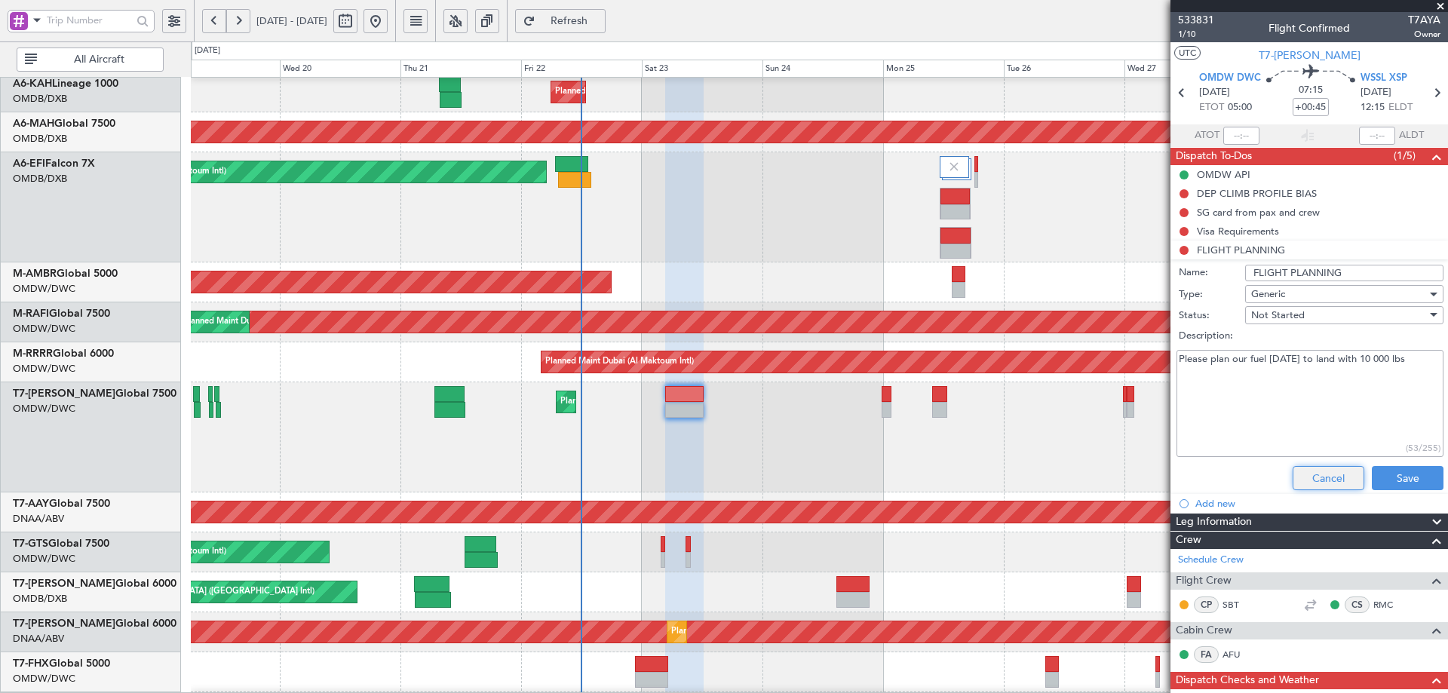
click at [1306, 480] on button "Cancel" at bounding box center [1329, 478] width 72 height 24
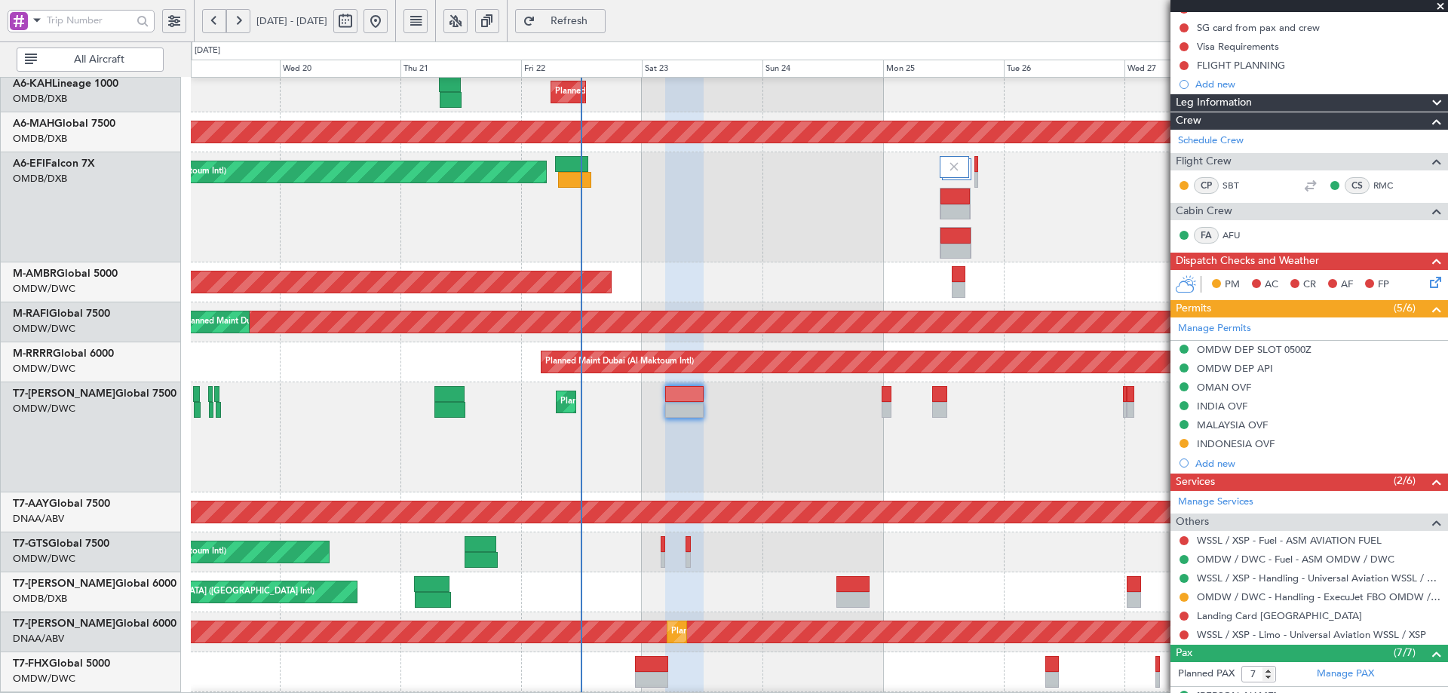
scroll to position [416, 0]
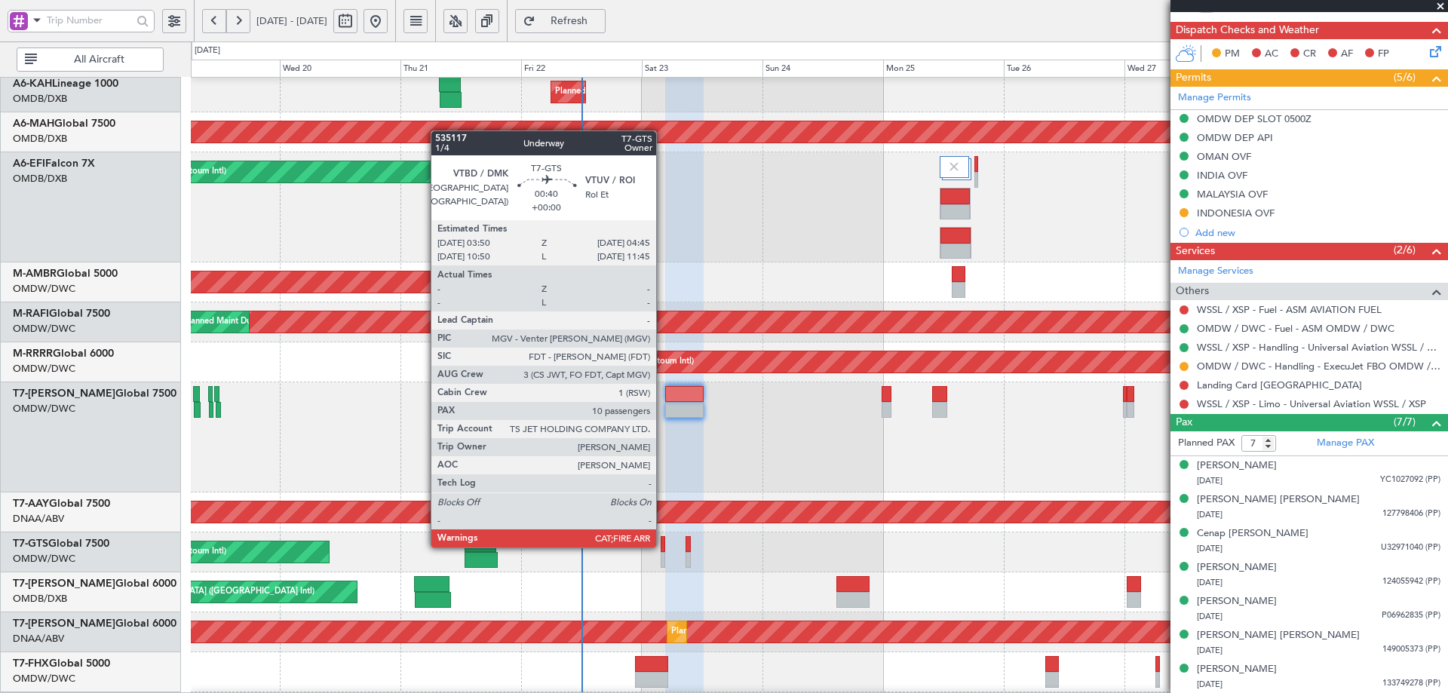
click at [663, 546] on div at bounding box center [663, 544] width 5 height 16
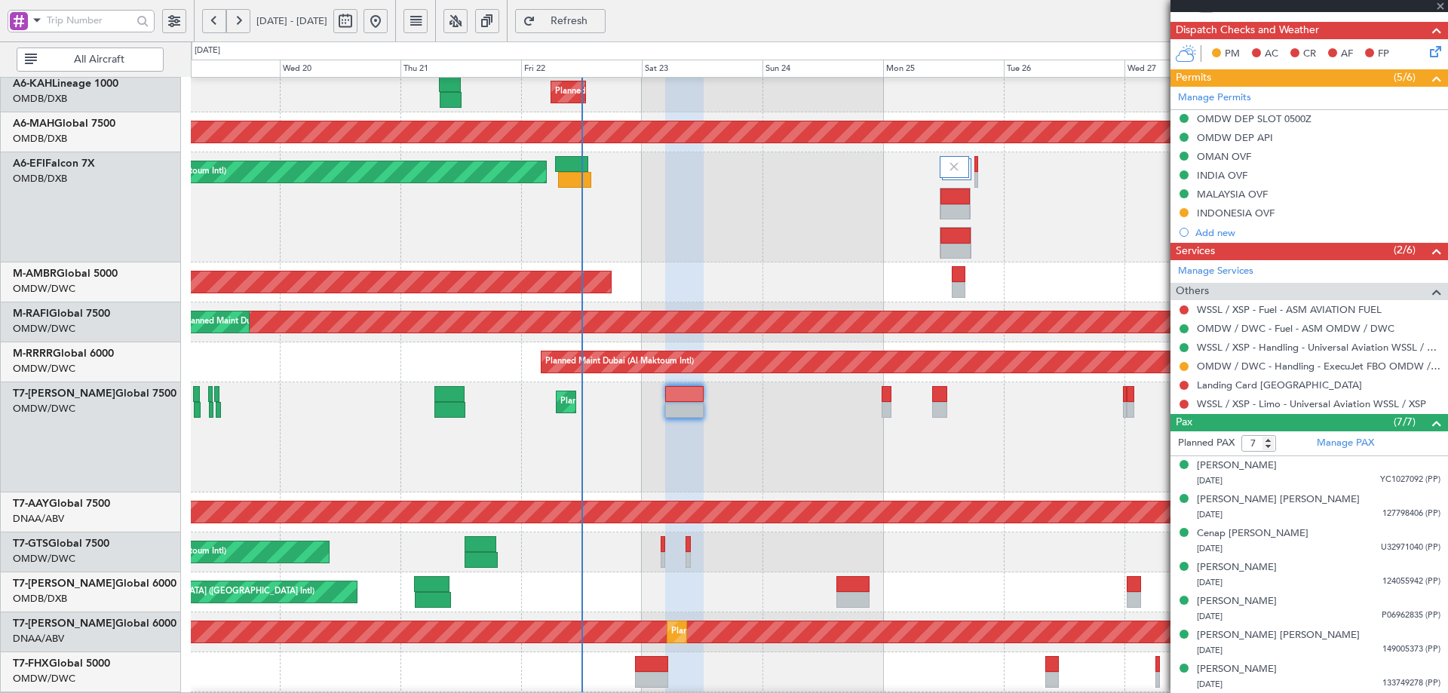
type input "10"
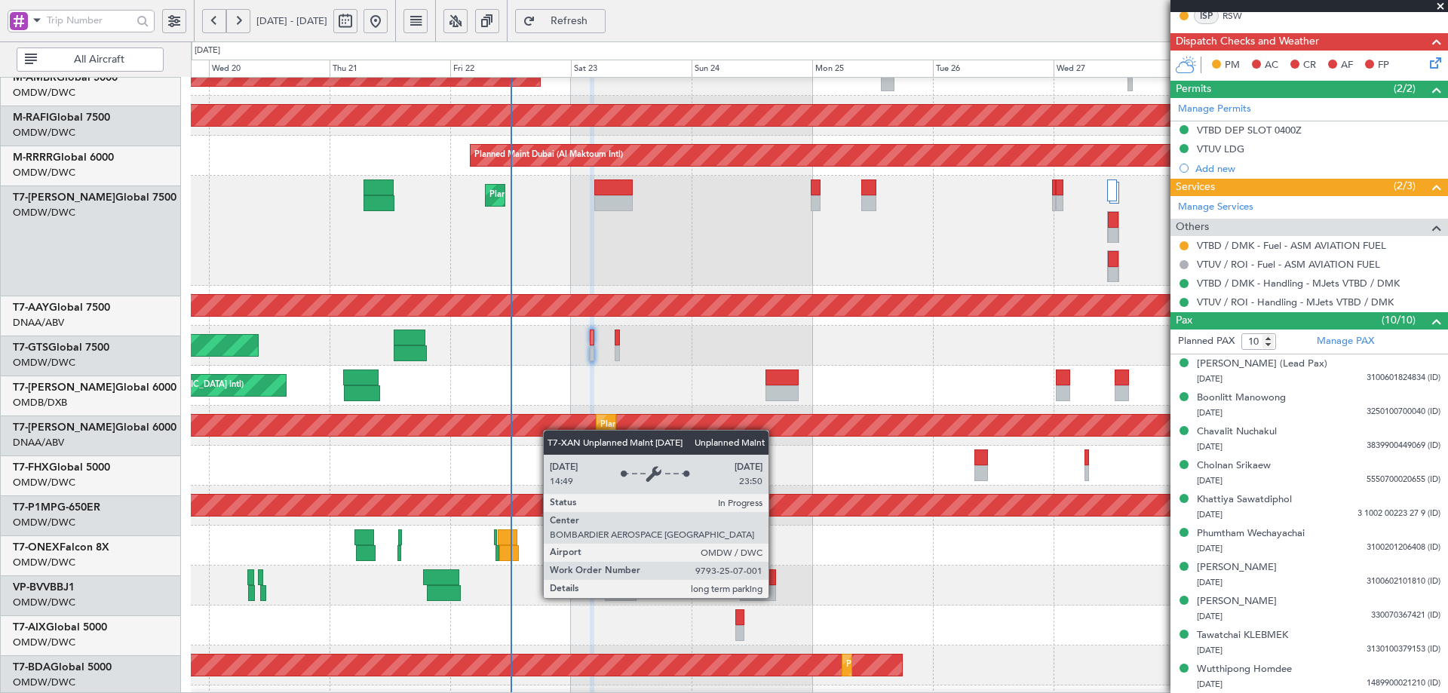
scroll to position [266, 0]
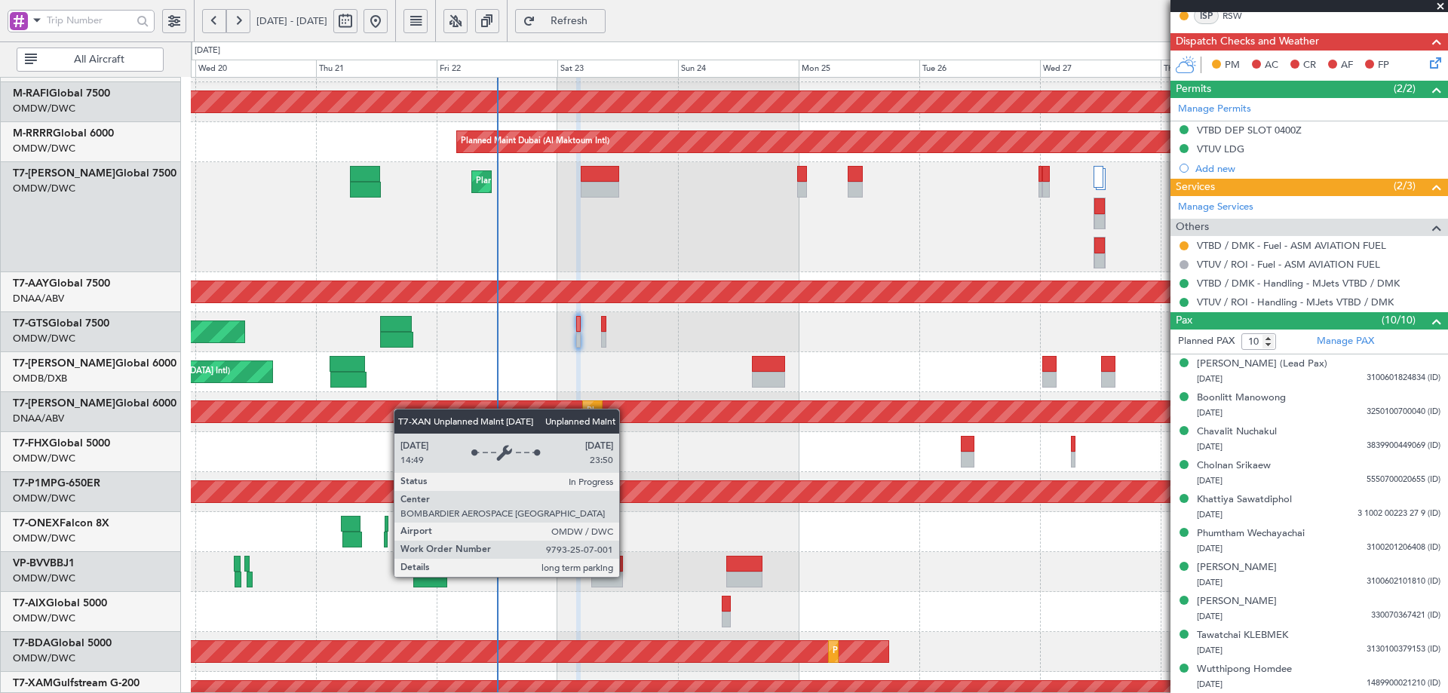
click at [399, 406] on div "Unplanned Maint [GEOGRAPHIC_DATA] (Al Maktoum Intl)" at bounding box center [228, 411] width 2586 height 21
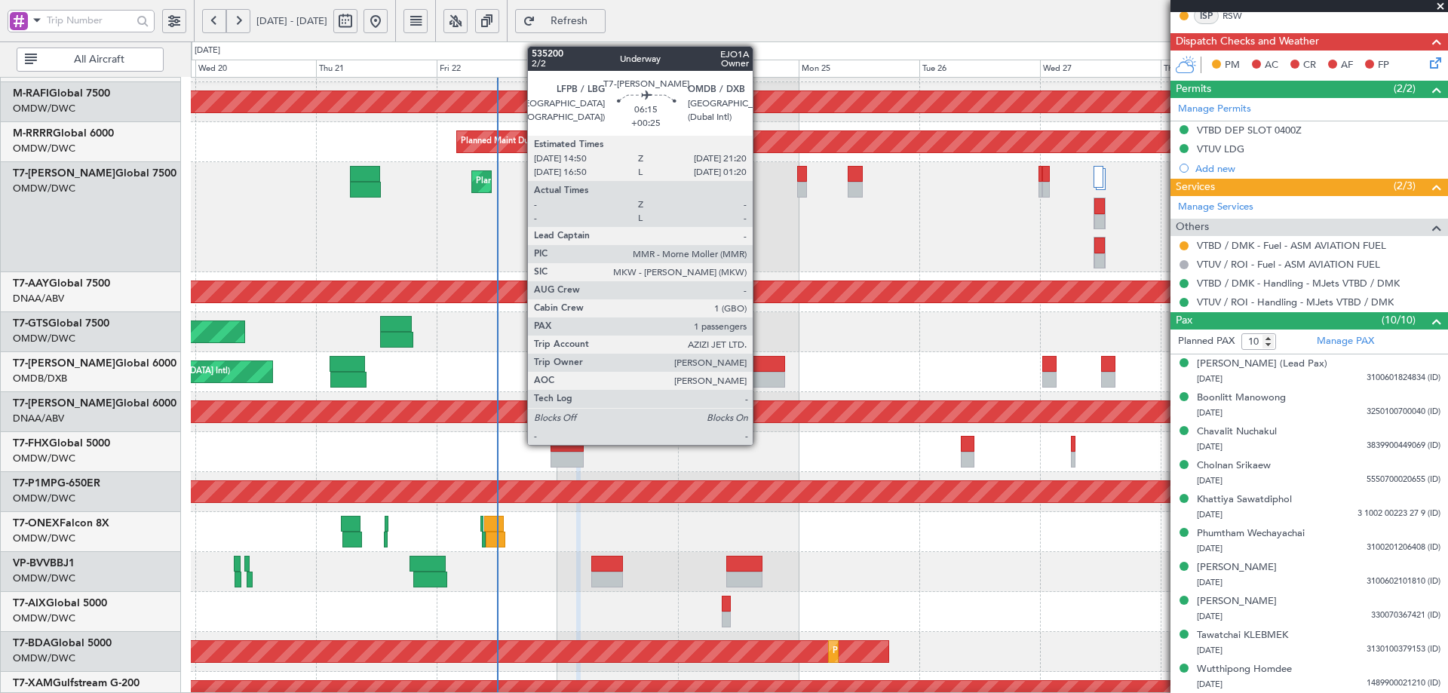
click at [760, 370] on div at bounding box center [768, 364] width 33 height 16
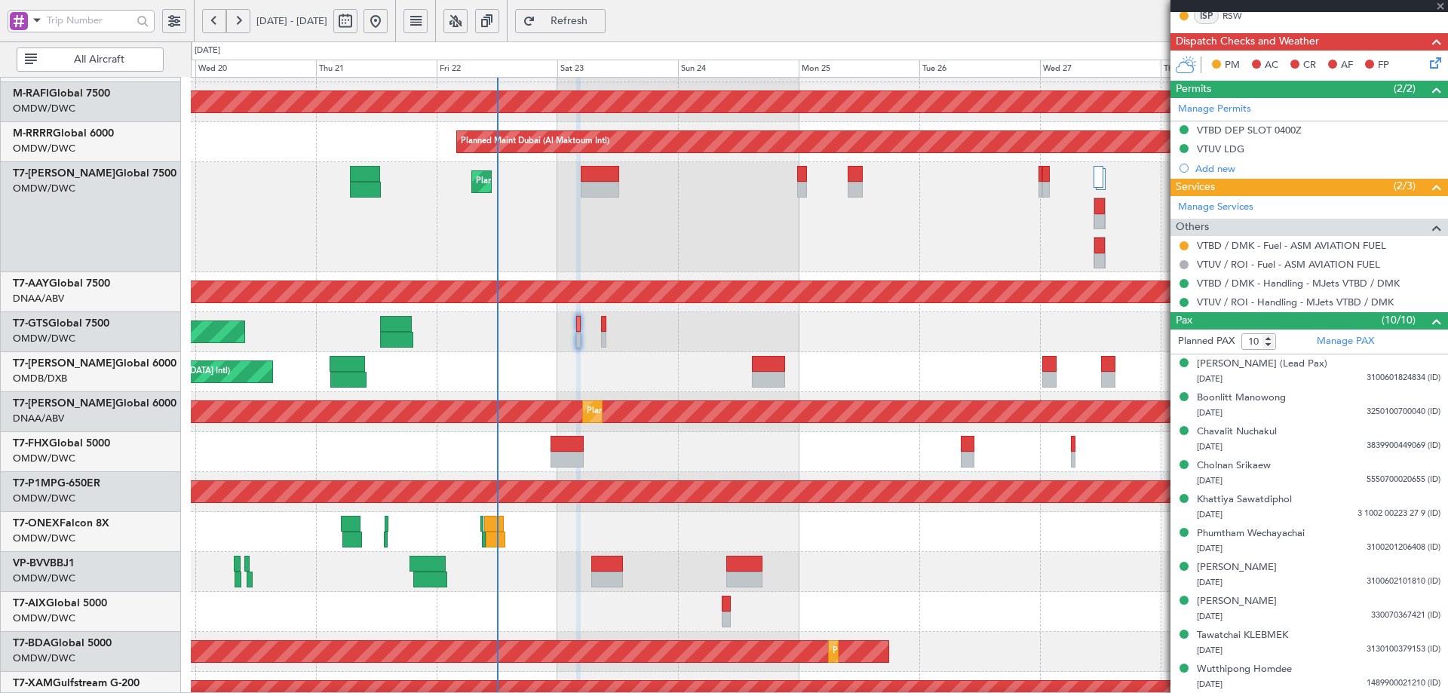
type input "+00:25"
type input "1"
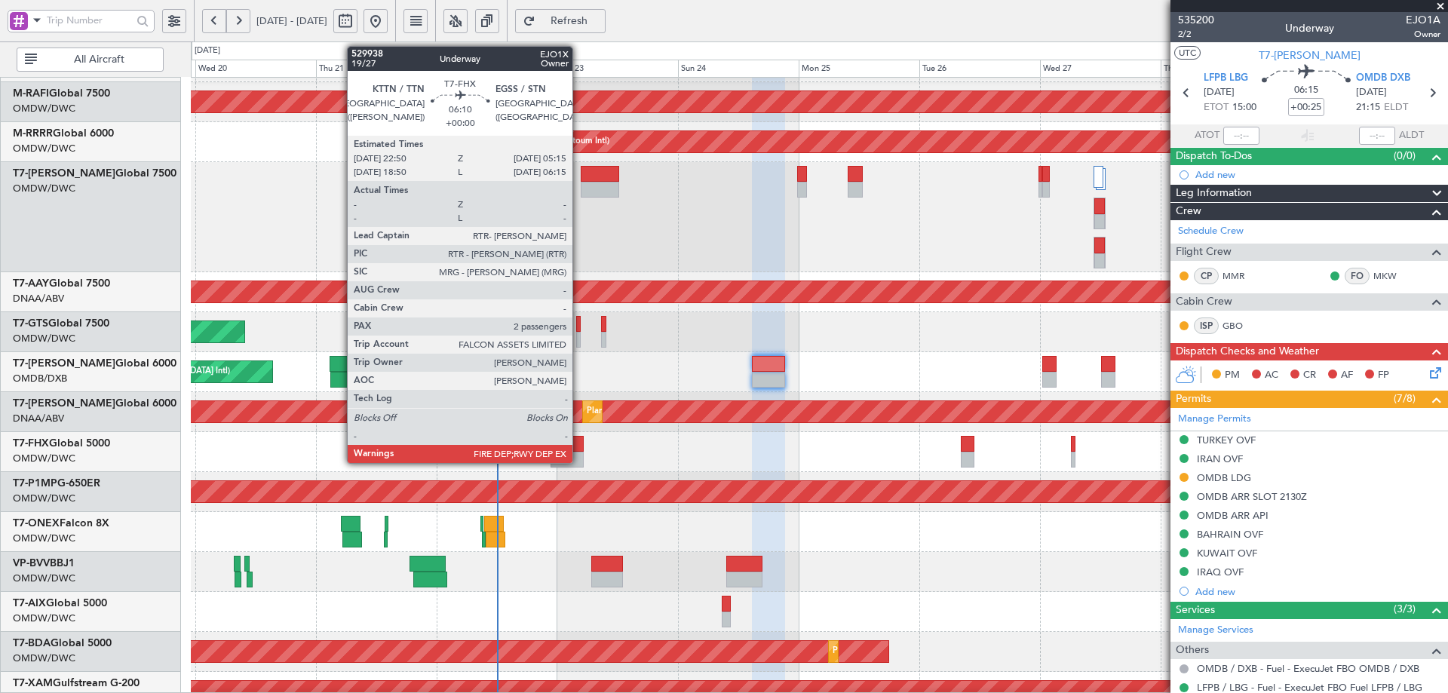
click at [579, 446] on div at bounding box center [567, 444] width 32 height 16
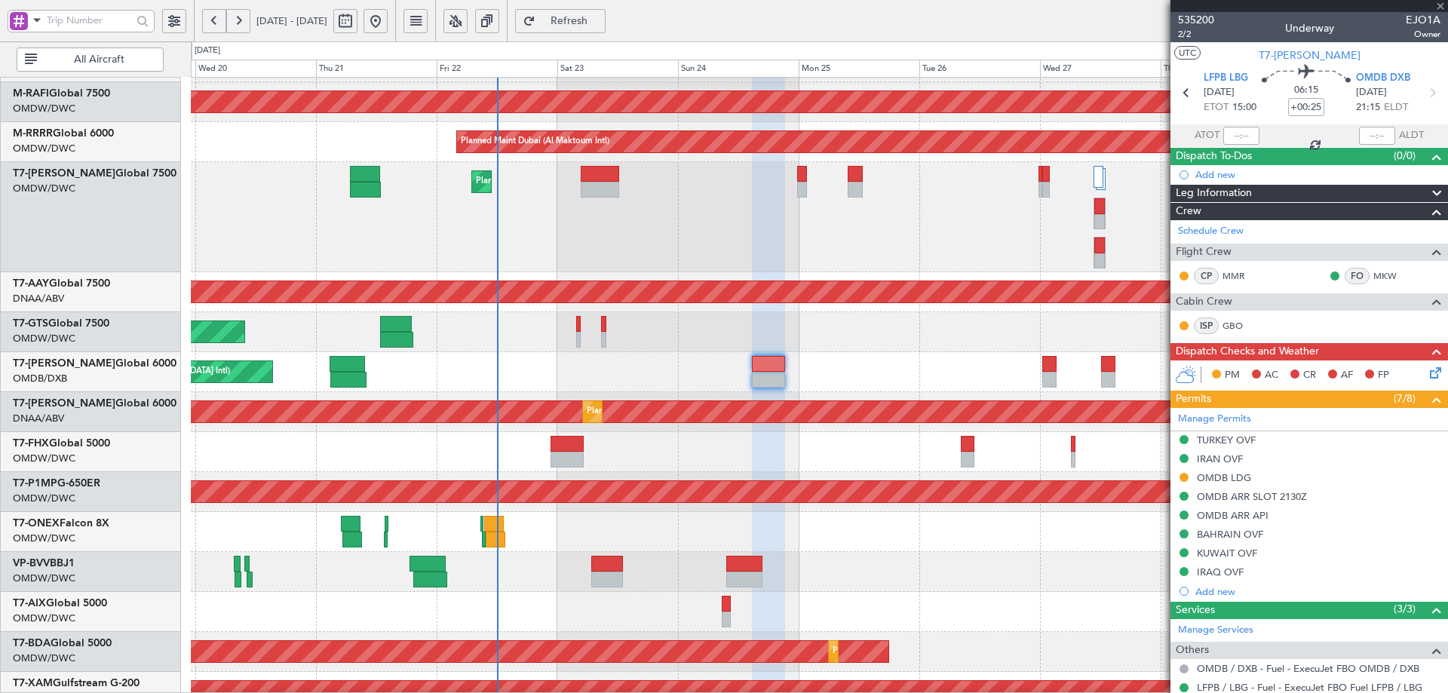
type input "2"
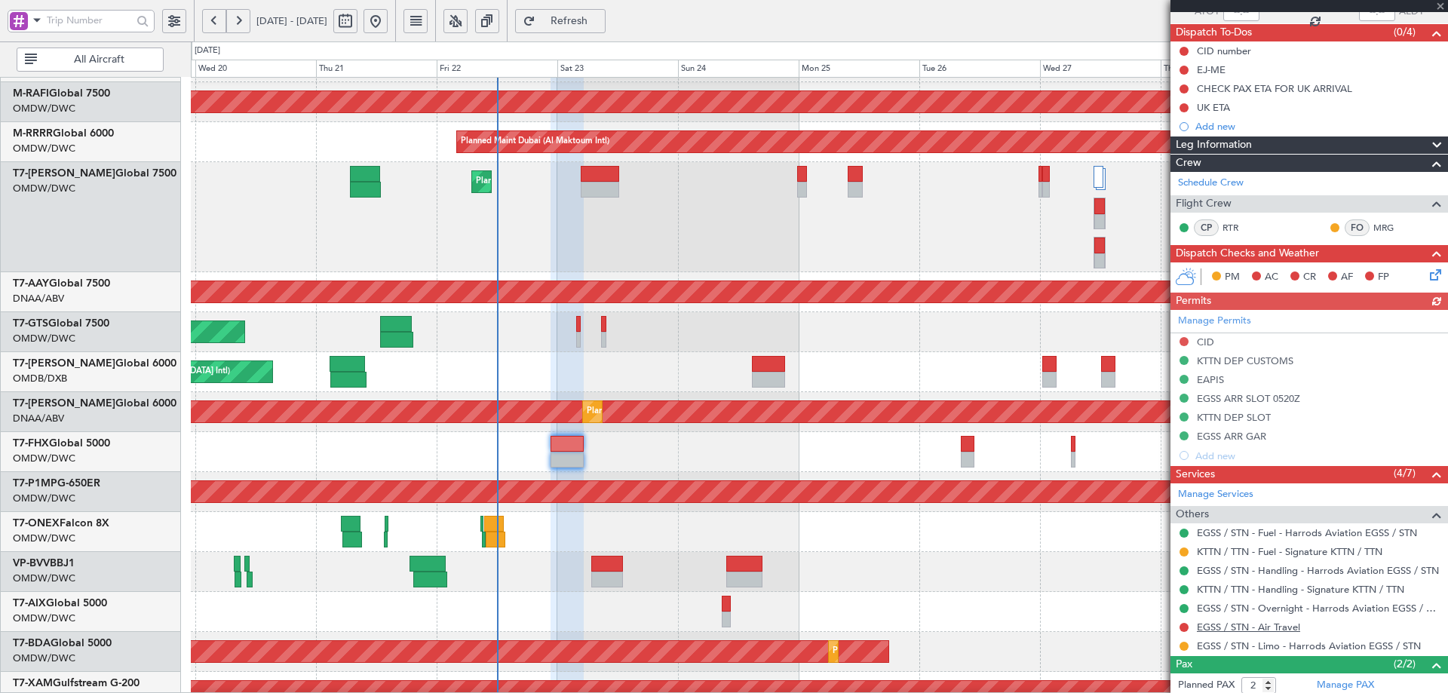
scroll to position [196, 0]
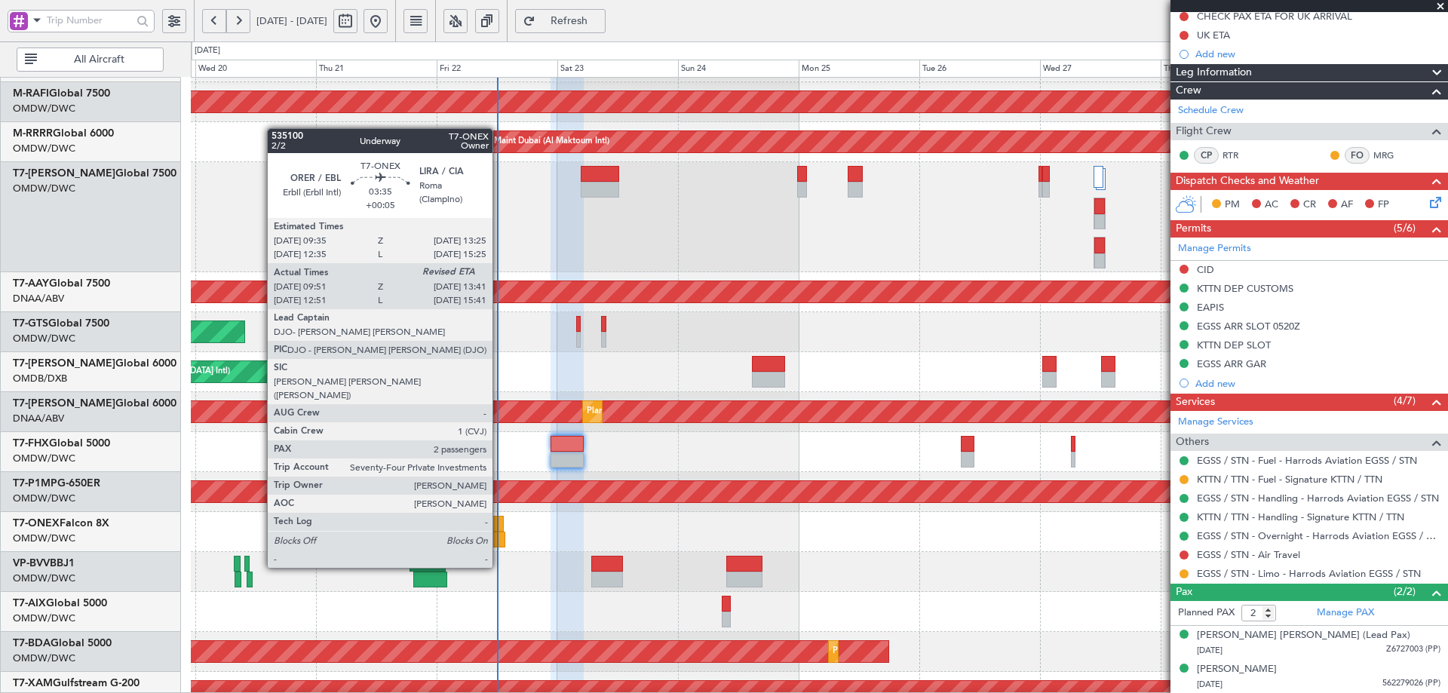
click at [500, 526] on div at bounding box center [494, 524] width 20 height 16
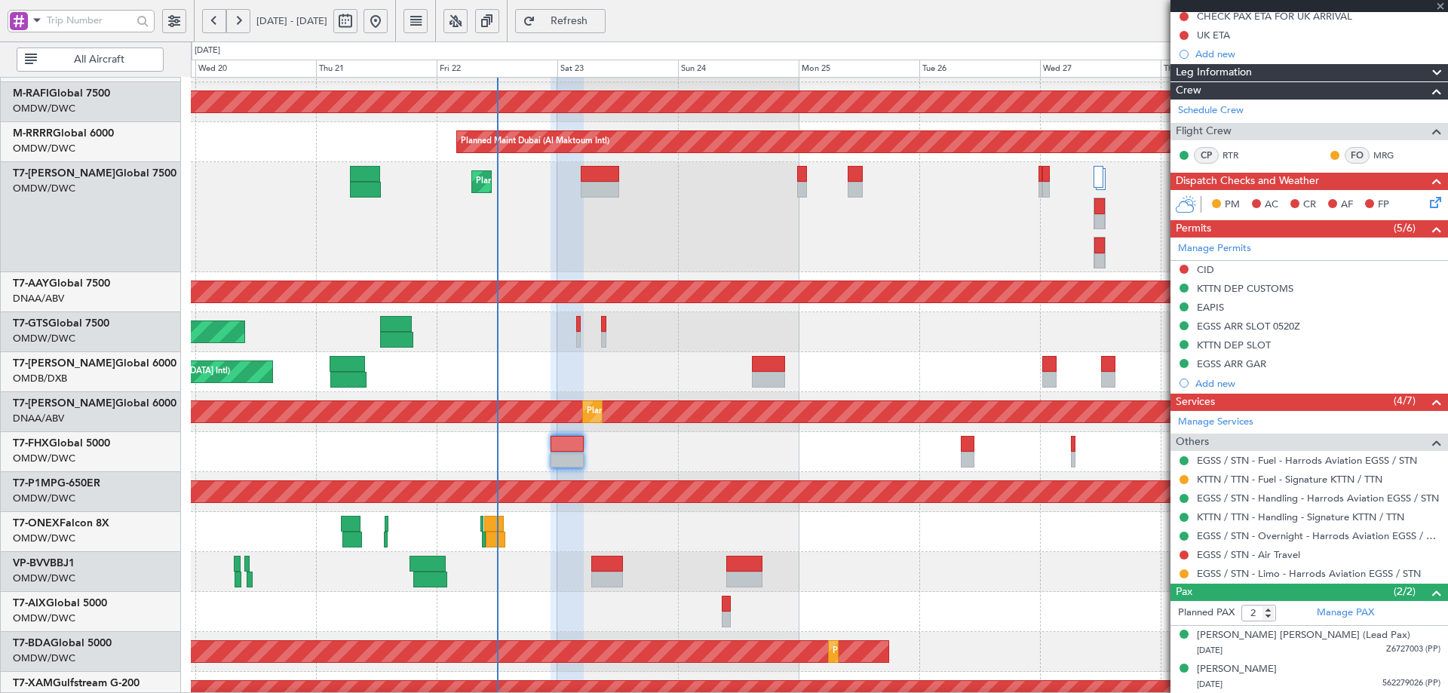
type input "+00:05"
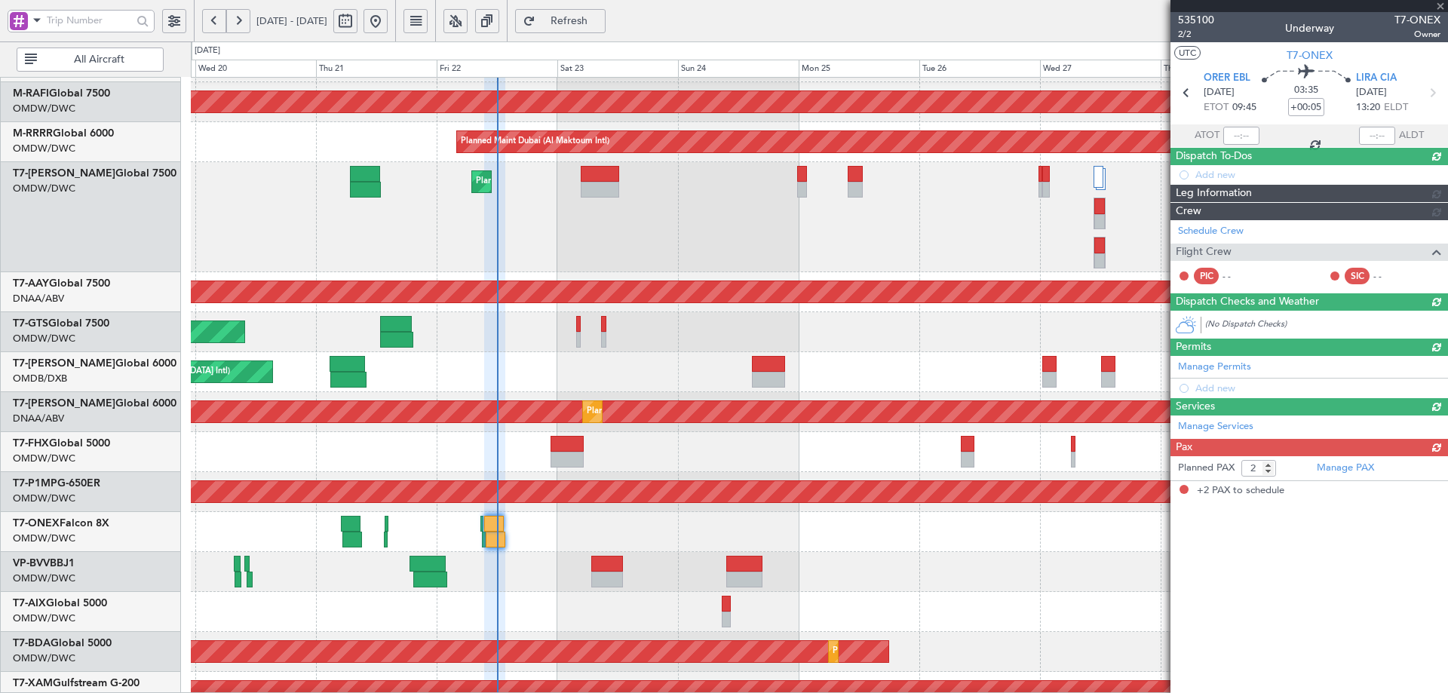
scroll to position [0, 0]
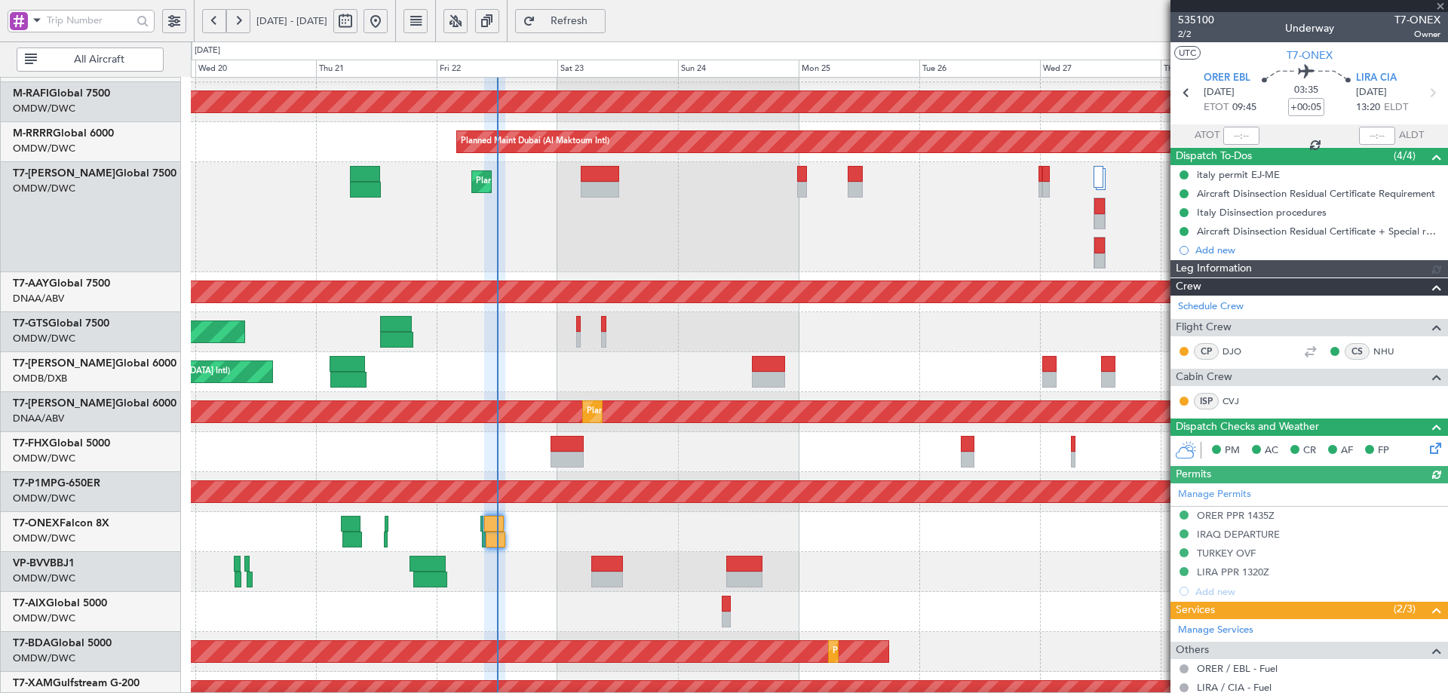
type input "Anita Mani (ANI)"
type input "7042"
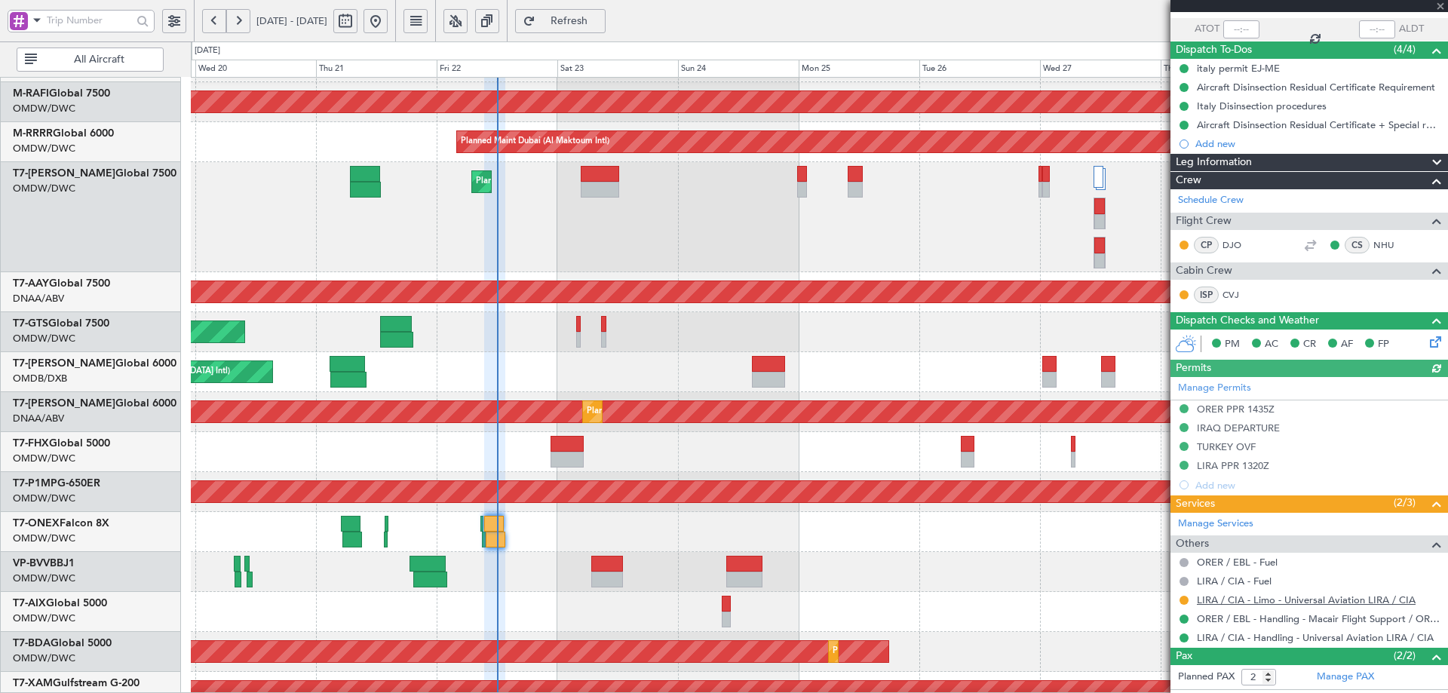
scroll to position [170, 0]
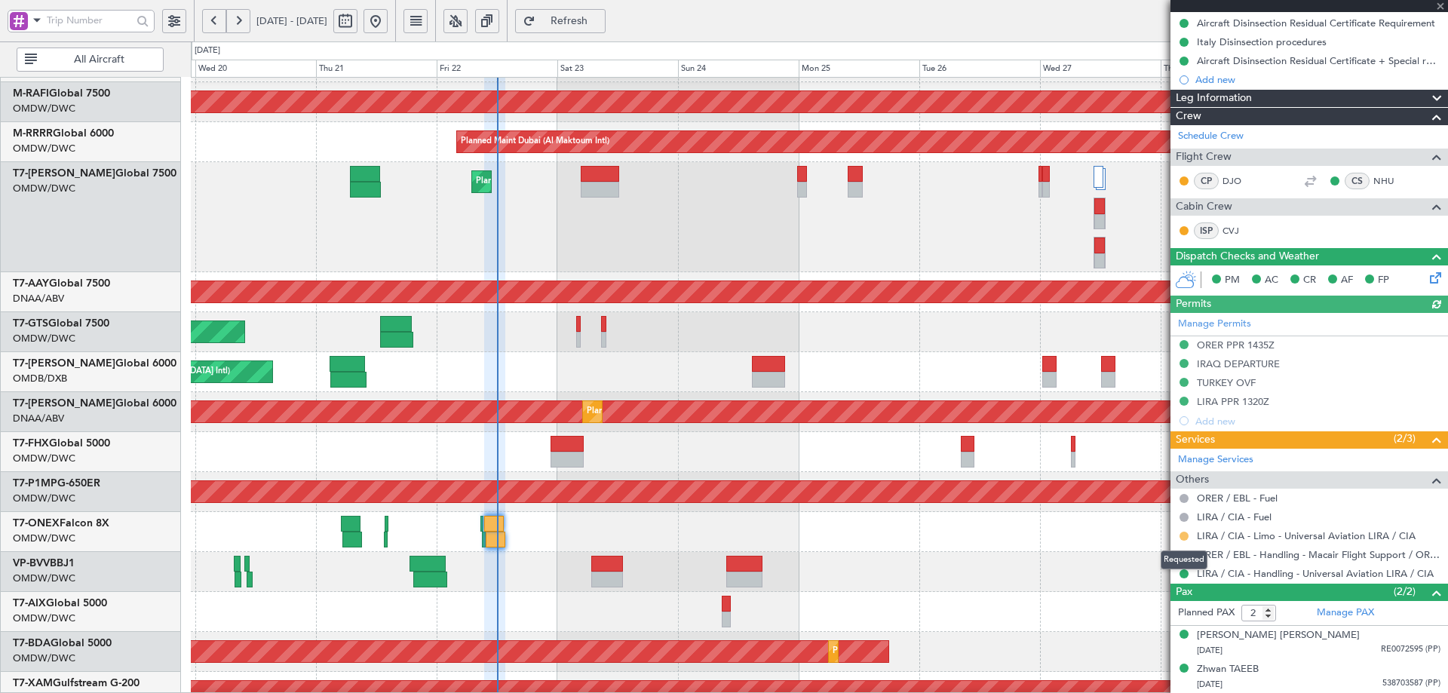
click at [1187, 538] on button at bounding box center [1184, 536] width 9 height 9
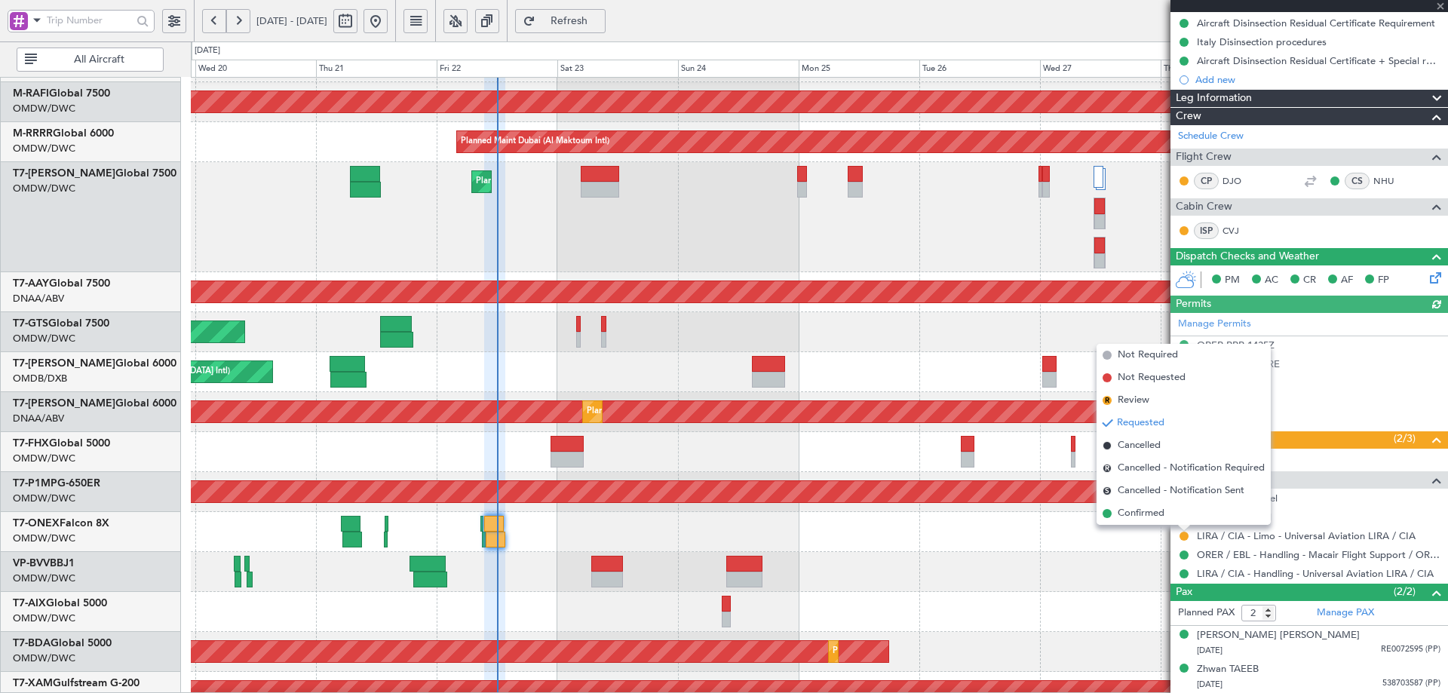
click at [1070, 566] on div at bounding box center [819, 572] width 1257 height 40
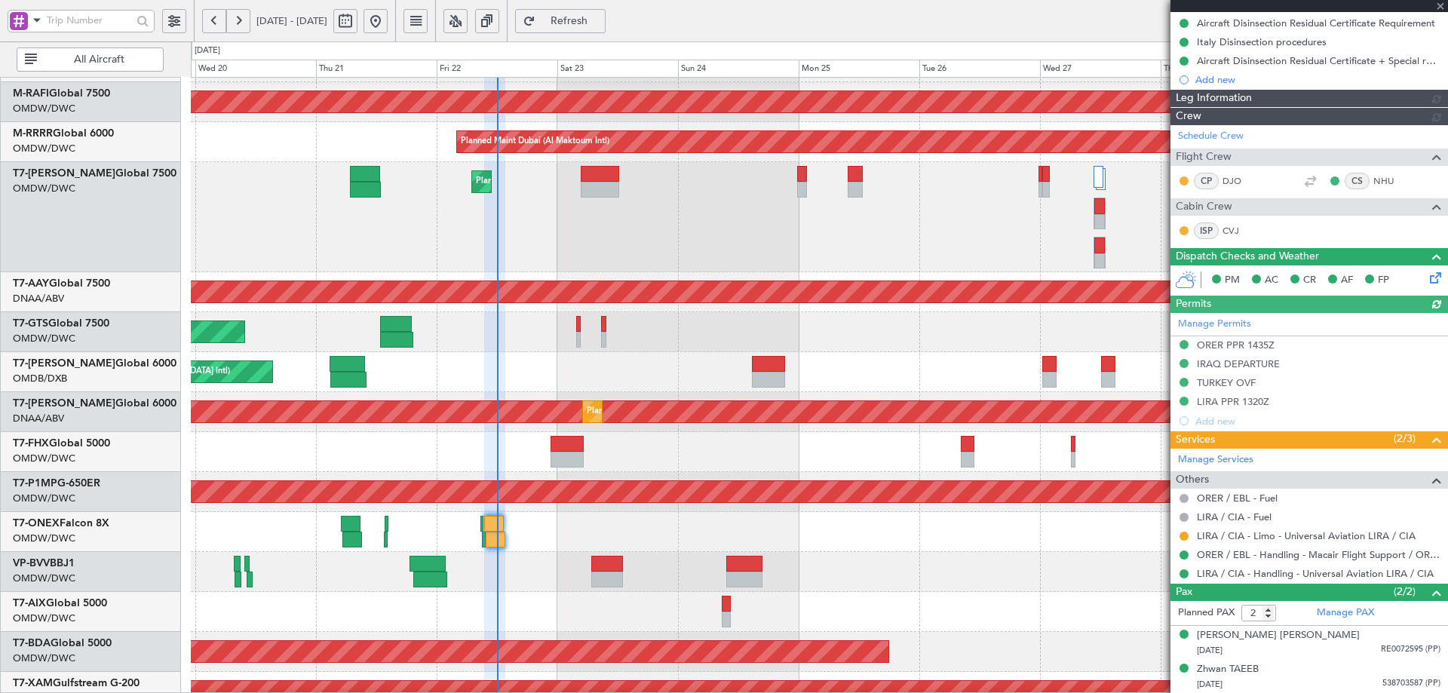
type input "Anita Mani (ANI)"
type input "7042"
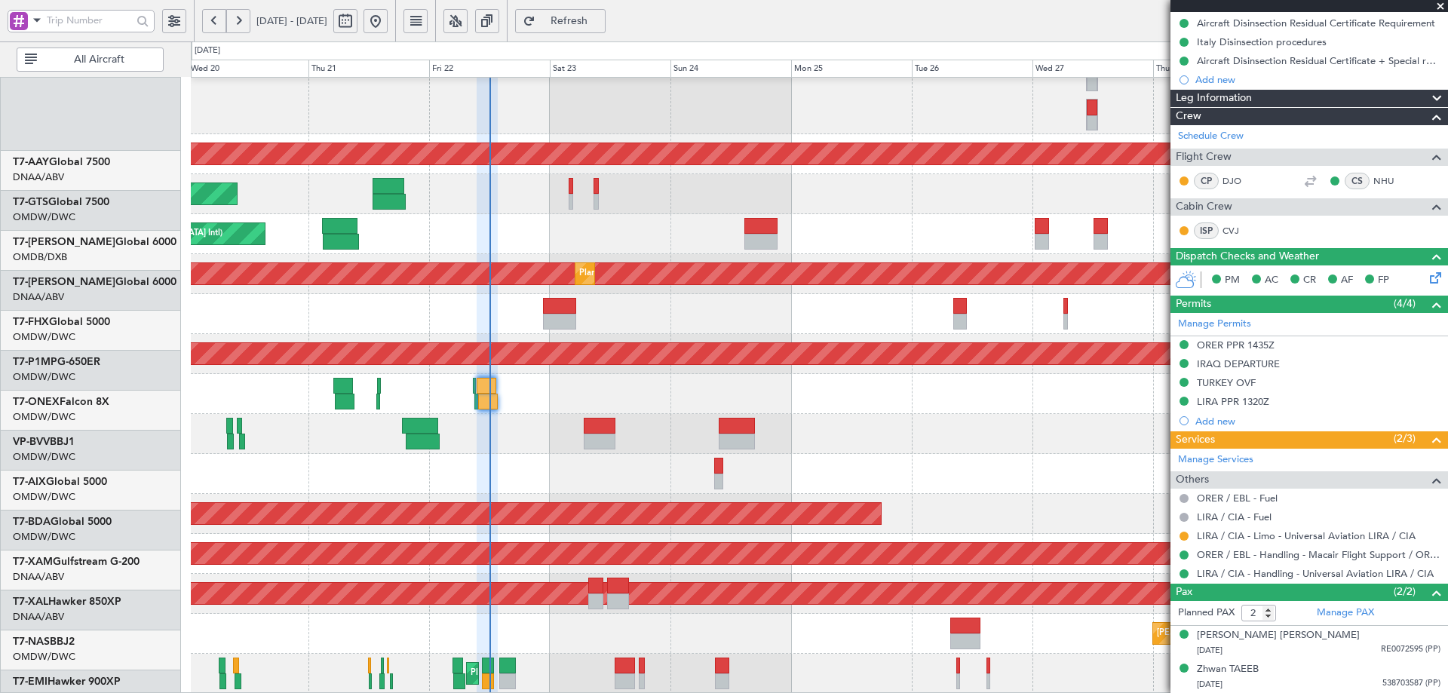
scroll to position [404, 0]
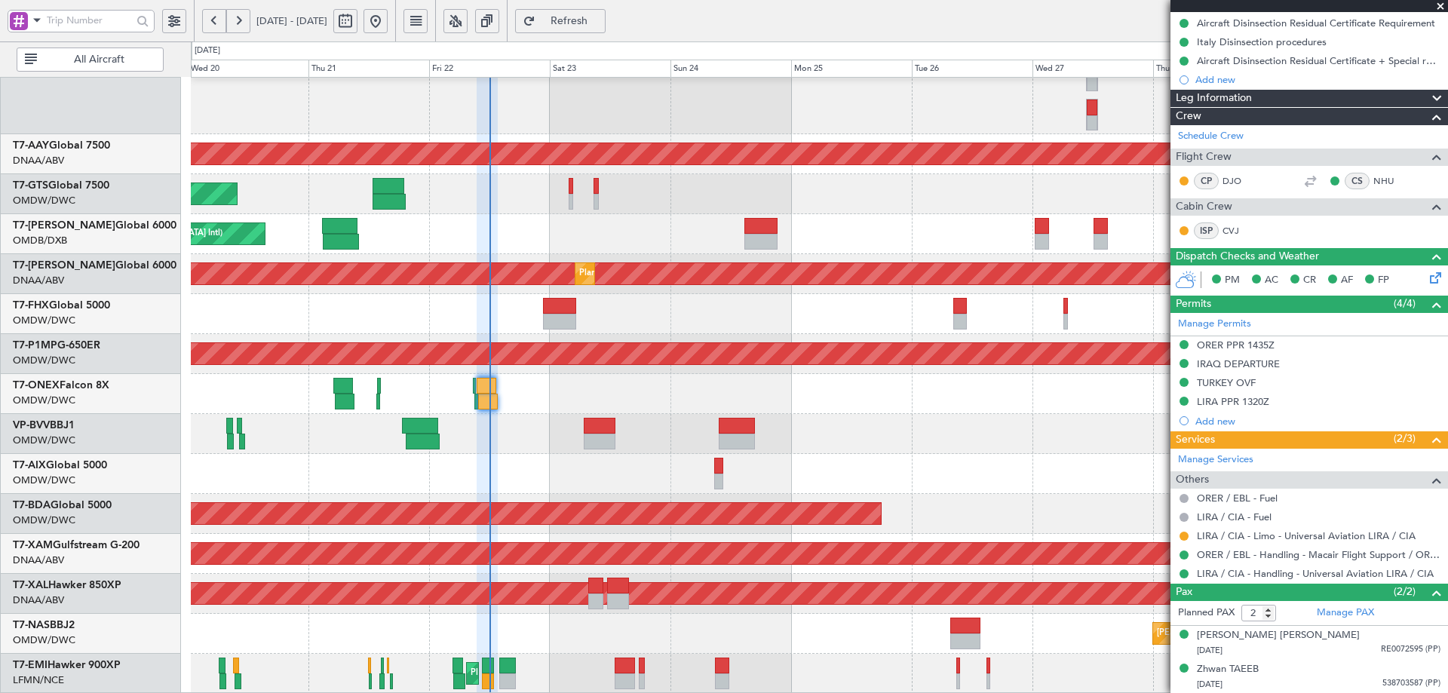
click at [555, 462] on div at bounding box center [819, 474] width 1257 height 40
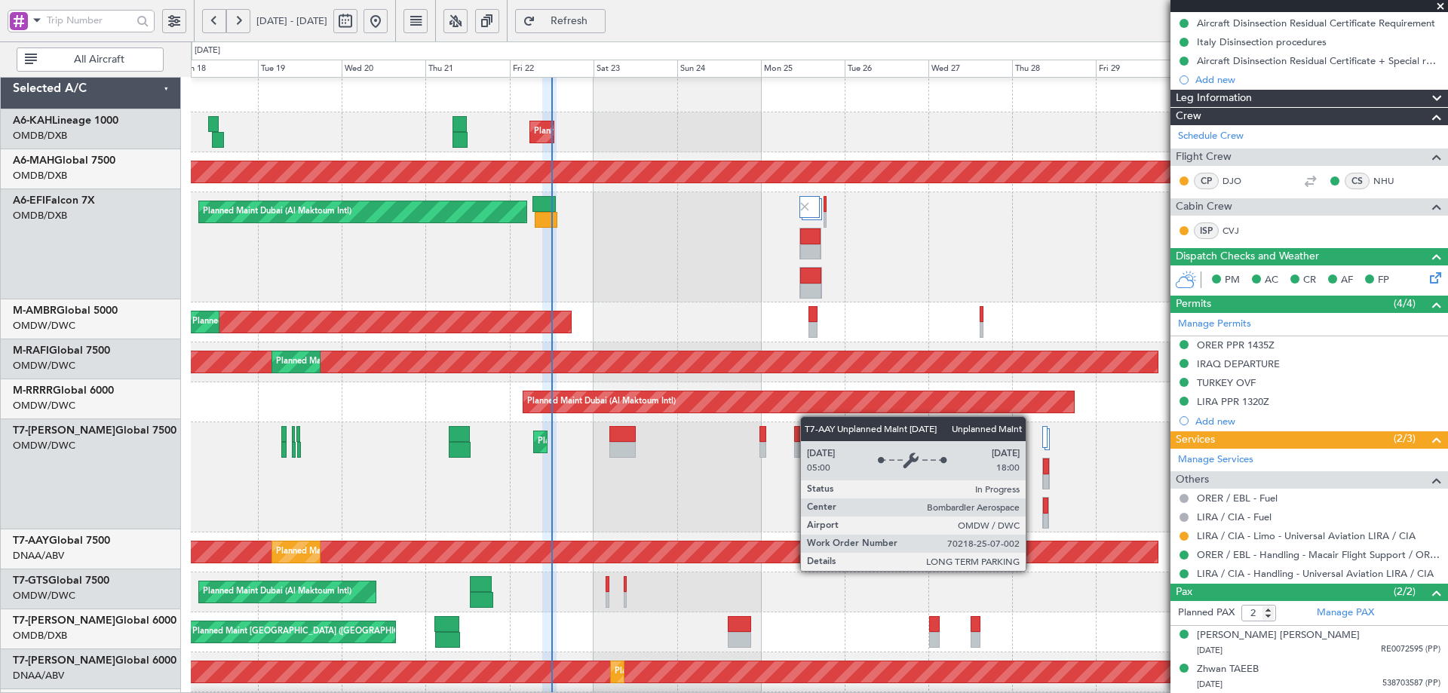
scroll to position [0, 0]
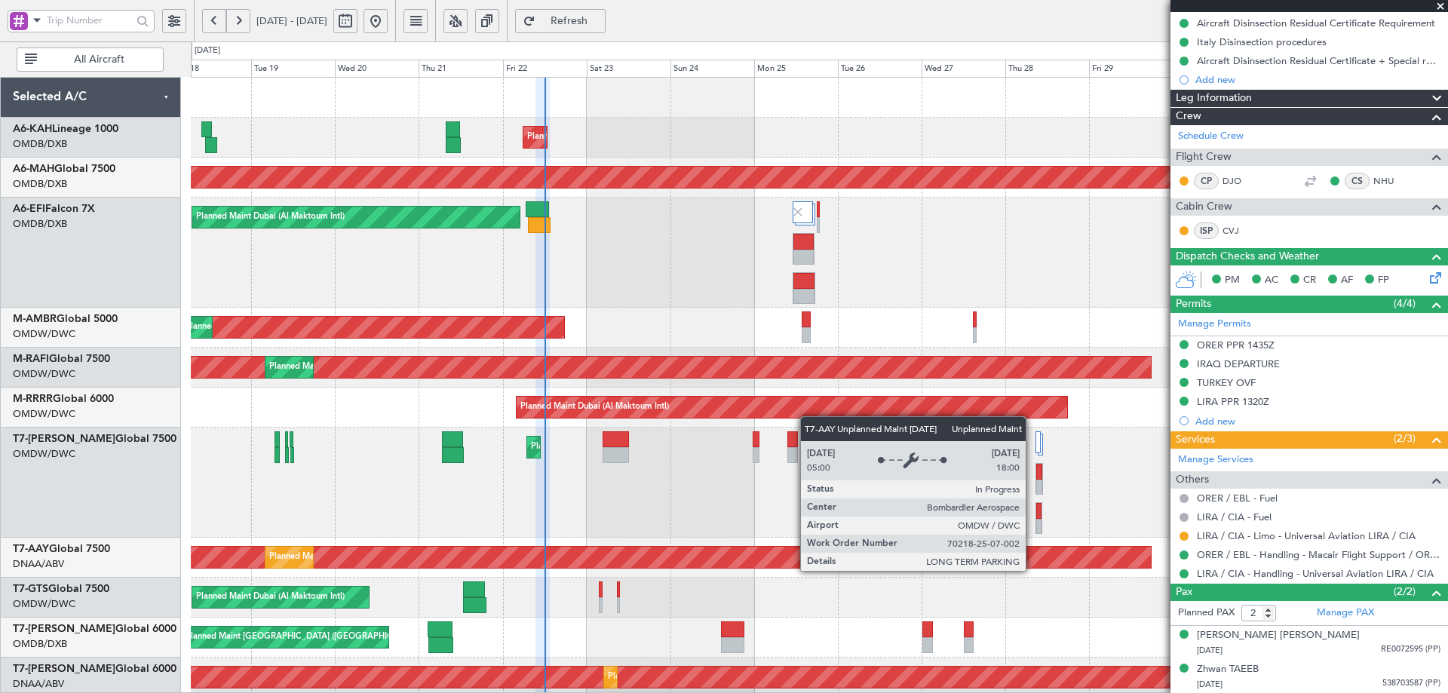
click at [810, 549] on div "Unplanned Maint [GEOGRAPHIC_DATA] (Al Maktoum Intl)" at bounding box center [43, 557] width 2216 height 21
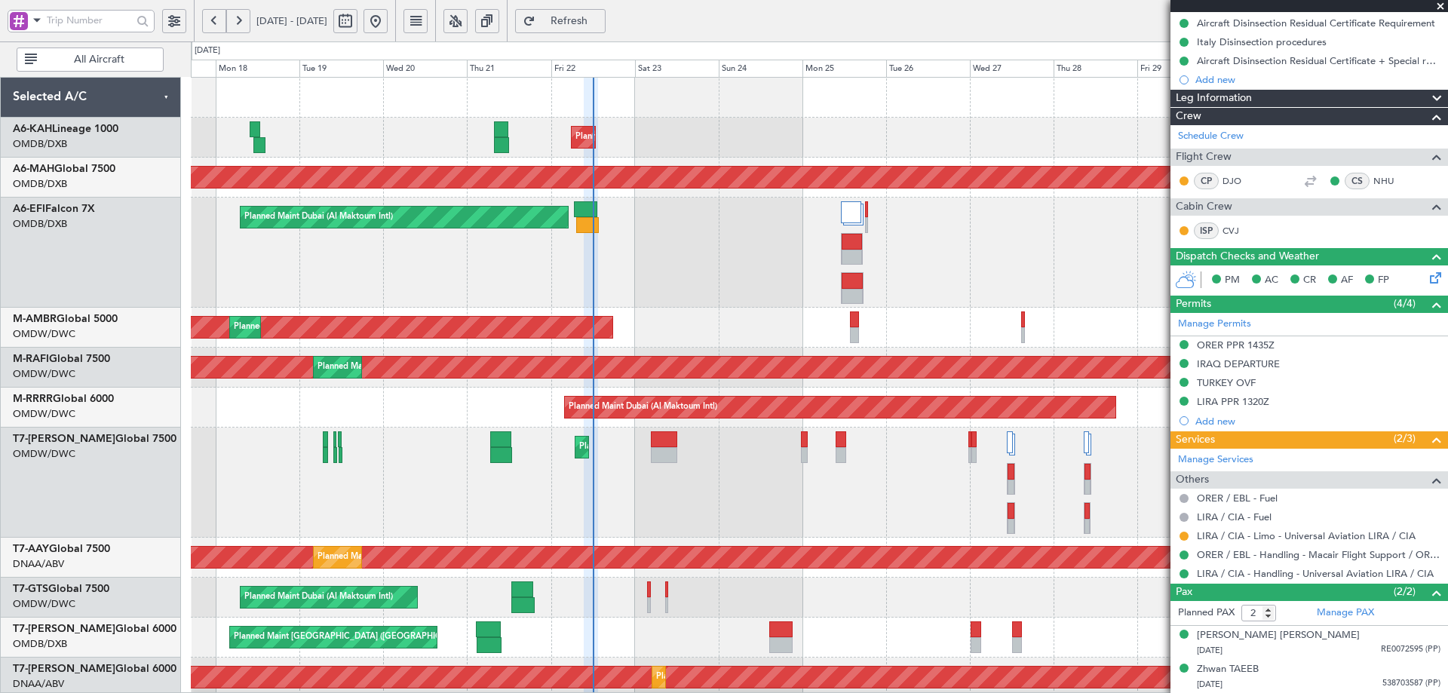
click at [699, 327] on div "Planned Maint Dubai (Al Maktoum Intl) Unplanned Maint Budapest (Ferenc Liszt In…" at bounding box center [819, 588] width 1257 height 1020
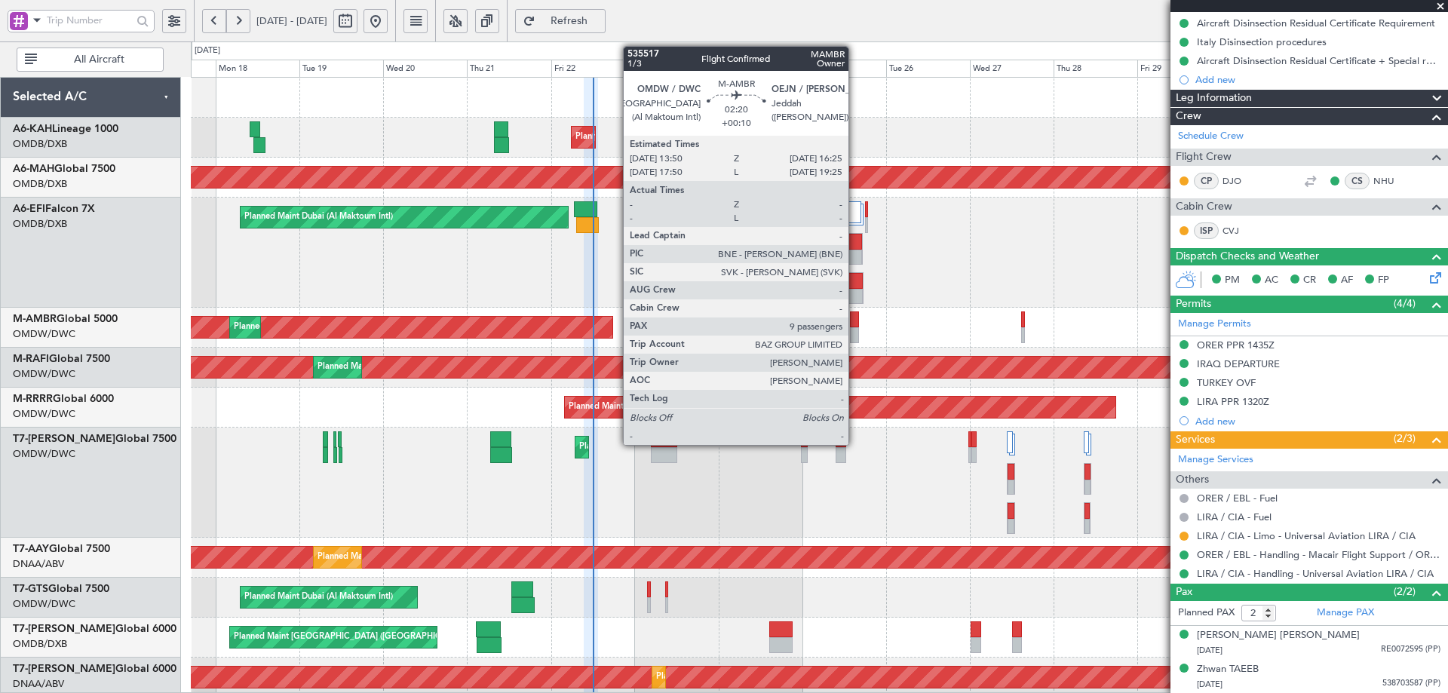
click at [855, 321] on div at bounding box center [854, 320] width 9 height 16
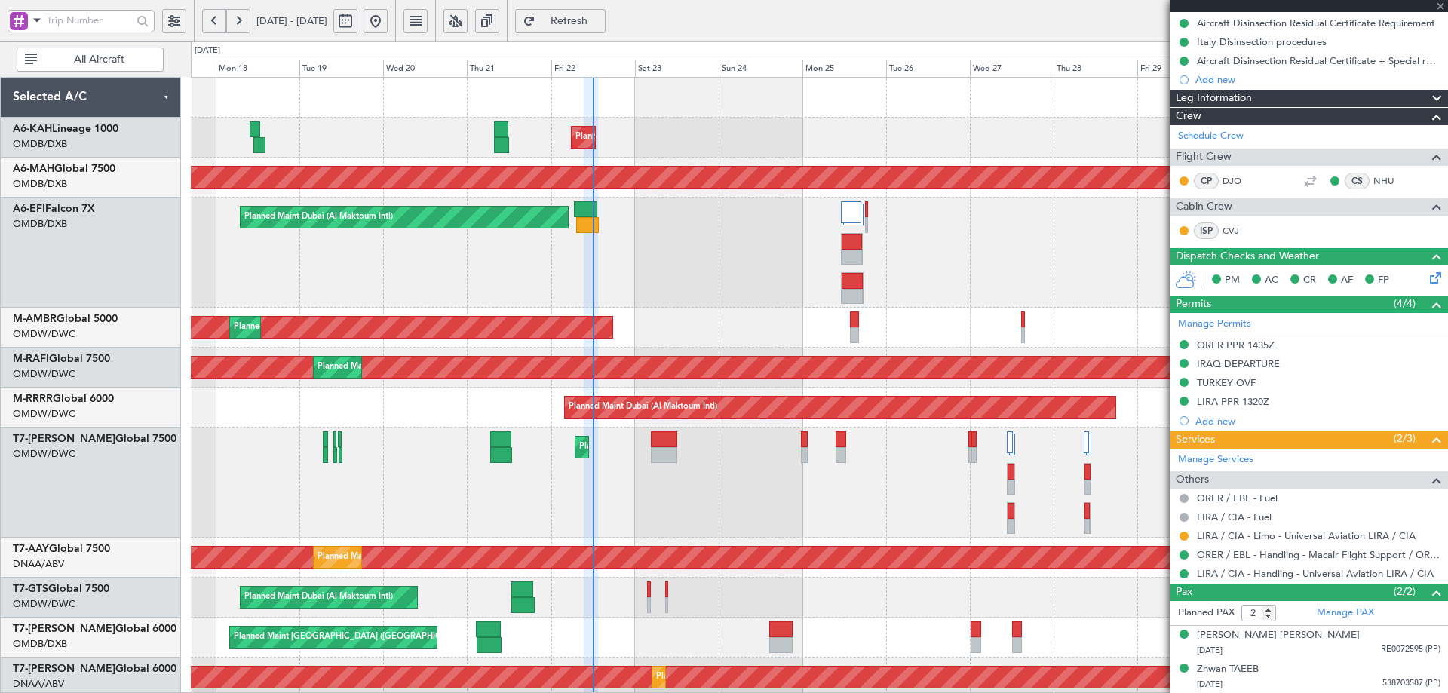
type input "+00:10"
type input "9"
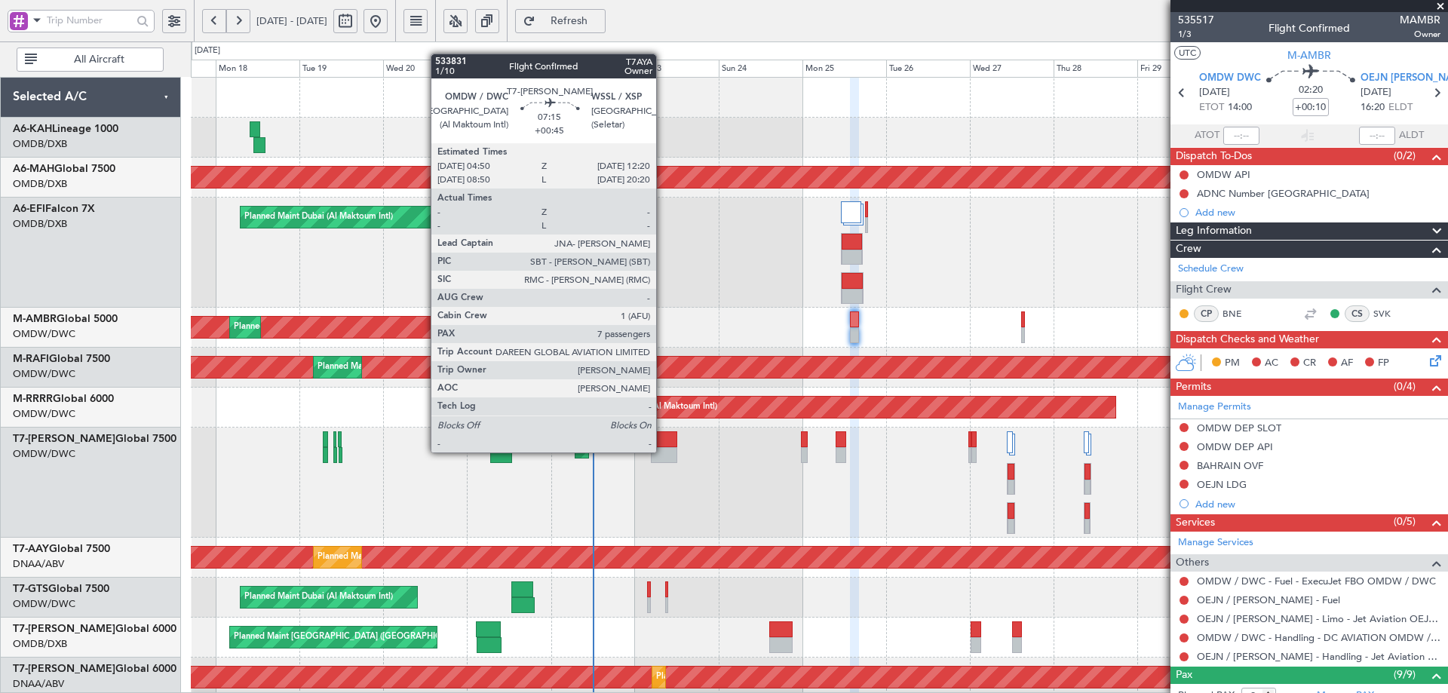
click at [663, 451] on div at bounding box center [664, 455] width 26 height 16
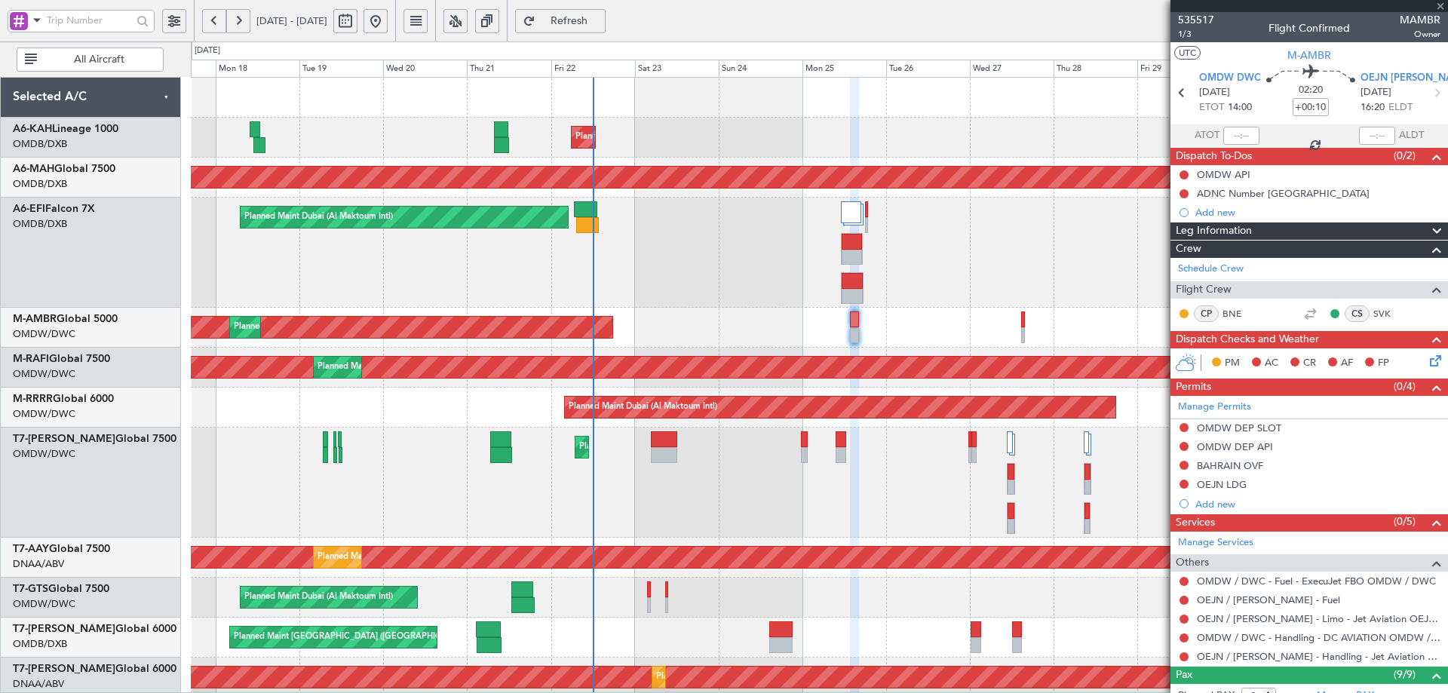
type input "+00:45"
type input "7"
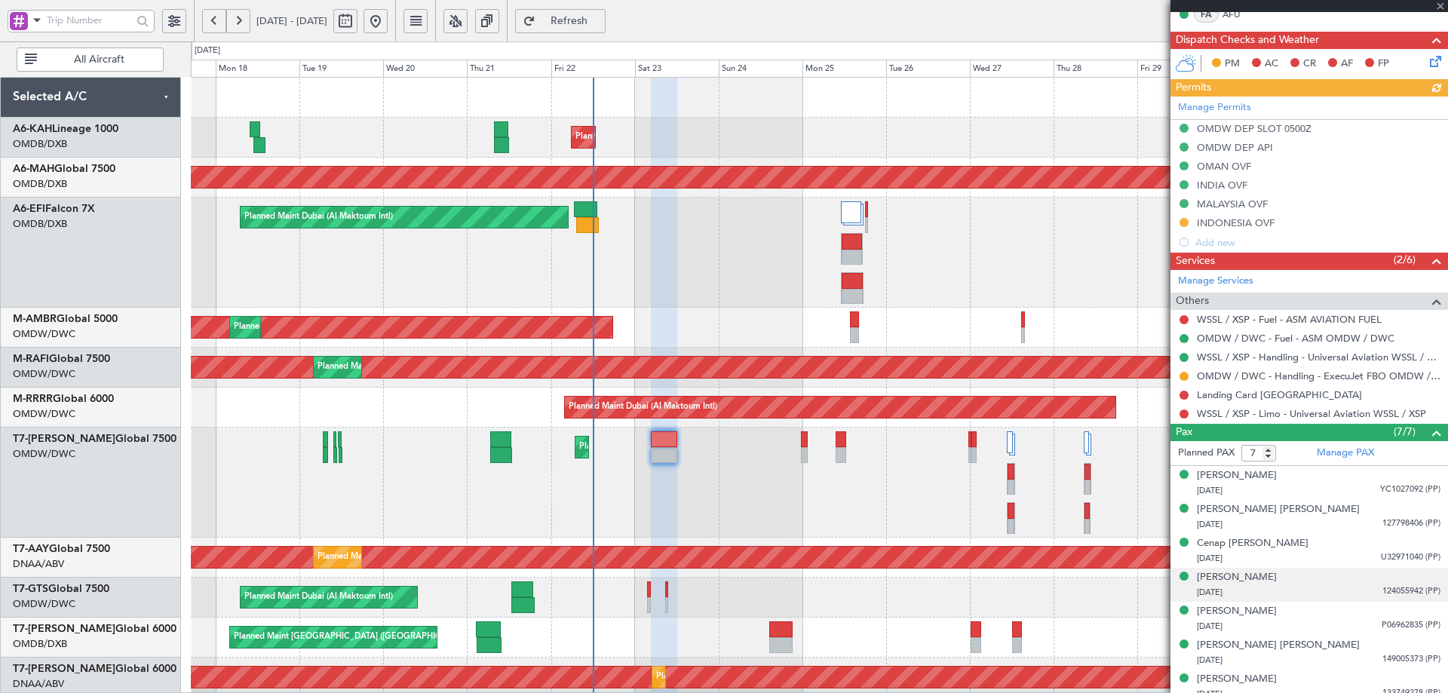
scroll to position [416, 0]
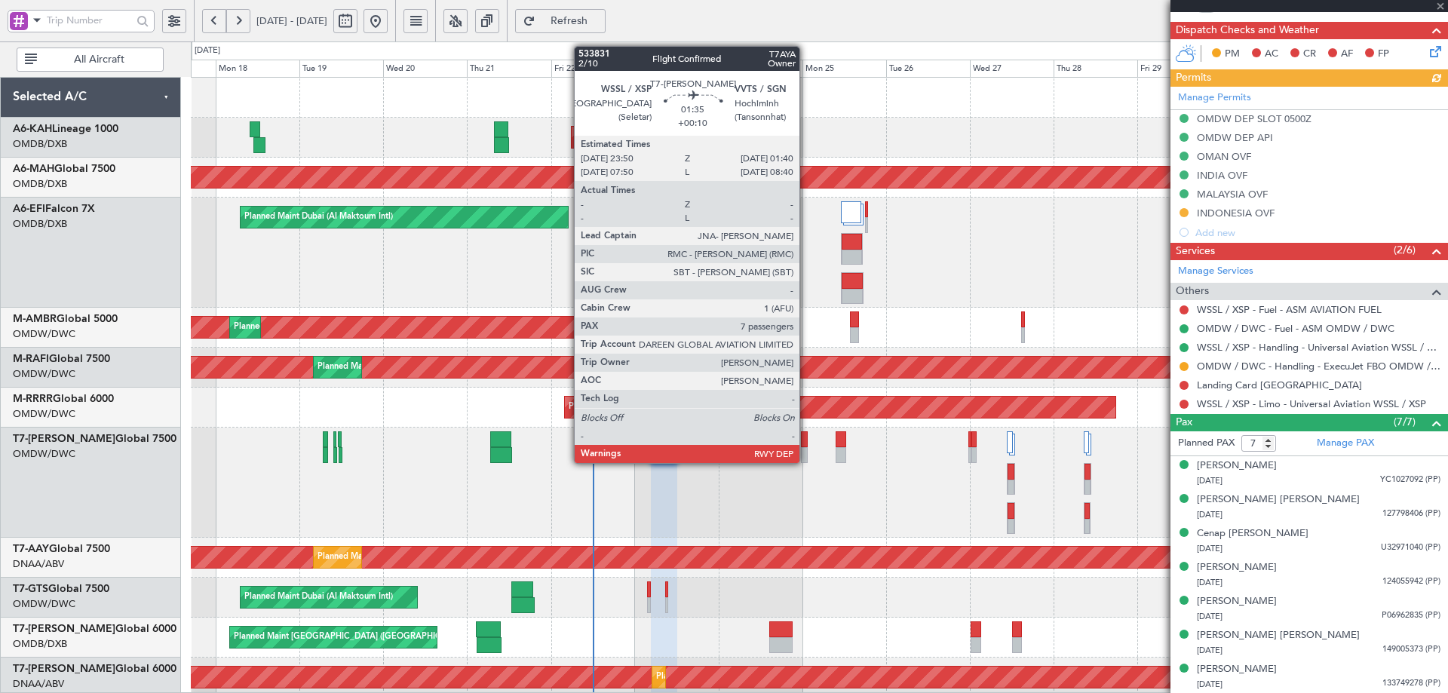
click at [806, 447] on div at bounding box center [804, 439] width 7 height 16
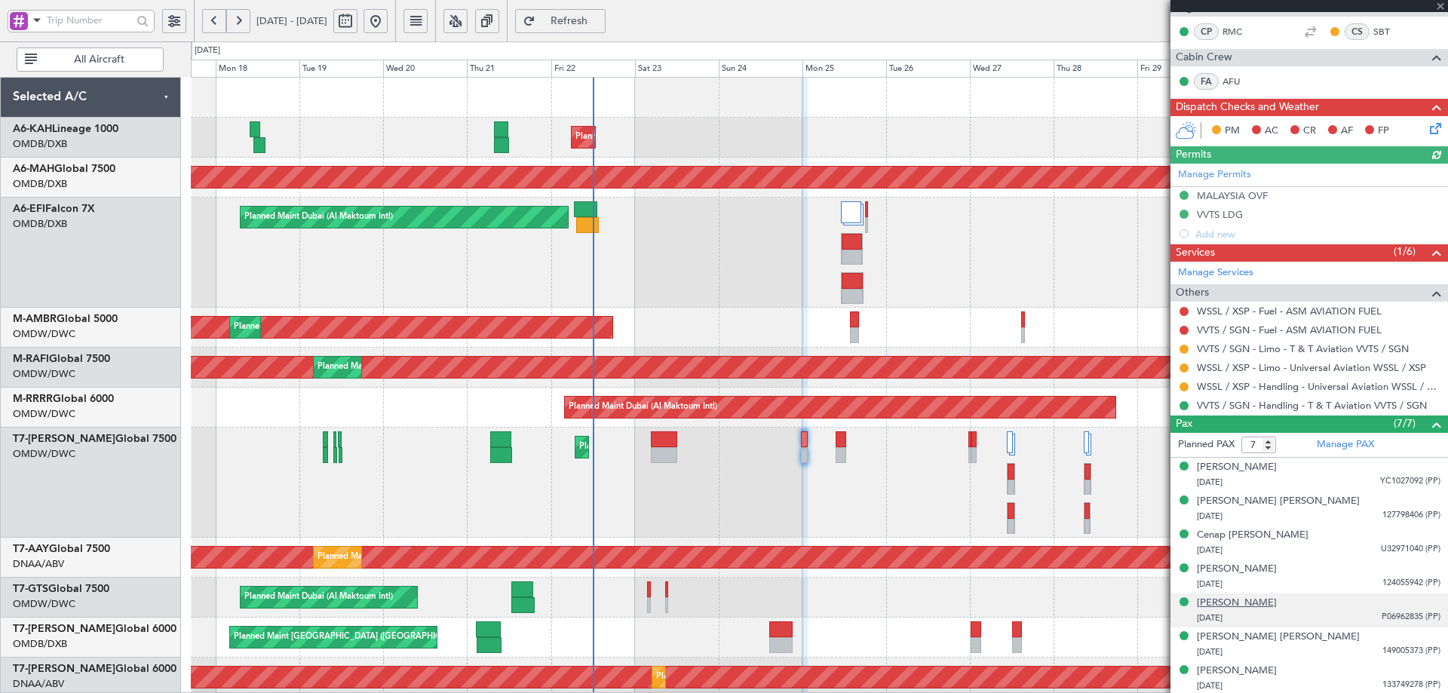
scroll to position [302, 0]
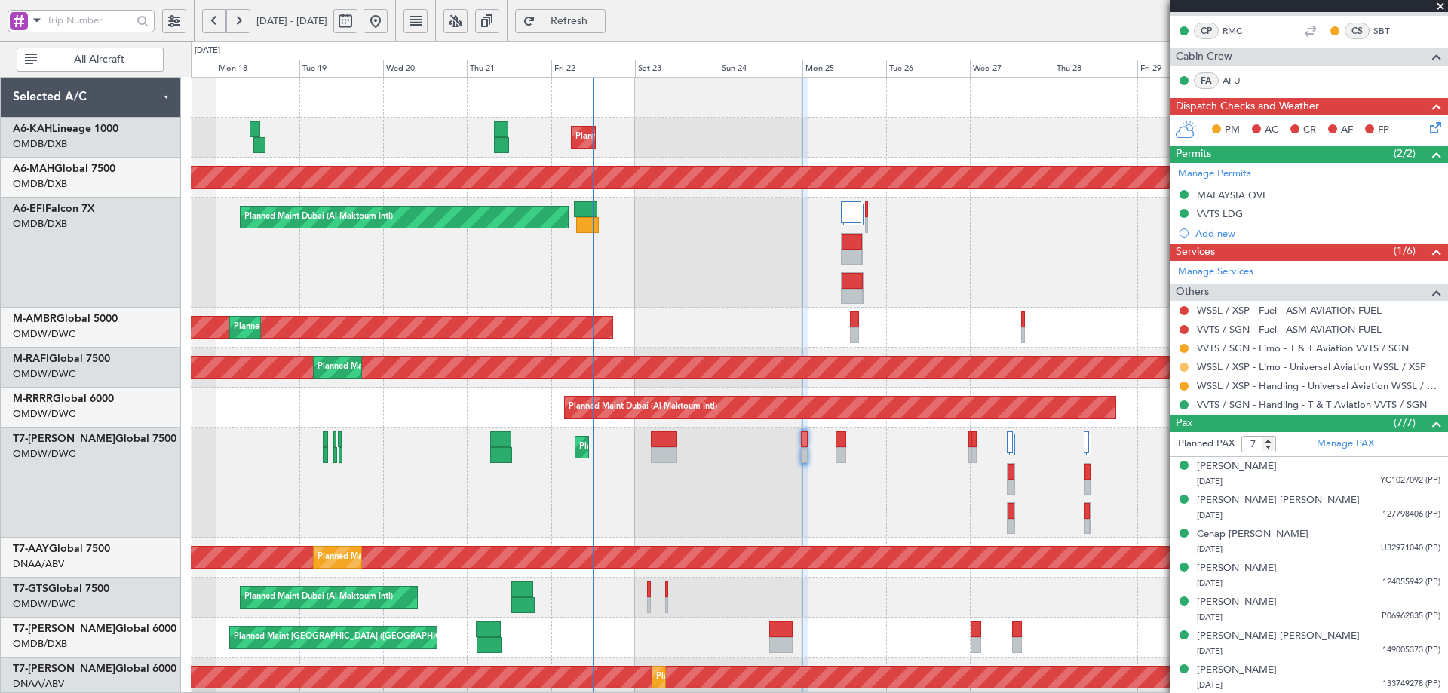
click at [1187, 367] on button at bounding box center [1184, 367] width 9 height 9
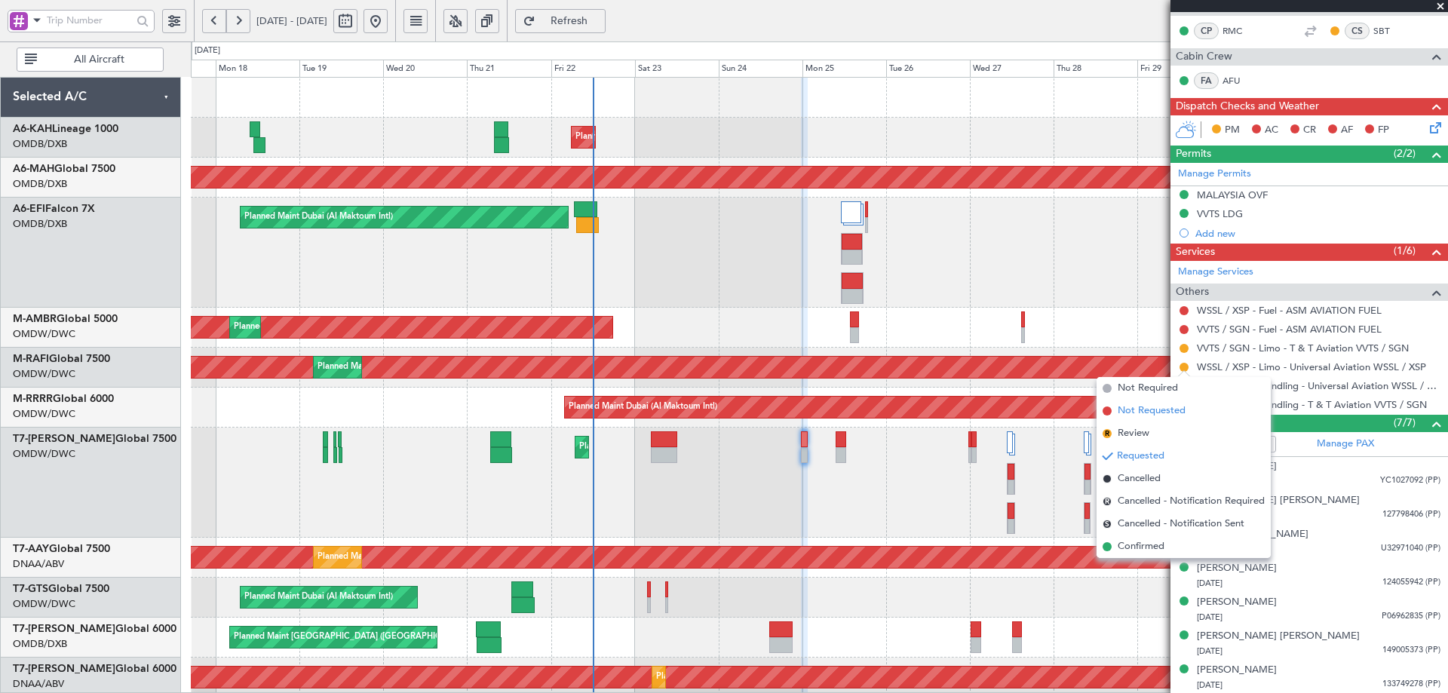
click at [1128, 410] on span "Not Requested" at bounding box center [1152, 411] width 68 height 15
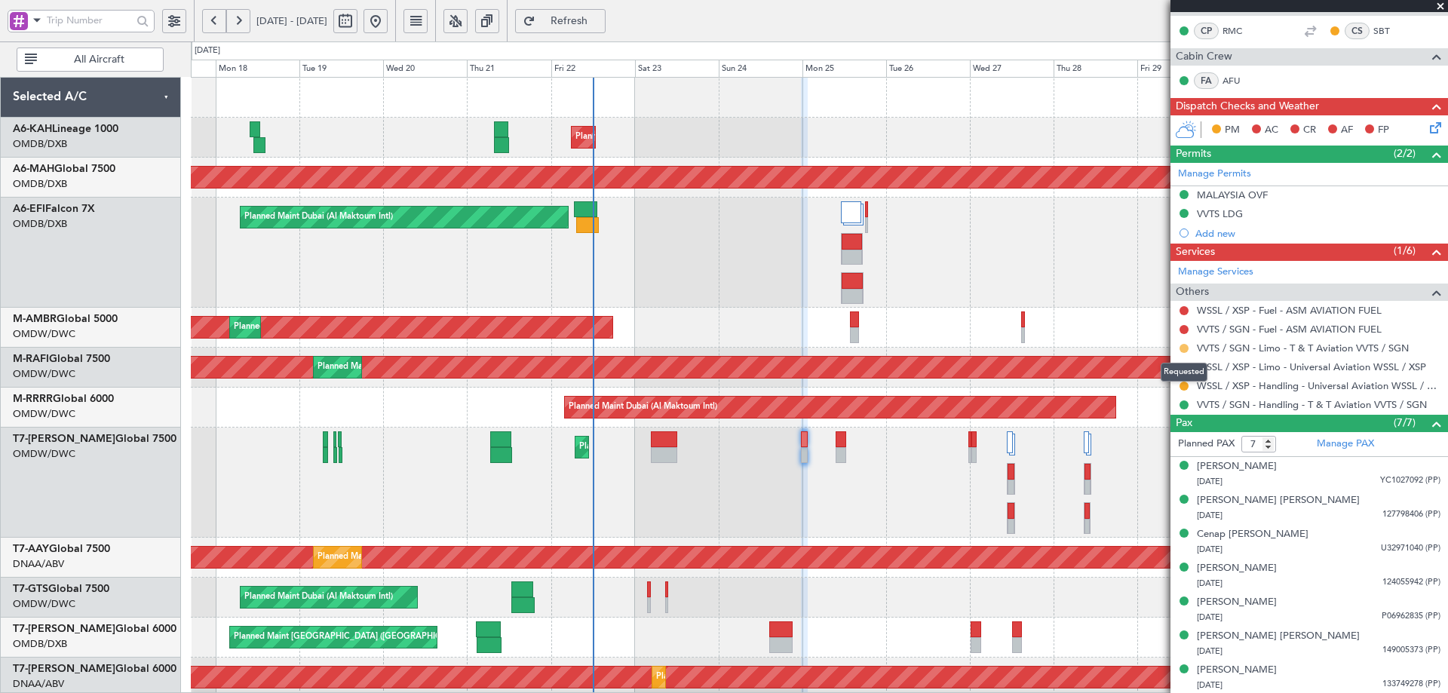
click at [1184, 346] on button at bounding box center [1184, 348] width 9 height 9
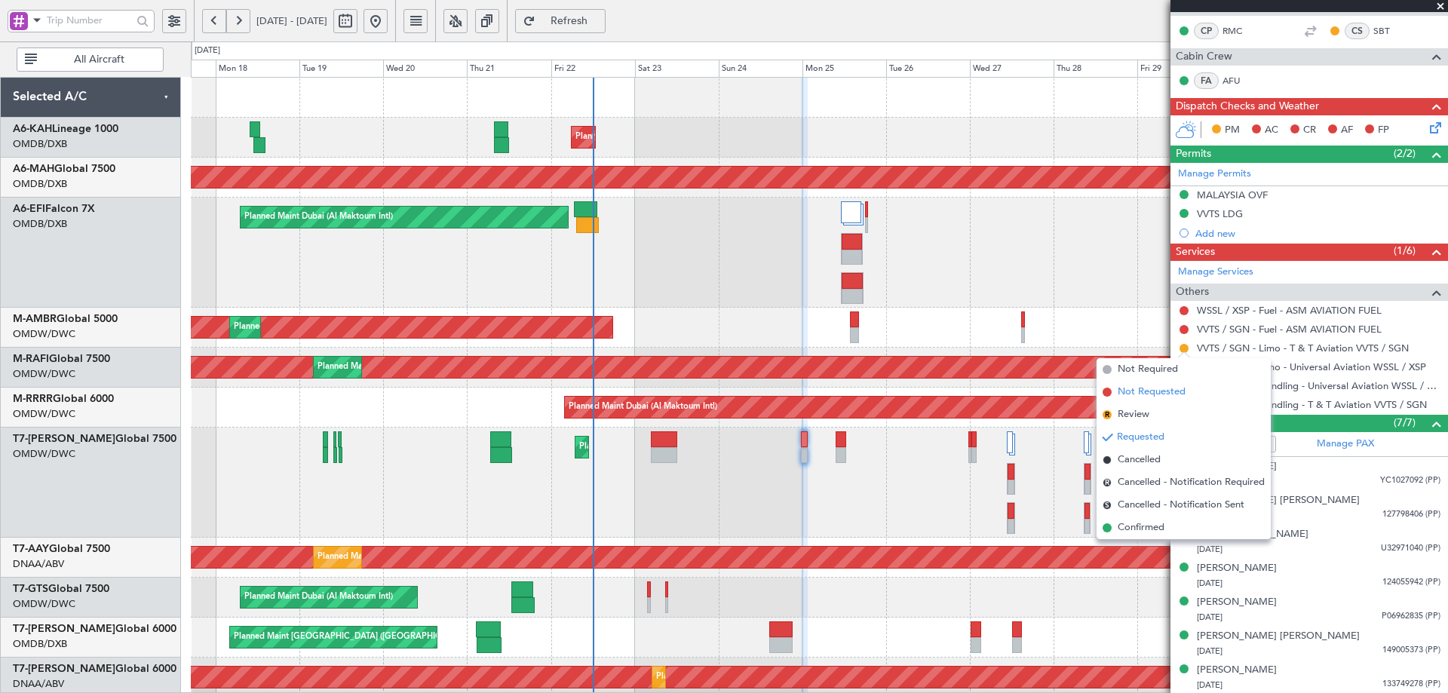
click at [1125, 394] on span "Not Requested" at bounding box center [1152, 392] width 68 height 15
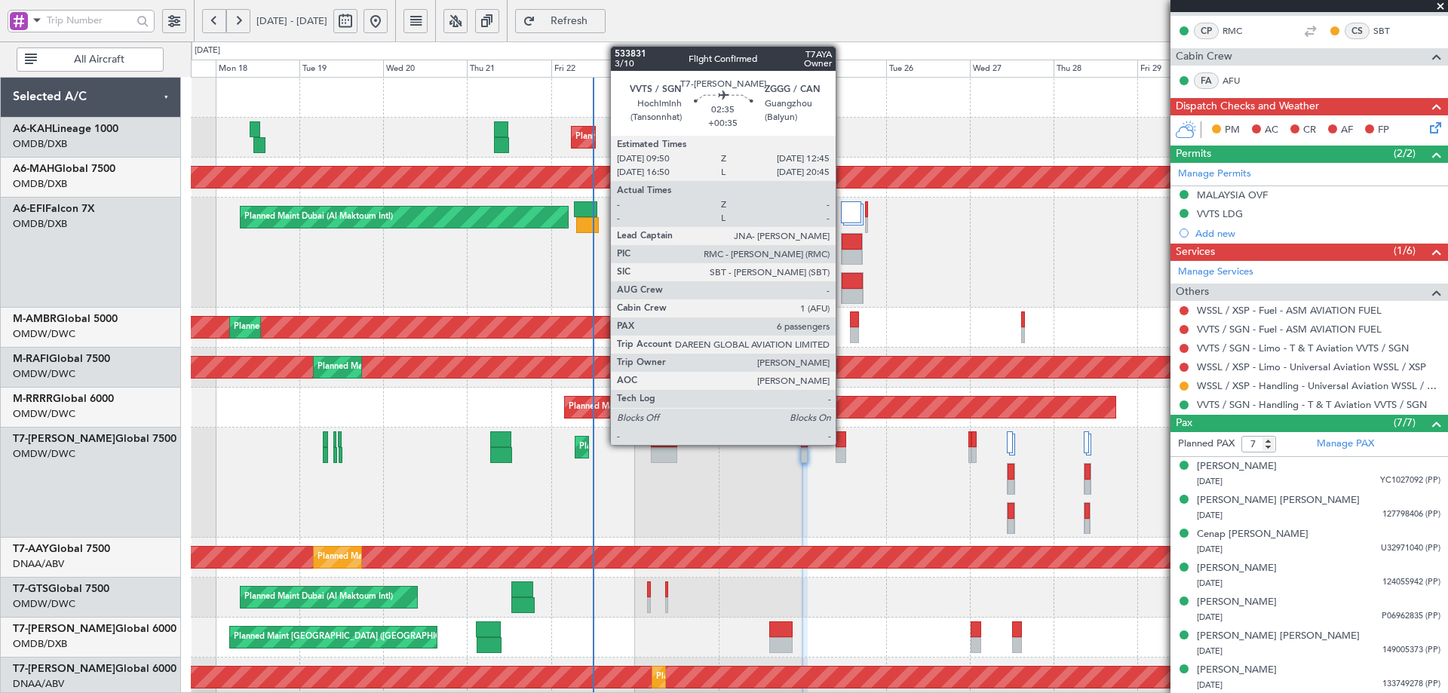
click at [843, 443] on div at bounding box center [841, 439] width 11 height 16
type input "+00:35"
type input "6"
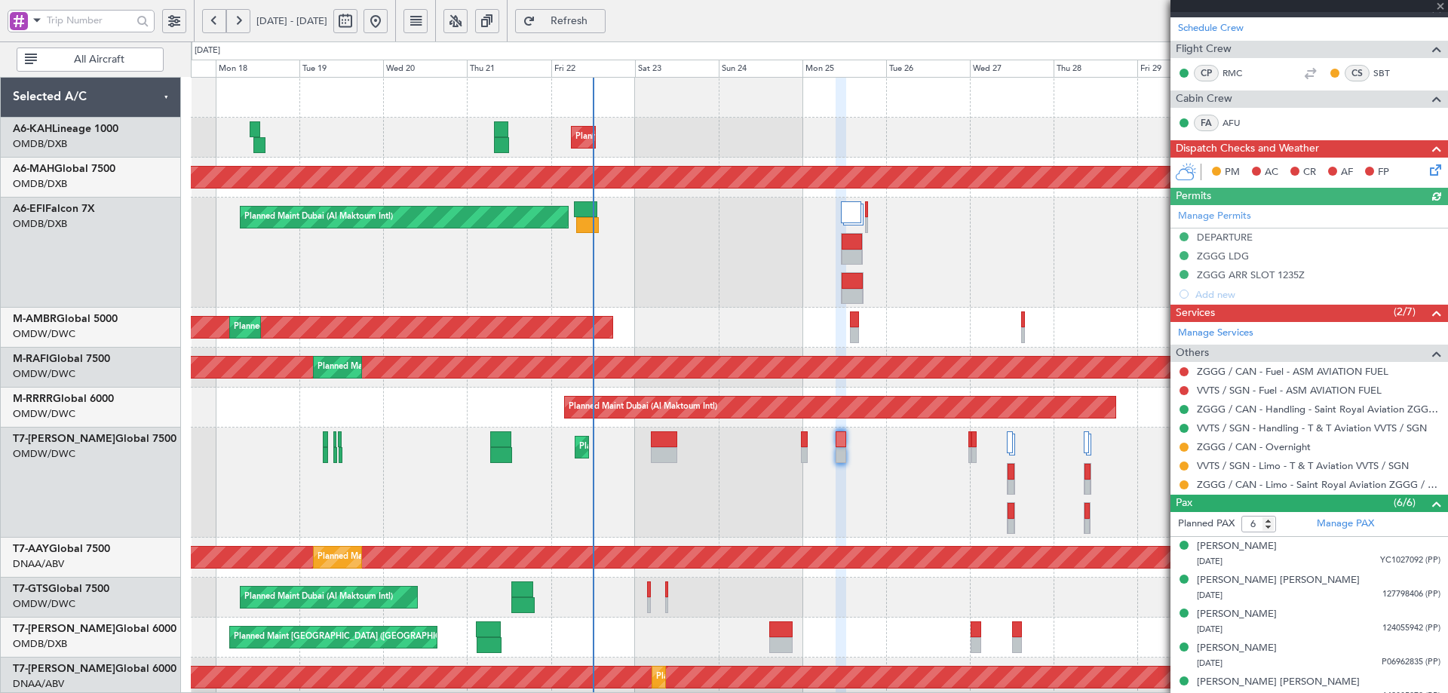
scroll to position [226, 0]
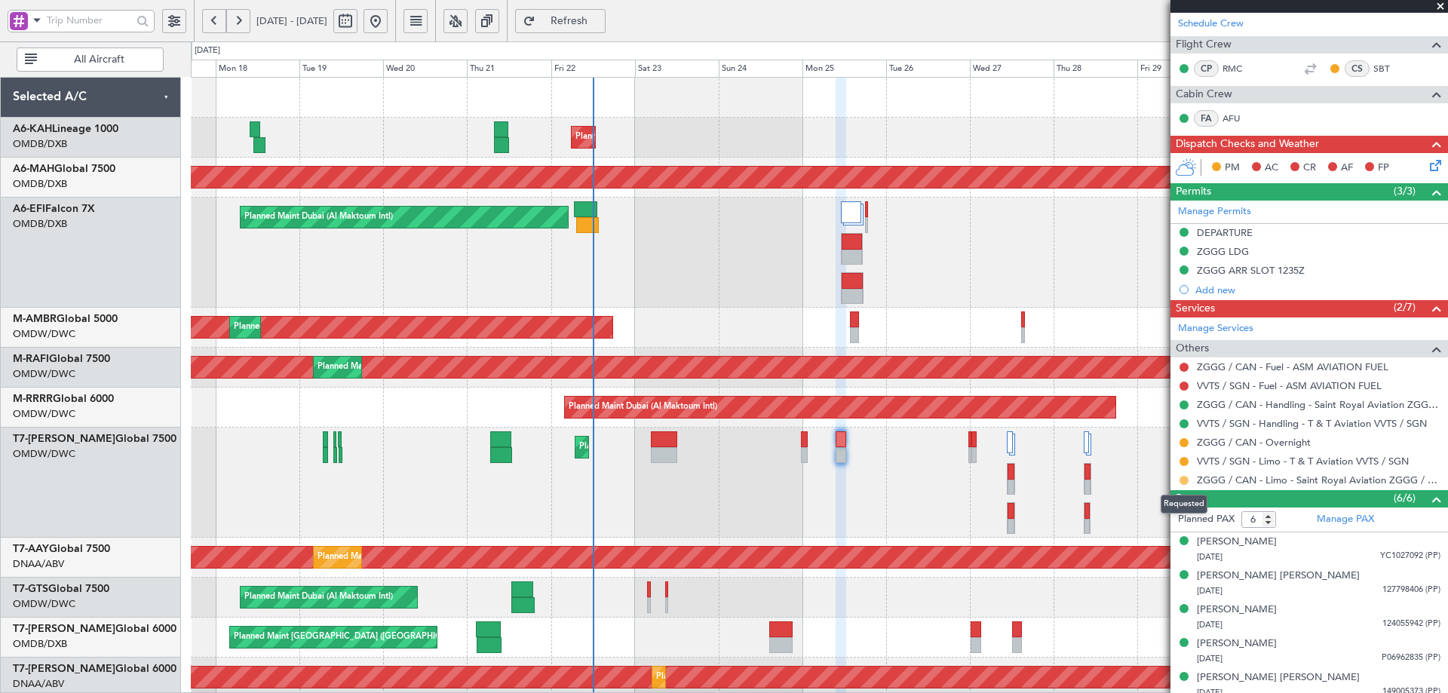
click at [1184, 478] on button at bounding box center [1184, 480] width 9 height 9
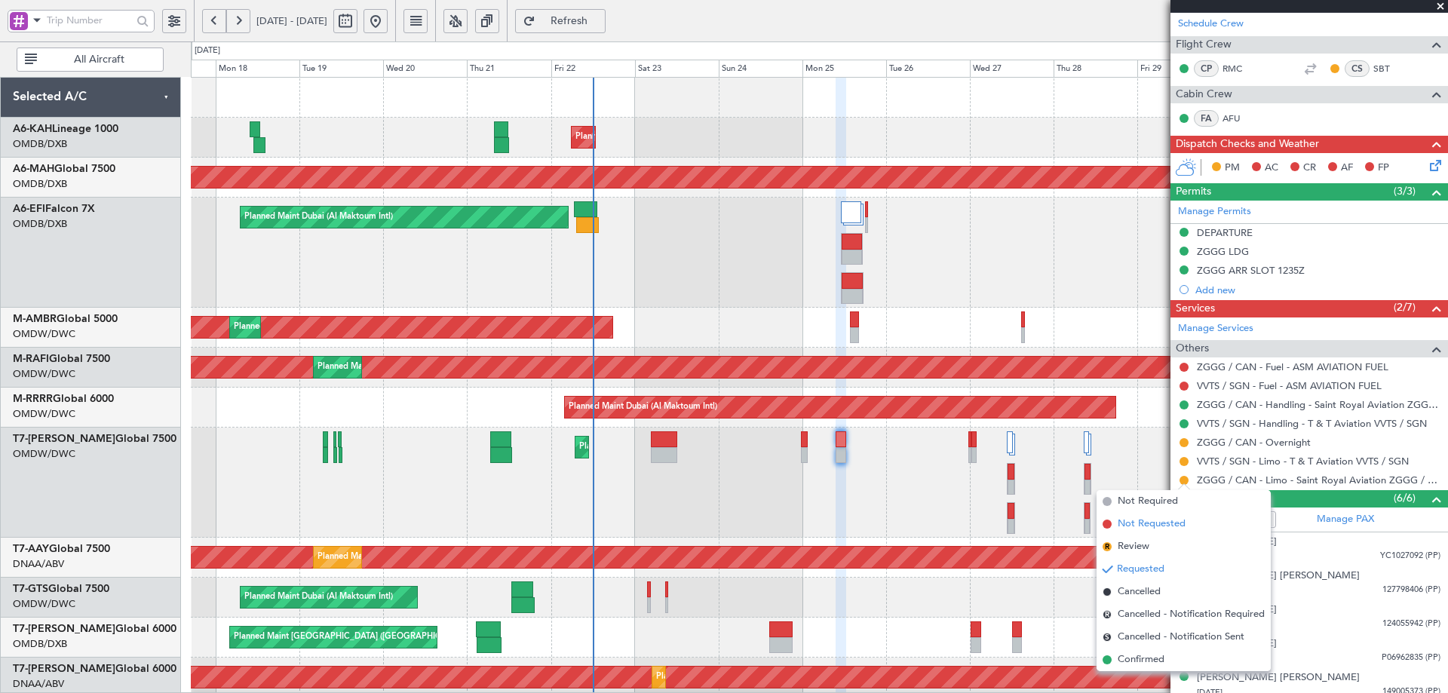
click at [1133, 521] on span "Not Requested" at bounding box center [1152, 524] width 68 height 15
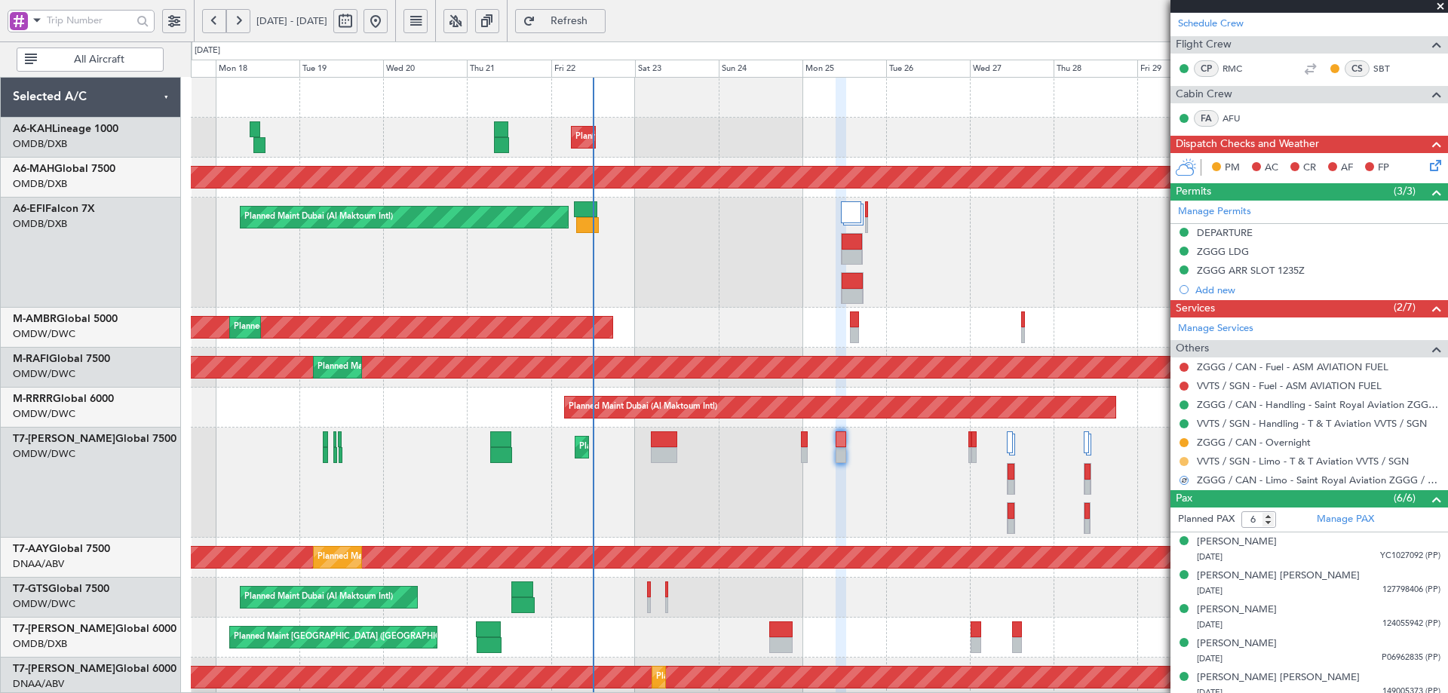
click at [1181, 460] on button at bounding box center [1184, 461] width 9 height 9
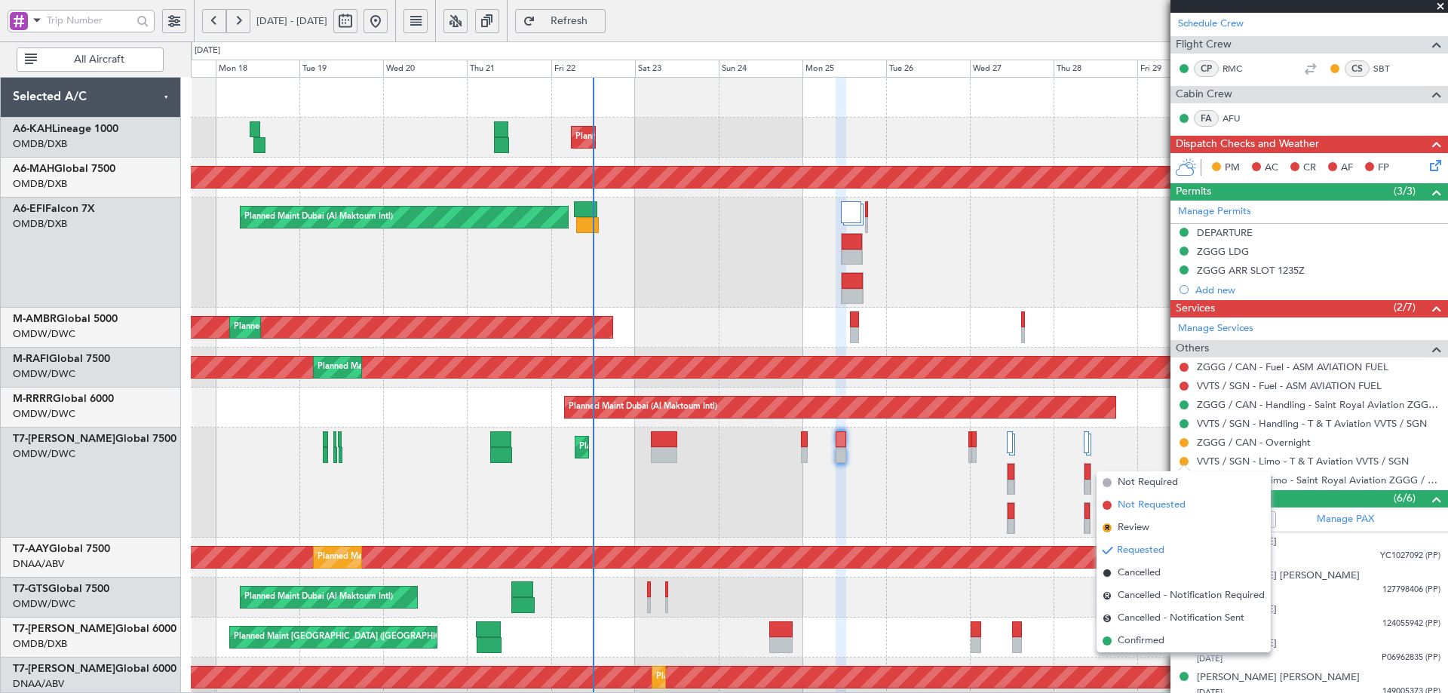
click at [1150, 509] on span "Not Requested" at bounding box center [1152, 505] width 68 height 15
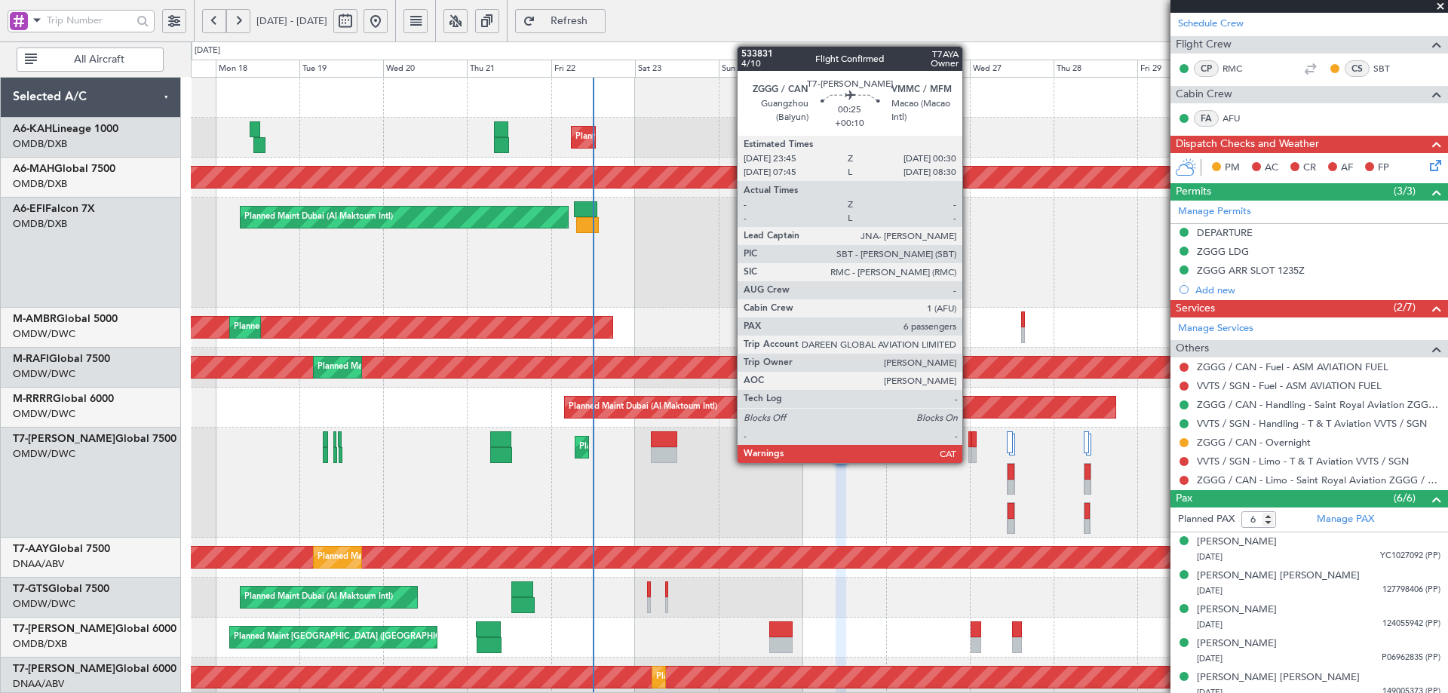
click at [969, 442] on div at bounding box center [970, 439] width 3 height 16
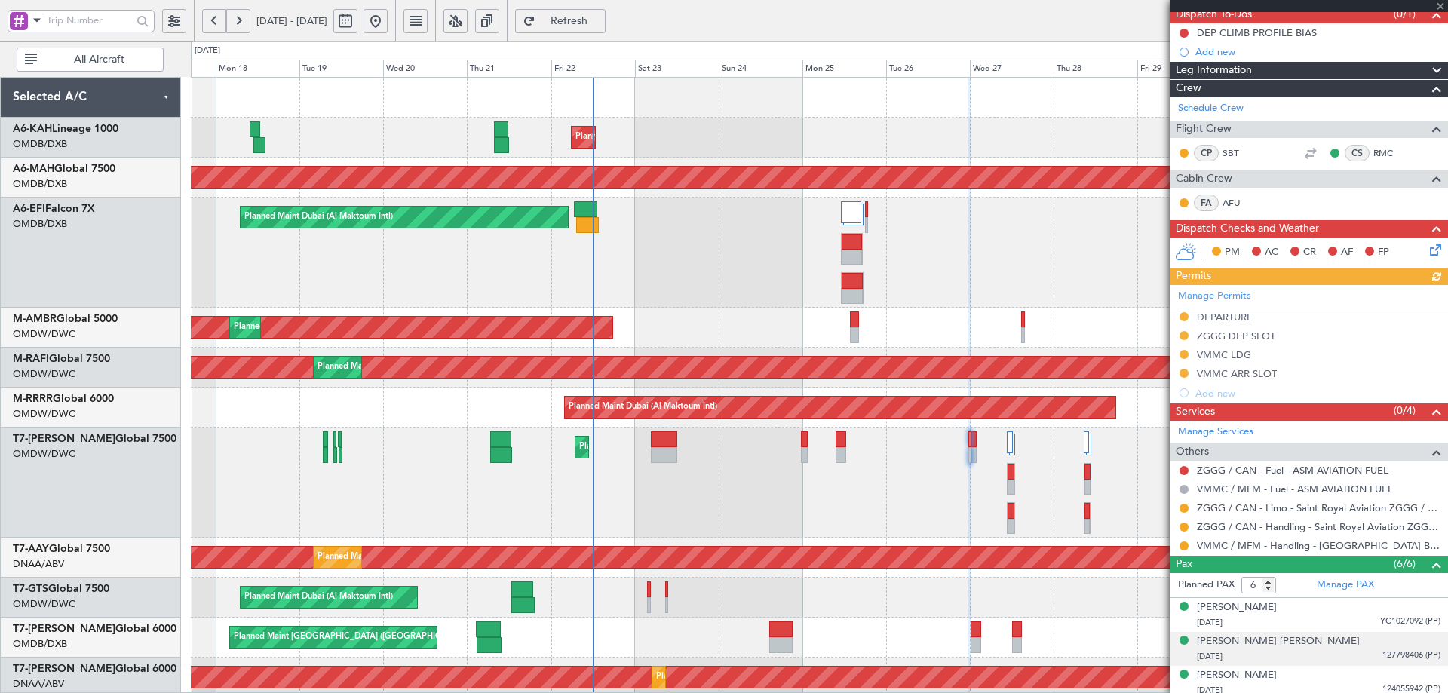
scroll to position [250, 0]
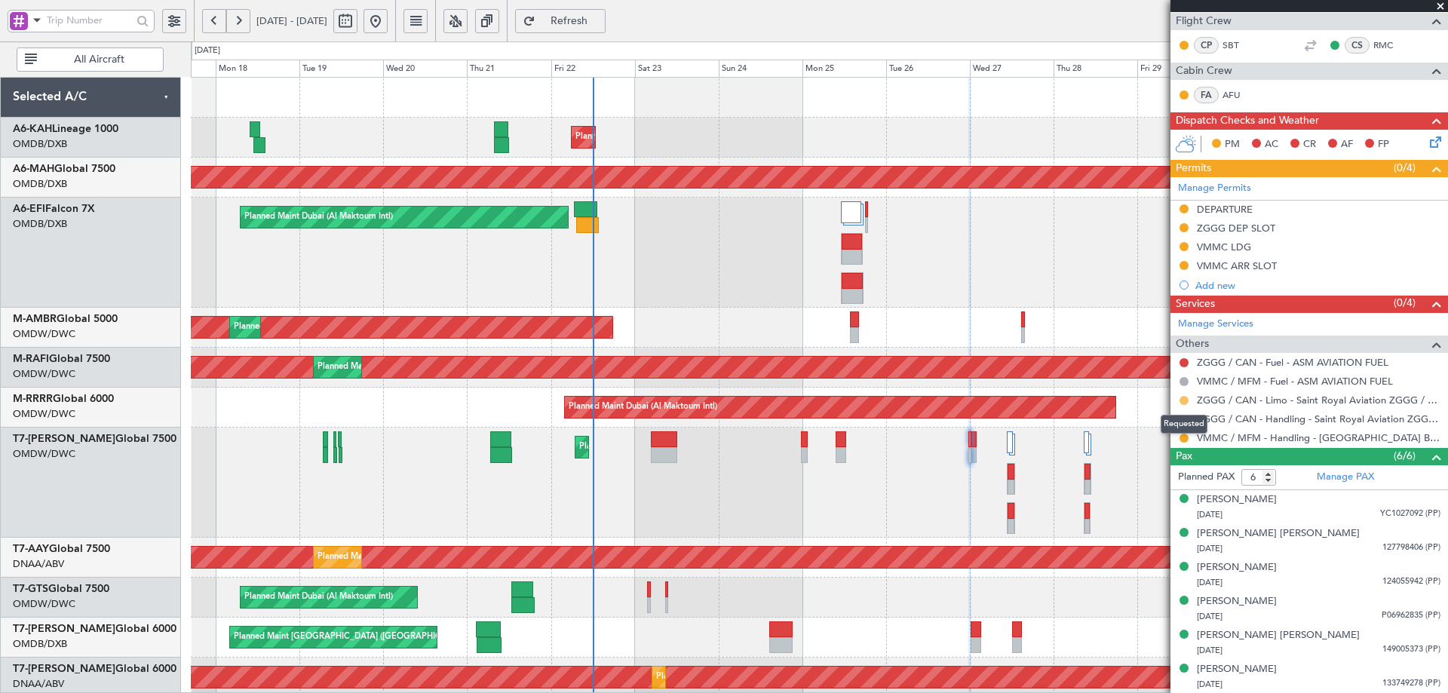
click at [1184, 398] on button at bounding box center [1184, 400] width 9 height 9
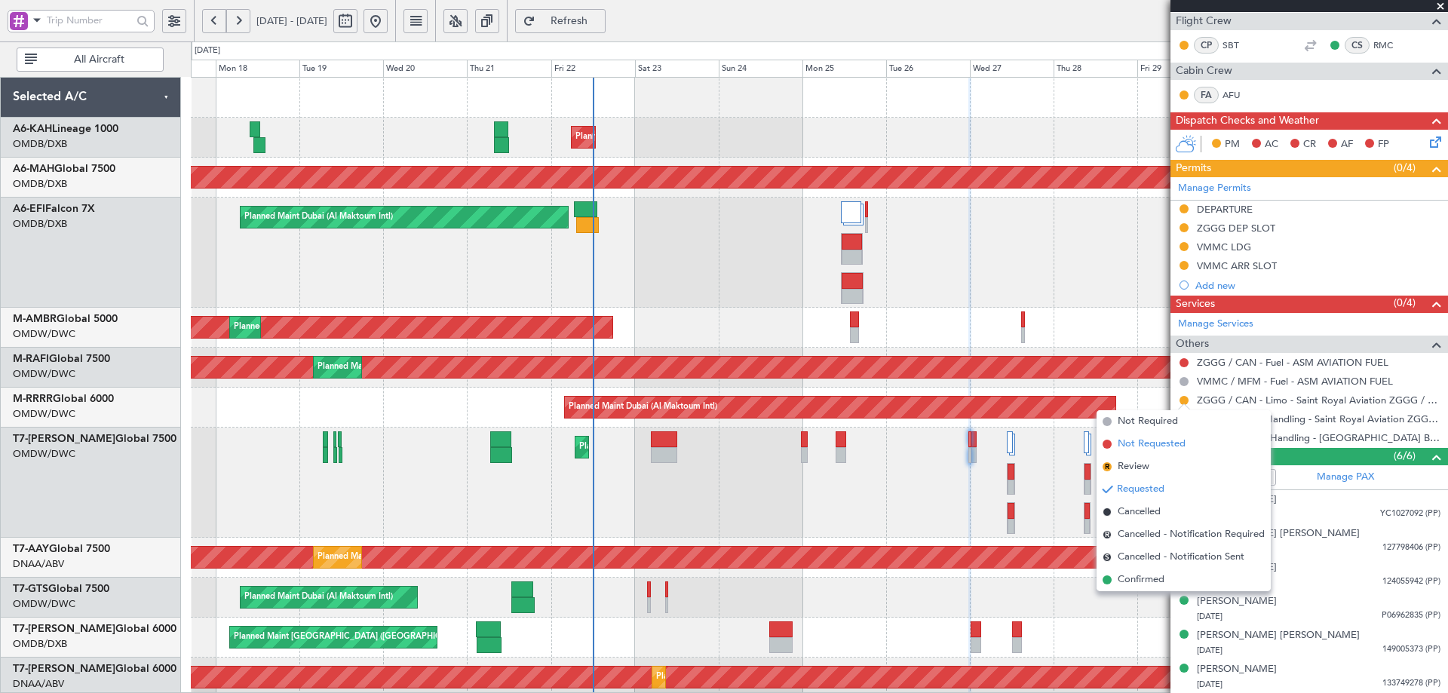
click at [1125, 448] on span "Not Requested" at bounding box center [1152, 444] width 68 height 15
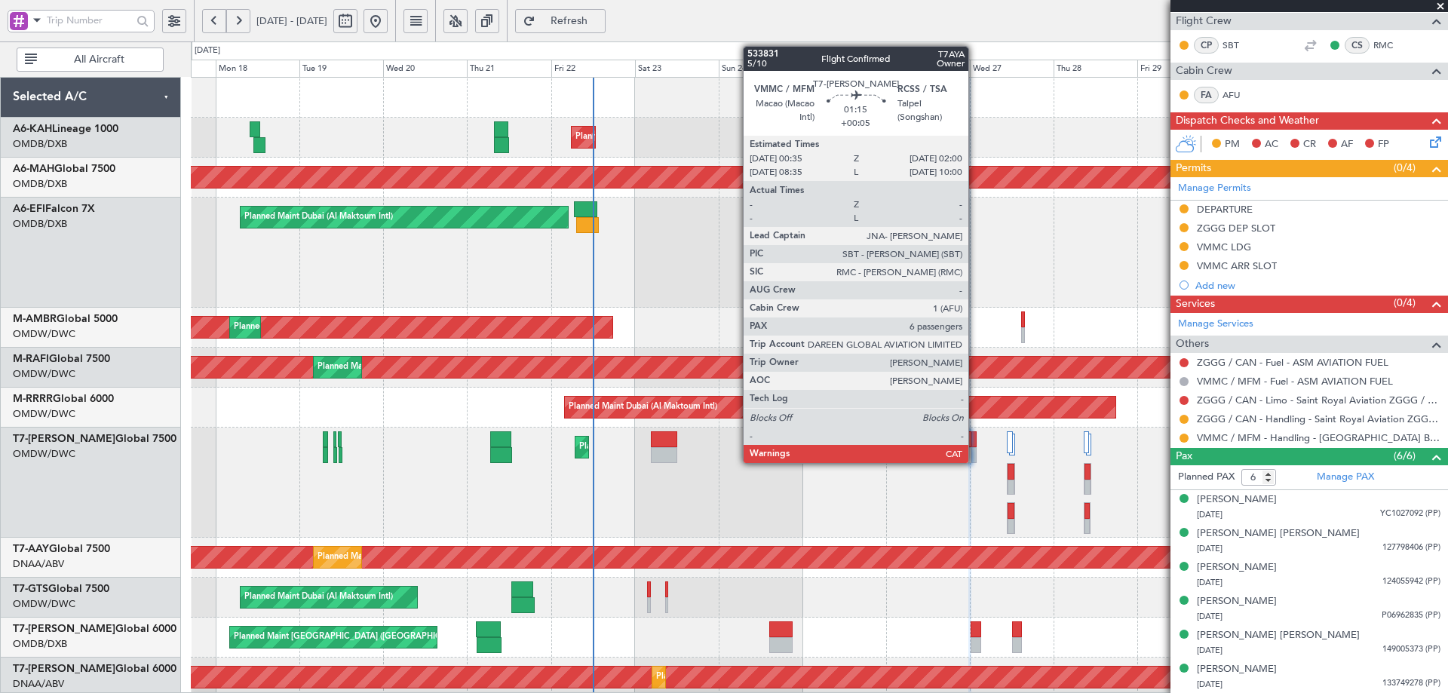
click at [975, 440] on div at bounding box center [974, 439] width 5 height 16
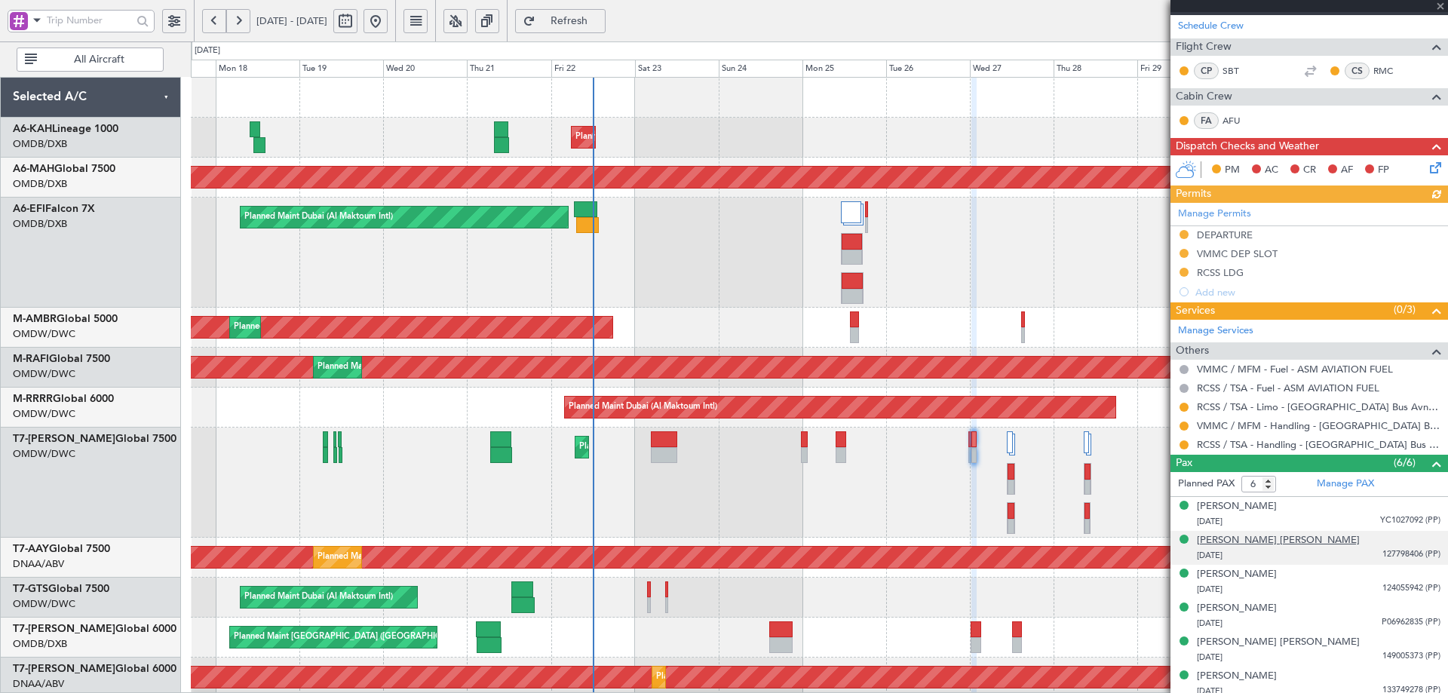
scroll to position [226, 0]
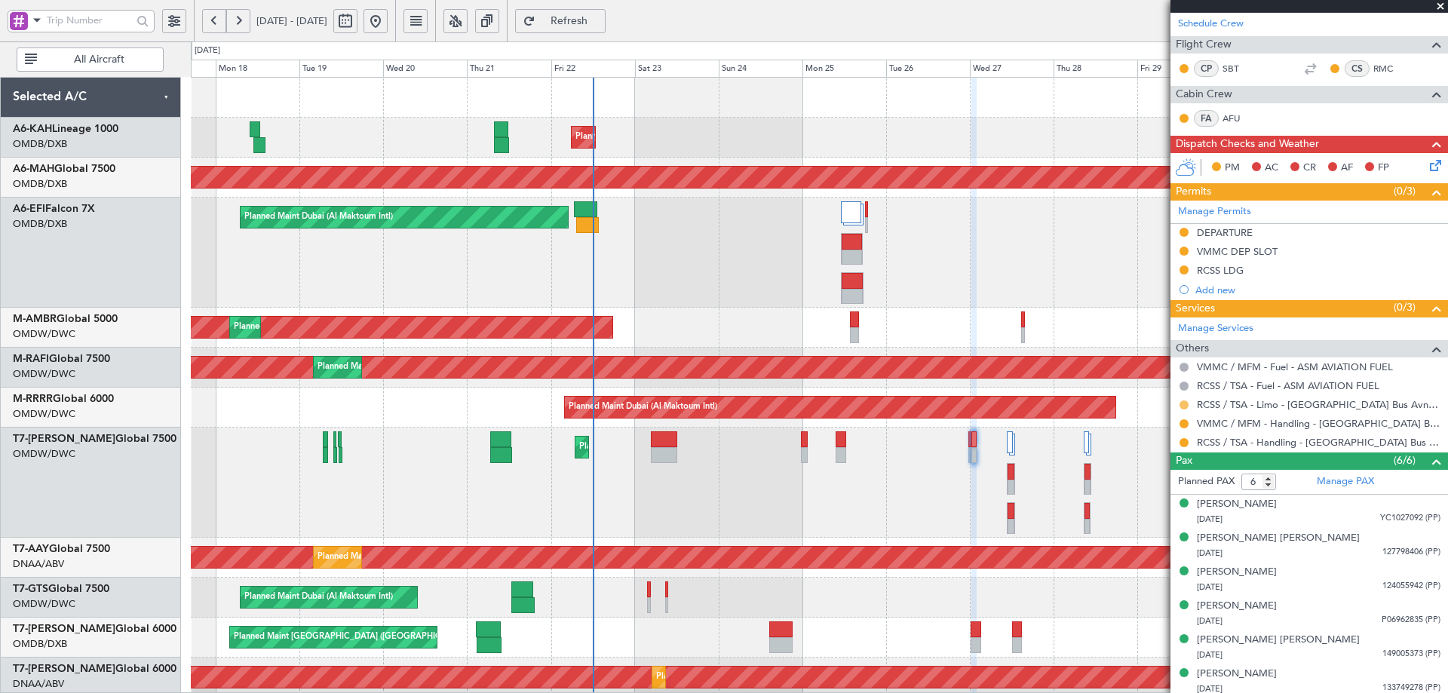
click at [1183, 402] on button at bounding box center [1184, 405] width 9 height 9
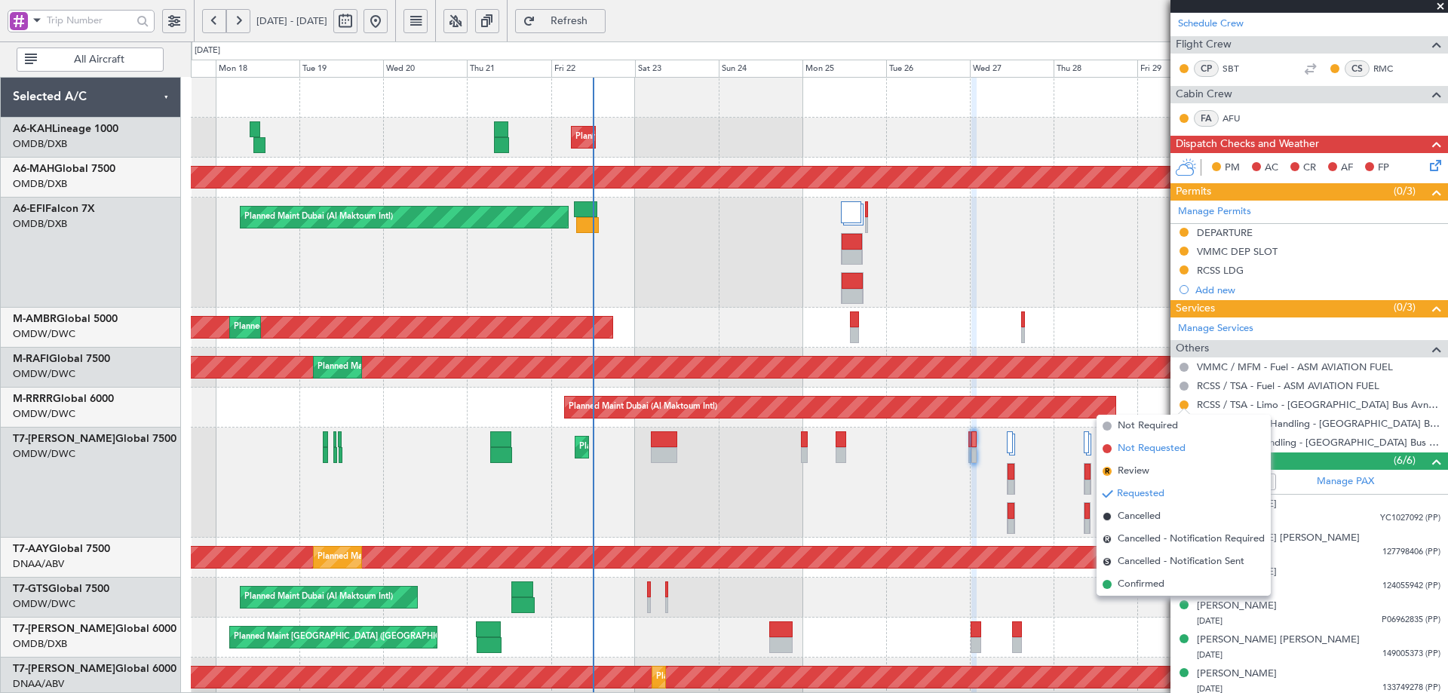
click at [1147, 452] on span "Not Requested" at bounding box center [1152, 448] width 68 height 15
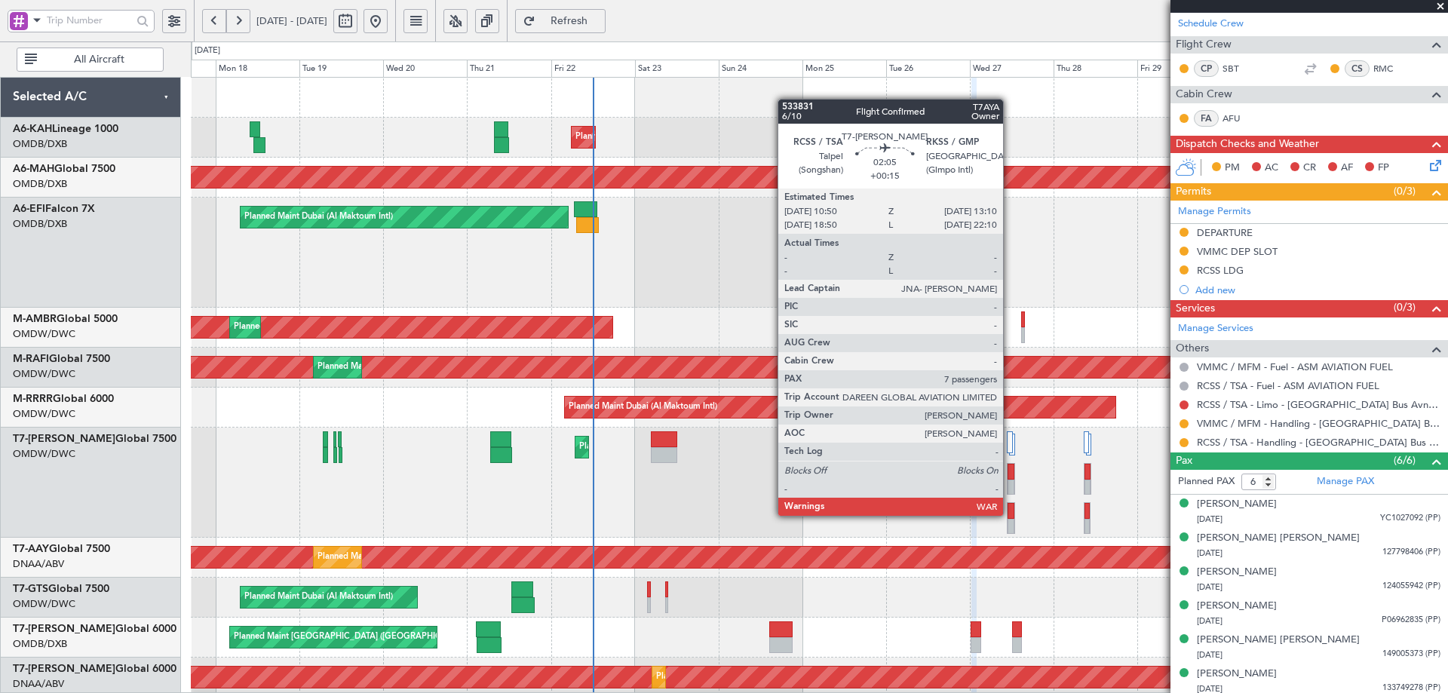
click at [1010, 514] on div at bounding box center [1011, 511] width 7 height 16
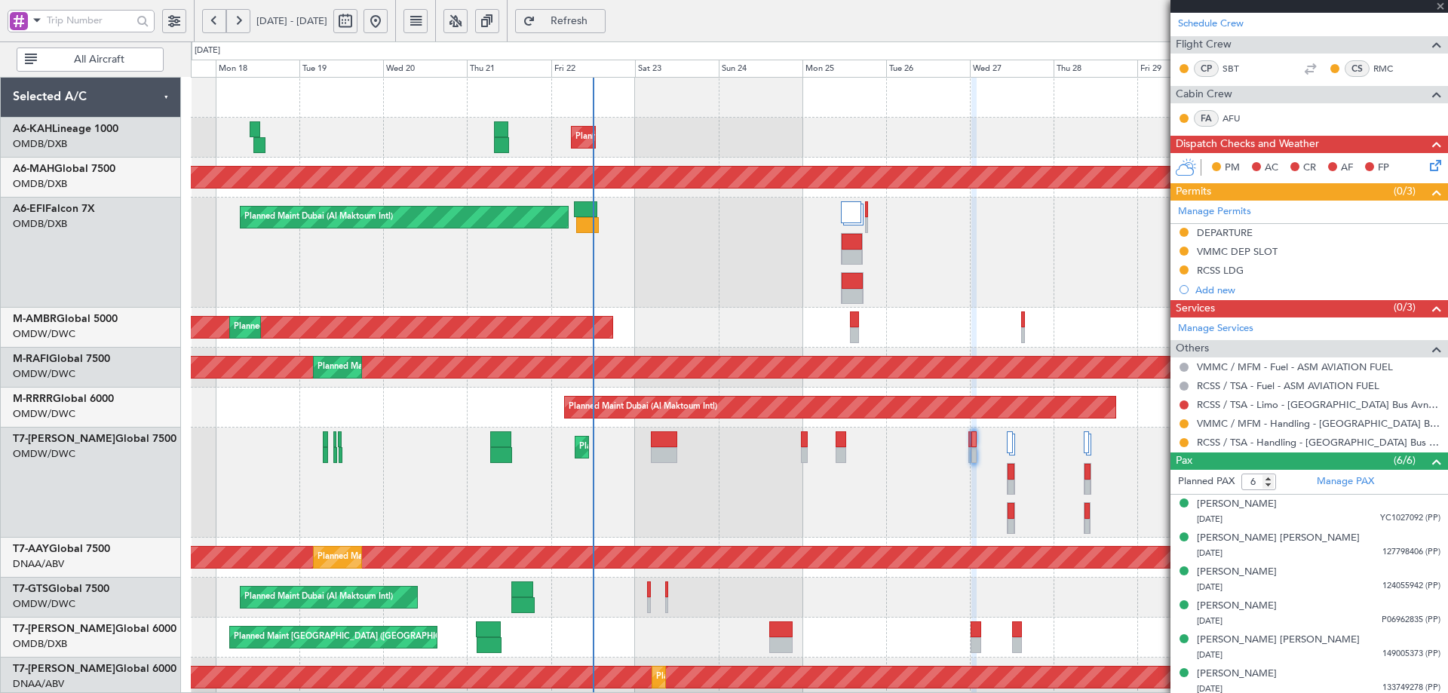
type input "+00:15"
type input "7"
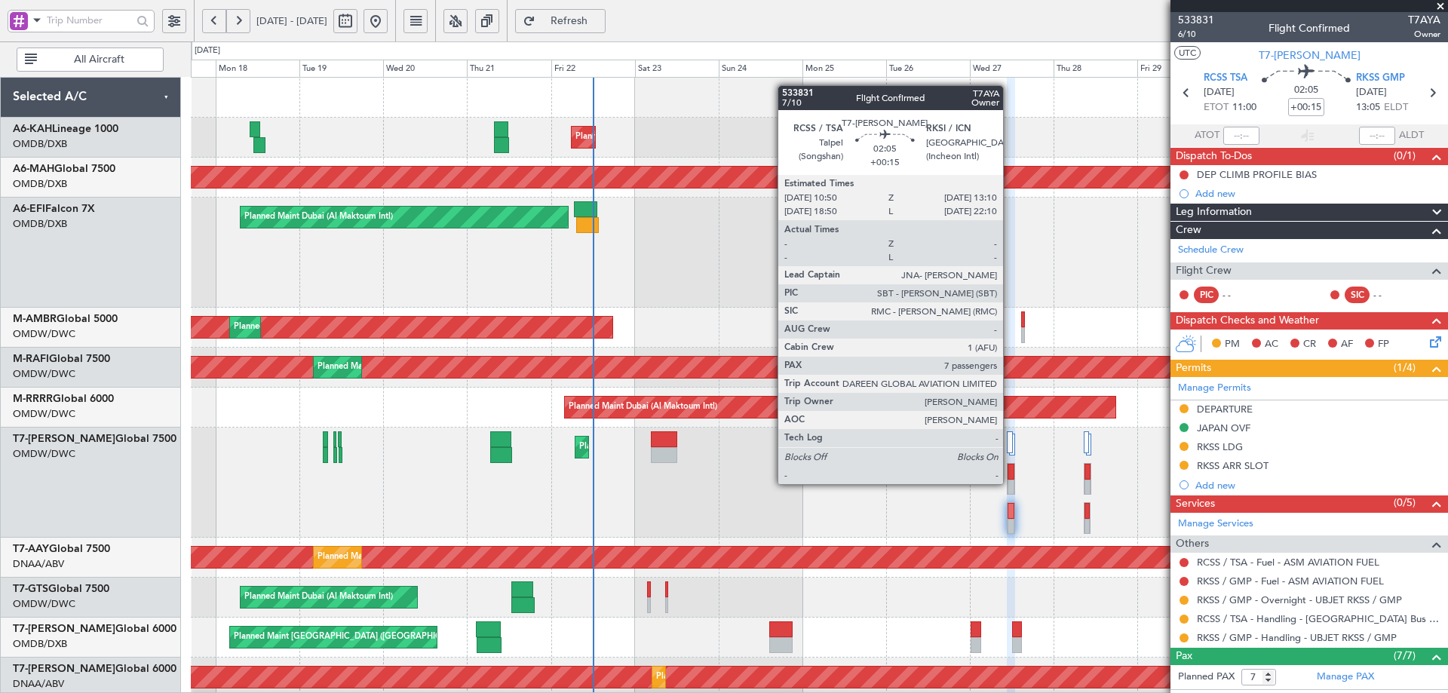
click at [1010, 483] on div at bounding box center [1011, 488] width 7 height 16
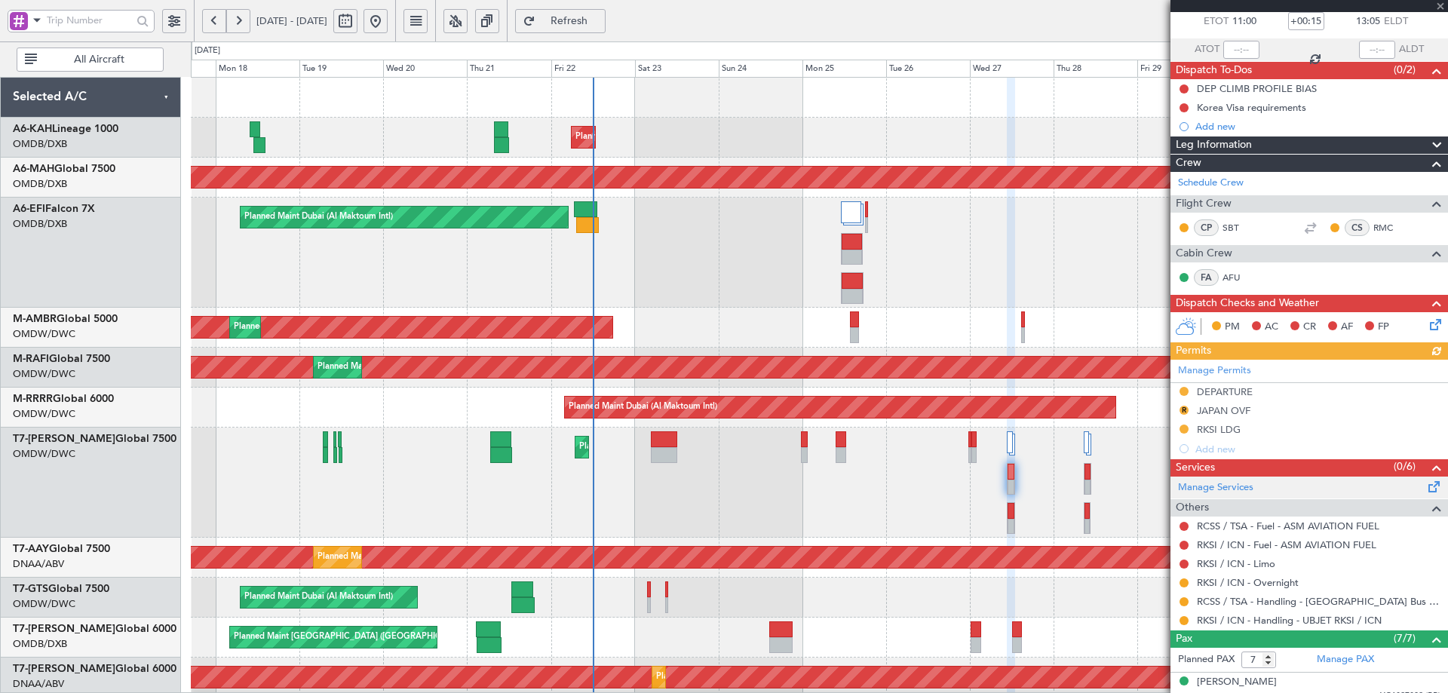
scroll to position [151, 0]
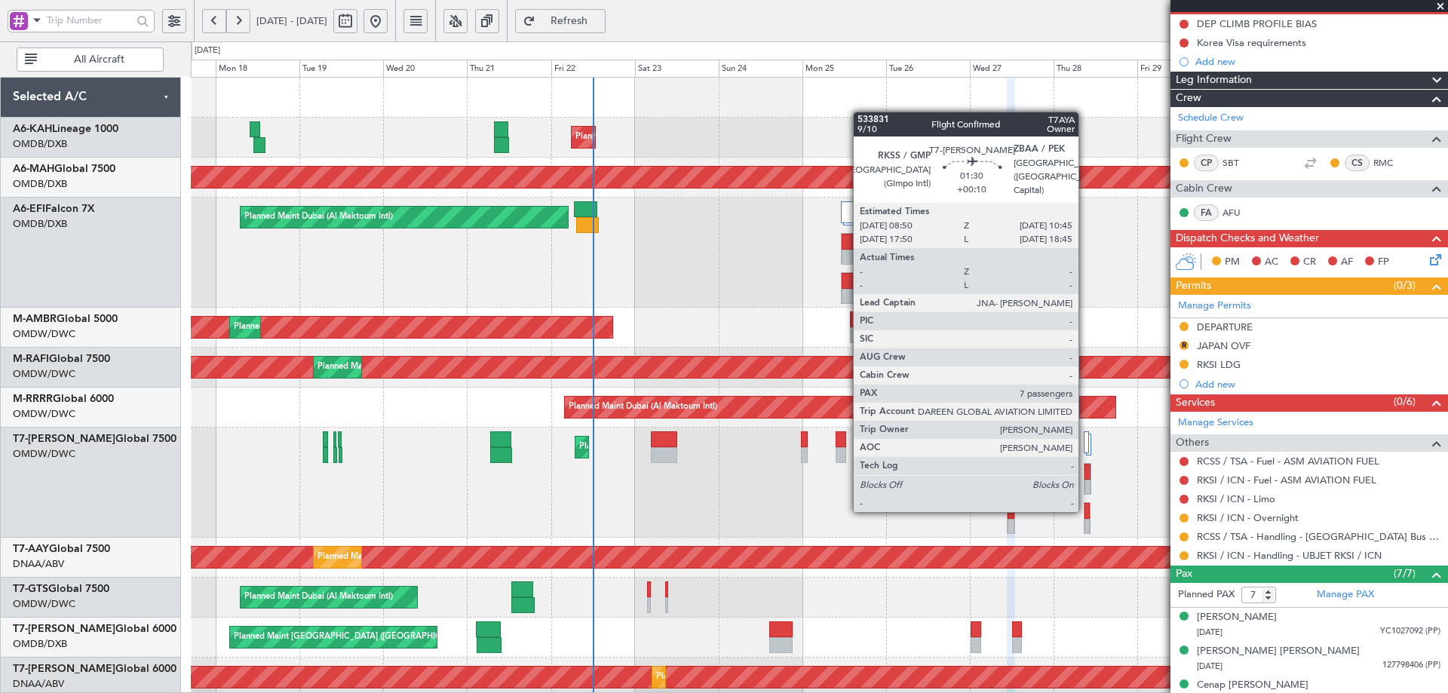
click at [1085, 509] on div at bounding box center [1087, 511] width 5 height 16
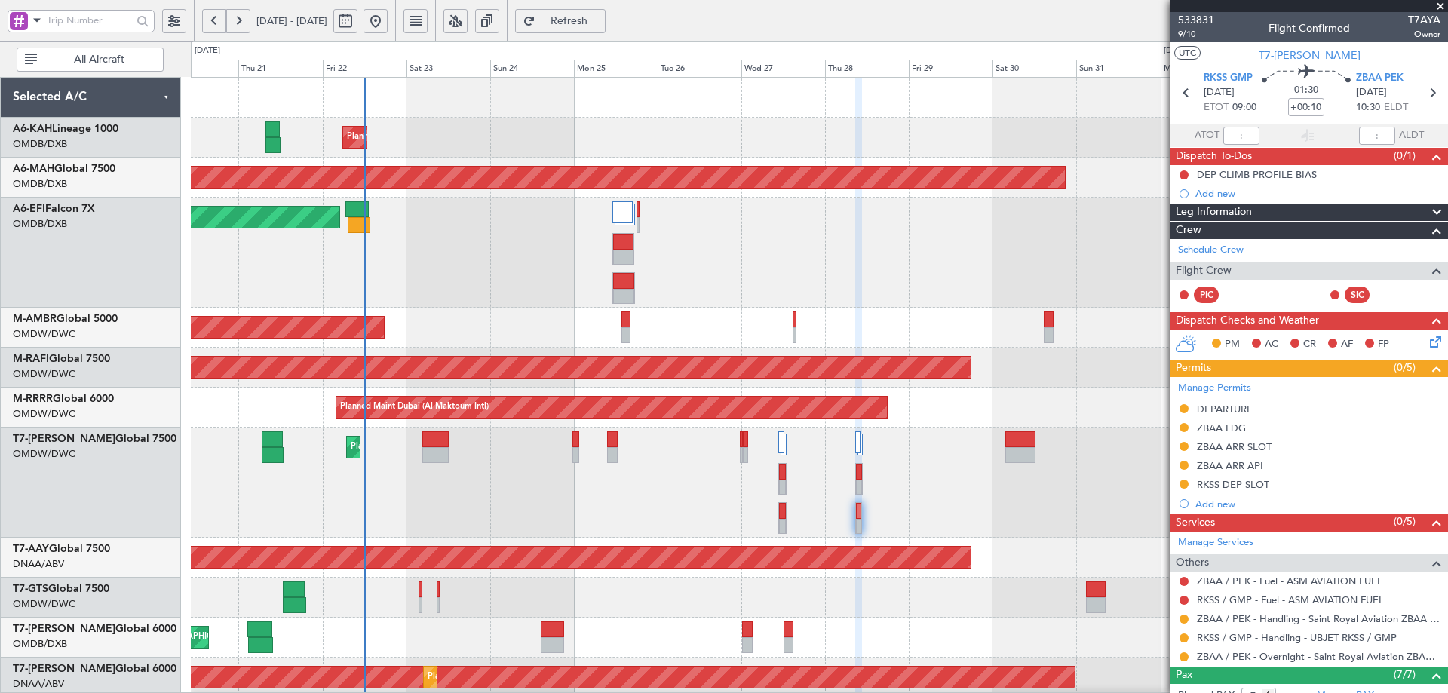
scroll to position [0, 0]
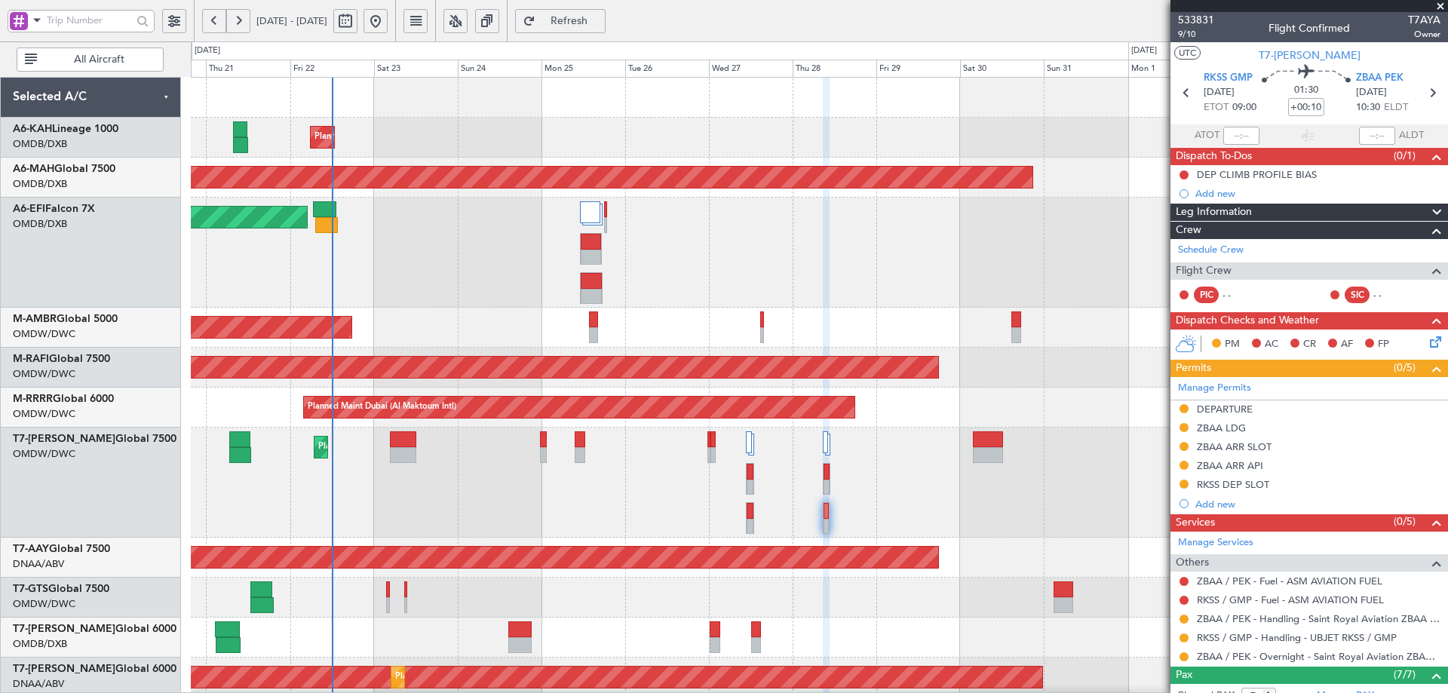
click at [757, 526] on div "Planned Maint Dubai (Al Maktoum Intl)" at bounding box center [819, 483] width 1257 height 110
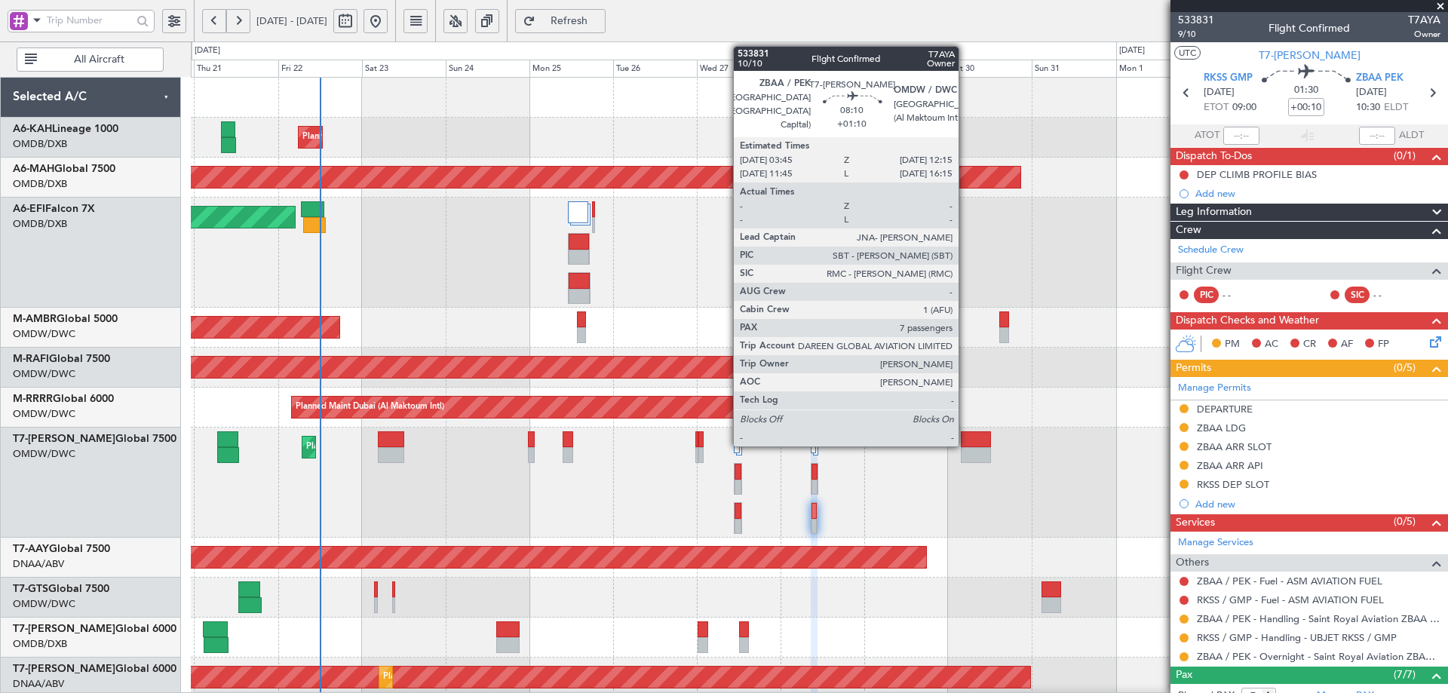
click at [965, 442] on div at bounding box center [976, 439] width 30 height 16
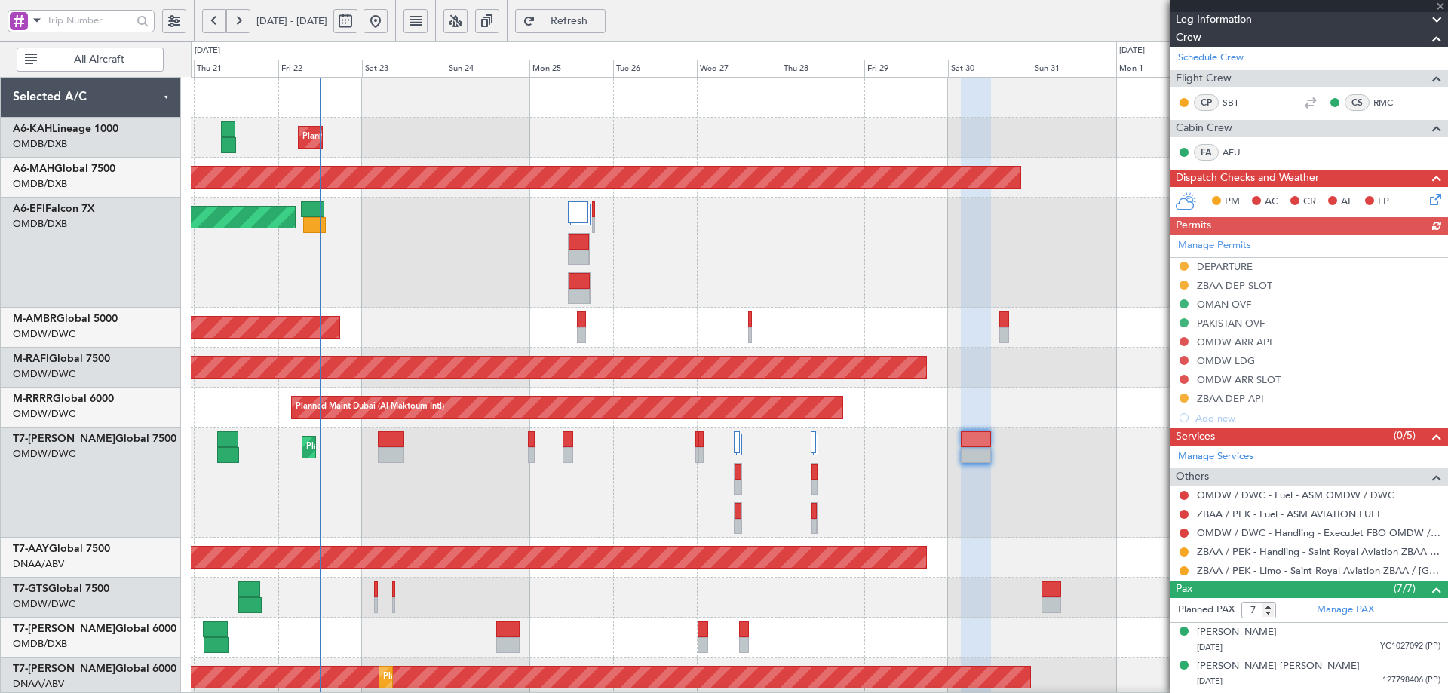
scroll to position [226, 0]
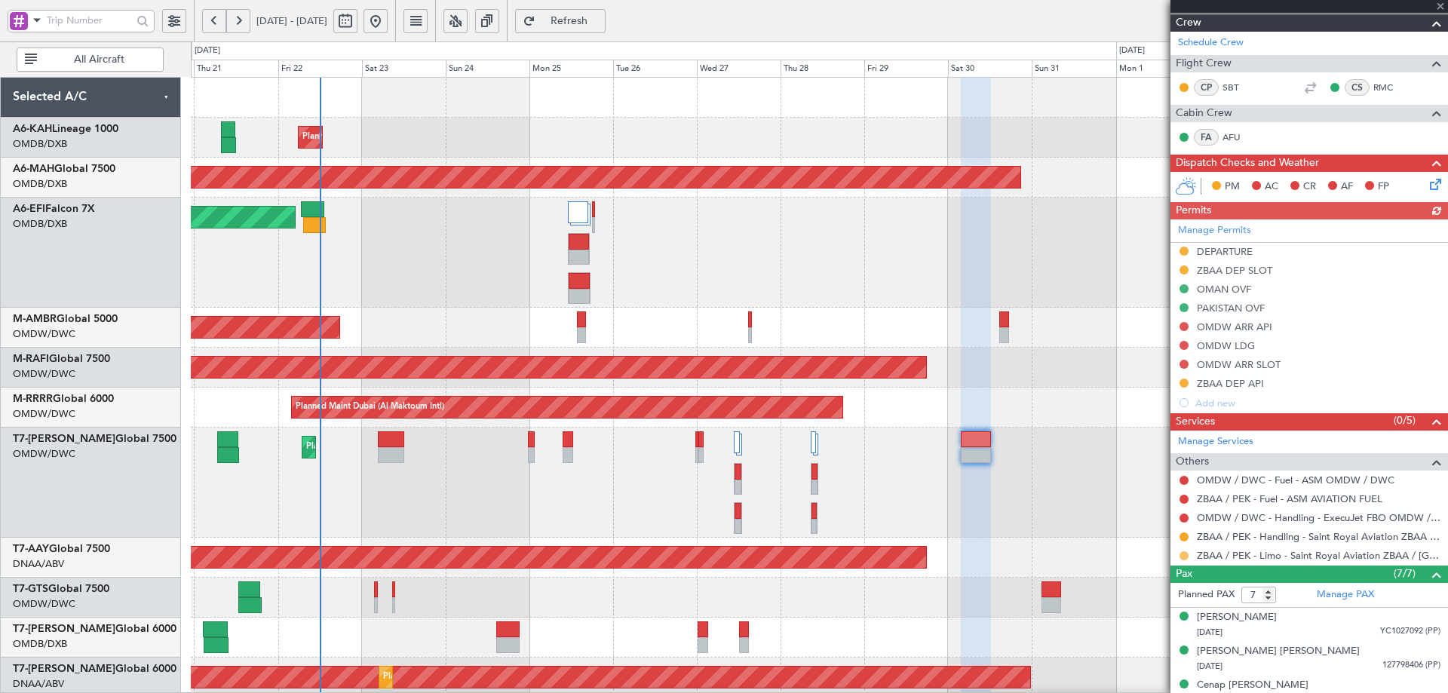
click at [1184, 554] on button at bounding box center [1184, 555] width 9 height 9
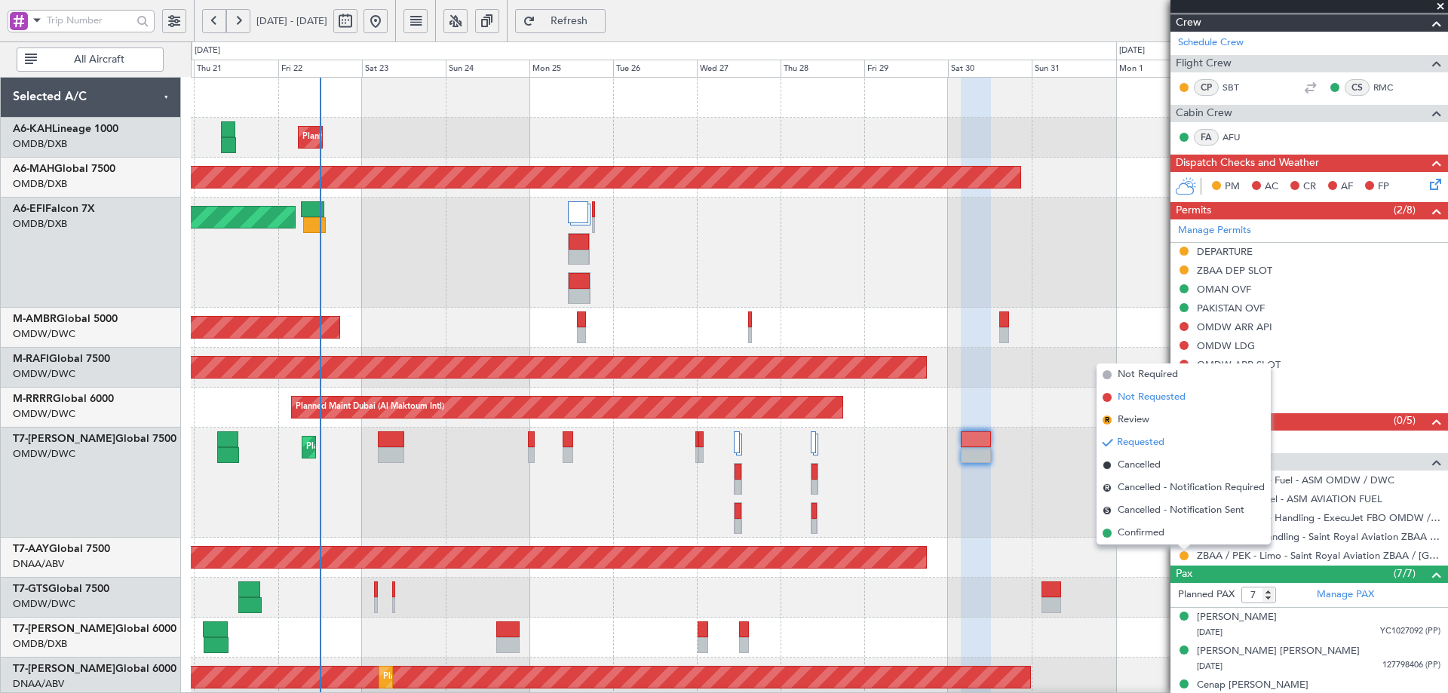
click at [1134, 400] on span "Not Requested" at bounding box center [1152, 397] width 68 height 15
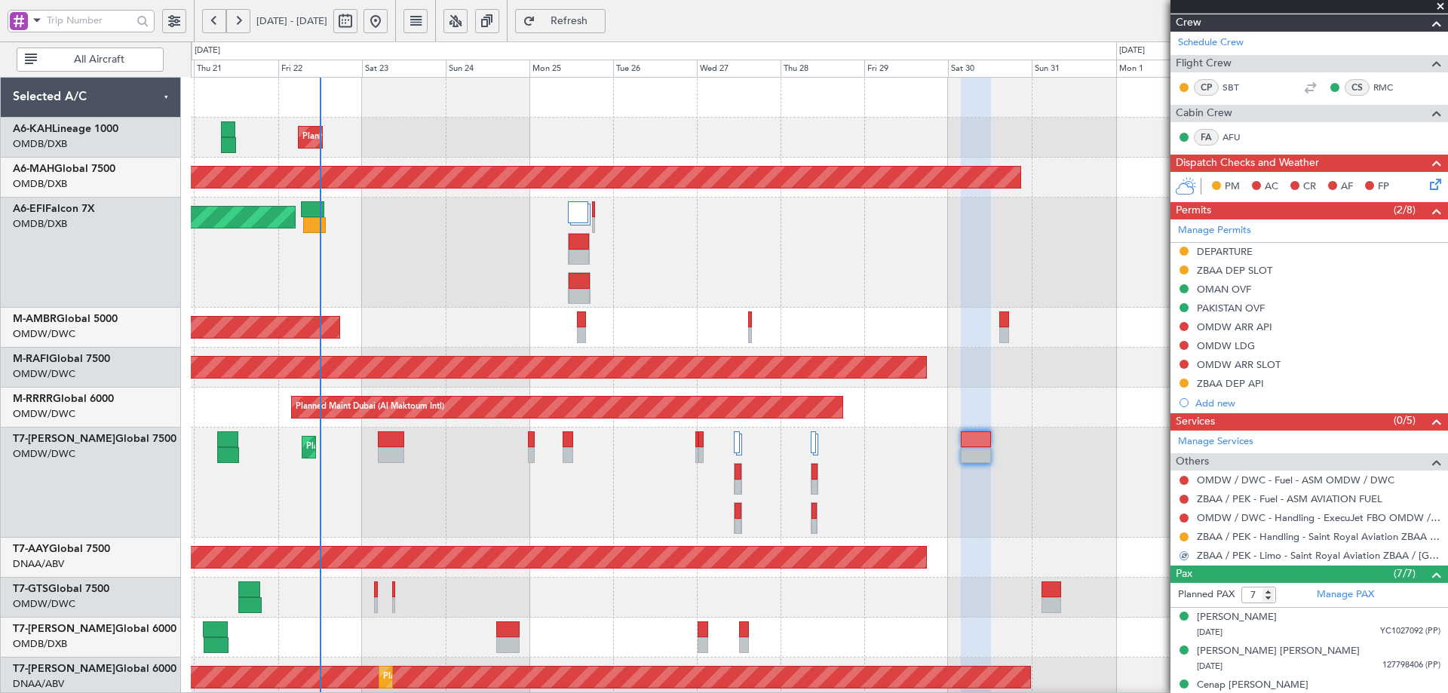
click at [1055, 517] on div "Planned Maint Dubai (Al Maktoum Intl)" at bounding box center [819, 483] width 1257 height 110
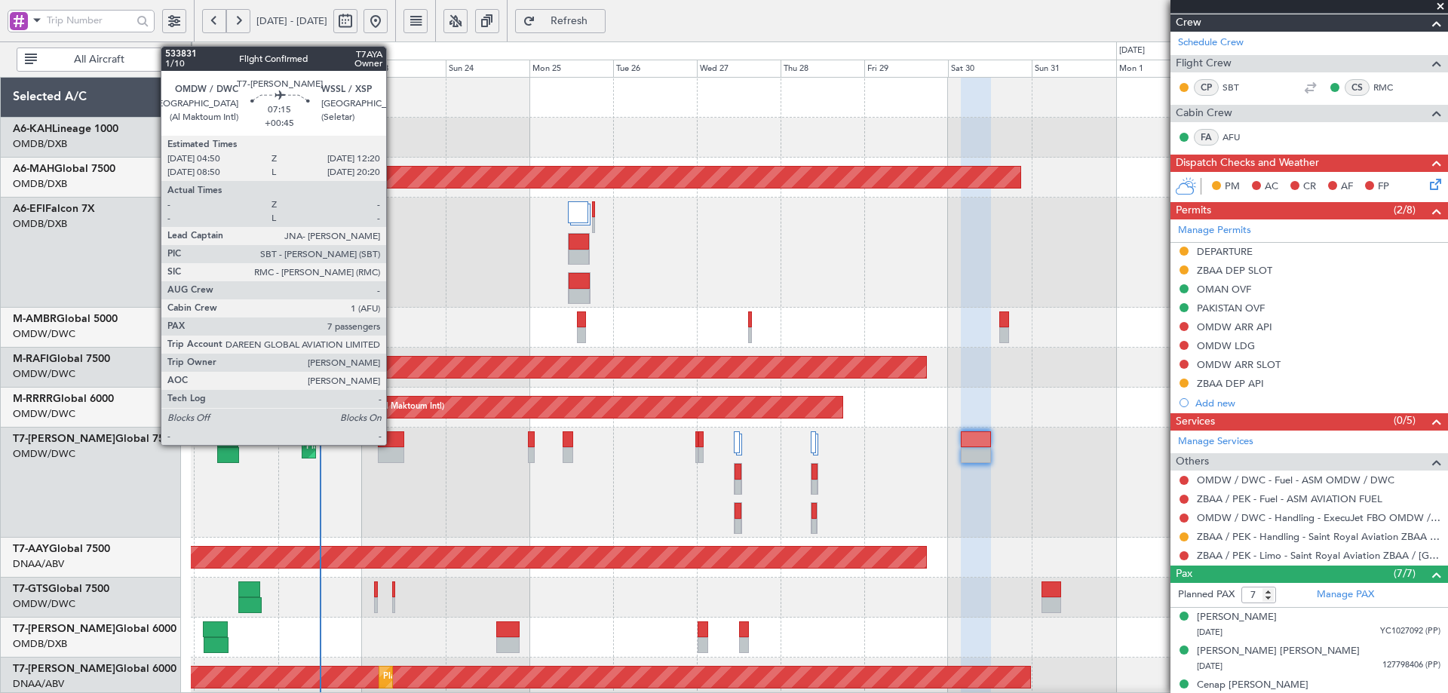
click at [393, 441] on div at bounding box center [391, 439] width 26 height 16
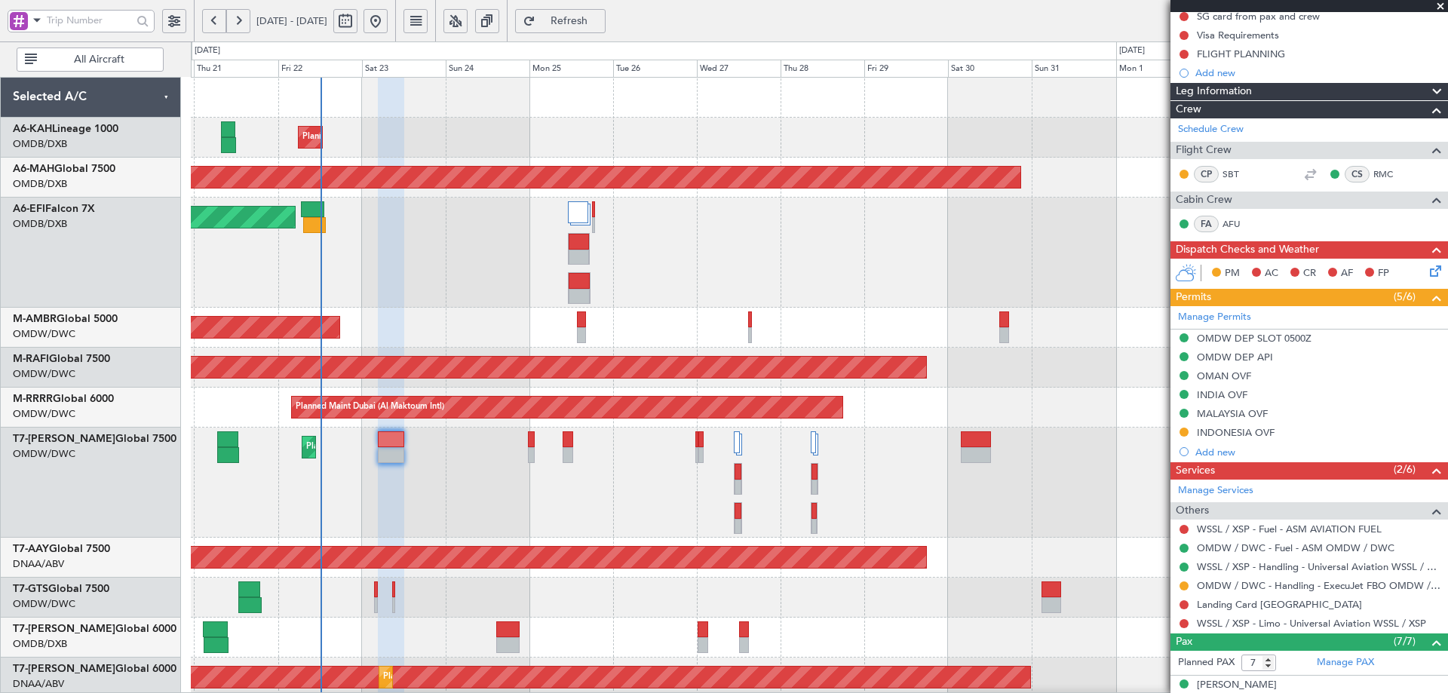
scroll to position [416, 0]
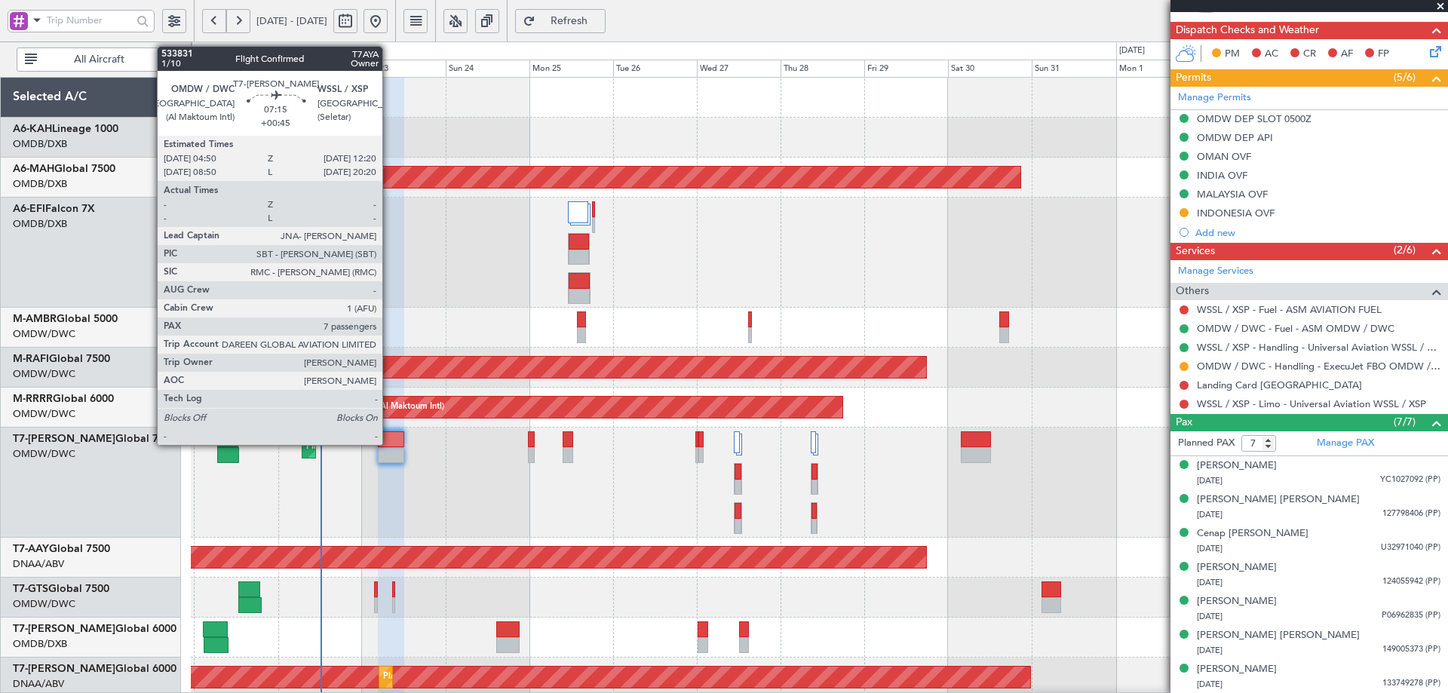
click at [389, 442] on div at bounding box center [391, 439] width 26 height 16
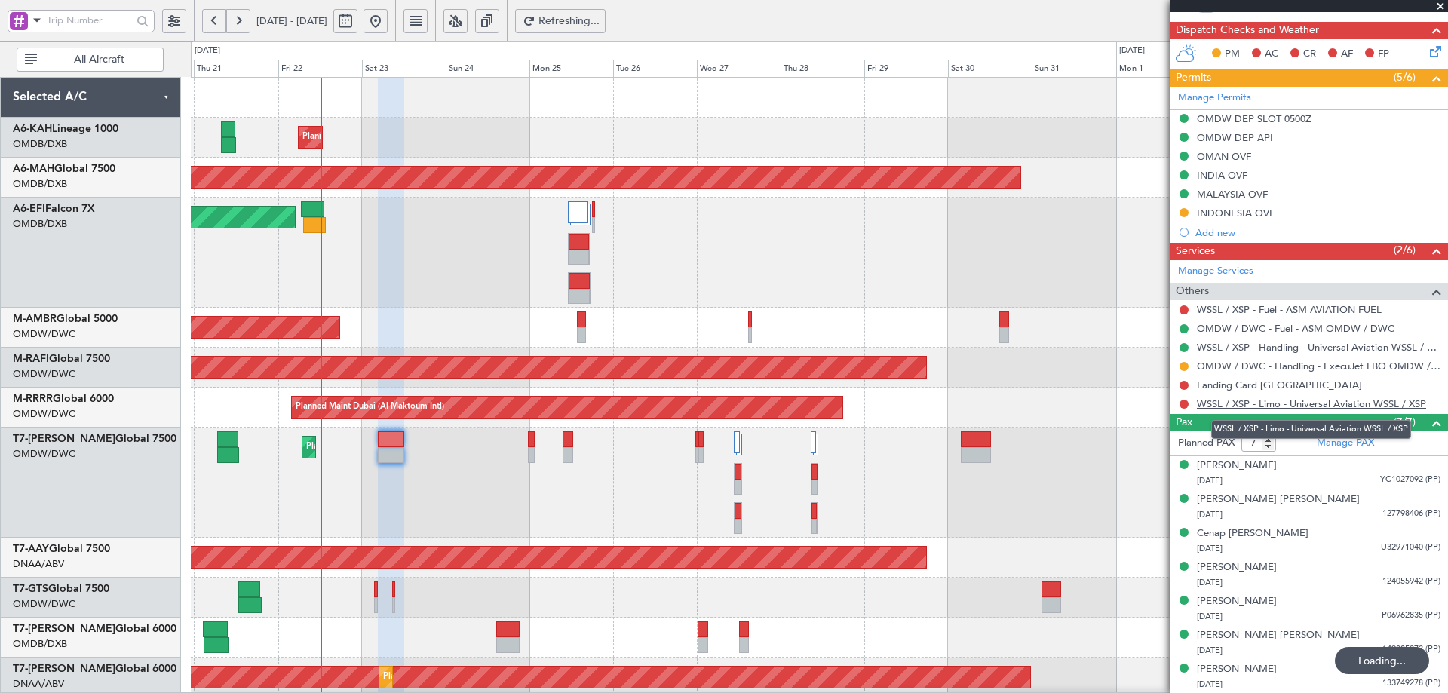
click at [1269, 407] on link "WSSL / XSP - Limo - Universal Aviation WSSL / XSP" at bounding box center [1311, 404] width 229 height 13
click at [606, 30] on button "Refresh" at bounding box center [560, 21] width 91 height 24
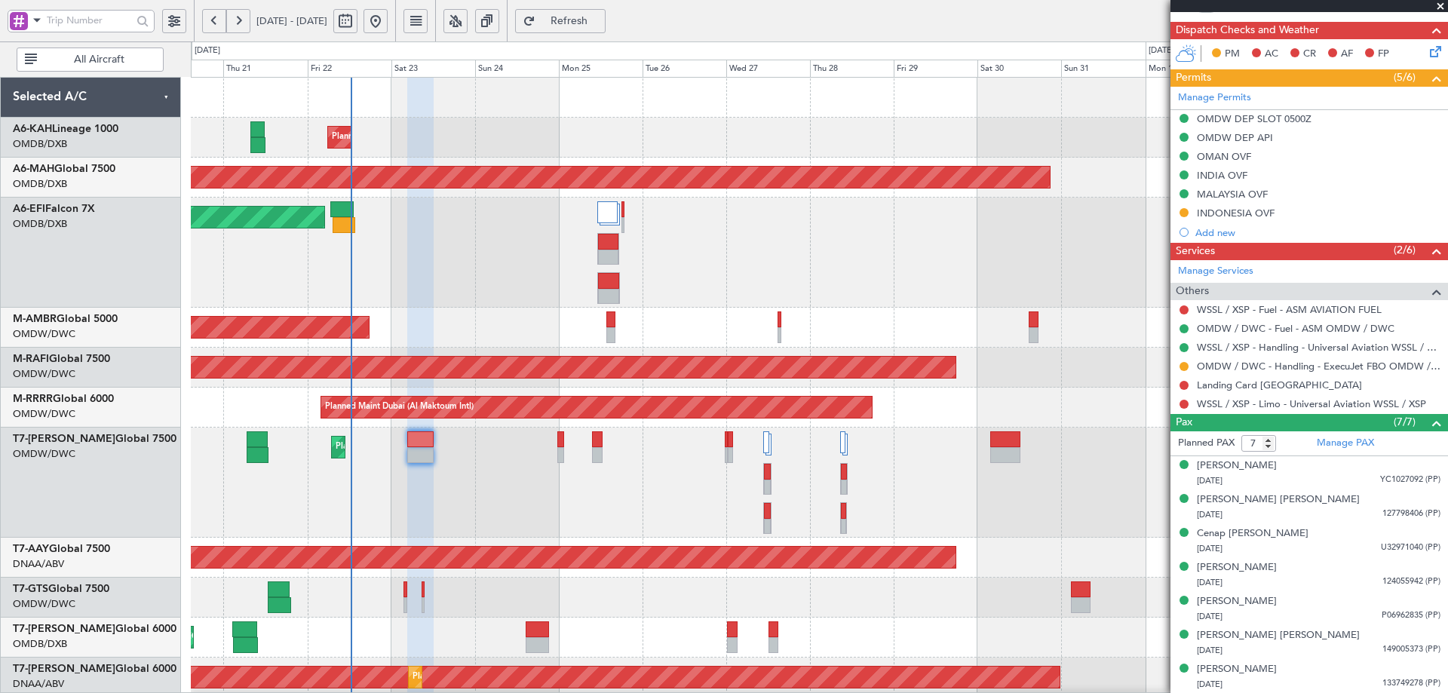
click at [415, 359] on div "Planned Maint Dubai (Al Maktoum Intl) Planned Maint Dubai (Dubai Intl) Planned …" at bounding box center [819, 588] width 1257 height 1020
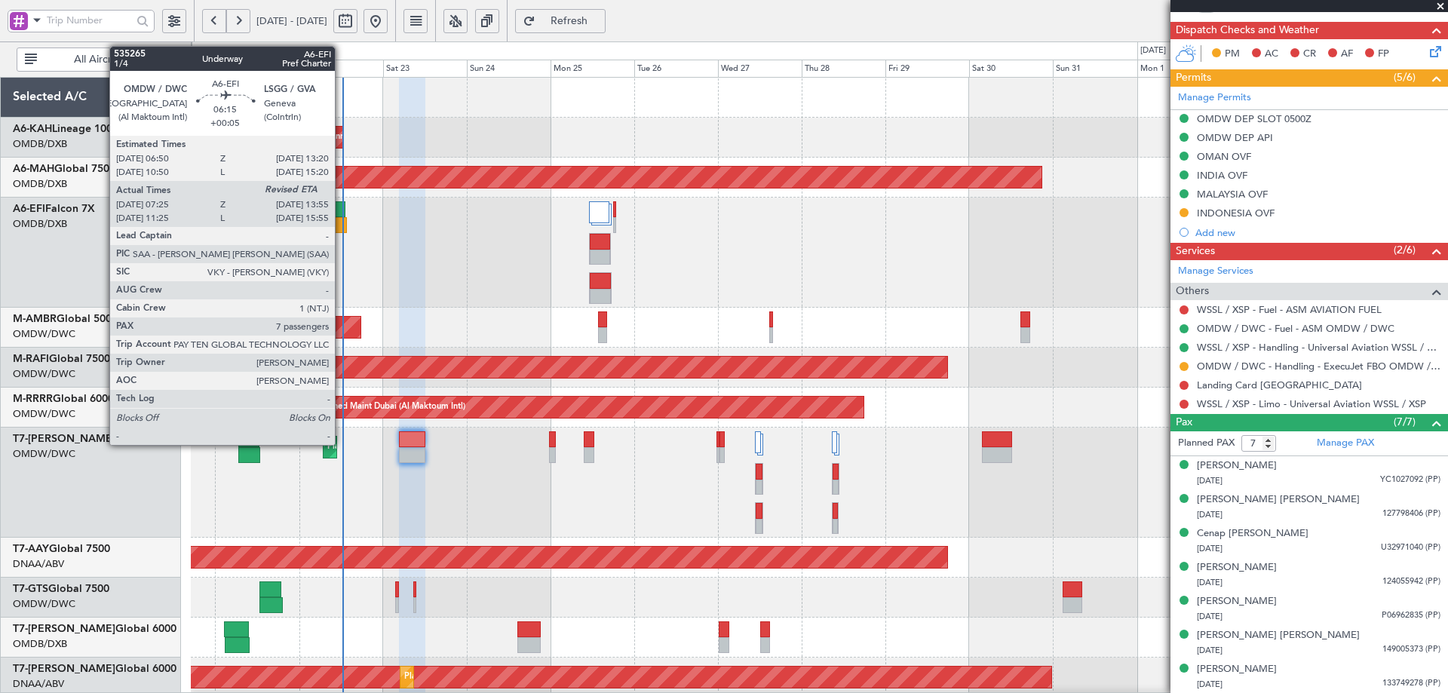
click at [342, 207] on div at bounding box center [333, 209] width 23 height 16
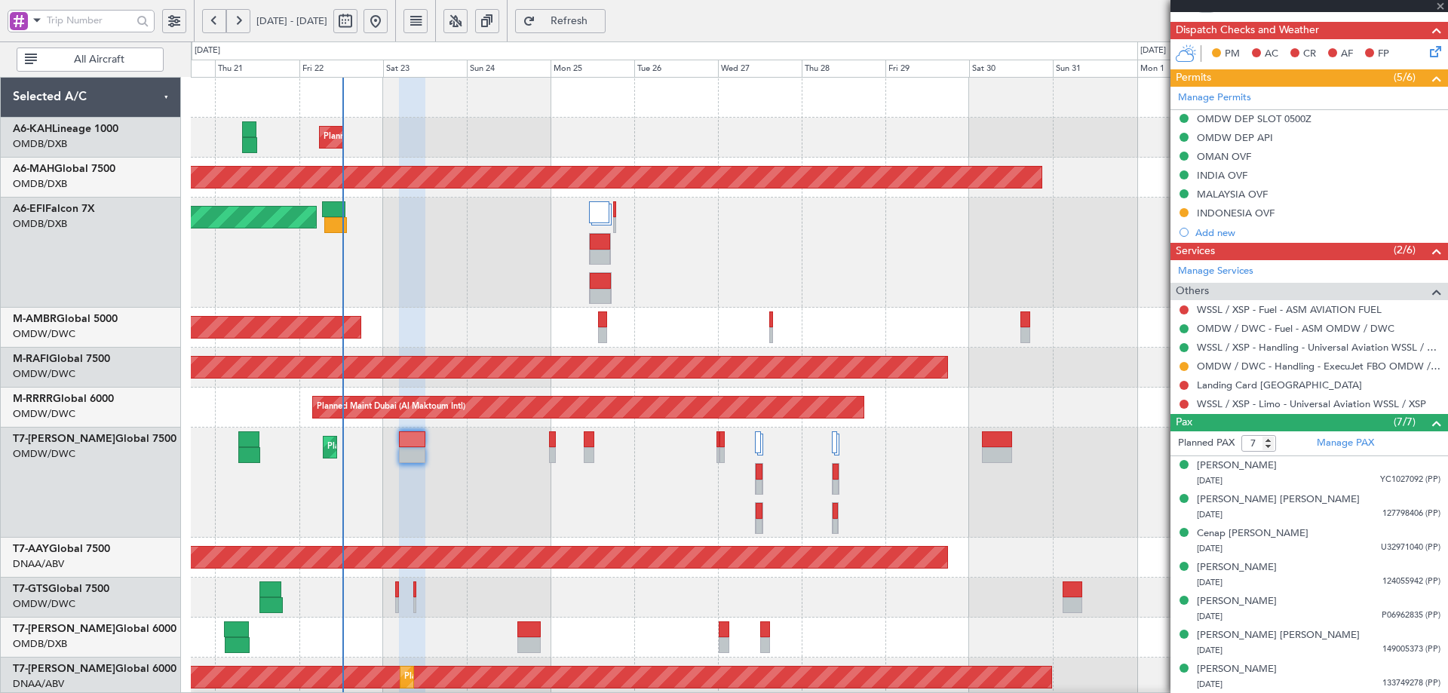
type input "+00:05"
type input "07:35"
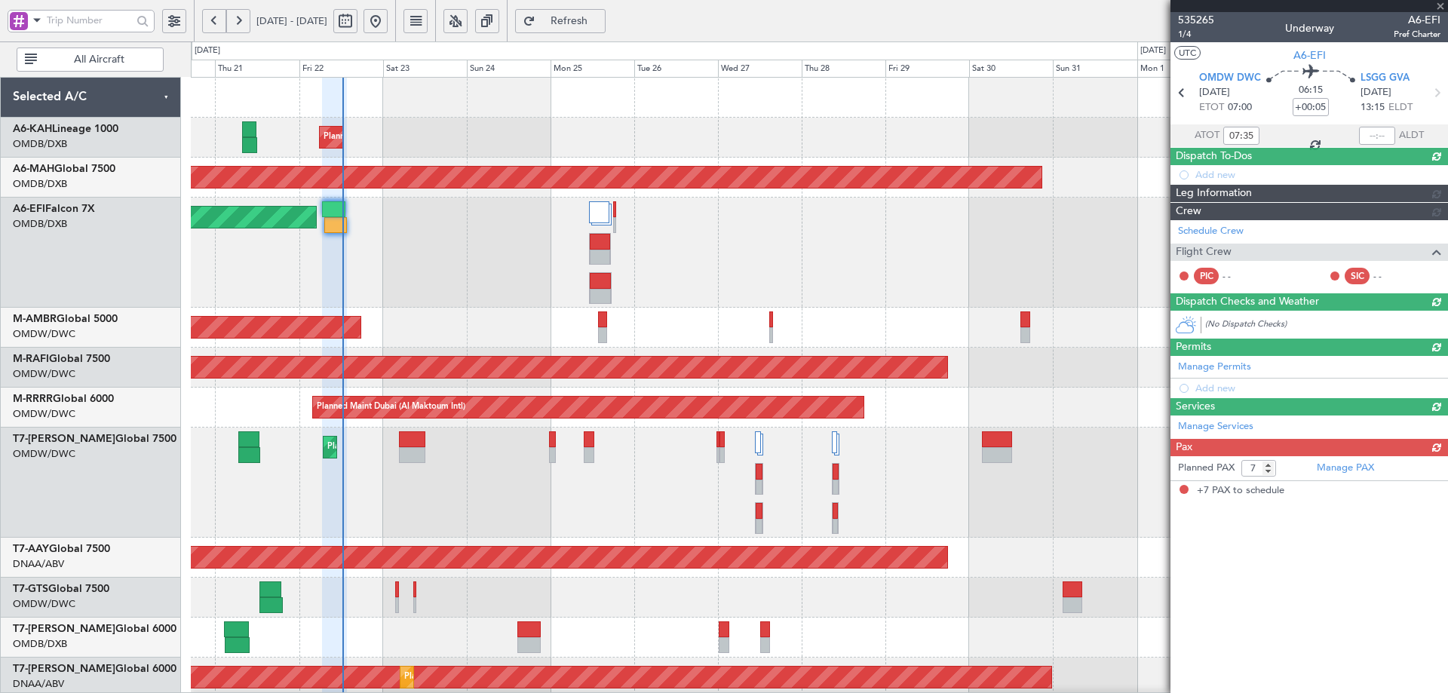
scroll to position [0, 0]
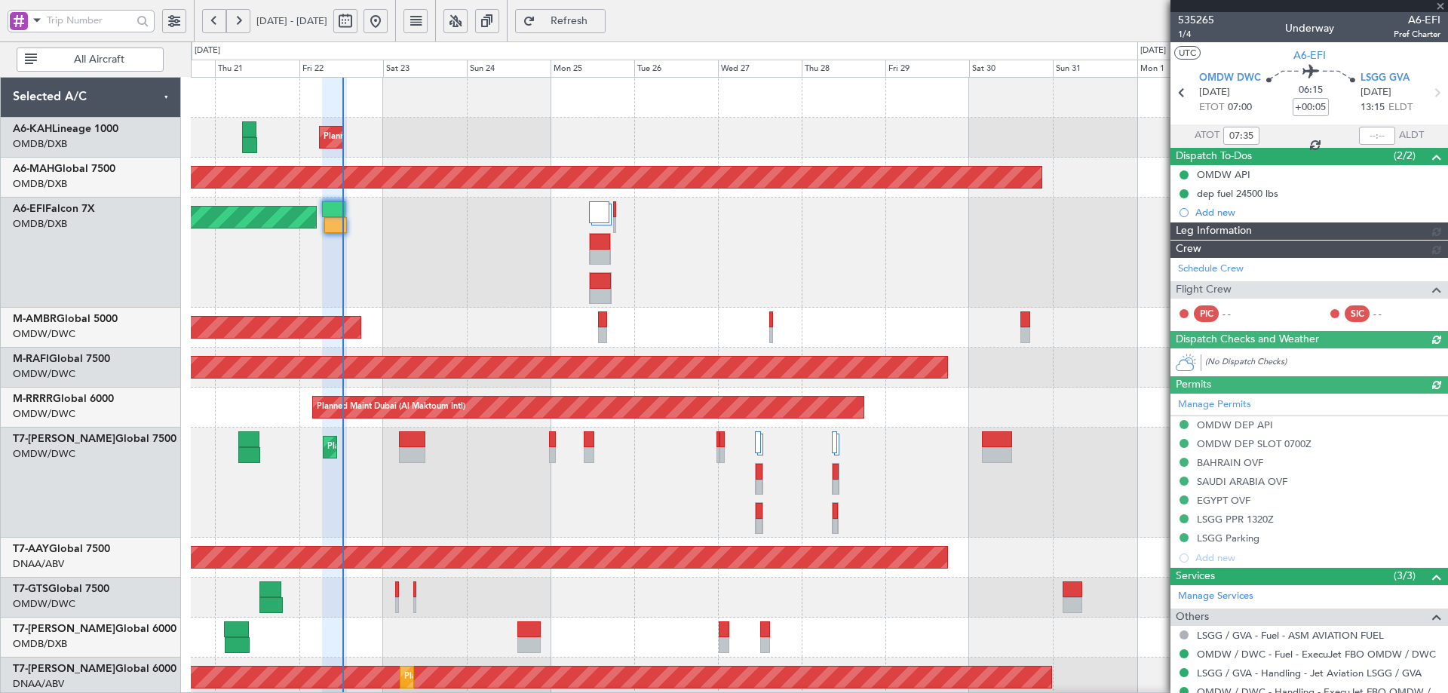
type input "Dherander Fithani (DHF)"
type input "7093"
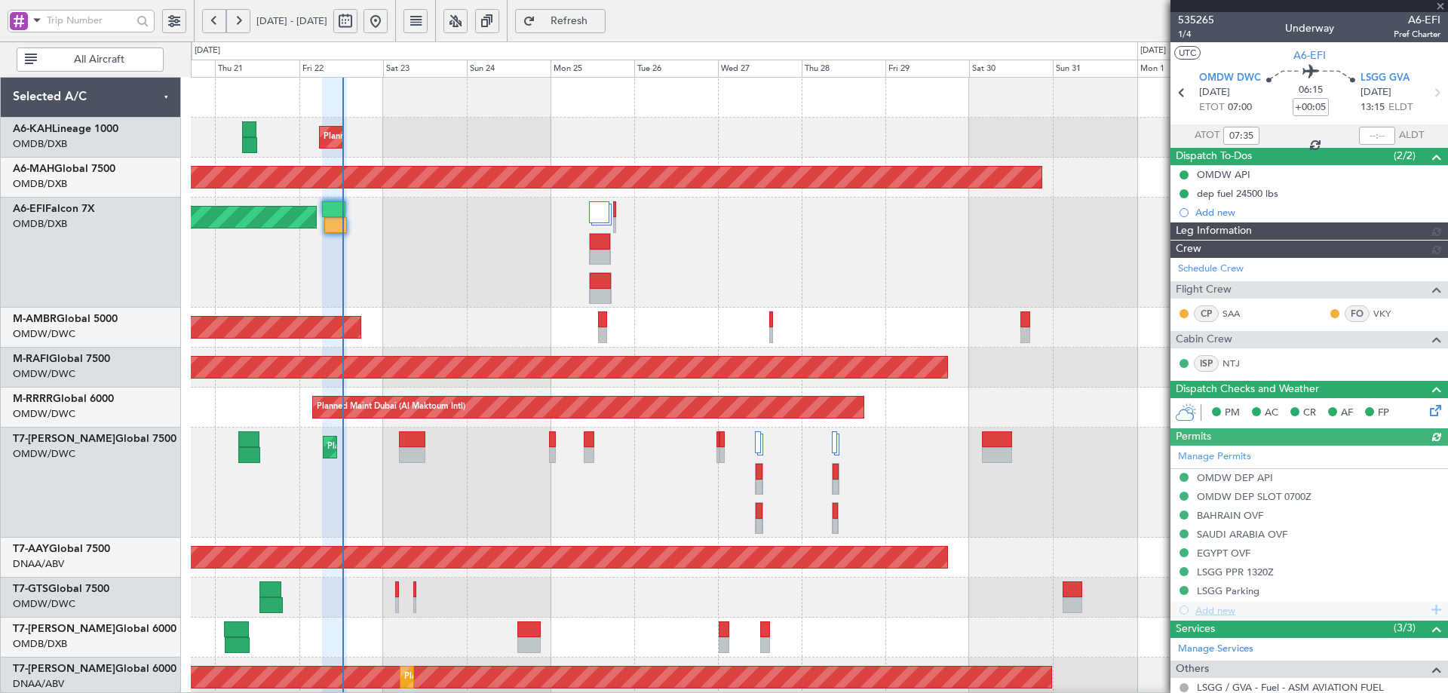
type input "Dherander Fithani (DHF)"
type input "7093"
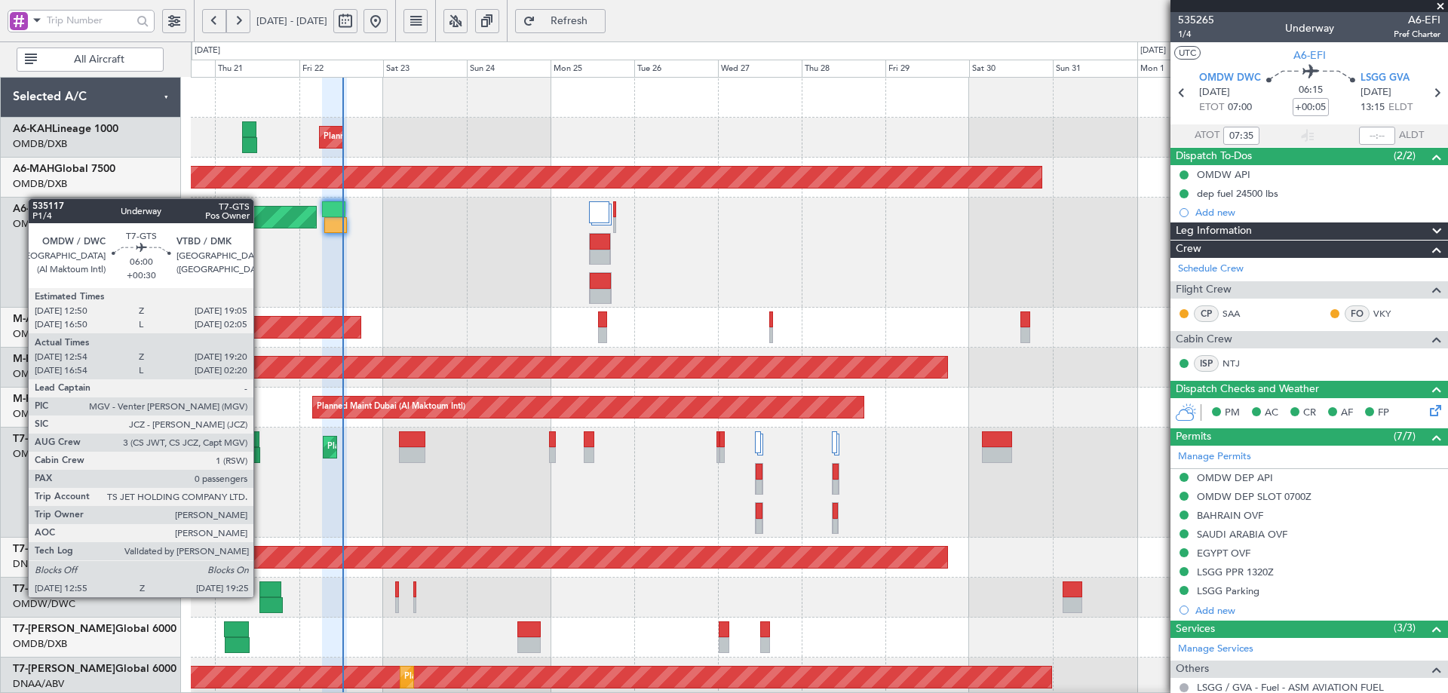
click at [261, 595] on div at bounding box center [270, 590] width 22 height 16
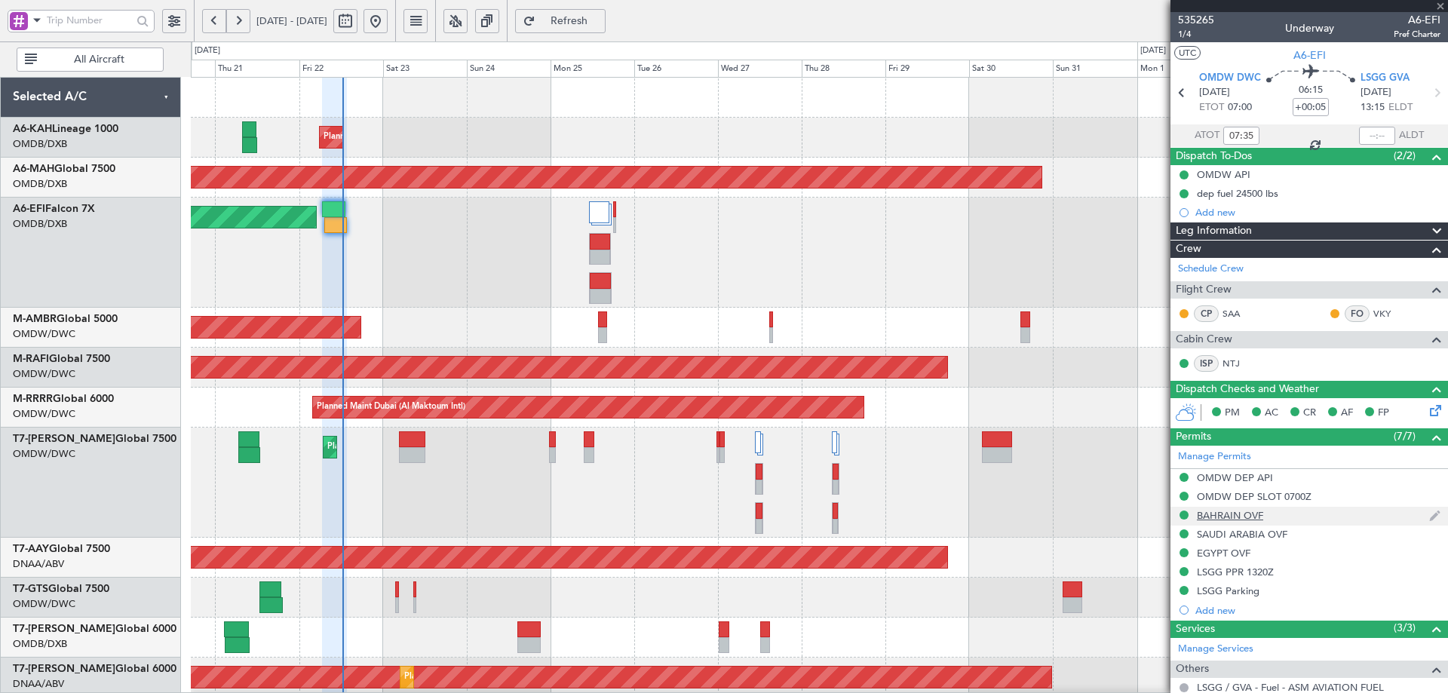
type input "+00:30"
type input "13:04"
type input "19:15"
type input "0"
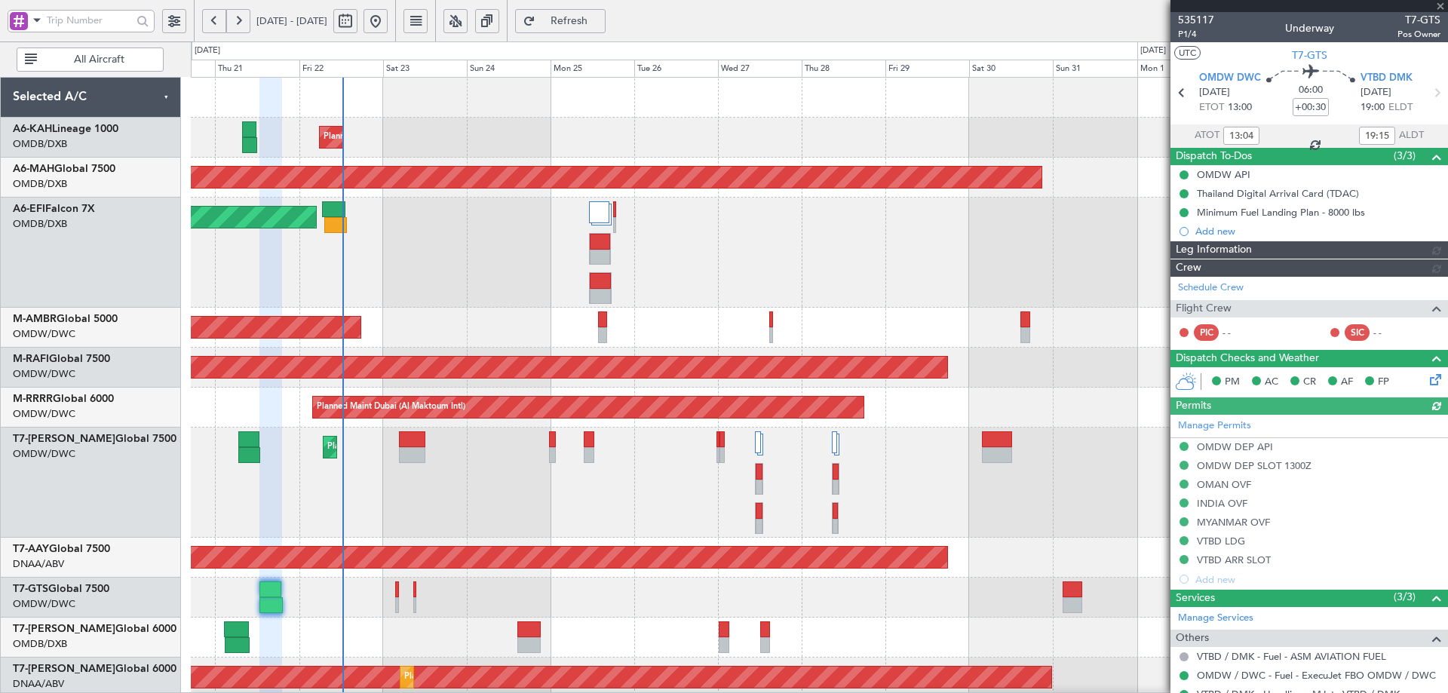
type input "Rohit Roy (ROY)"
type input "7047"
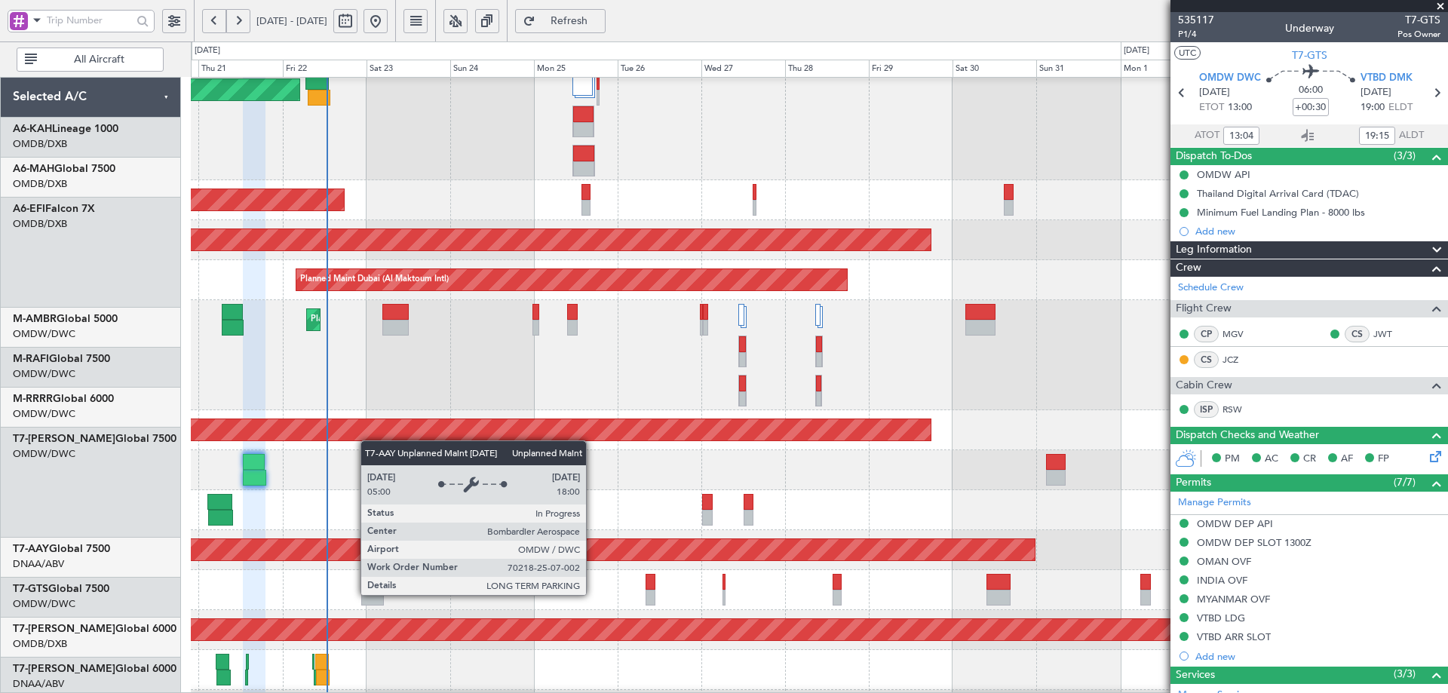
scroll to position [152, 0]
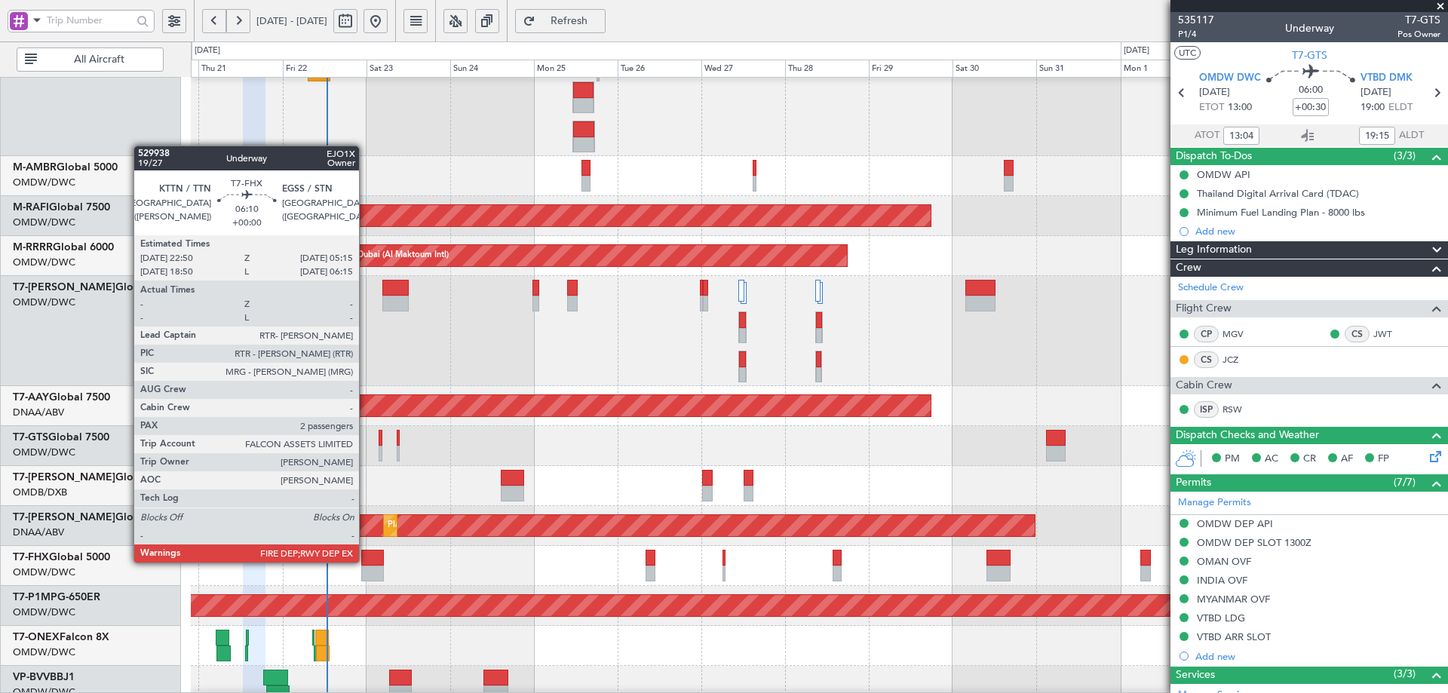
click at [366, 563] on div at bounding box center [372, 558] width 23 height 16
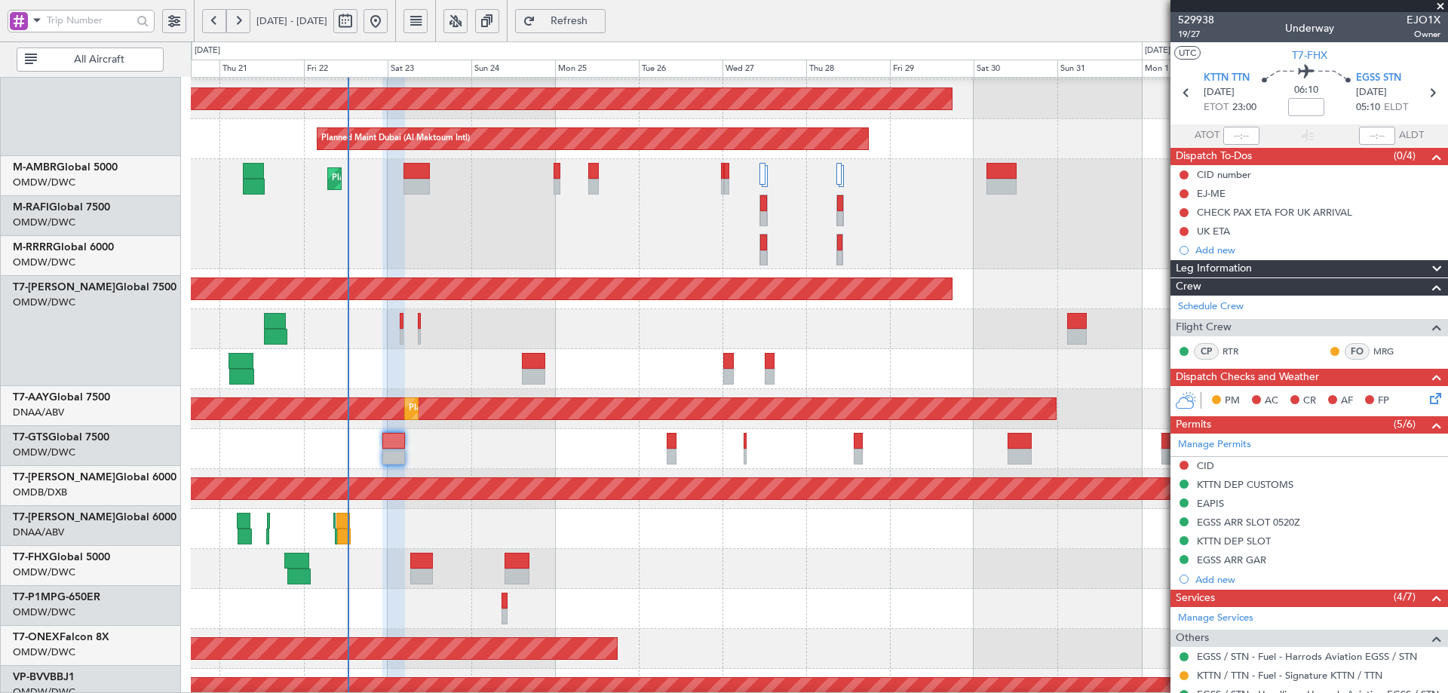
scroll to position [310, 0]
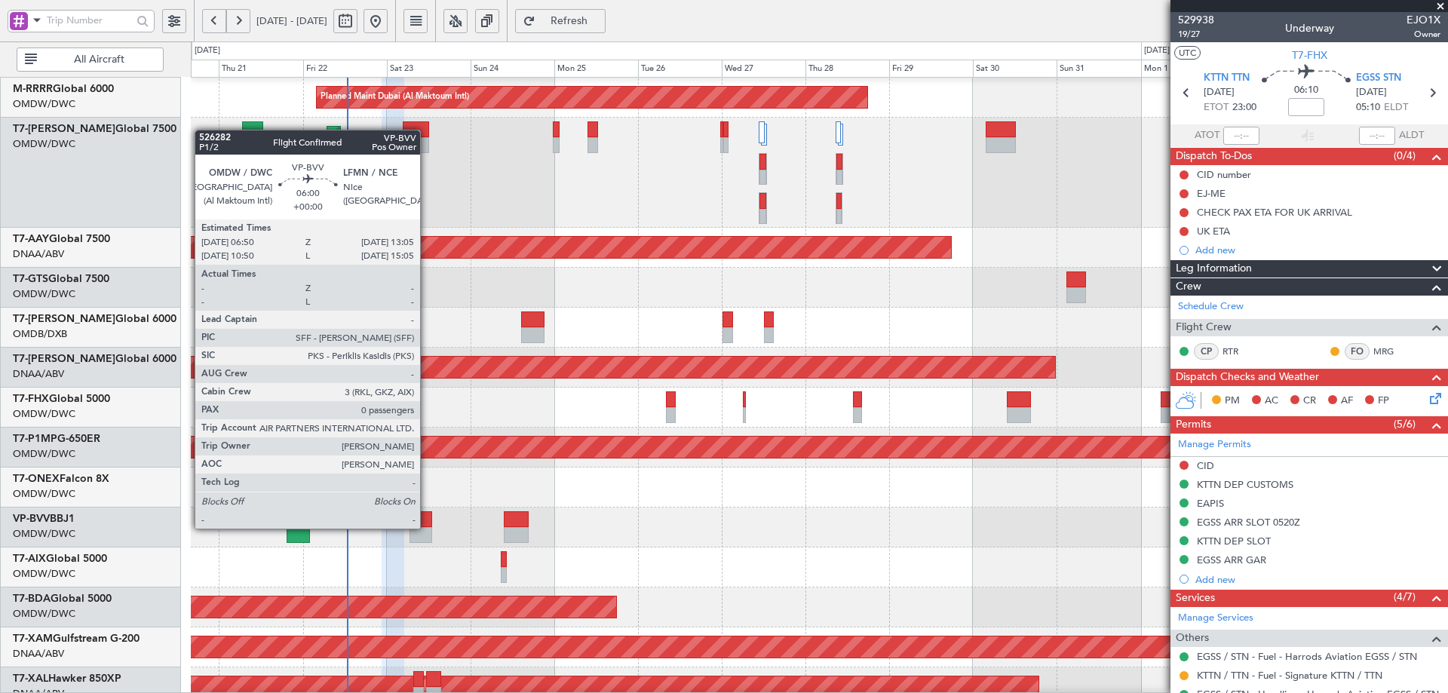
click at [427, 527] on div at bounding box center [421, 535] width 22 height 16
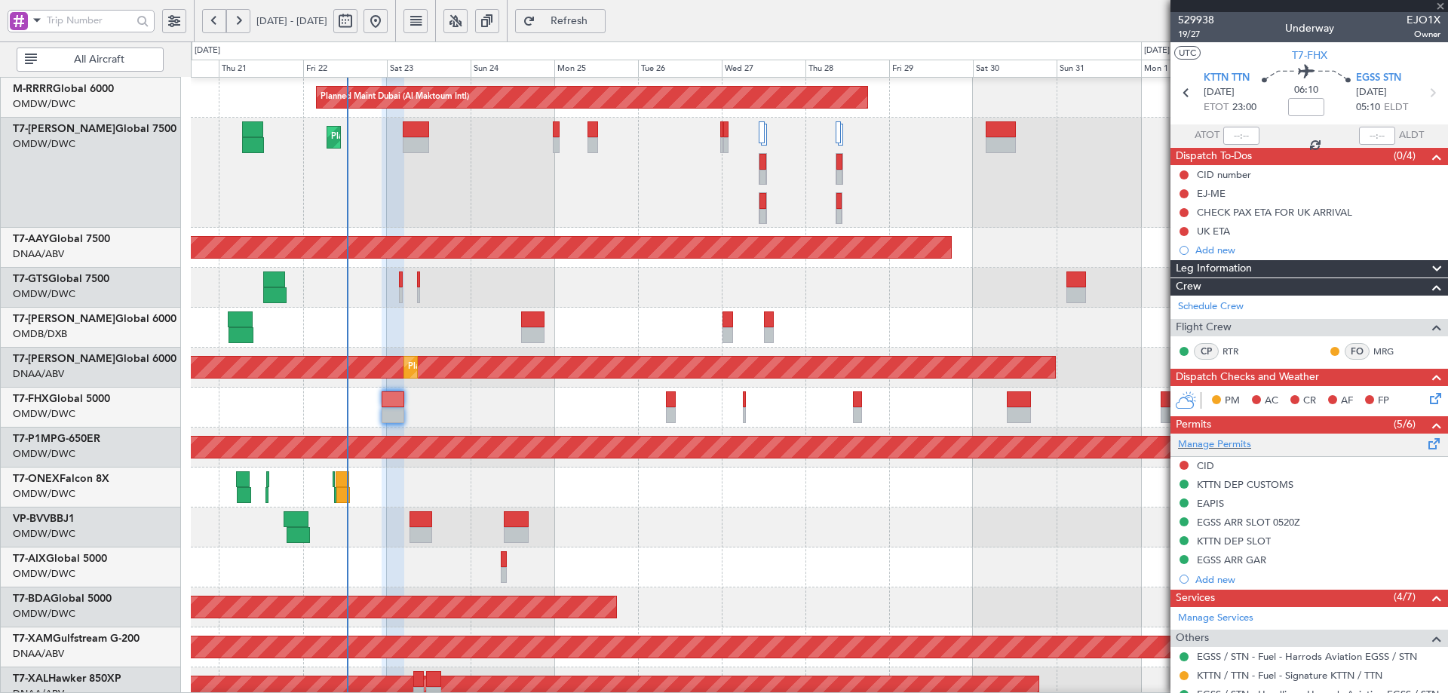
type input "0"
